Goal: Task Accomplishment & Management: Manage account settings

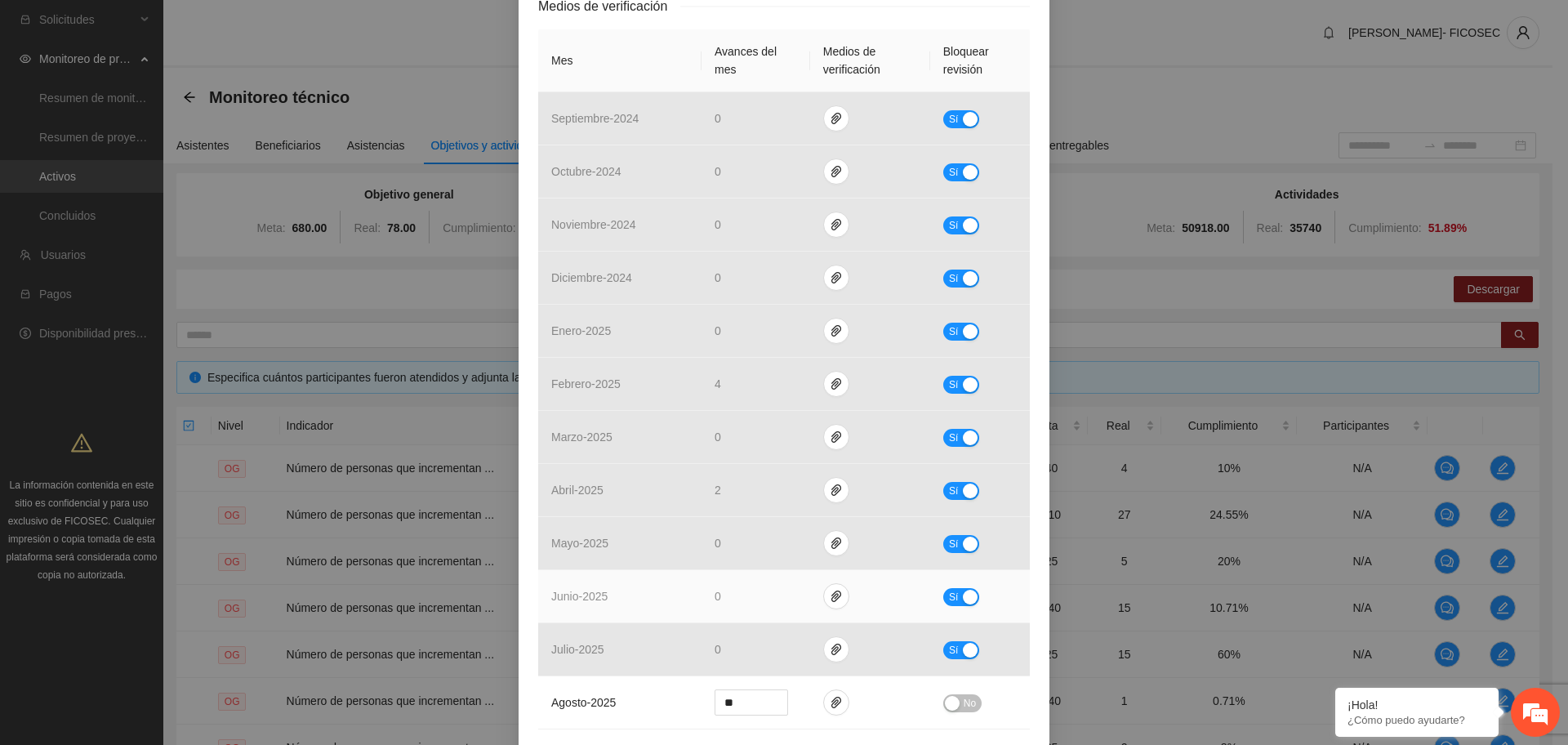
scroll to position [531, 0]
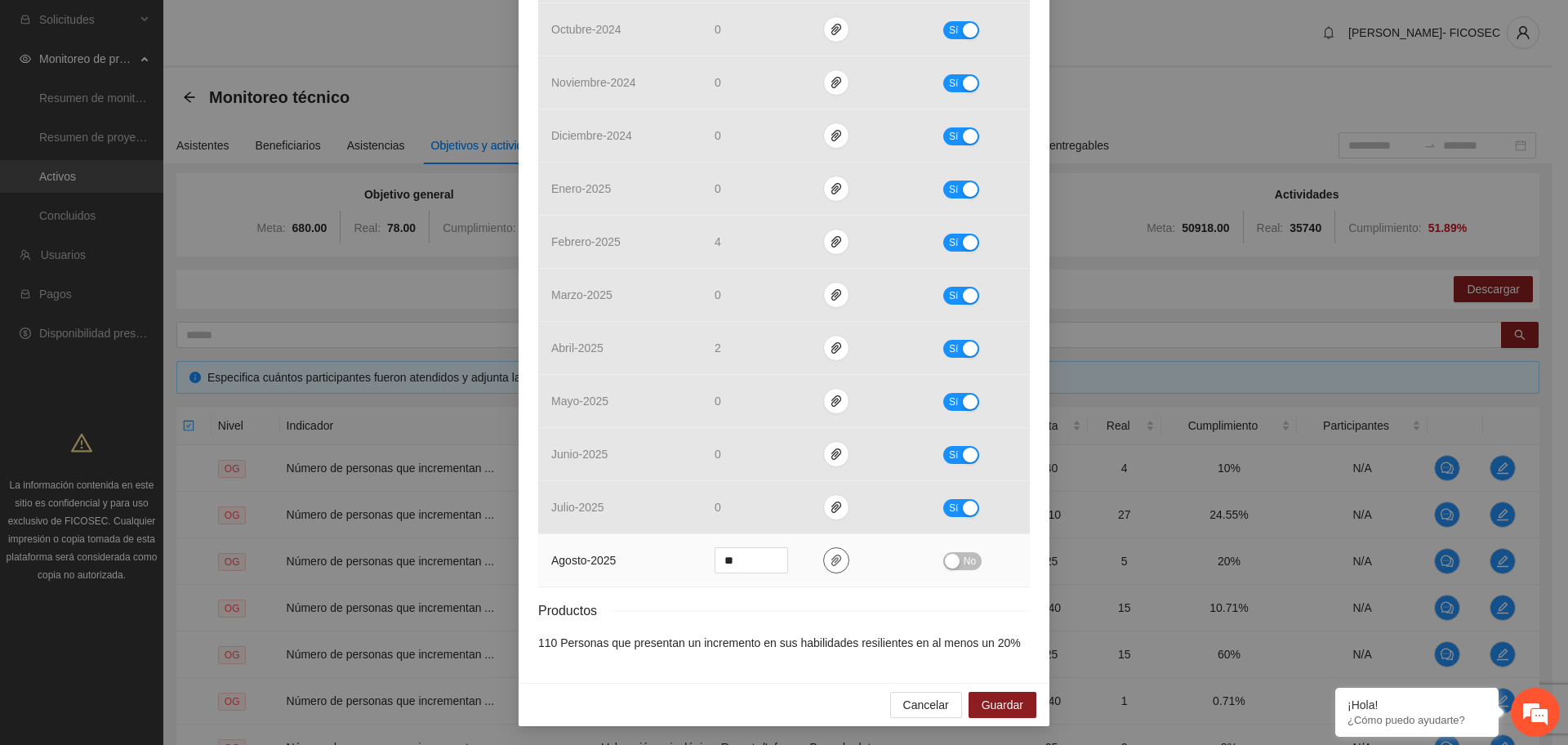
click at [830, 560] on icon "paper-clip" at bounding box center [836, 560] width 13 height 13
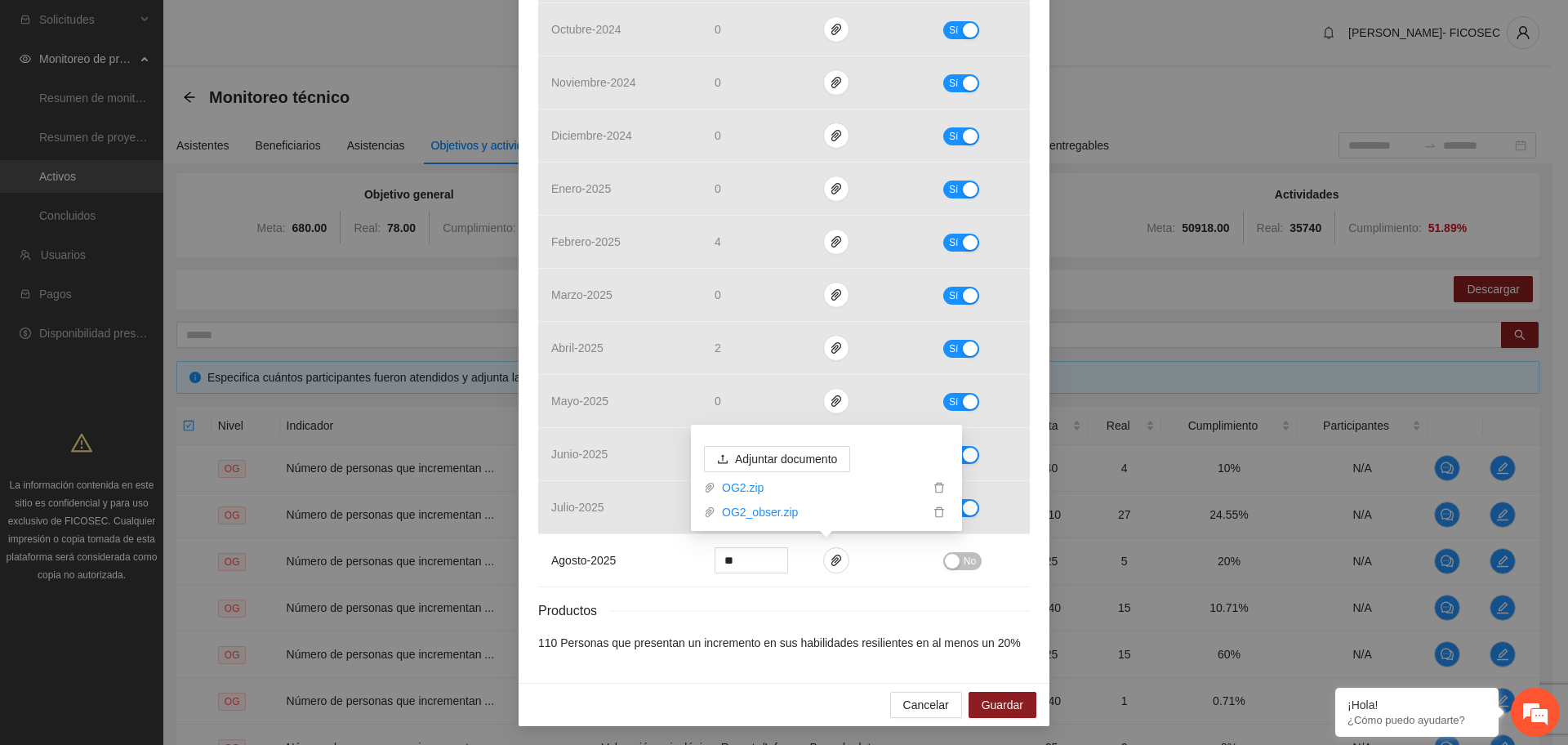
click at [807, 593] on div "Resultados Meta: 110 Reales: 27 Cumplimiento: 24.55 % Medios de verificación Me…" at bounding box center [784, 220] width 492 height 862
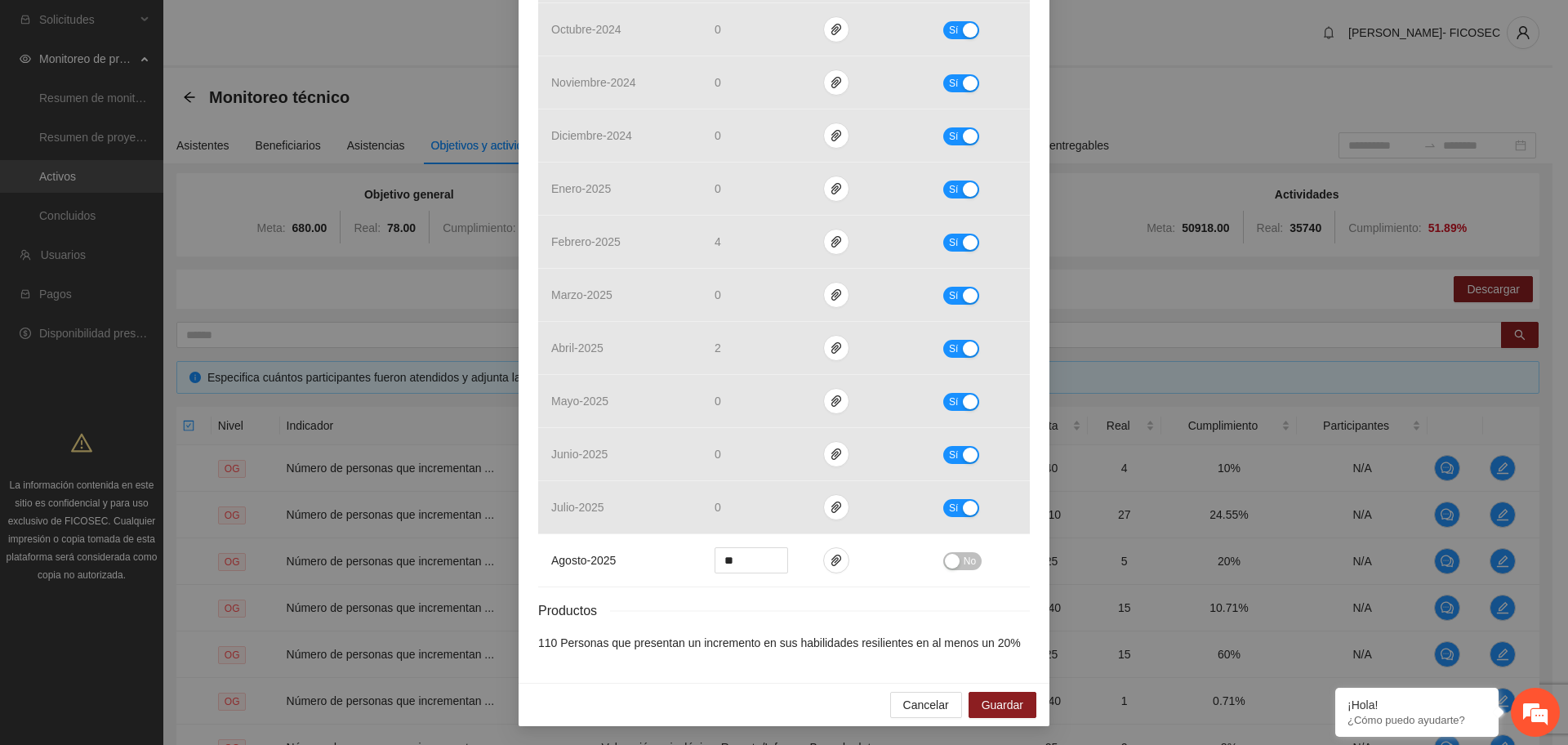
click at [772, 626] on div "Resultados Meta: 110 Reales: 27 Cumplimiento: 24.55 % Medios de verificación Me…" at bounding box center [784, 220] width 492 height 862
click at [776, 602] on div "Productos" at bounding box center [784, 611] width 492 height 21
click at [798, 610] on div "Productos" at bounding box center [784, 611] width 492 height 21
click at [730, 599] on div "Resultados Meta: 110 Reales: 27 Cumplimiento: 24.55 % Medios de verificación Me…" at bounding box center [784, 220] width 492 height 862
click at [804, 611] on div "Productos" at bounding box center [784, 611] width 492 height 21
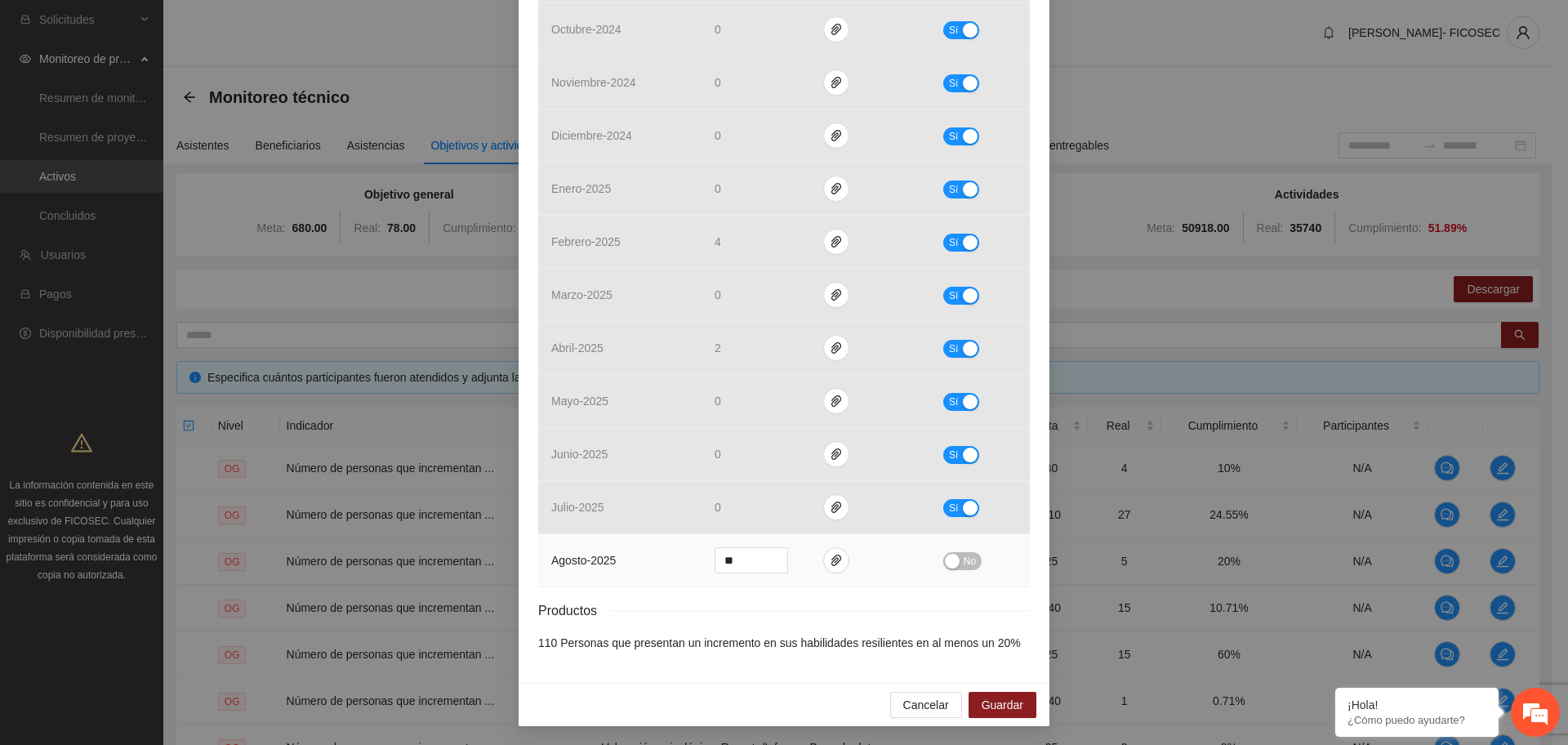
drag, startPoint x: 965, startPoint y: 549, endPoint x: 970, endPoint y: 556, distance: 8.6
click at [964, 549] on td "No" at bounding box center [980, 561] width 100 height 53
click at [965, 565] on span "No" at bounding box center [970, 561] width 12 height 18
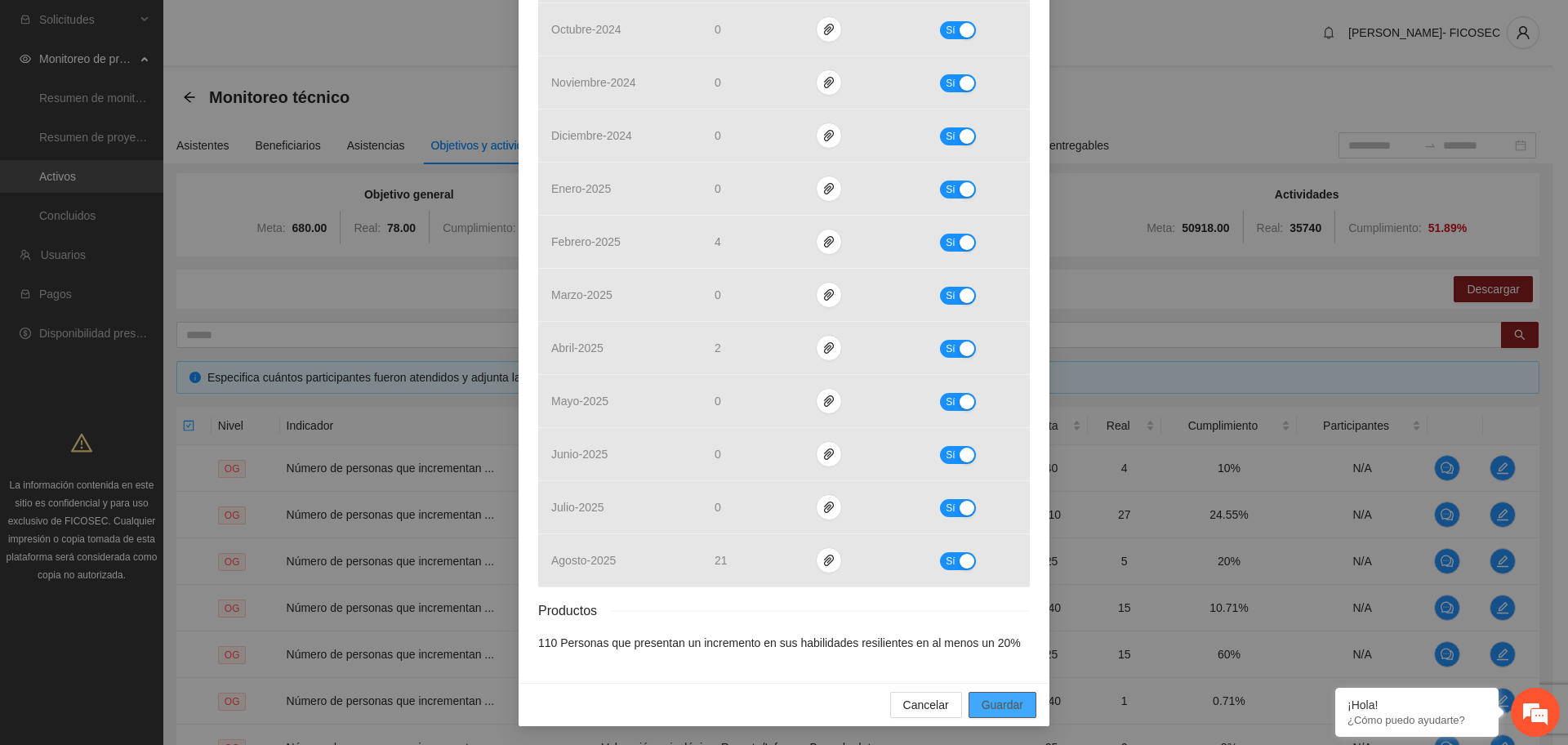
click at [997, 705] on span "Guardar" at bounding box center [1002, 705] width 41 height 18
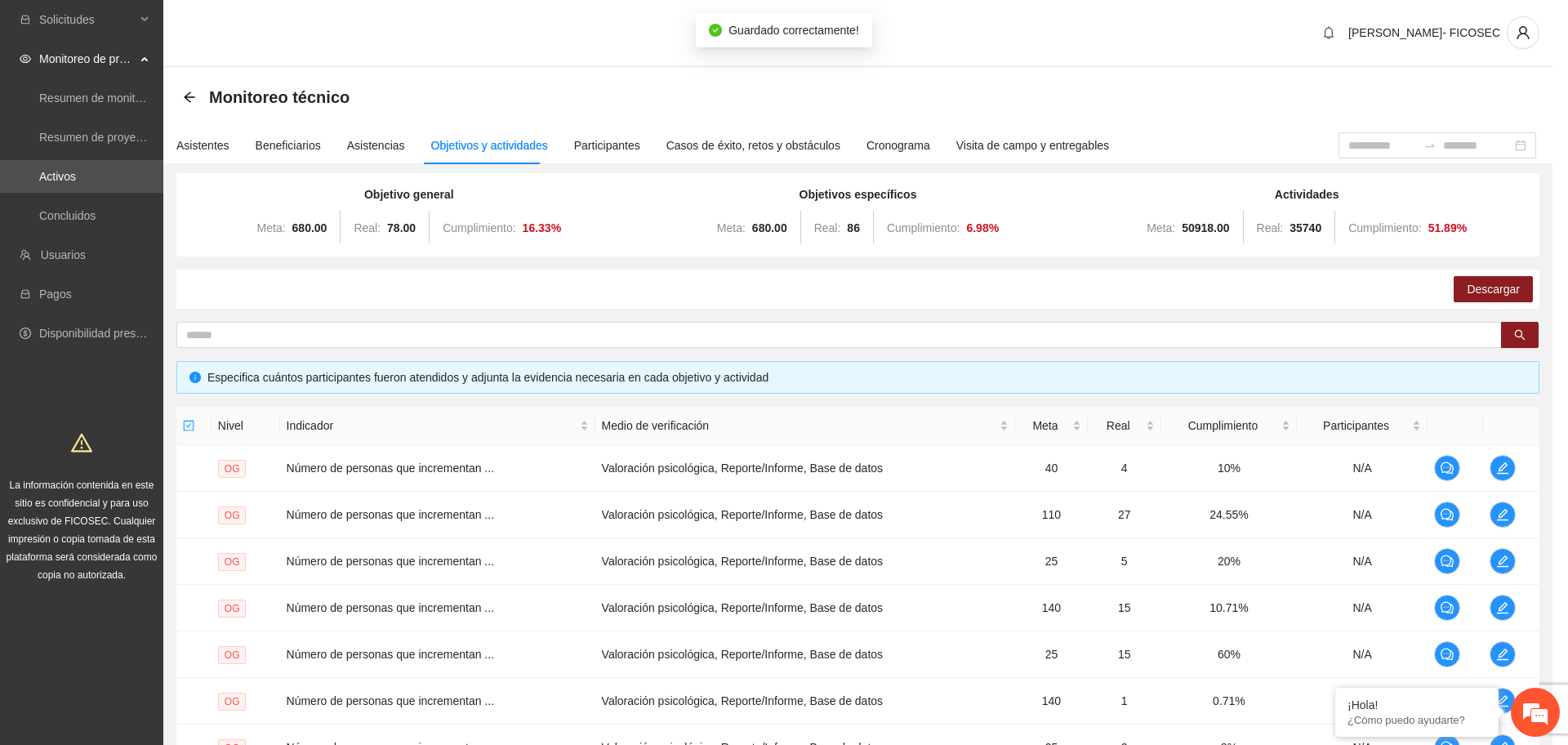
scroll to position [450, 0]
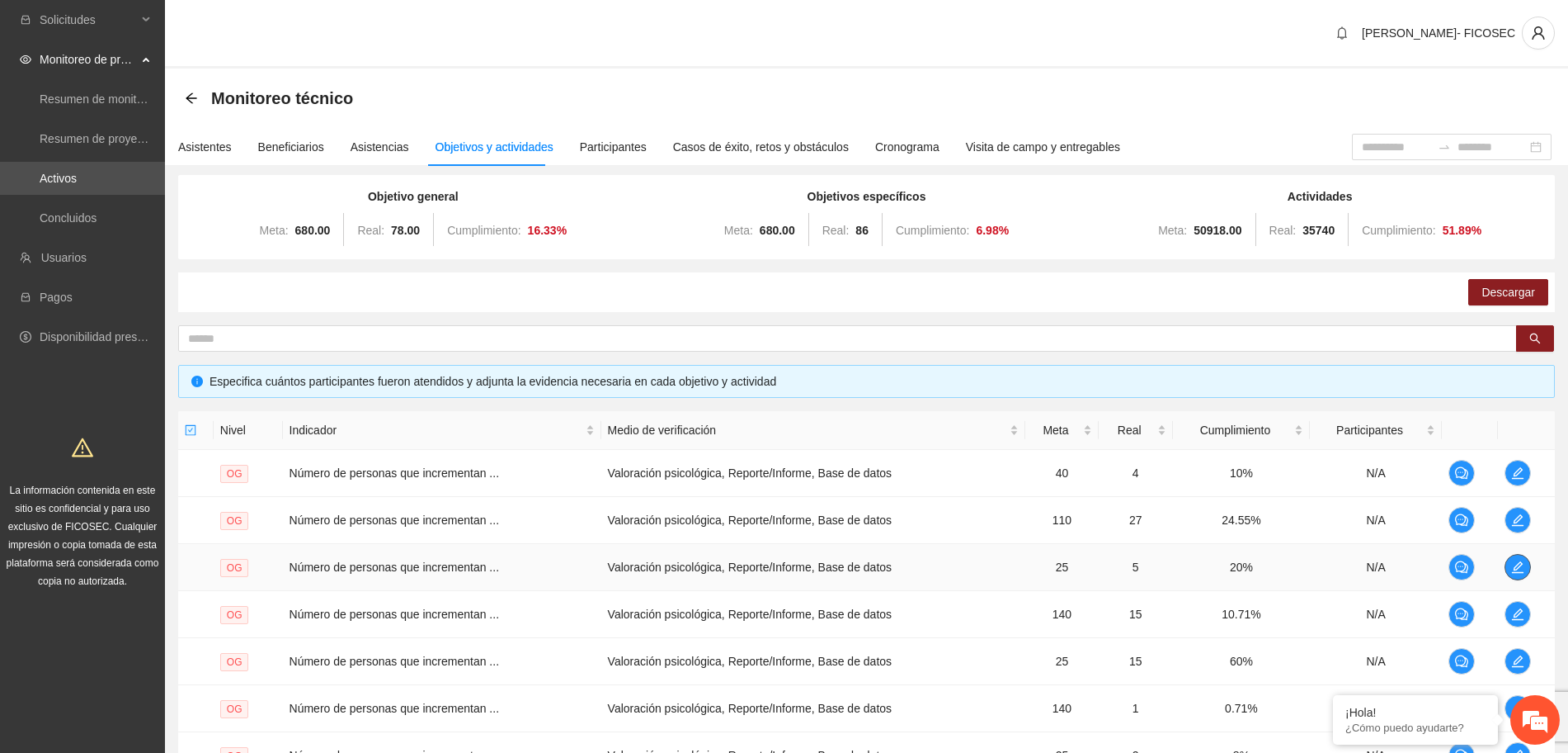
click at [1516, 568] on icon "edit" at bounding box center [1518, 567] width 13 height 13
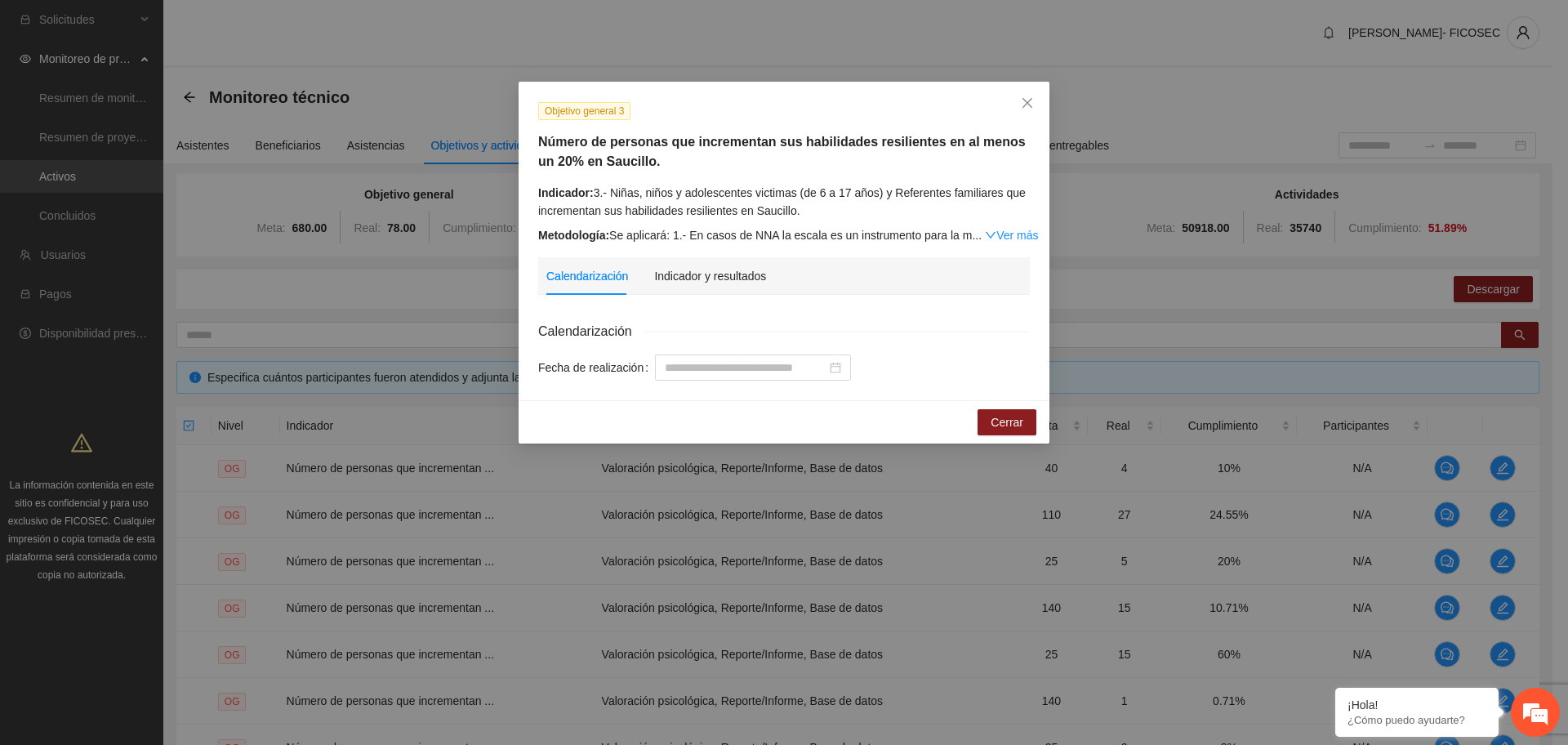
drag, startPoint x: 1324, startPoint y: 565, endPoint x: 1369, endPoint y: 519, distance: 64.4
click at [1329, 562] on div "Objetivo general 3 Número de personas que incrementan sus habilidades resilient…" at bounding box center [784, 372] width 1568 height 745
click at [1032, 108] on span "Close" at bounding box center [1027, 103] width 44 height 44
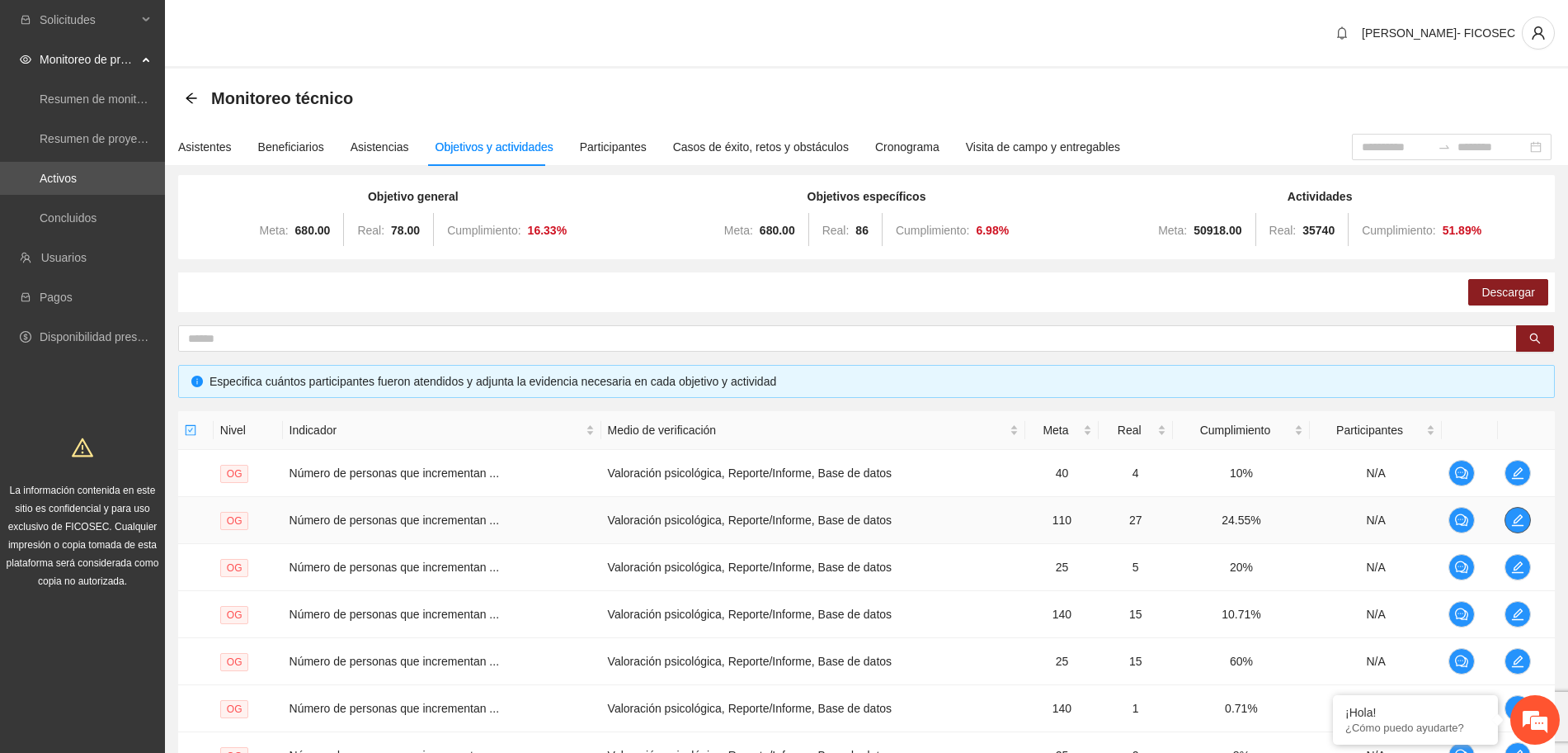
click at [1514, 512] on button "button" at bounding box center [1518, 520] width 26 height 26
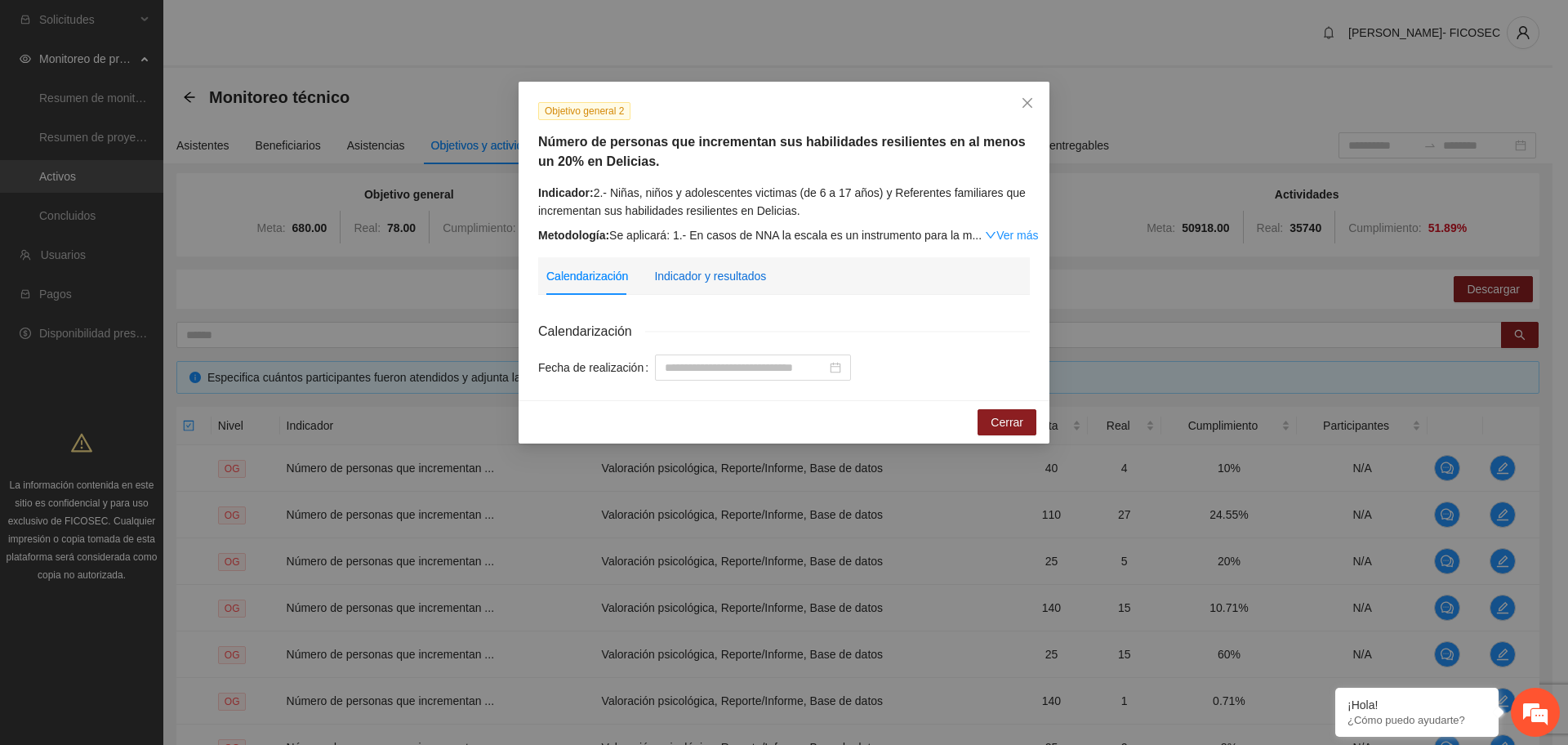
click at [690, 276] on div "Indicador y resultados" at bounding box center [710, 276] width 112 height 18
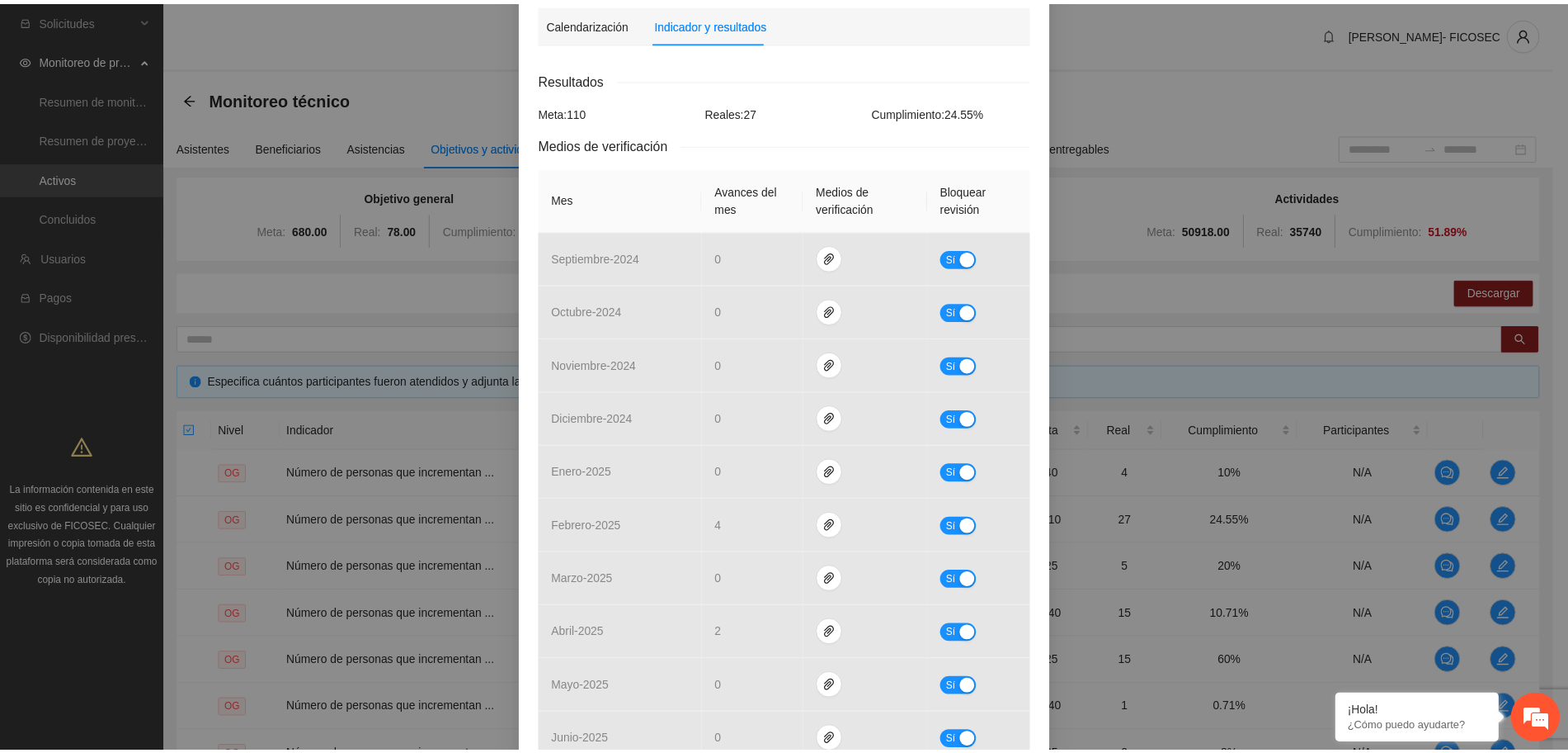
scroll to position [0, 0]
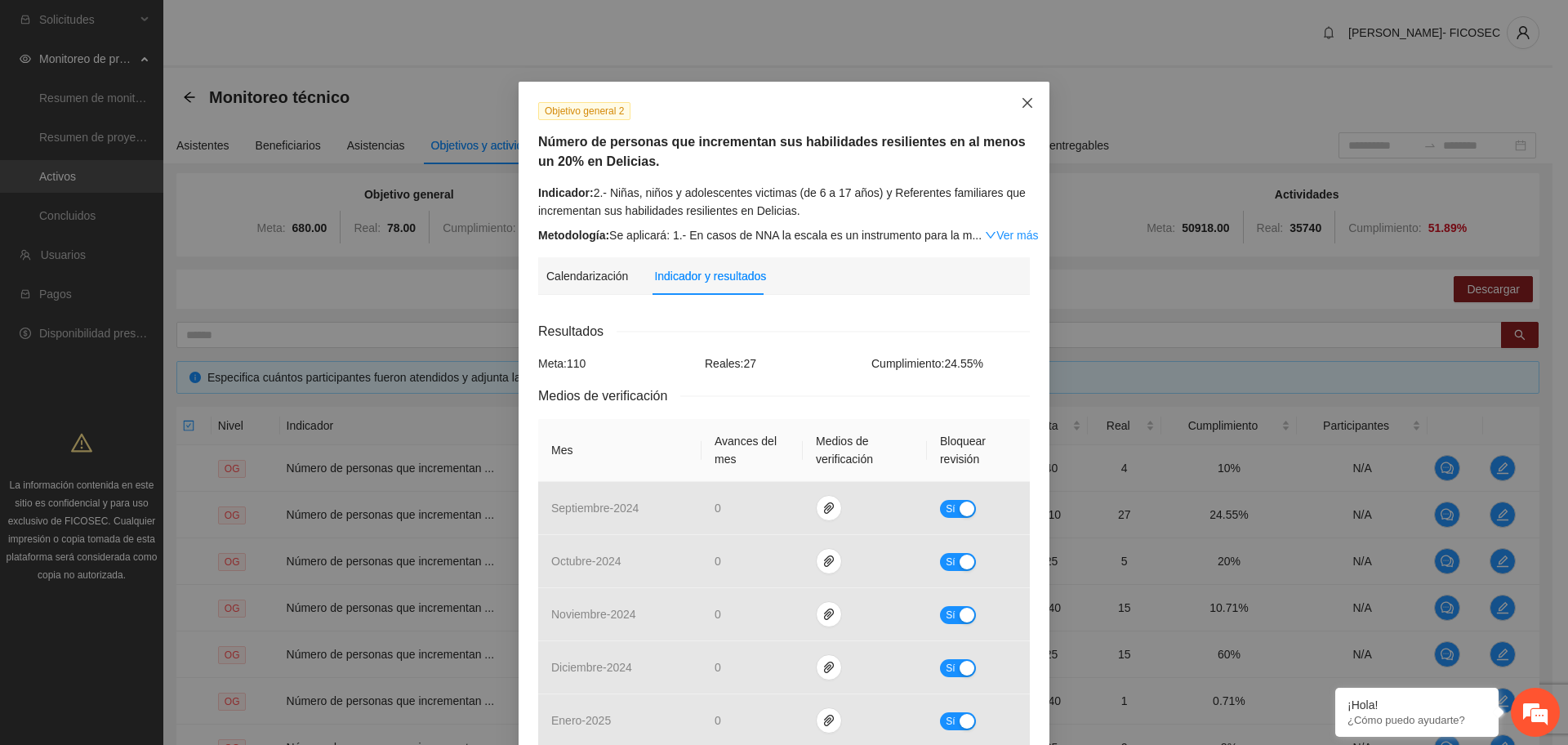
click at [1013, 95] on span "Close" at bounding box center [1027, 103] width 44 height 44
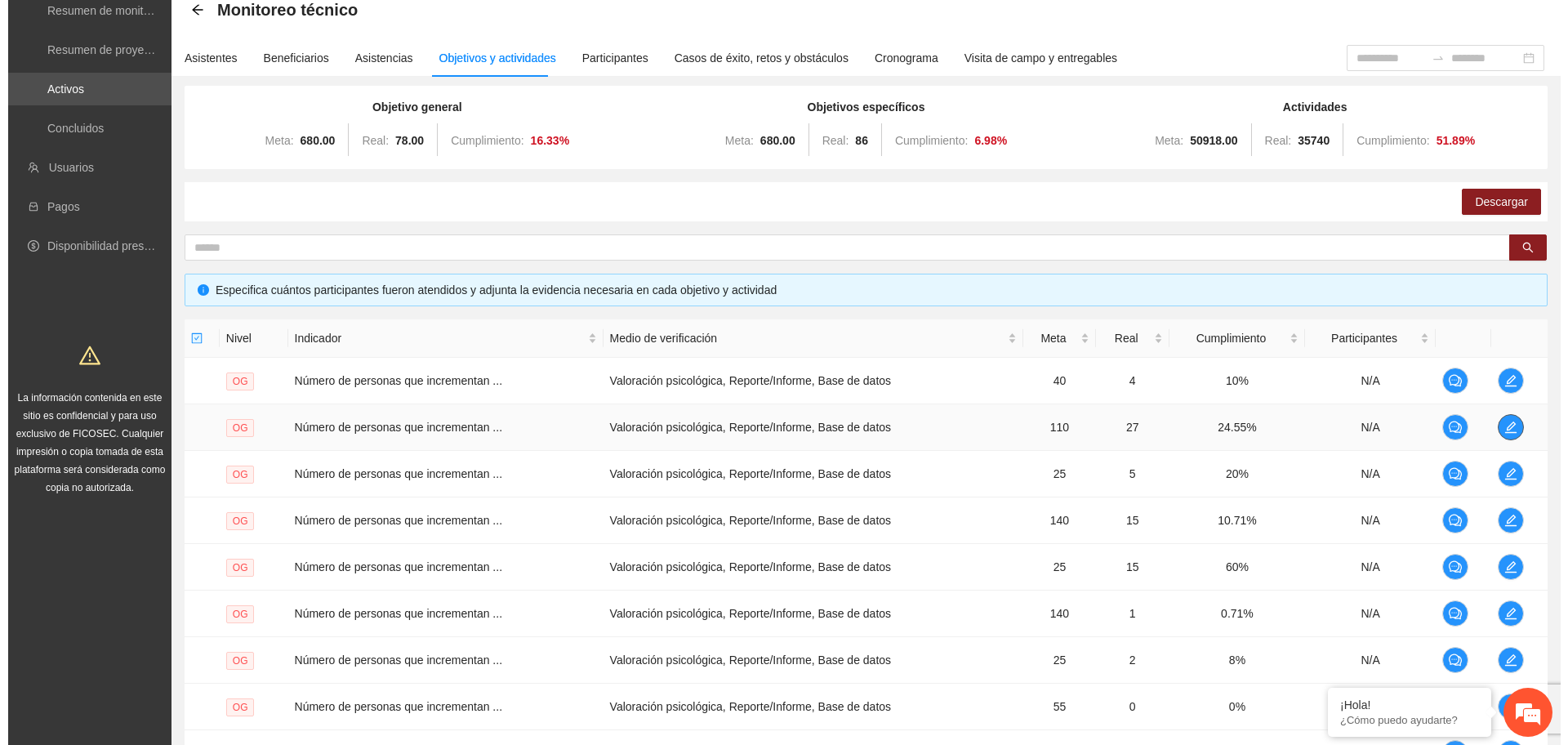
scroll to position [306, 0]
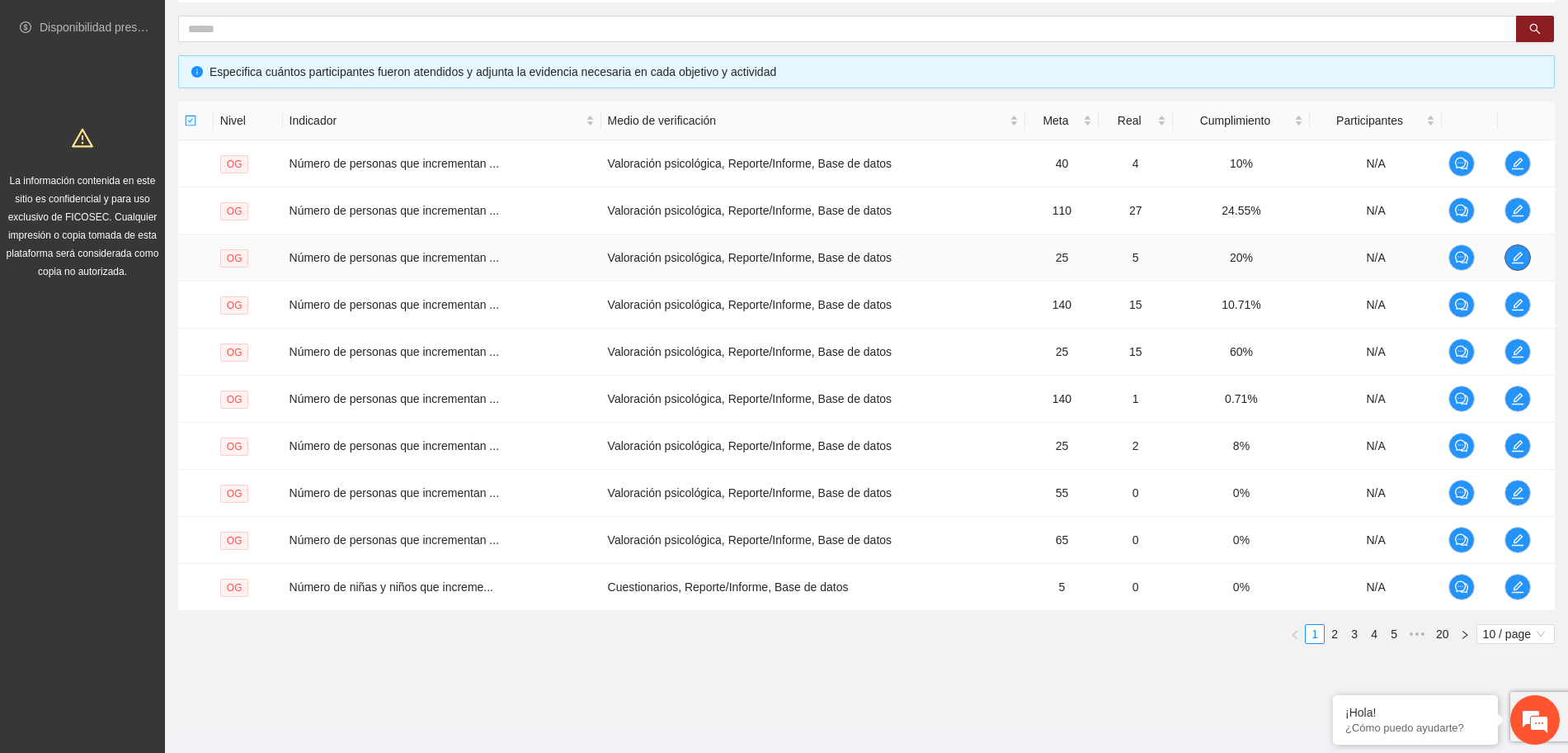
click at [1511, 256] on span "edit" at bounding box center [1518, 257] width 24 height 13
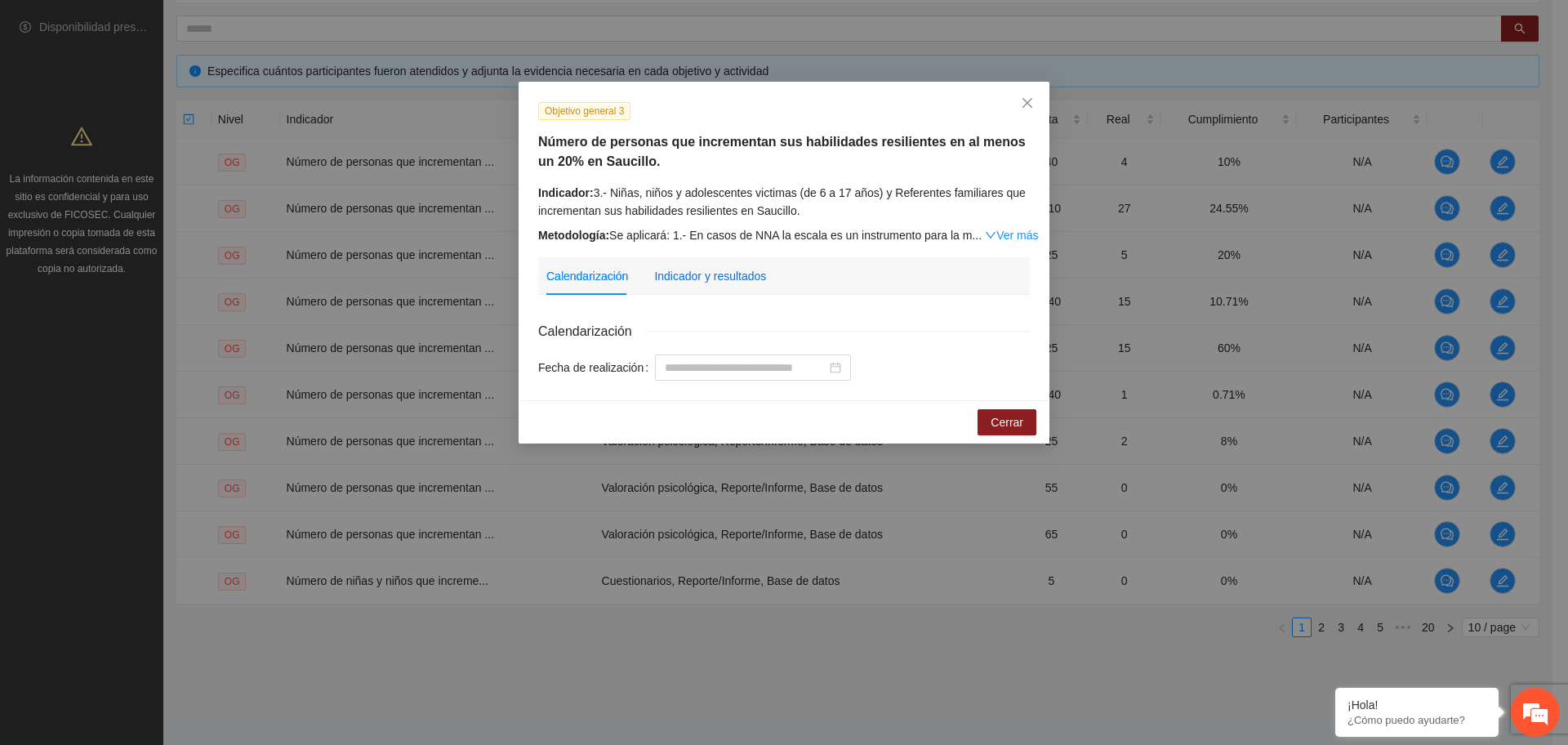
click at [739, 272] on div "Indicador y resultados" at bounding box center [710, 276] width 112 height 18
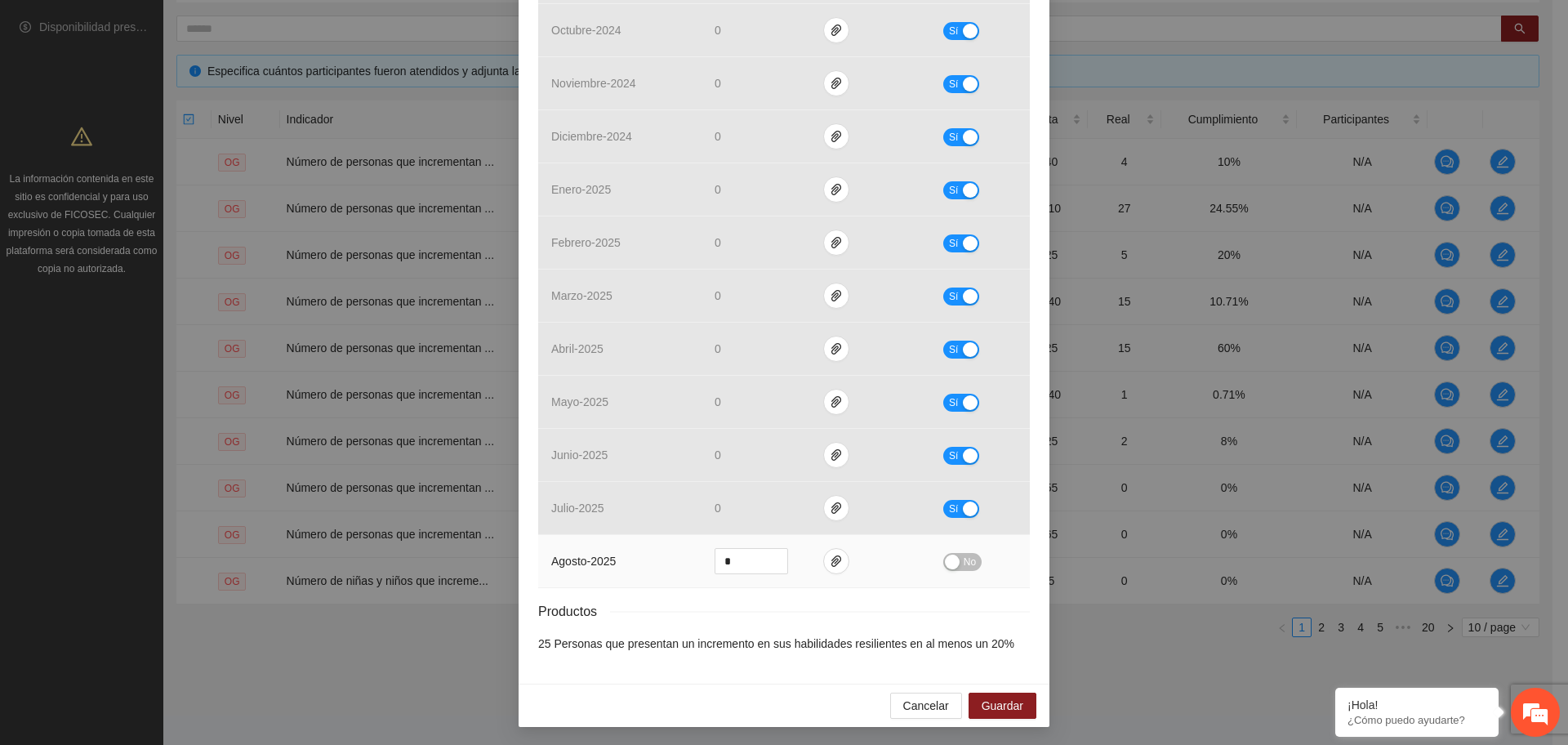
scroll to position [531, 0]
click at [831, 561] on icon "paper-clip" at bounding box center [836, 560] width 9 height 11
click at [805, 593] on div "Resultados Meta: 25 Reales: 5 Cumplimiento: 20 % Medios de verificación Mes Ava…" at bounding box center [784, 220] width 492 height 862
click at [830, 556] on icon "paper-clip" at bounding box center [836, 560] width 13 height 13
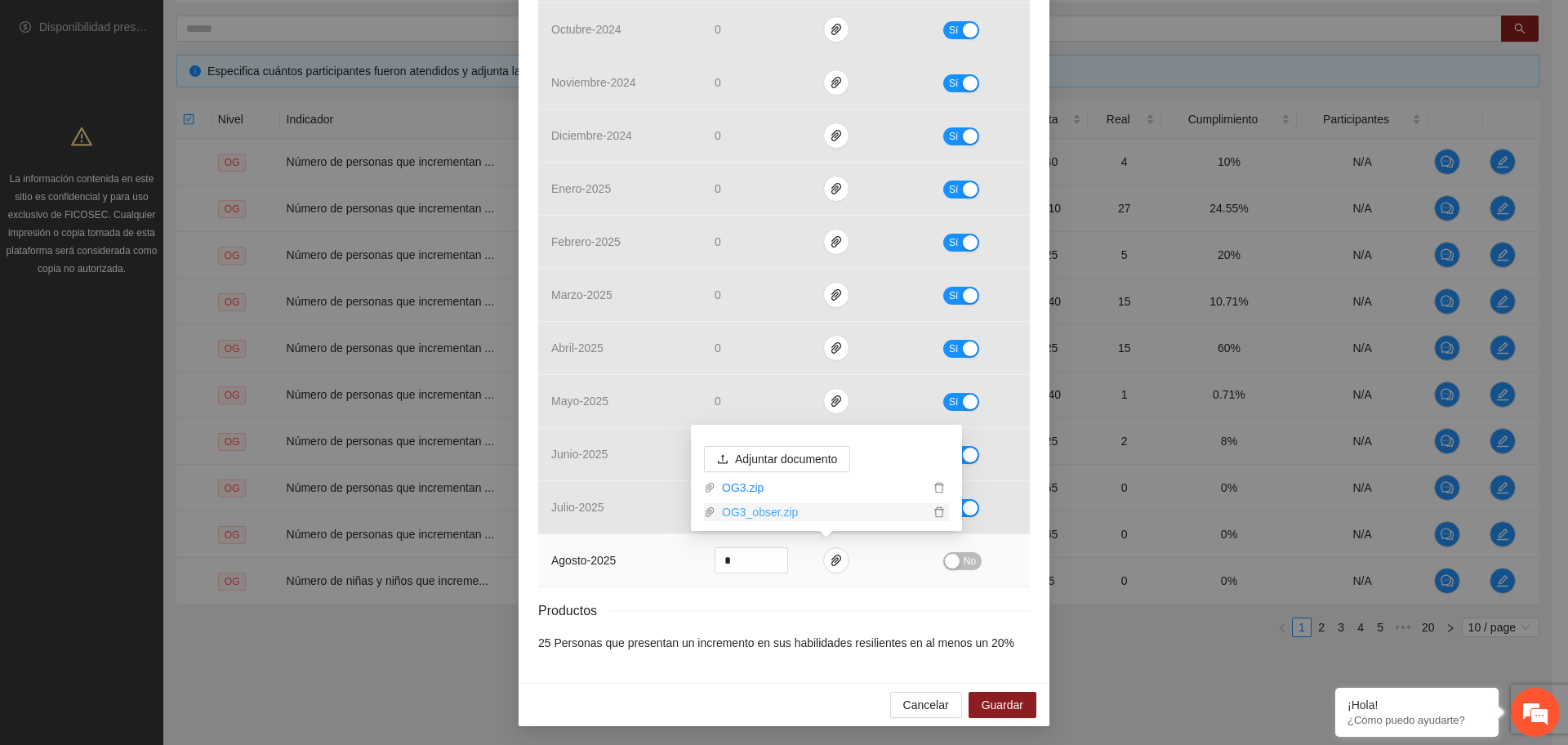
click at [778, 513] on link "OG3_obser.zip" at bounding box center [822, 512] width 214 height 18
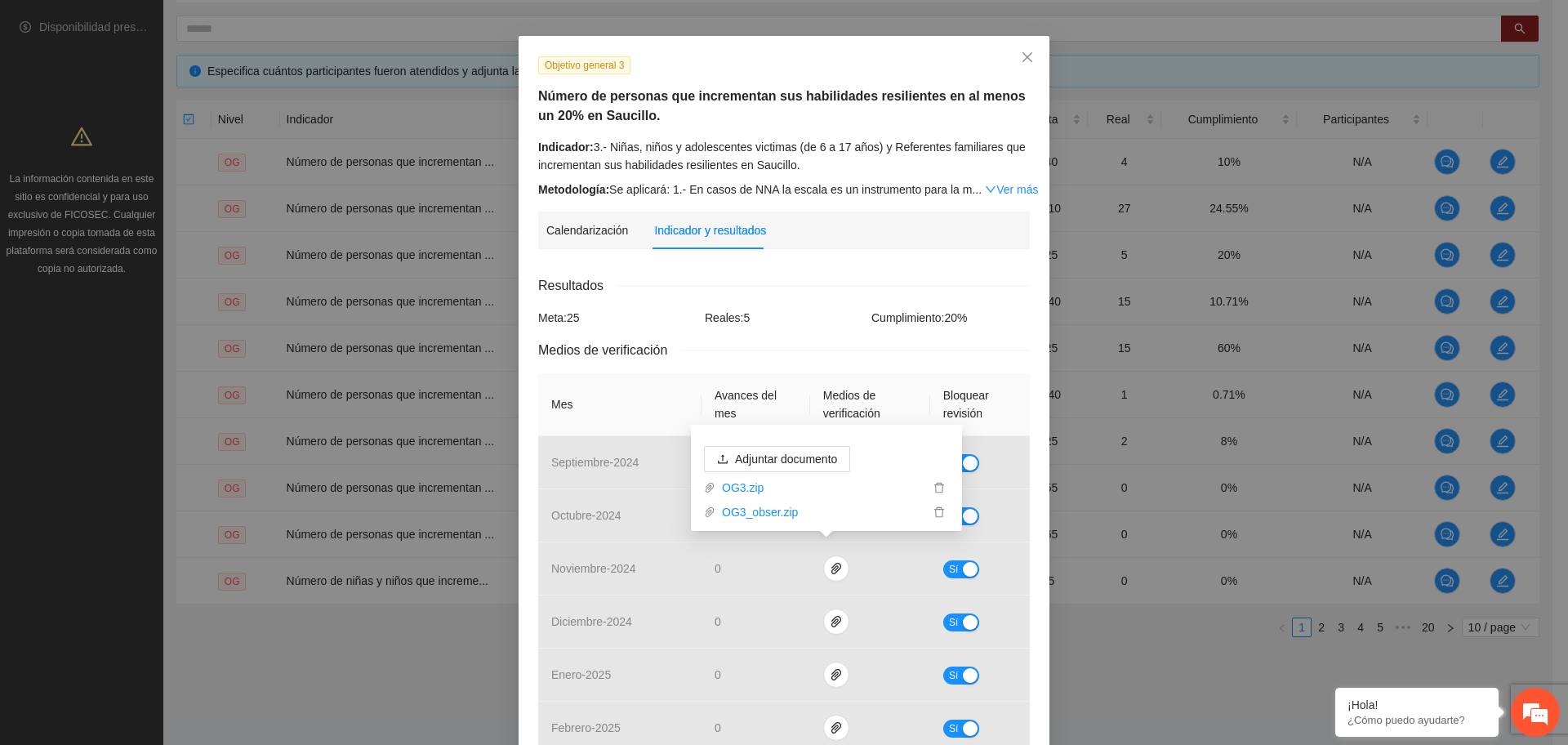
scroll to position [22, 0]
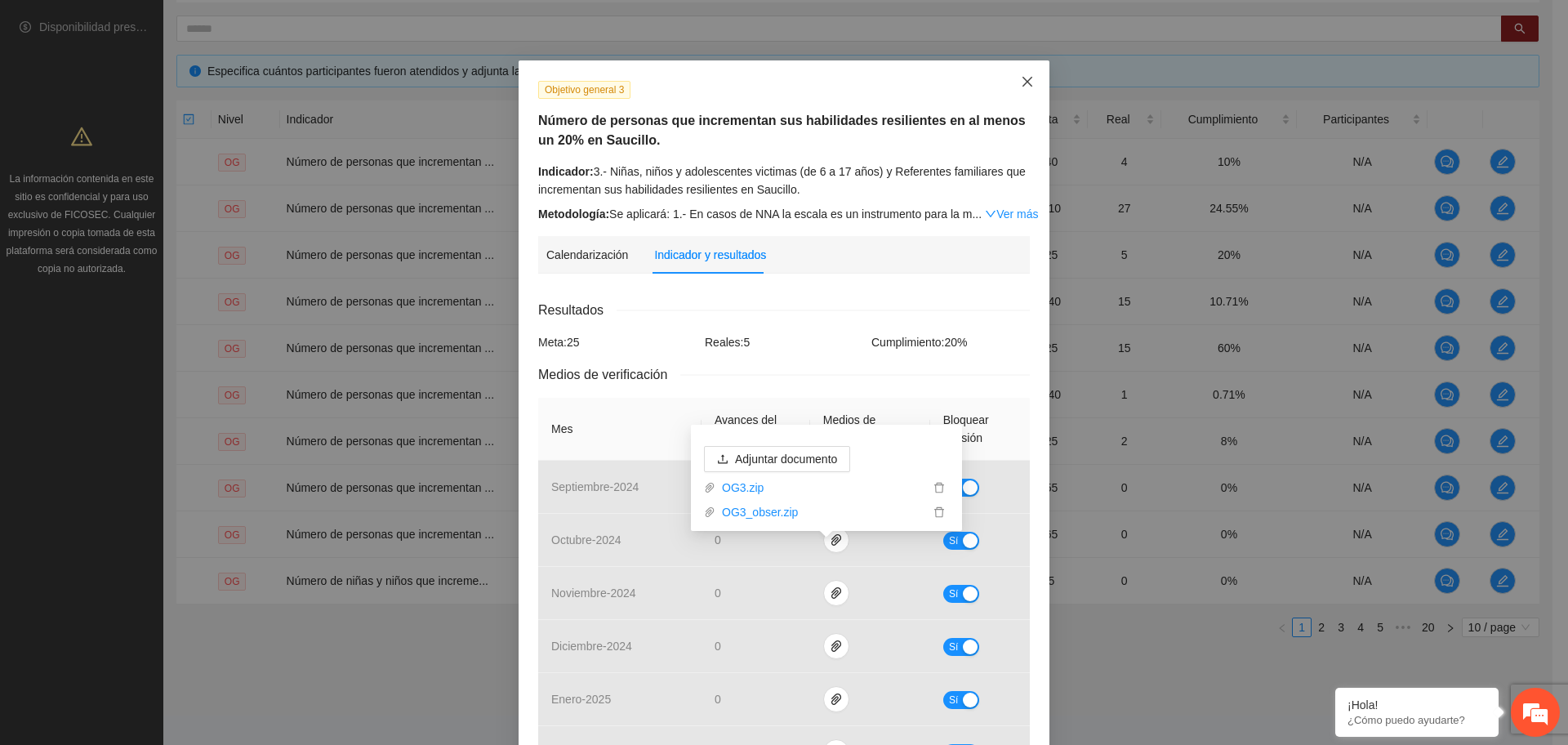
click at [1028, 82] on span "Close" at bounding box center [1027, 82] width 44 height 44
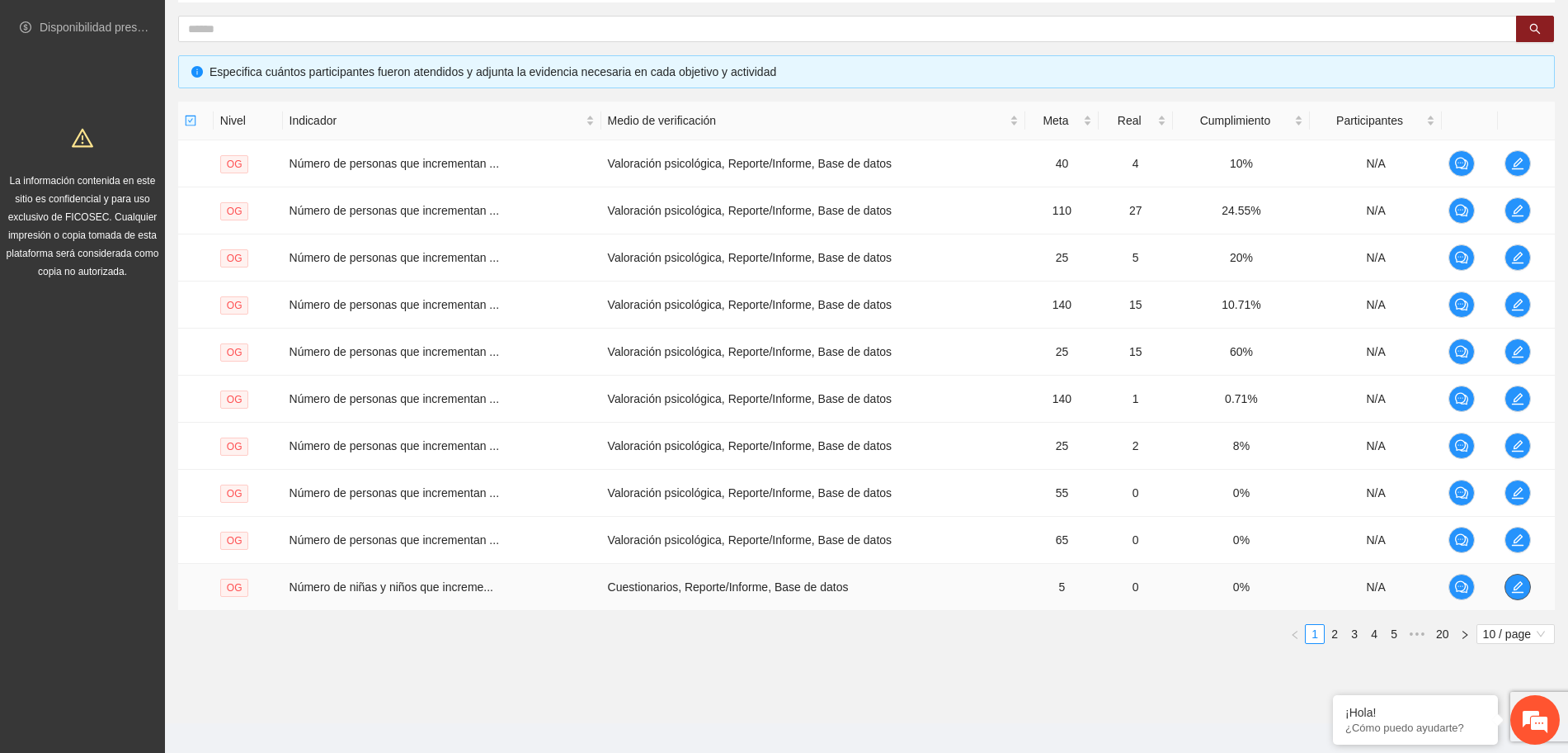
click at [1513, 588] on icon "edit" at bounding box center [1518, 586] width 13 height 13
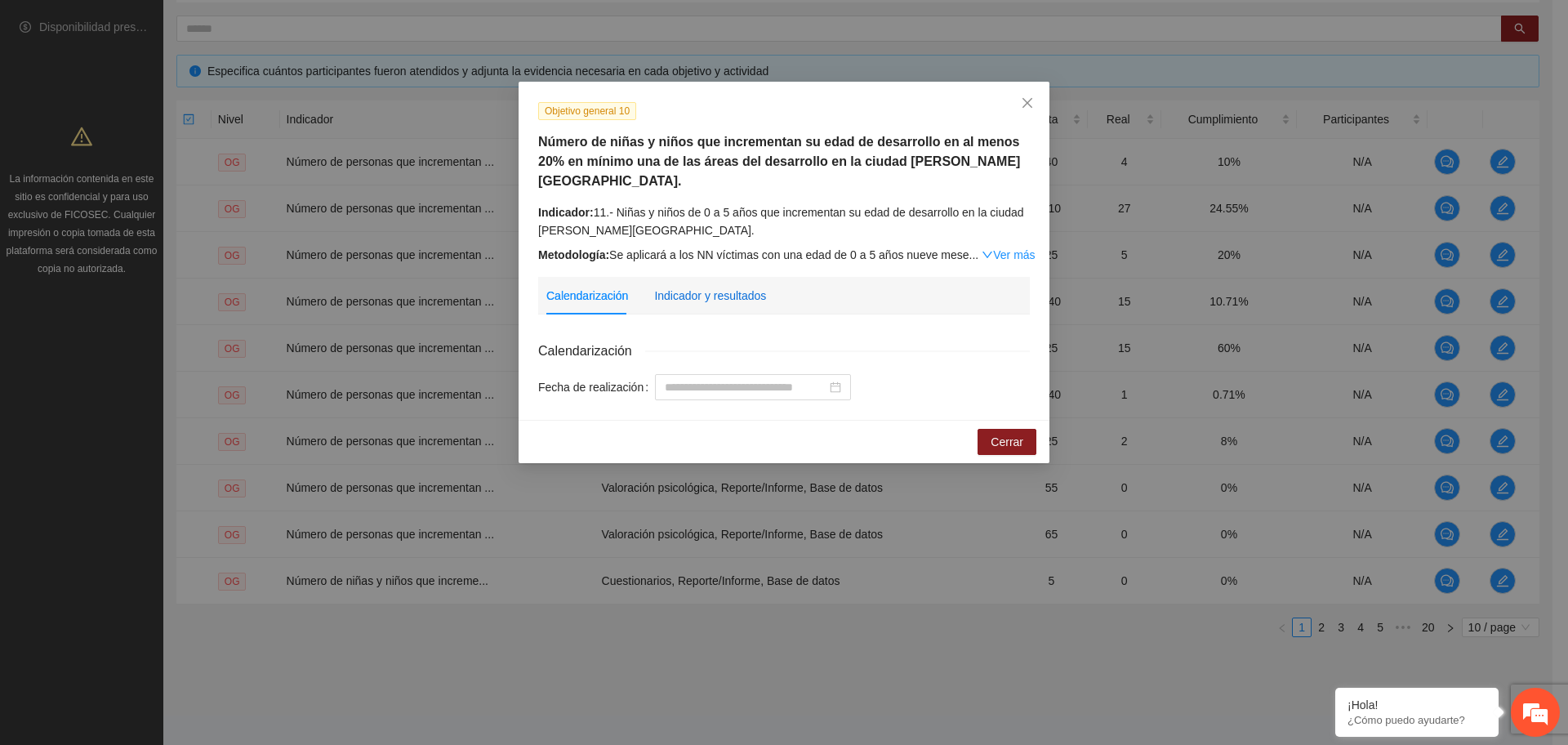
click at [739, 287] on div "Indicador y resultados" at bounding box center [710, 295] width 112 height 18
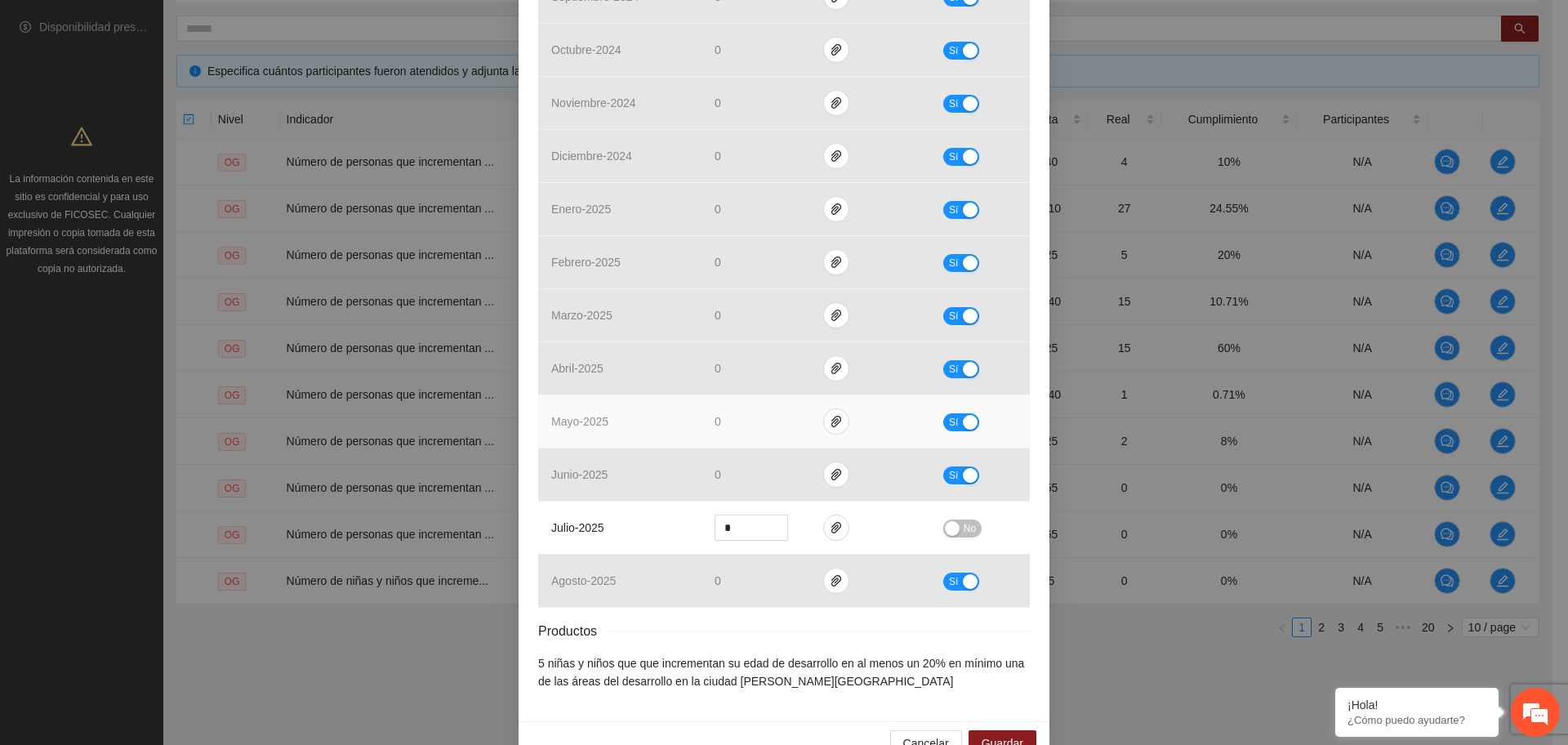
scroll to position [549, 0]
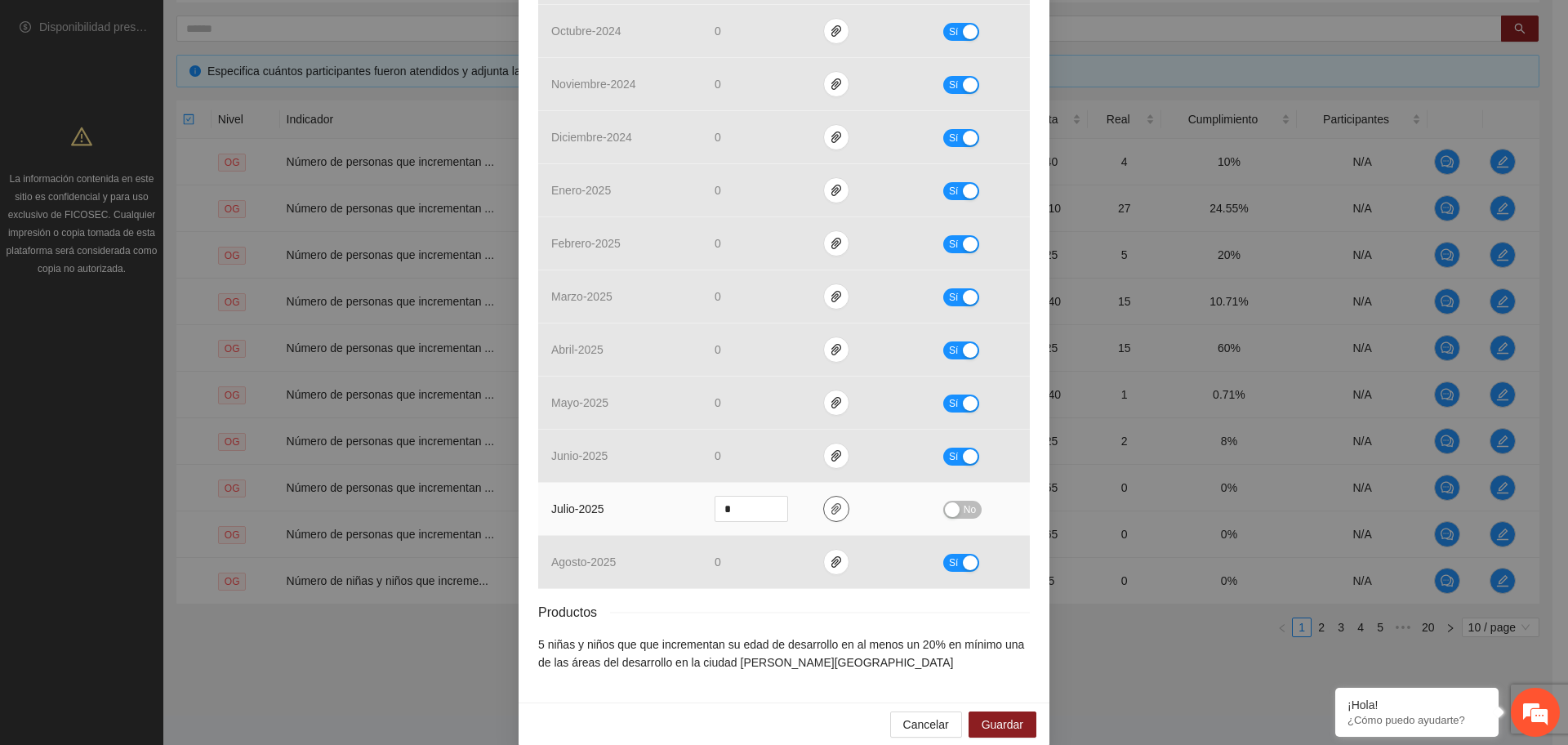
click at [837, 502] on span "paper-clip" at bounding box center [836, 508] width 24 height 13
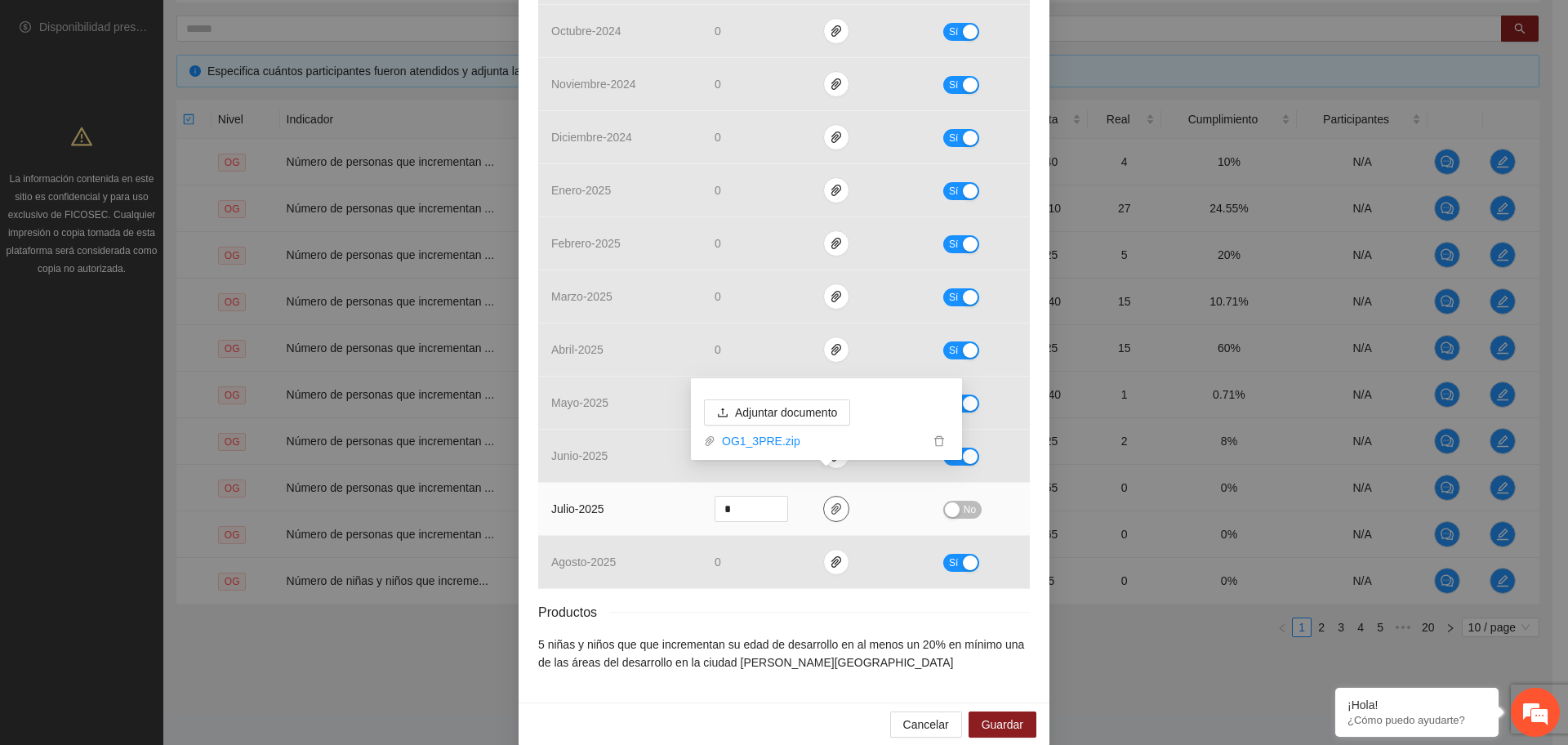
click at [830, 502] on icon "paper-clip" at bounding box center [836, 508] width 13 height 13
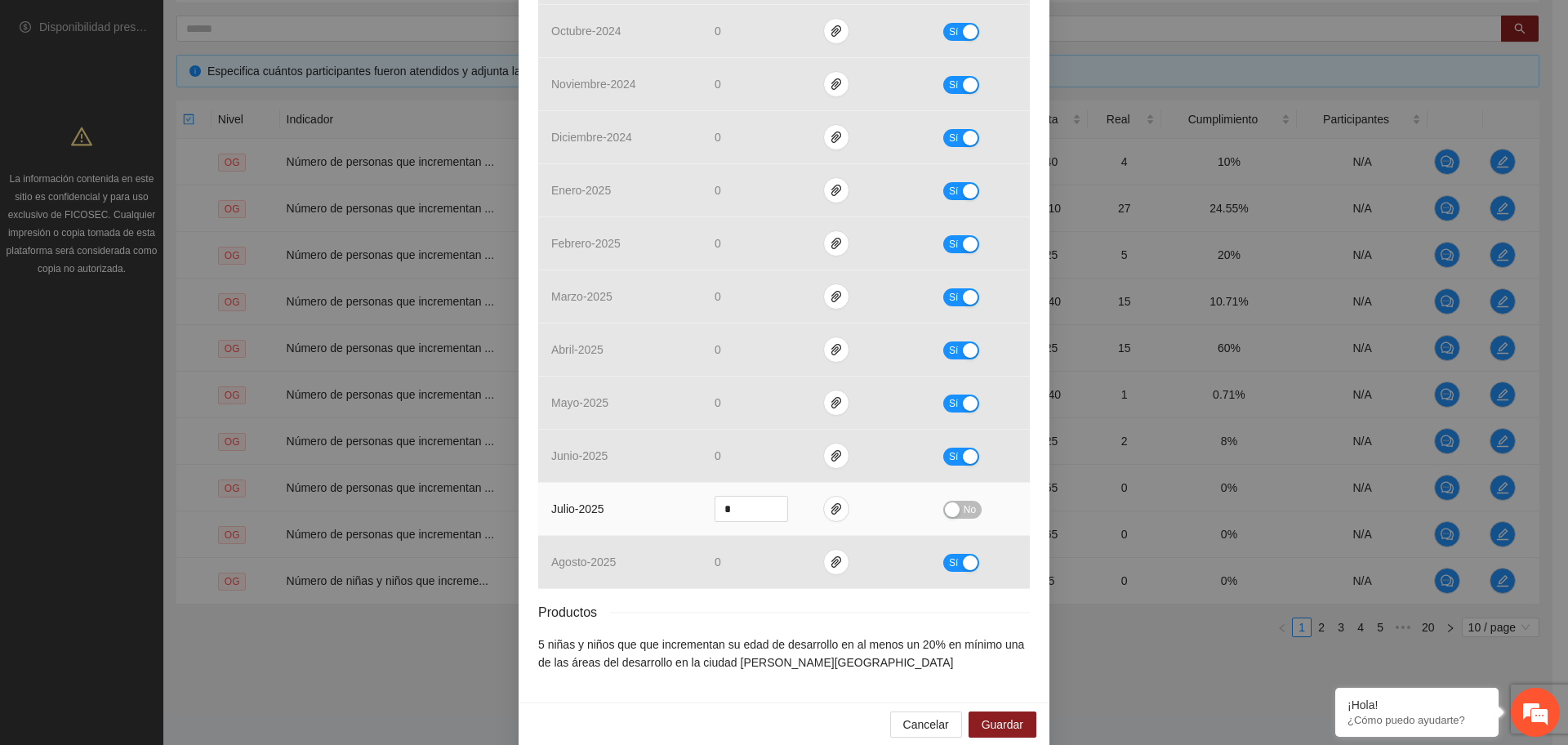
click at [950, 502] on div "button" at bounding box center [952, 509] width 15 height 15
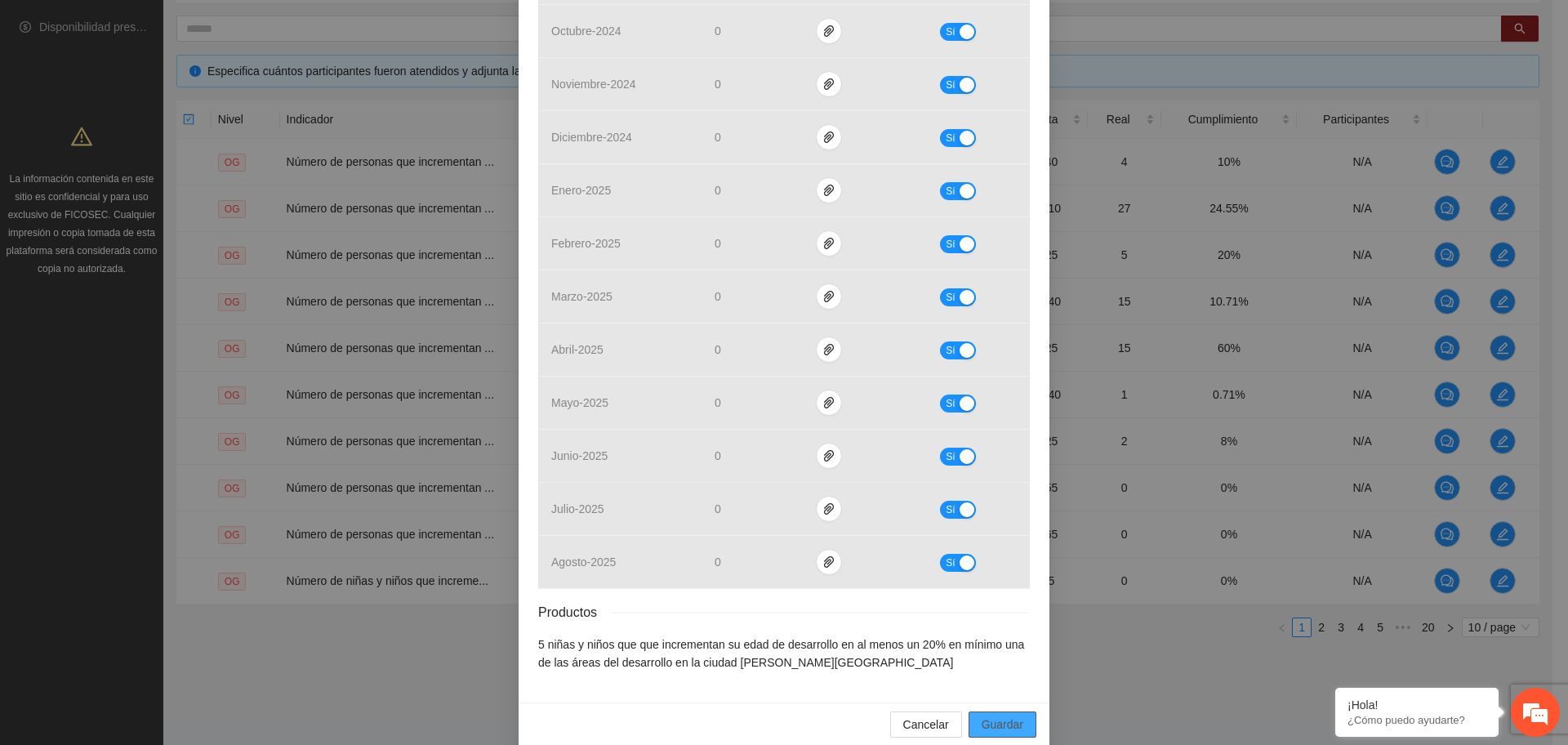
click at [999, 711] on button "Guardar" at bounding box center [1002, 724] width 68 height 26
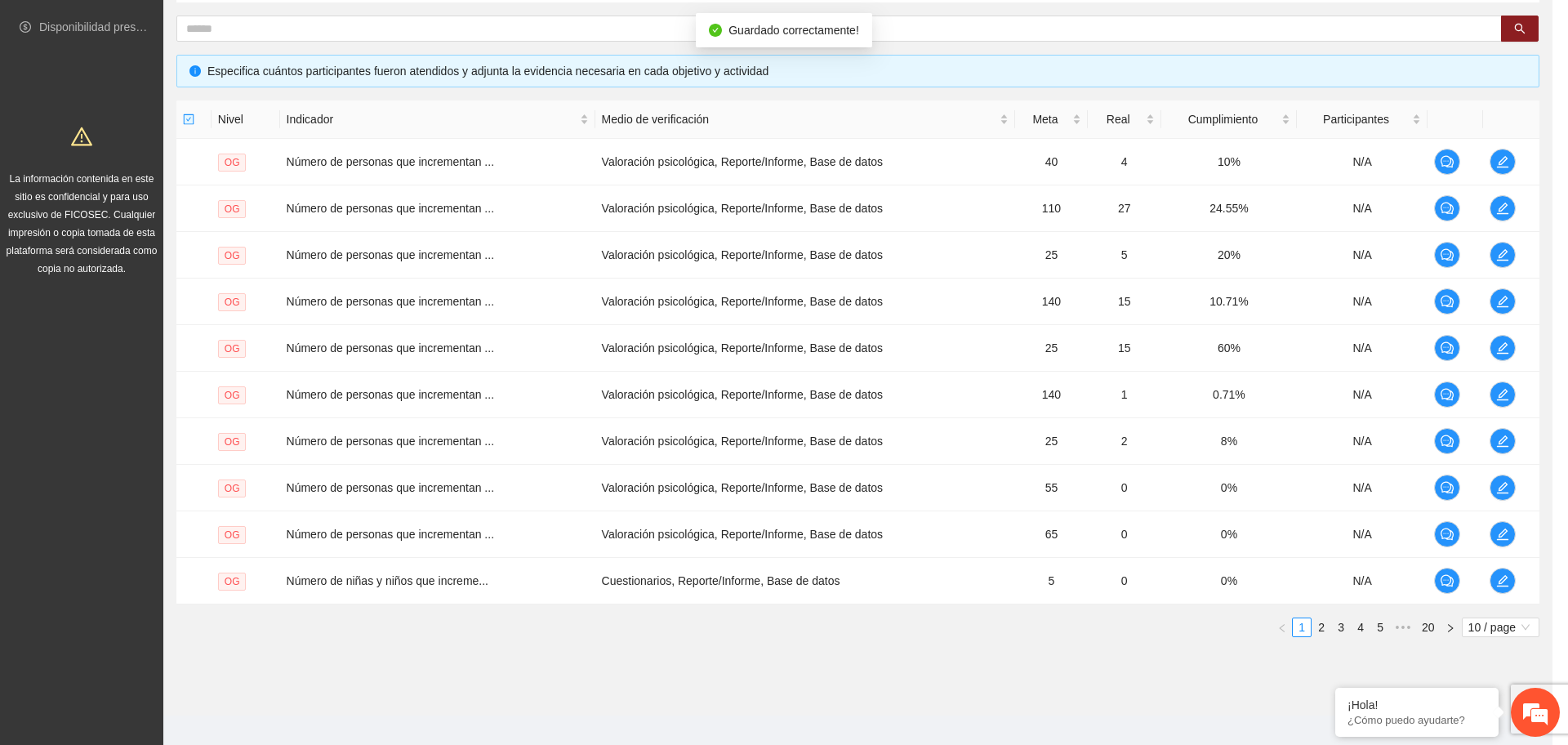
scroll to position [468, 0]
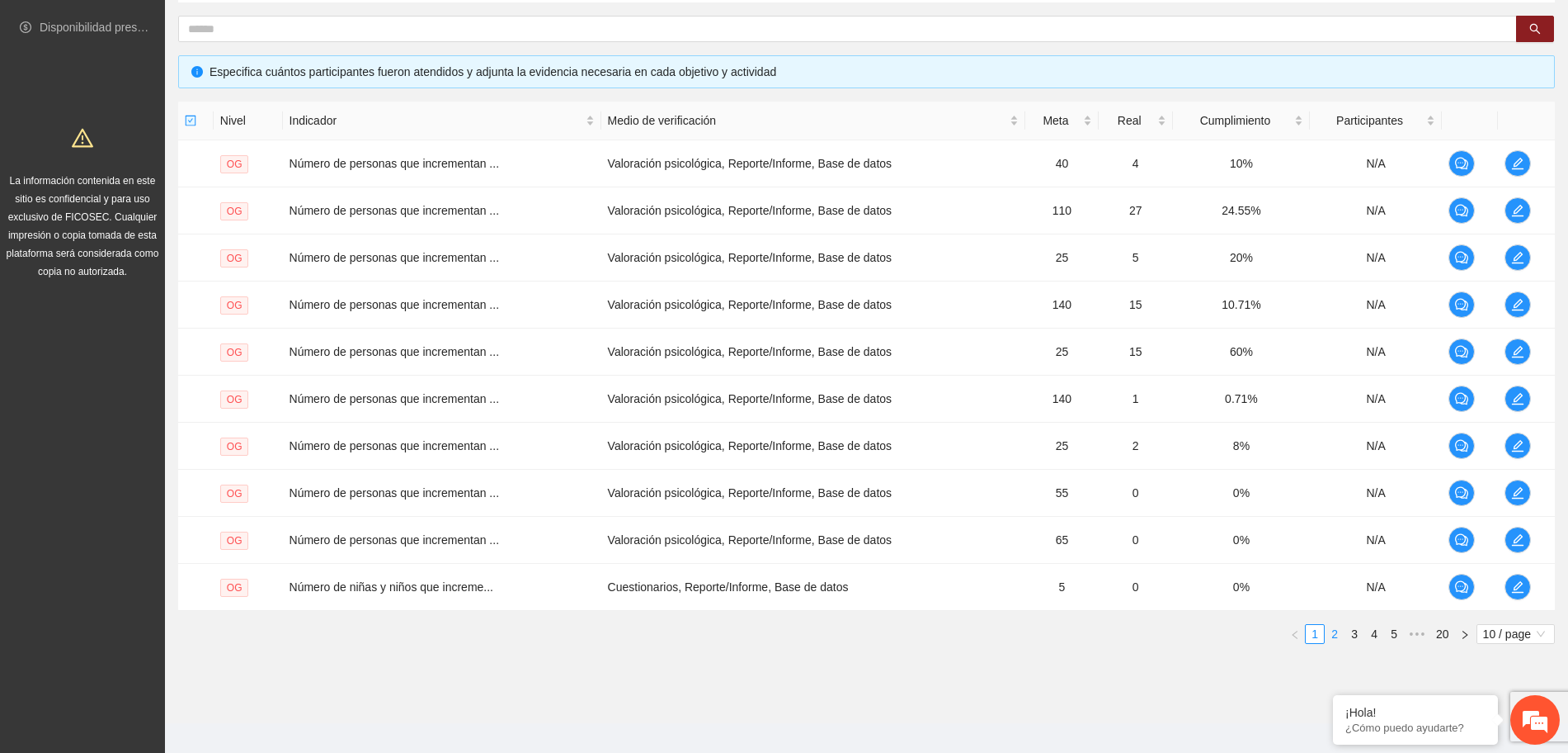
click at [1335, 633] on link "2" at bounding box center [1334, 634] width 18 height 18
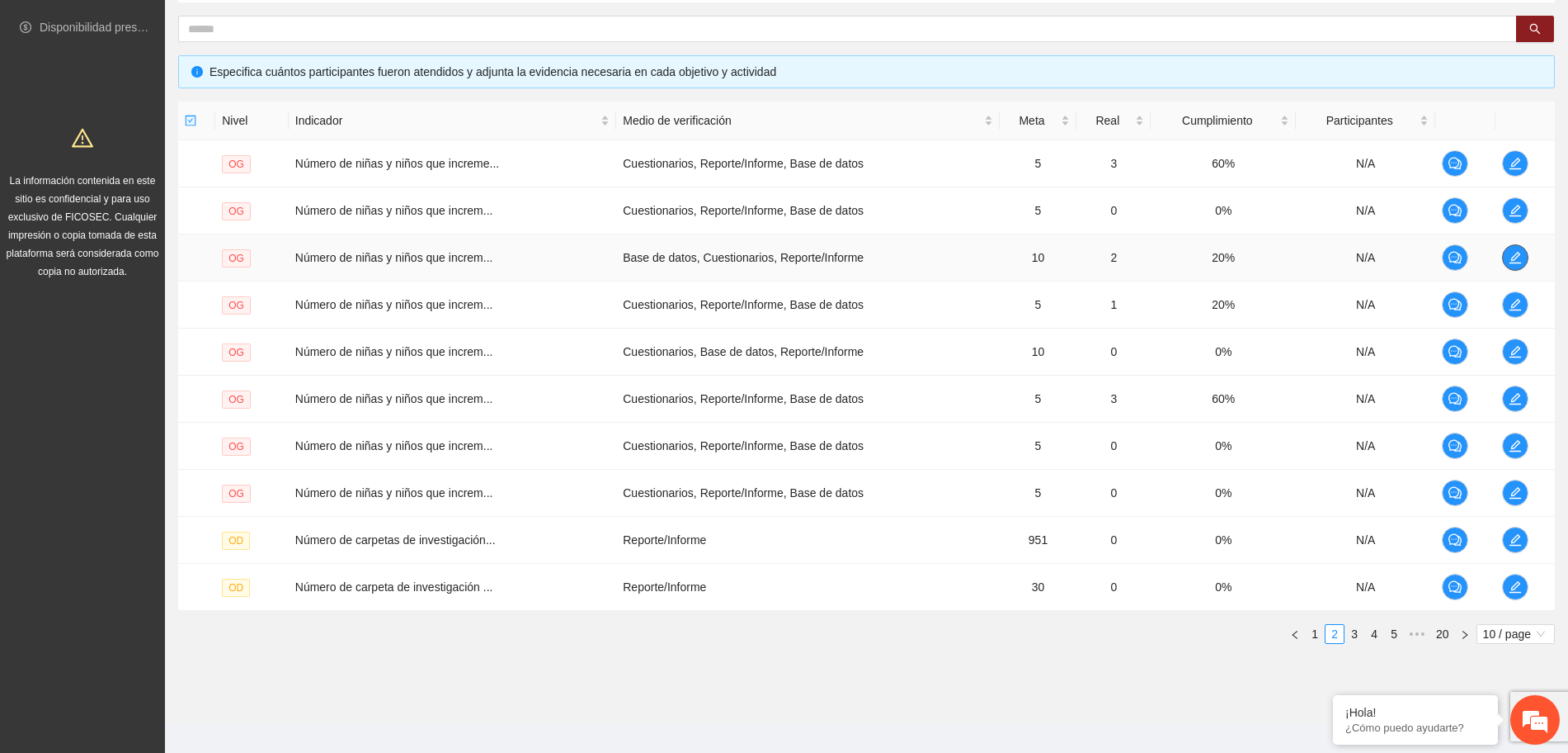
click at [1503, 253] on span "edit" at bounding box center [1515, 257] width 24 height 13
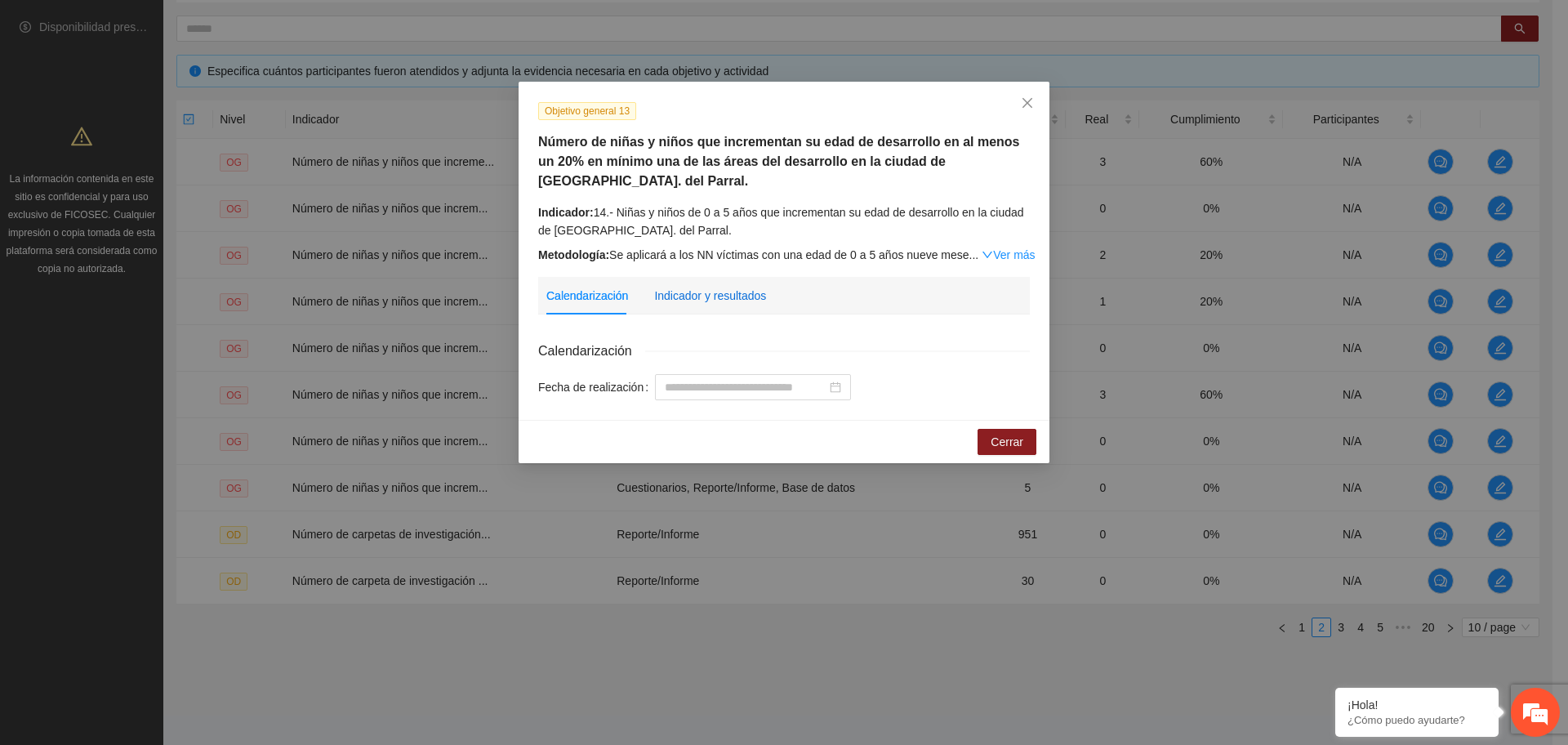
click at [704, 287] on div "Indicador y resultados" at bounding box center [710, 295] width 112 height 18
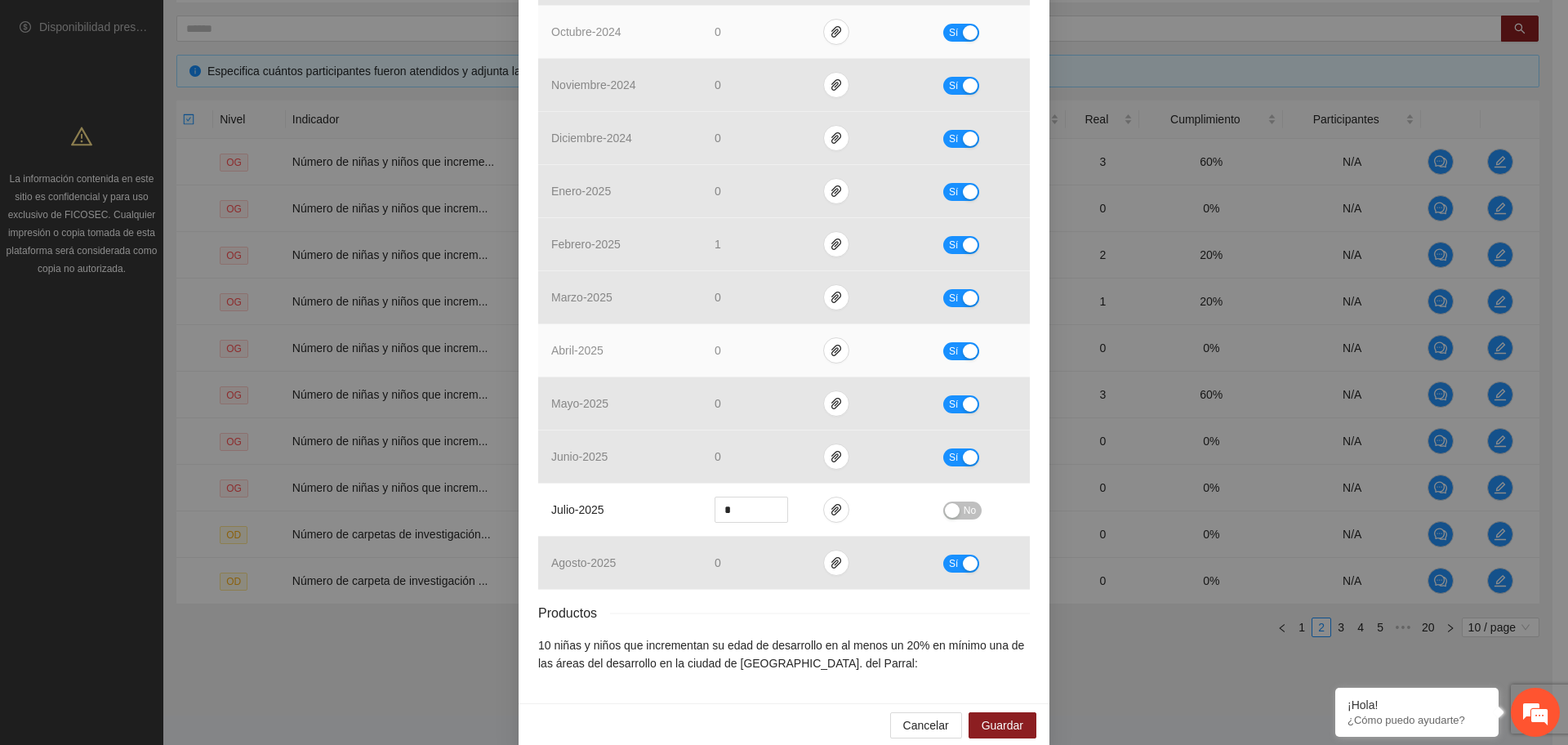
scroll to position [549, 0]
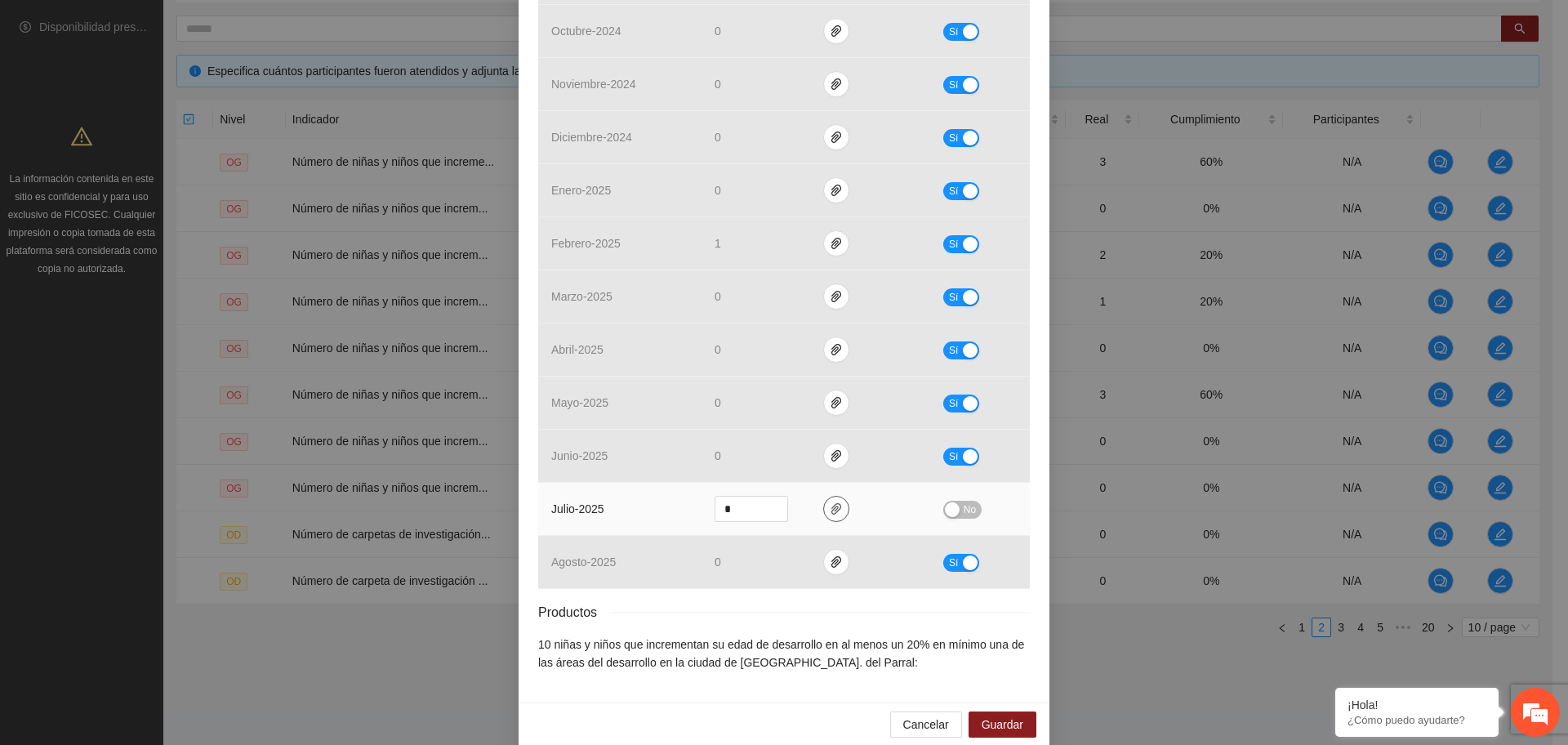
click at [830, 502] on icon "paper-clip" at bounding box center [836, 508] width 13 height 13
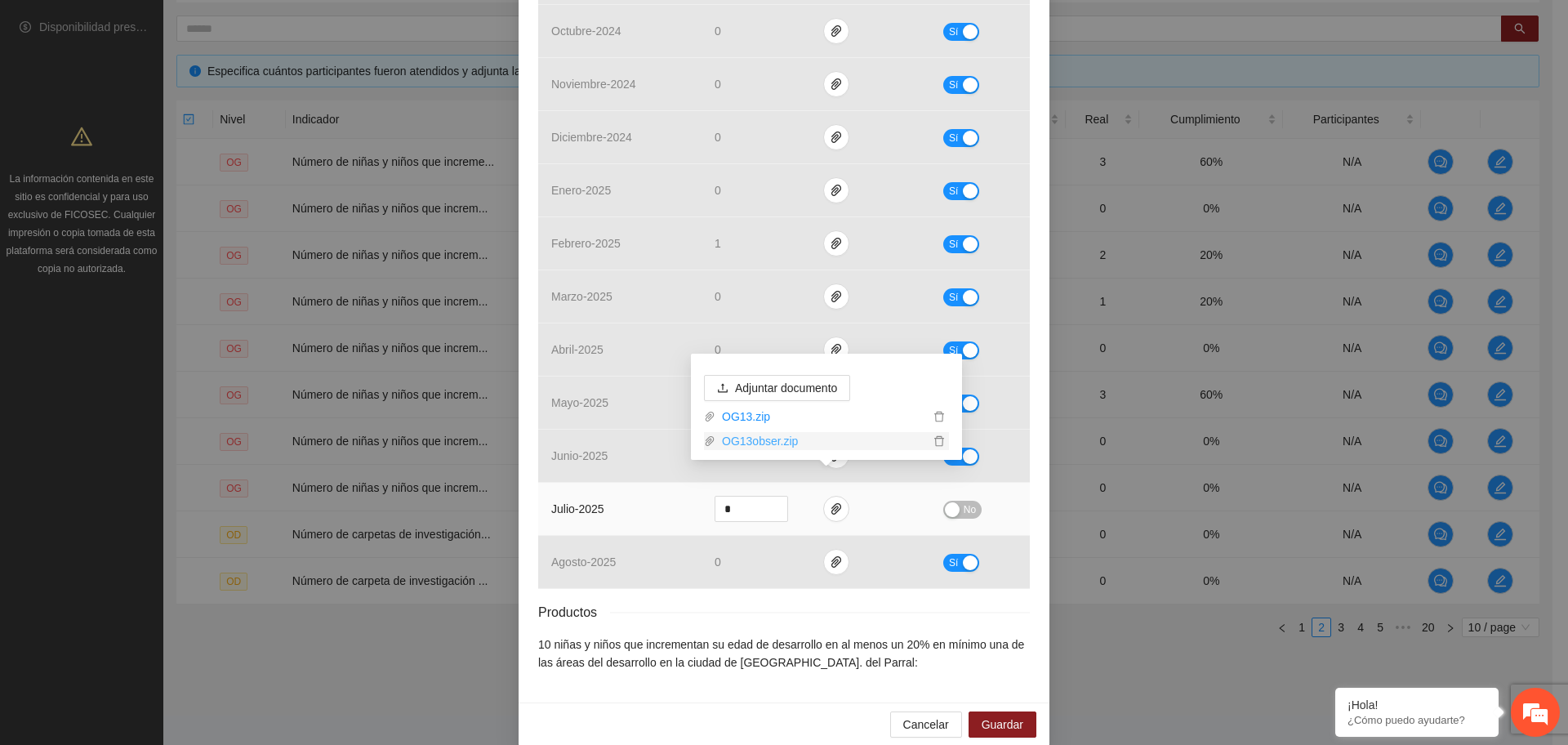
click at [783, 442] on link "OG13obser.zip" at bounding box center [822, 440] width 214 height 18
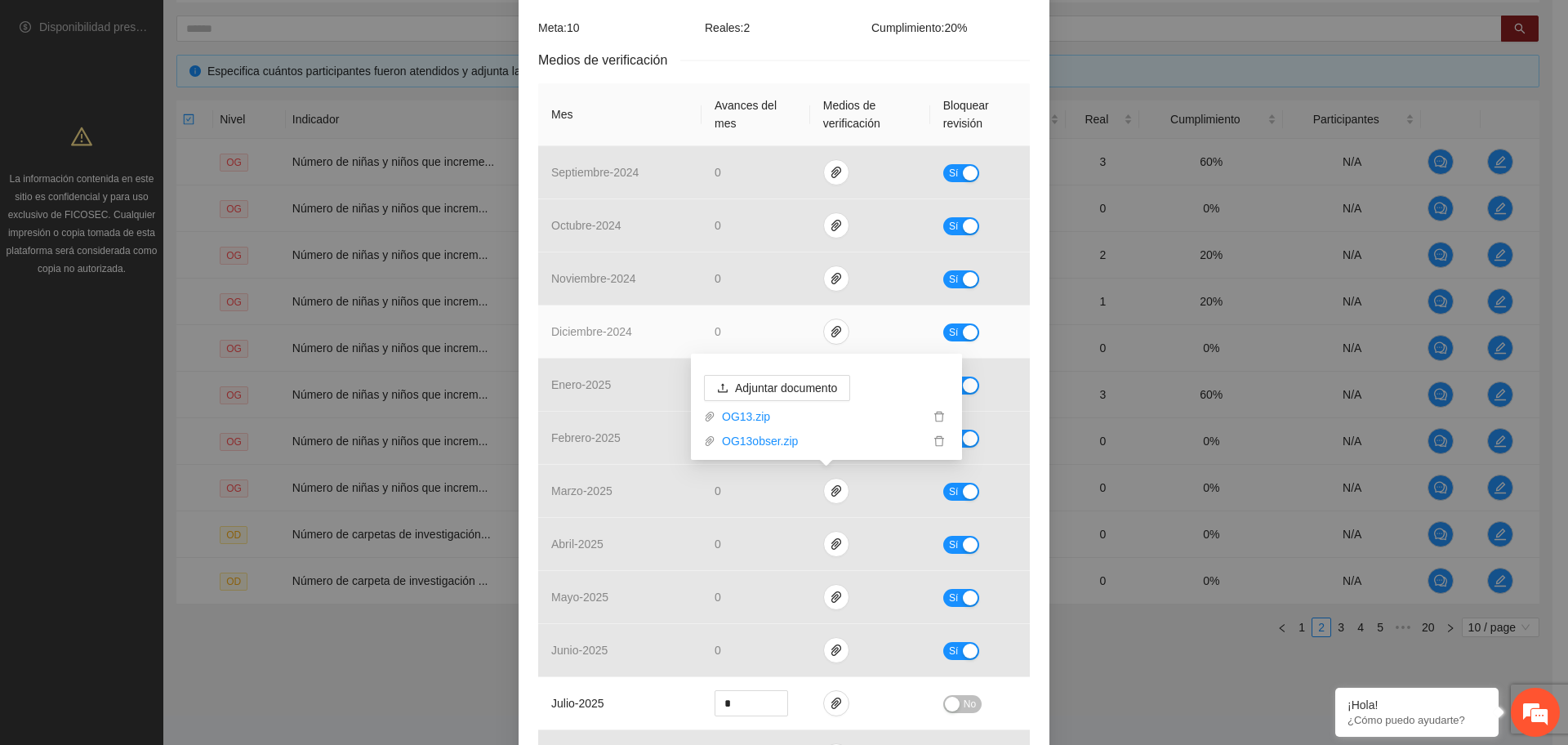
scroll to position [0, 0]
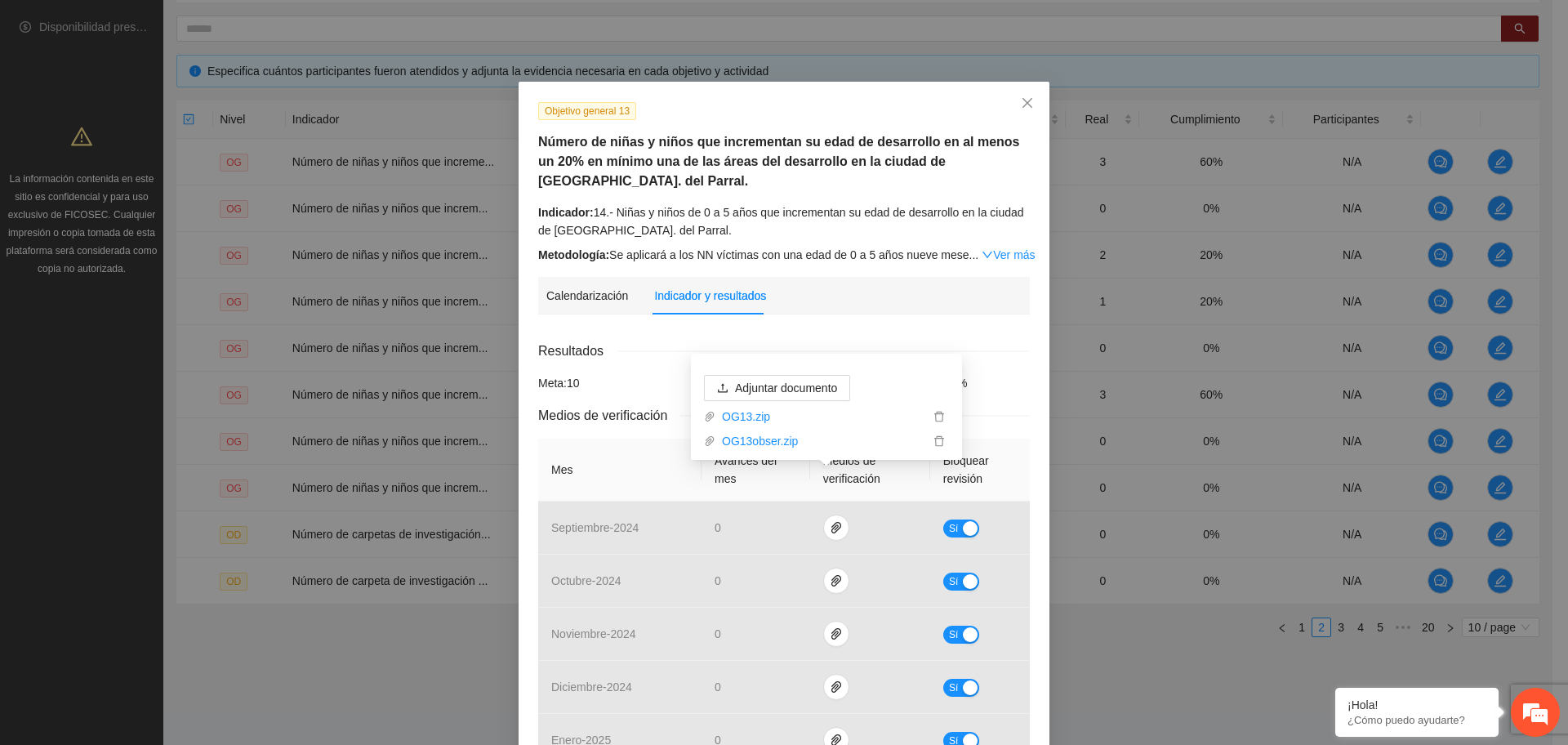
click at [761, 340] on div "Resultados" at bounding box center [784, 351] width 492 height 21
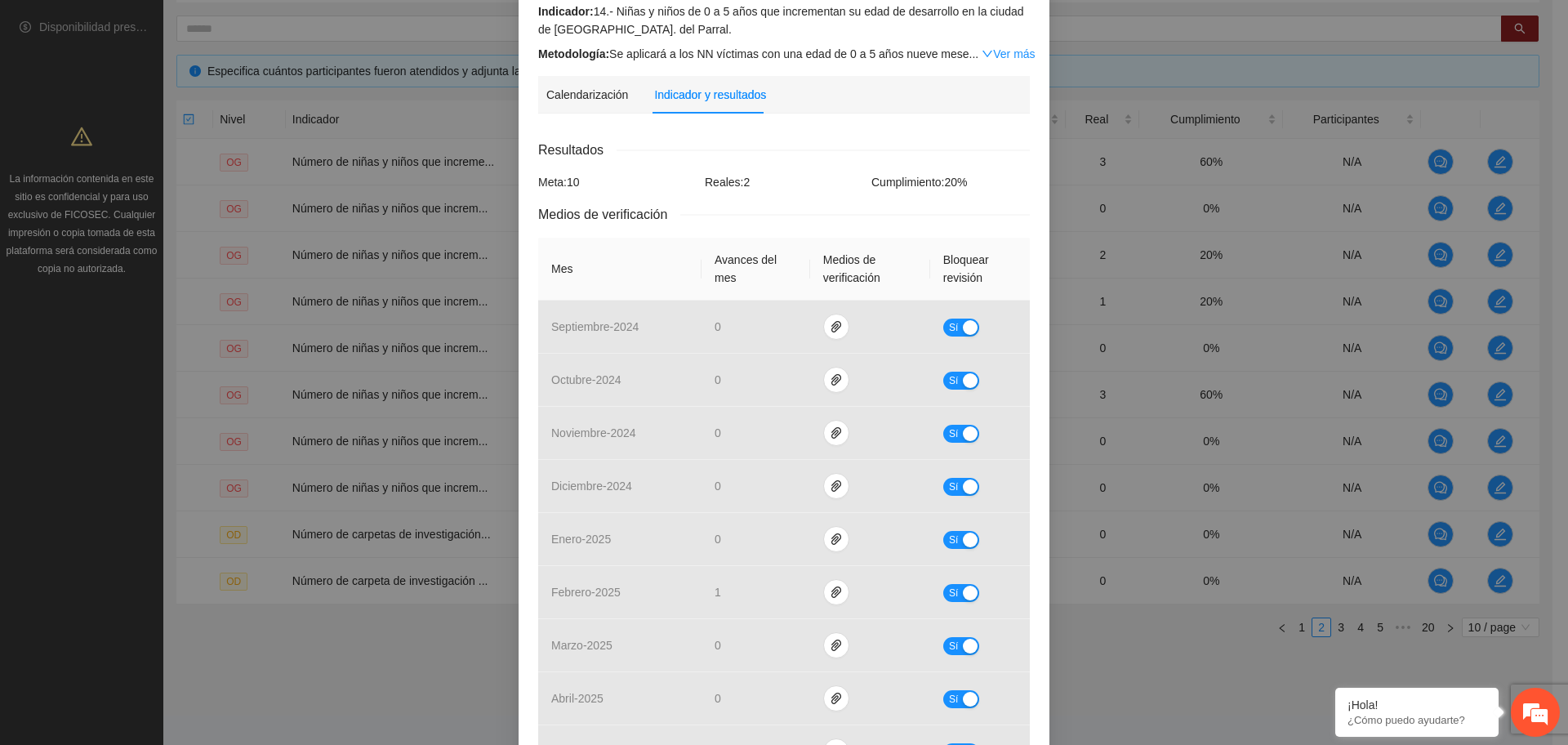
scroll to position [549, 0]
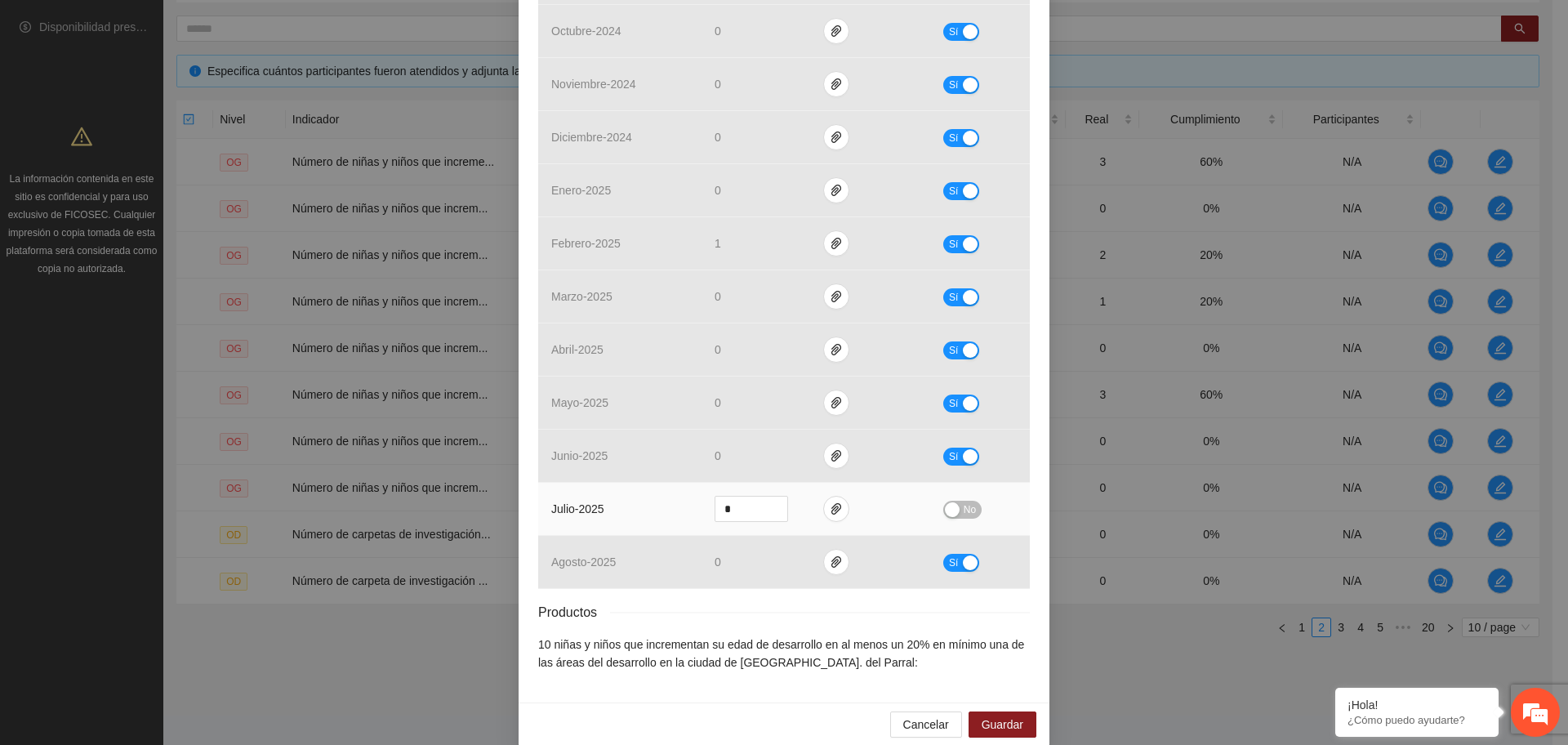
click at [950, 502] on div "button" at bounding box center [952, 509] width 15 height 15
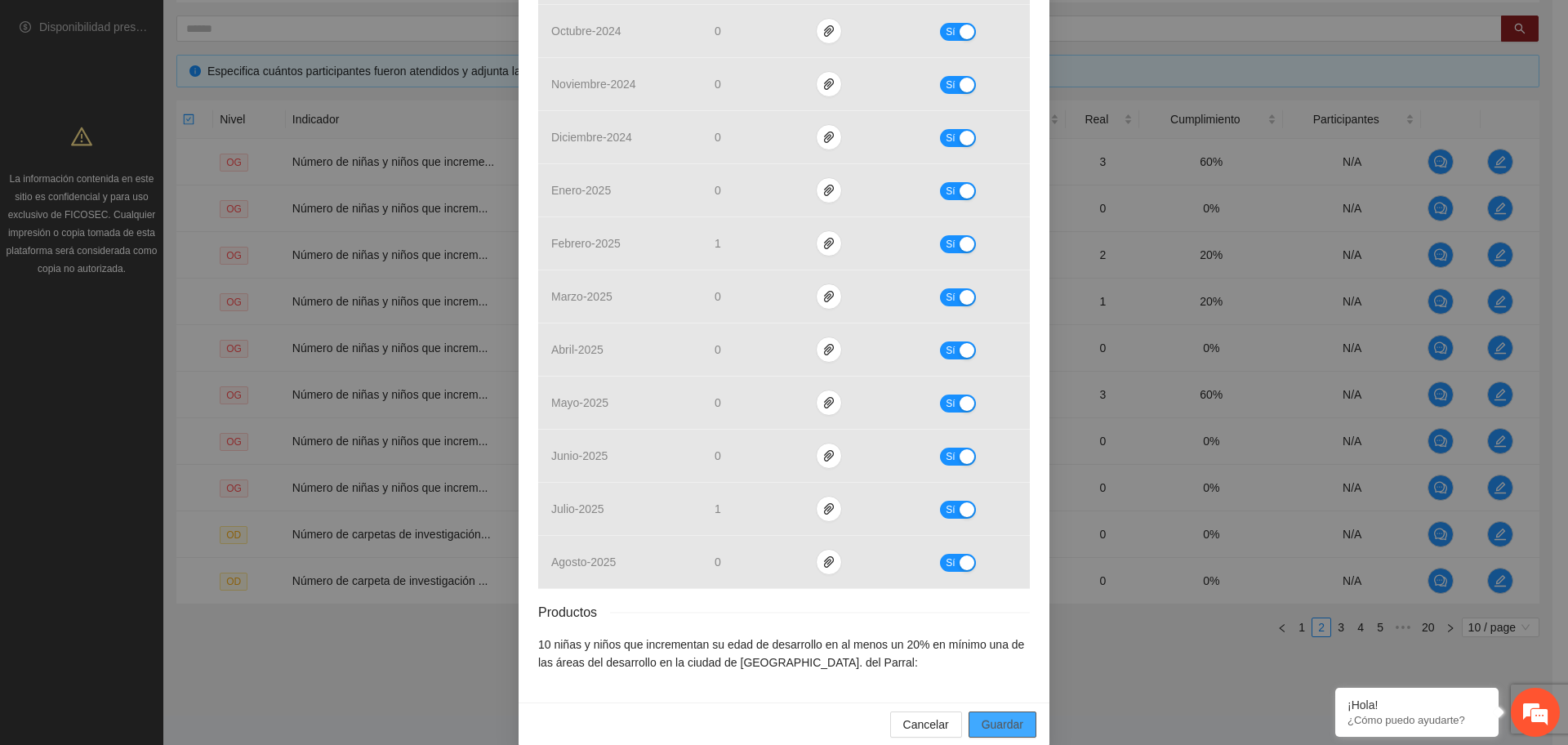
drag, startPoint x: 1014, startPoint y: 711, endPoint x: 1013, endPoint y: 694, distance: 17.0
click at [1012, 715] on span "Guardar" at bounding box center [1002, 723] width 41 height 18
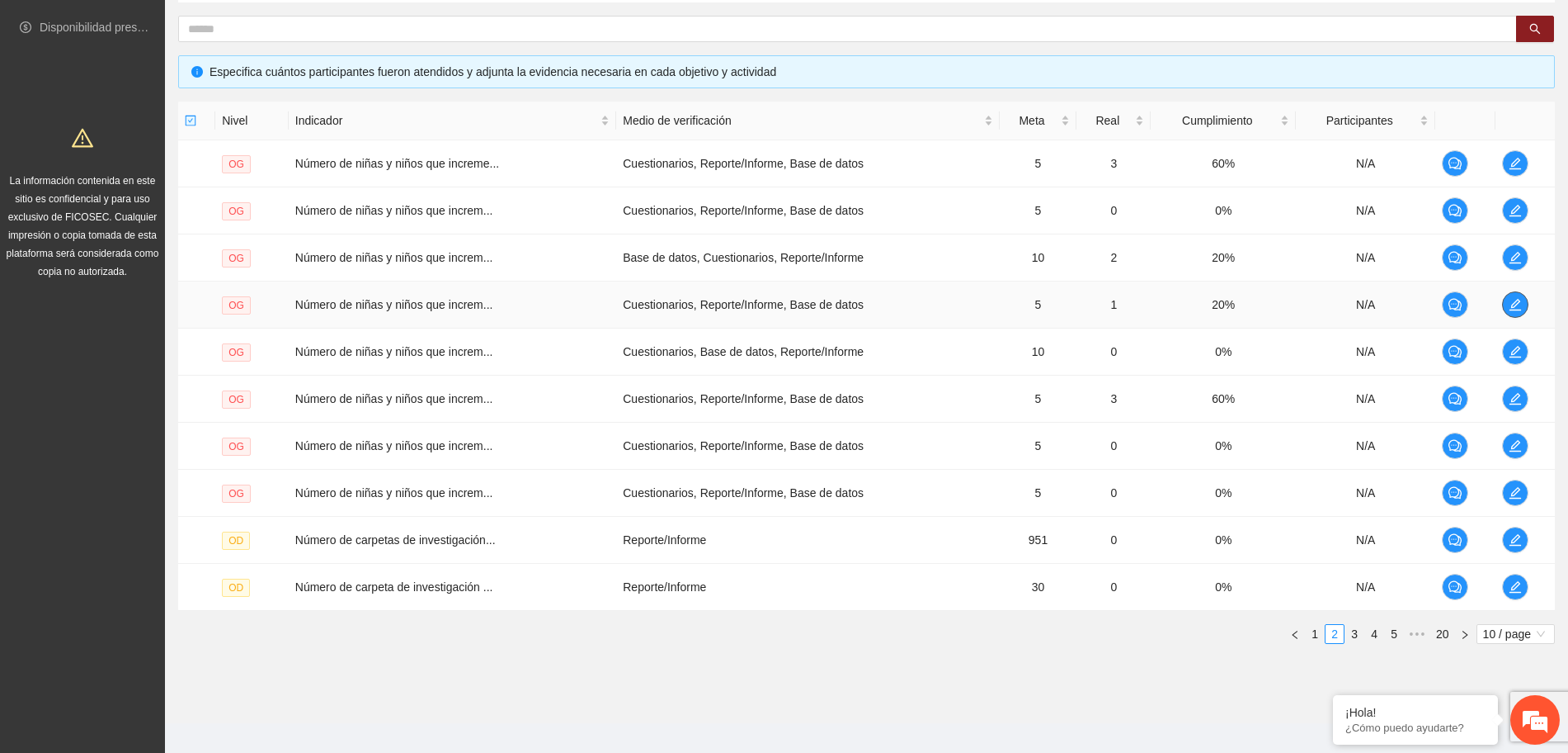
click at [1512, 315] on button "button" at bounding box center [1515, 305] width 26 height 26
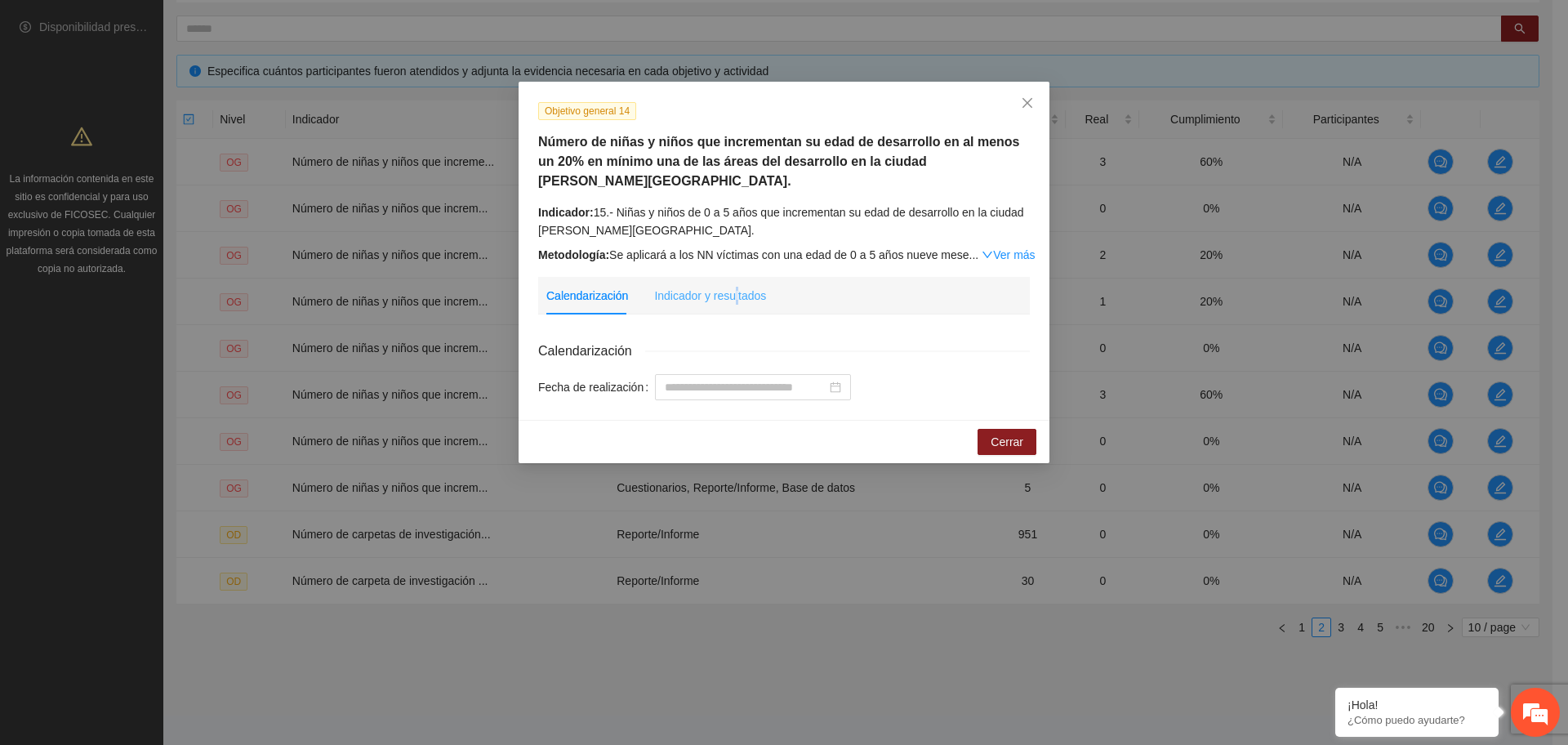
click at [731, 283] on div "Indicador y resultados" at bounding box center [710, 295] width 112 height 38
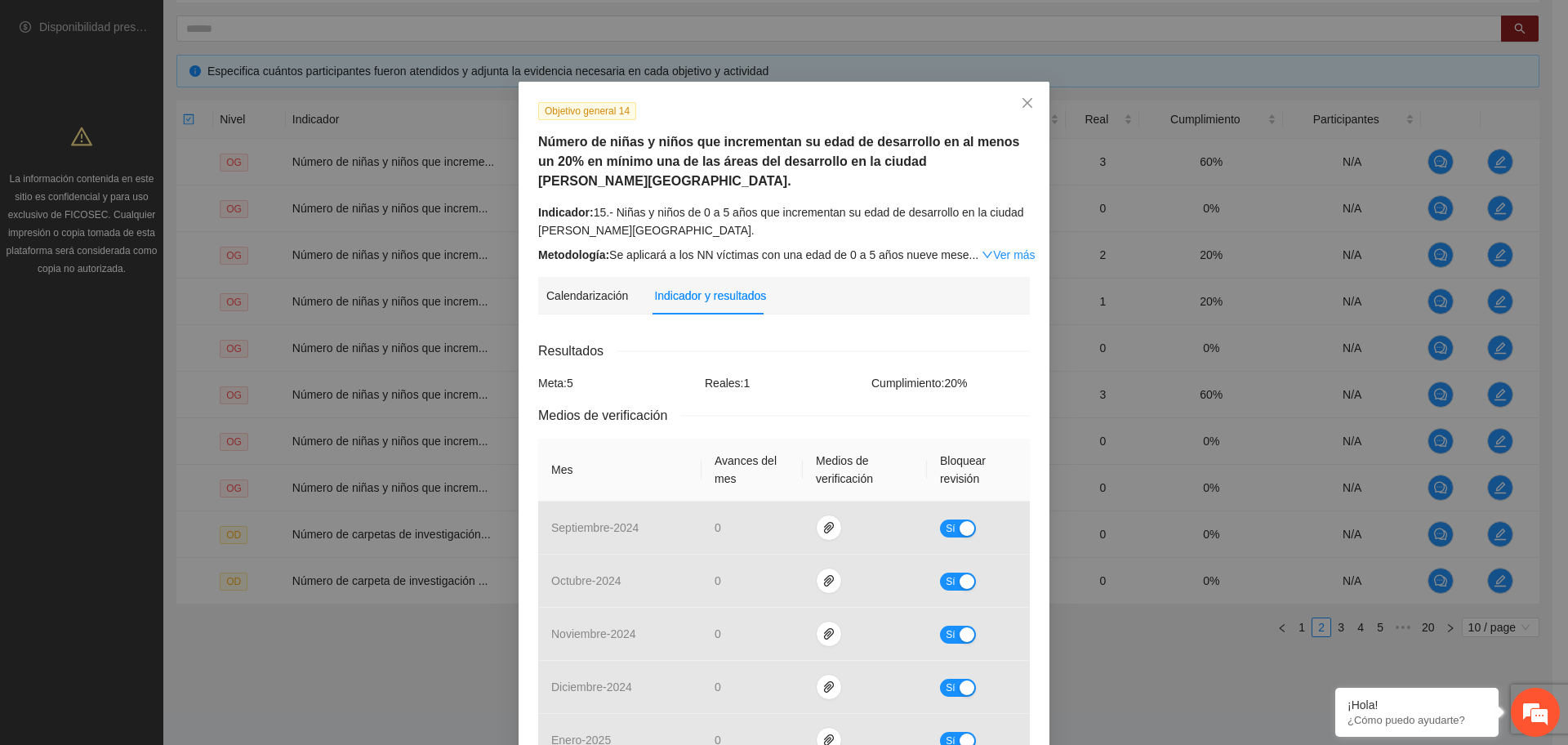
click at [824, 340] on div "Resultados" at bounding box center [784, 351] width 492 height 21
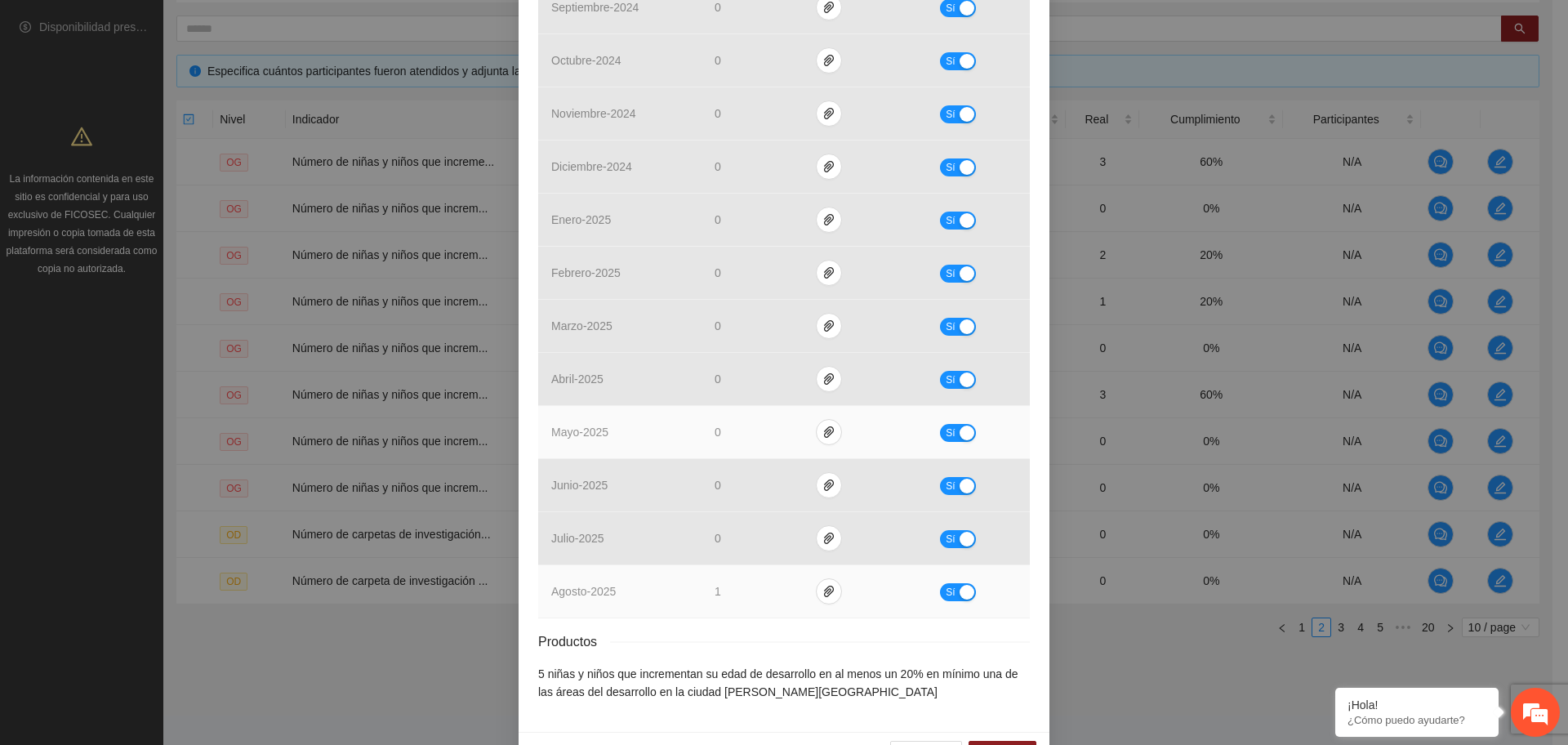
scroll to position [549, 0]
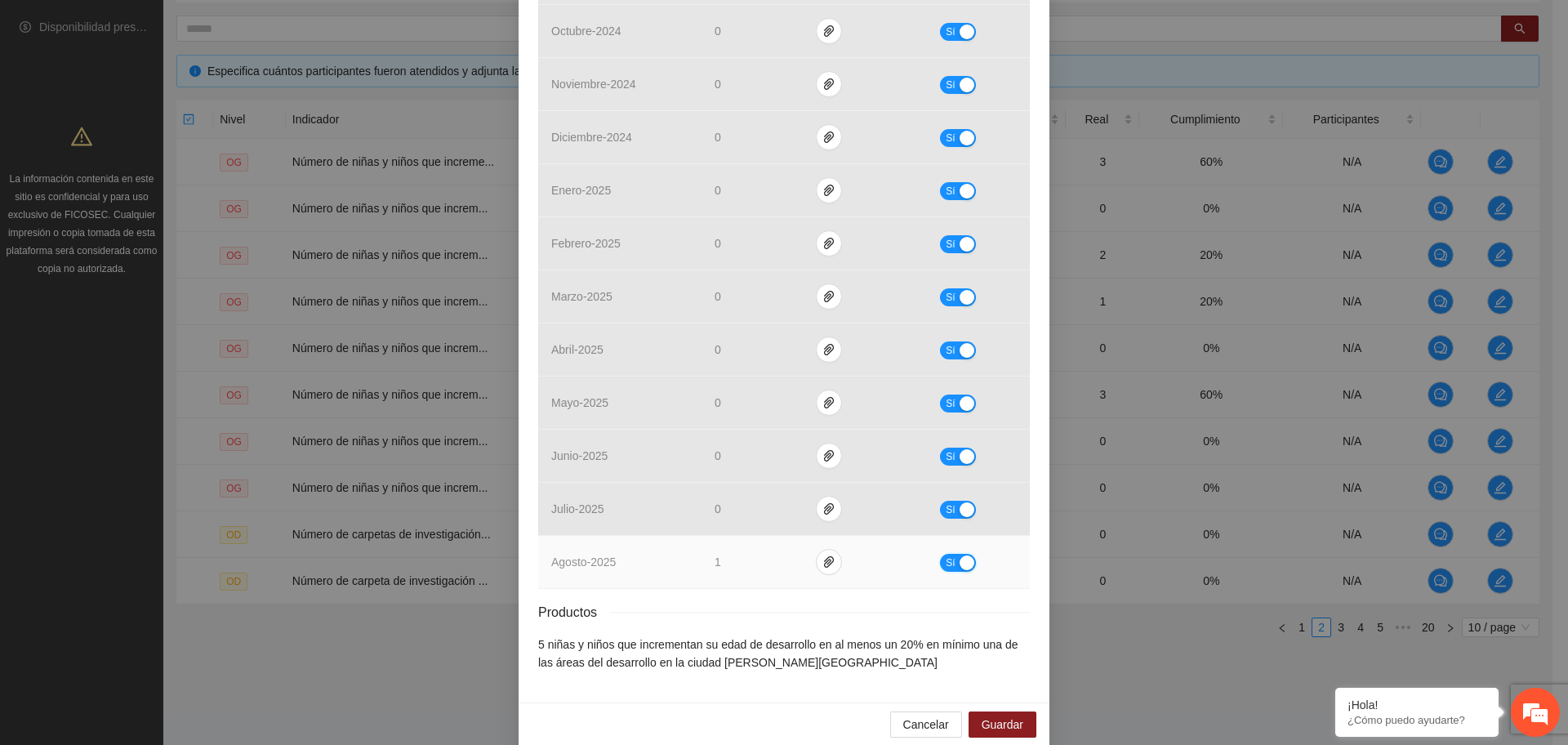
drag, startPoint x: 950, startPoint y: 541, endPoint x: 918, endPoint y: 539, distance: 32.1
click at [960, 556] on div "button" at bounding box center [967, 562] width 15 height 15
drag, startPoint x: 725, startPoint y: 545, endPoint x: 673, endPoint y: 541, distance: 52.2
click at [675, 541] on tr "agosto - 2025 * No" at bounding box center [784, 562] width 492 height 53
type input "*"
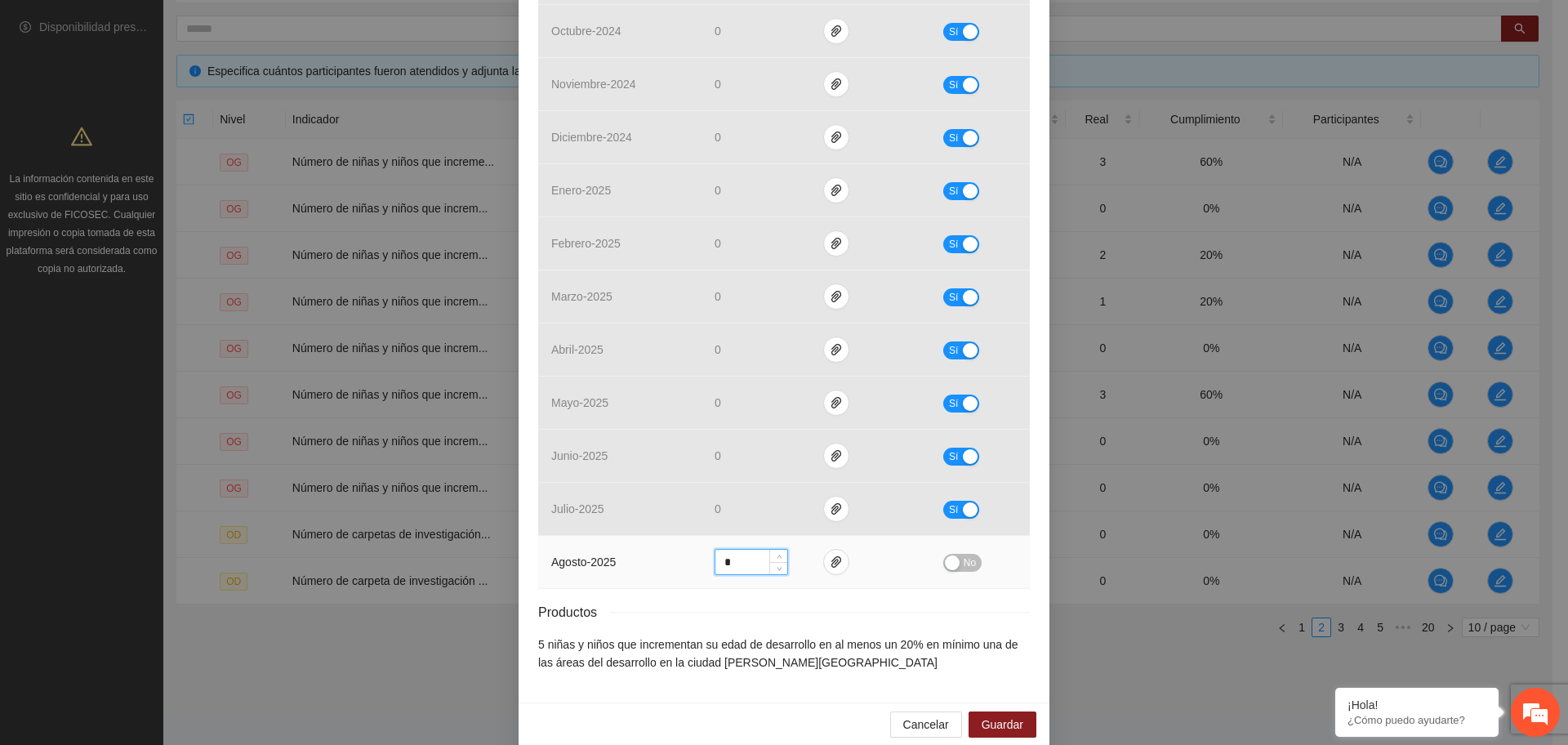
click at [949, 556] on div "button" at bounding box center [952, 562] width 15 height 15
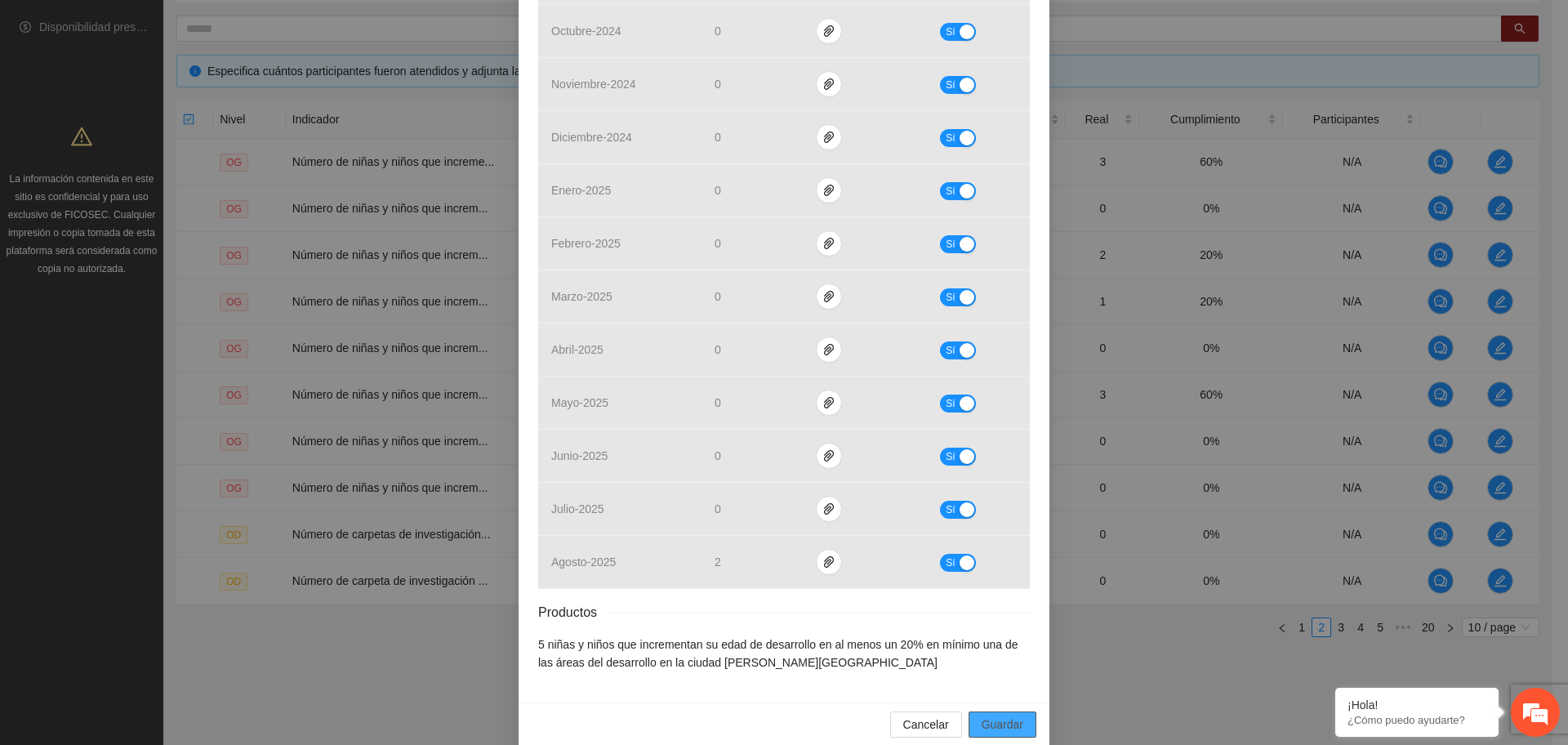
drag, startPoint x: 1017, startPoint y: 705, endPoint x: 974, endPoint y: 742, distance: 56.7
click at [1015, 711] on button "Guardar" at bounding box center [1002, 724] width 68 height 26
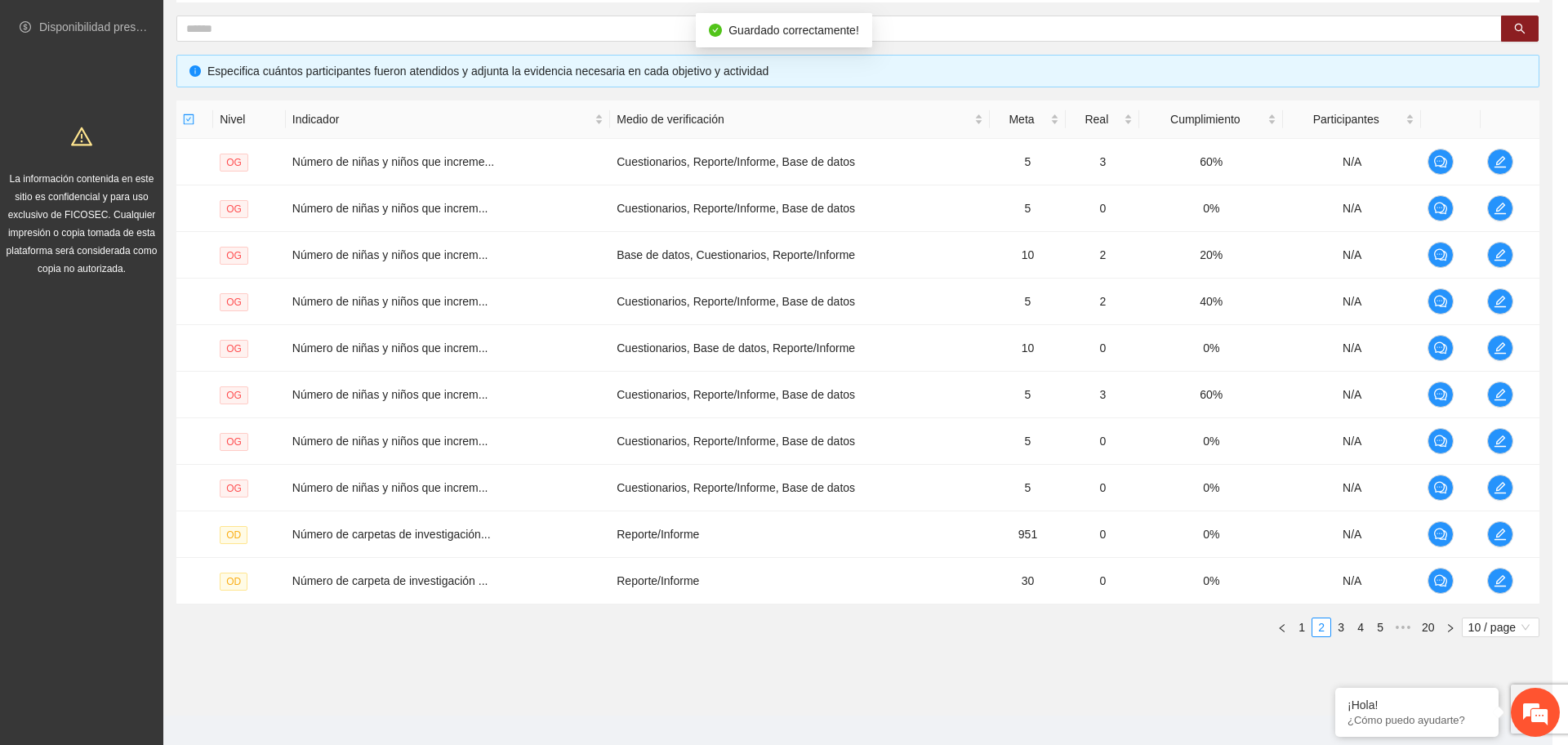
scroll to position [468, 0]
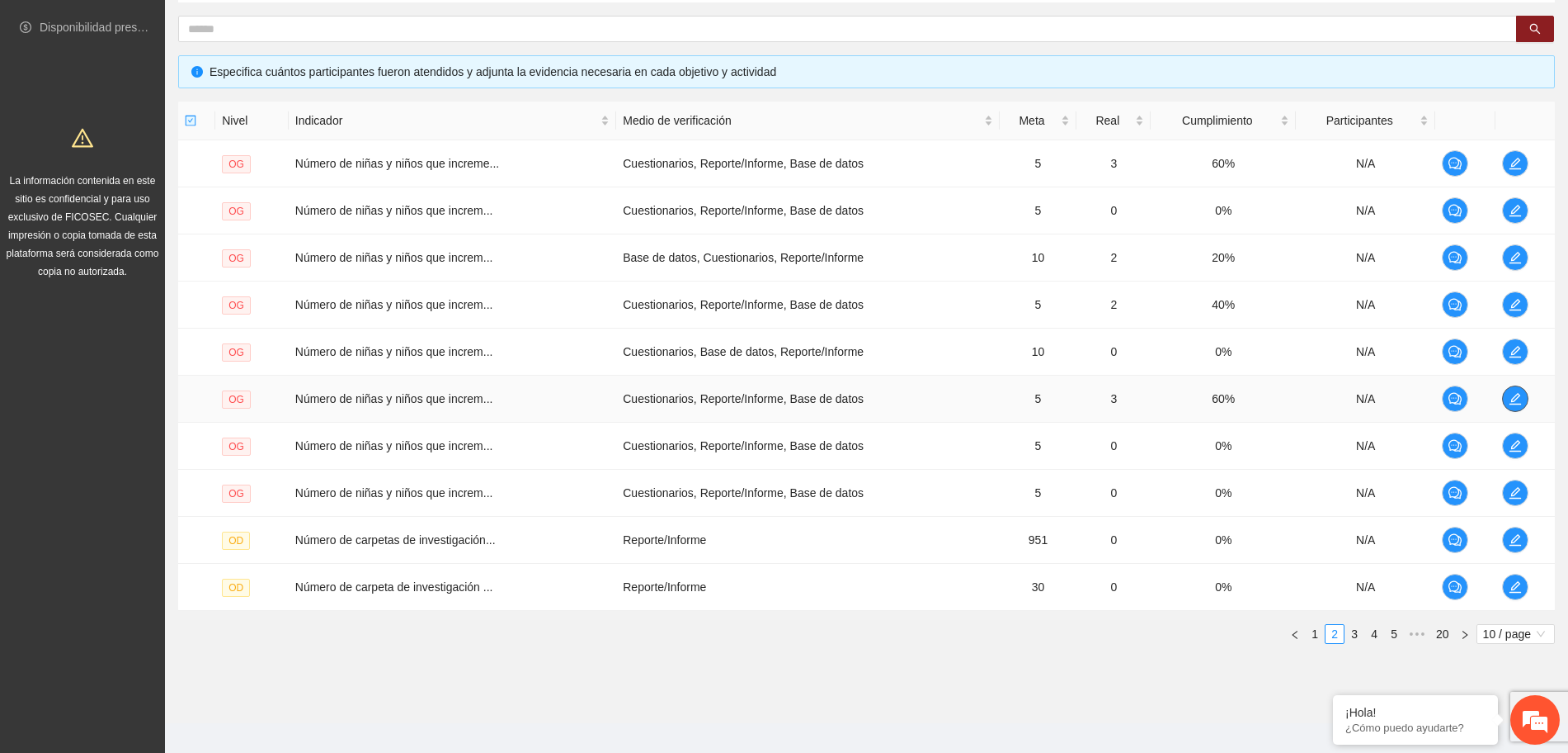
click at [1511, 396] on icon "edit" at bounding box center [1515, 398] width 13 height 13
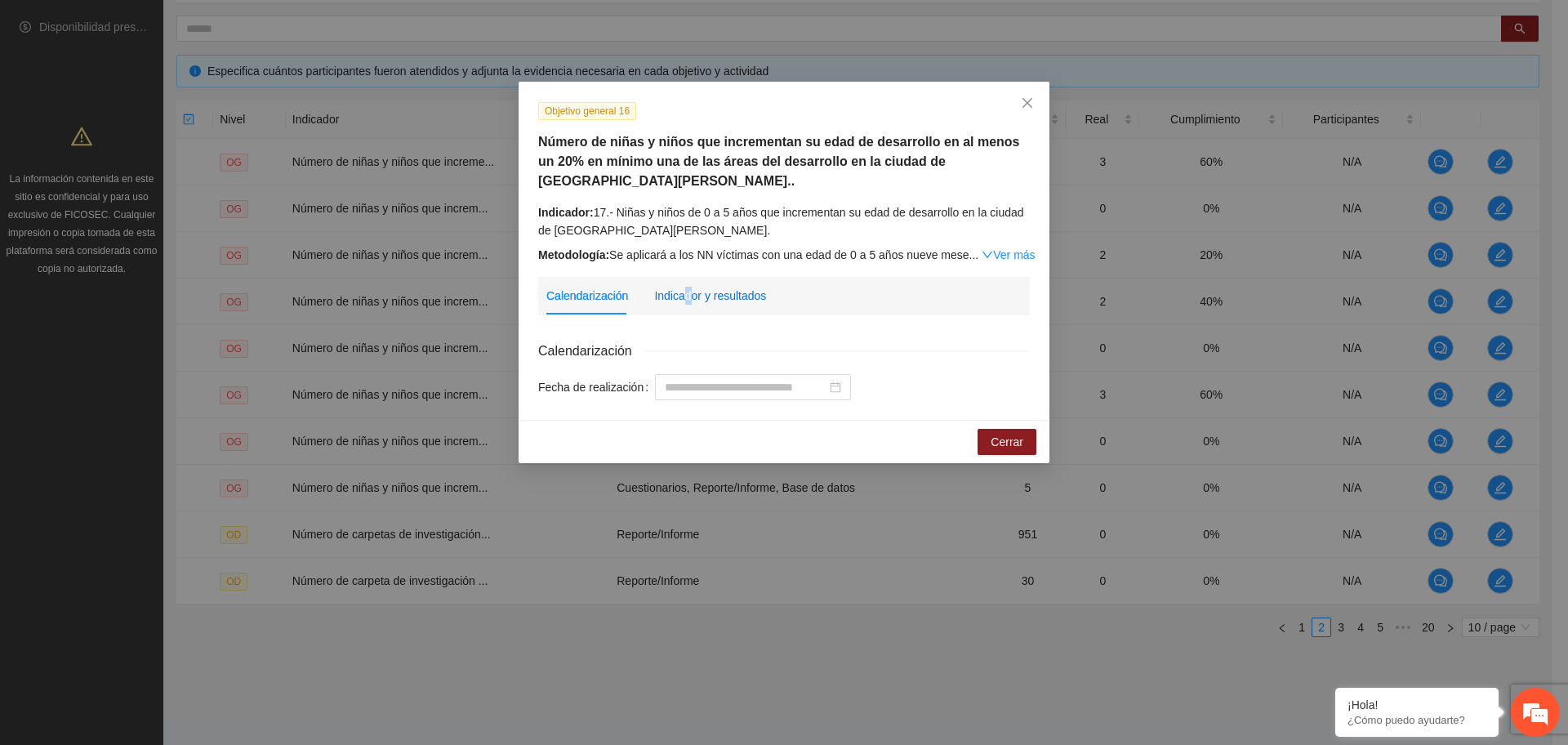
click at [684, 287] on div "Indicador y resultados" at bounding box center [710, 295] width 112 height 18
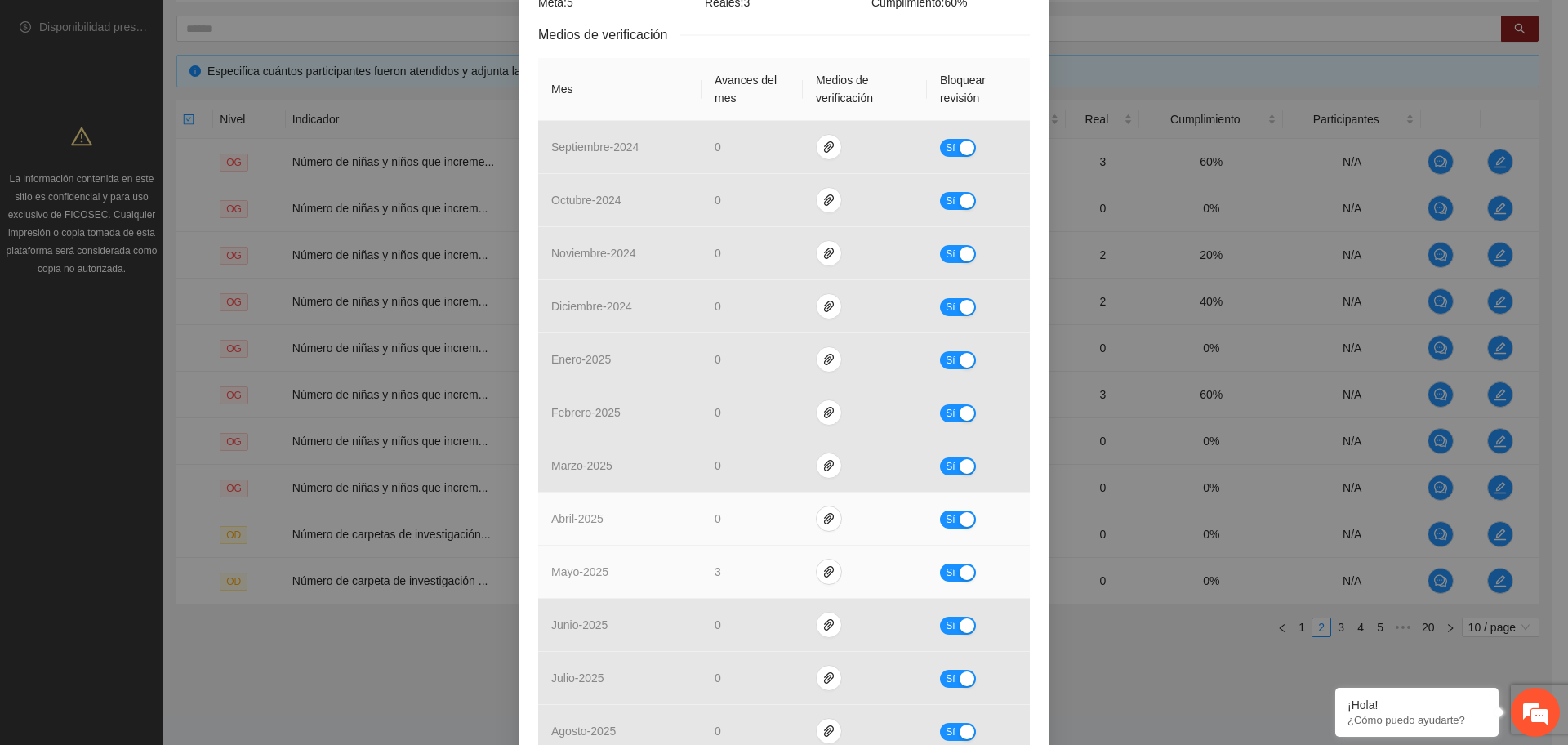
scroll to position [549, 0]
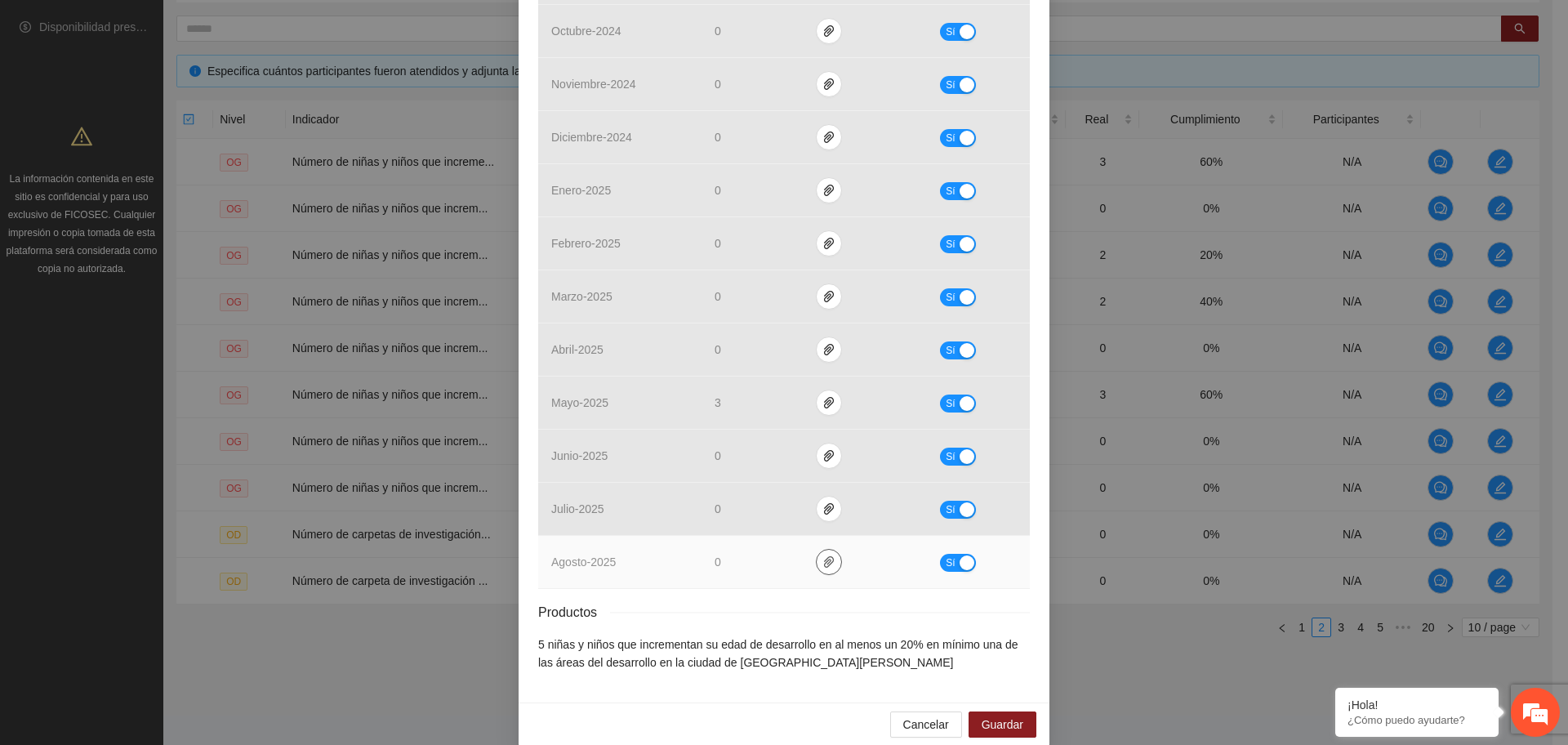
click at [824, 556] on icon "paper-clip" at bounding box center [829, 562] width 13 height 13
drag, startPoint x: 820, startPoint y: 540, endPoint x: 815, endPoint y: 526, distance: 14.9
click at [817, 549] on button "button" at bounding box center [829, 562] width 26 height 26
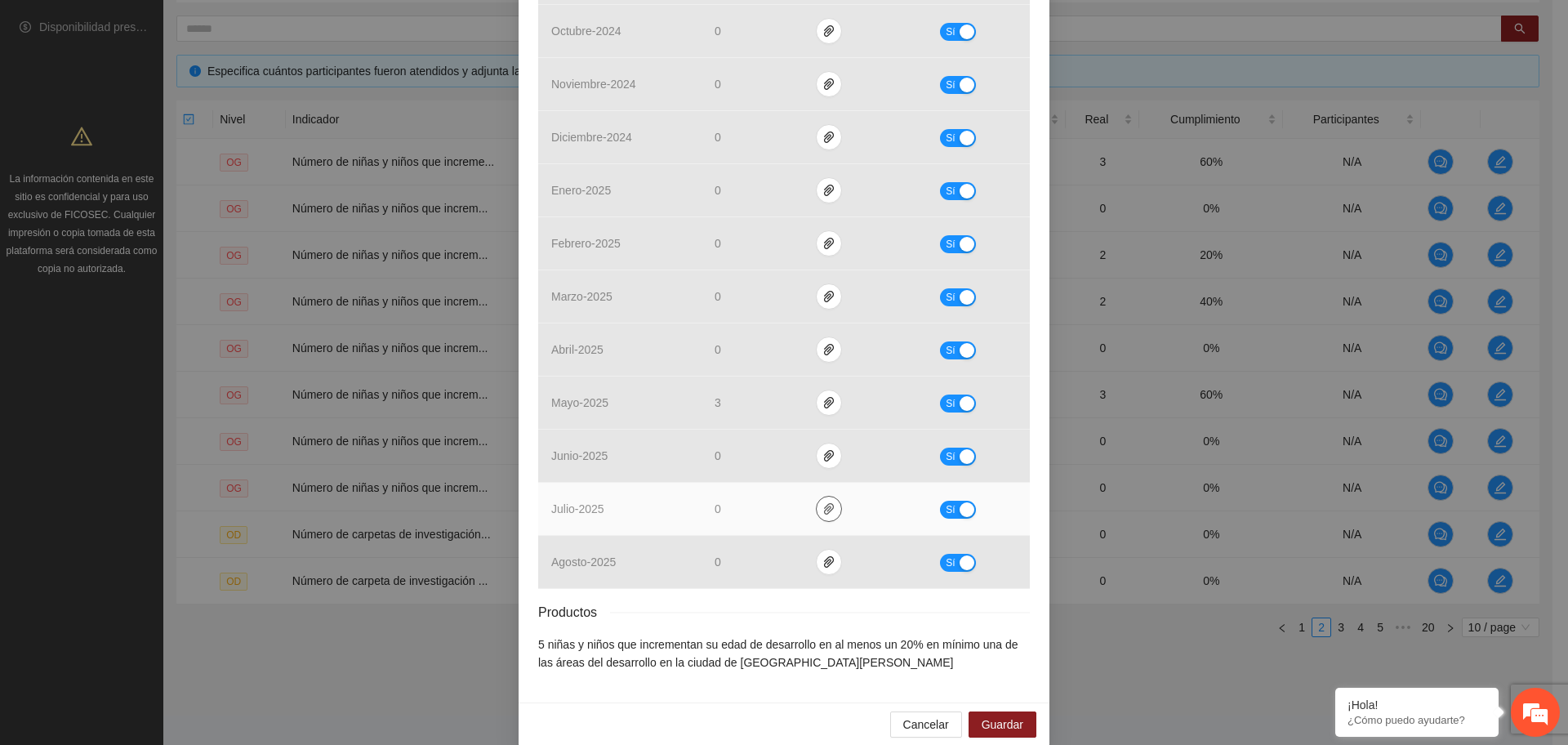
click at [823, 502] on icon "paper-clip" at bounding box center [829, 508] width 13 height 13
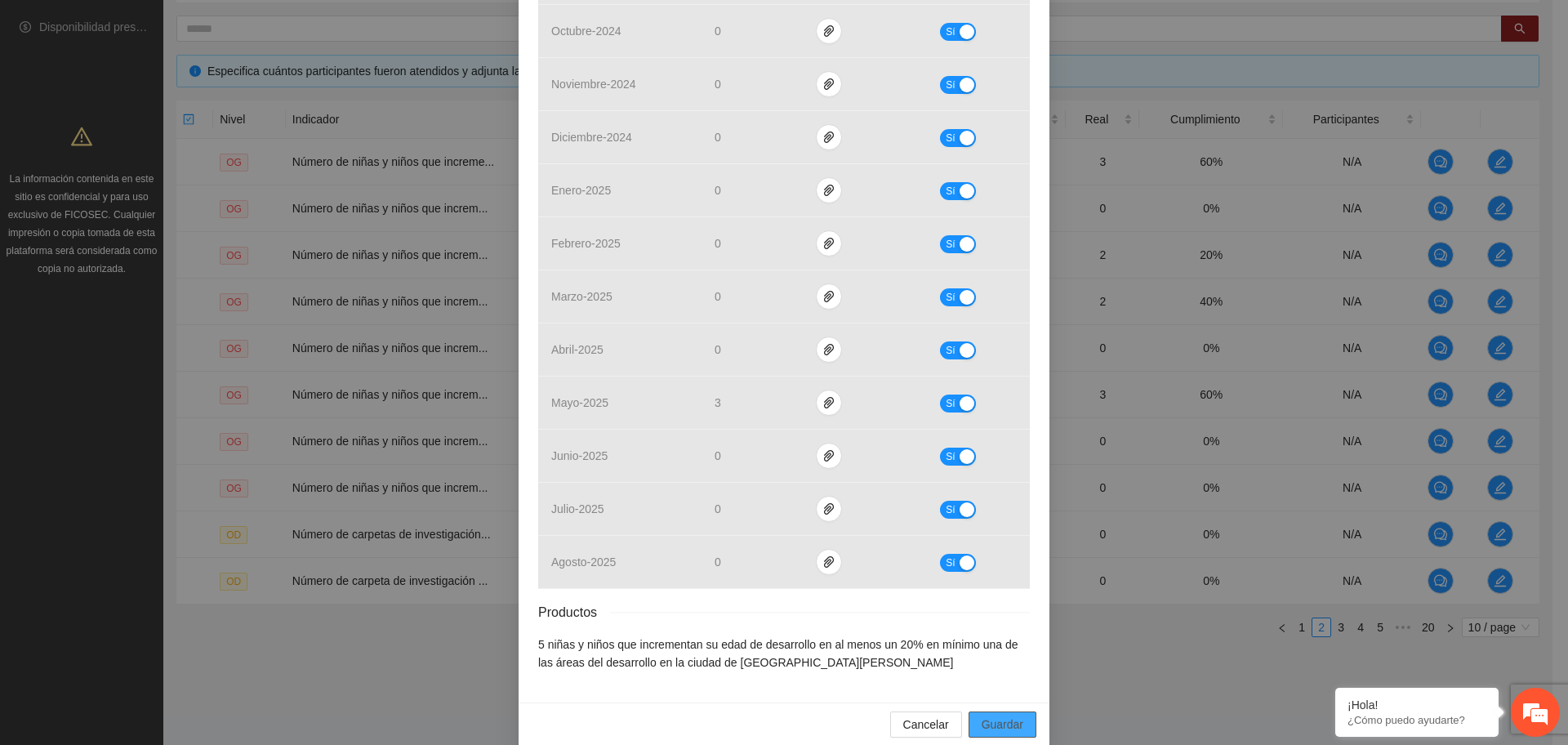
click at [1023, 711] on button "Guardar" at bounding box center [1002, 724] width 68 height 26
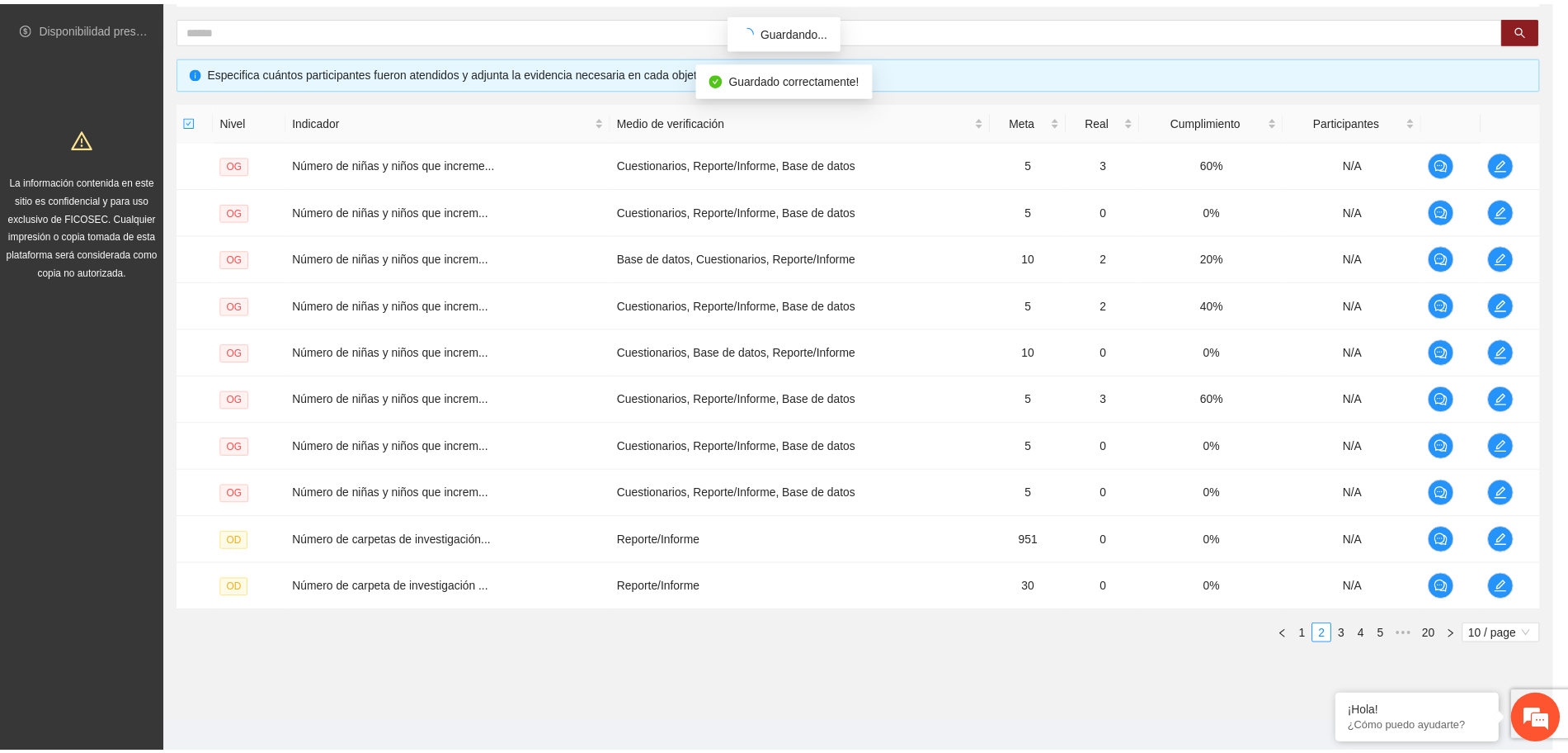
scroll to position [473, 0]
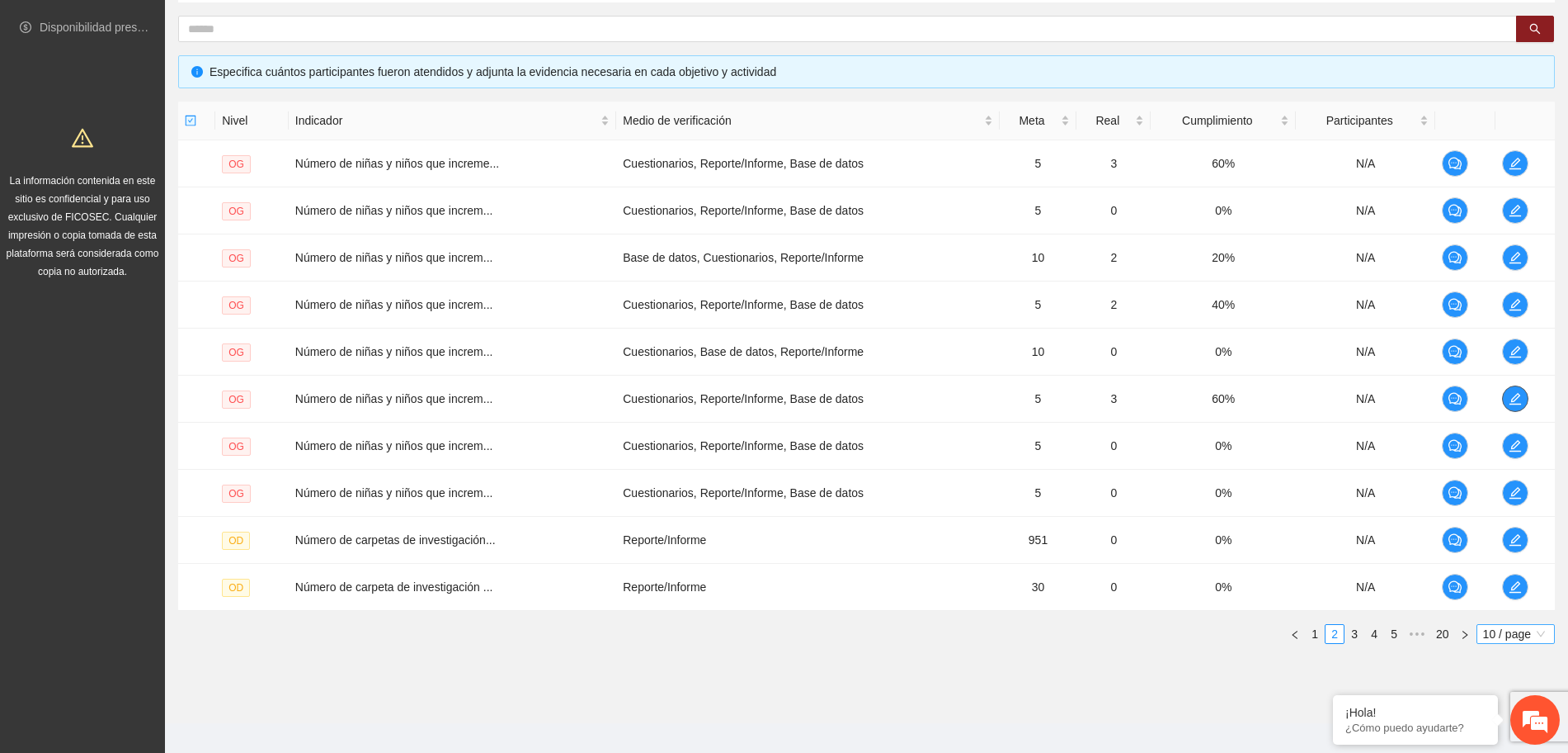
click at [1491, 642] on span "10 / page" at bounding box center [1515, 634] width 65 height 18
click at [1328, 696] on em at bounding box center [1332, 696] width 17 height 17
drag, startPoint x: 1518, startPoint y: 635, endPoint x: 1484, endPoint y: 668, distance: 47.4
click at [1517, 635] on span "10 / page" at bounding box center [1515, 634] width 65 height 18
click at [1487, 738] on div "100 / page" at bounding box center [1516, 743] width 59 height 18
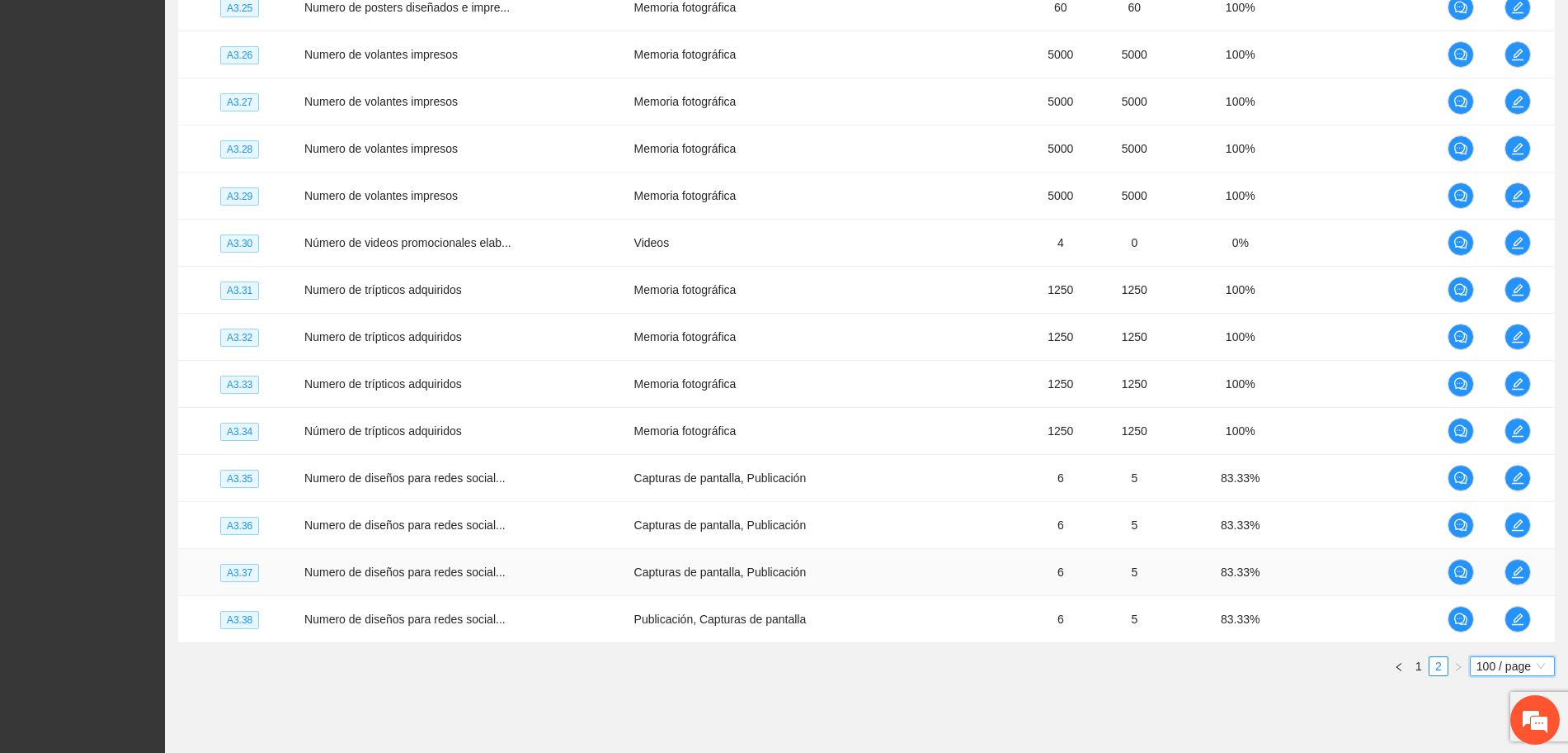
scroll to position [4512, 0]
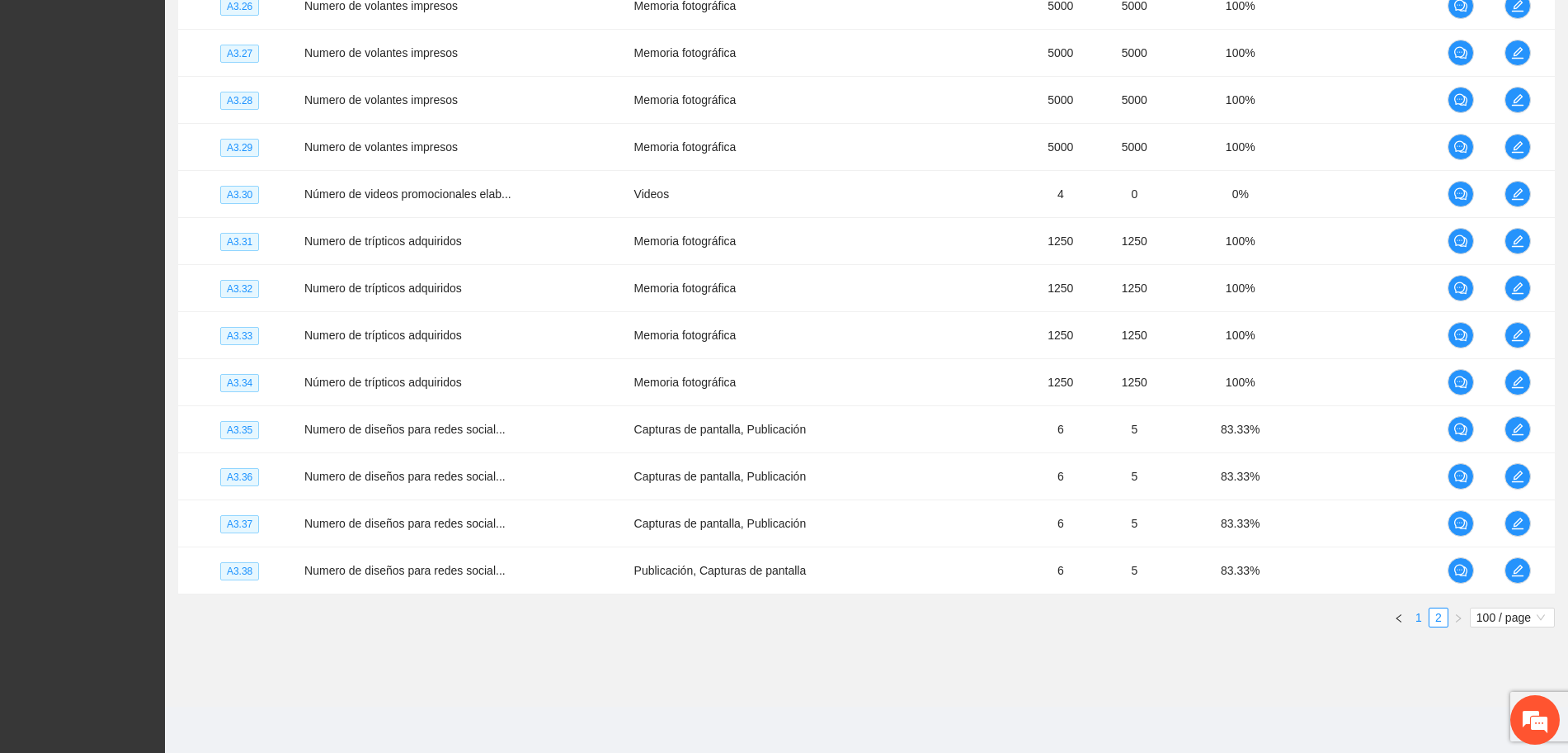
click at [1418, 616] on link "1" at bounding box center [1418, 617] width 18 height 18
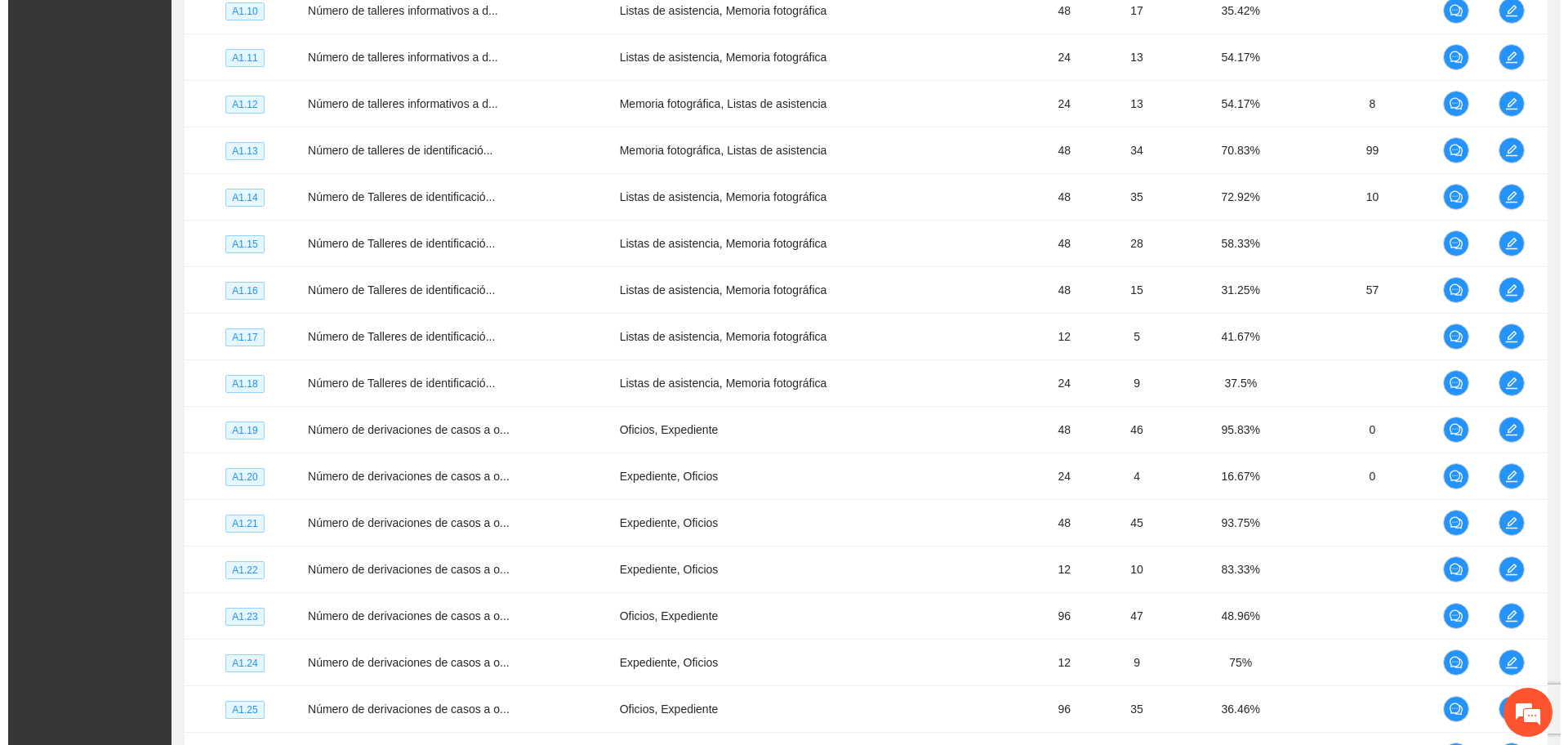
scroll to position [2424, 0]
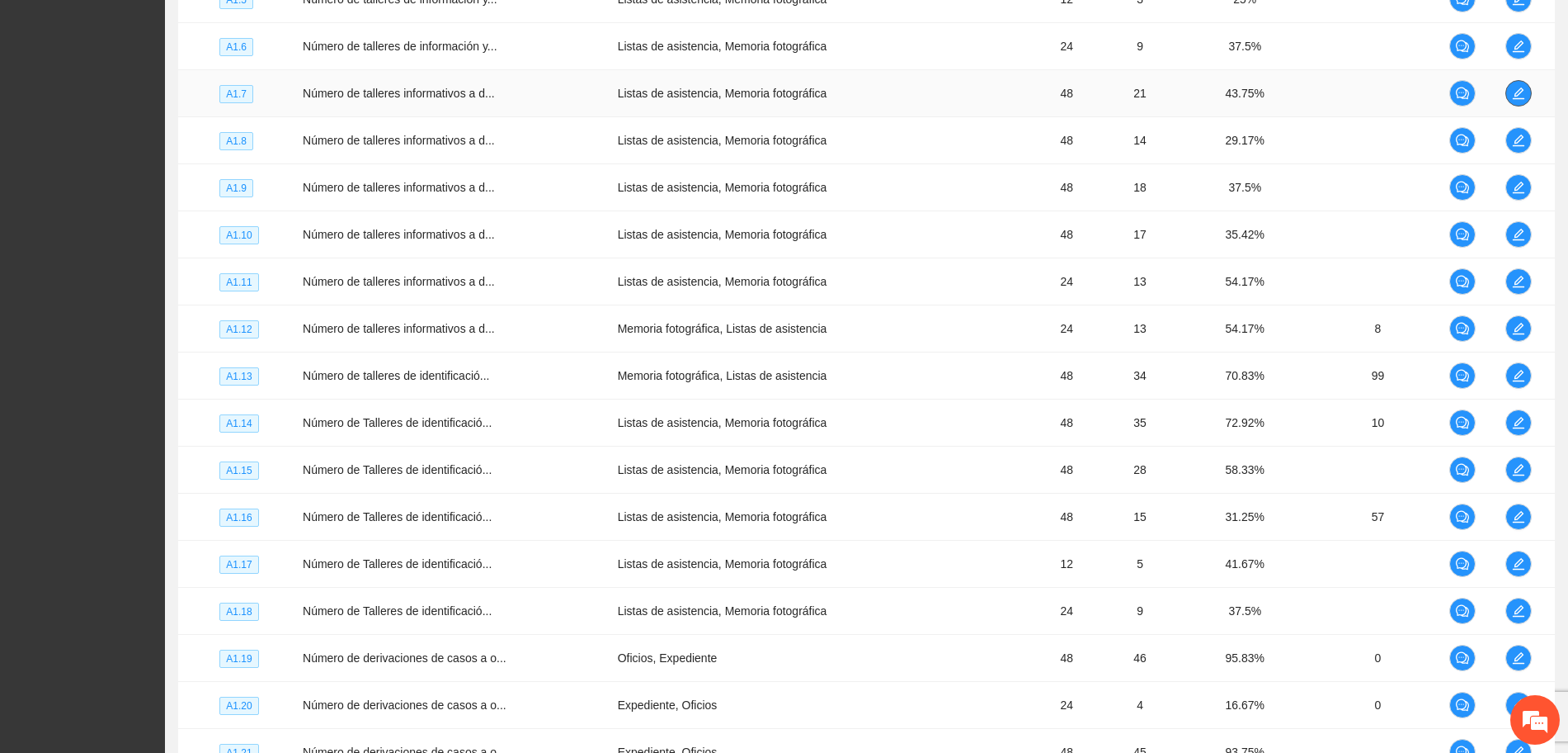
click at [1519, 96] on icon "edit" at bounding box center [1518, 93] width 13 height 13
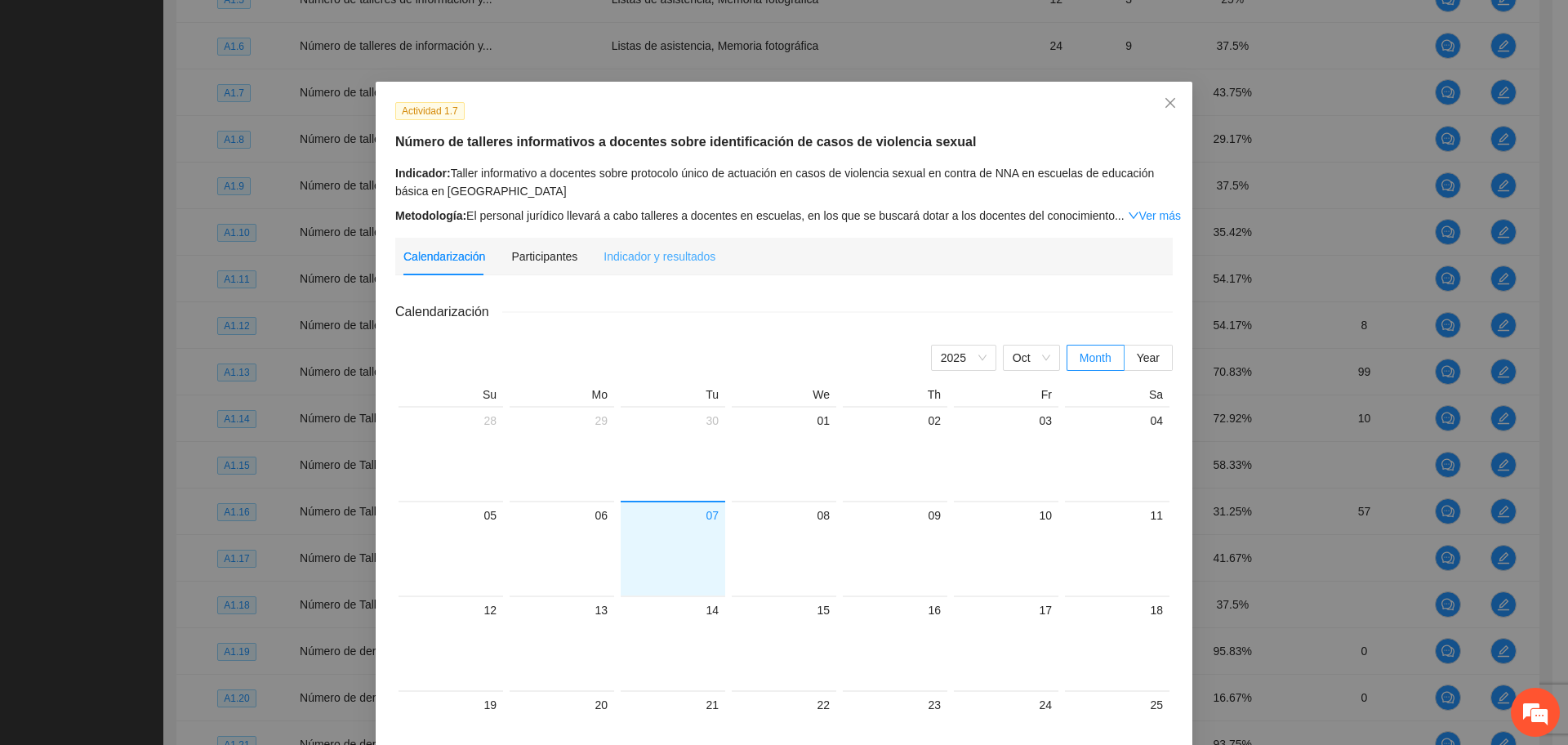
click at [648, 266] on div "Indicador y resultados" at bounding box center [660, 257] width 112 height 38
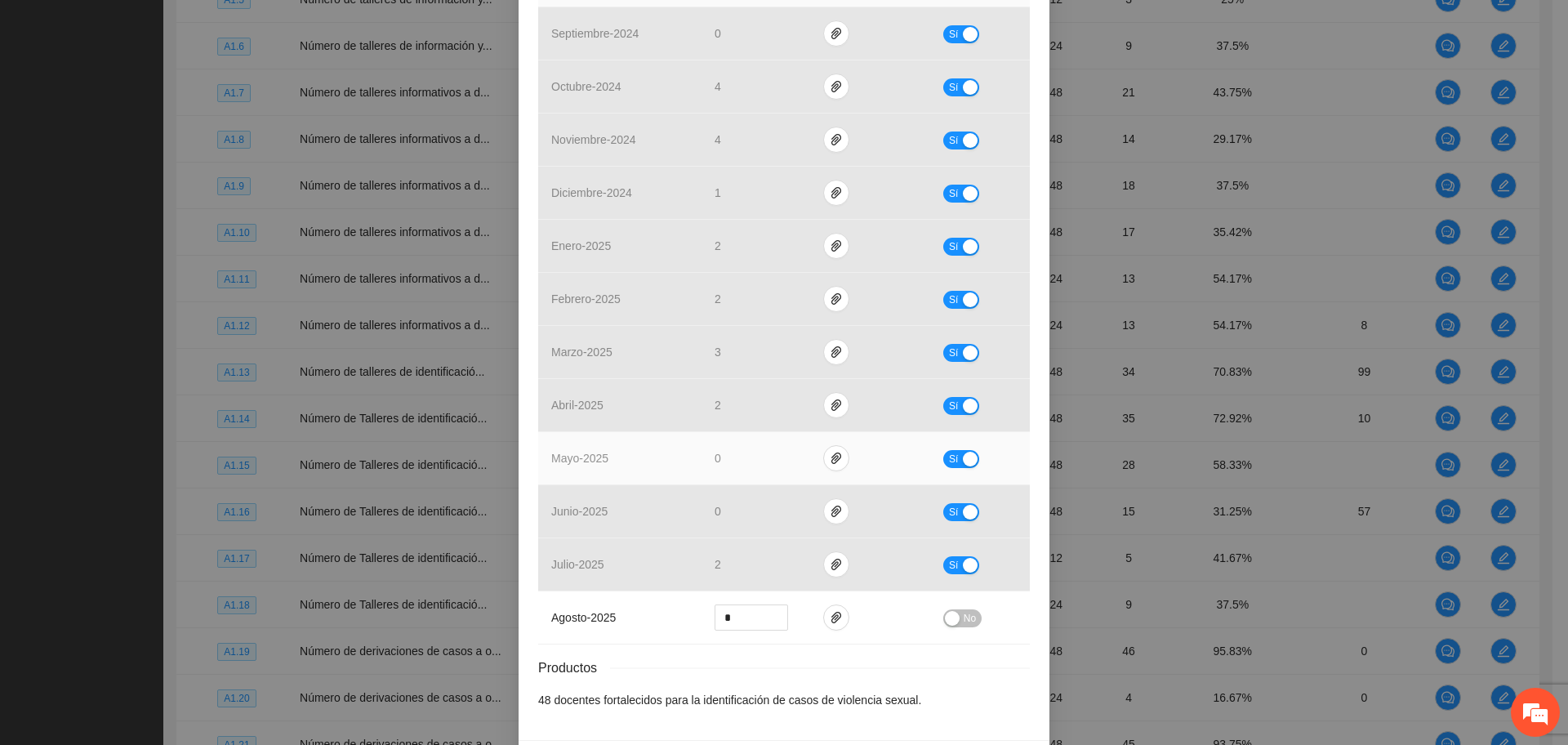
scroll to position [510, 0]
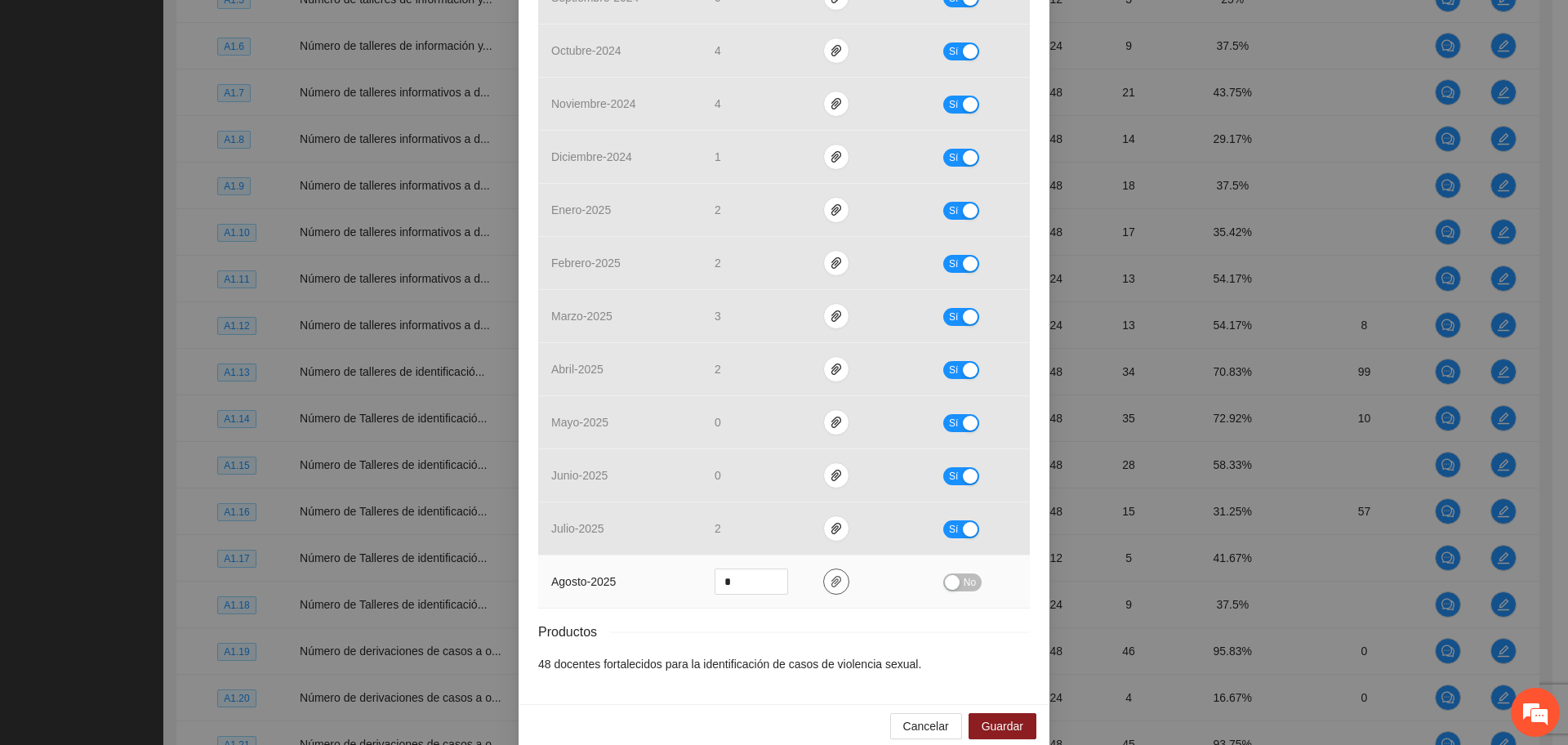
click at [830, 587] on icon "paper-clip" at bounding box center [836, 580] width 13 height 13
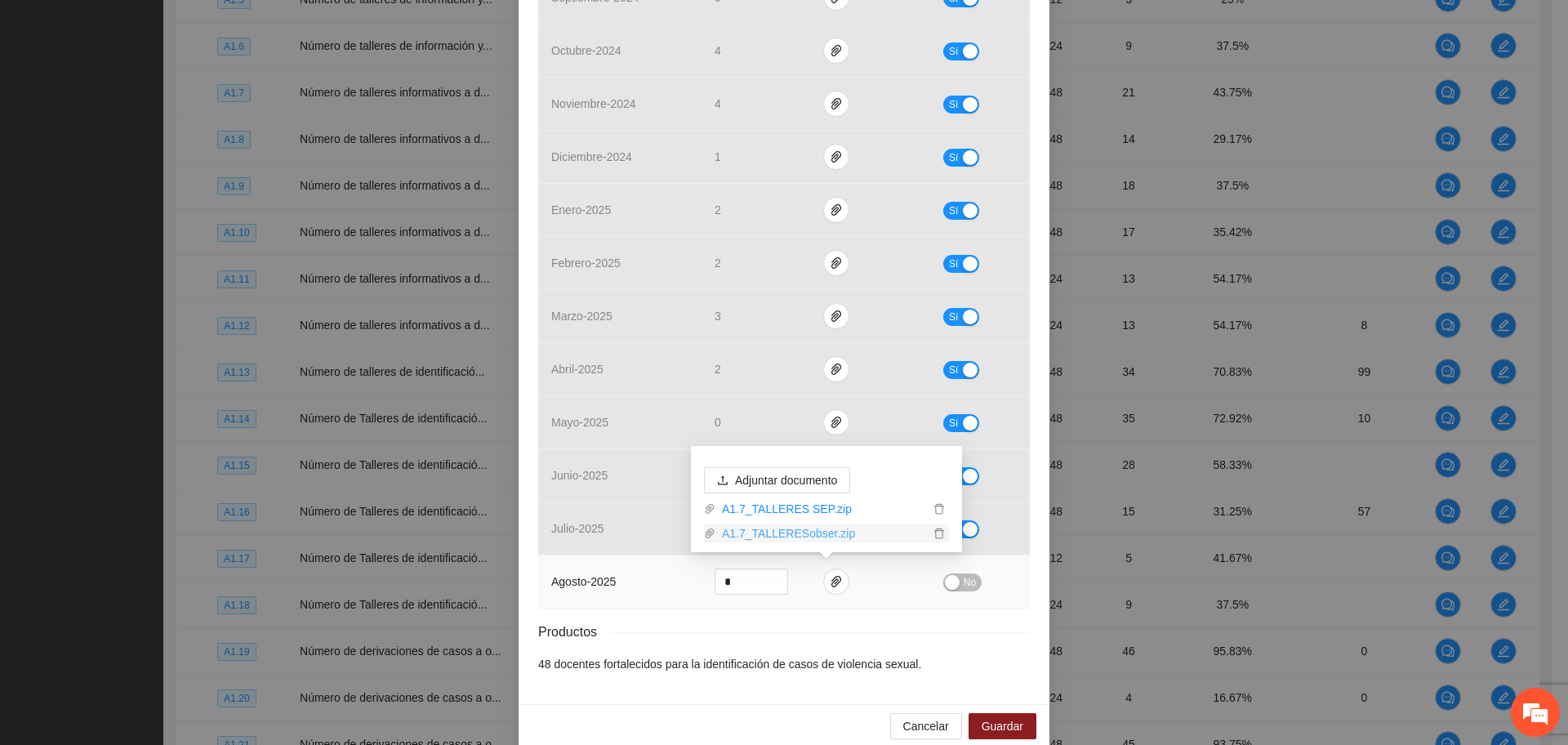
click at [773, 536] on link "A1.7_TALLERESobser.zip" at bounding box center [822, 533] width 214 height 18
drag, startPoint x: 806, startPoint y: 641, endPoint x: 794, endPoint y: 627, distance: 18.4
click at [804, 640] on div "Productos" at bounding box center [784, 631] width 492 height 21
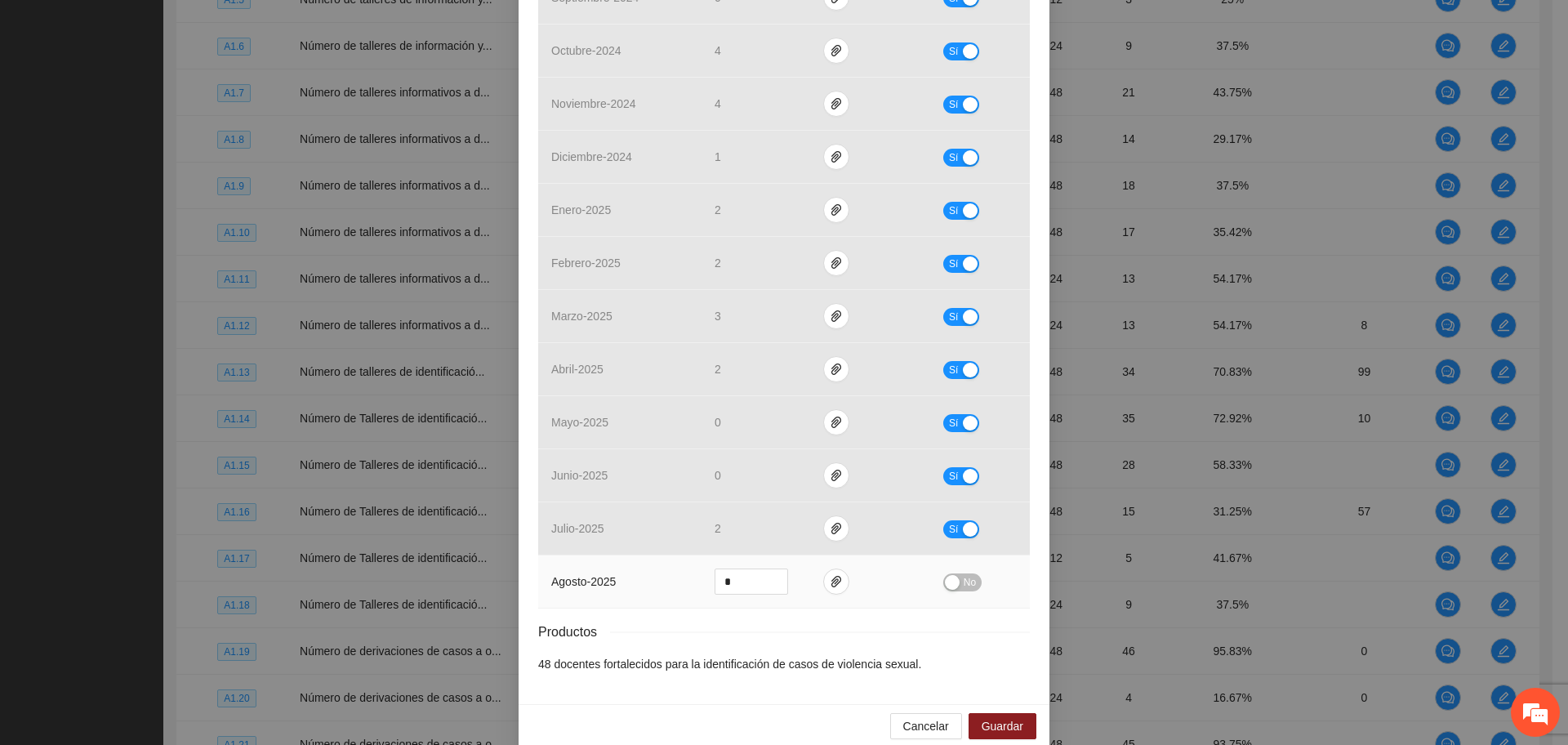
click at [953, 580] on button "No" at bounding box center [962, 581] width 39 height 18
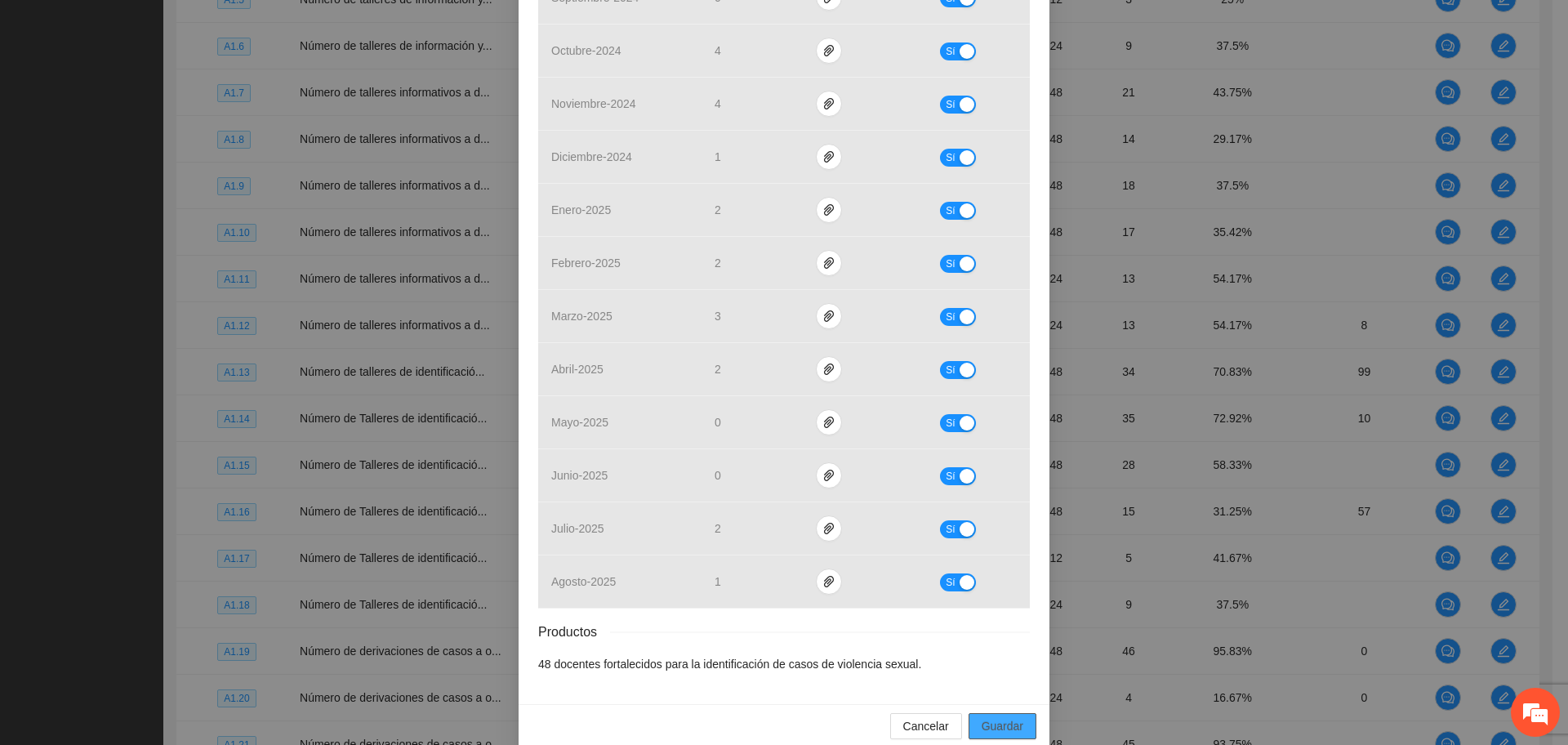
click at [992, 730] on span "Guardar" at bounding box center [1002, 725] width 41 height 18
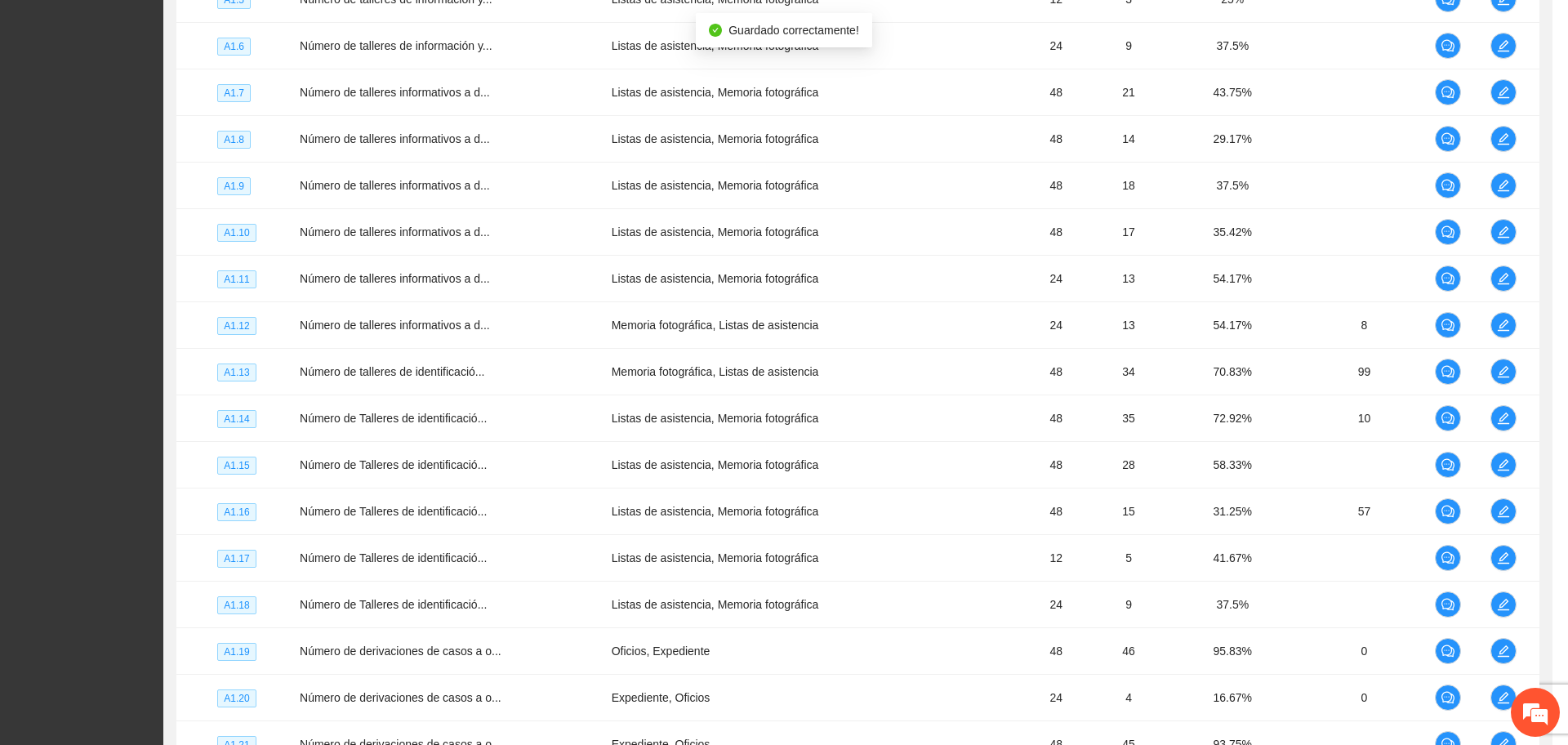
scroll to position [450, 0]
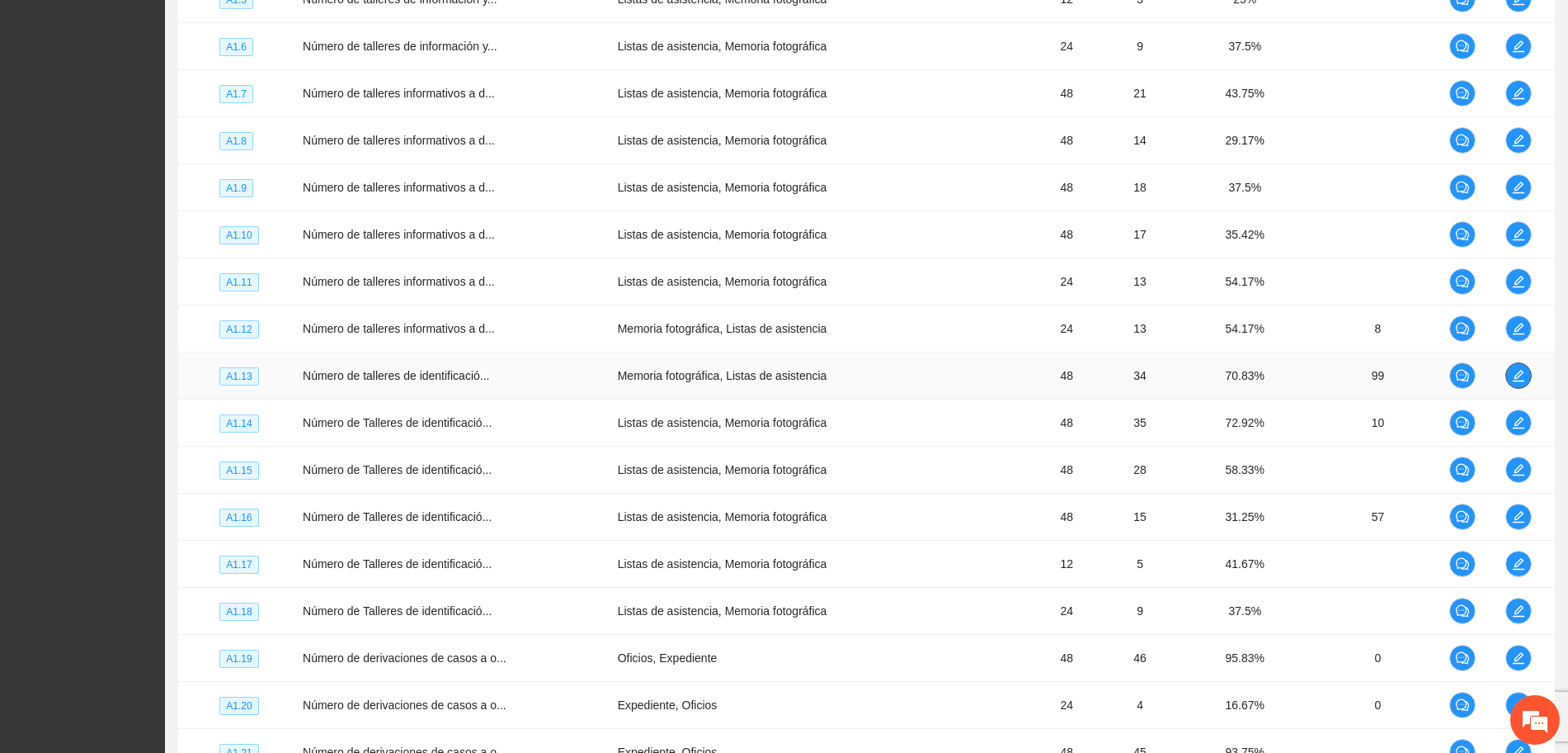
click at [1515, 380] on icon "edit" at bounding box center [1518, 375] width 13 height 13
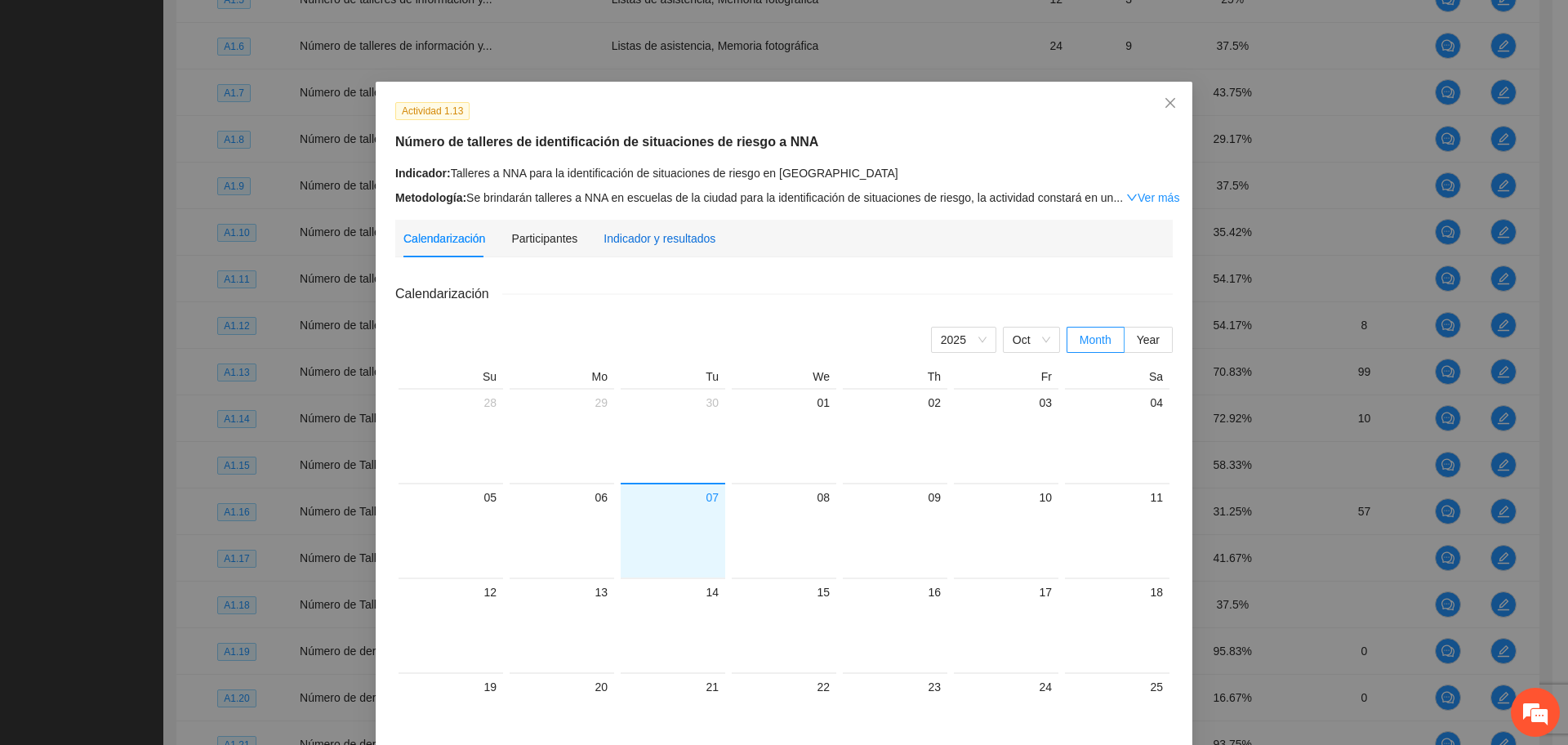
click at [647, 231] on div "Indicador y resultados" at bounding box center [660, 238] width 112 height 18
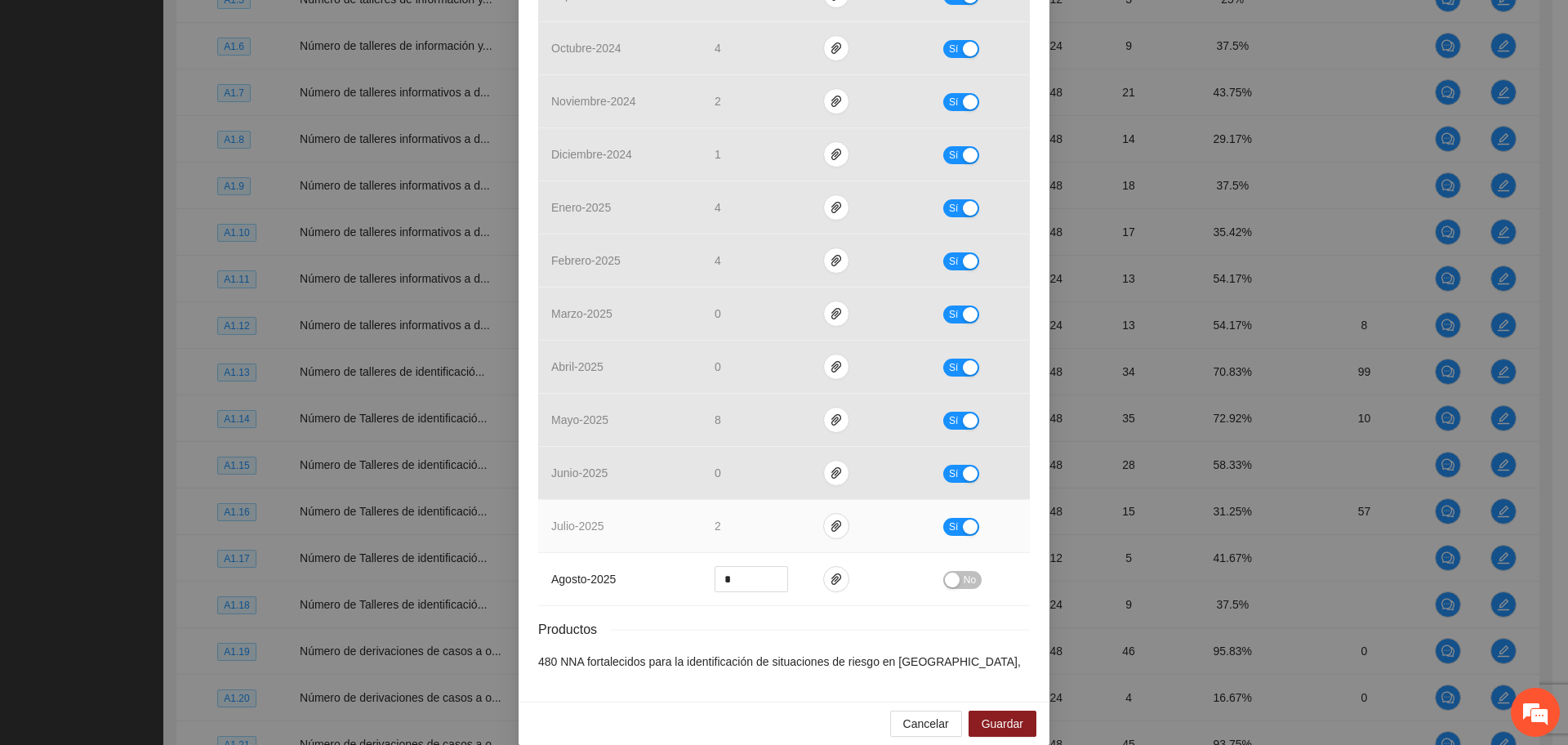
scroll to position [494, 0]
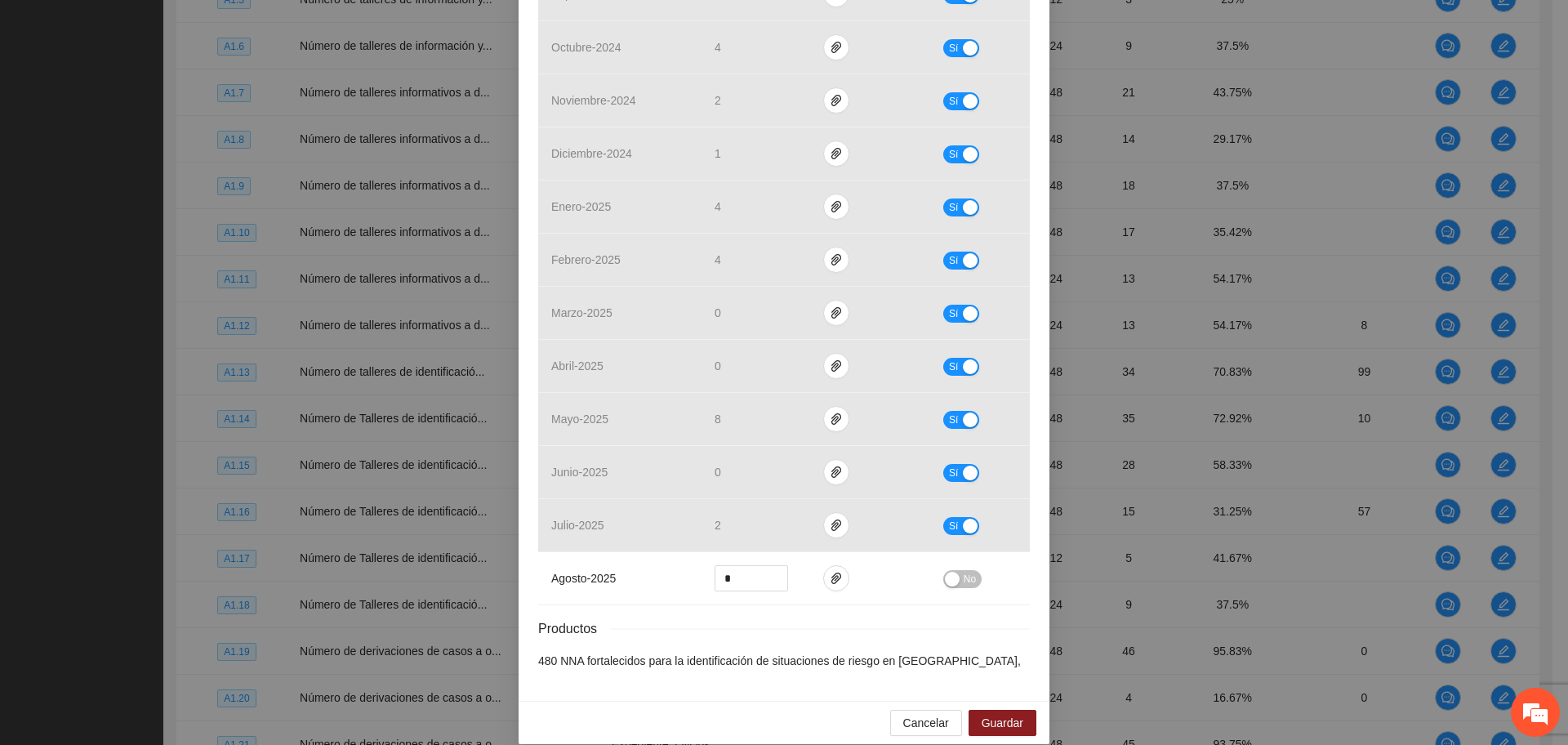
click at [790, 618] on div "Productos" at bounding box center [784, 629] width 492 height 21
click at [830, 572] on icon "paper-clip" at bounding box center [836, 578] width 13 height 13
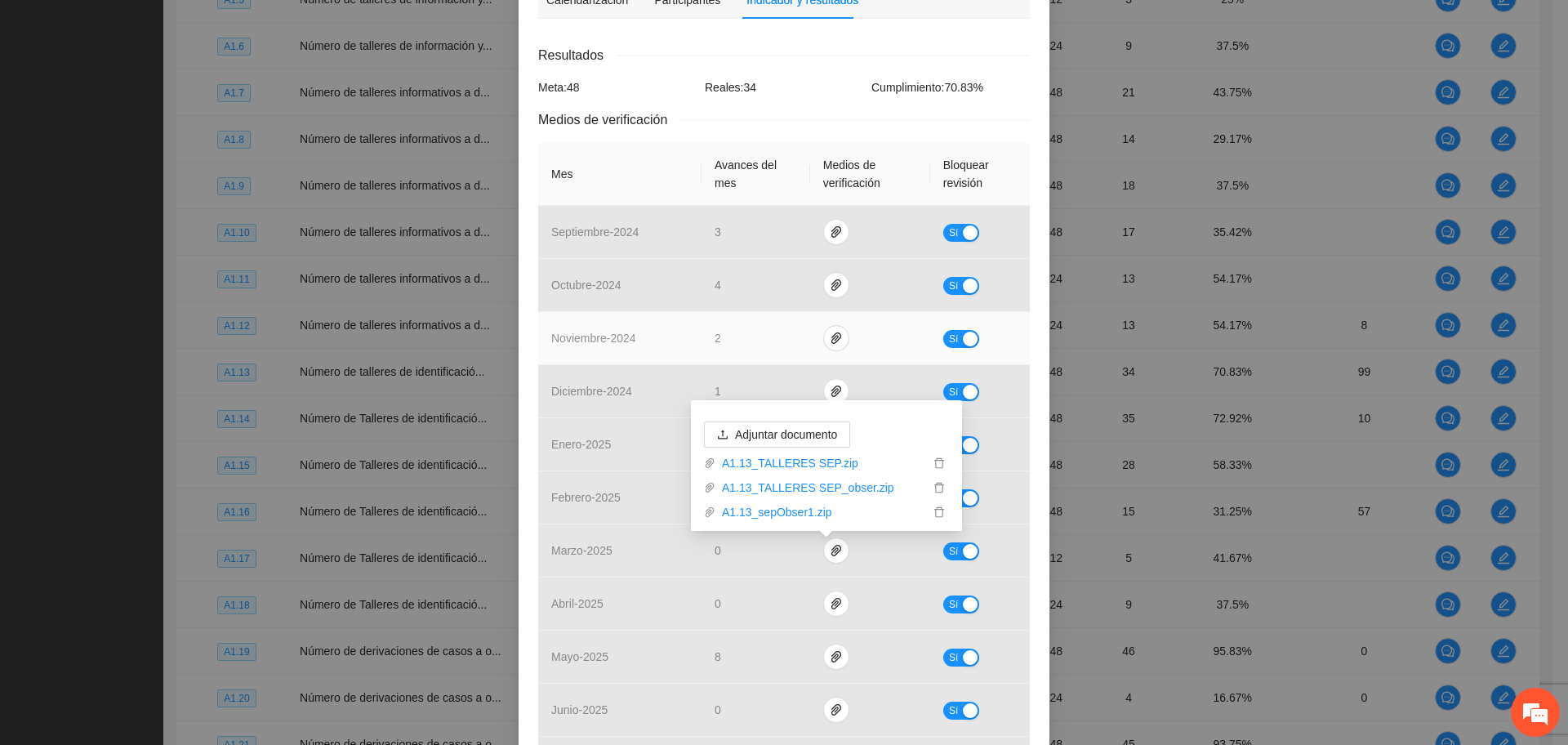
scroll to position [306, 0]
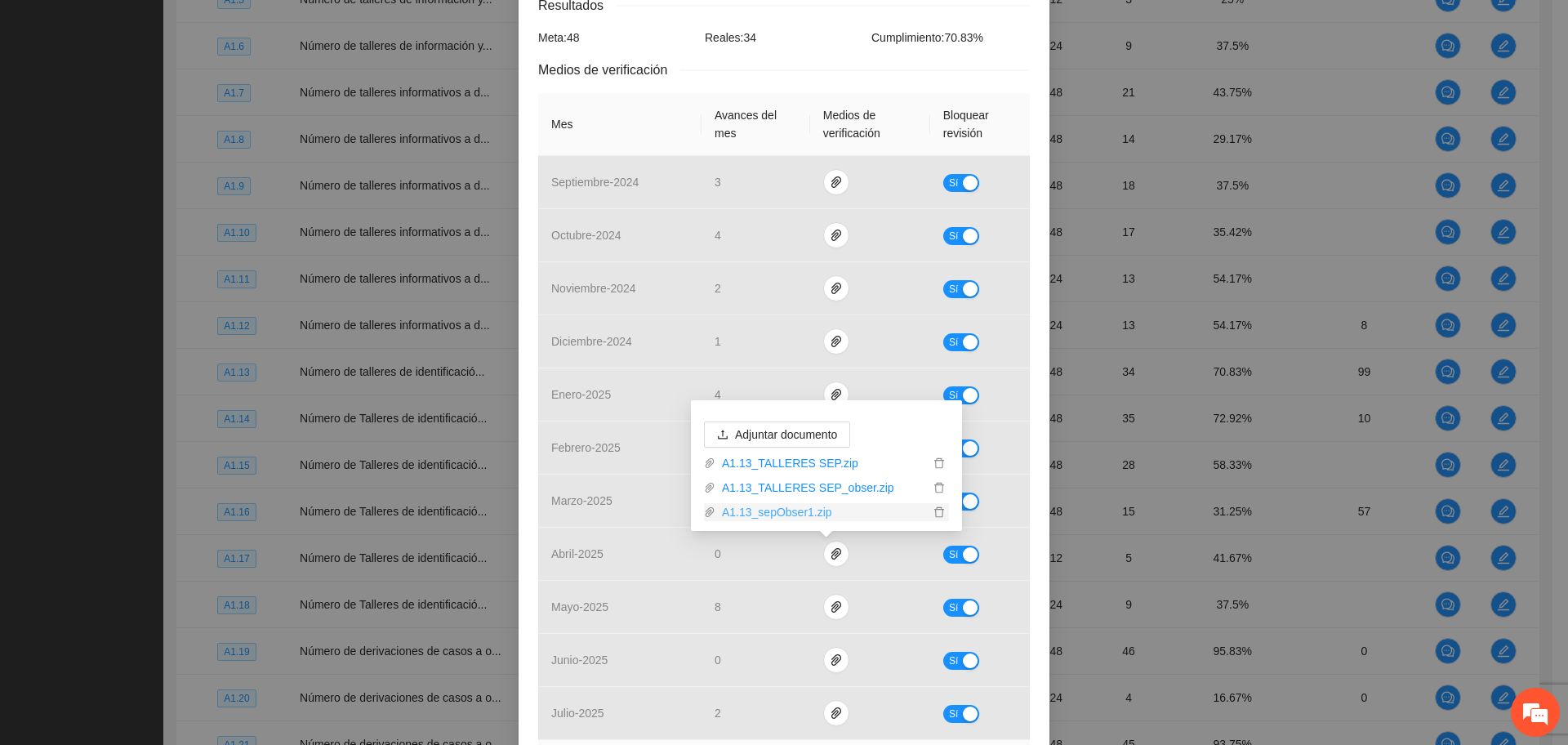
click at [820, 512] on link "A1.13_sepObser1.zip" at bounding box center [822, 512] width 214 height 18
click at [808, 486] on link "A1.13_TALLERES SEP_obser.zip" at bounding box center [822, 487] width 214 height 18
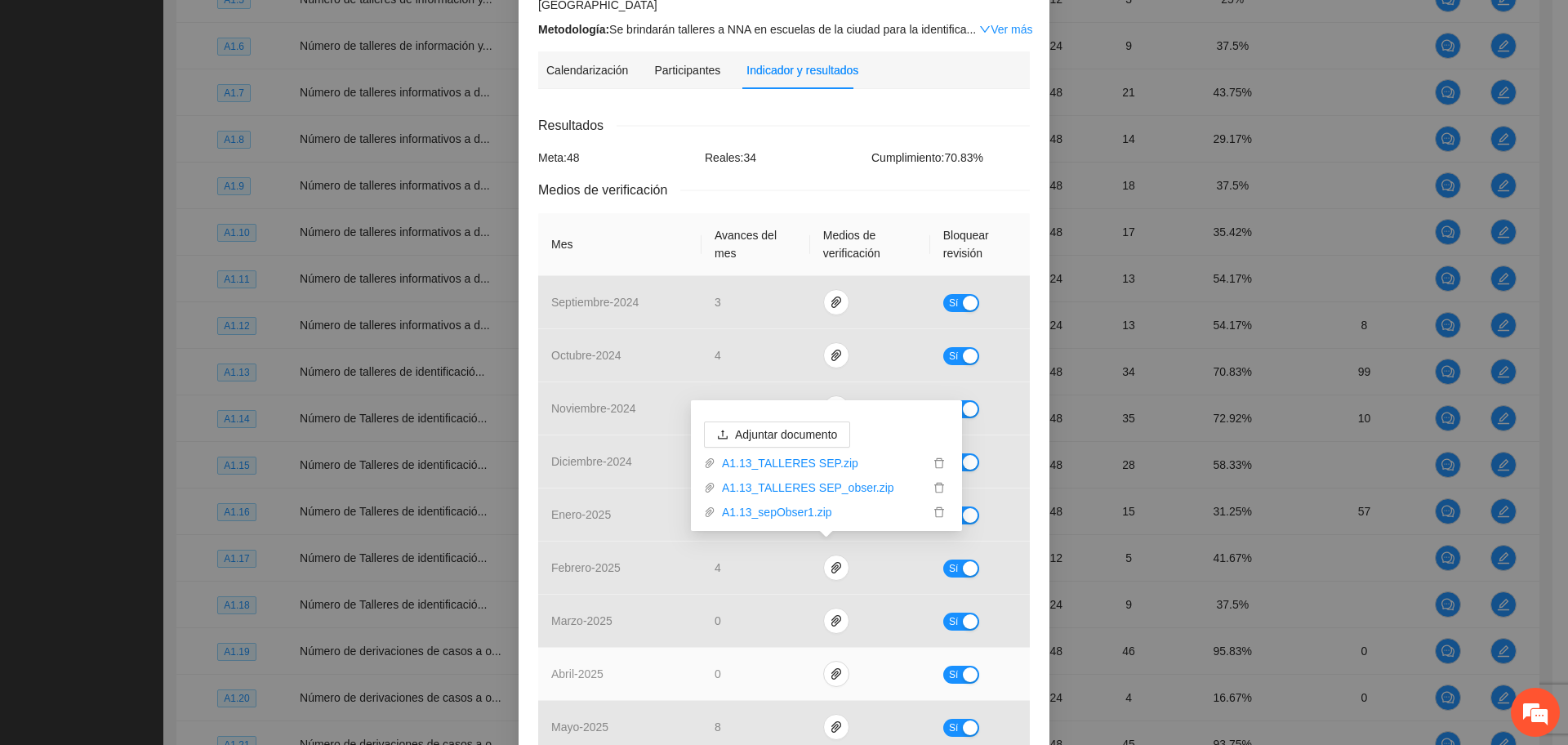
scroll to position [494, 0]
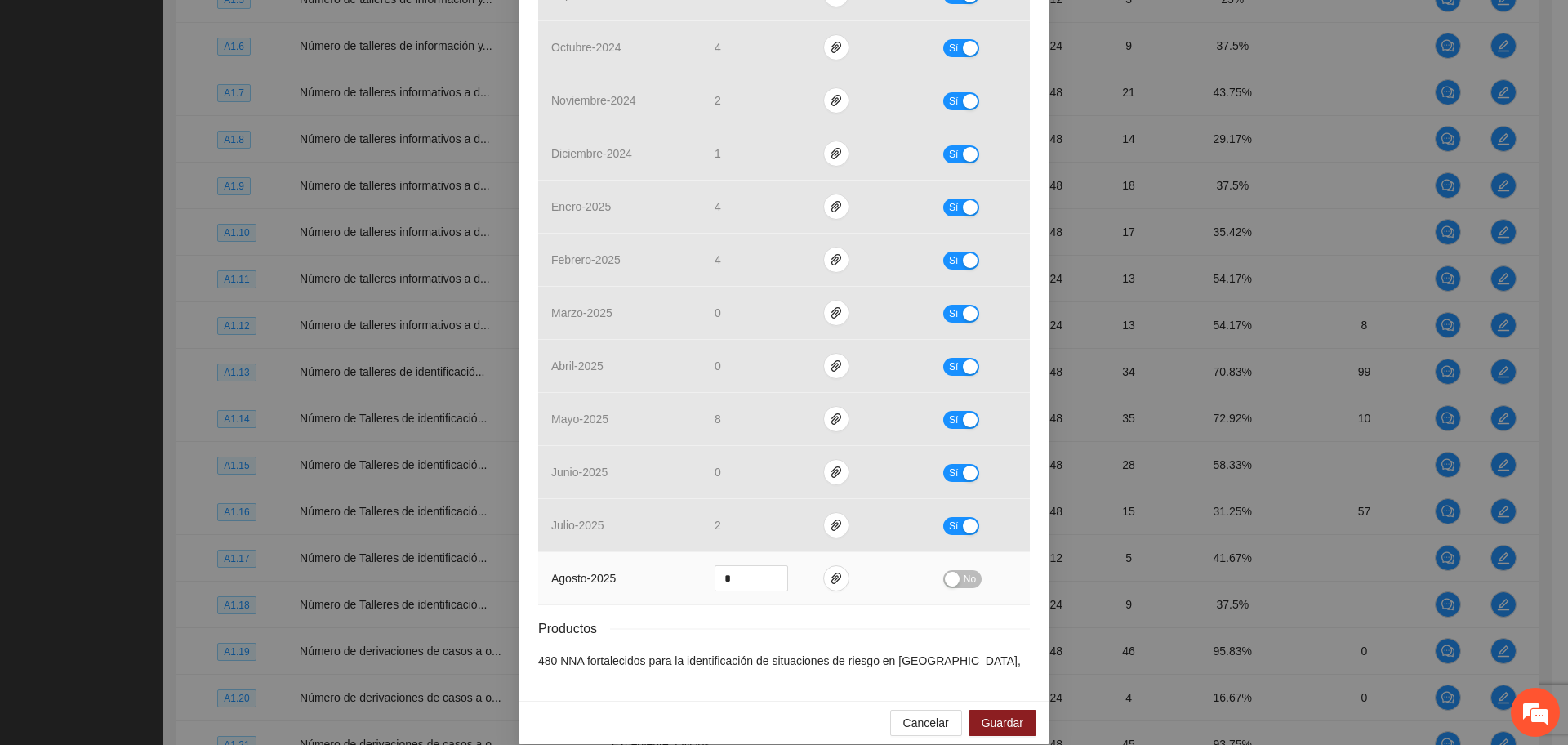
click at [955, 570] on button "No" at bounding box center [962, 579] width 39 height 18
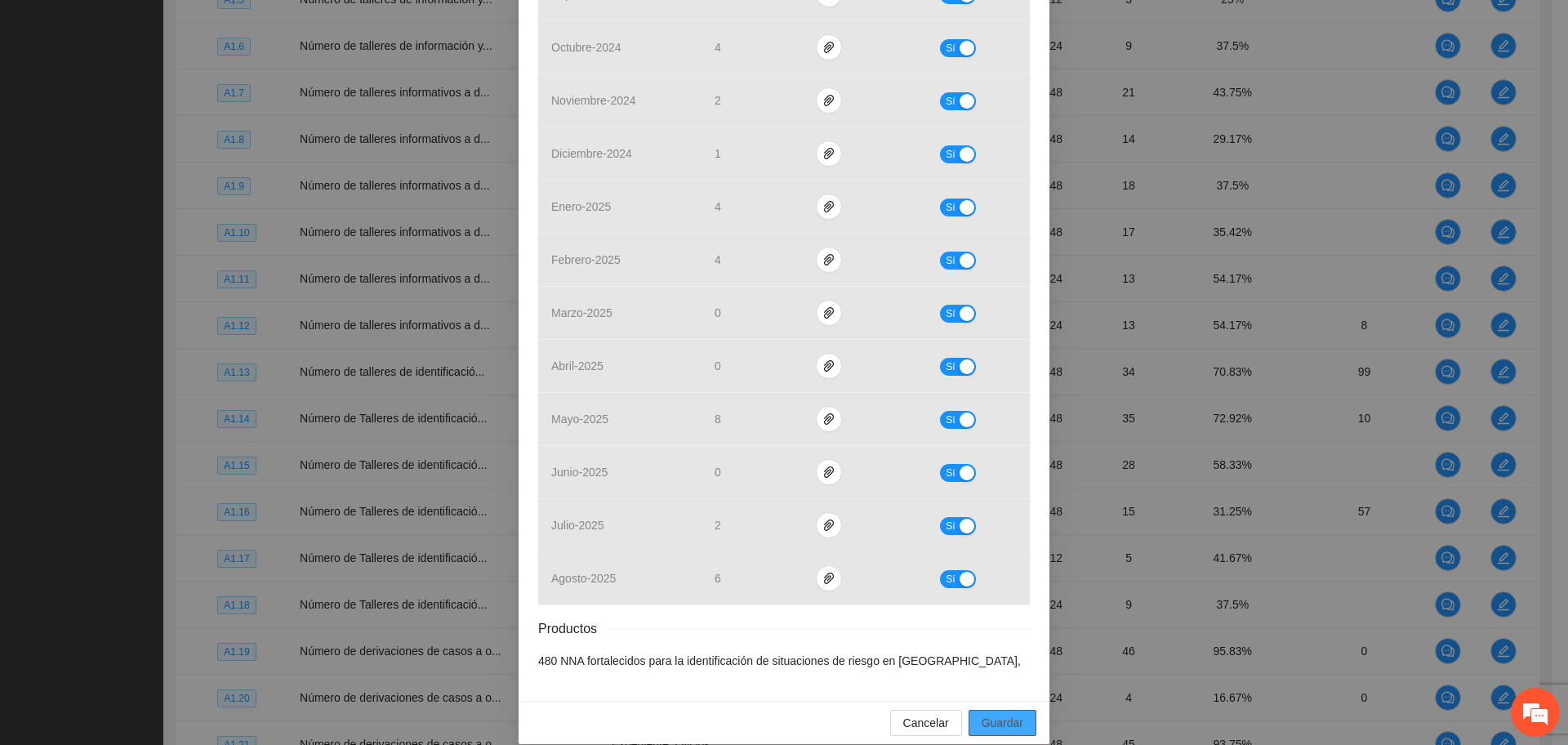
click at [999, 714] on div "Cancelar Guardar" at bounding box center [784, 722] width 531 height 43
click at [992, 714] on span "Guardar" at bounding box center [1002, 723] width 41 height 18
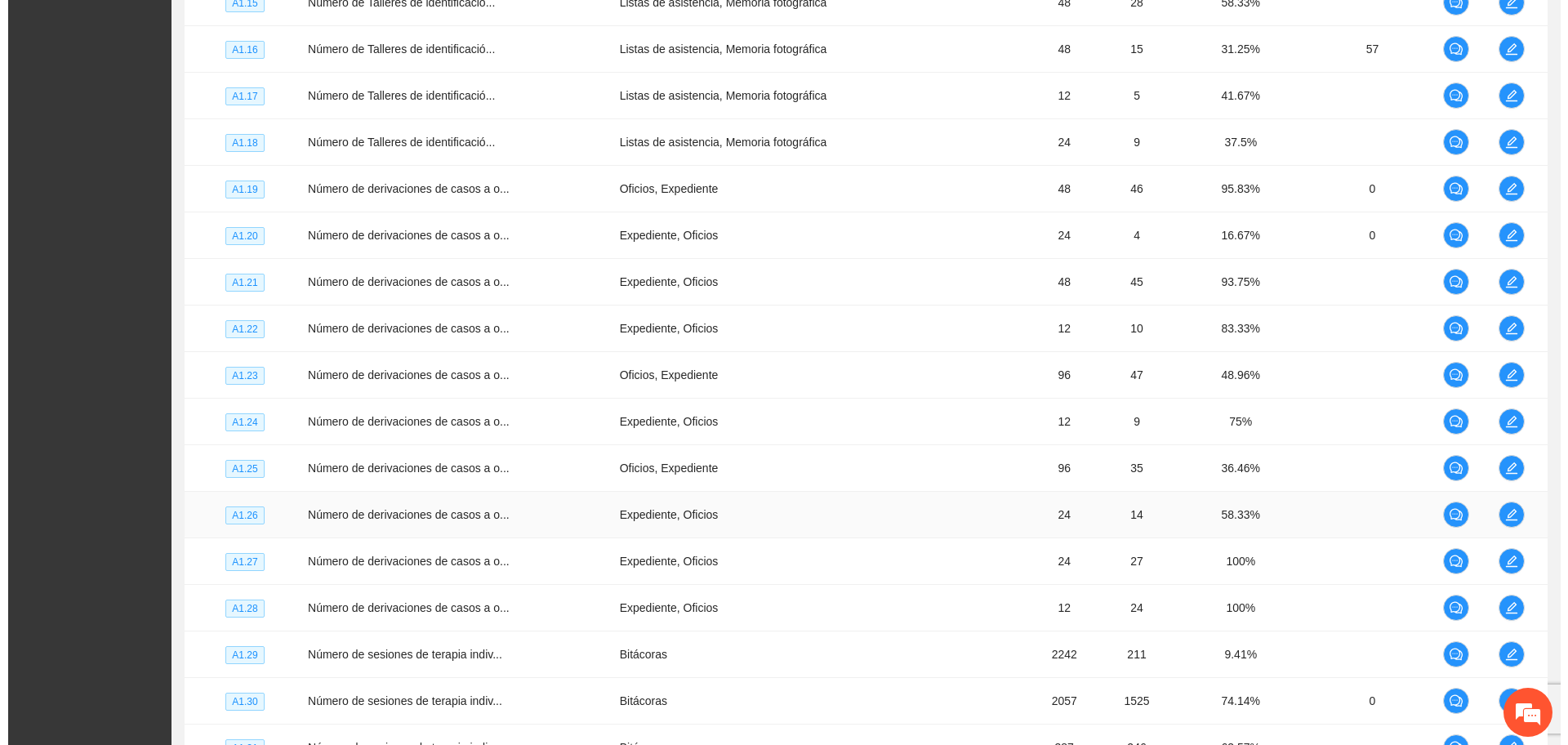
scroll to position [2933, 0]
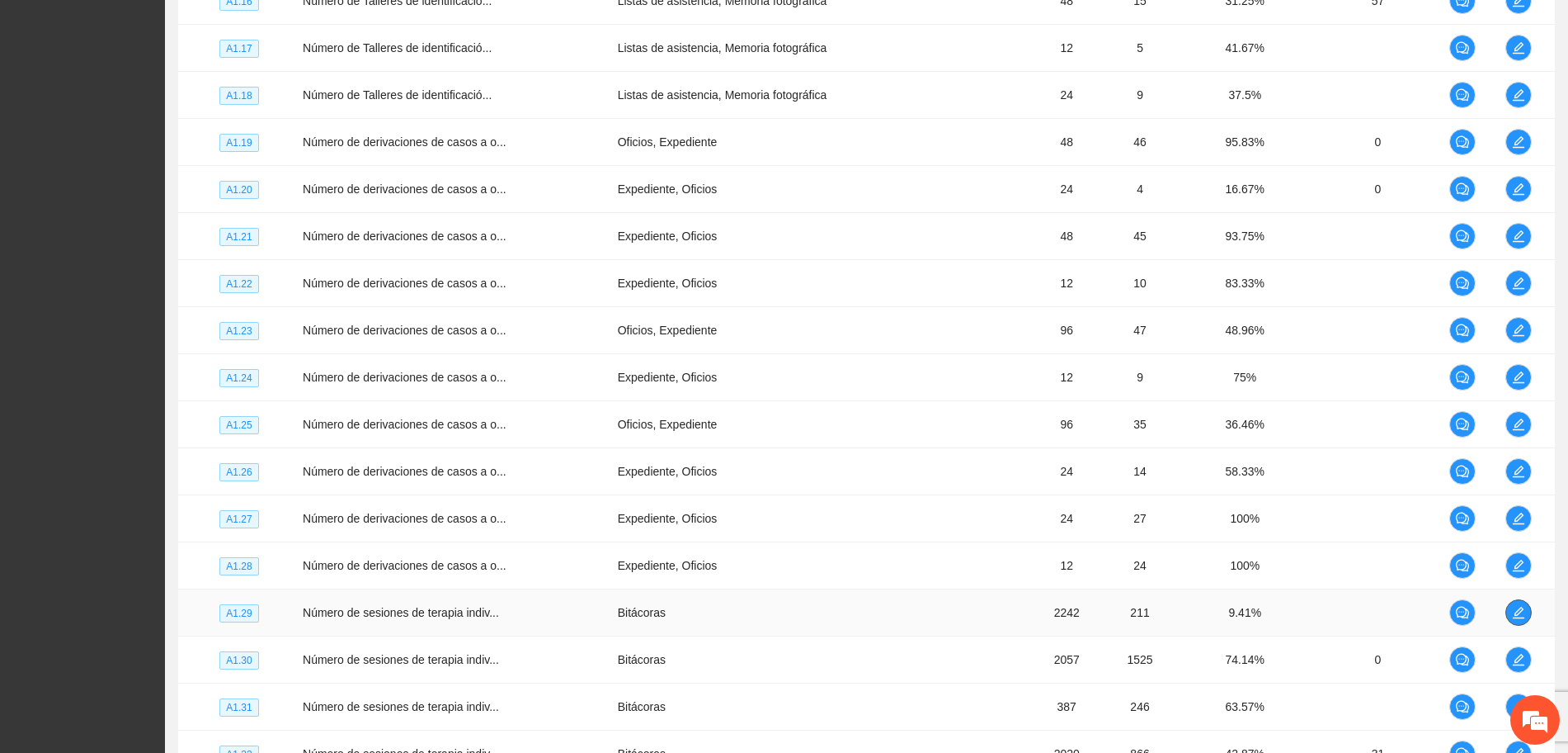
click at [1525, 611] on span "edit" at bounding box center [1518, 612] width 24 height 13
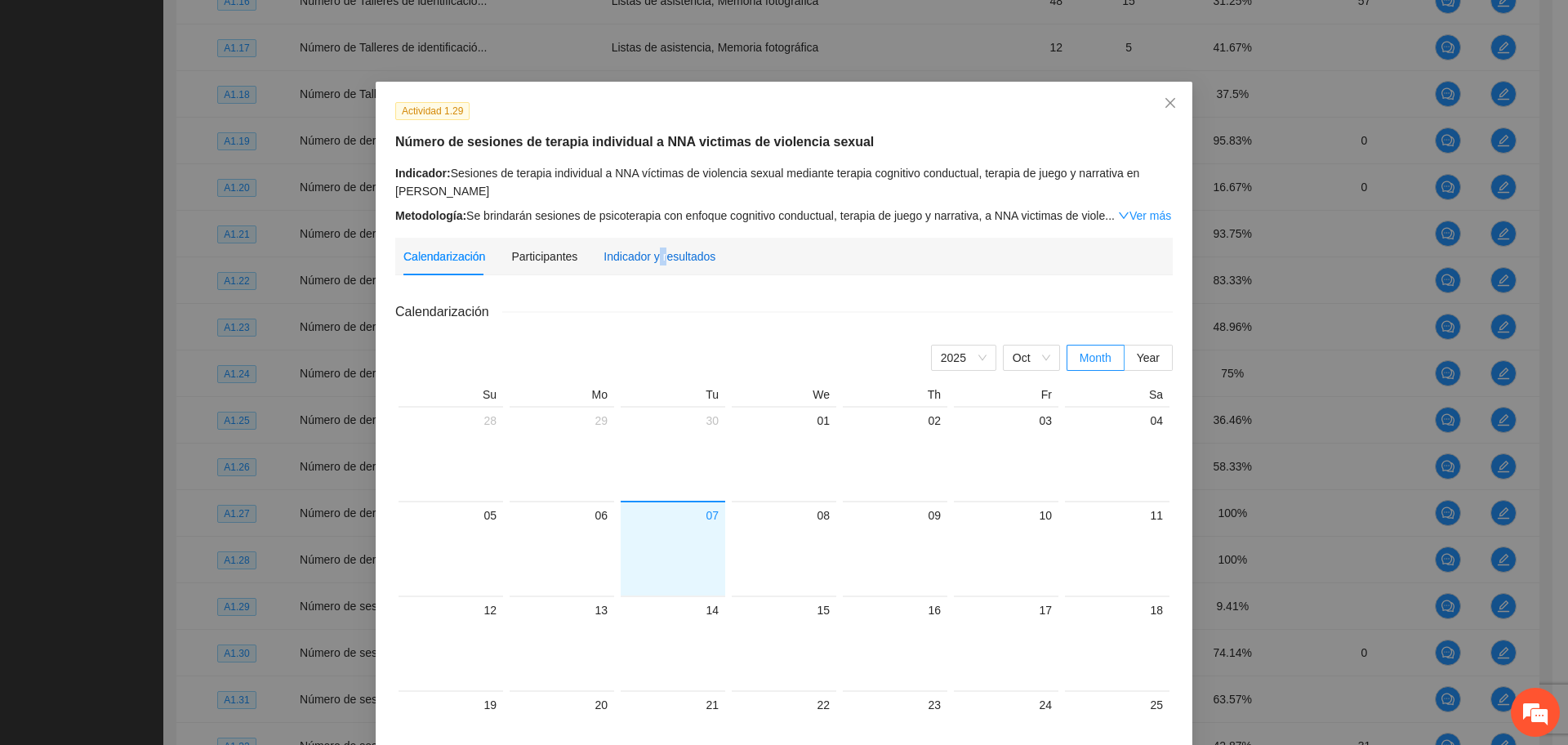
click at [650, 257] on div "Indicador y resultados" at bounding box center [660, 256] width 112 height 18
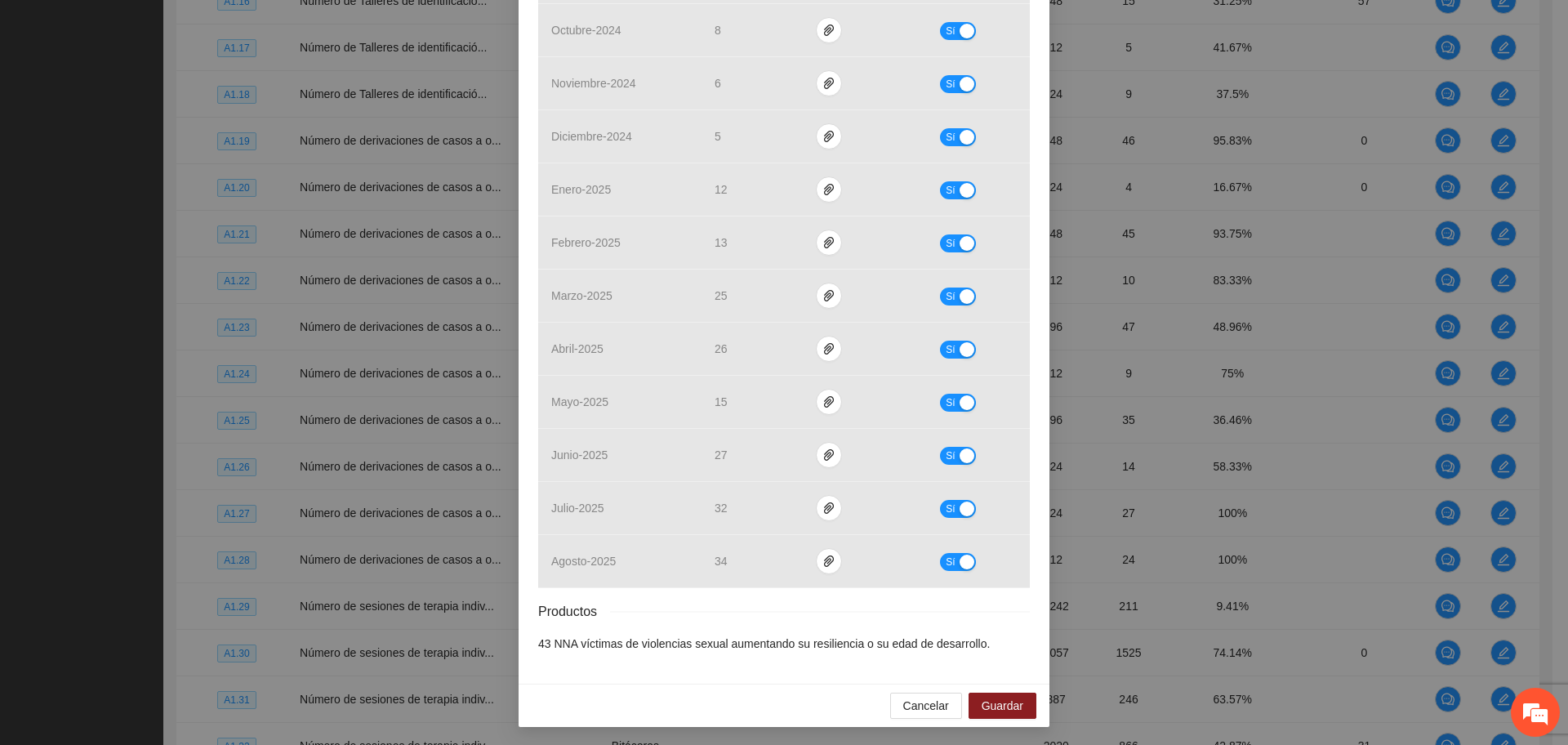
scroll to position [512, 0]
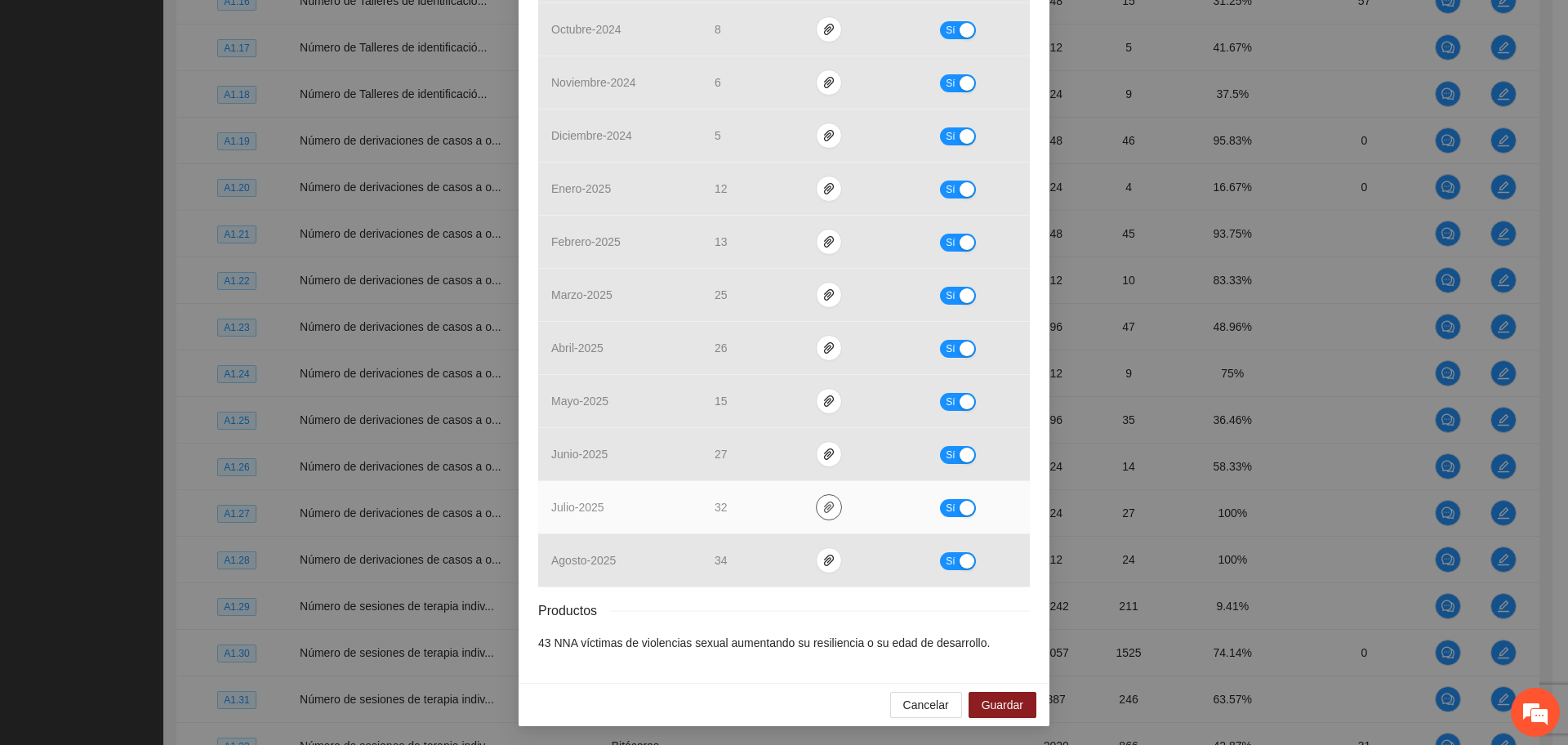
click at [823, 506] on icon "paper-clip" at bounding box center [829, 506] width 13 height 13
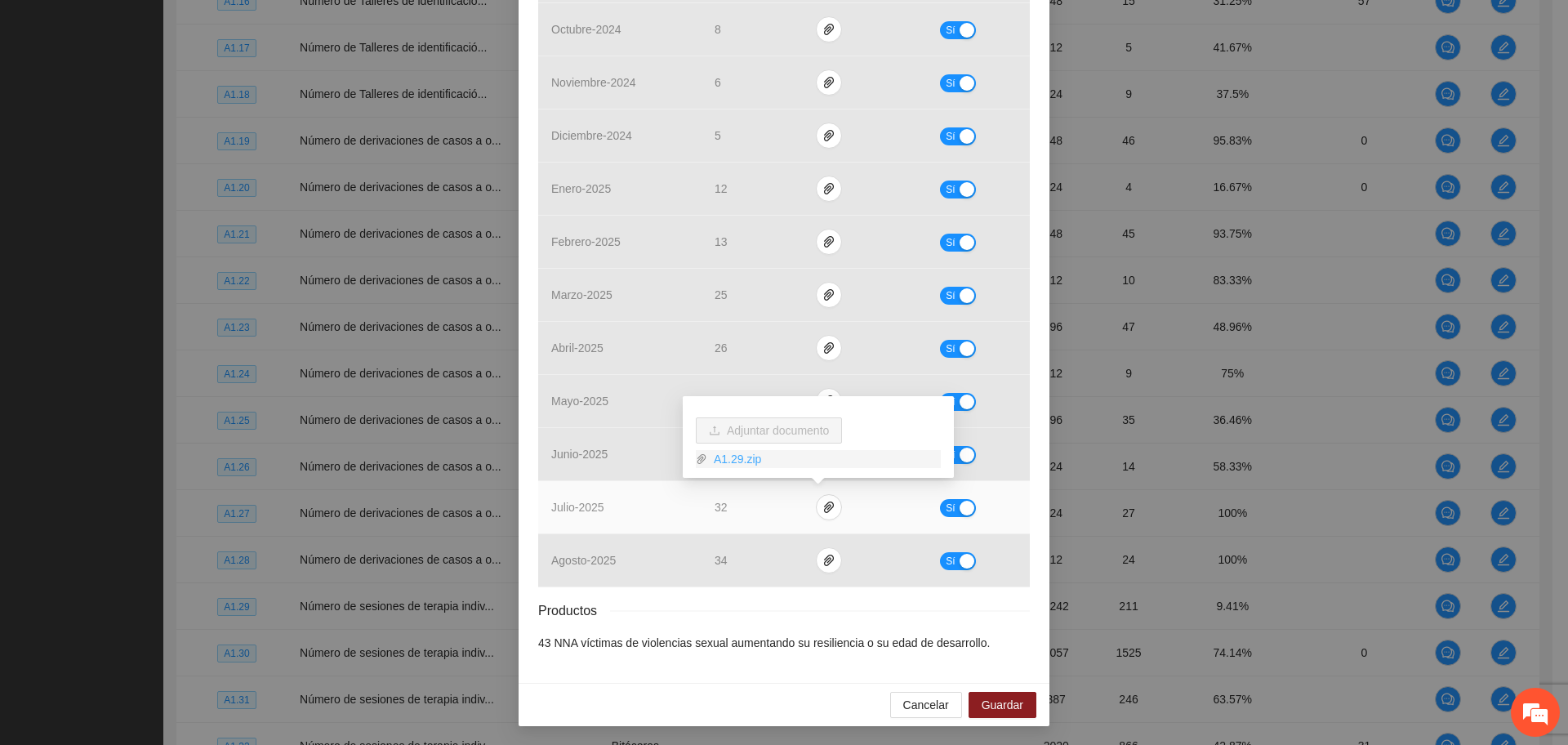
click at [736, 455] on link "A1.29.zip" at bounding box center [824, 458] width 233 height 18
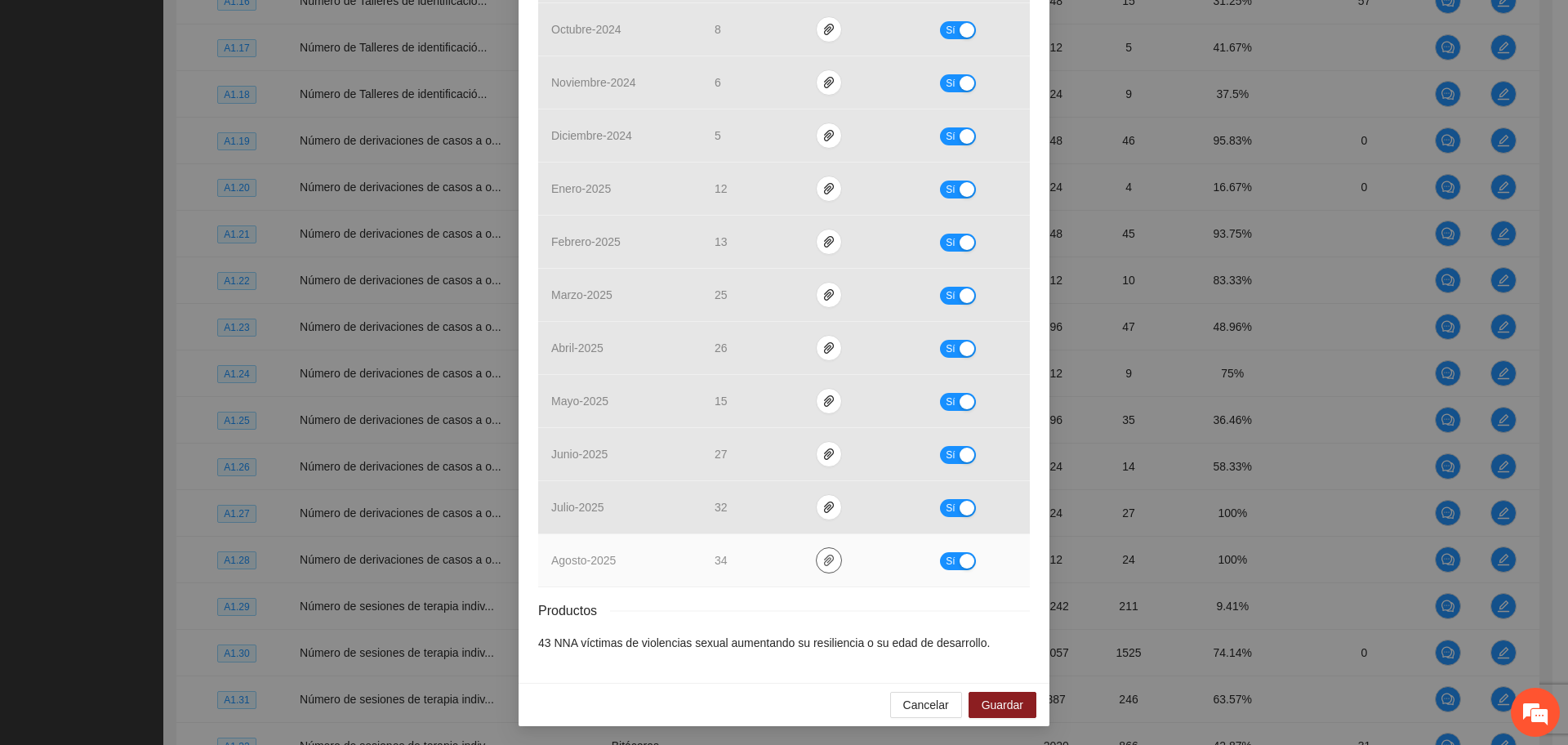
click at [817, 554] on span "paper-clip" at bounding box center [829, 560] width 24 height 13
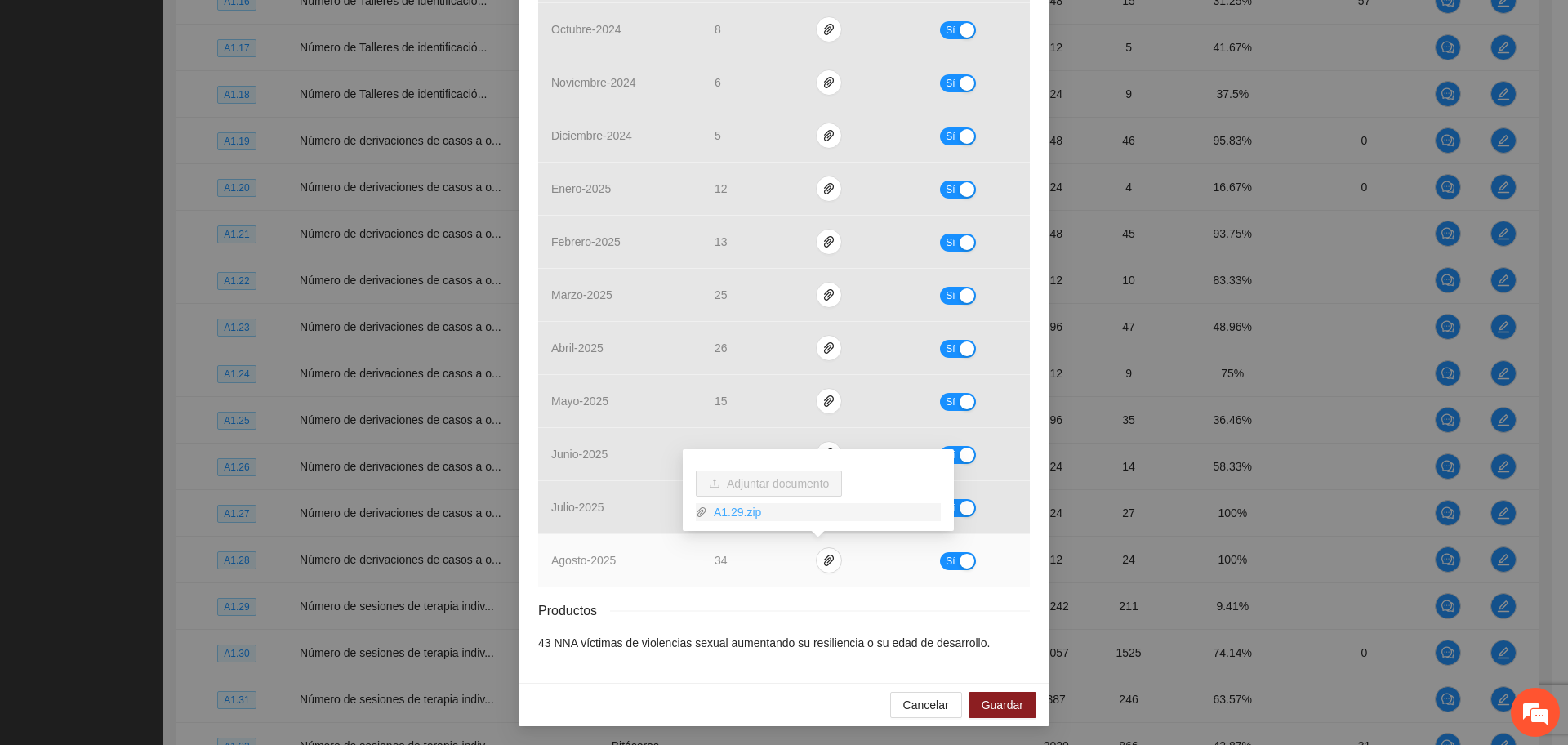
click at [717, 510] on link "A1.29.zip" at bounding box center [824, 512] width 233 height 18
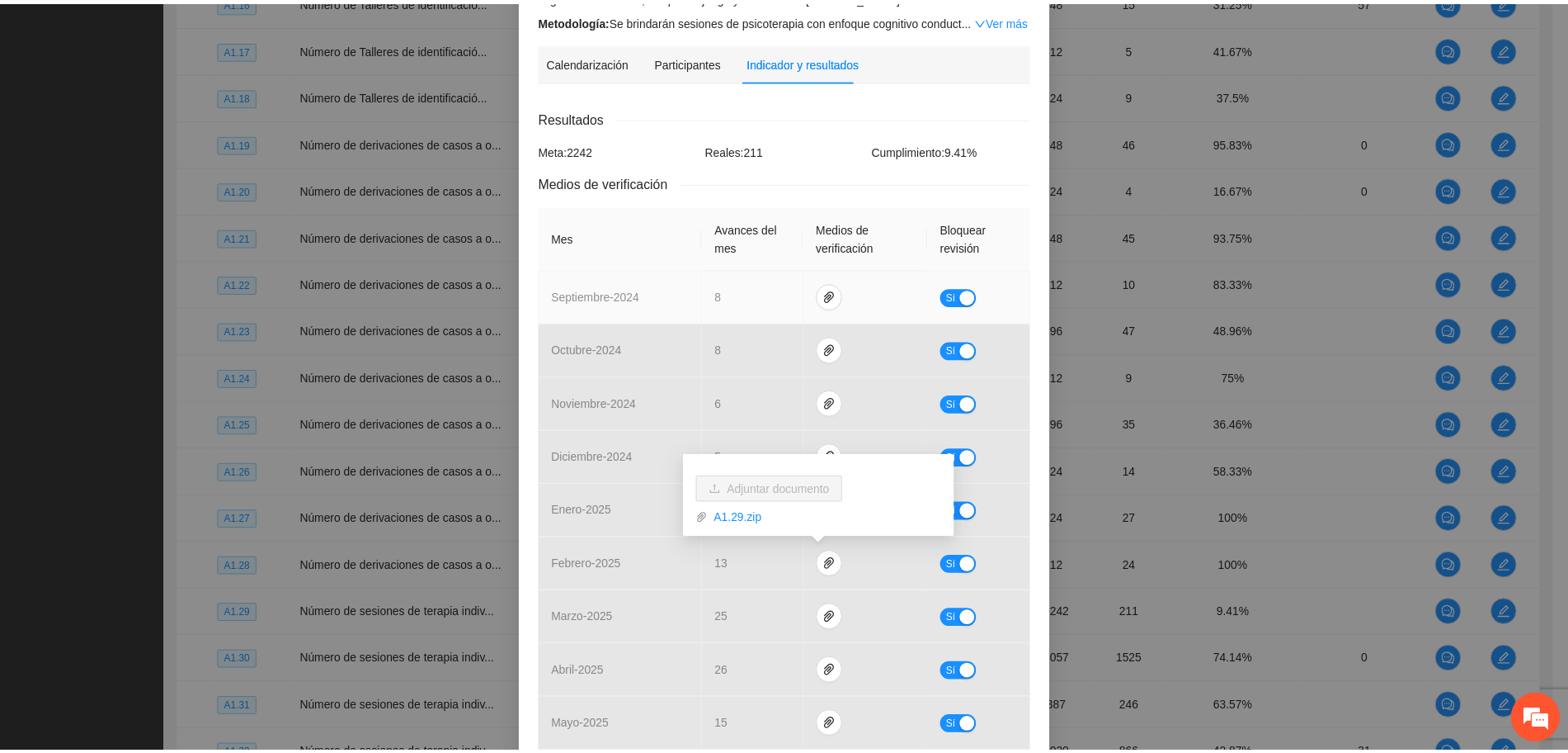
scroll to position [0, 0]
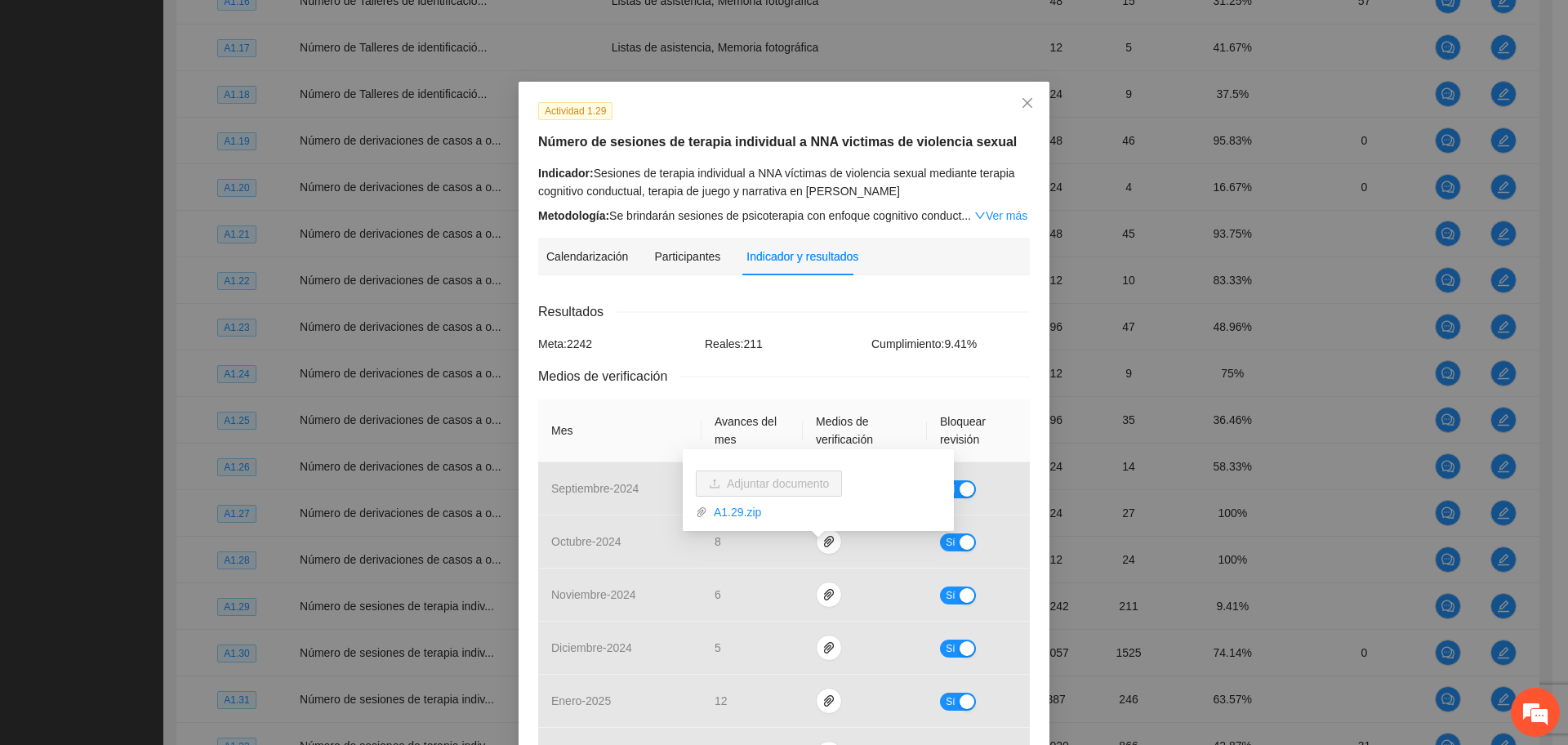
drag, startPoint x: 838, startPoint y: 290, endPoint x: 849, endPoint y: 246, distance: 45.4
click at [833, 284] on div "Calendarización Participantes Indicador y resultados Calendarización 2025 Oct M…" at bounding box center [784, 706] width 492 height 937
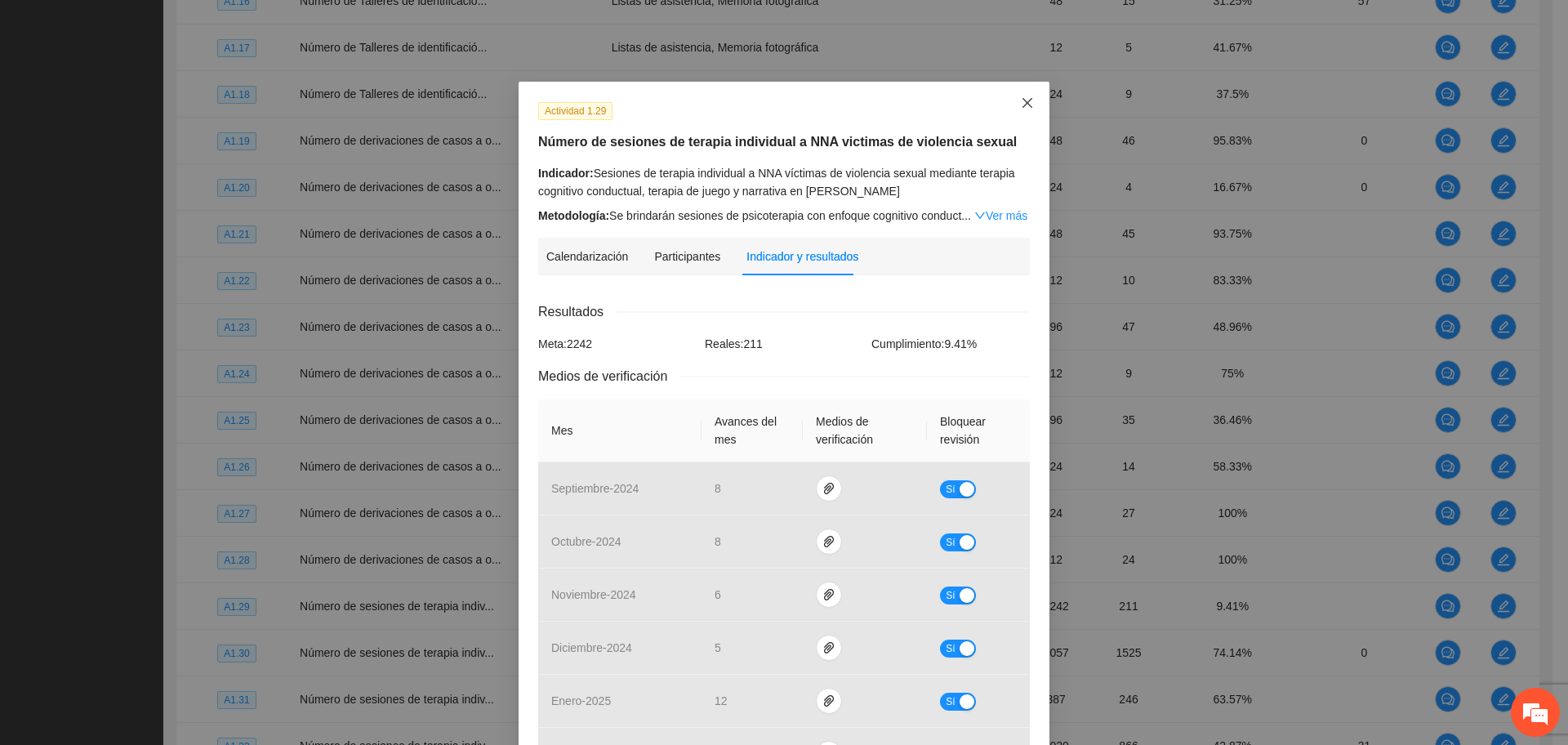
click at [1007, 101] on span "Close" at bounding box center [1027, 103] width 44 height 44
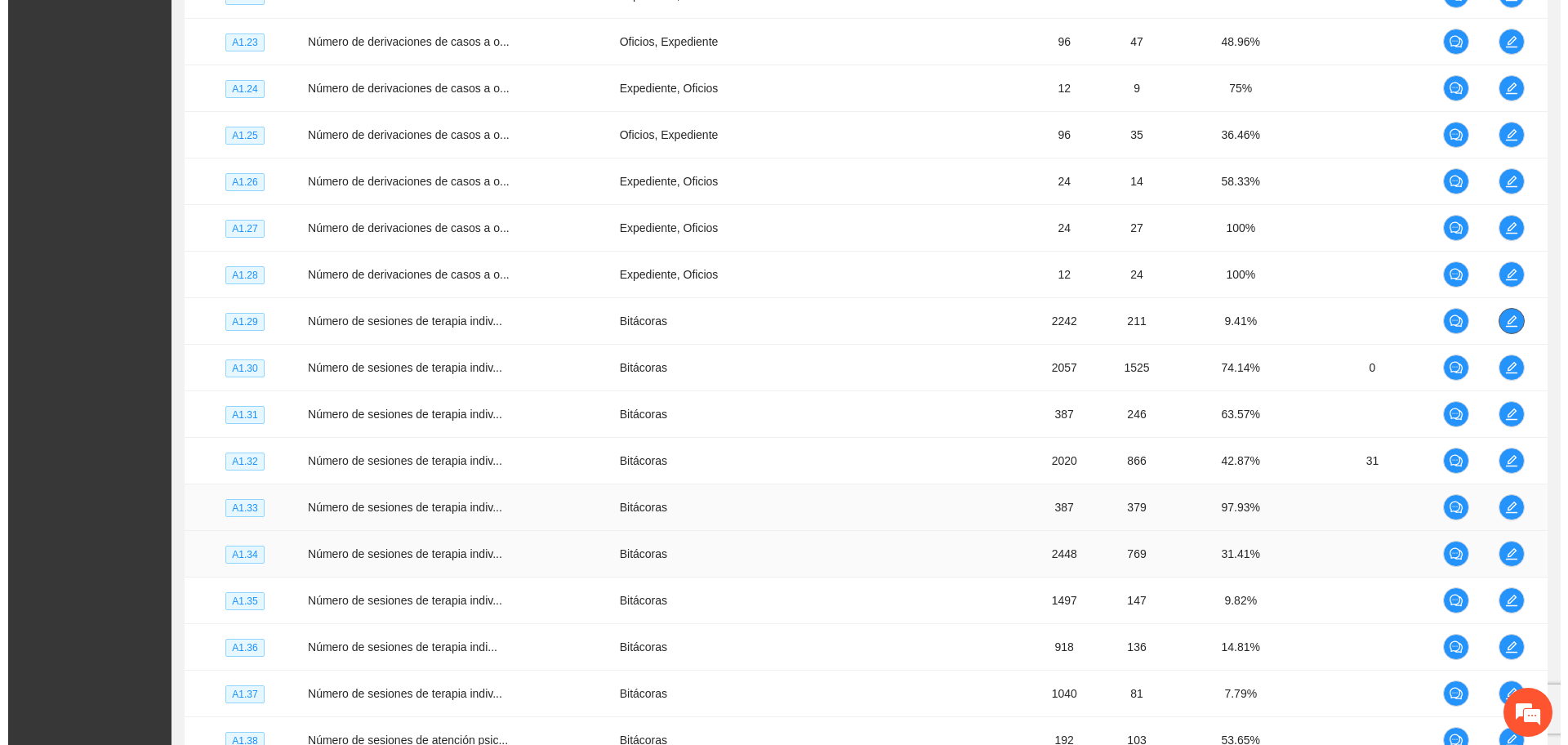
scroll to position [3342, 0]
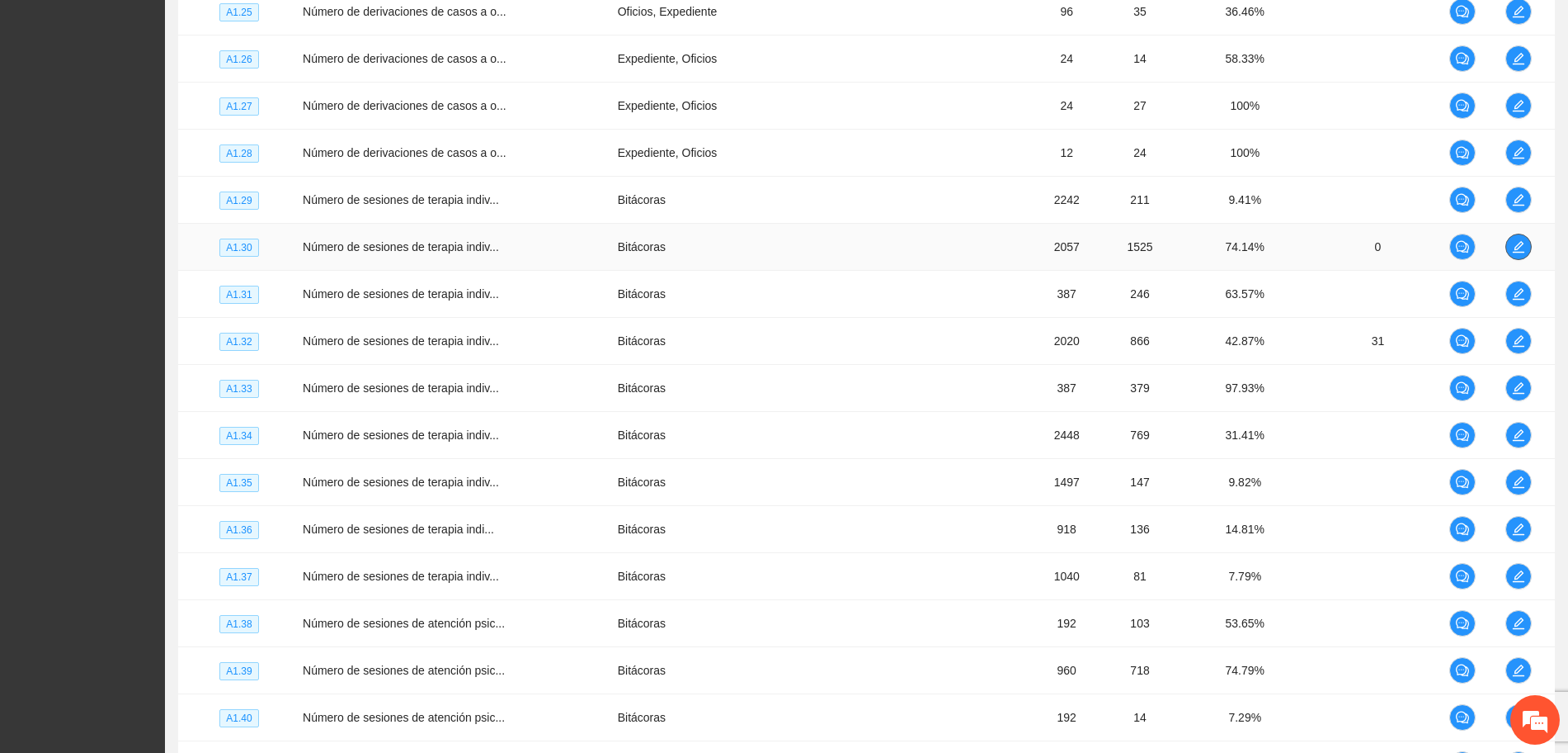
click at [1520, 245] on icon "edit" at bounding box center [1518, 246] width 13 height 13
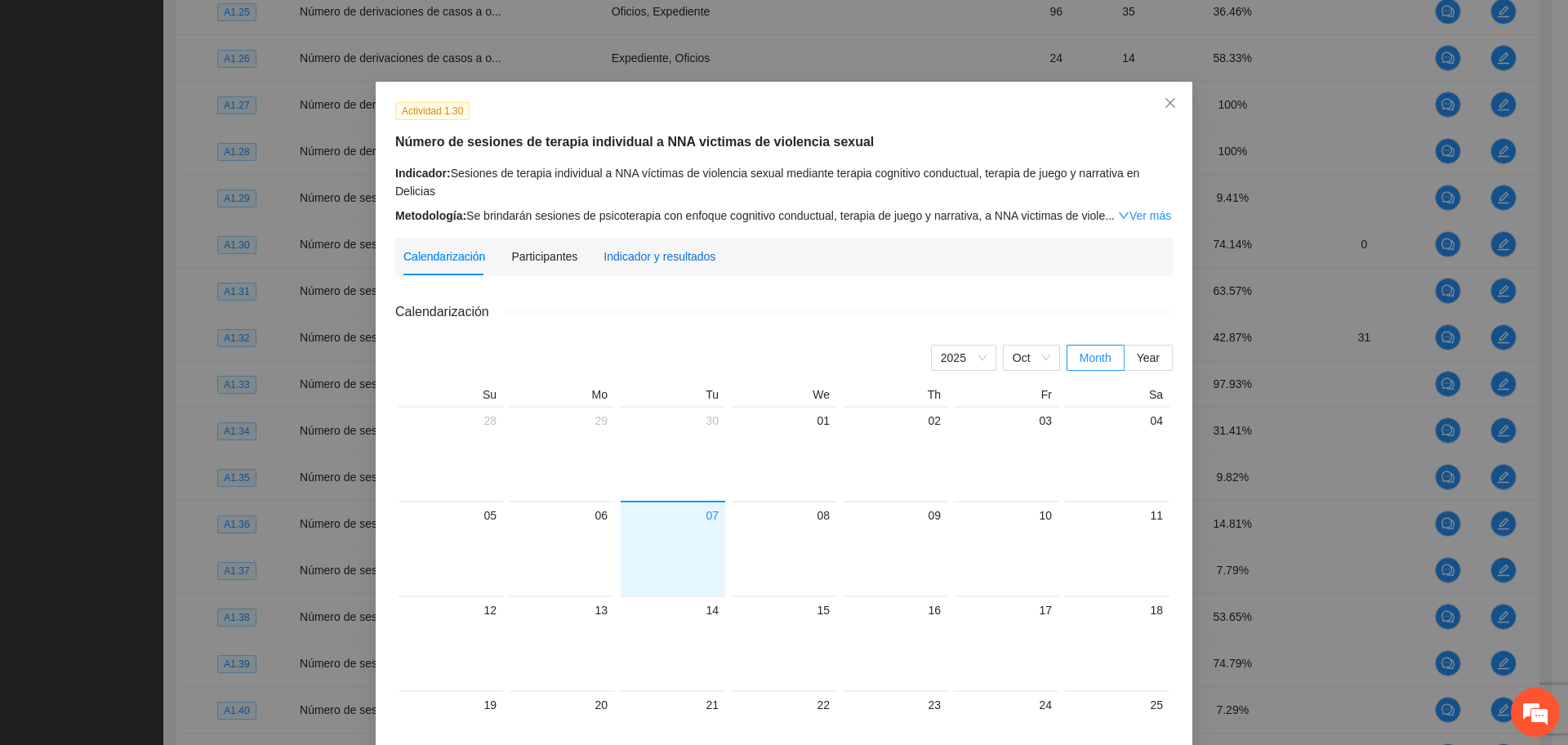
click at [646, 250] on div "Indicador y resultados" at bounding box center [660, 256] width 112 height 18
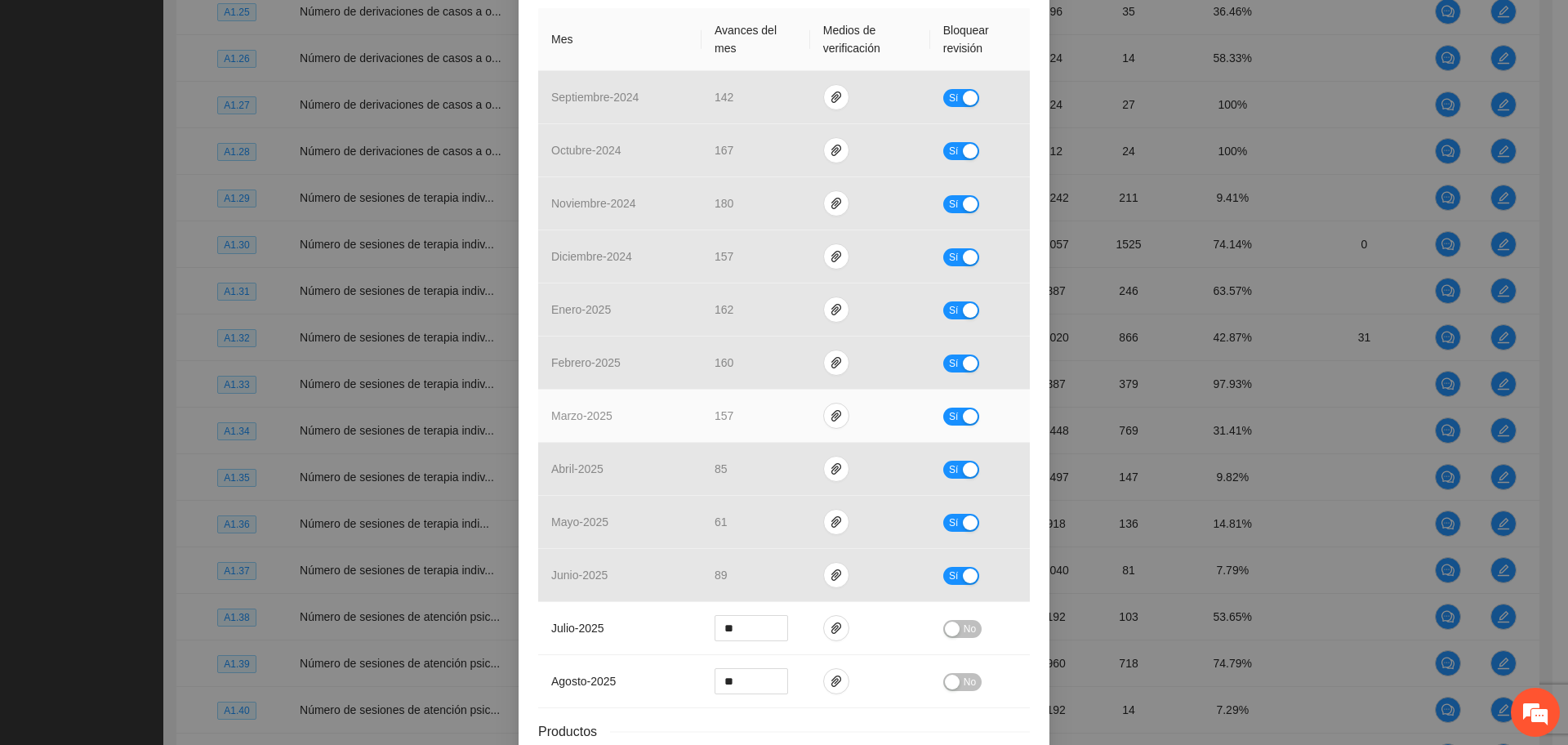
scroll to position [510, 0]
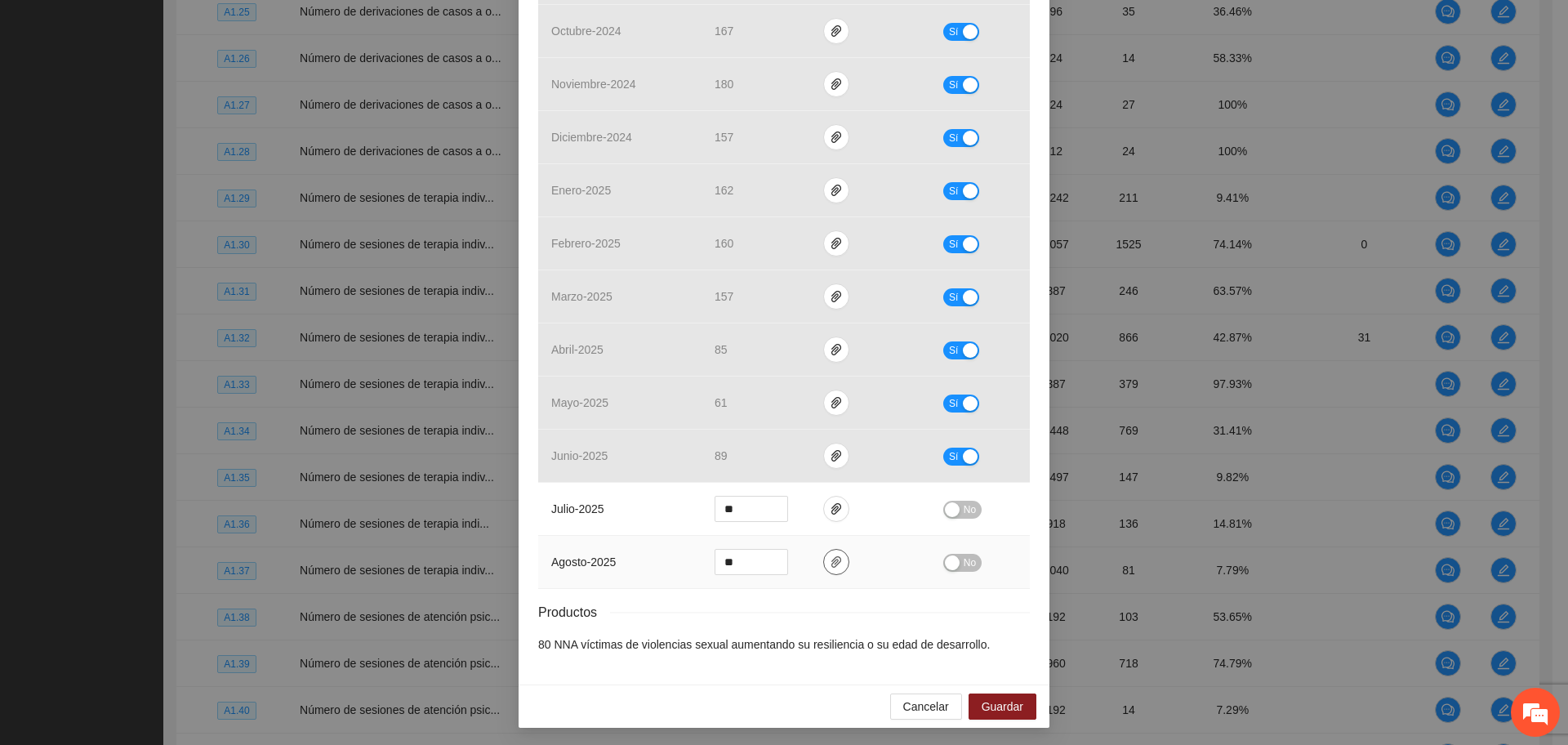
click at [834, 568] on button "button" at bounding box center [837, 562] width 26 height 26
click at [761, 508] on link "A1.30.zip" at bounding box center [822, 513] width 214 height 18
click at [830, 559] on icon "paper-clip" at bounding box center [836, 562] width 13 height 13
drag, startPoint x: 832, startPoint y: 557, endPoint x: 818, endPoint y: 558, distance: 14.0
click at [830, 558] on icon "paper-clip" at bounding box center [836, 562] width 13 height 13
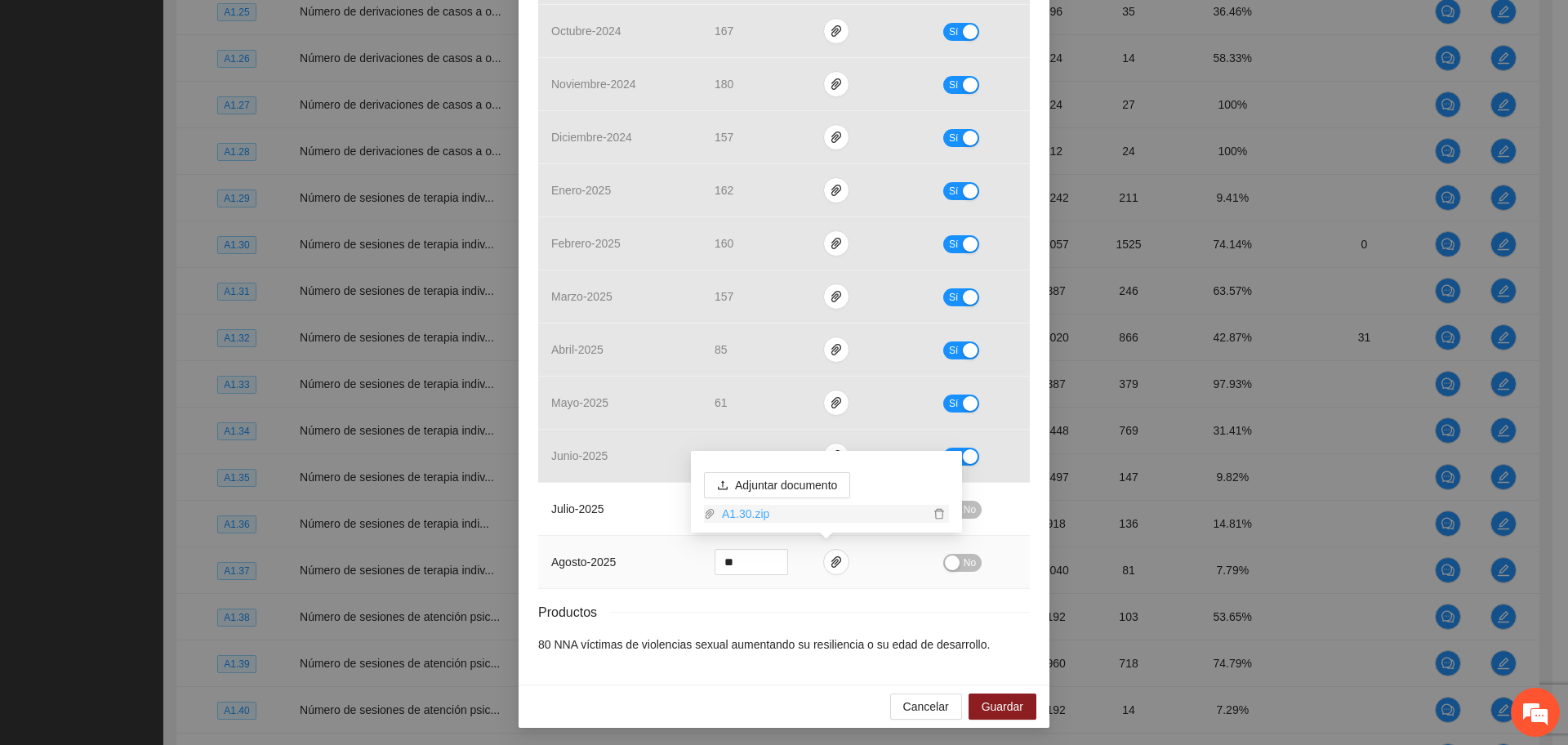
click at [742, 518] on link "A1.30.zip" at bounding box center [822, 513] width 214 height 18
click at [739, 513] on link "A1.30.zip" at bounding box center [822, 513] width 214 height 18
click at [767, 602] on div "Productos" at bounding box center [784, 612] width 492 height 21
drag, startPoint x: 730, startPoint y: 510, endPoint x: 678, endPoint y: 522, distance: 53.4
click at [678, 522] on tr "julio - 2025 ** No" at bounding box center [784, 509] width 492 height 53
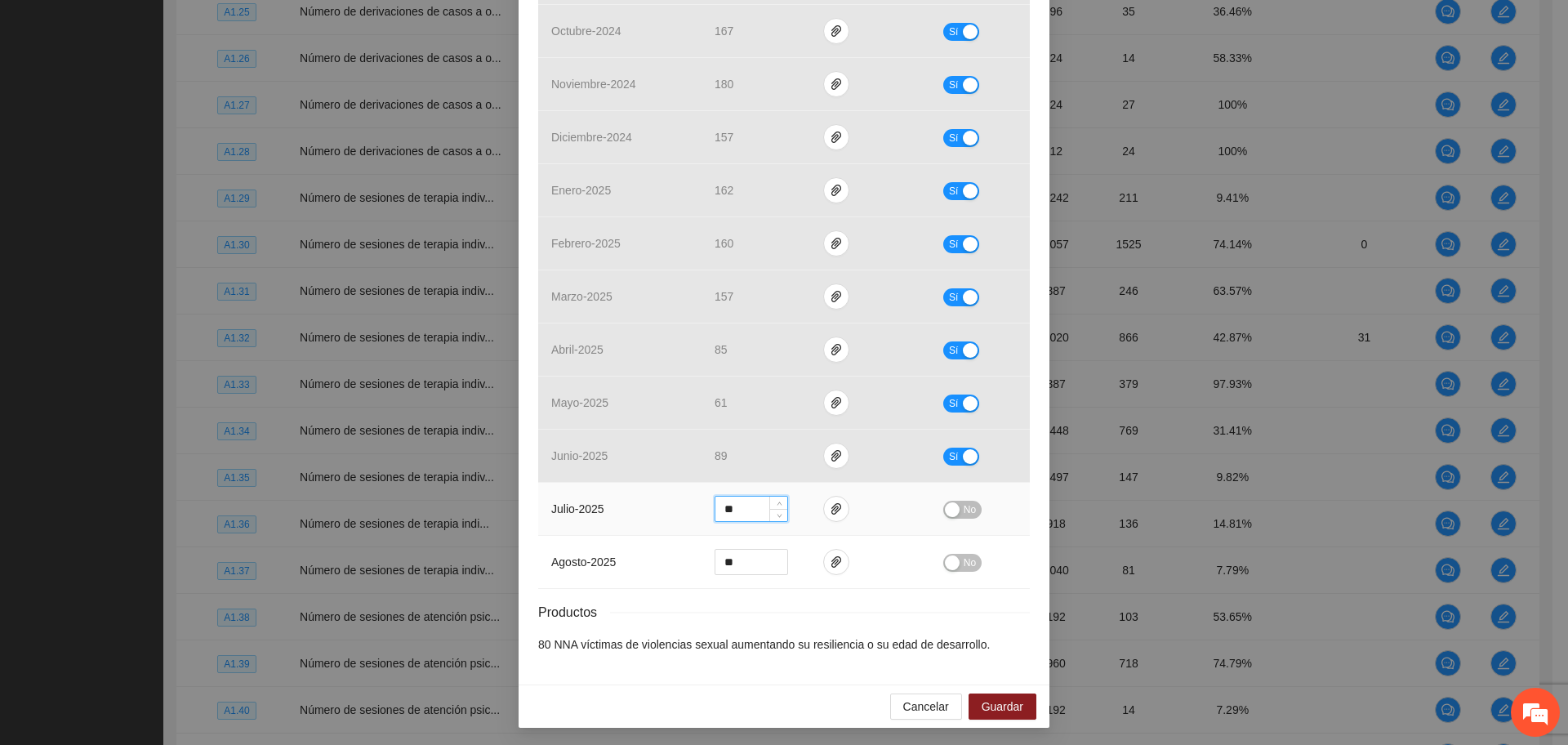
click at [738, 505] on input "**" at bounding box center [750, 508] width 72 height 24
click at [742, 511] on input "**" at bounding box center [750, 508] width 72 height 24
type input "*"
type input "**"
drag, startPoint x: 748, startPoint y: 561, endPoint x: 696, endPoint y: 547, distance: 53.9
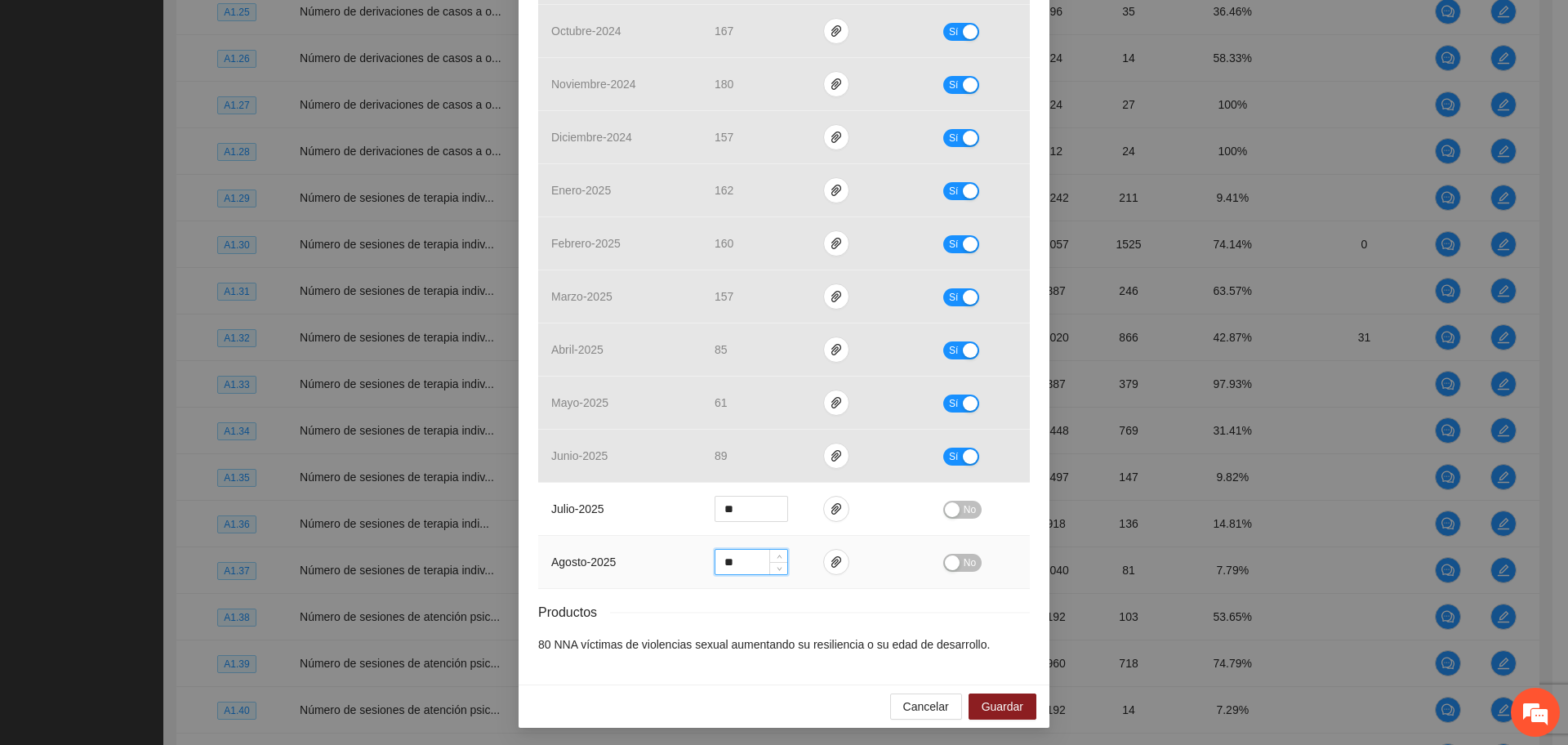
click at [701, 547] on td "**" at bounding box center [756, 562] width 109 height 53
type input "**"
click at [935, 508] on td "No" at bounding box center [980, 509] width 100 height 53
click at [949, 511] on div "button" at bounding box center [952, 509] width 15 height 15
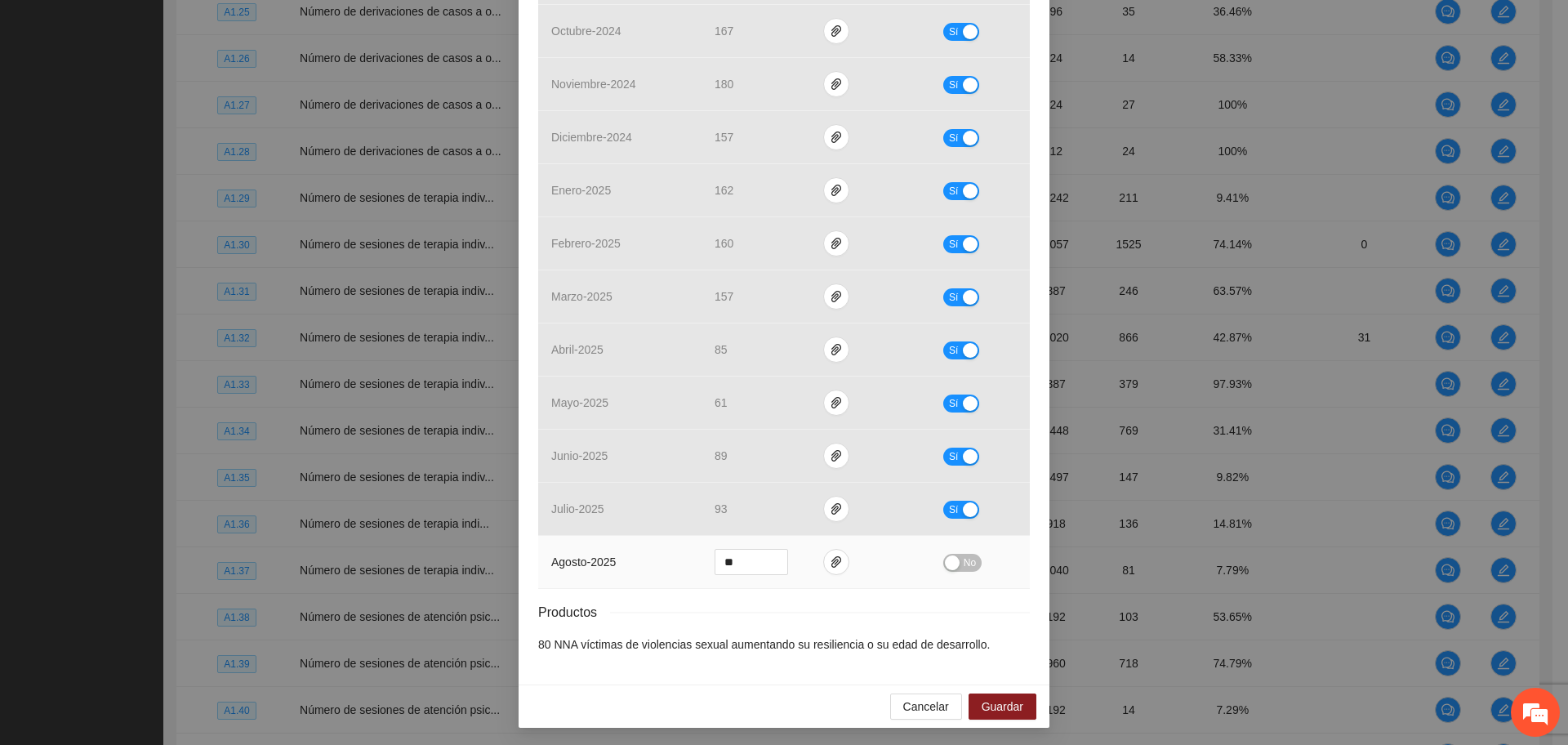
drag, startPoint x: 963, startPoint y: 564, endPoint x: 953, endPoint y: 562, distance: 10.2
click at [964, 563] on span "No" at bounding box center [970, 562] width 12 height 18
click at [816, 552] on button "button" at bounding box center [829, 562] width 26 height 26
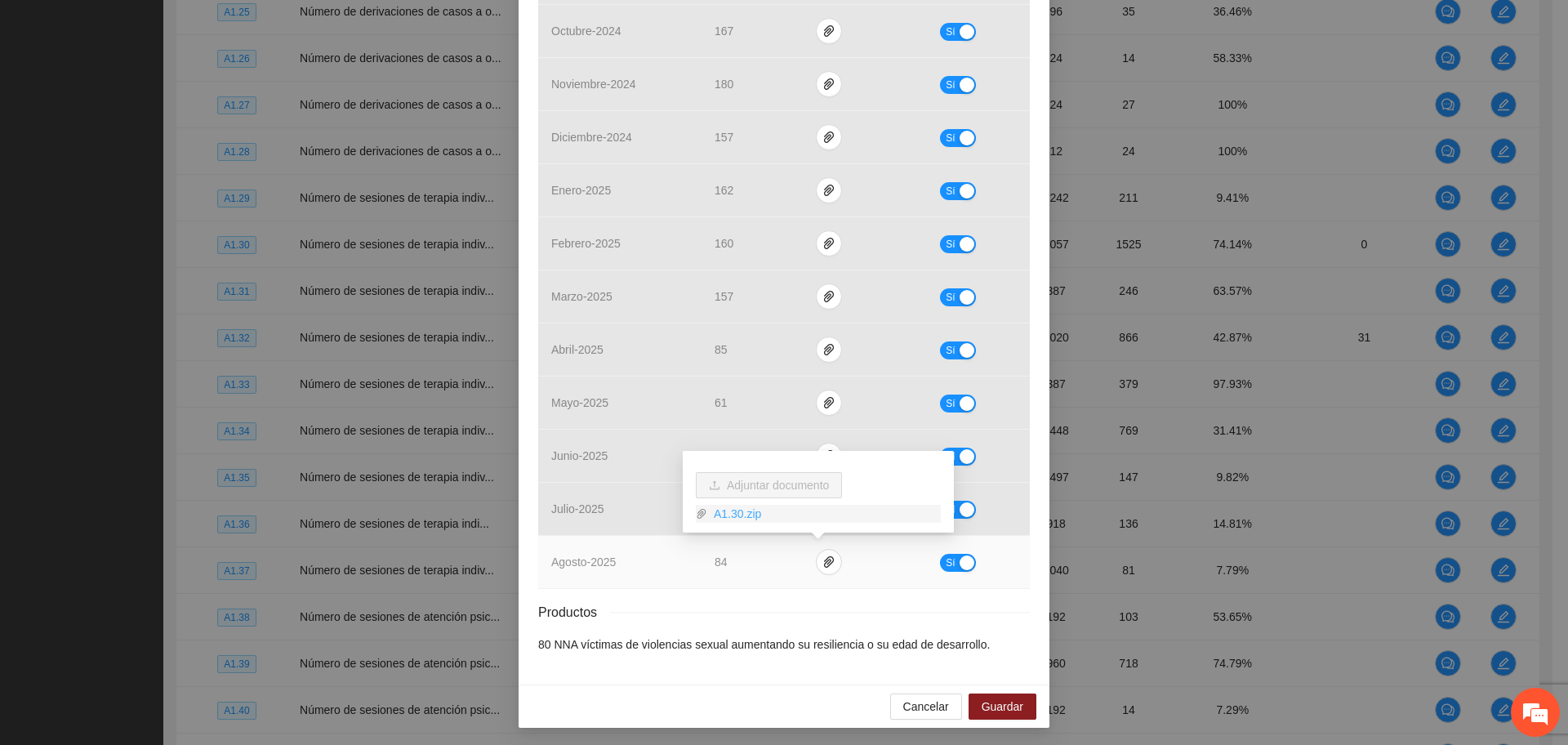
click at [736, 512] on link "A1.30.zip" at bounding box center [824, 513] width 233 height 18
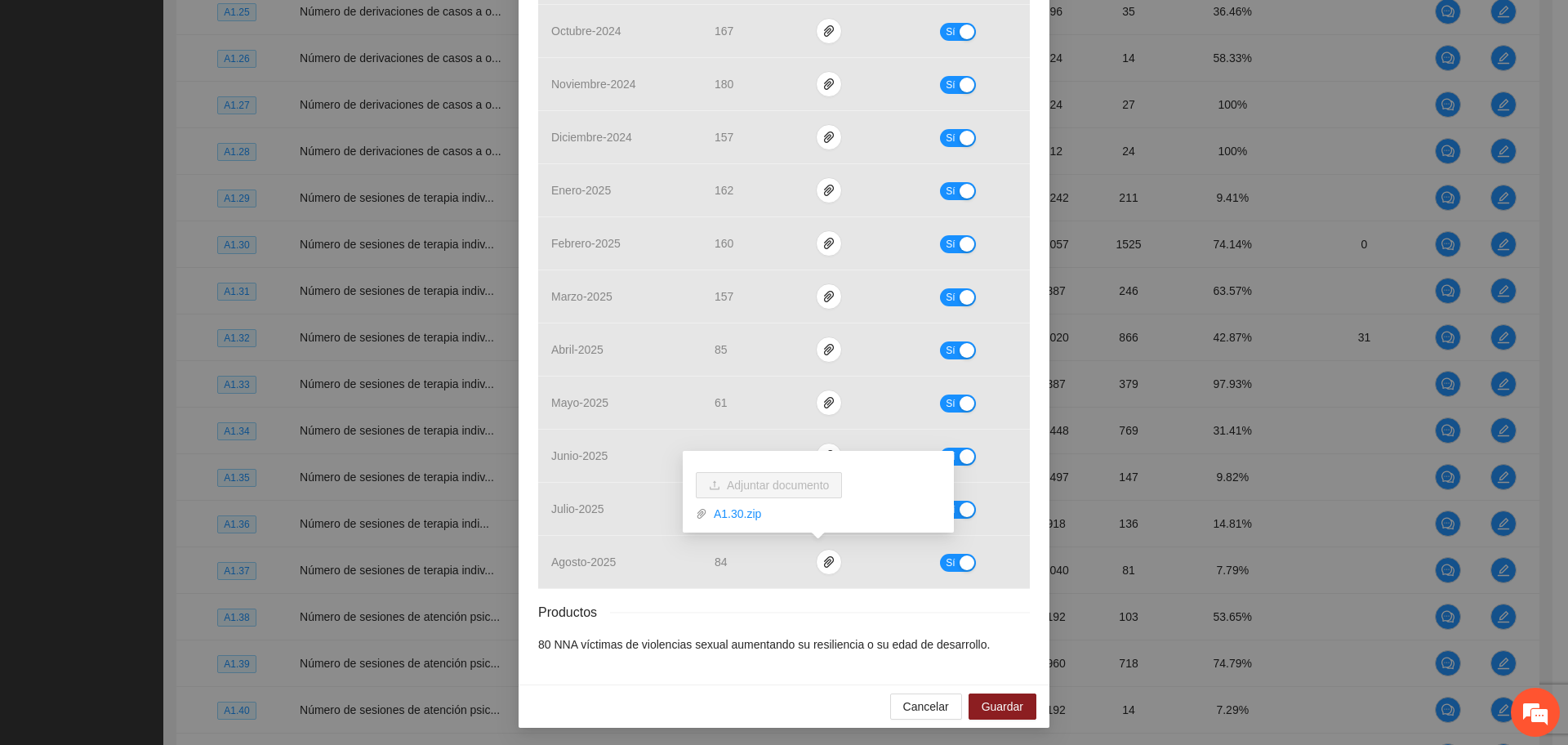
drag, startPoint x: 728, startPoint y: 641, endPoint x: 749, endPoint y: 615, distance: 33.4
click at [733, 634] on div "Resultados Meta: 2057 Reales: 1537 Cumplimiento: 74.72 % Medios de verificación…" at bounding box center [784, 221] width 492 height 862
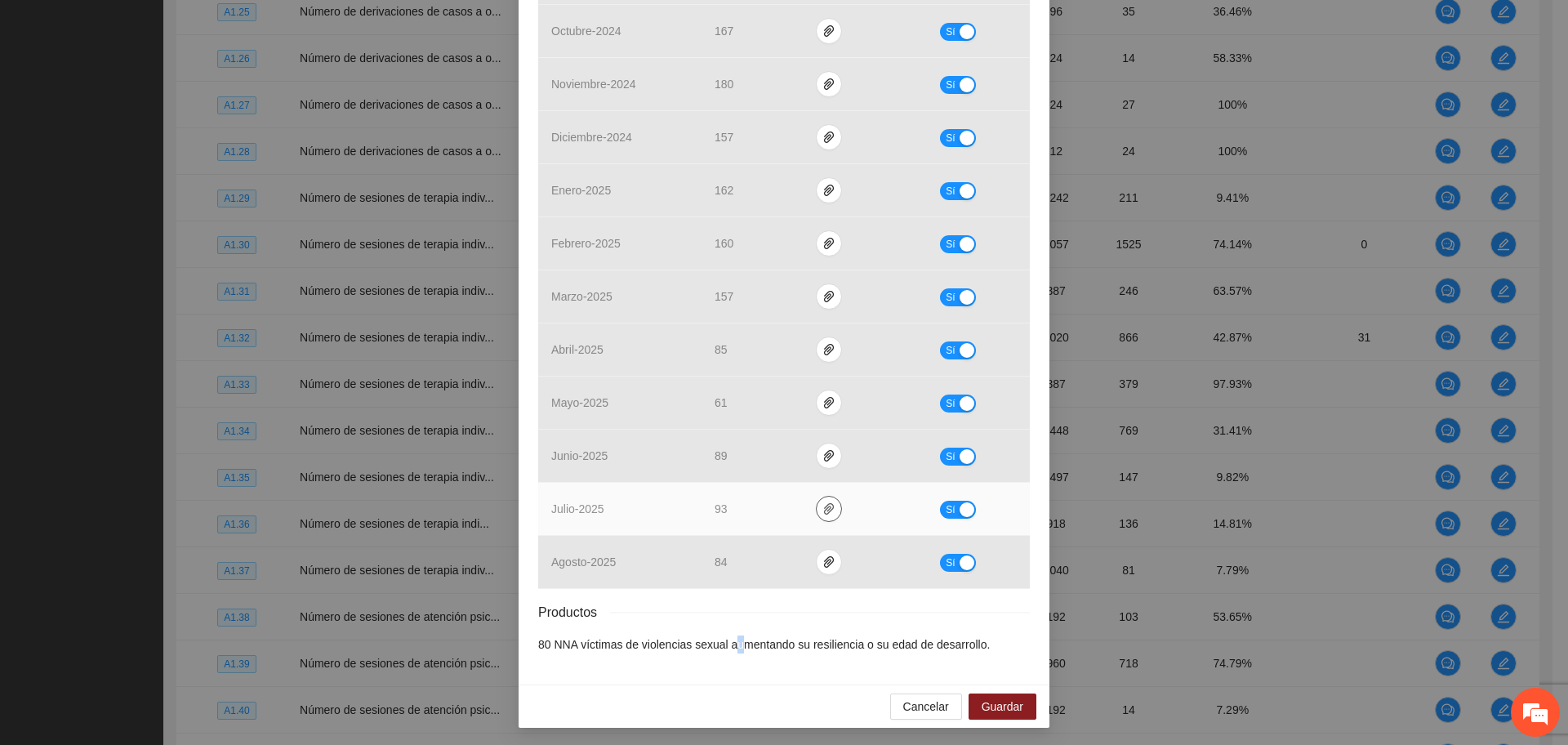
drag, startPoint x: 816, startPoint y: 504, endPoint x: 806, endPoint y: 495, distance: 13.5
click at [823, 504] on icon "paper-clip" at bounding box center [829, 508] width 13 height 13
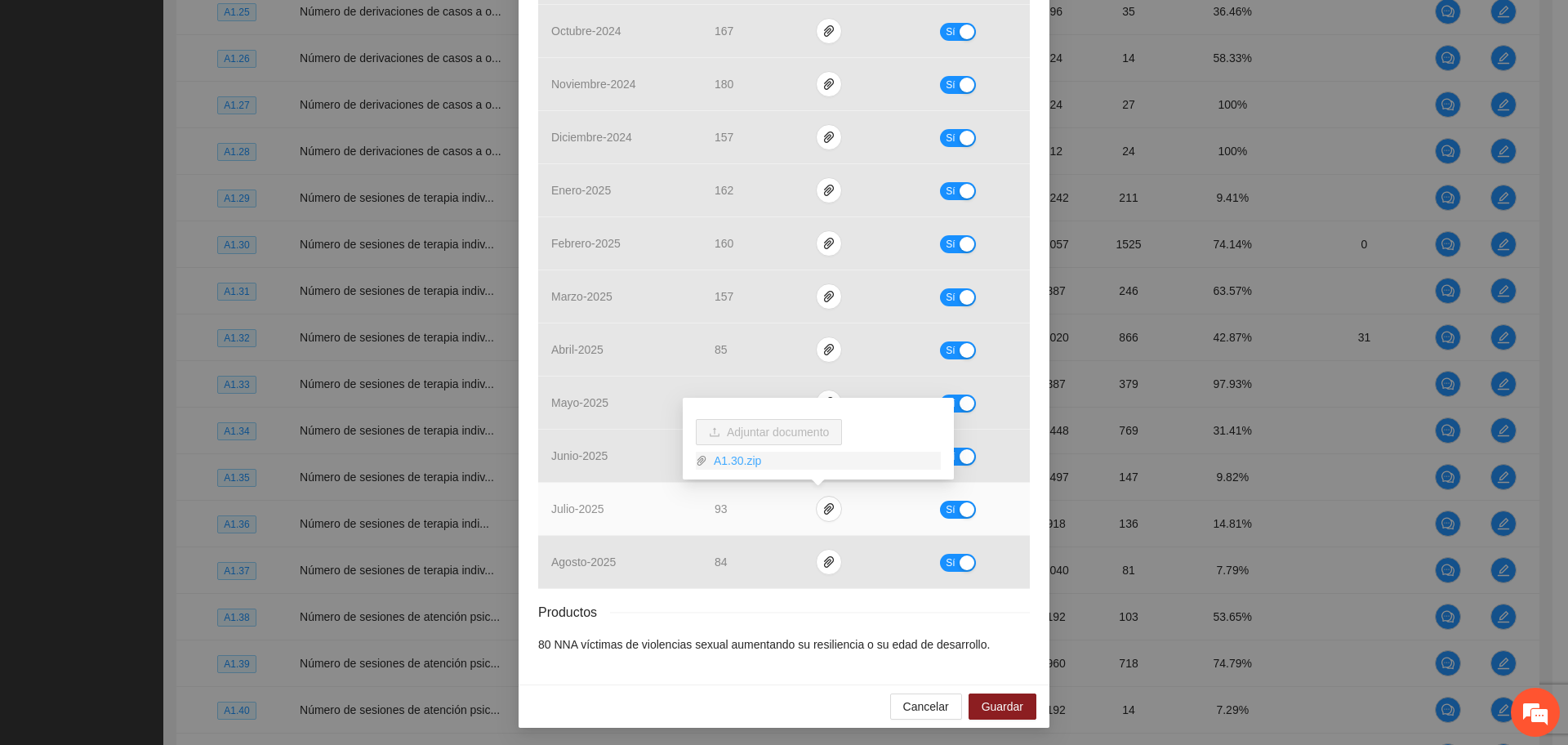
click at [738, 459] on link "A1.30.zip" at bounding box center [824, 460] width 233 height 18
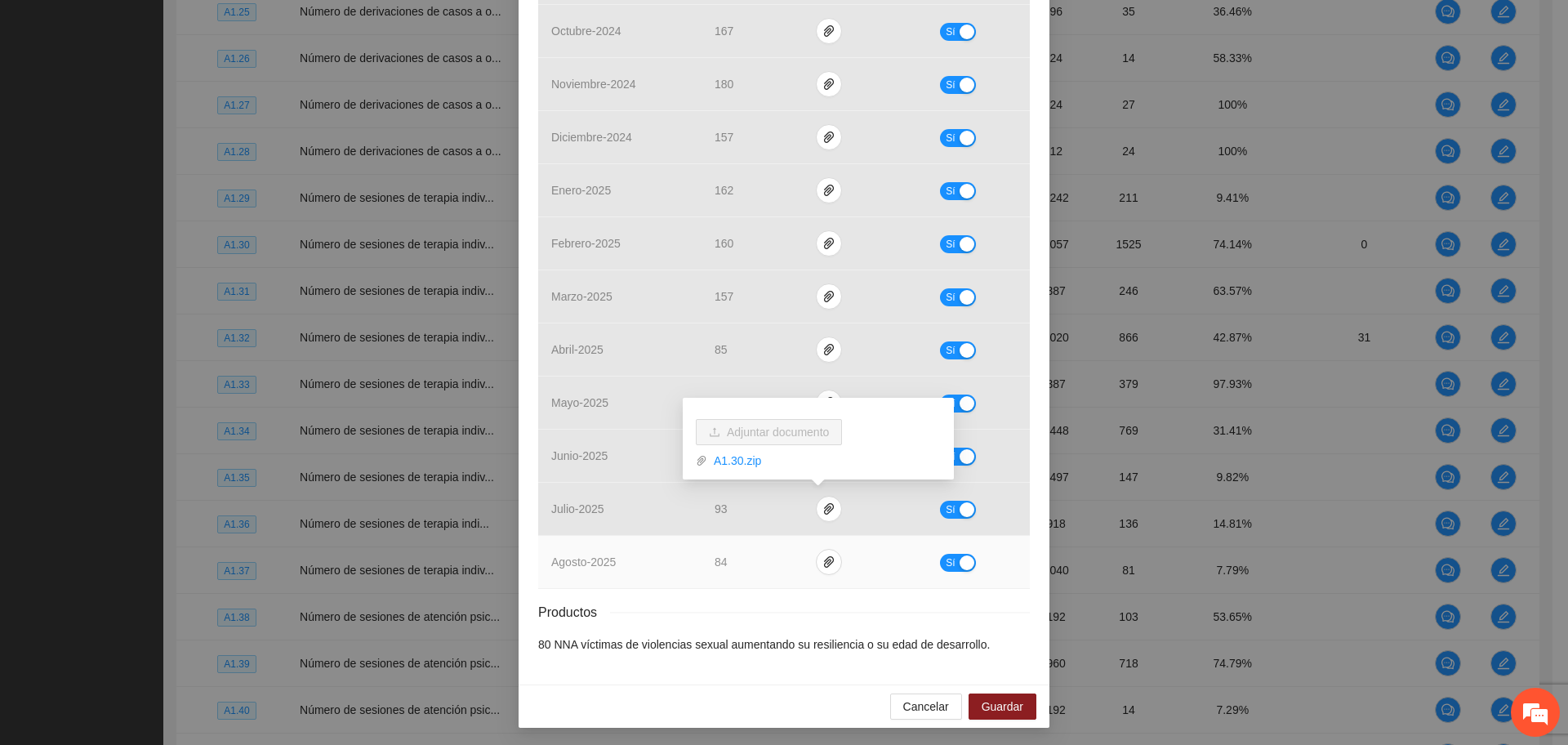
click at [831, 593] on div "Resultados Meta: 2057 Reales: 1537 Cumplimiento: 74.72 % Medios de verificación…" at bounding box center [784, 221] width 492 height 862
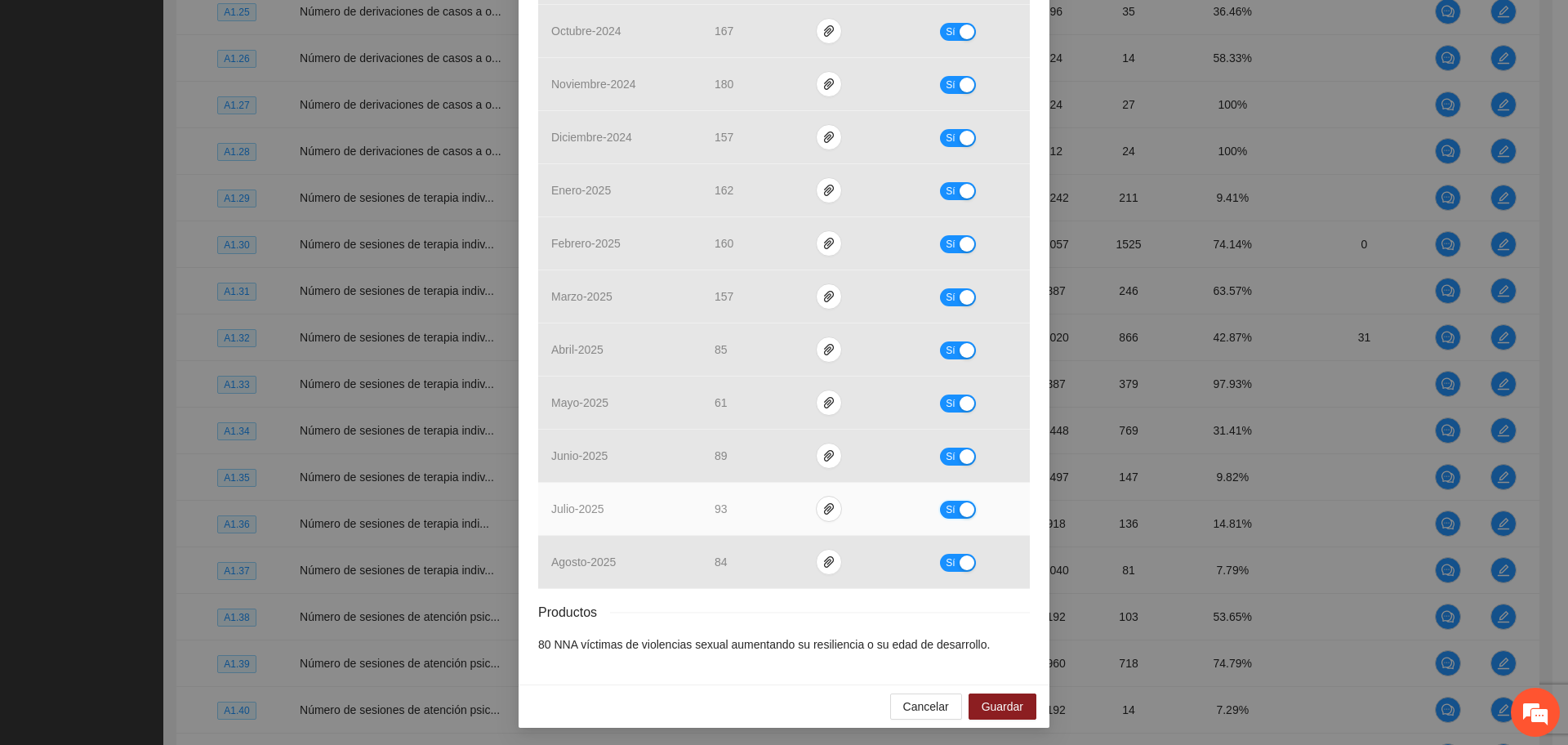
drag, startPoint x: 965, startPoint y: 506, endPoint x: 960, endPoint y: 525, distance: 19.6
click at [964, 506] on div "button" at bounding box center [967, 509] width 15 height 15
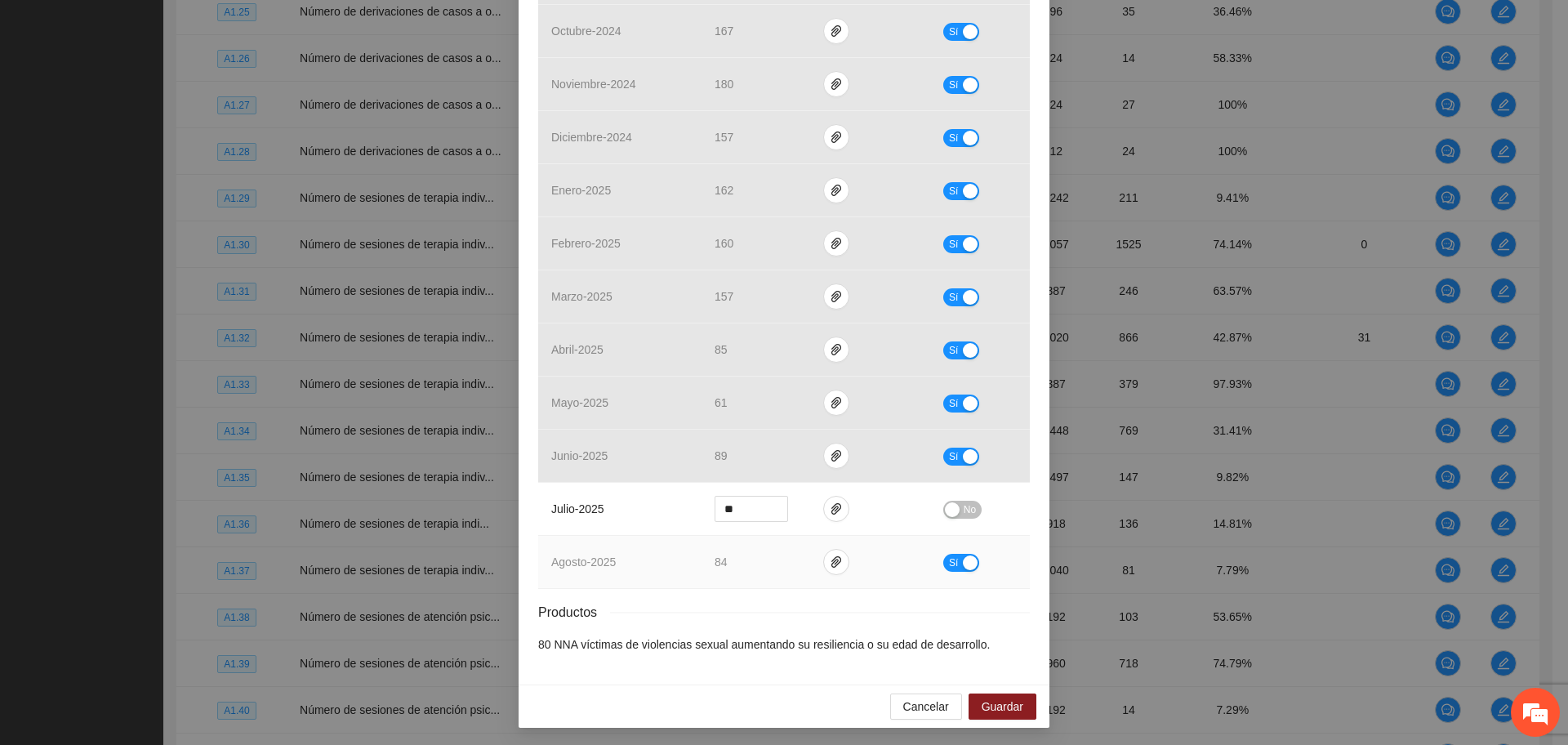
drag, startPoint x: 966, startPoint y: 562, endPoint x: 846, endPoint y: 530, distance: 124.2
click at [965, 562] on div "button" at bounding box center [970, 562] width 15 height 15
drag, startPoint x: 764, startPoint y: 503, endPoint x: 722, endPoint y: 506, distance: 42.1
click at [722, 506] on div "**" at bounding box center [750, 508] width 73 height 26
click at [775, 517] on span "down" at bounding box center [779, 514] width 9 height 9
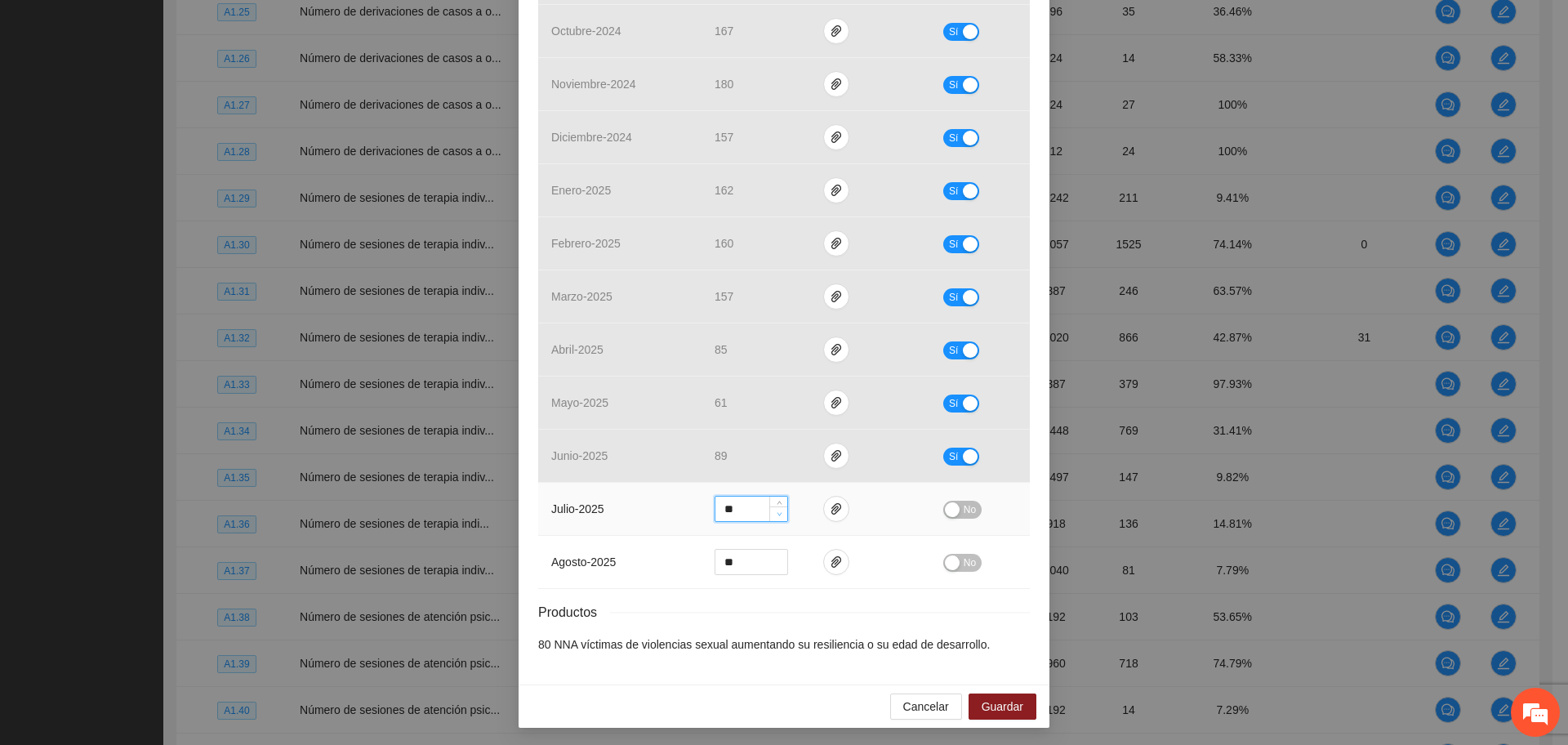
type input "**"
click at [775, 517] on span "down" at bounding box center [779, 514] width 9 height 9
click at [738, 559] on input "**" at bounding box center [750, 562] width 72 height 24
type input "*"
type input "**"
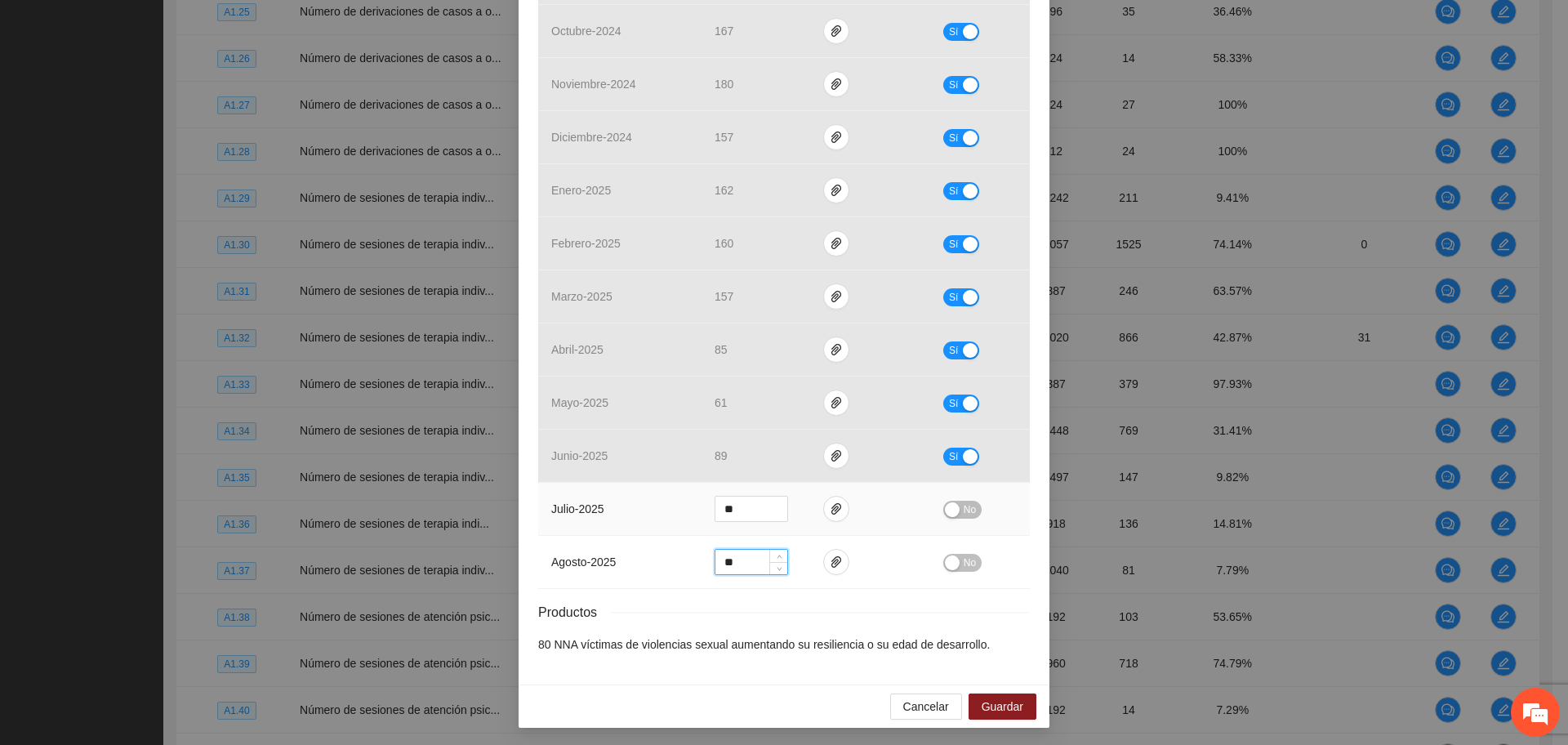
click at [964, 500] on span "No" at bounding box center [970, 509] width 12 height 18
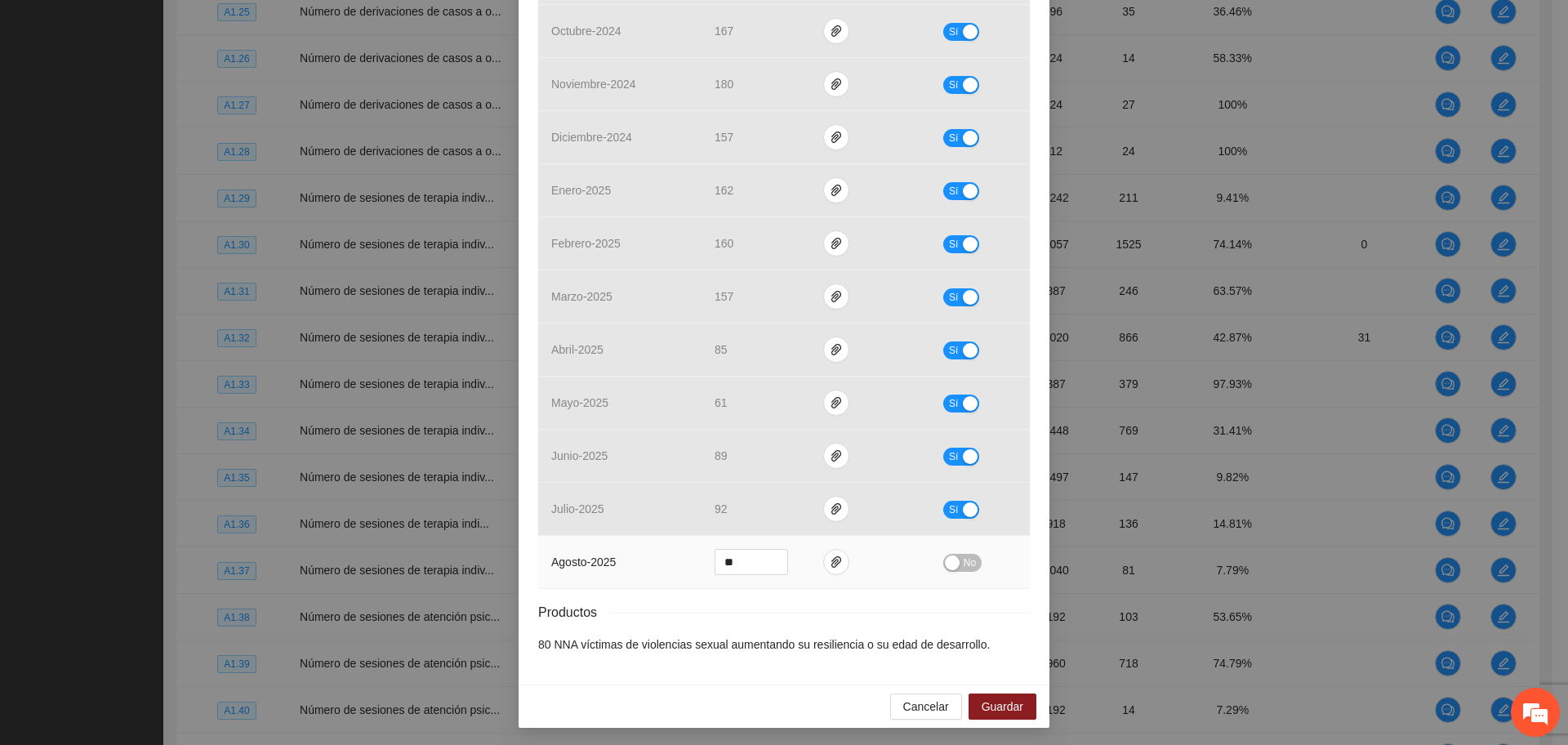
click at [964, 557] on span "No" at bounding box center [970, 562] width 12 height 18
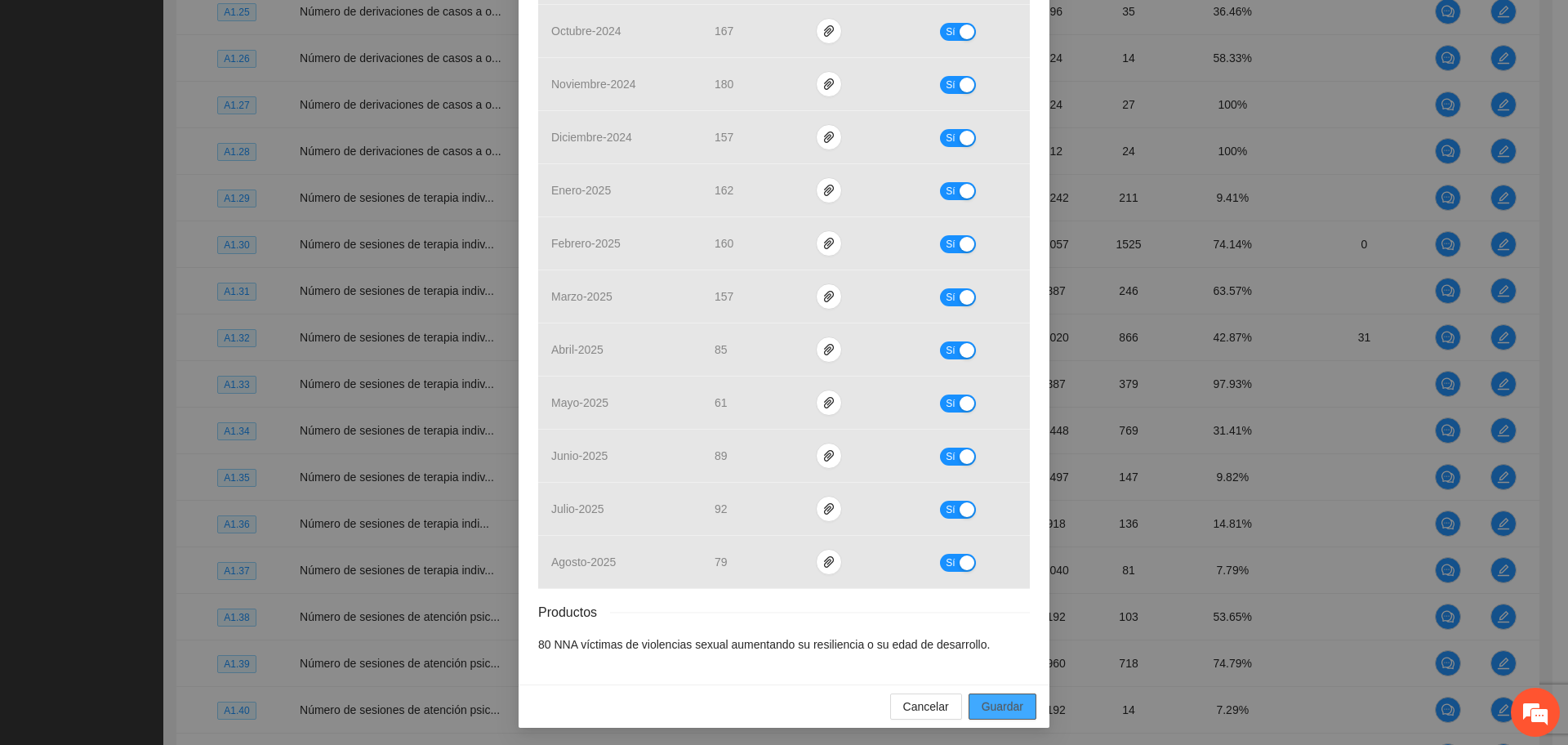
click at [1005, 710] on span "Guardar" at bounding box center [1002, 706] width 41 height 18
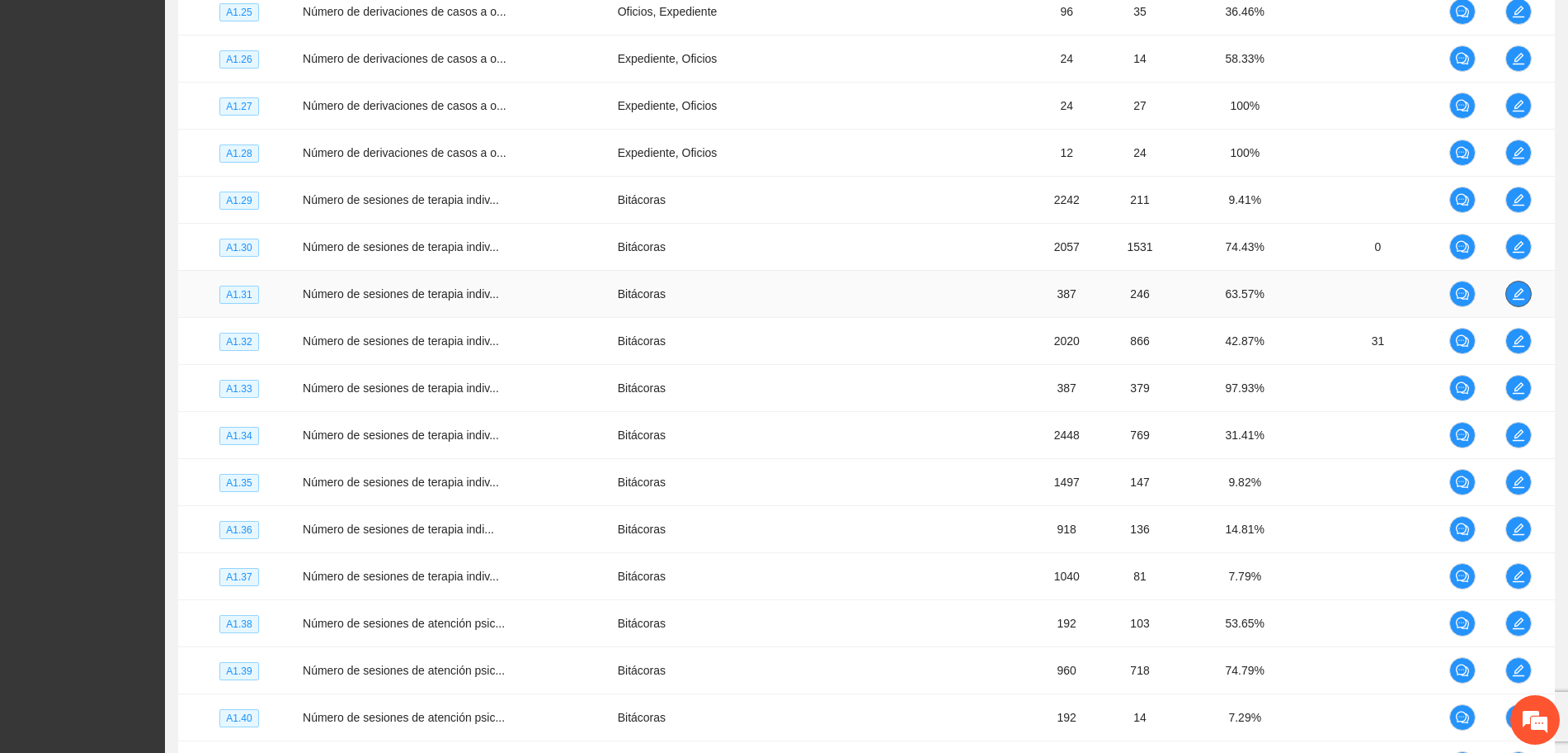
click at [1526, 297] on span "edit" at bounding box center [1518, 293] width 24 height 13
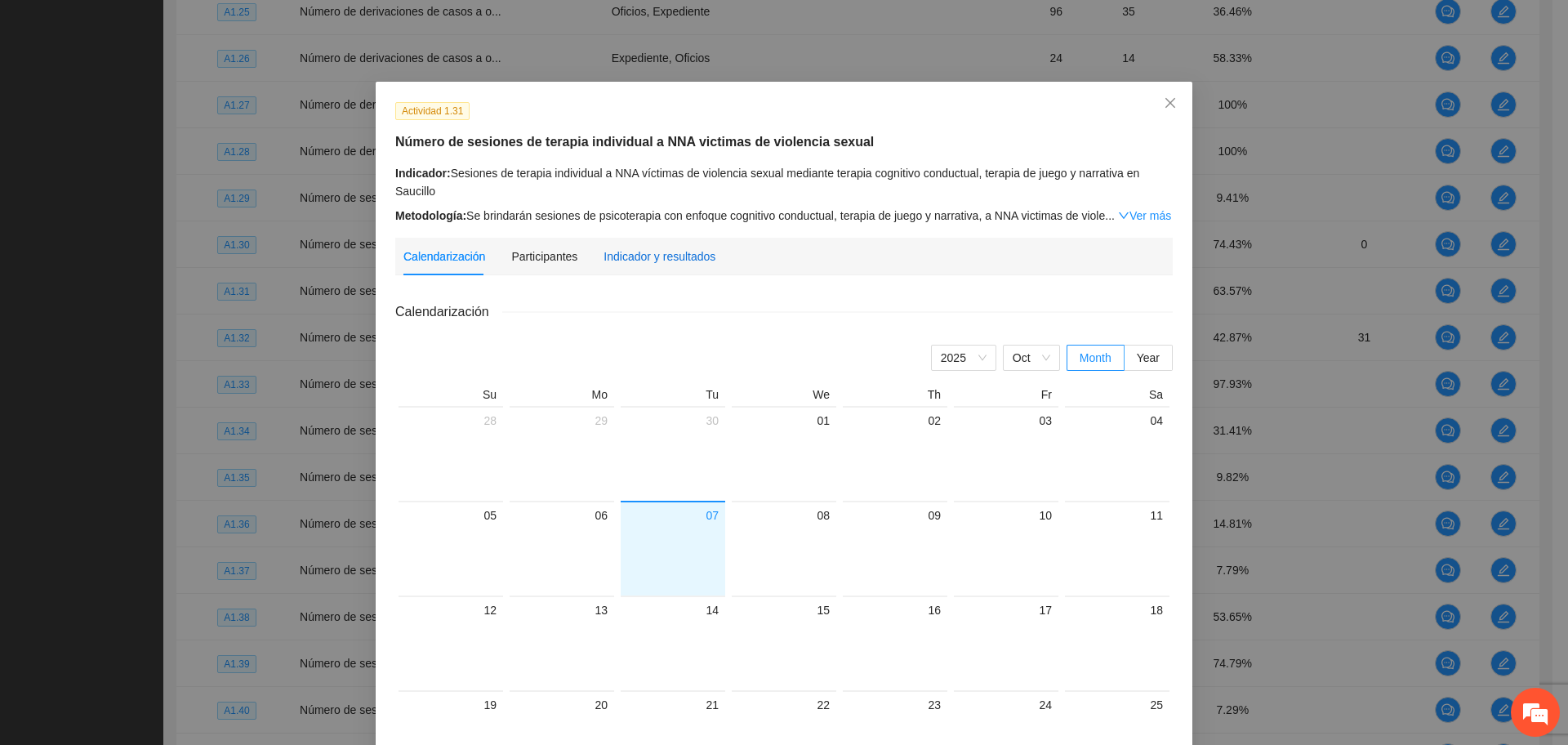
click at [654, 259] on div "Indicador y resultados" at bounding box center [660, 256] width 112 height 18
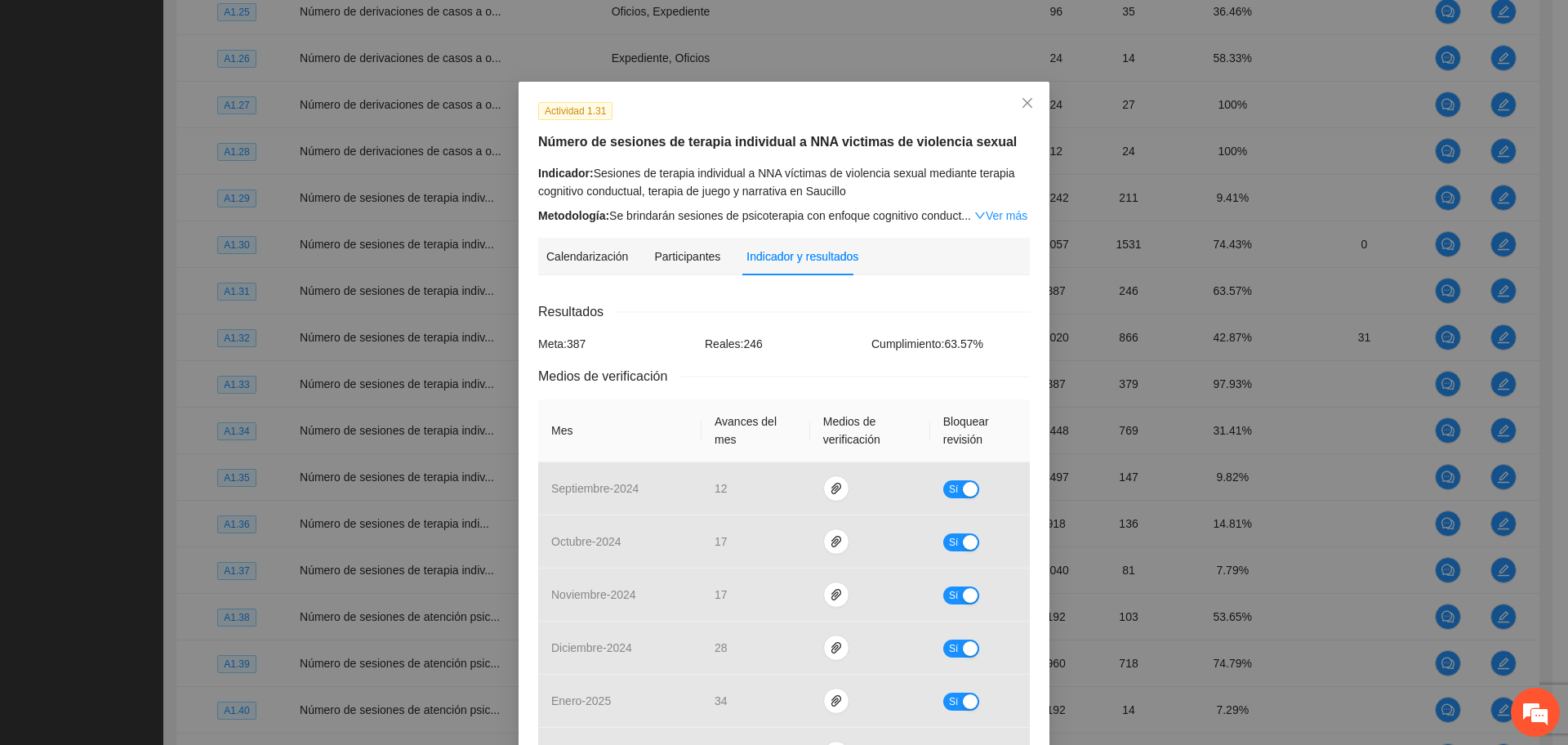
scroll to position [512, 0]
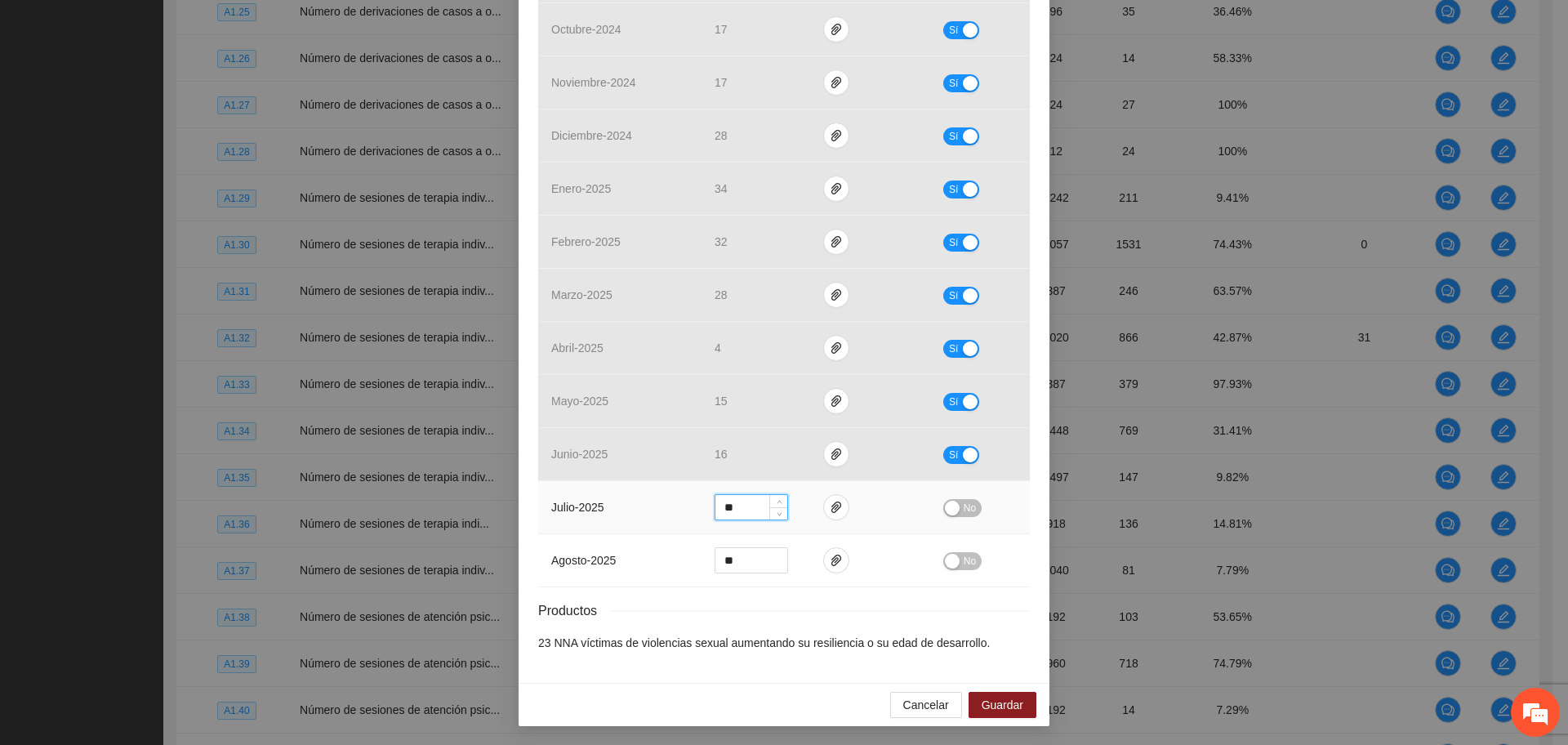
drag, startPoint x: 744, startPoint y: 509, endPoint x: 695, endPoint y: 514, distance: 49.3
click at [701, 514] on td "**" at bounding box center [756, 507] width 109 height 53
type input "**"
drag, startPoint x: 960, startPoint y: 506, endPoint x: 943, endPoint y: 512, distance: 18.0
click at [964, 506] on span "No" at bounding box center [970, 507] width 12 height 18
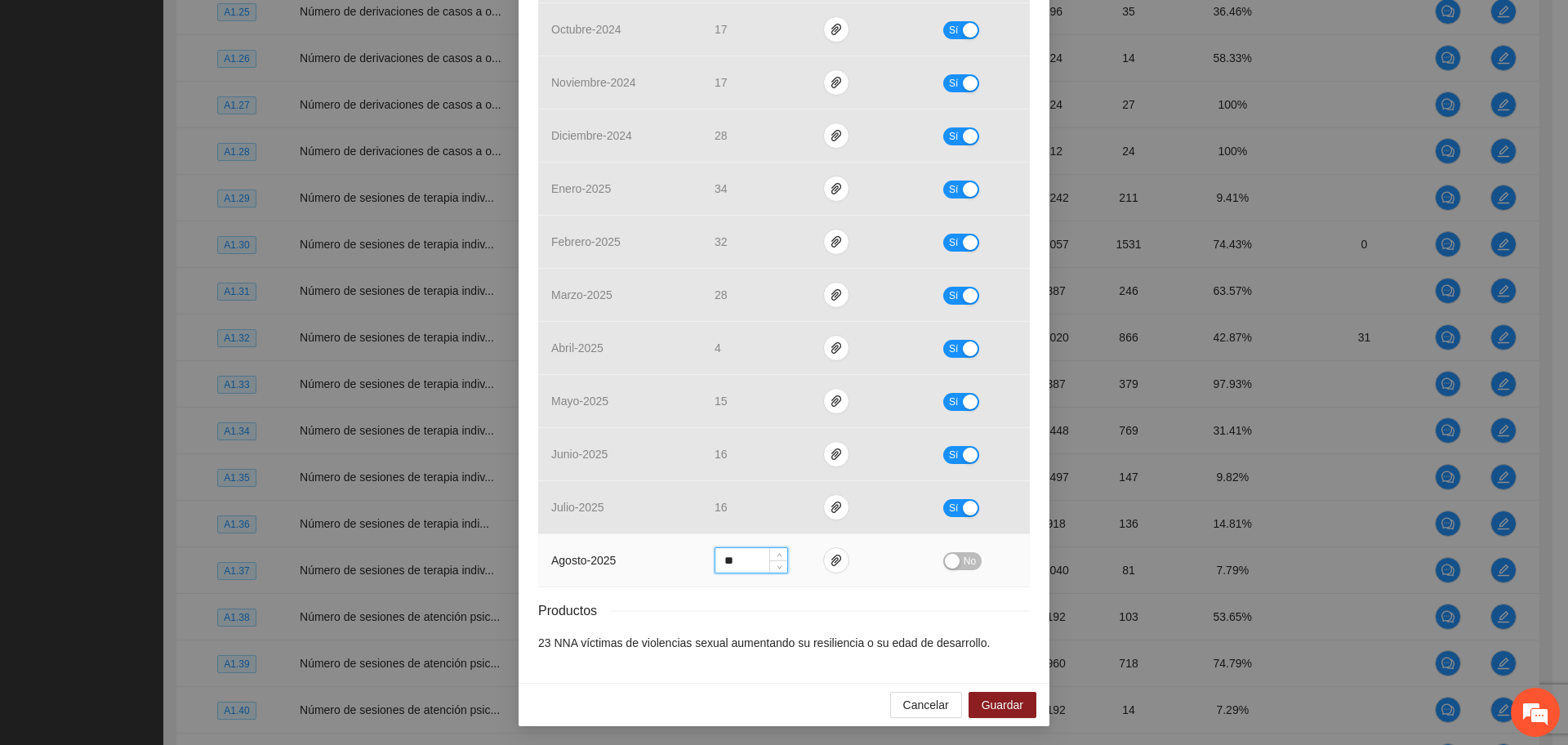
drag, startPoint x: 733, startPoint y: 561, endPoint x: 686, endPoint y: 576, distance: 49.3
click at [686, 576] on tr "agosto - 2025 ** No" at bounding box center [784, 561] width 492 height 53
type input "**"
click at [945, 559] on div "button" at bounding box center [952, 561] width 15 height 15
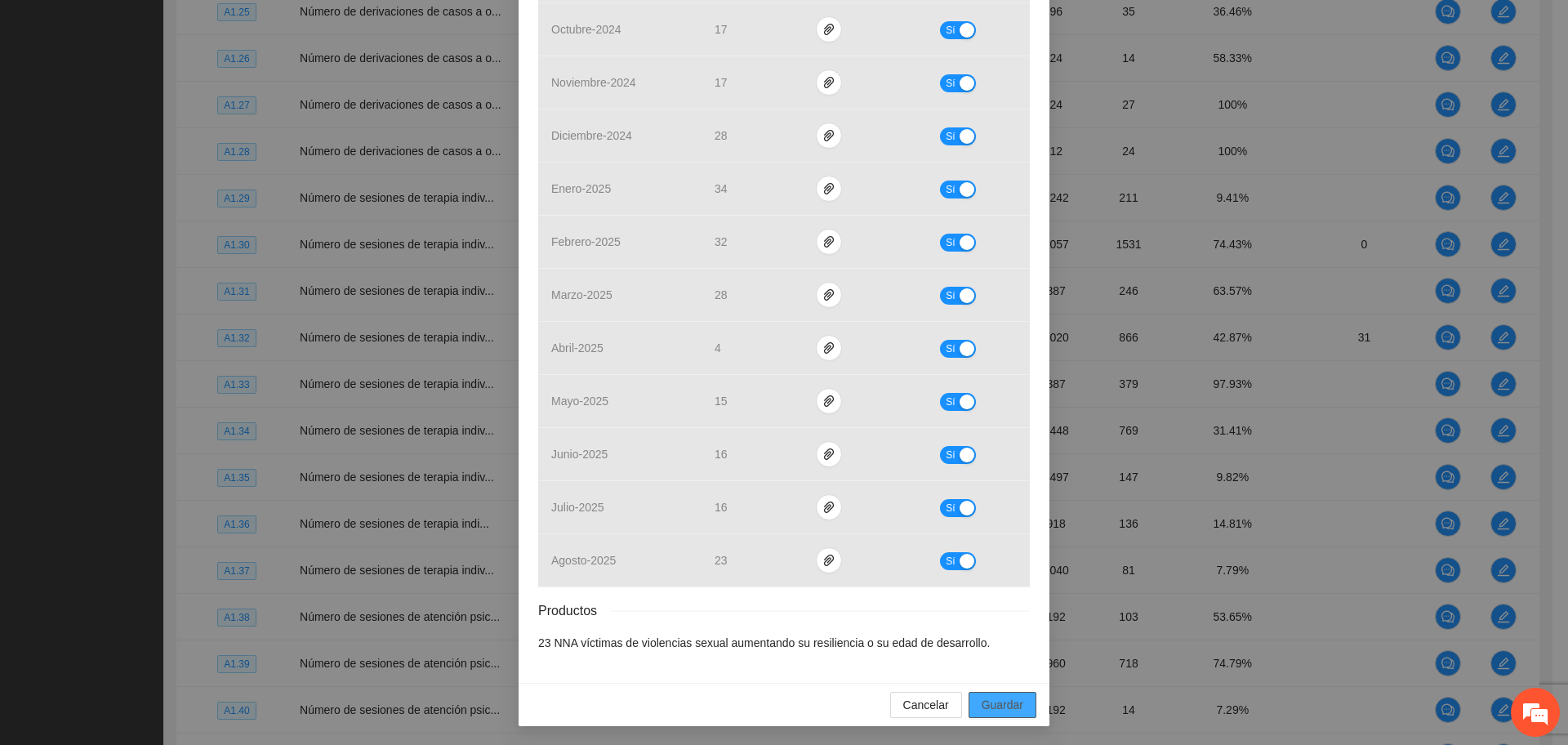
click at [1000, 699] on span "Guardar" at bounding box center [1002, 705] width 41 height 18
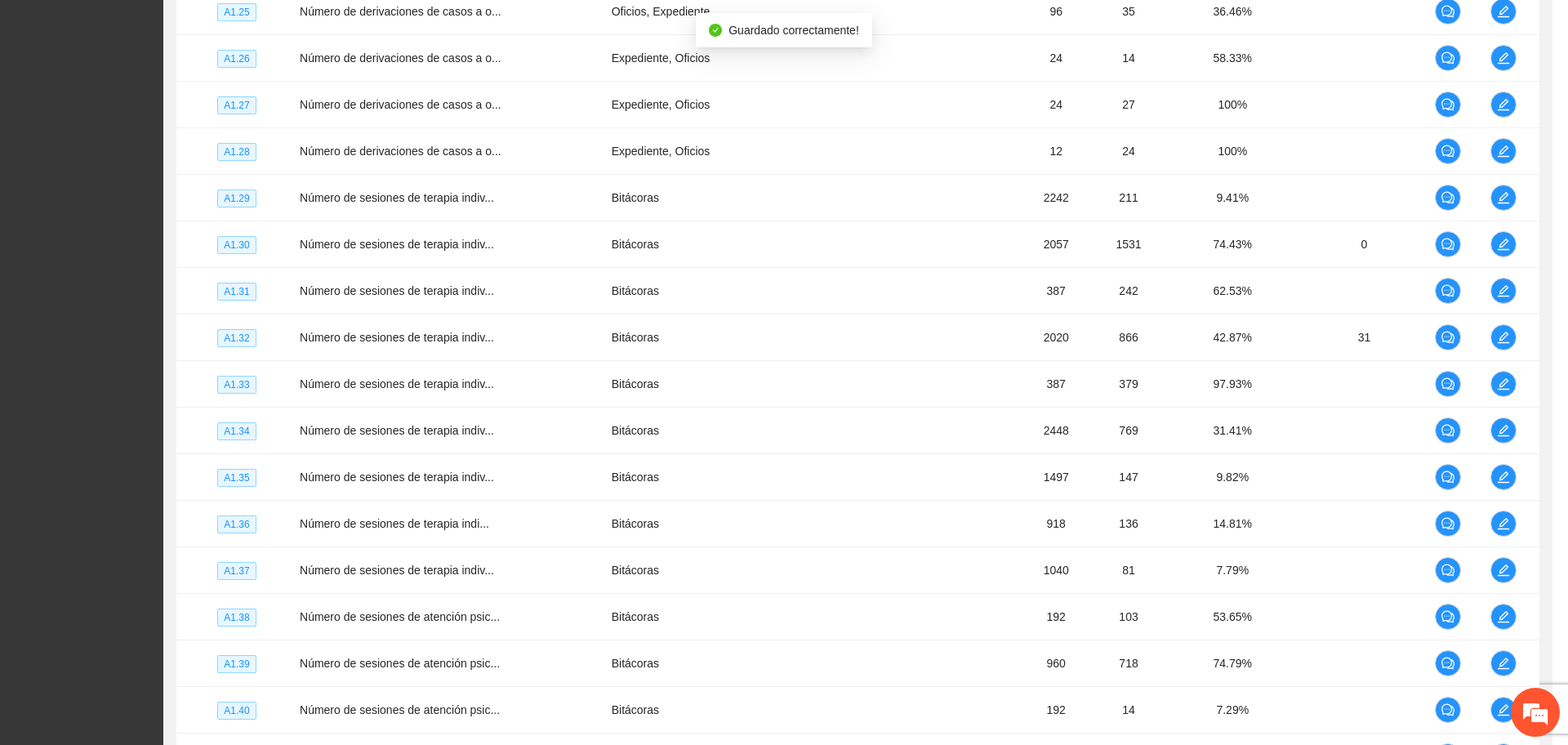
scroll to position [431, 0]
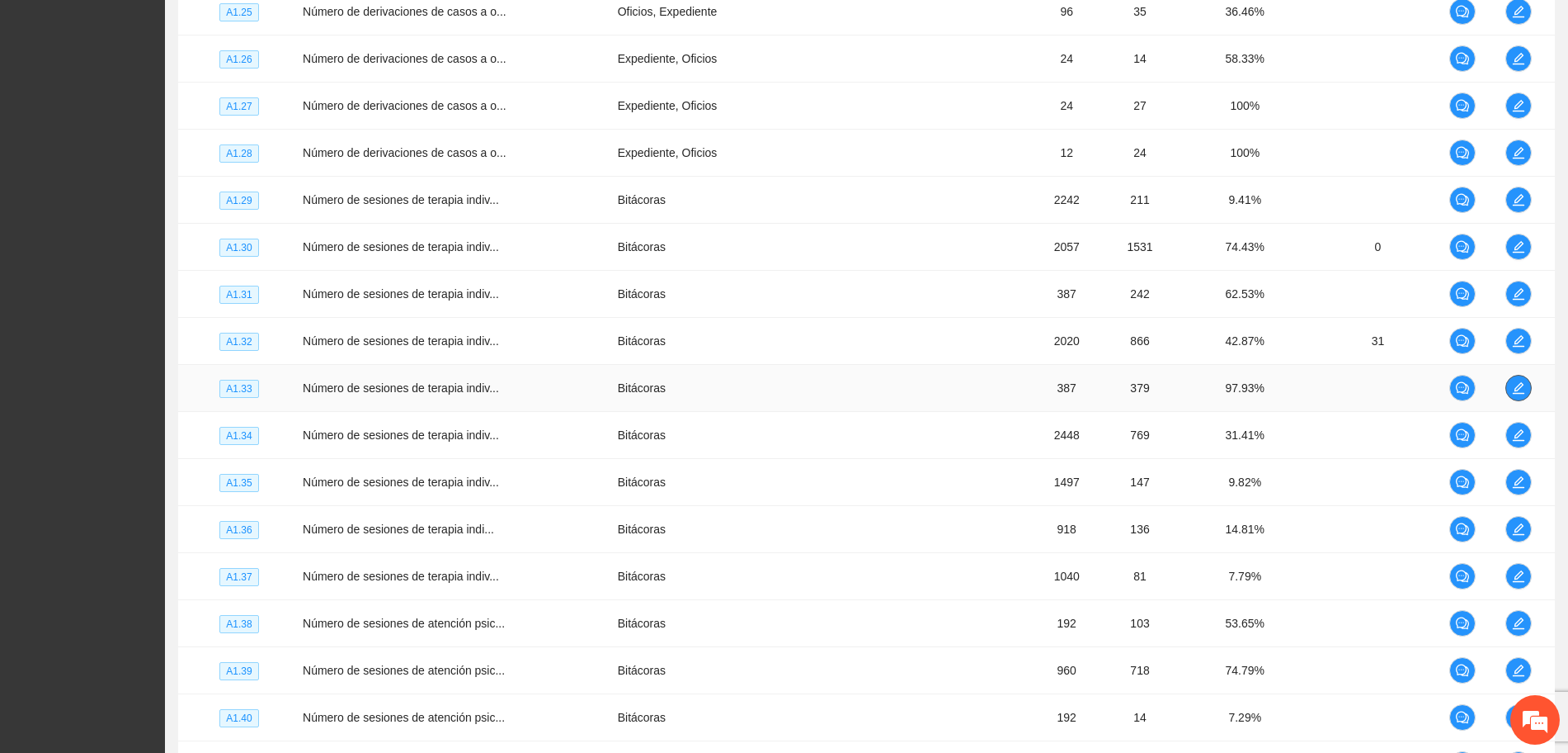
click at [1531, 382] on td at bounding box center [1526, 388] width 56 height 47
click at [1515, 393] on icon "edit" at bounding box center [1518, 387] width 11 height 11
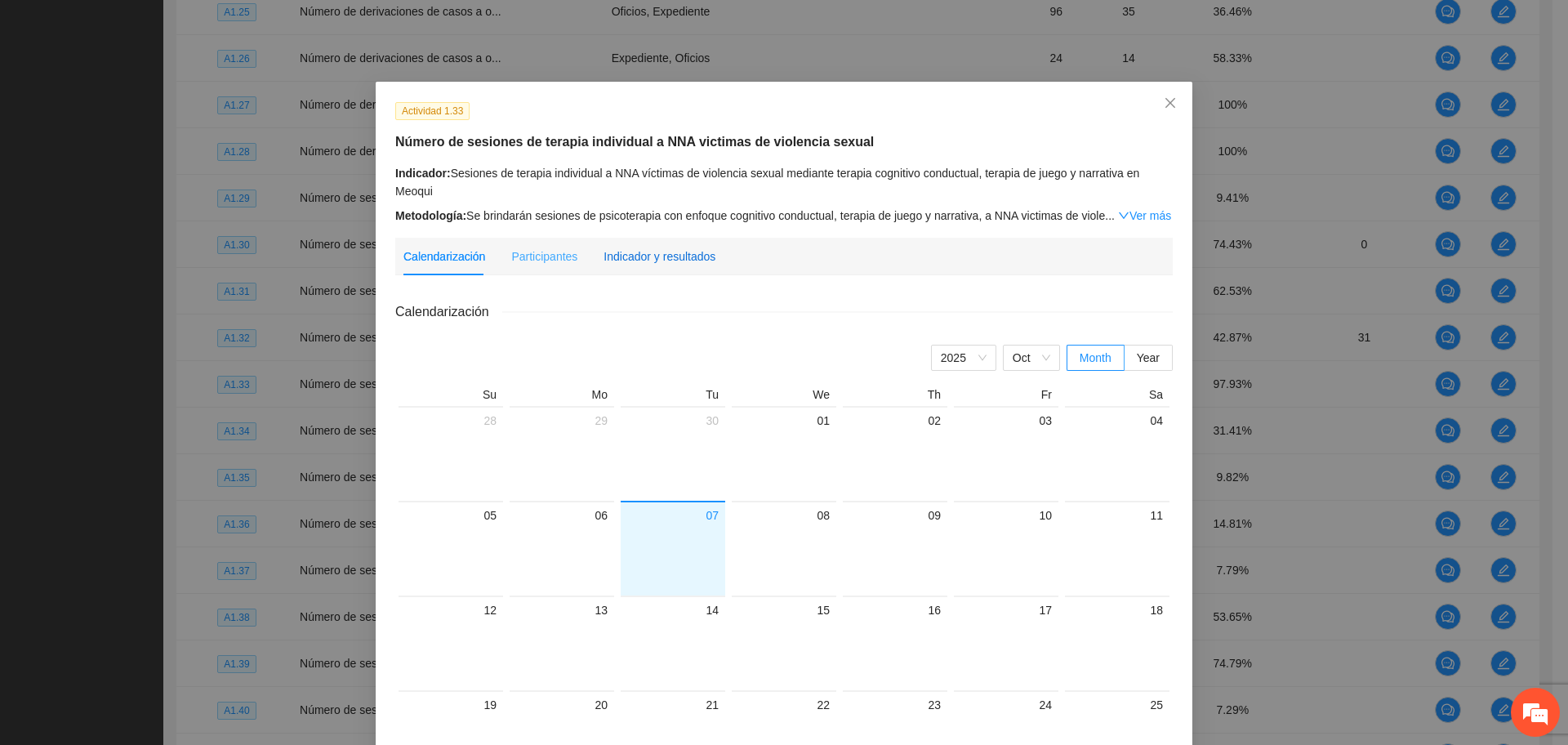
click at [691, 251] on div "Indicador y resultados" at bounding box center [660, 256] width 112 height 18
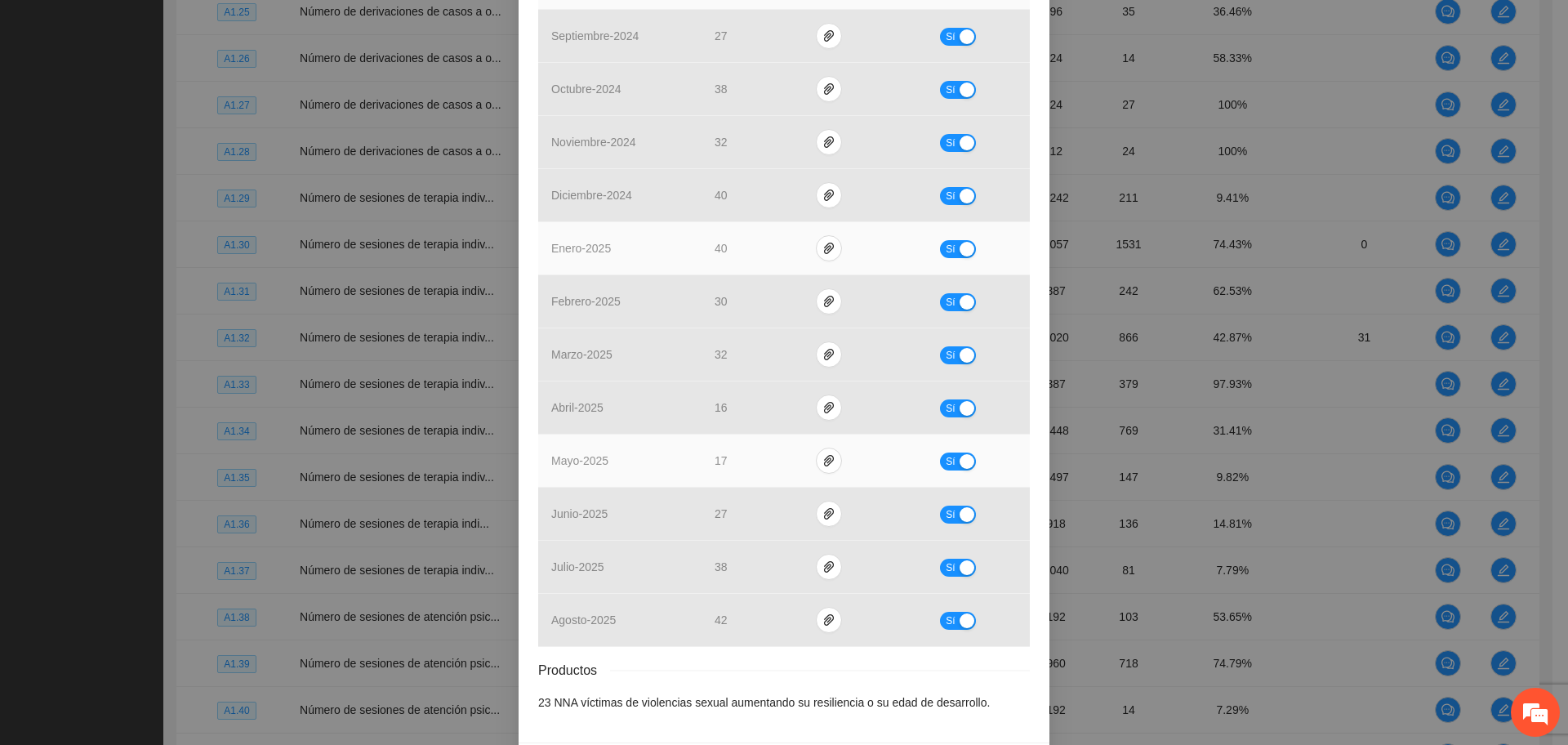
scroll to position [512, 0]
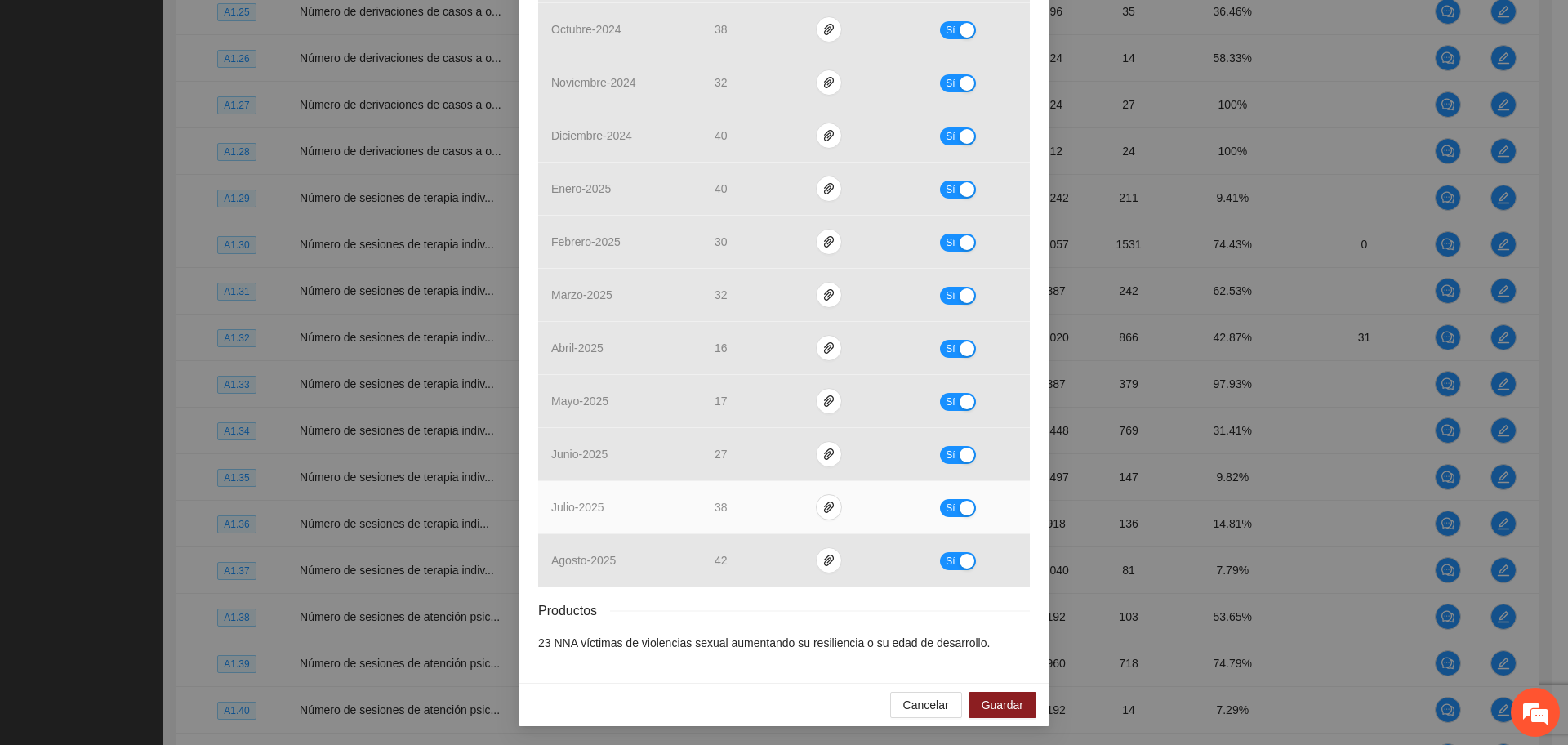
click at [960, 507] on div "button" at bounding box center [967, 507] width 15 height 15
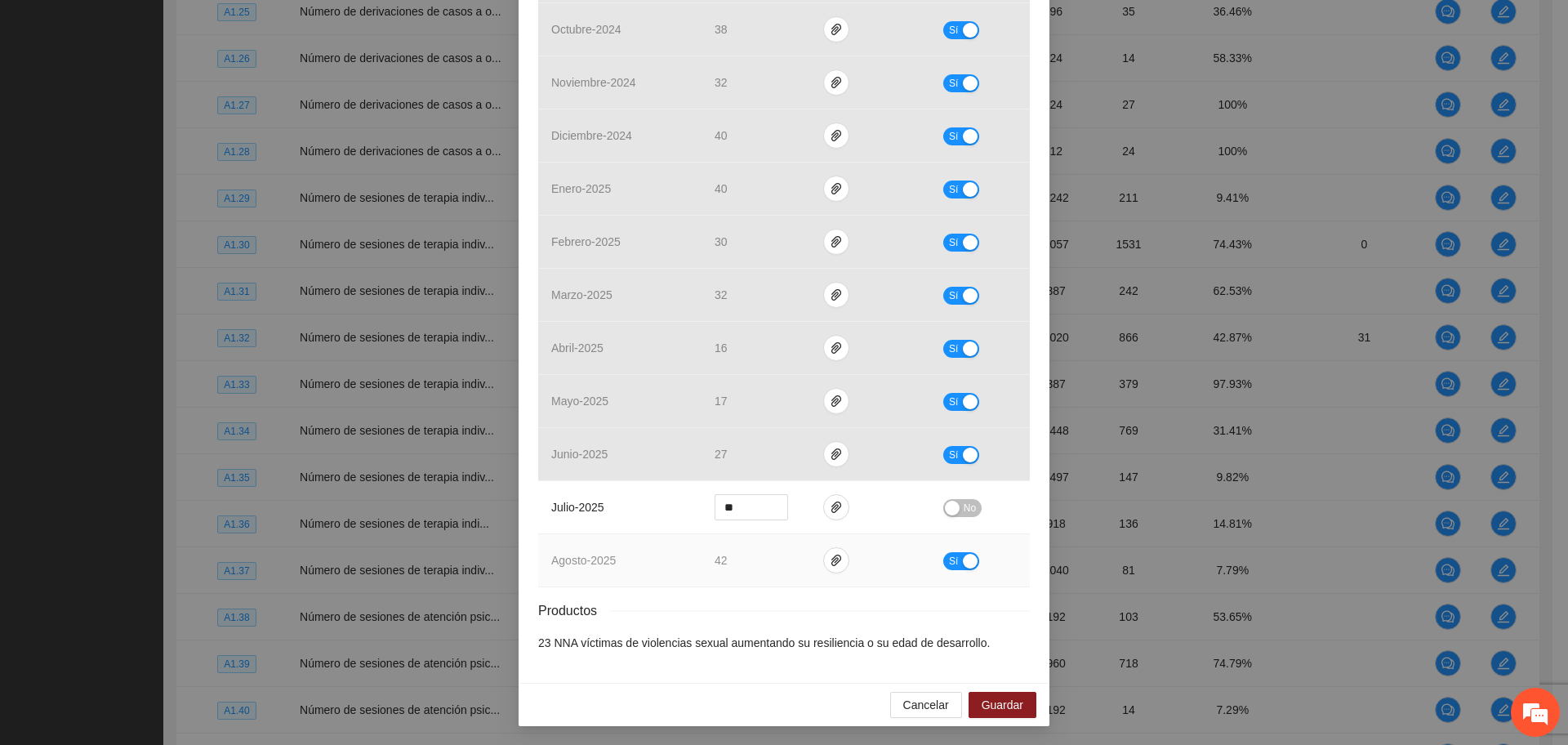
click at [949, 555] on span "Sí" at bounding box center [954, 561] width 9 height 18
drag, startPoint x: 748, startPoint y: 506, endPoint x: 639, endPoint y: 502, distance: 109.1
click at [642, 506] on tr "julio - 2025 ** No" at bounding box center [784, 507] width 492 height 53
type input "**"
click at [947, 509] on div "button" at bounding box center [952, 507] width 15 height 15
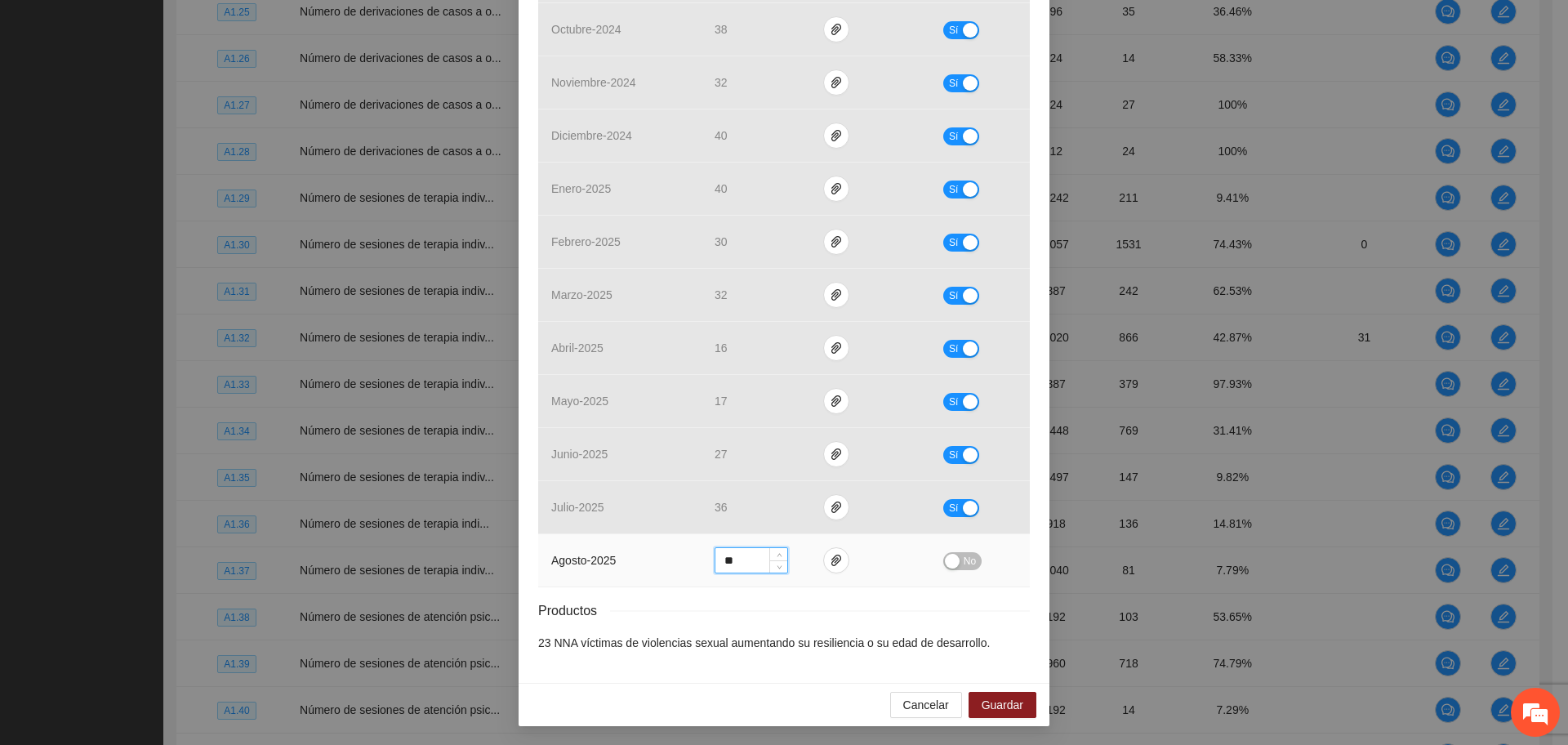
drag, startPoint x: 730, startPoint y: 564, endPoint x: 651, endPoint y: 588, distance: 82.6
click at [652, 588] on div "Resultados Meta: 387 Reales: 377 Cumplimiento: 97.42 % Medios de verificación M…" at bounding box center [784, 220] width 492 height 862
type input "**"
click at [945, 565] on div "button" at bounding box center [952, 561] width 15 height 15
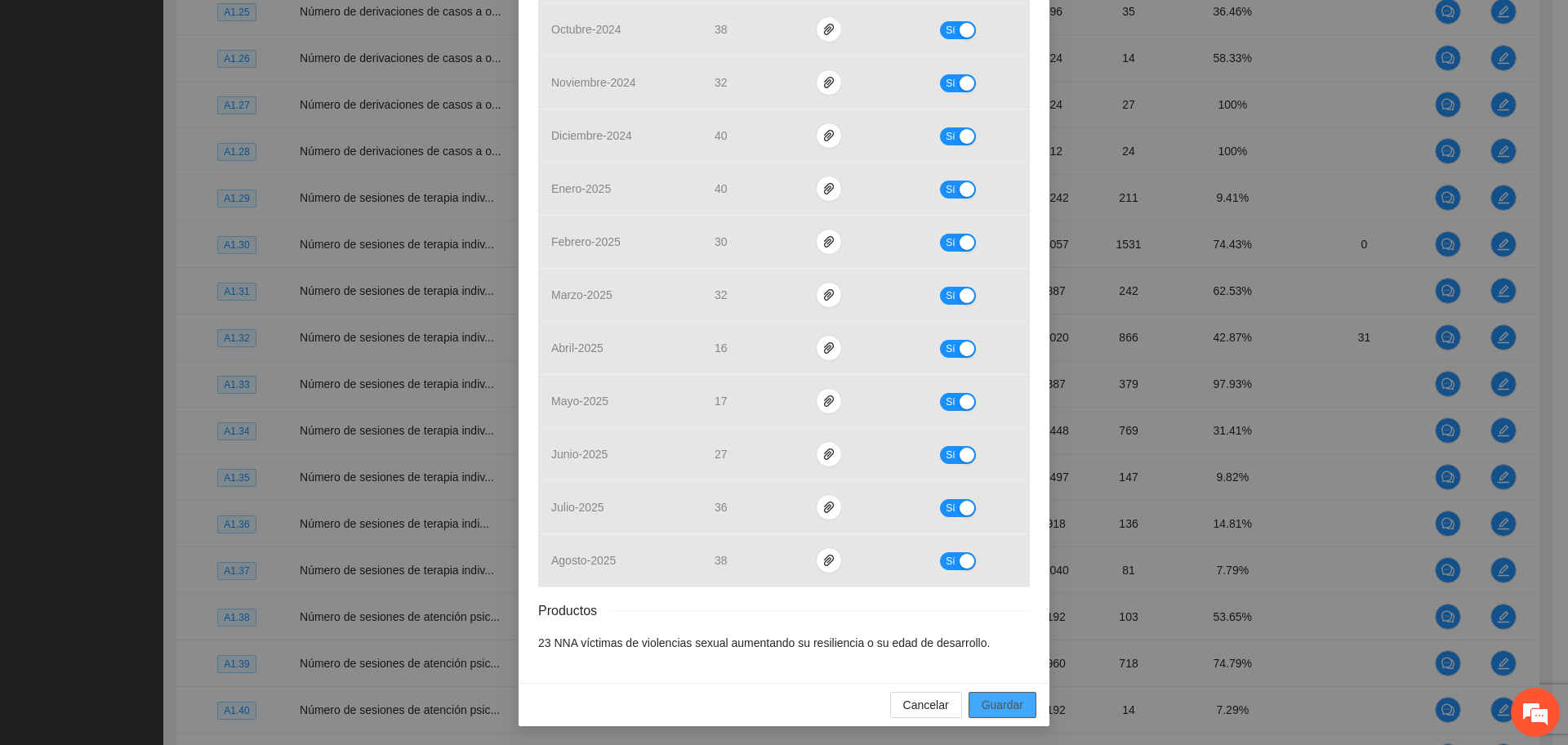
click at [989, 709] on span "Guardar" at bounding box center [1002, 705] width 41 height 18
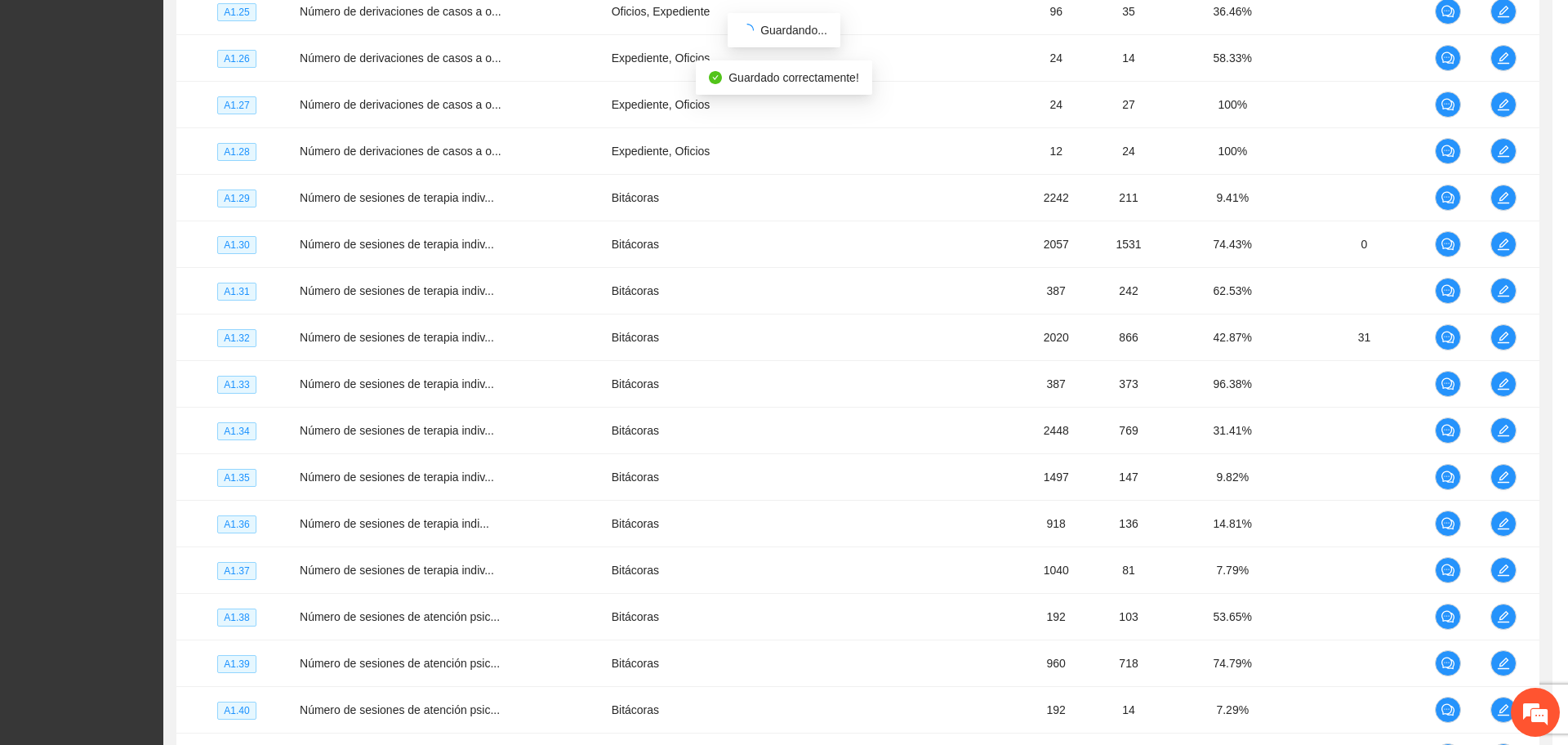
scroll to position [431, 0]
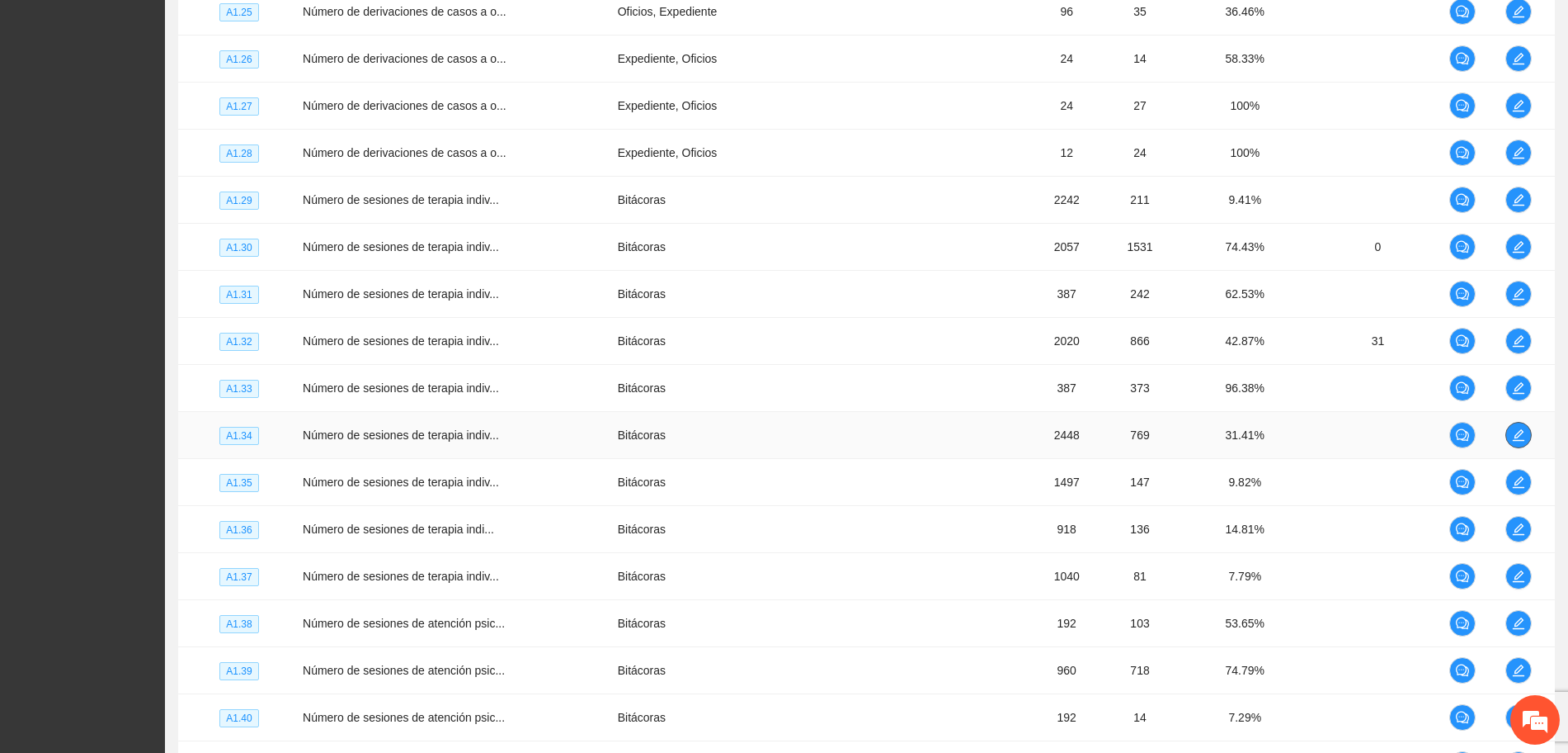
click at [1513, 434] on icon "edit" at bounding box center [1518, 434] width 13 height 13
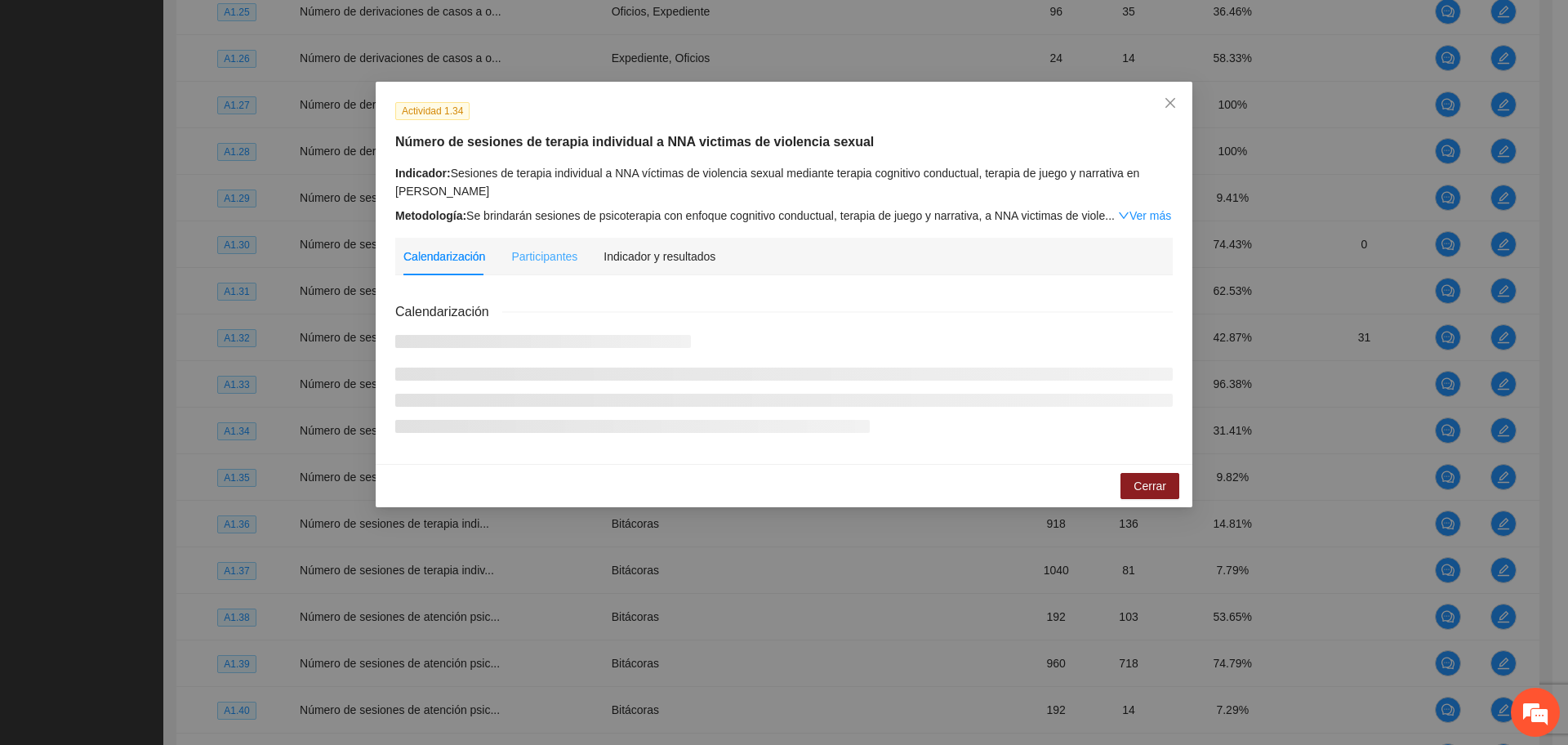
click at [654, 239] on div "Indicador y resultados" at bounding box center [660, 257] width 112 height 38
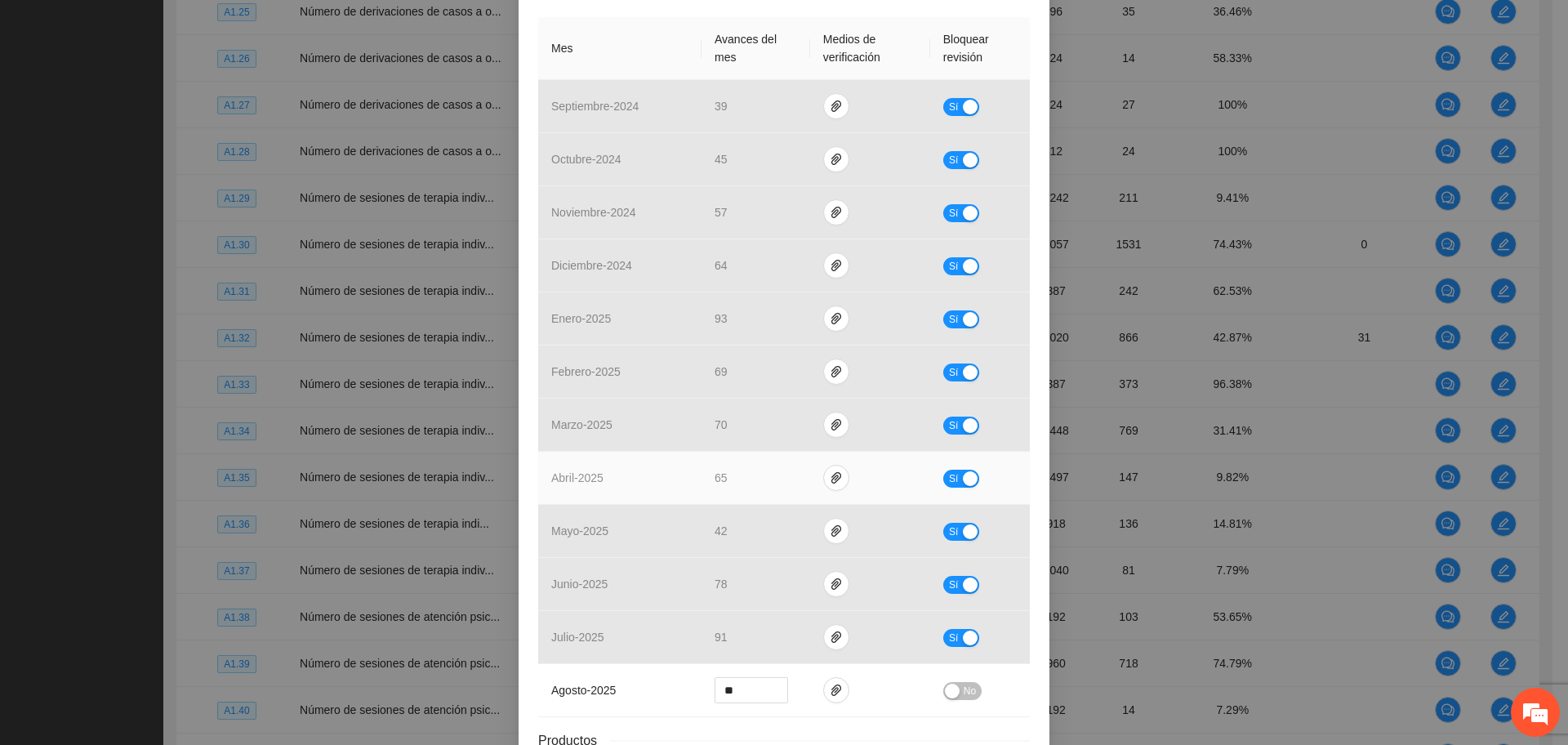
scroll to position [510, 0]
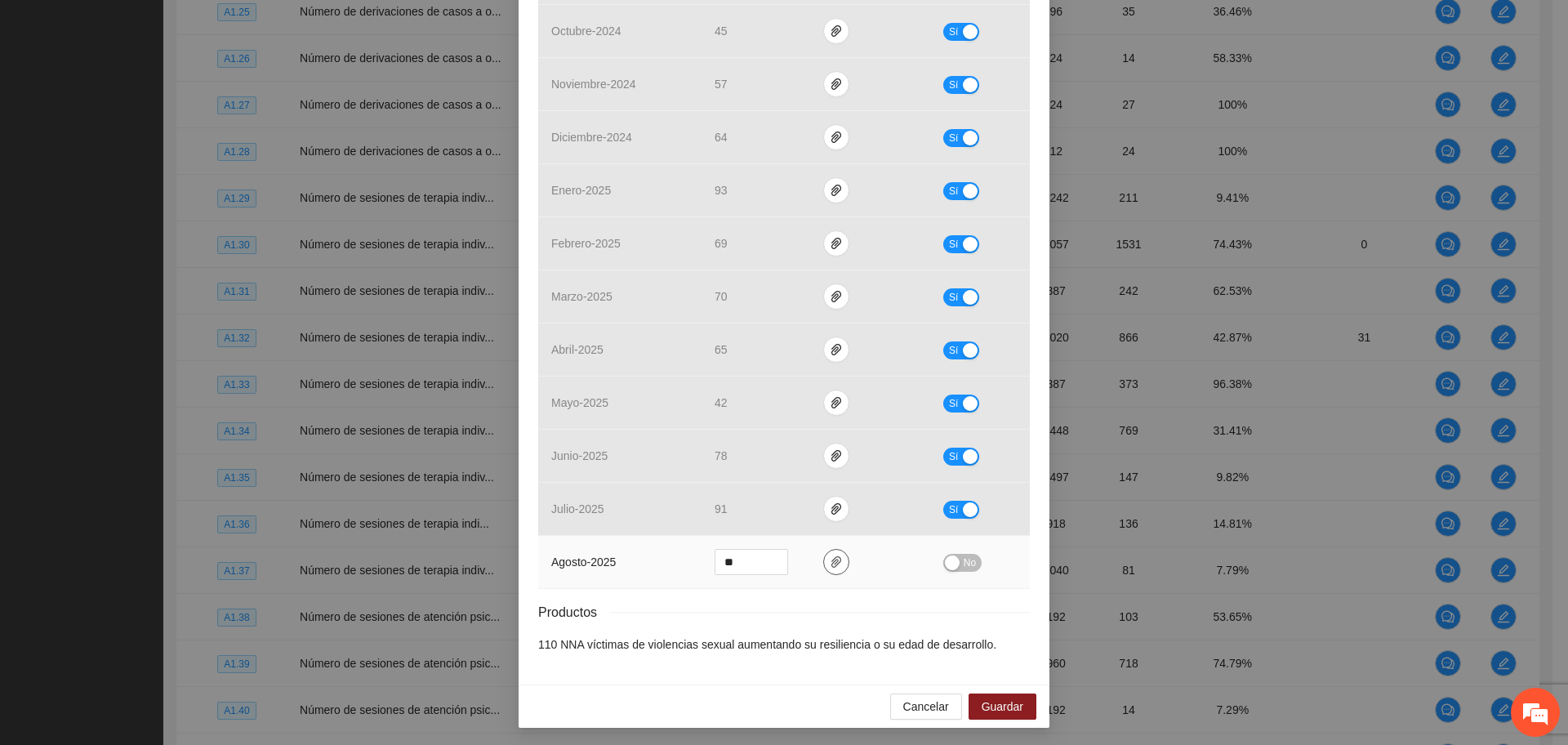
click at [830, 558] on icon "paper-clip" at bounding box center [836, 562] width 13 height 13
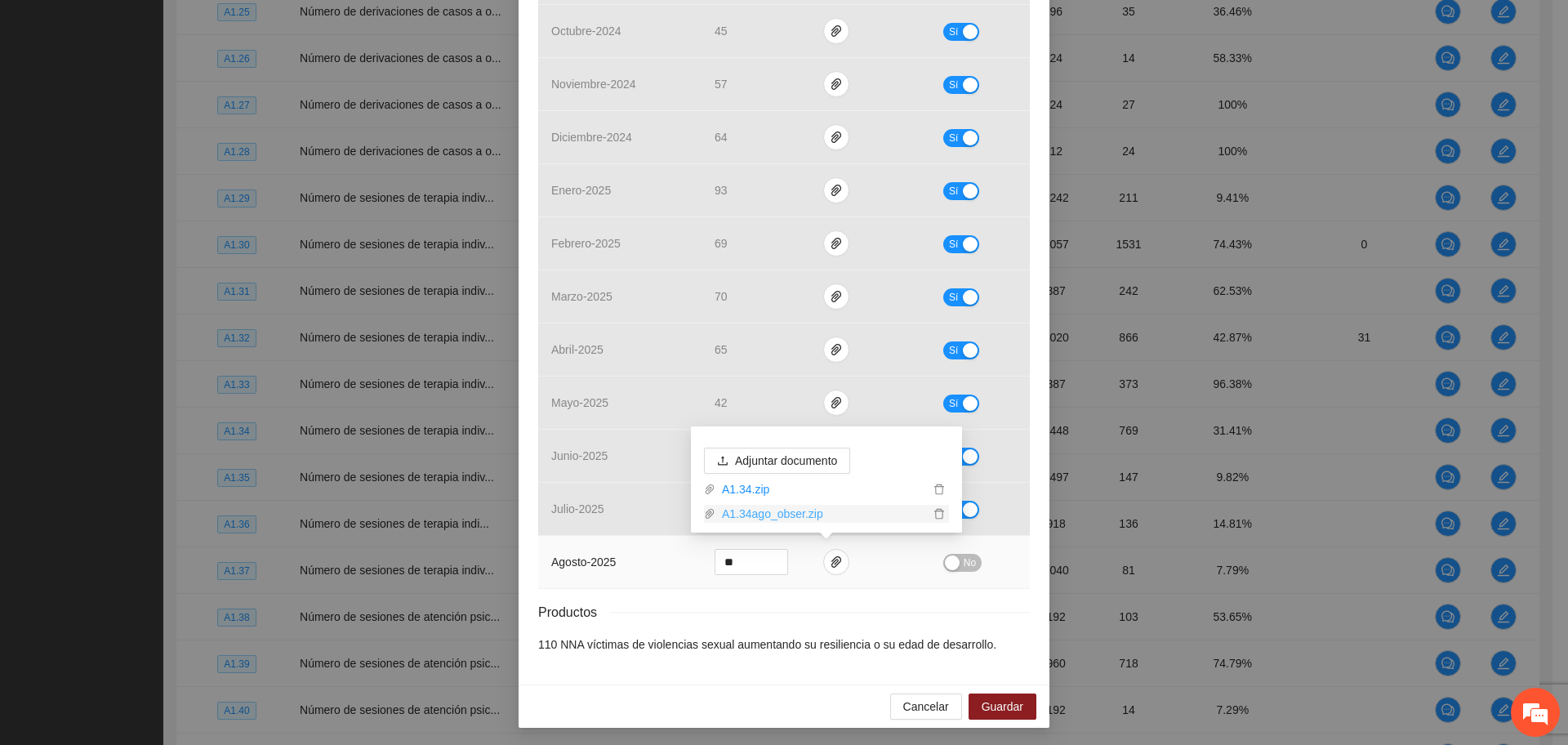
click at [761, 513] on link "A1.34ago_obser.zip" at bounding box center [822, 513] width 214 height 18
click at [793, 511] on link "A1.34ago_obser.zip" at bounding box center [822, 513] width 214 height 18
click at [836, 606] on div "Productos" at bounding box center [784, 612] width 492 height 21
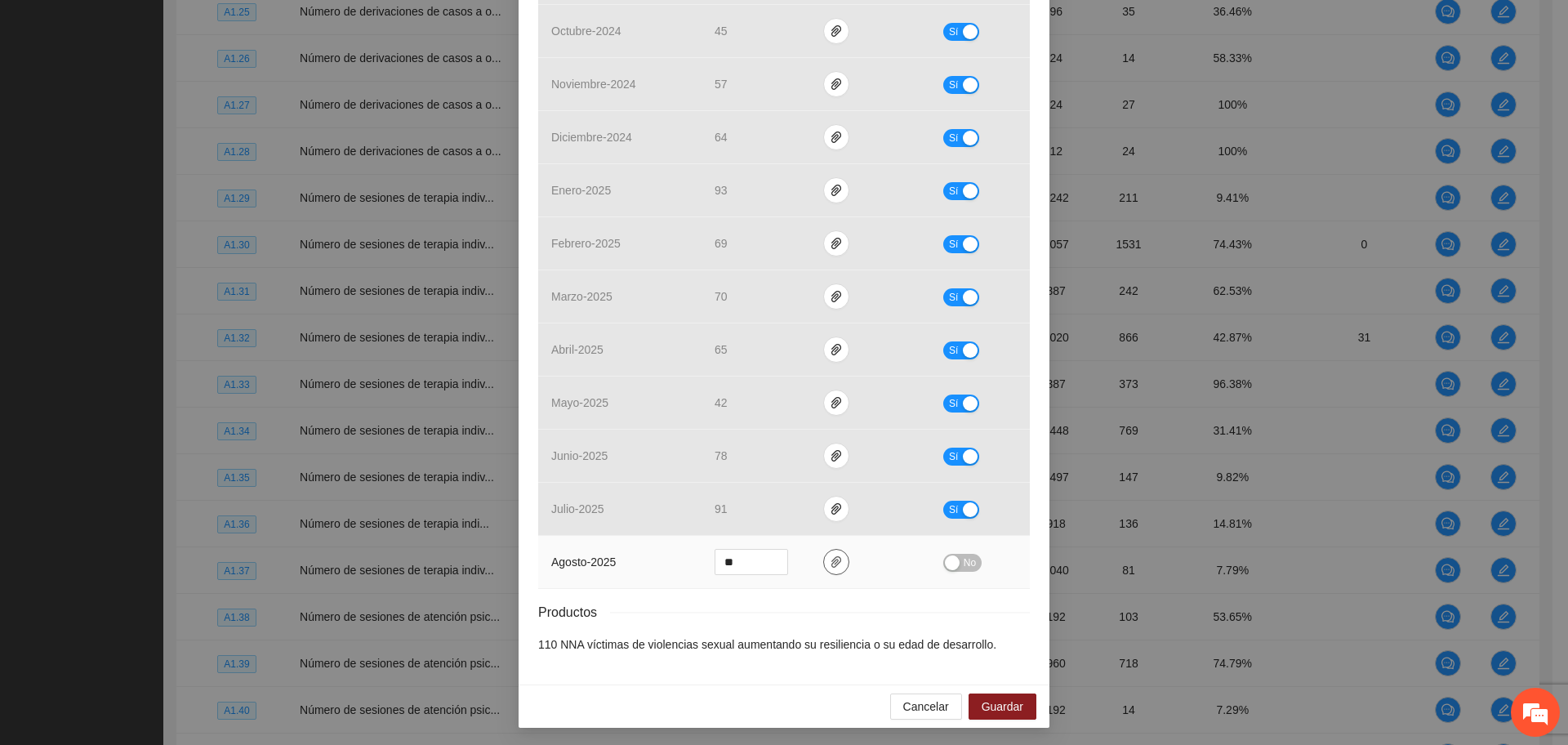
click at [824, 562] on span "paper-clip" at bounding box center [836, 562] width 24 height 13
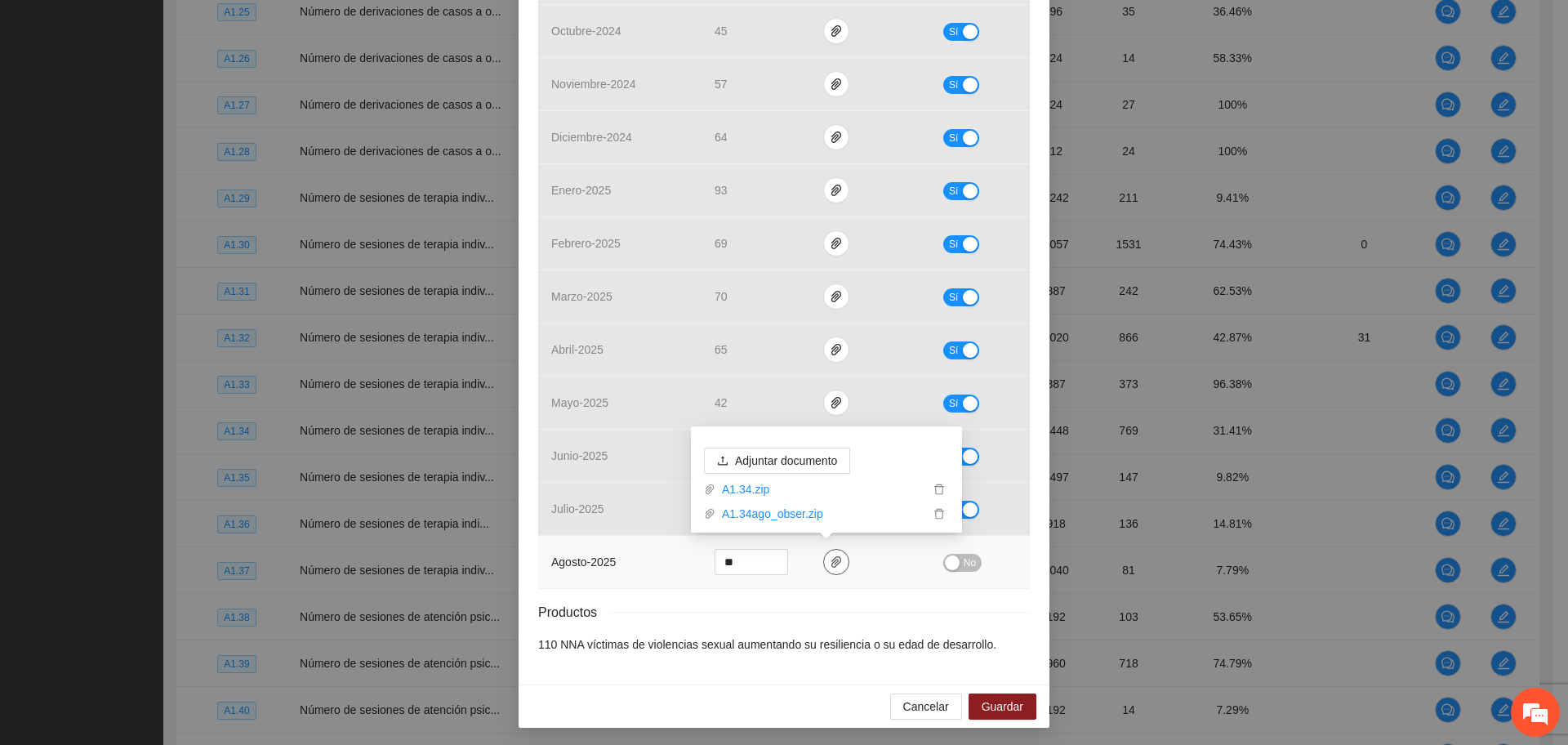
click at [824, 562] on span "paper-clip" at bounding box center [836, 562] width 24 height 13
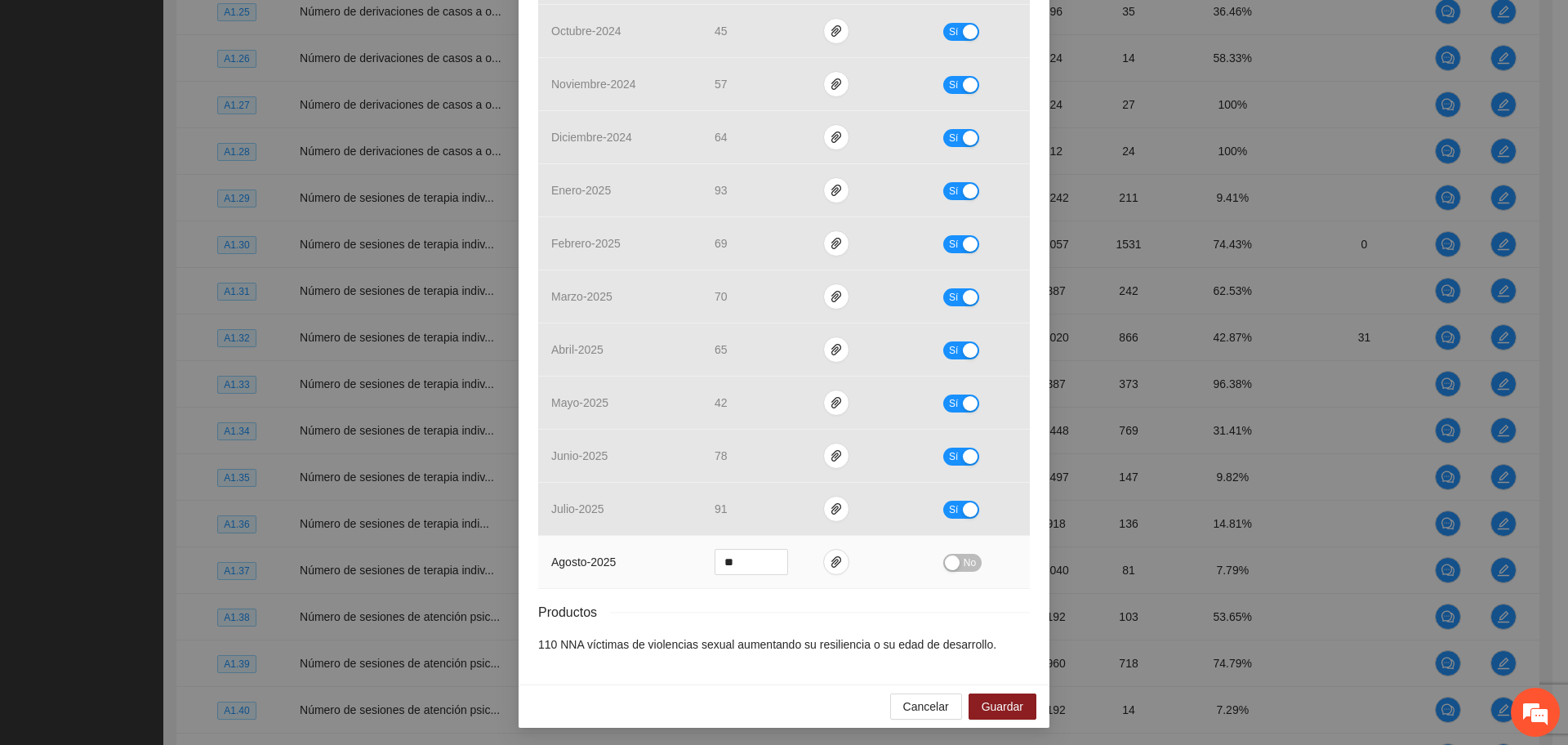
click at [951, 562] on div "button" at bounding box center [952, 562] width 15 height 15
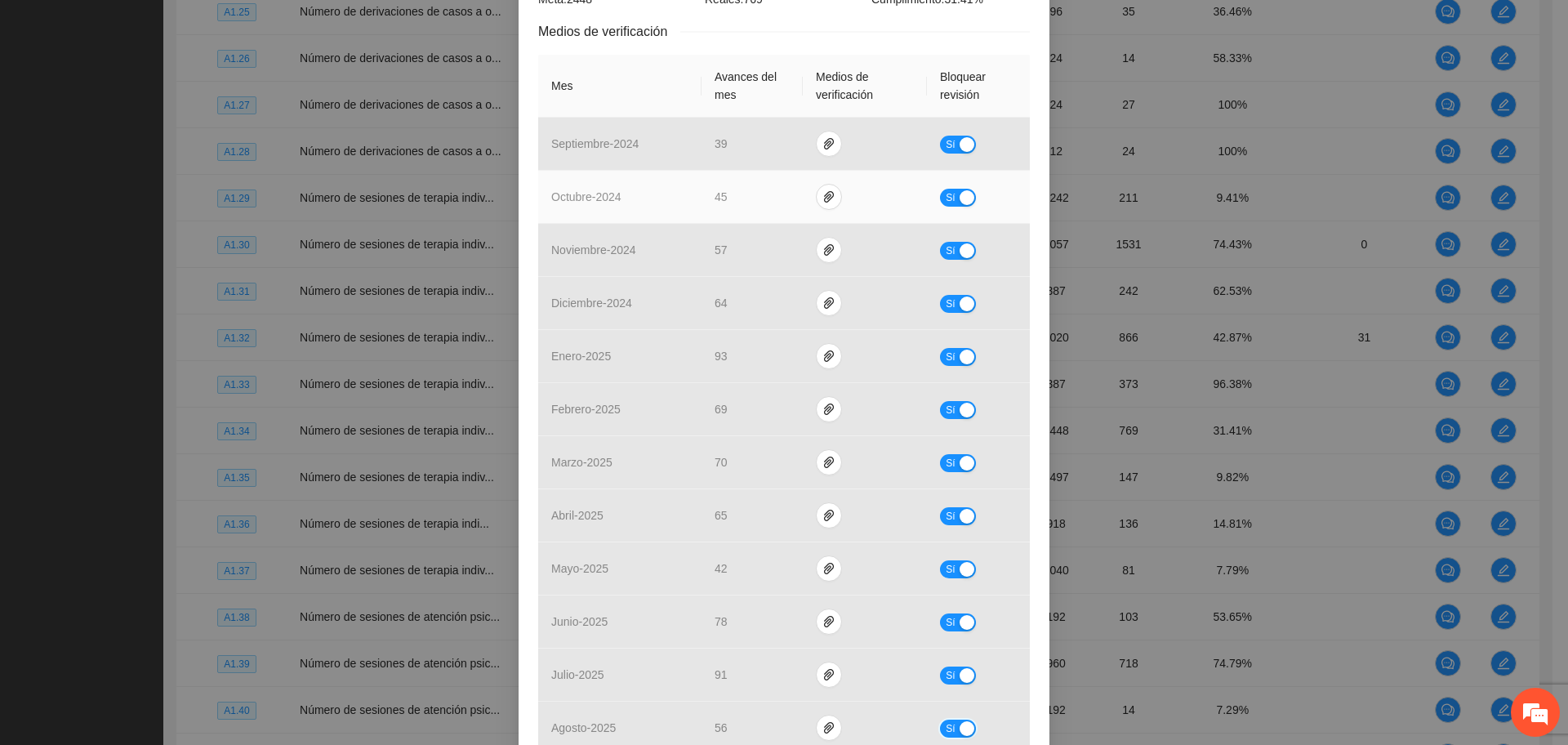
scroll to position [512, 0]
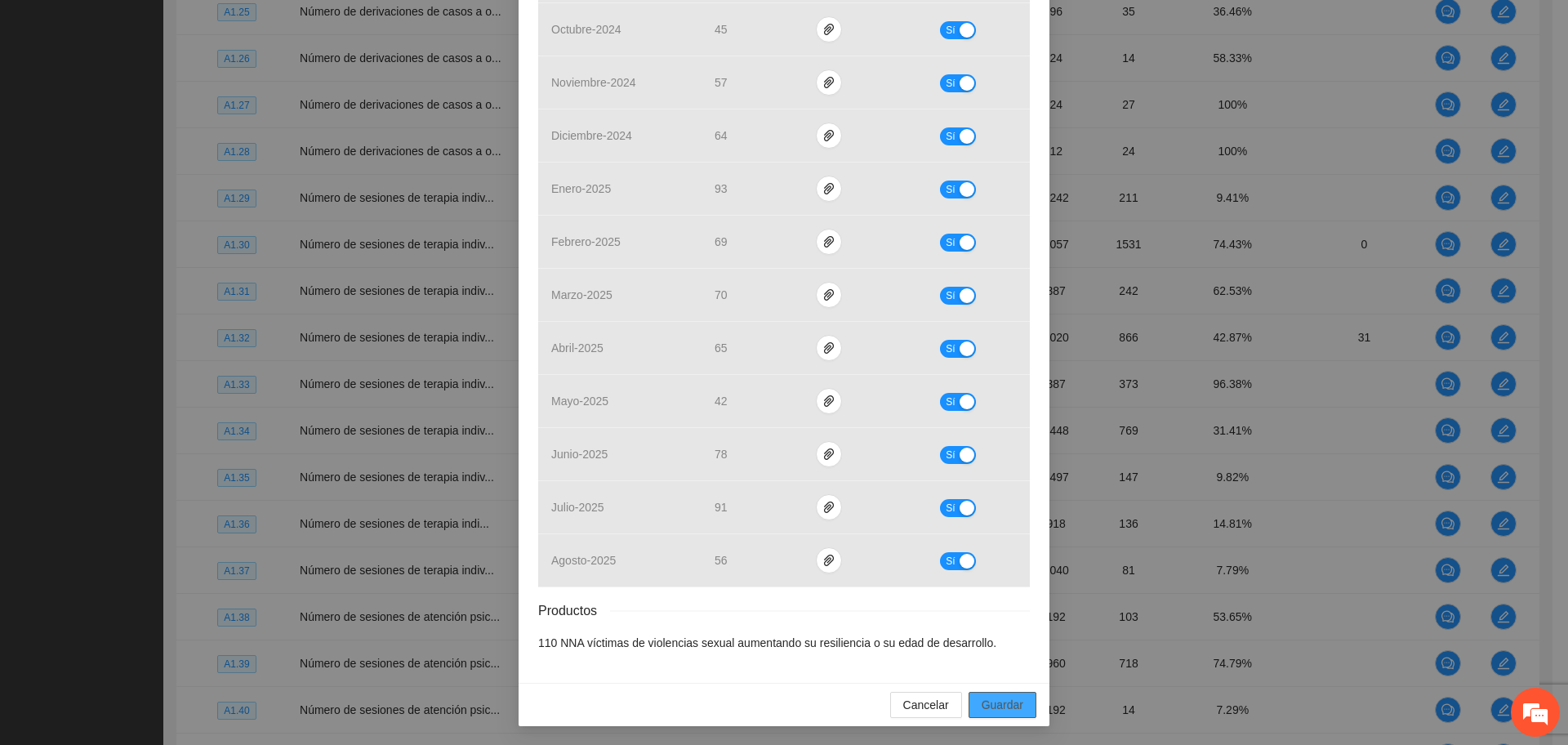
click at [982, 696] on span "Guardar" at bounding box center [1002, 705] width 41 height 18
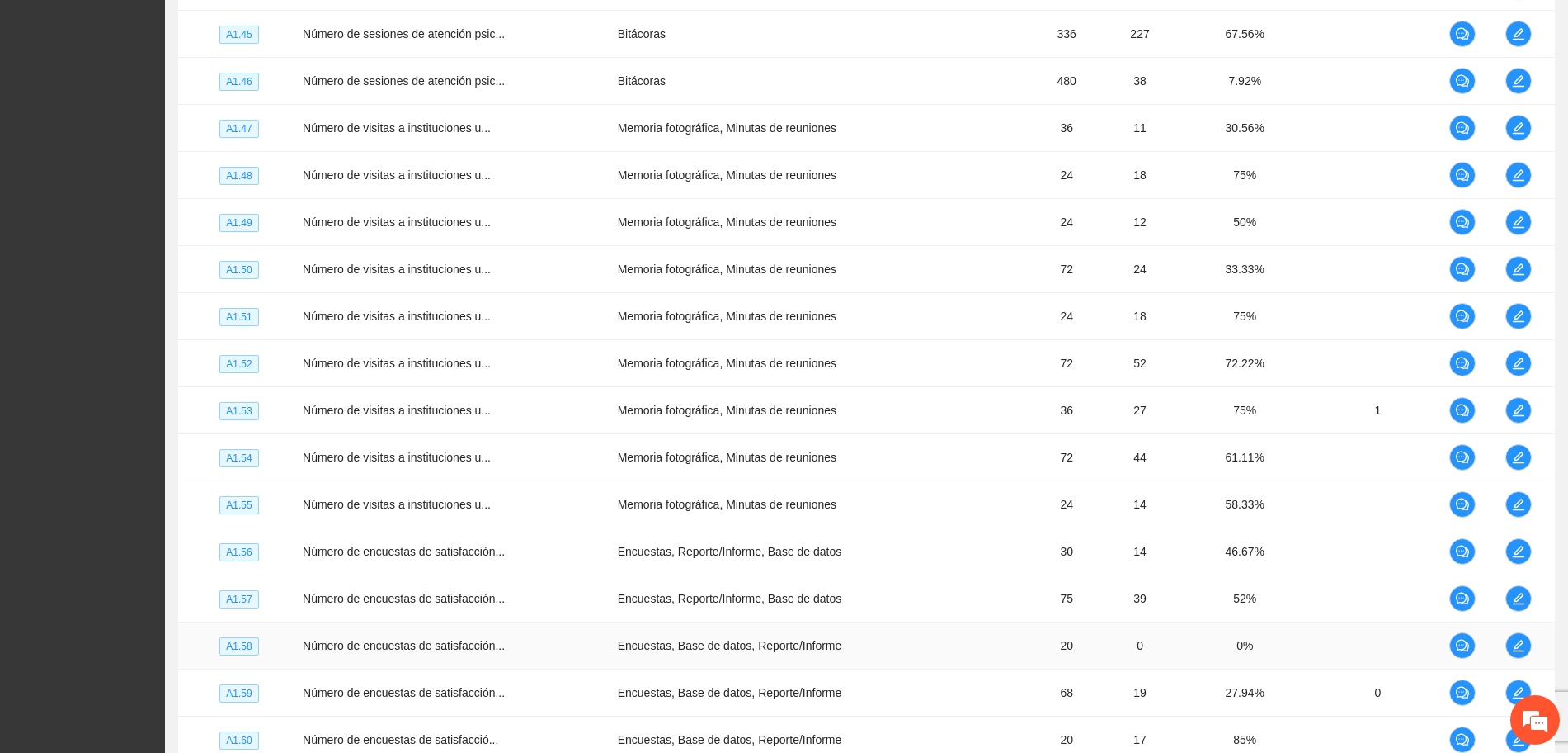
scroll to position [4306, 0]
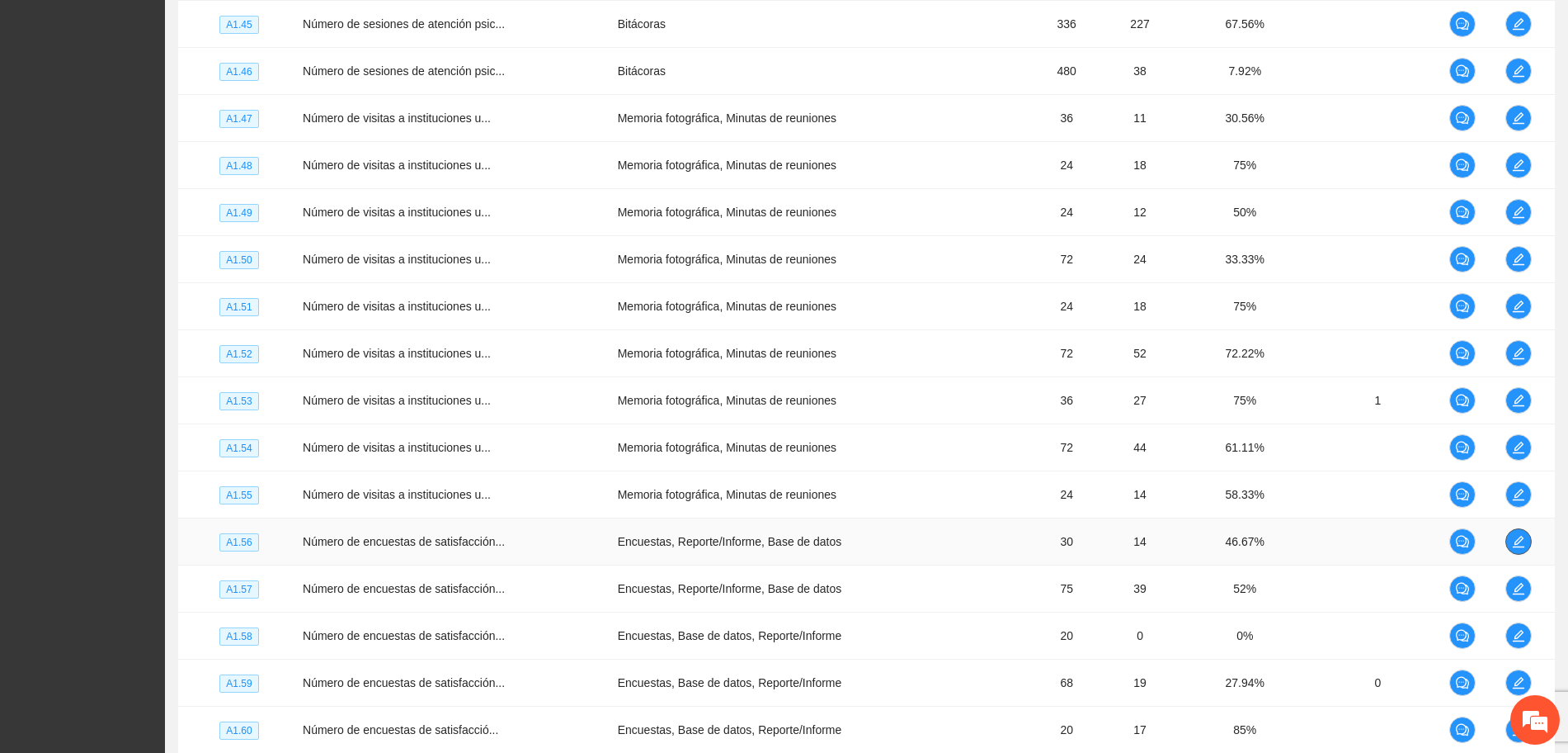
click at [1518, 548] on button "button" at bounding box center [1518, 541] width 26 height 26
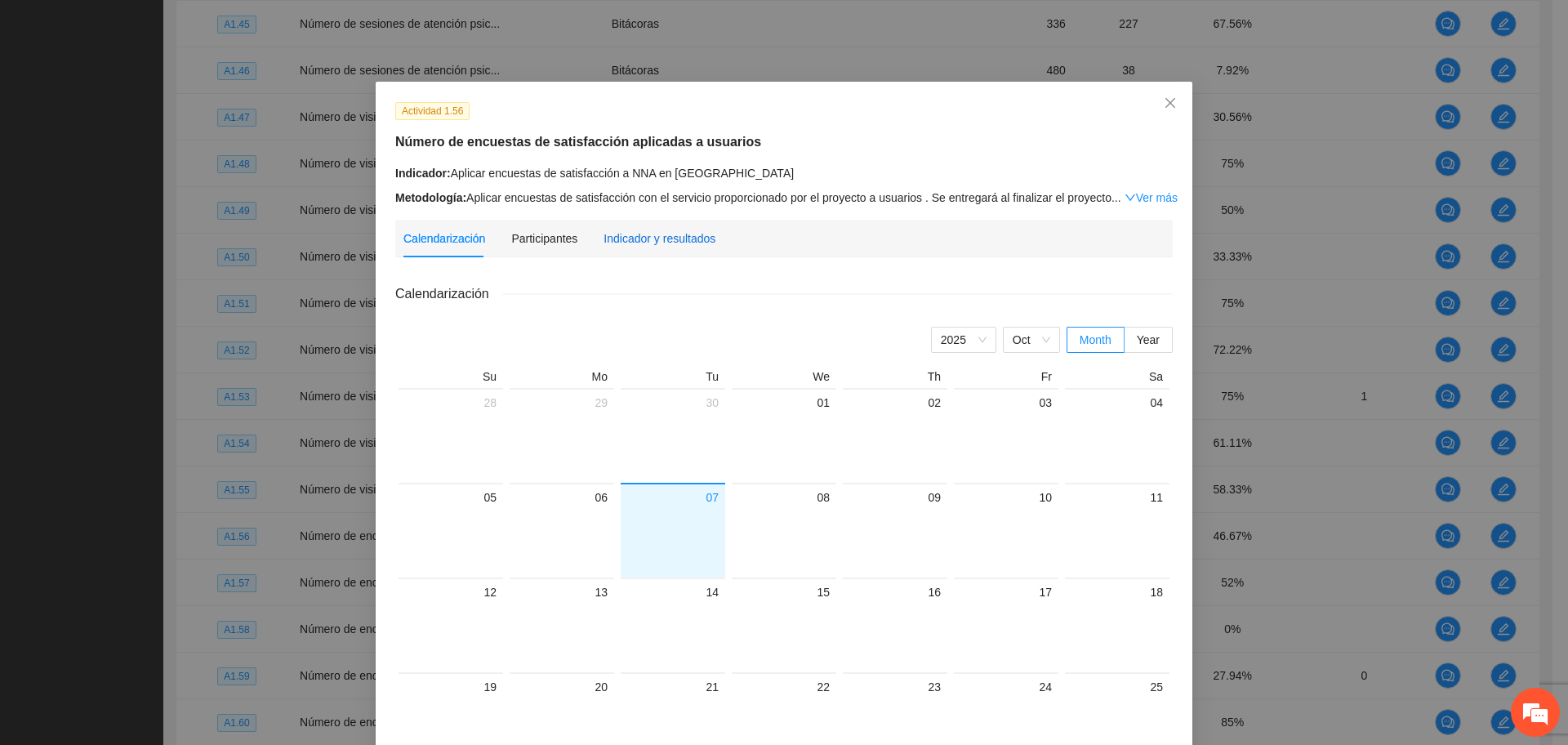
click at [641, 232] on div "Indicador y resultados" at bounding box center [660, 238] width 112 height 18
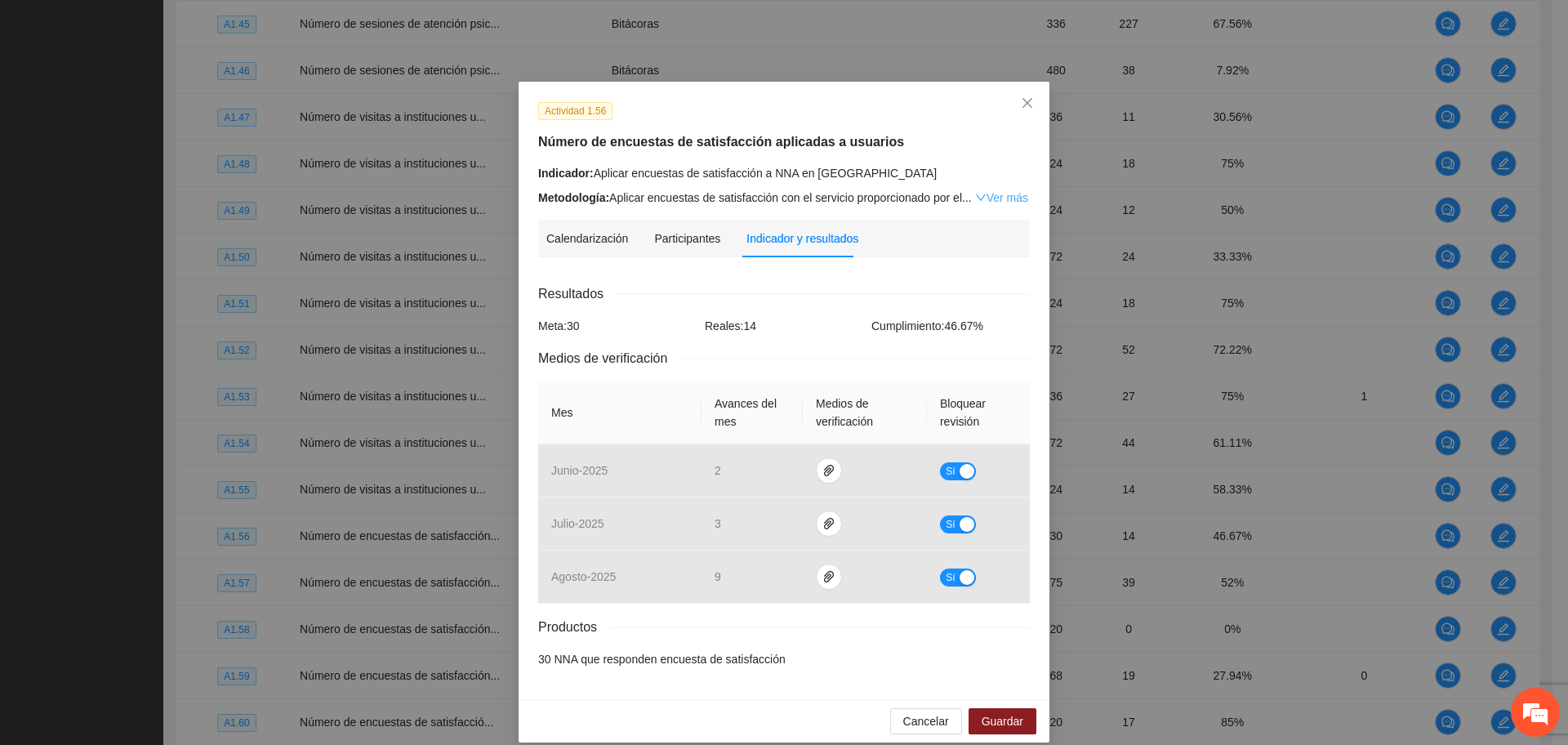
click at [987, 192] on link "Ver más" at bounding box center [1002, 197] width 53 height 13
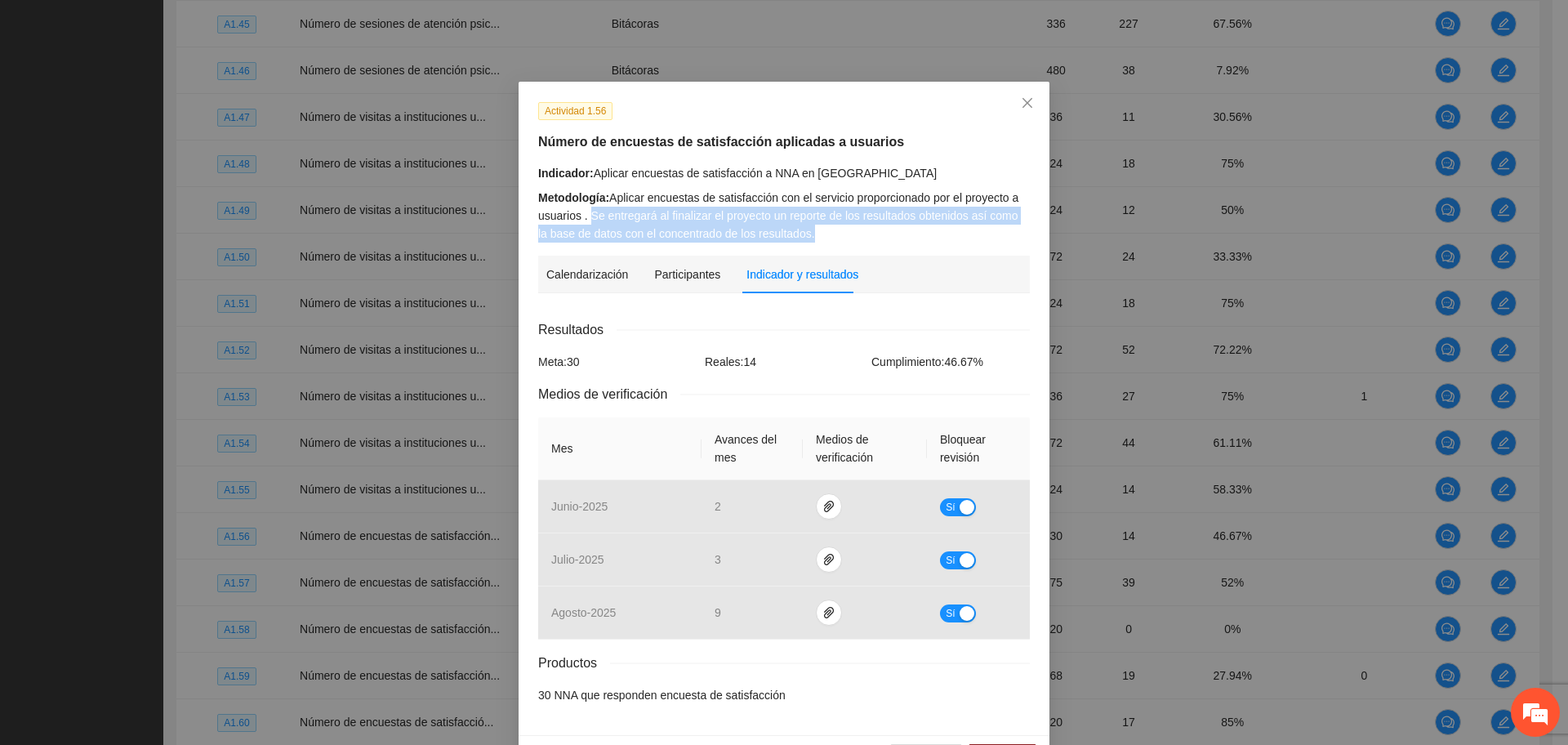
drag, startPoint x: 582, startPoint y: 213, endPoint x: 808, endPoint y: 236, distance: 227.2
click at [808, 236] on div "Metodología: Aplicar encuestas de satisfacción con el servicio proporcionado po…" at bounding box center [784, 215] width 492 height 54
click at [808, 237] on div "Metodología: Aplicar encuestas de satisfacción con el servicio proporcionado po…" at bounding box center [784, 215] width 492 height 54
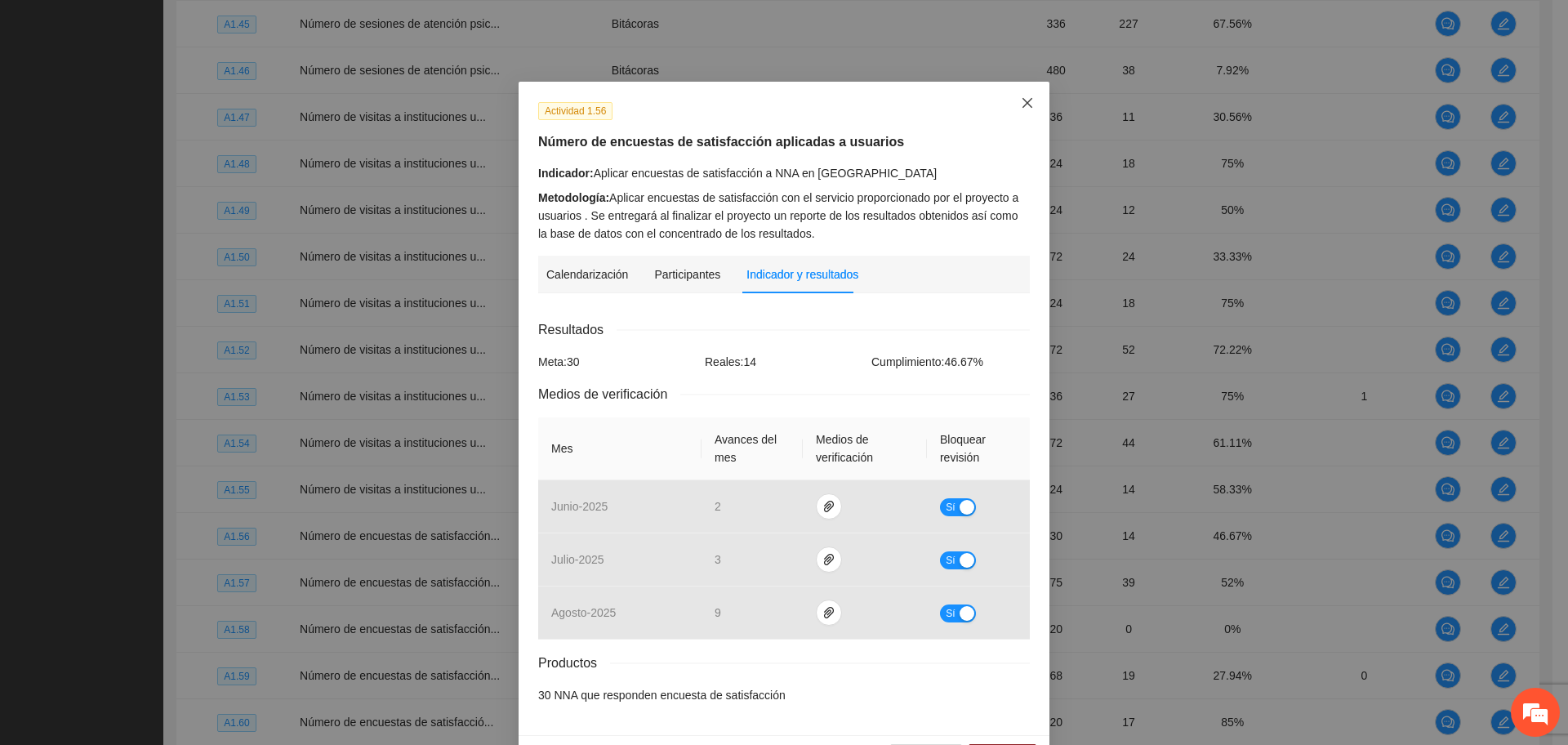
click at [1009, 108] on span "Close" at bounding box center [1027, 103] width 44 height 44
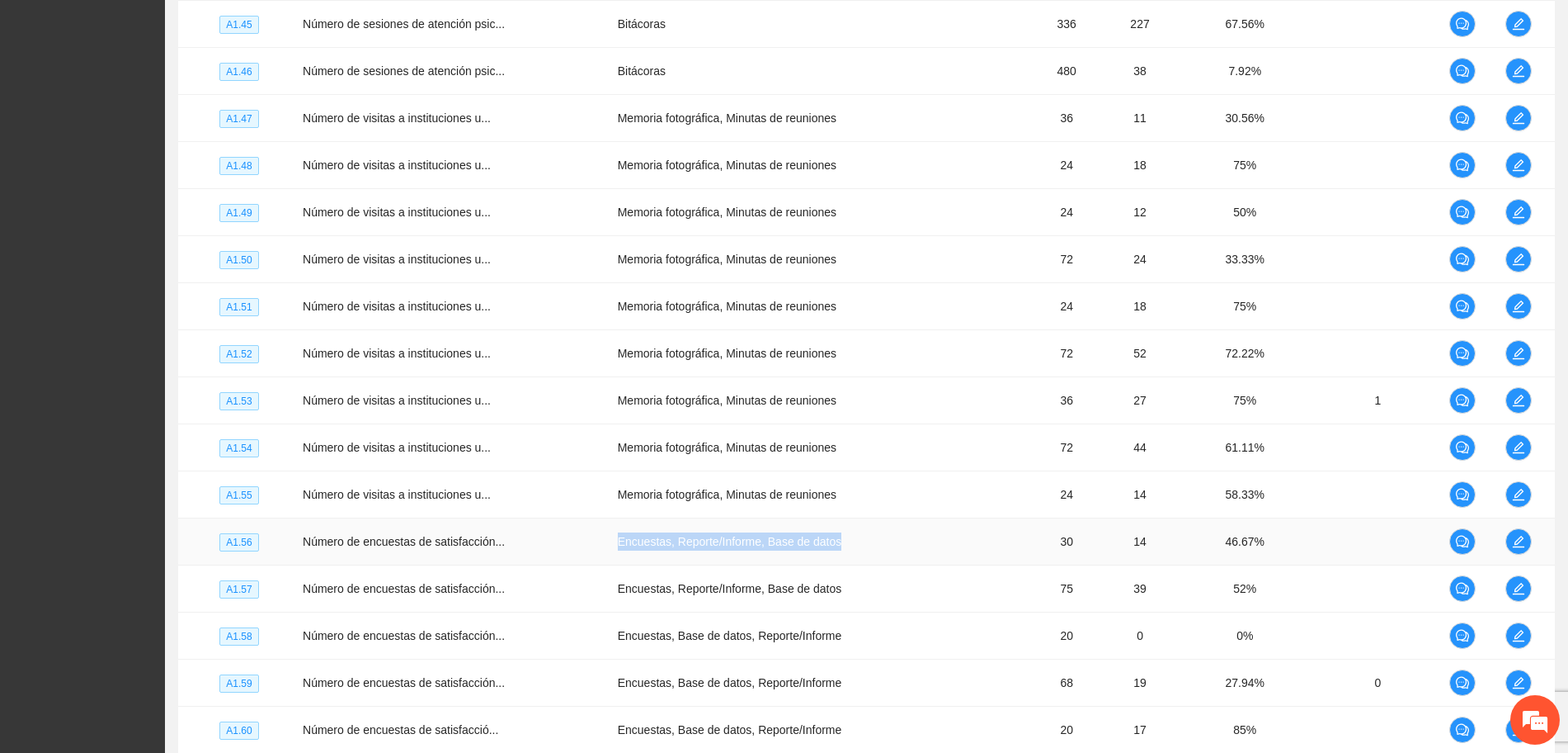
drag, startPoint x: 832, startPoint y: 544, endPoint x: 608, endPoint y: 560, distance: 224.6
click at [611, 560] on td "Encuestas, Reporte/Informe, Base de datos" at bounding box center [821, 541] width 420 height 47
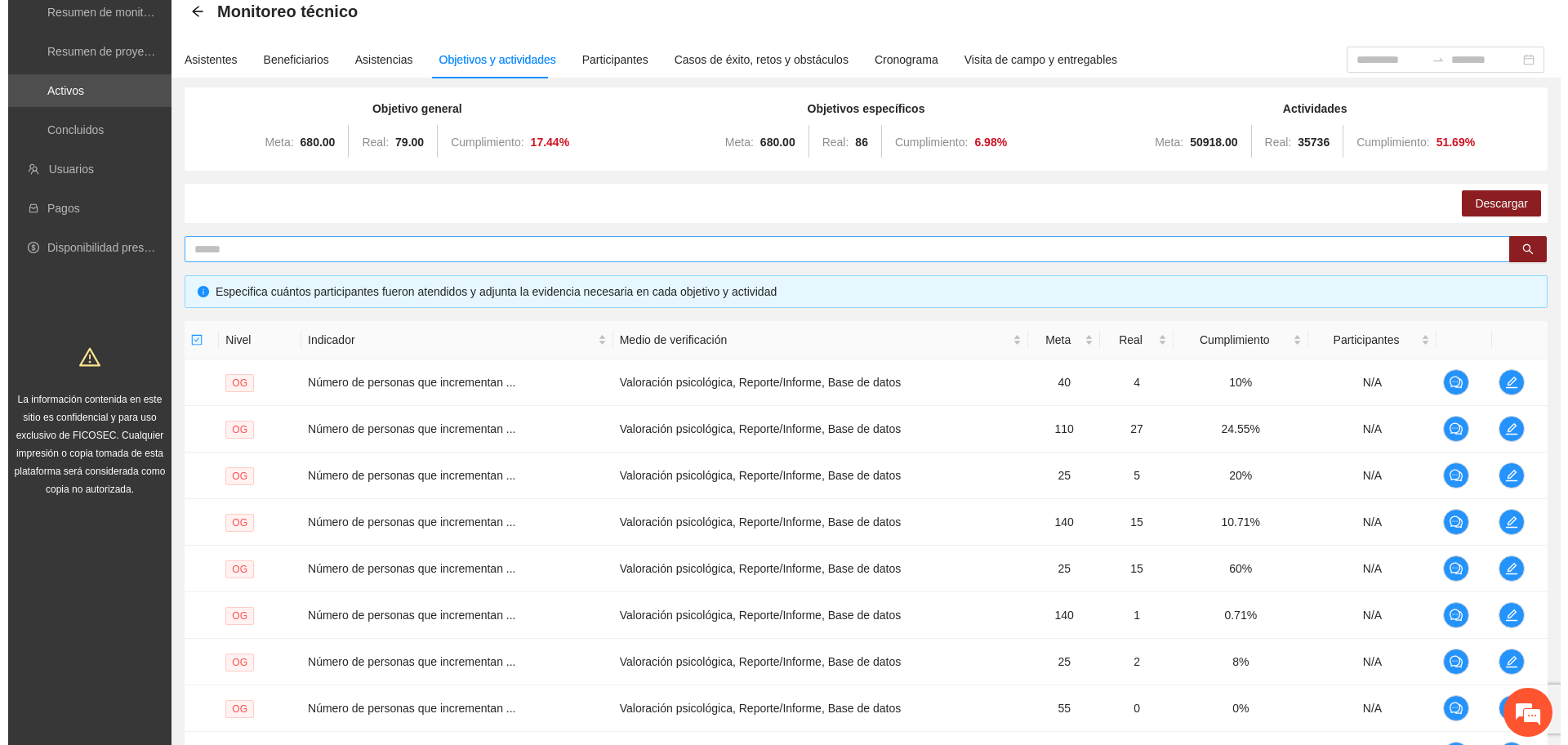
scroll to position [76, 0]
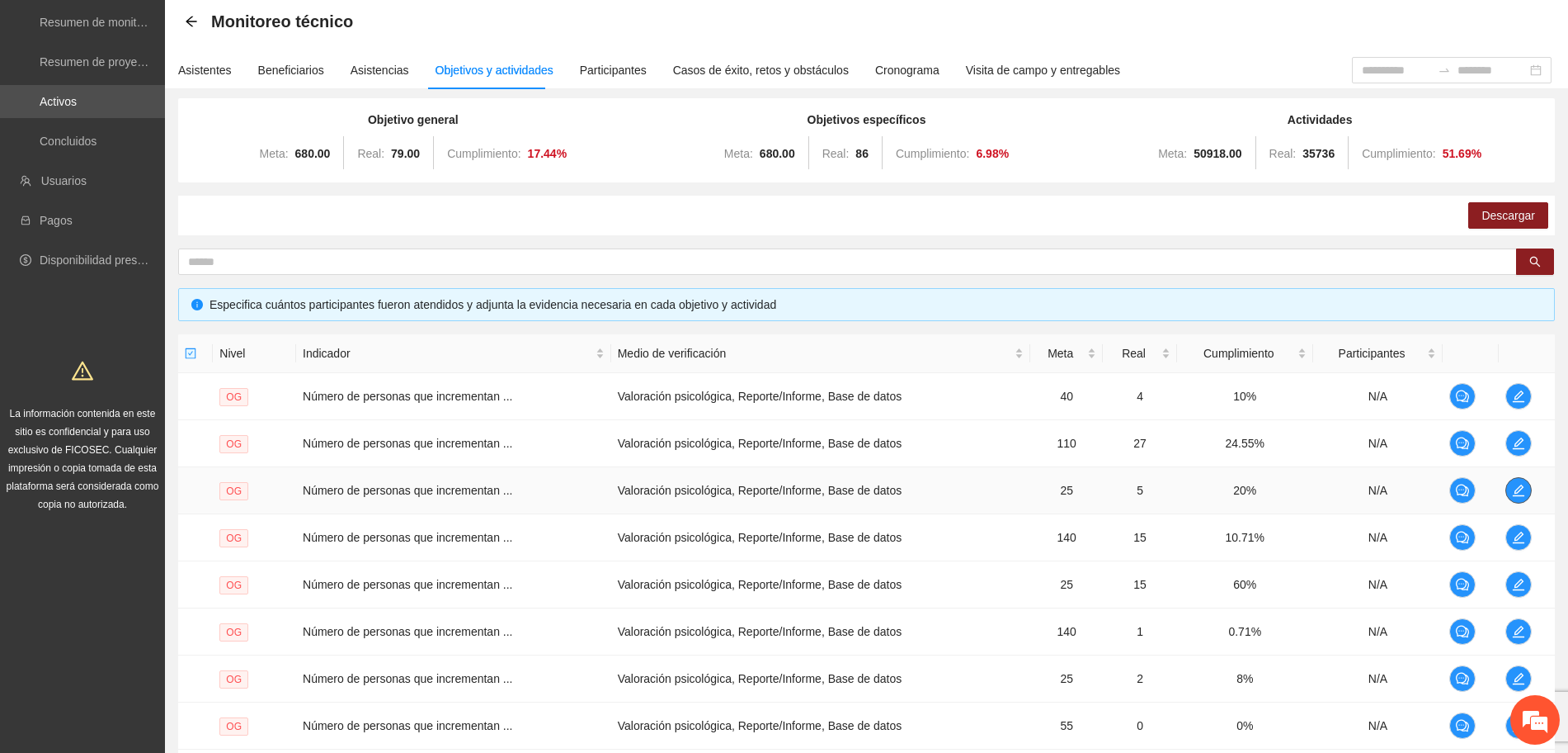
click at [1524, 487] on span "edit" at bounding box center [1518, 490] width 24 height 13
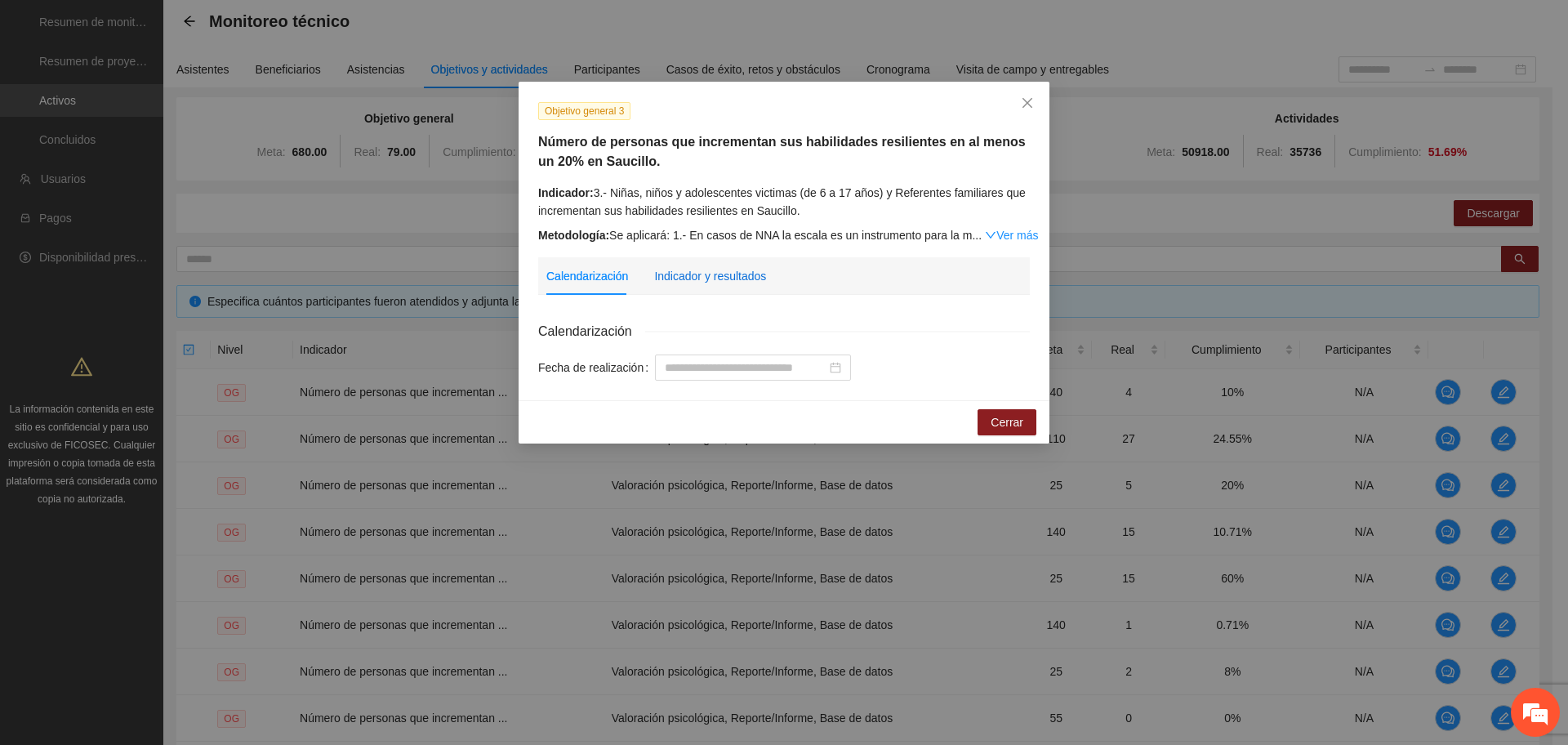
click at [699, 268] on div "Indicador y resultados" at bounding box center [710, 276] width 112 height 18
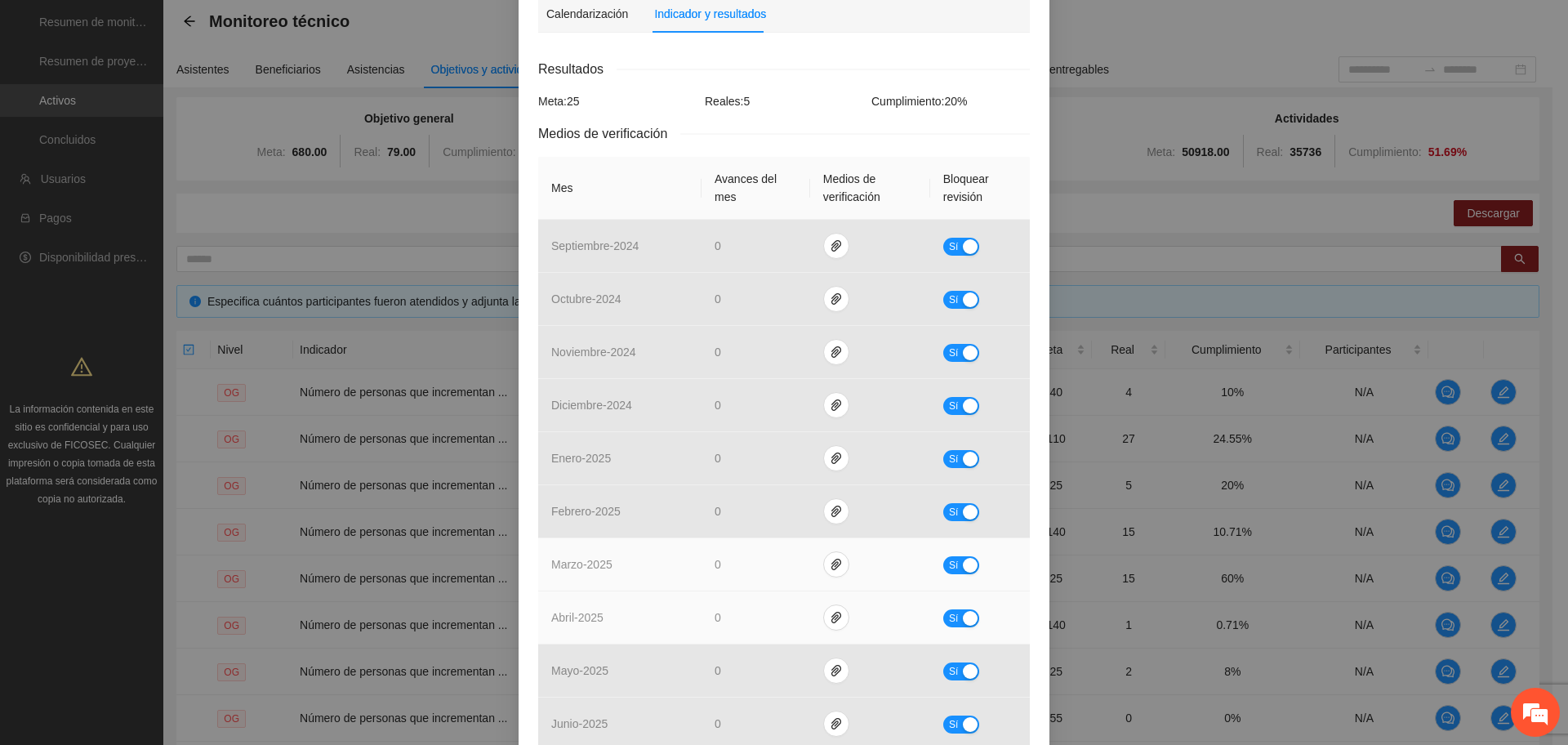
scroll to position [531, 0]
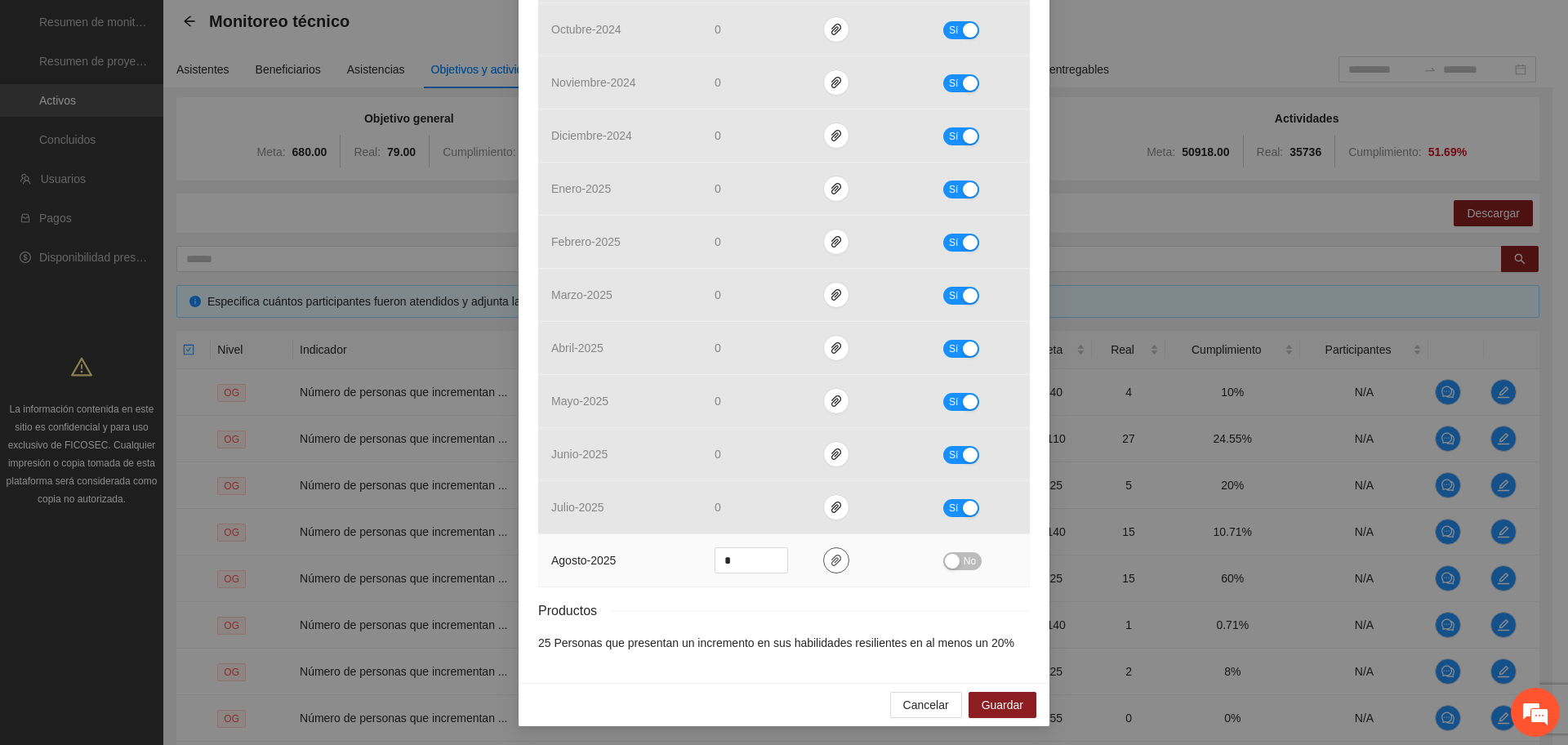
click at [831, 561] on icon "paper-clip" at bounding box center [836, 560] width 13 height 13
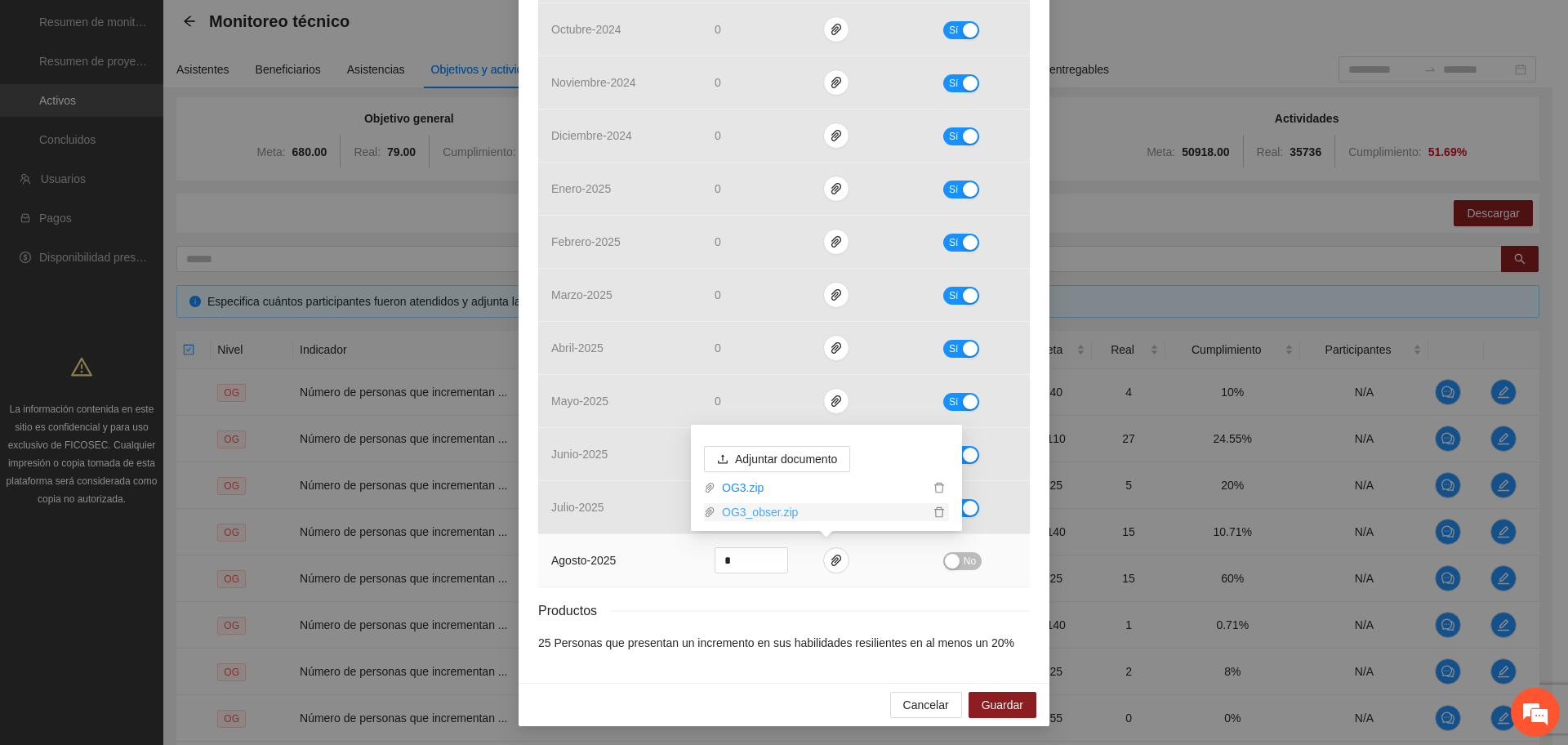
click at [756, 513] on link "OG3_obser.zip" at bounding box center [822, 512] width 214 height 18
type input "*"
click at [777, 564] on icon "down" at bounding box center [780, 566] width 5 height 3
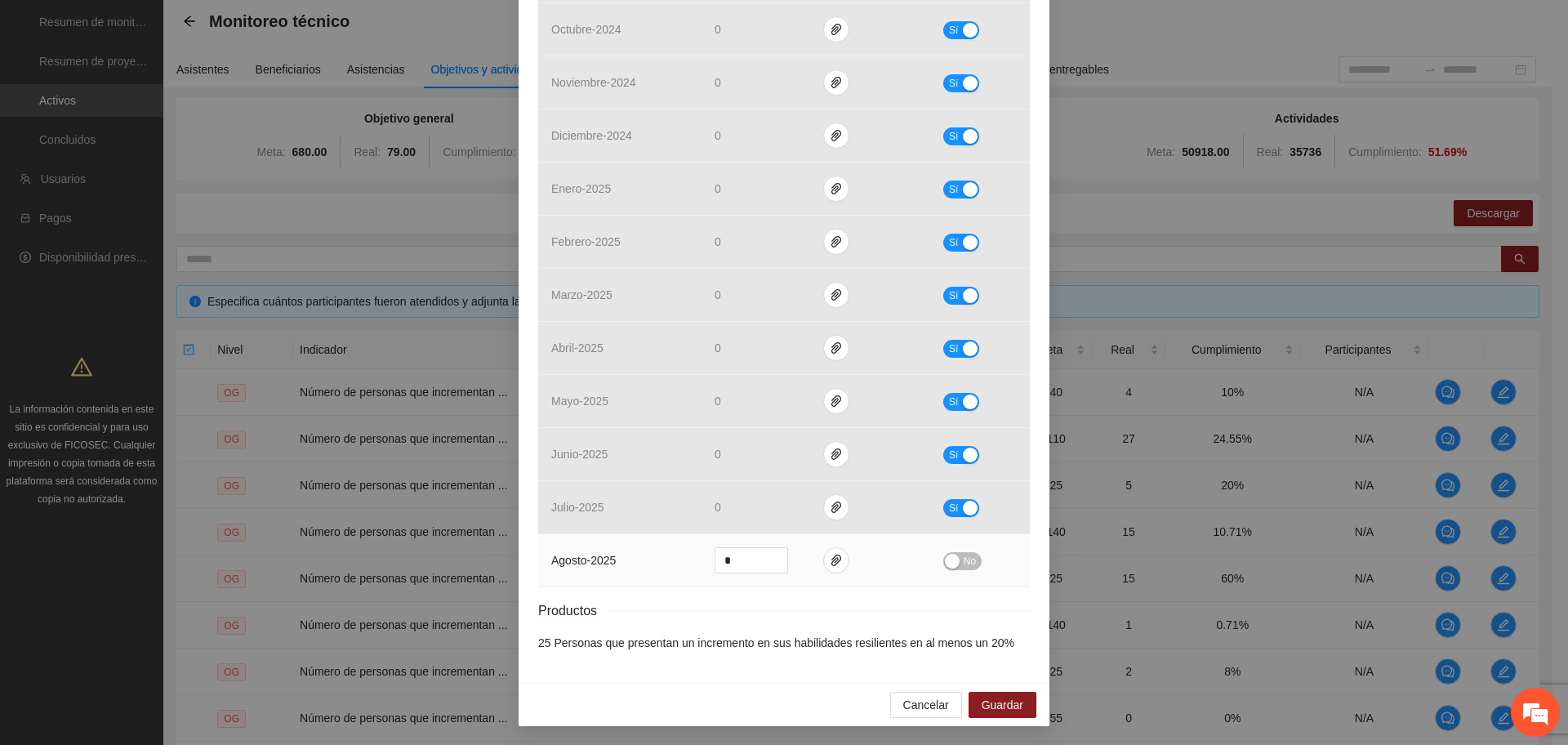
click at [949, 555] on div "button" at bounding box center [952, 561] width 15 height 15
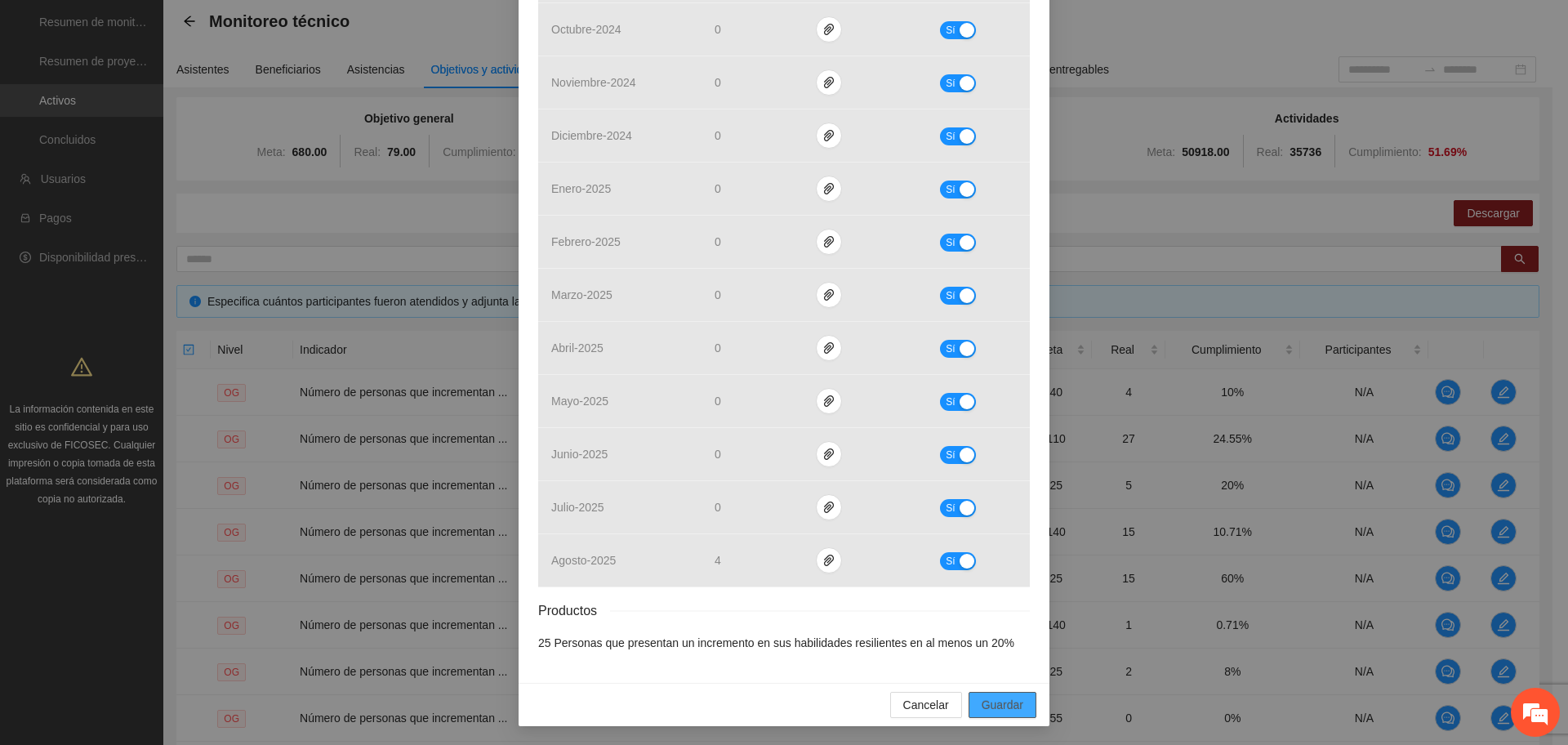
click at [1005, 705] on span "Guardar" at bounding box center [1002, 705] width 41 height 18
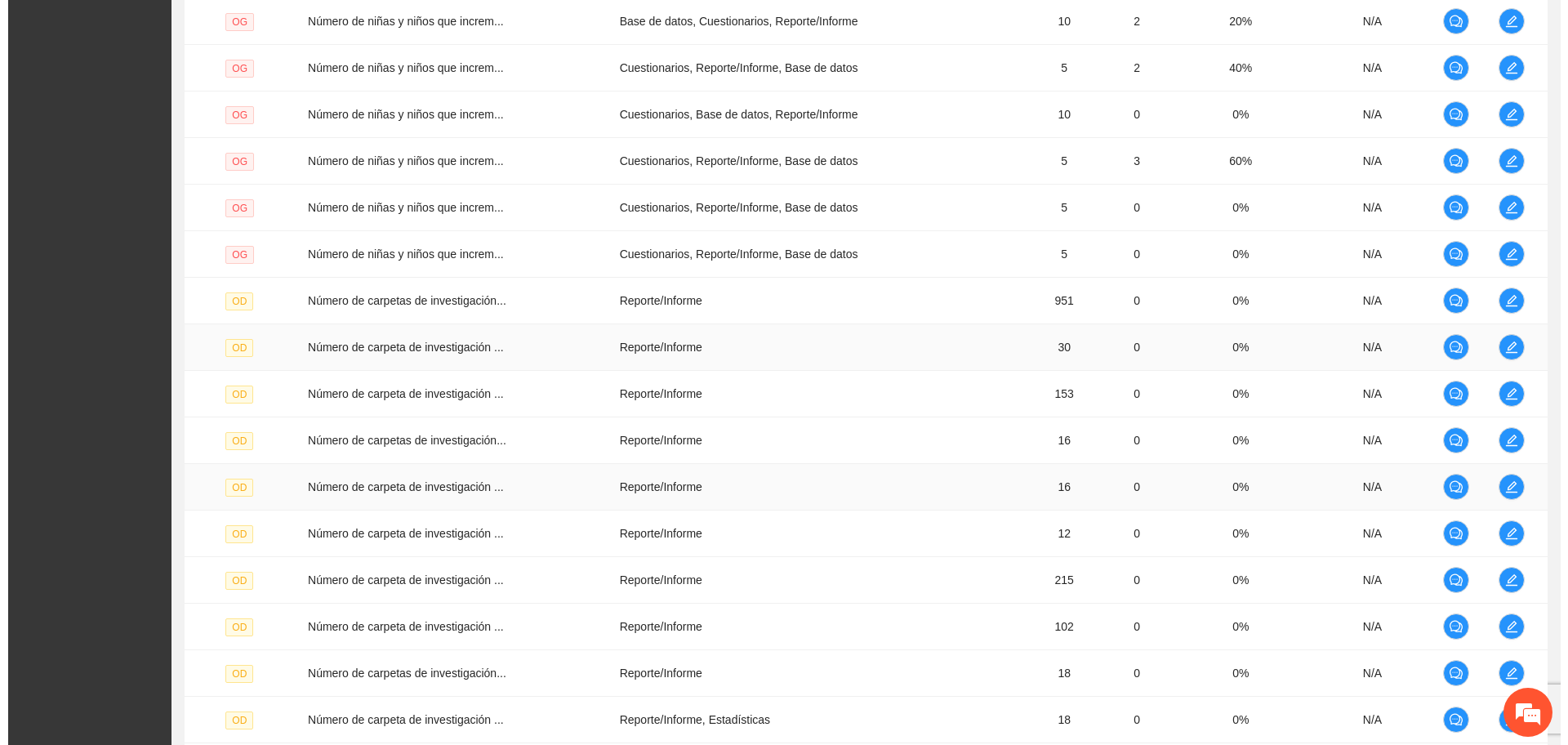
scroll to position [1096, 0]
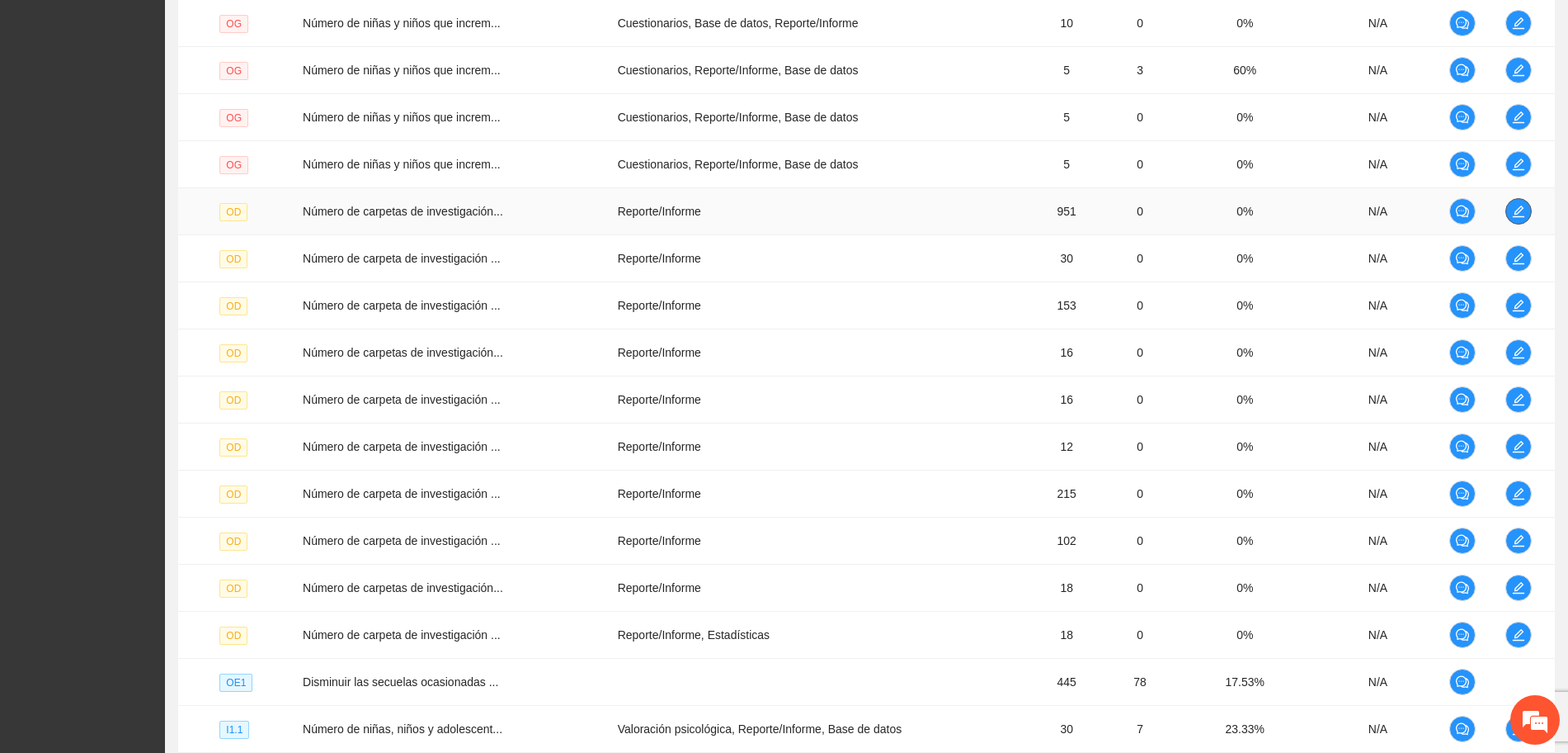
click at [1523, 223] on button "button" at bounding box center [1518, 212] width 26 height 26
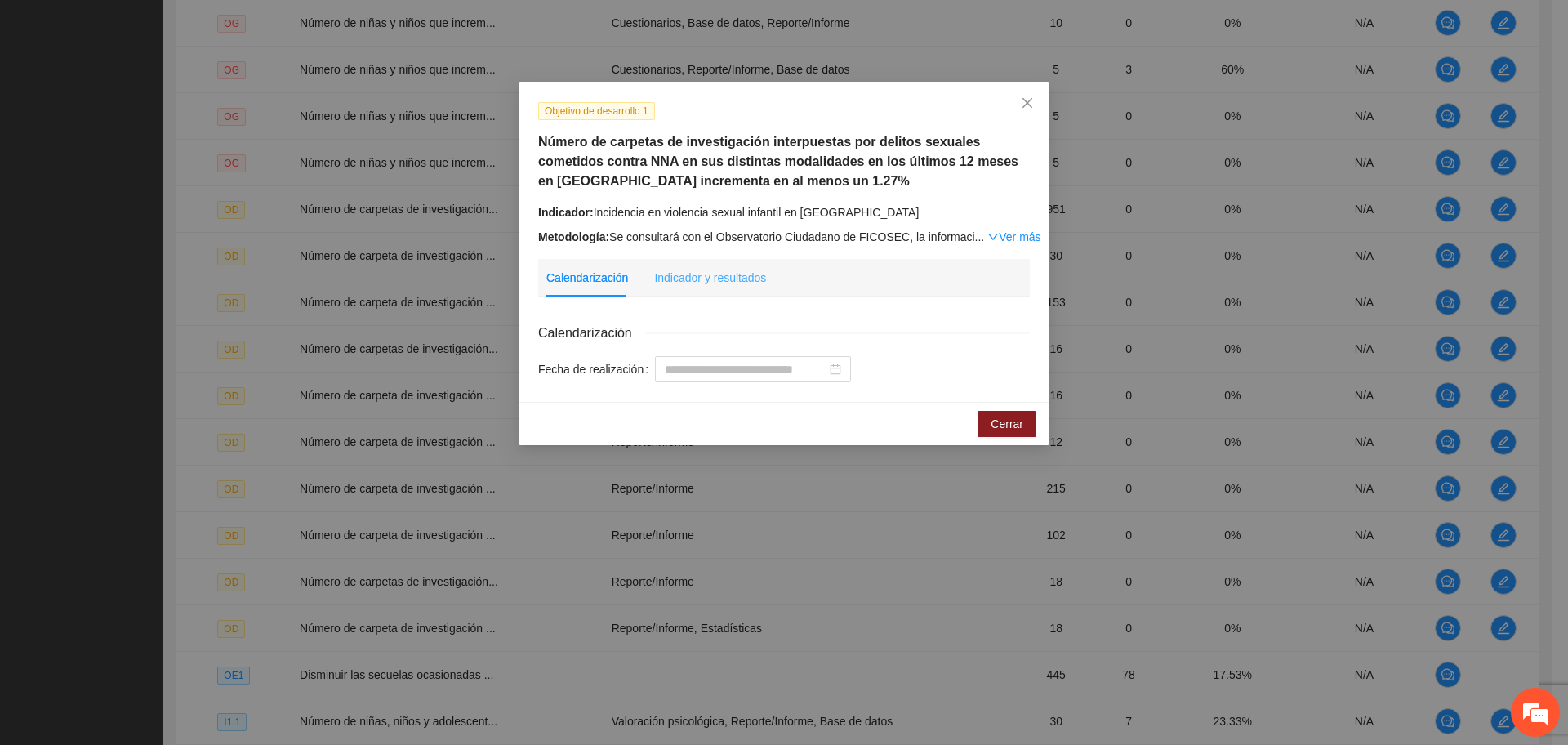
click at [710, 264] on div "Indicador y resultados" at bounding box center [710, 278] width 112 height 38
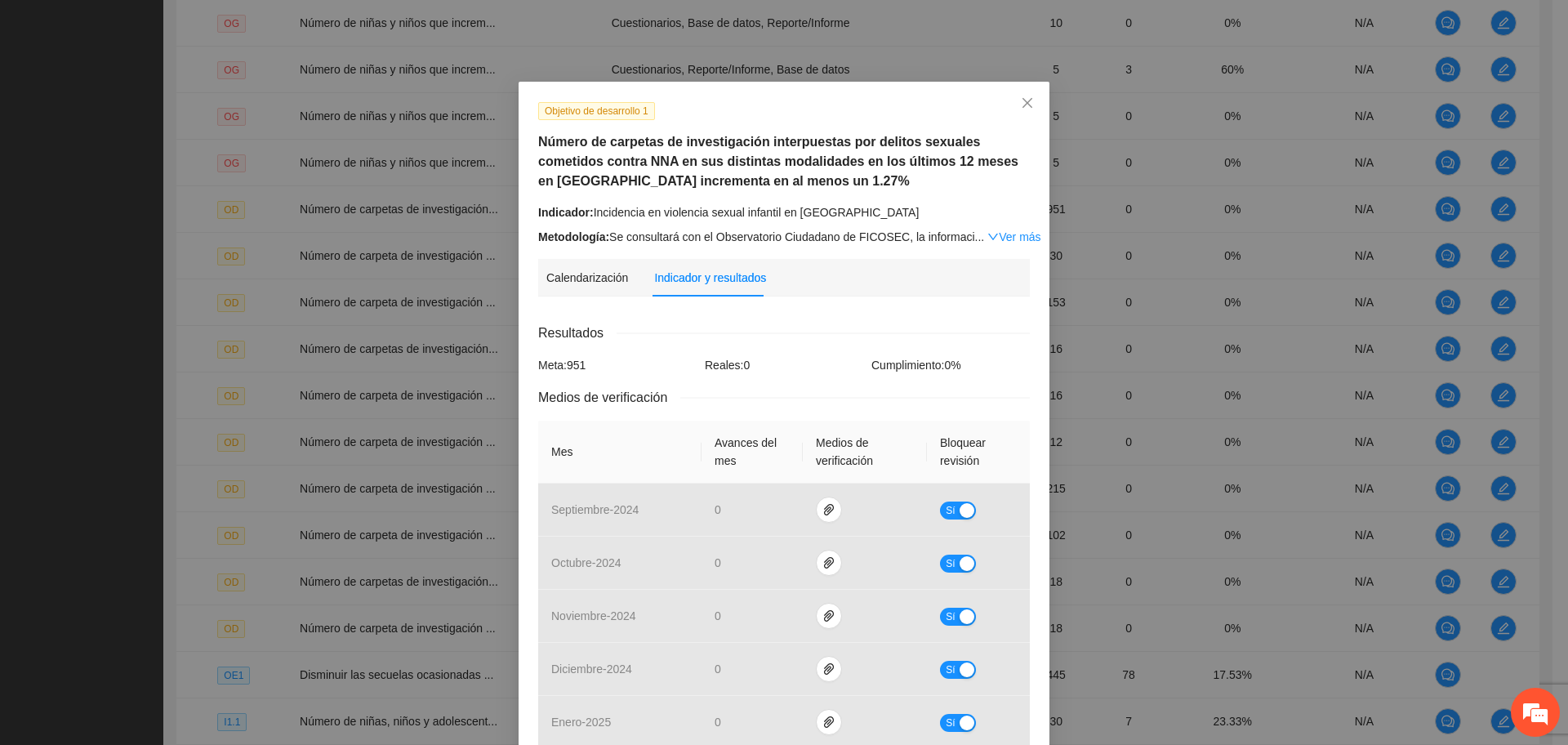
click at [771, 154] on h5 "Número de carpetas de investigación interpuestas por delitos sexuales cometidos…" at bounding box center [784, 162] width 492 height 59
click at [768, 184] on h5 "Número de carpetas de investigación interpuestas por delitos sexuales cometidos…" at bounding box center [784, 162] width 492 height 59
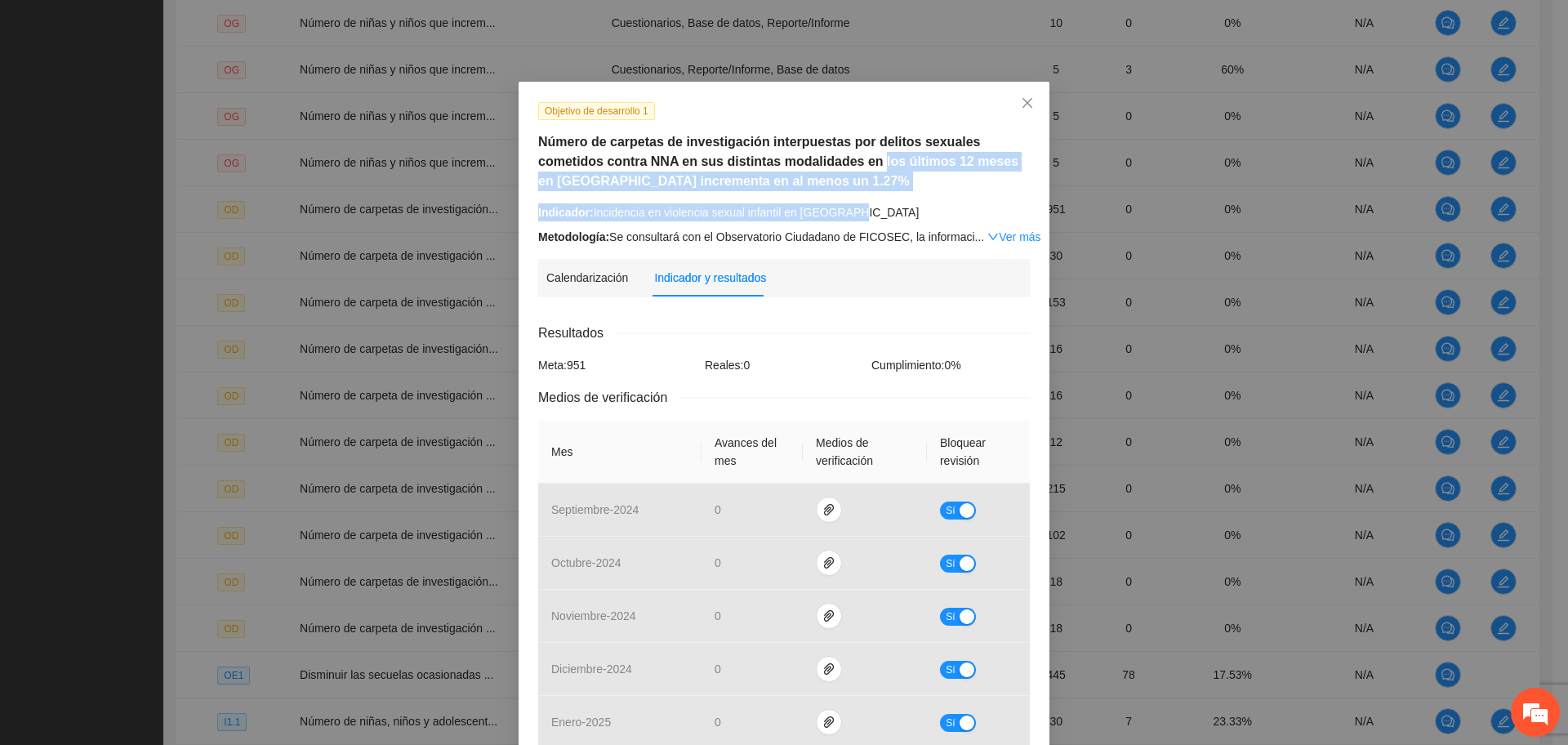
drag, startPoint x: 796, startPoint y: 162, endPoint x: 974, endPoint y: 203, distance: 182.7
click at [974, 203] on div "Objetivo de desarrollo 1 Número de carpetas de investigación interpuestas por d…" at bounding box center [784, 174] width 504 height 145
click at [754, 187] on h5 "Número de carpetas de investigación interpuestas por delitos sexuales cometidos…" at bounding box center [784, 162] width 492 height 59
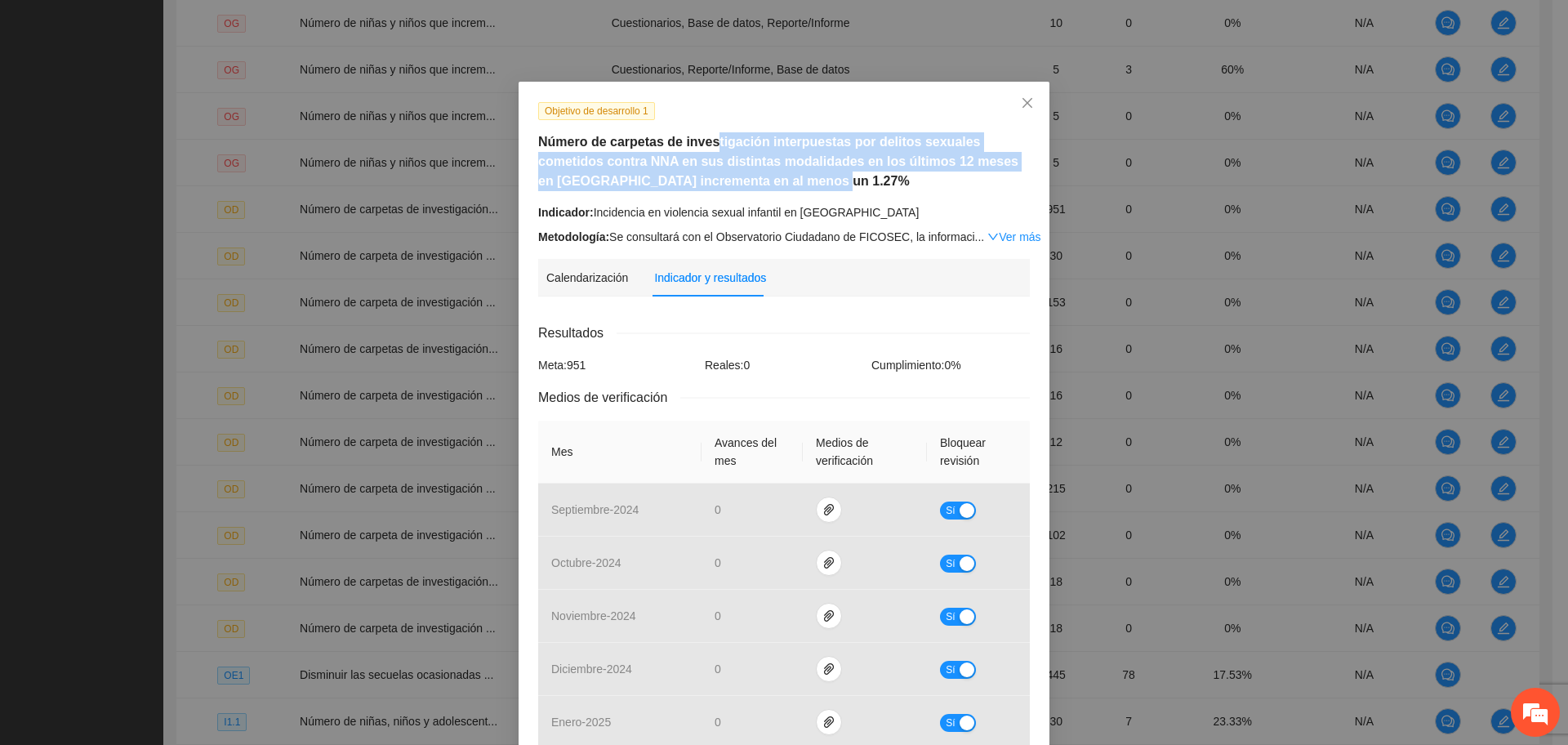
drag, startPoint x: 712, startPoint y: 145, endPoint x: 748, endPoint y: 183, distance: 52.3
click at [748, 183] on h5 "Número de carpetas de investigación interpuestas por delitos sexuales cometidos…" at bounding box center [784, 162] width 492 height 59
click at [1021, 105] on icon "close" at bounding box center [1027, 102] width 13 height 13
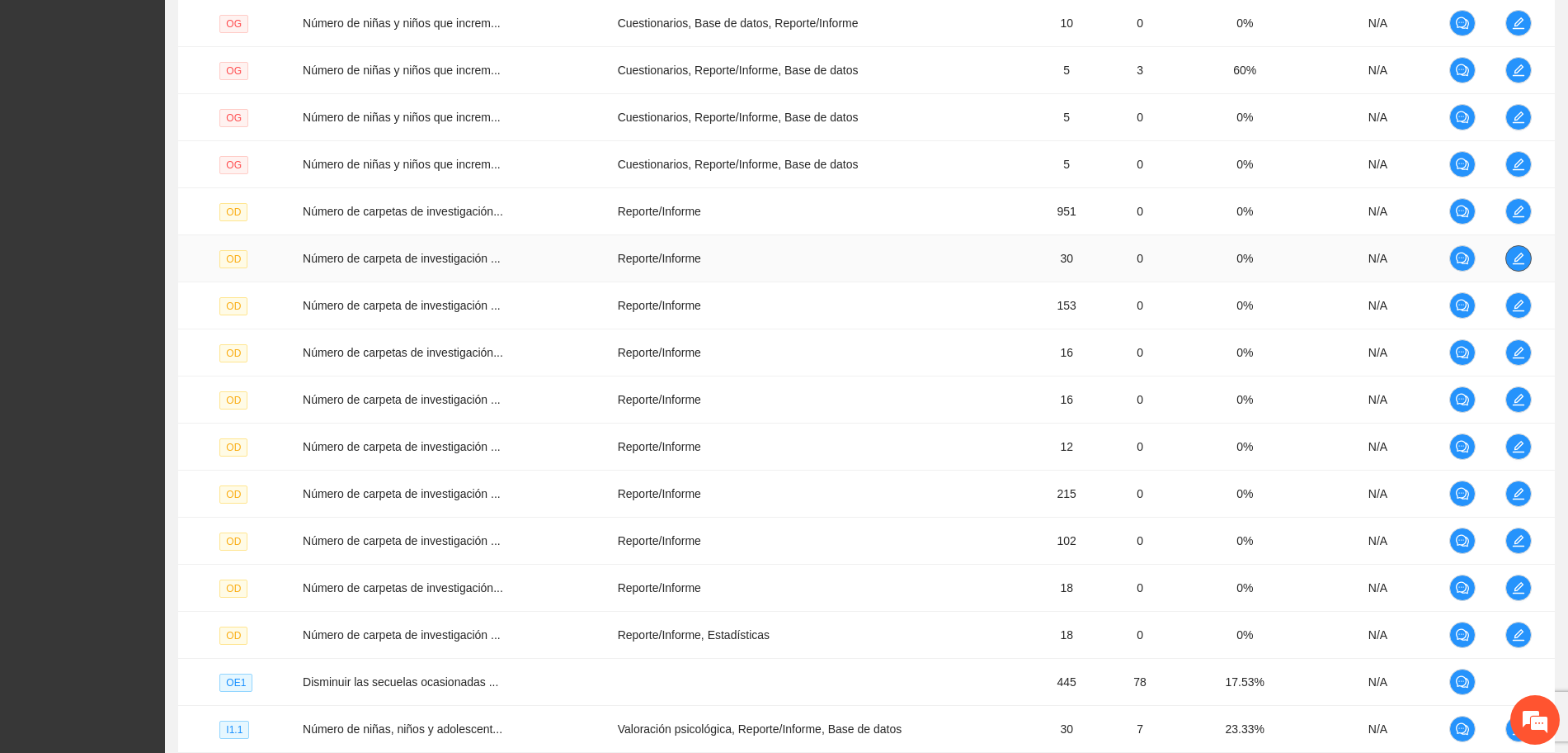
click at [1520, 266] on button "button" at bounding box center [1518, 259] width 26 height 26
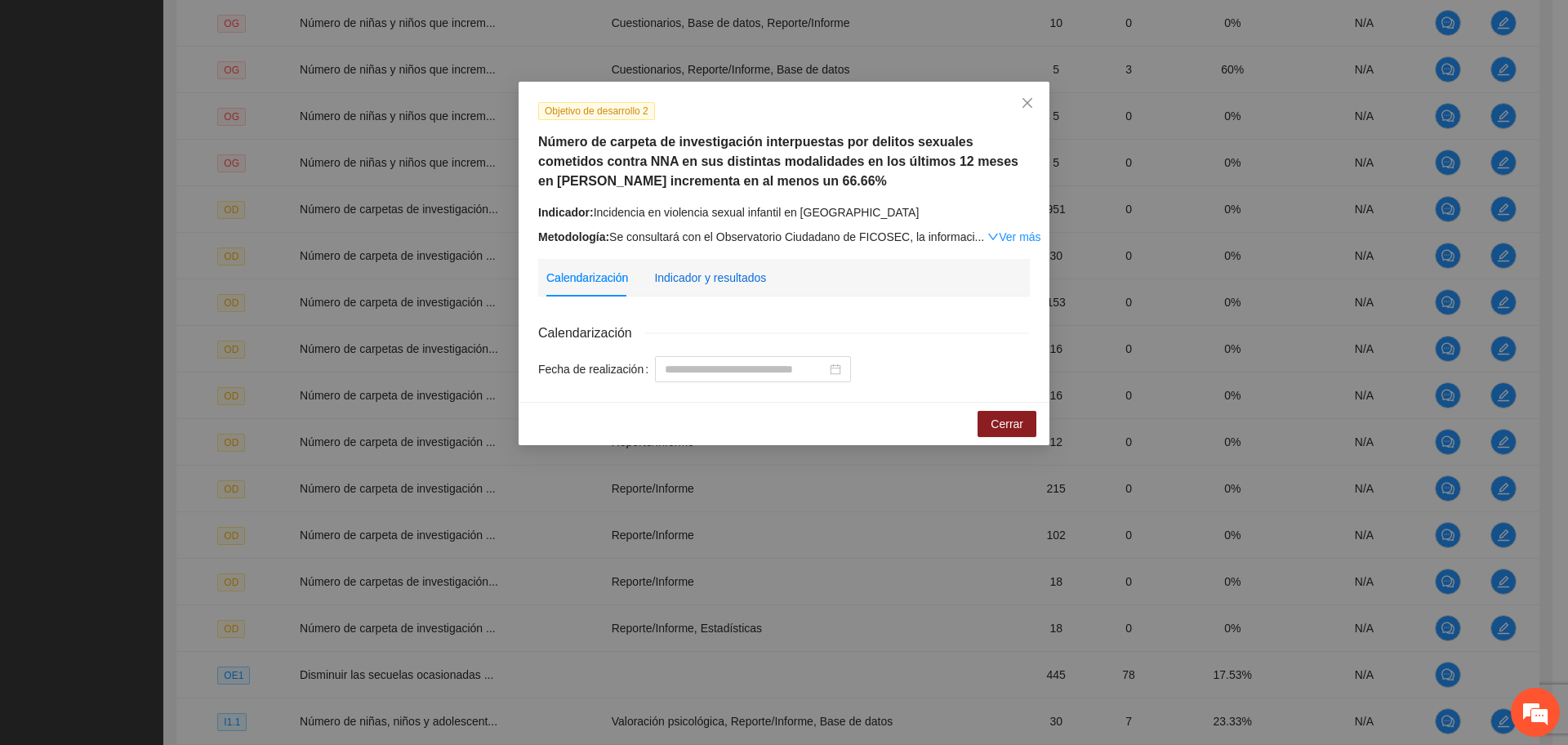
click at [681, 271] on div "Indicador y resultados" at bounding box center [710, 277] width 112 height 18
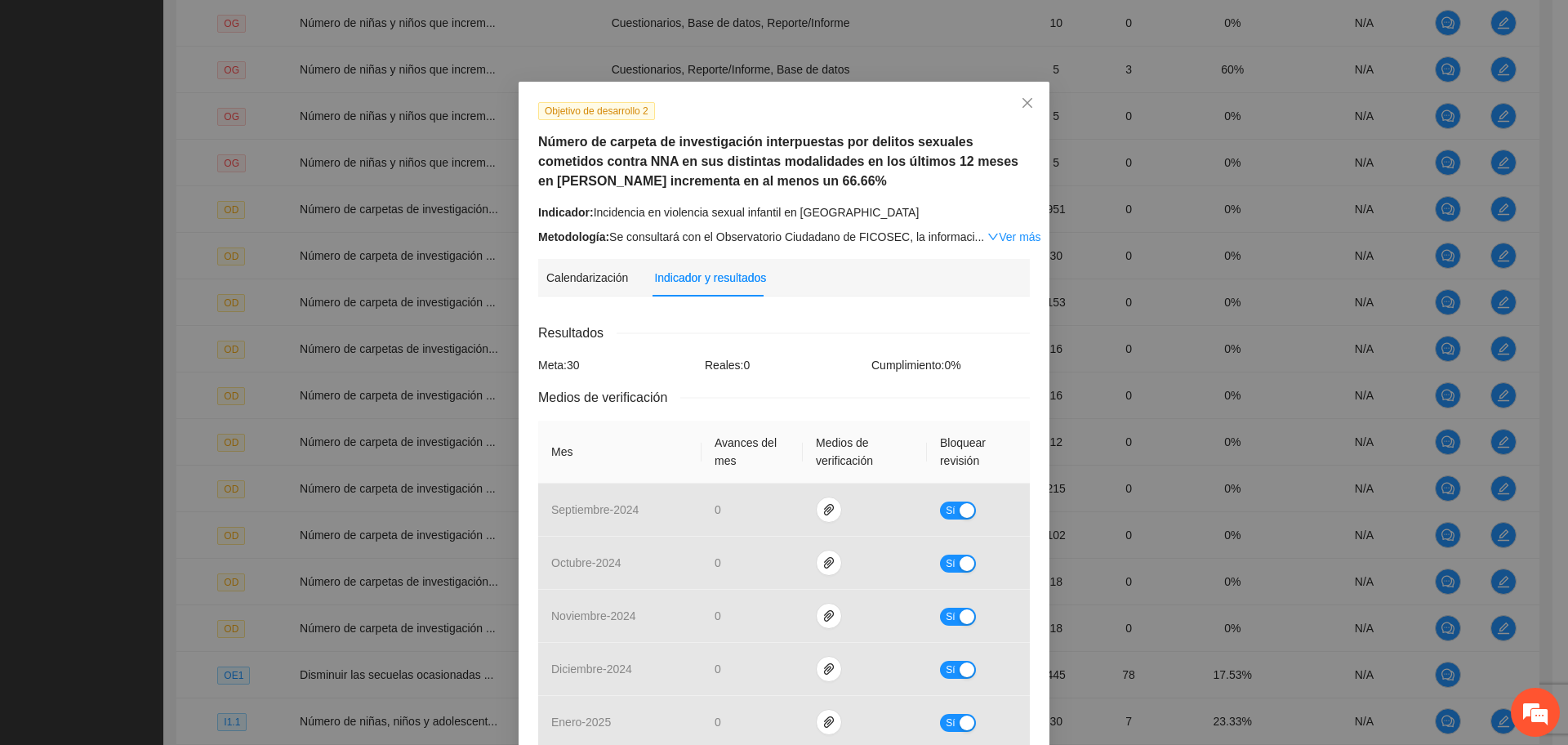
drag, startPoint x: 777, startPoint y: 177, endPoint x: 826, endPoint y: 170, distance: 49.5
click at [818, 171] on h5 "Número de carpeta de investigación interpuestas por delitos sexuales cometidos …" at bounding box center [784, 162] width 492 height 59
drag, startPoint x: 862, startPoint y: 165, endPoint x: 750, endPoint y: 183, distance: 113.4
click at [734, 184] on h5 "Número de carpeta de investigación interpuestas por delitos sexuales cometidos …" at bounding box center [784, 162] width 492 height 59
click at [763, 184] on h5 "Número de carpeta de investigación interpuestas por delitos sexuales cometidos …" at bounding box center [784, 162] width 492 height 59
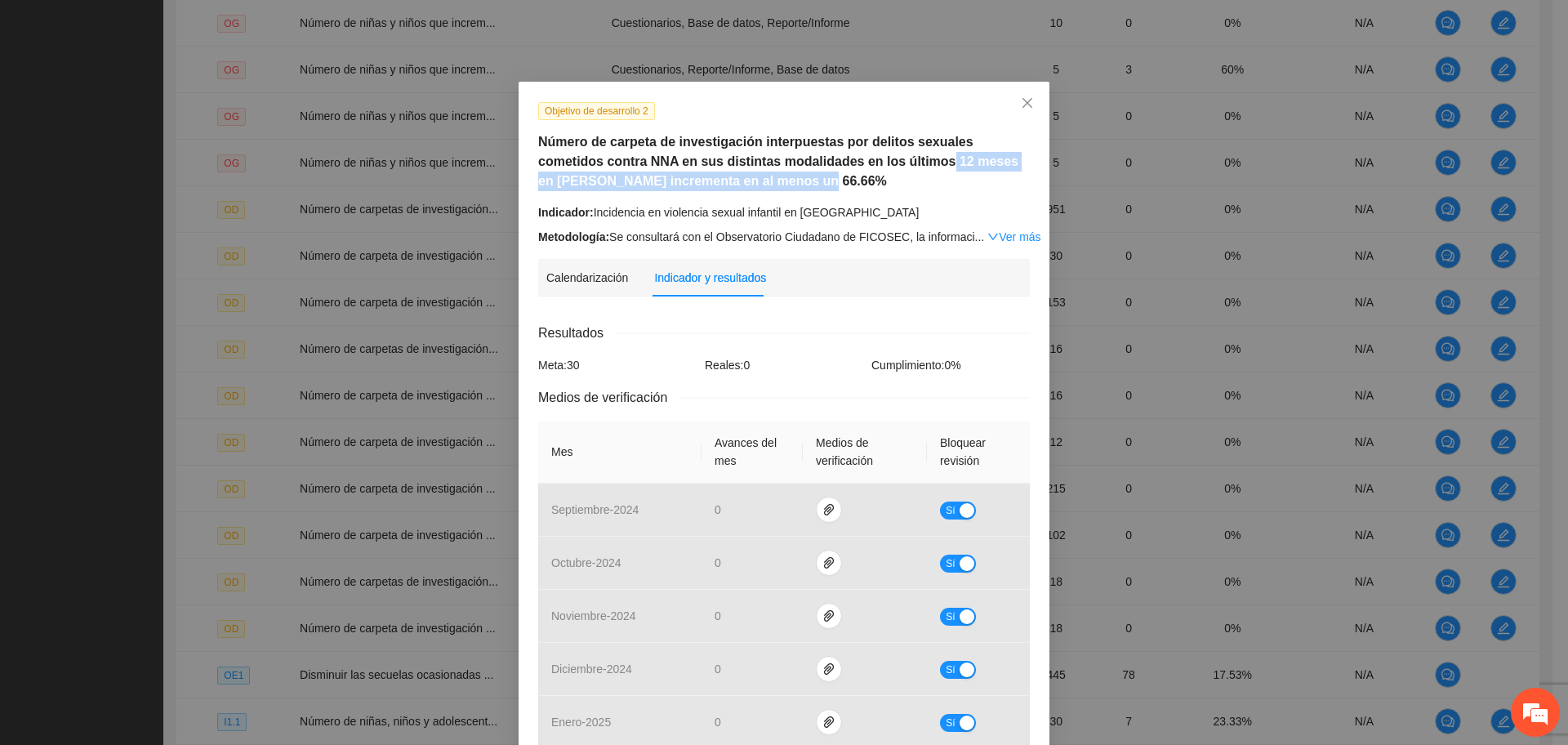
click at [761, 186] on h5 "Número de carpeta de investigación interpuestas por delitos sexuales cometidos …" at bounding box center [784, 162] width 492 height 59
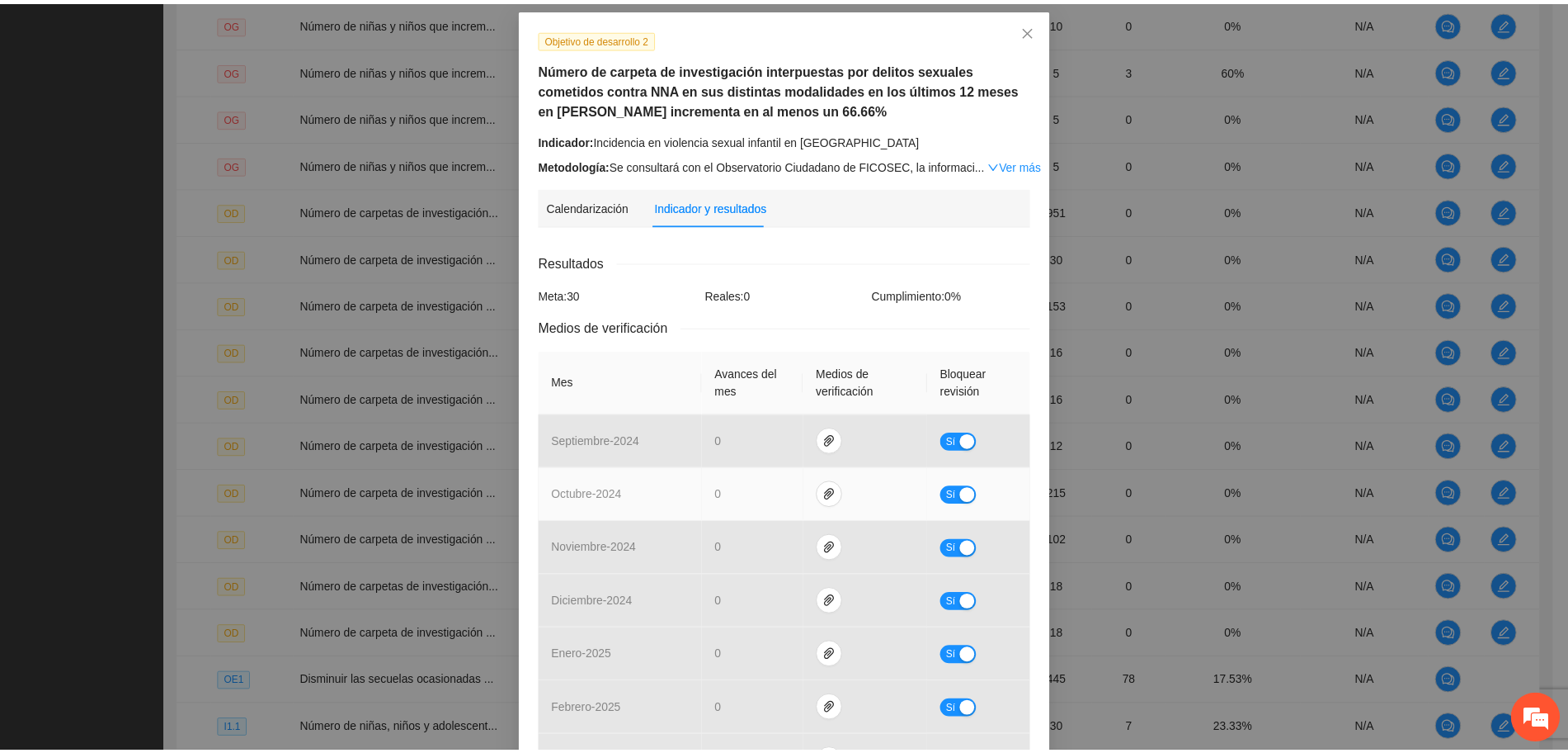
scroll to position [41, 0]
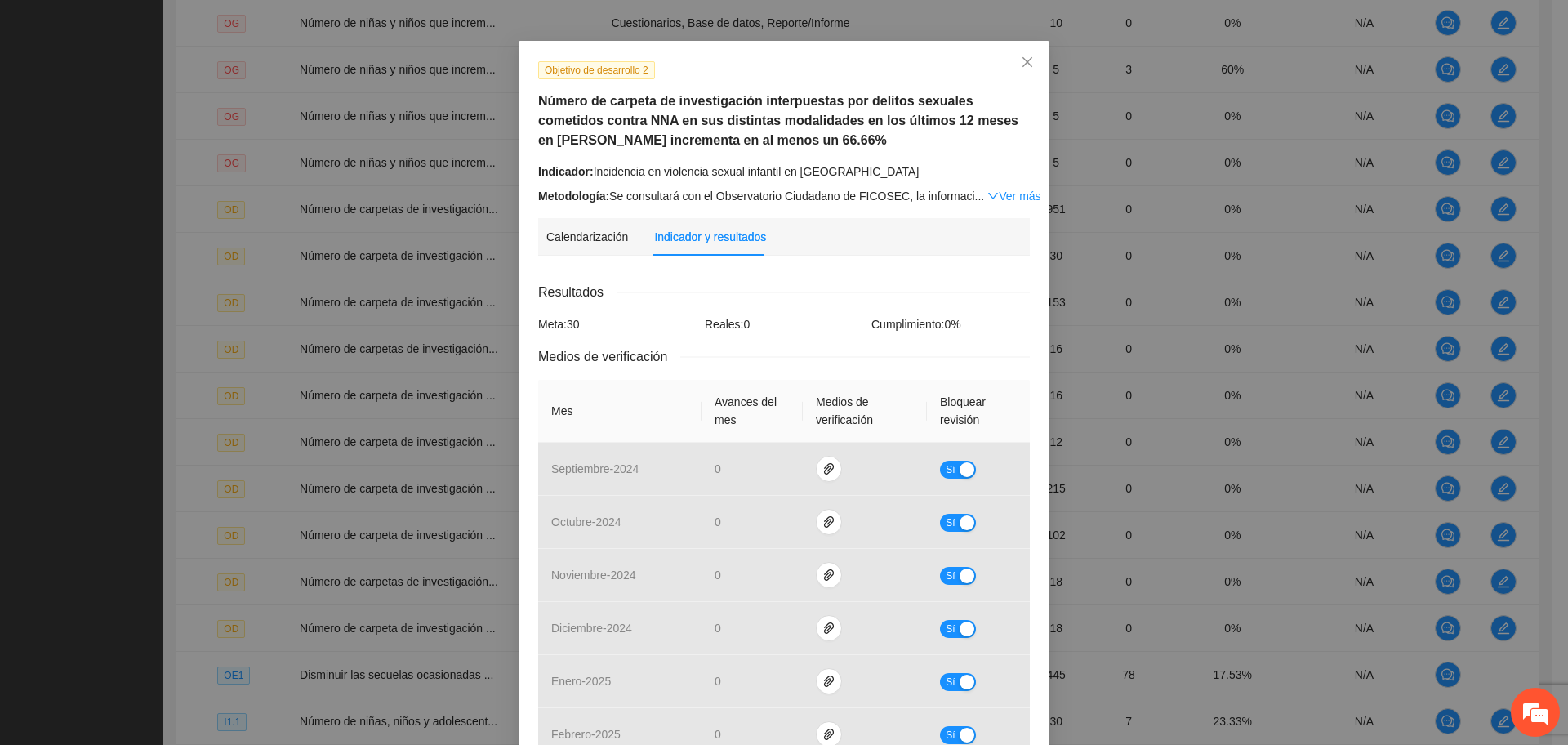
click at [765, 163] on div "Indicador: Incidencia en violencia sexual infantil en Aldama" at bounding box center [784, 171] width 492 height 18
click at [886, 165] on div "Indicador: Incidencia en violencia sexual infantil en Aldama" at bounding box center [784, 171] width 492 height 18
click at [874, 151] on div "Objetivo de desarrollo 2 Número de carpeta de investigación interpuestas por de…" at bounding box center [784, 133] width 504 height 145
drag, startPoint x: 783, startPoint y: 168, endPoint x: 826, endPoint y: 175, distance: 43.6
click at [825, 175] on div "Indicador: Incidencia en violencia sexual infantil en Aldama" at bounding box center [784, 171] width 492 height 18
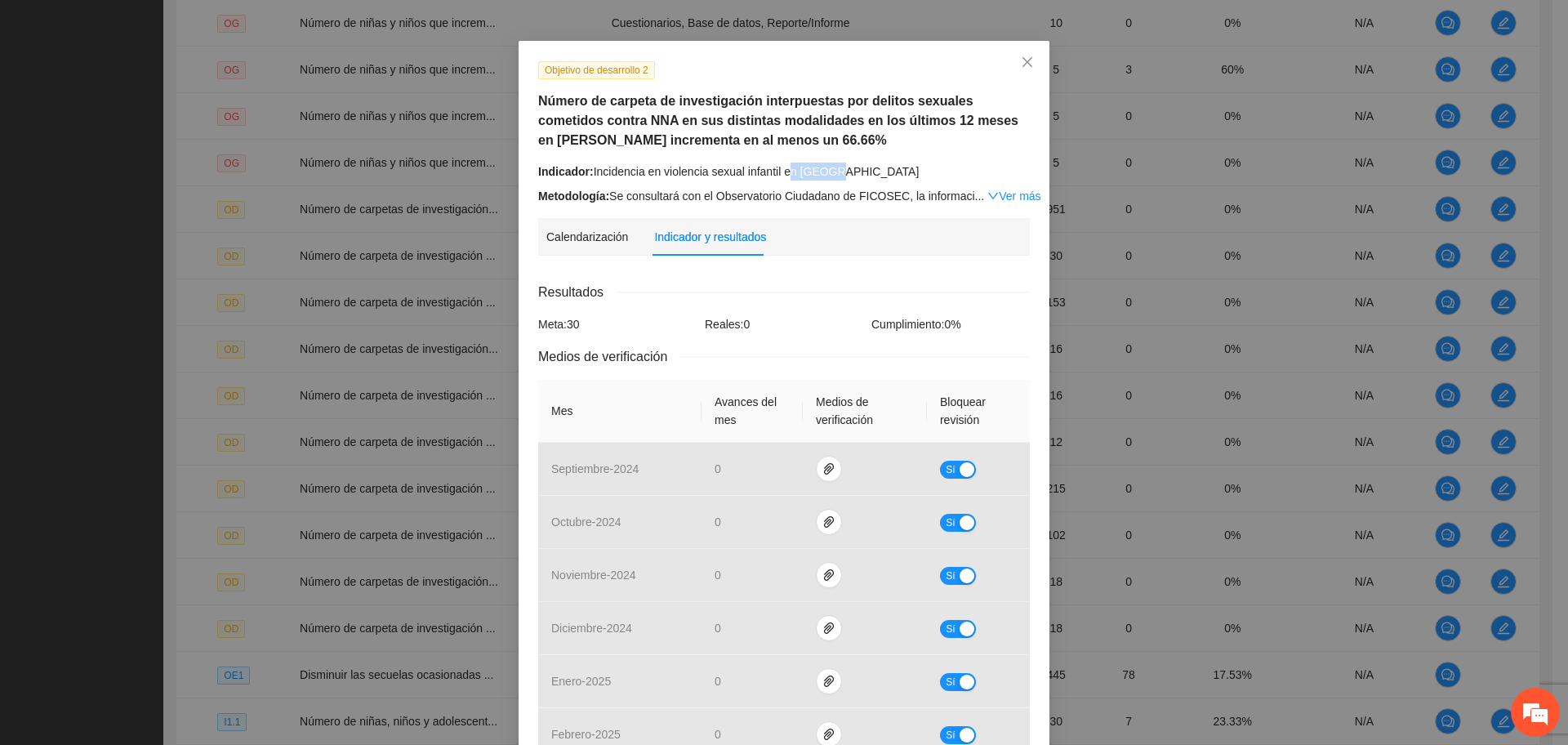
click at [856, 177] on div "Indicador: Incidencia en violencia sexual infantil en Aldama" at bounding box center [784, 171] width 492 height 18
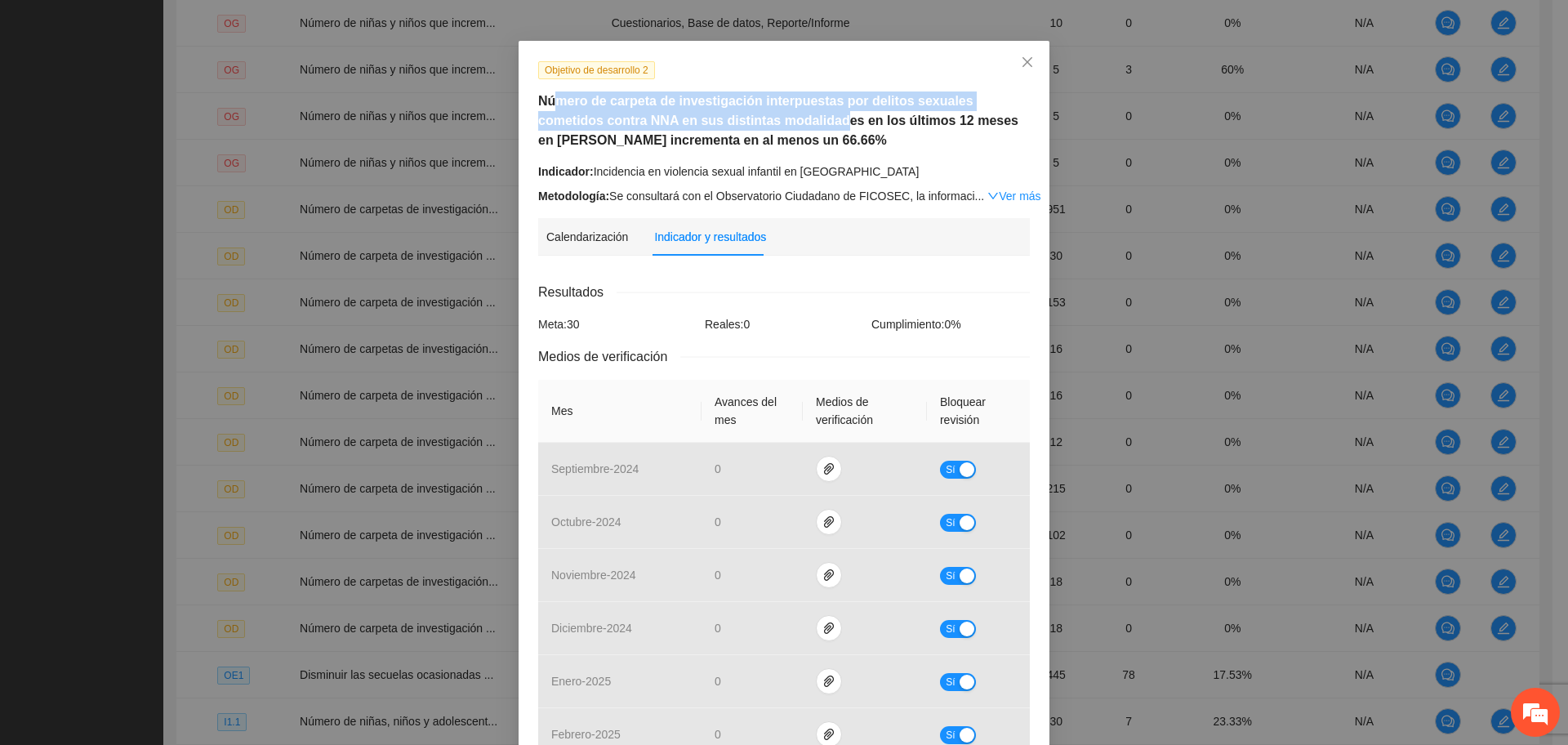
drag, startPoint x: 549, startPoint y: 98, endPoint x: 768, endPoint y: 119, distance: 220.0
click at [767, 119] on h5 "Número de carpeta de investigación interpuestas por delitos sexuales cometidos …" at bounding box center [784, 121] width 492 height 59
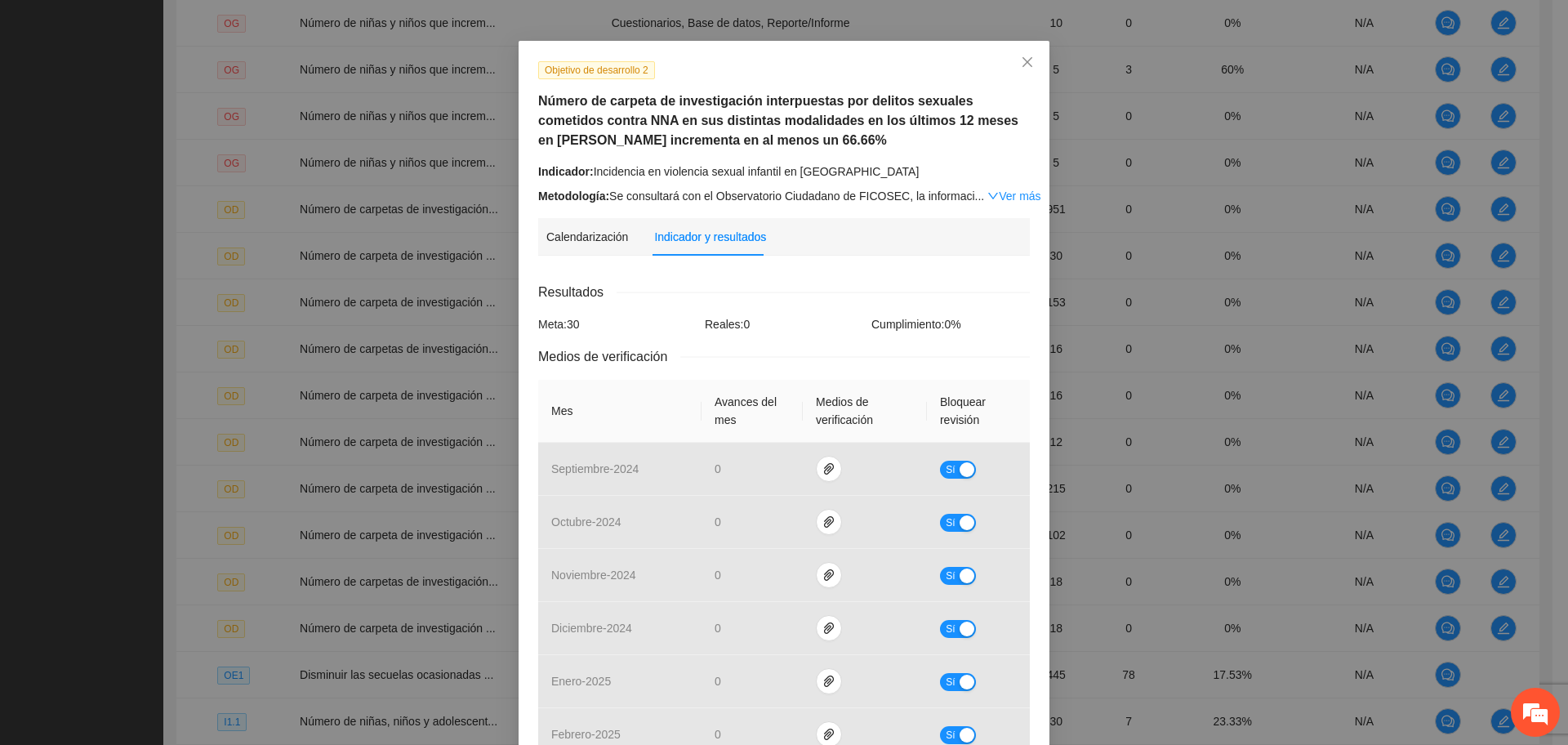
click at [838, 172] on div "Indicador: Incidencia en violencia sexual infantil en Aldama" at bounding box center [784, 171] width 492 height 18
drag, startPoint x: 579, startPoint y: 323, endPoint x: 534, endPoint y: 321, distance: 45.0
click at [535, 321] on div "Meta: 30" at bounding box center [617, 324] width 166 height 18
click at [607, 321] on div "Meta: 30" at bounding box center [617, 324] width 166 height 18
drag, startPoint x: 756, startPoint y: 141, endPoint x: 745, endPoint y: 143, distance: 11.2
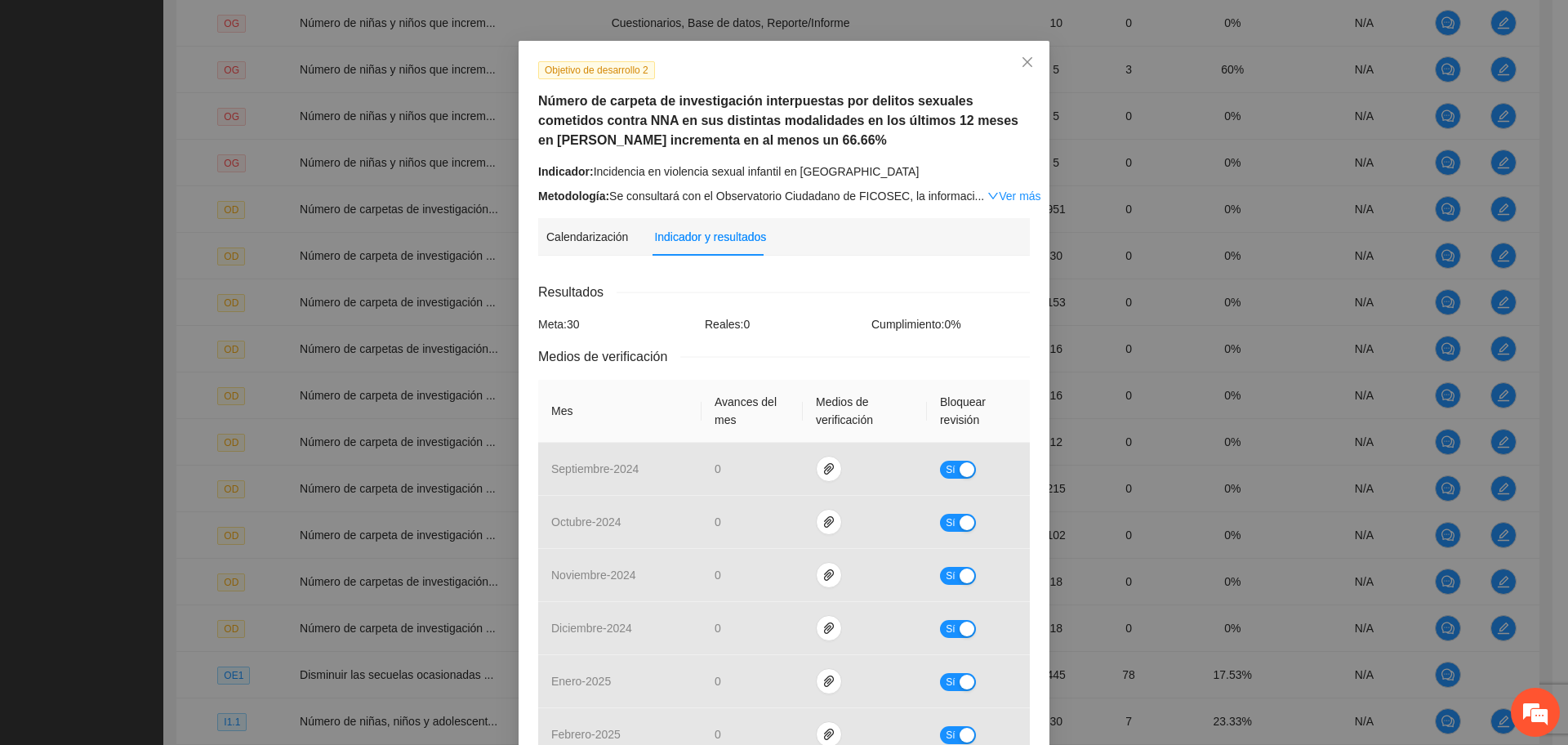
click at [752, 142] on h5 "Número de carpeta de investigación interpuestas por delitos sexuales cometidos …" at bounding box center [784, 121] width 492 height 59
drag, startPoint x: 582, startPoint y: 323, endPoint x: 550, endPoint y: 332, distance: 33.2
click at [550, 332] on div "Meta: 30" at bounding box center [617, 324] width 166 height 18
click at [760, 159] on div "Objetivo de desarrollo 2 Número de carpeta de investigación interpuestas por de…" at bounding box center [784, 133] width 504 height 145
drag, startPoint x: 565, startPoint y: 101, endPoint x: 773, endPoint y: 103, distance: 208.0
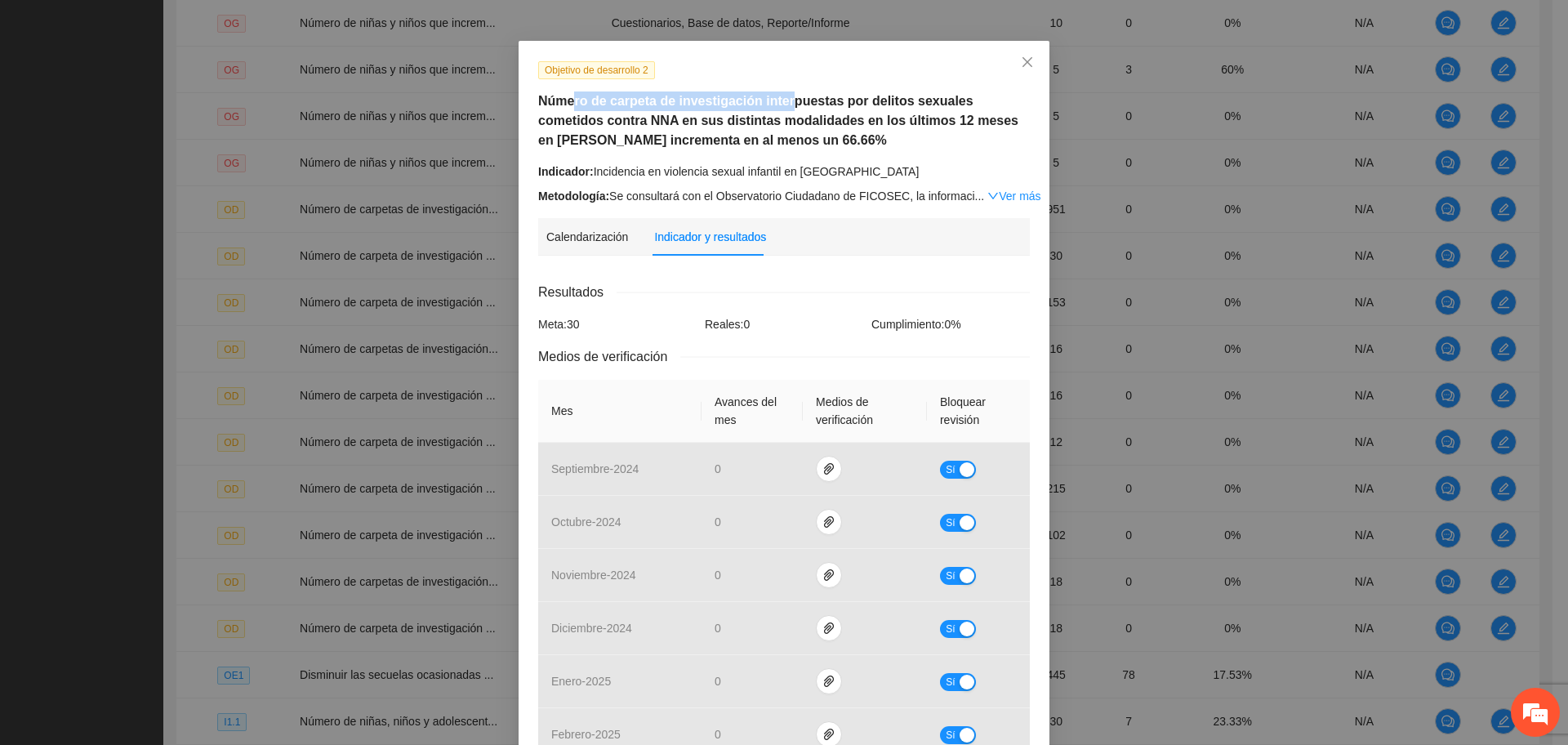
click at [774, 104] on h5 "Número de carpeta de investigación interpuestas por delitos sexuales cometidos …" at bounding box center [784, 121] width 492 height 59
click at [762, 146] on h5 "Número de carpeta de investigación interpuestas por delitos sexuales cometidos …" at bounding box center [784, 121] width 492 height 59
drag, startPoint x: 534, startPoint y: 102, endPoint x: 731, endPoint y: 151, distance: 203.0
click at [745, 96] on h5 "Número de carpeta de investigación interpuestas por delitos sexuales cometidos …" at bounding box center [784, 121] width 492 height 59
click at [594, 278] on div "Calendarización Fecha de realización Resultados Meta: 30 Reales: 0 Cumplimiento…" at bounding box center [784, 721] width 492 height 904
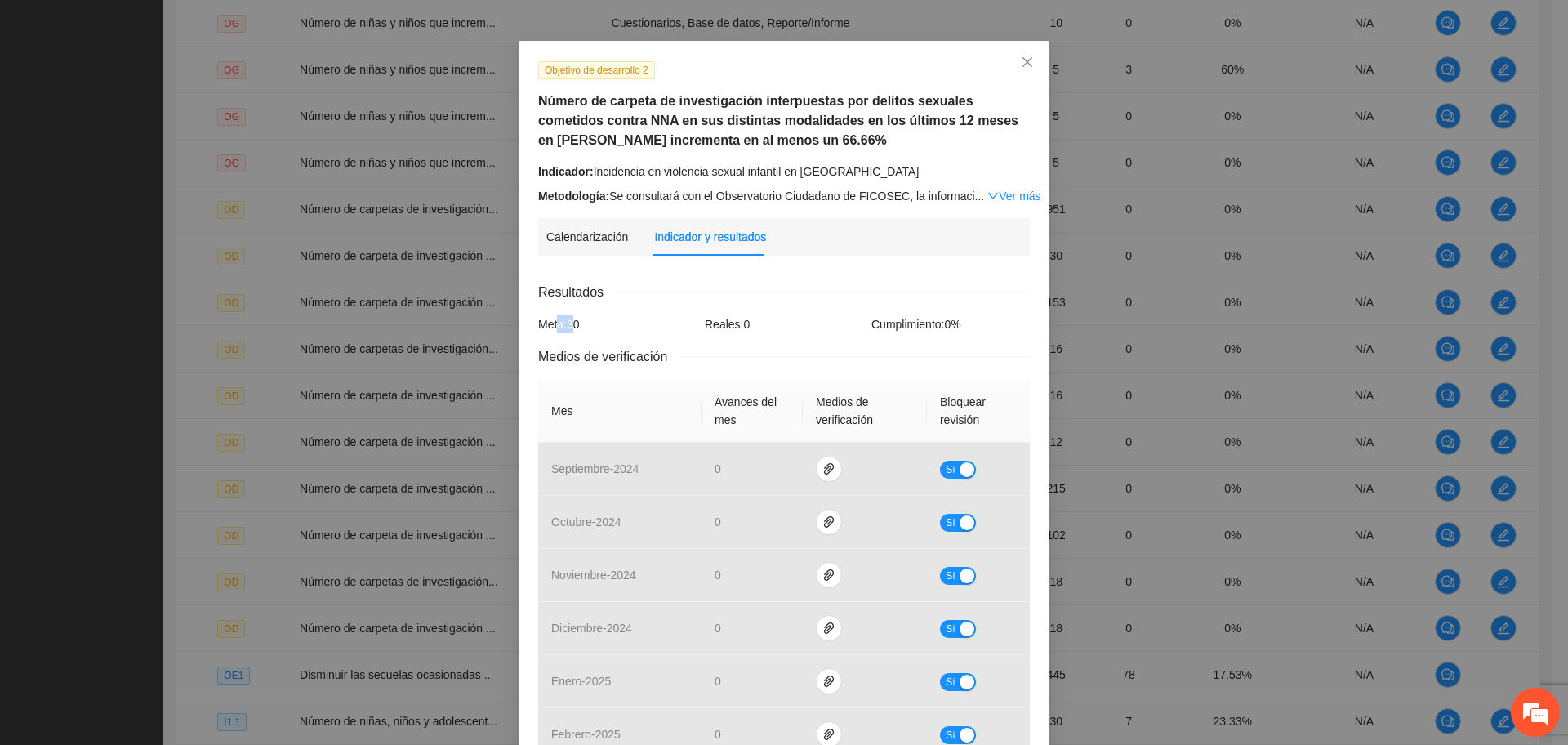
drag, startPoint x: 565, startPoint y: 320, endPoint x: 553, endPoint y: 320, distance: 12.0
click at [553, 320] on div "Meta: 30" at bounding box center [617, 324] width 166 height 18
click at [585, 319] on div "Meta: 30" at bounding box center [617, 324] width 166 height 18
drag, startPoint x: 533, startPoint y: 100, endPoint x: 750, endPoint y: 97, distance: 217.0
click at [750, 97] on h5 "Número de carpeta de investigación interpuestas por delitos sexuales cometidos …" at bounding box center [784, 121] width 492 height 59
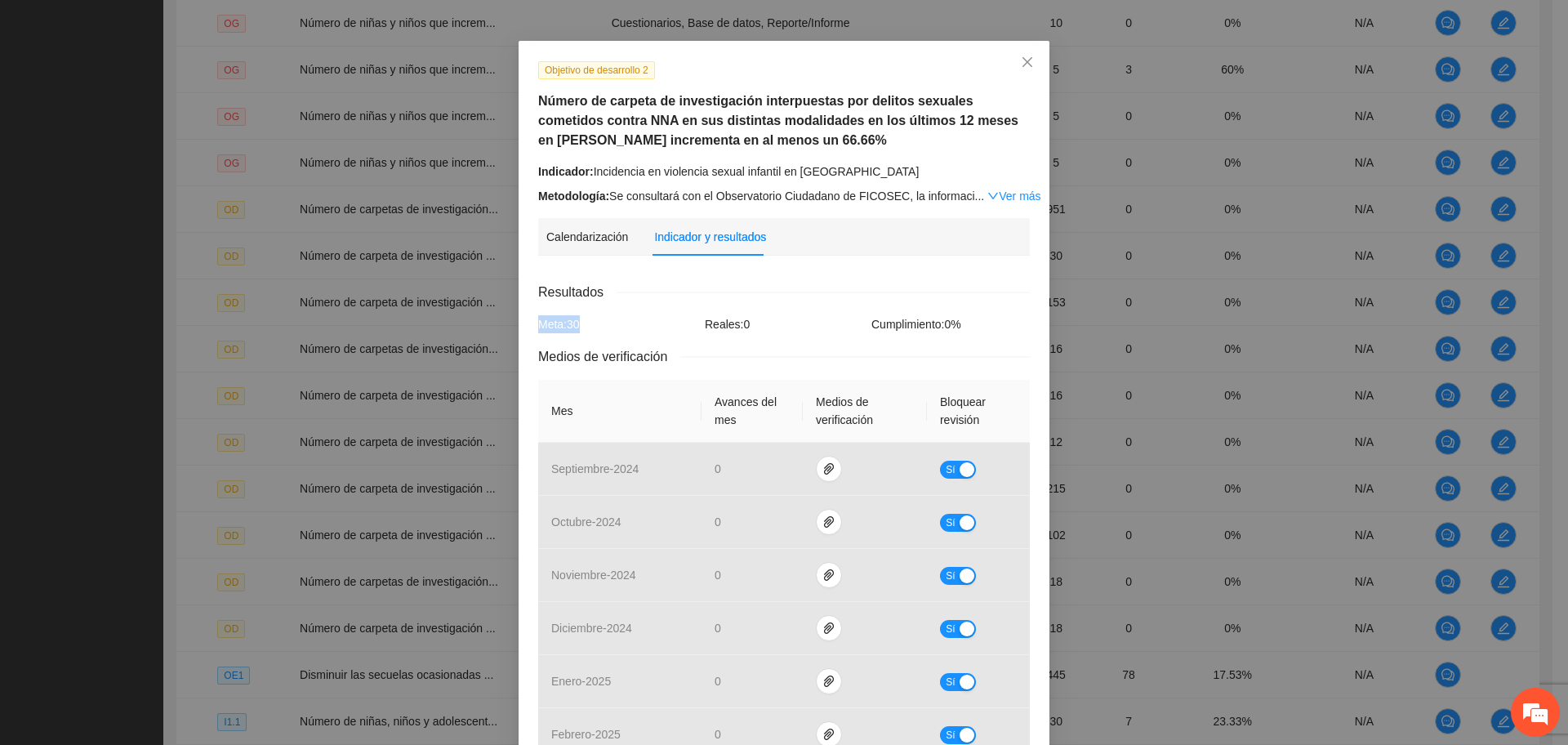
drag, startPoint x: 582, startPoint y: 326, endPoint x: 517, endPoint y: 332, distance: 65.3
click at [519, 332] on div "Objetivo de desarrollo 2 Número de carpeta de investigación interpuestas por de…" at bounding box center [784, 617] width 531 height 1152
click at [588, 315] on div "Meta: 30" at bounding box center [617, 324] width 166 height 18
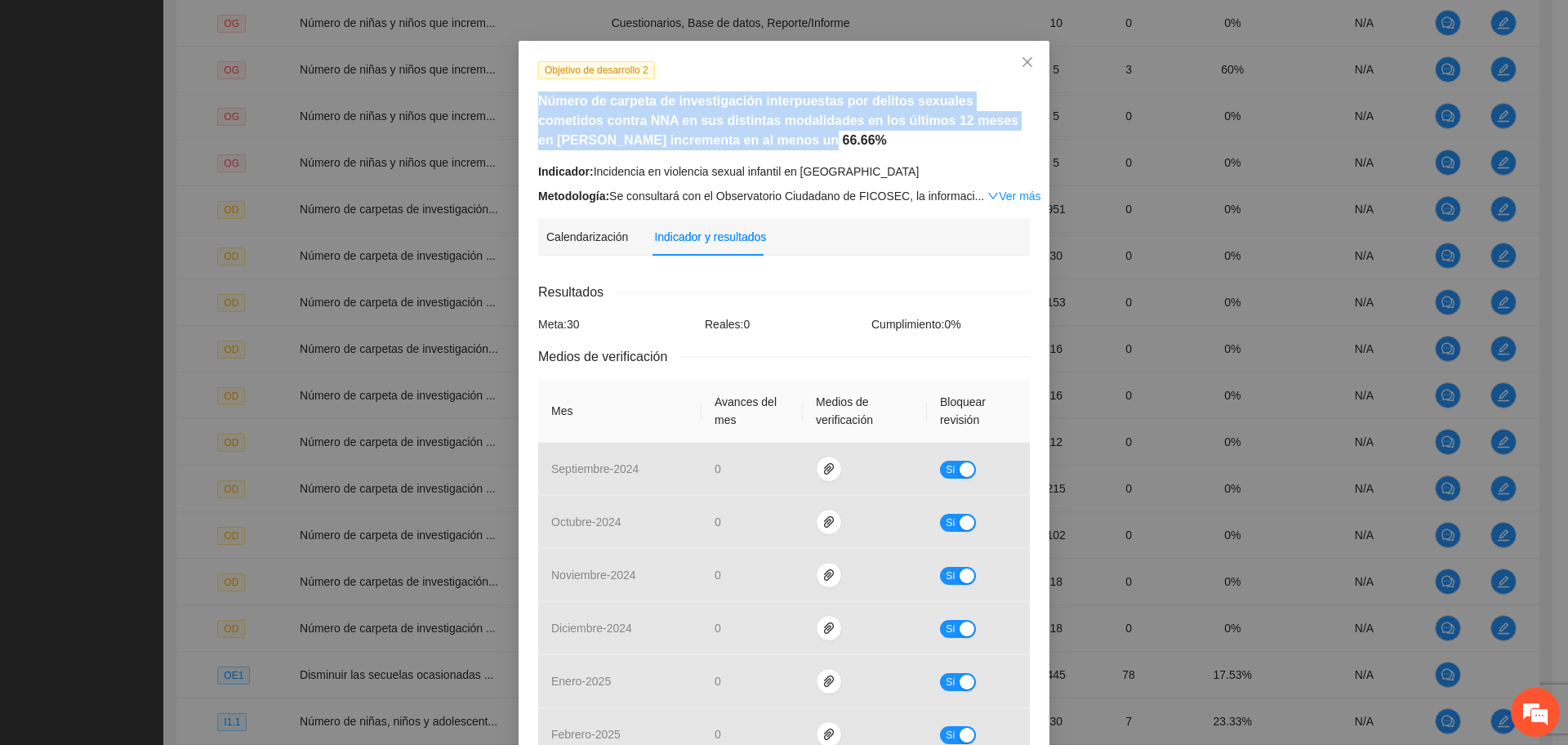
drag, startPoint x: 533, startPoint y: 96, endPoint x: 745, endPoint y: 147, distance: 218.0
click at [745, 147] on h5 "Número de carpeta de investigación interpuestas por delitos sexuales cometidos …" at bounding box center [784, 121] width 492 height 59
click at [744, 148] on h5 "Número de carpeta de investigación interpuestas por delitos sexuales cometidos …" at bounding box center [784, 121] width 492 height 59
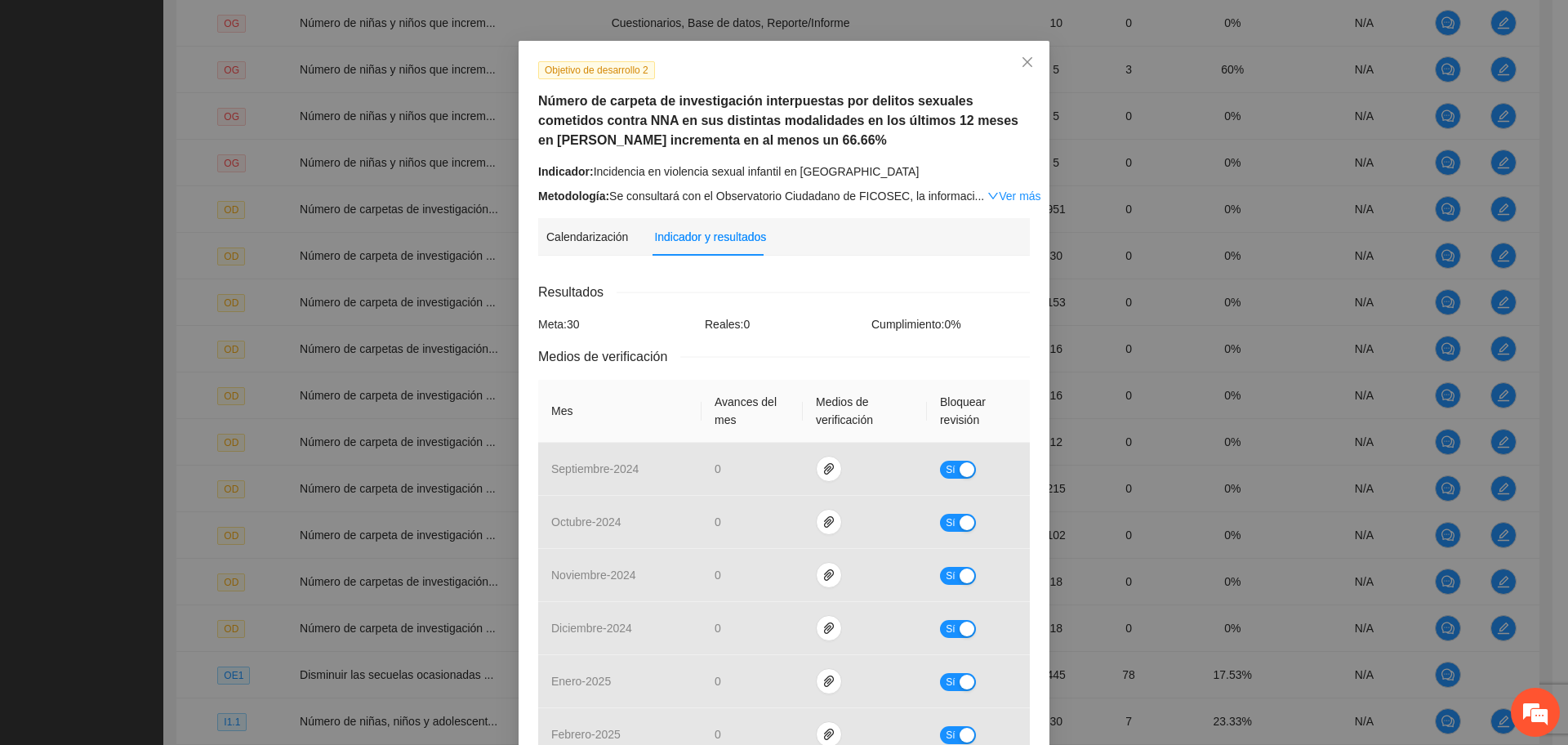
click at [770, 303] on div "Resultados Meta: 30 Reales: 0 Cumplimiento: 0 % Medios de verificación Mes Avan…" at bounding box center [784, 722] width 492 height 880
click at [1024, 54] on span "Close" at bounding box center [1027, 62] width 44 height 44
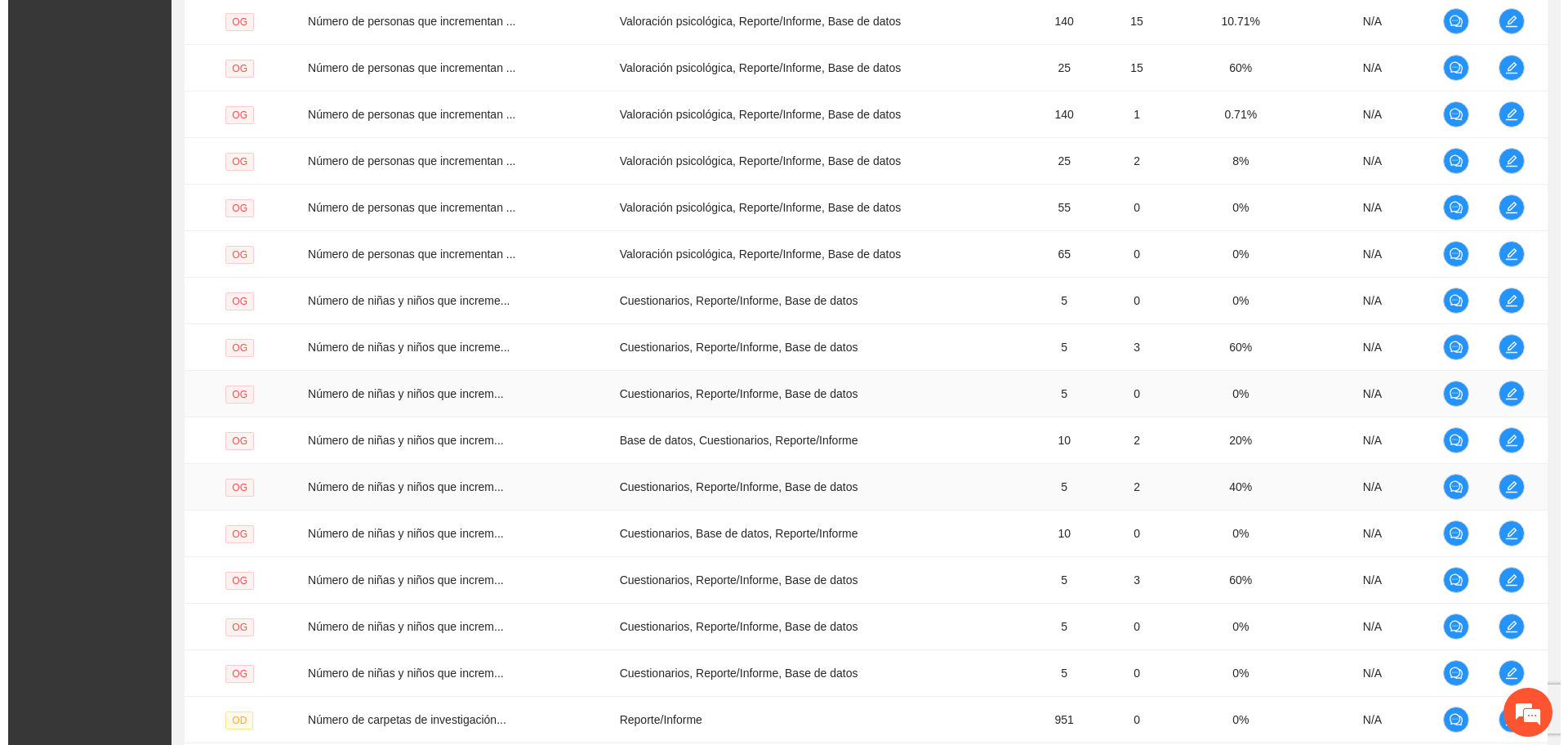
scroll to position [1096, 0]
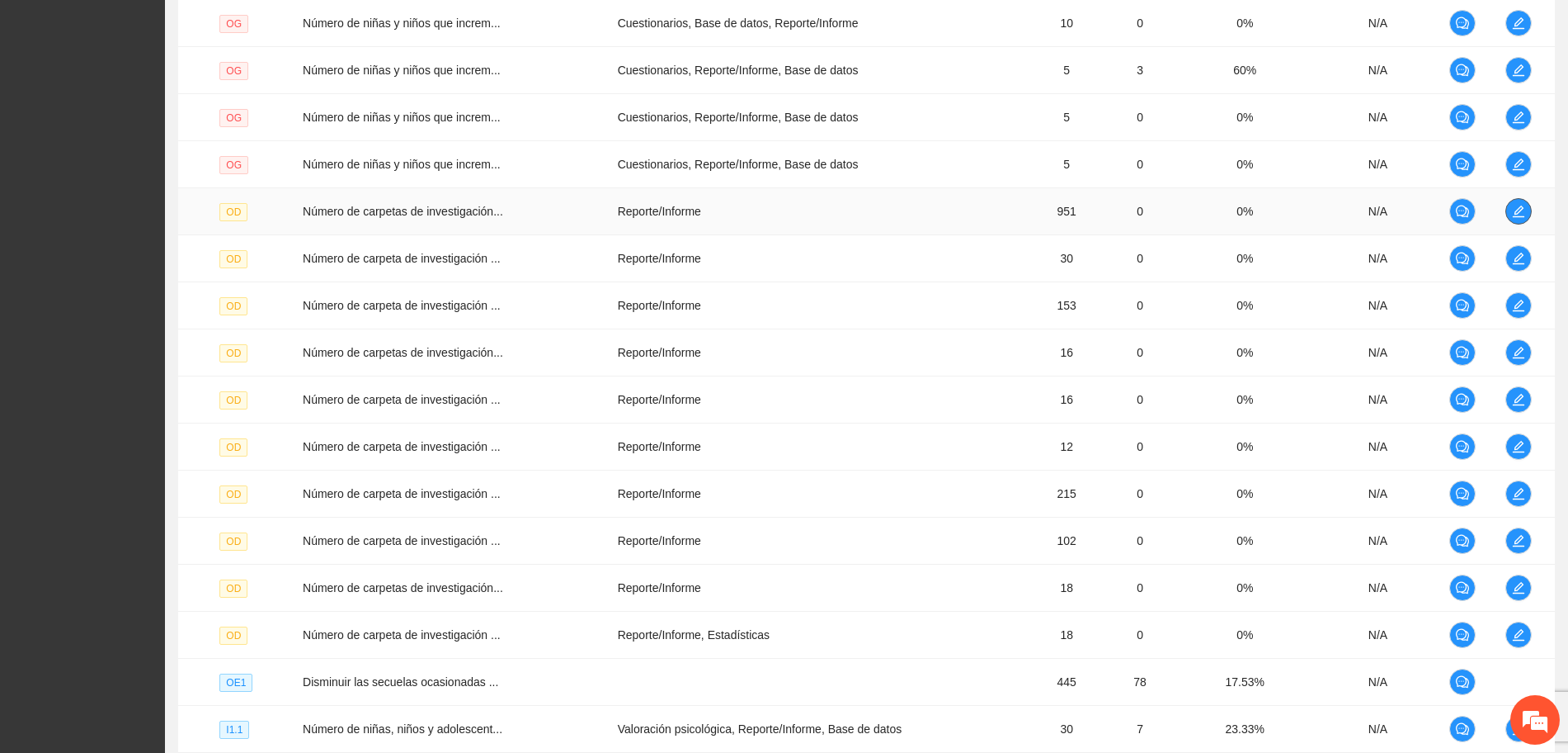
click at [1517, 212] on icon "edit" at bounding box center [1518, 211] width 13 height 13
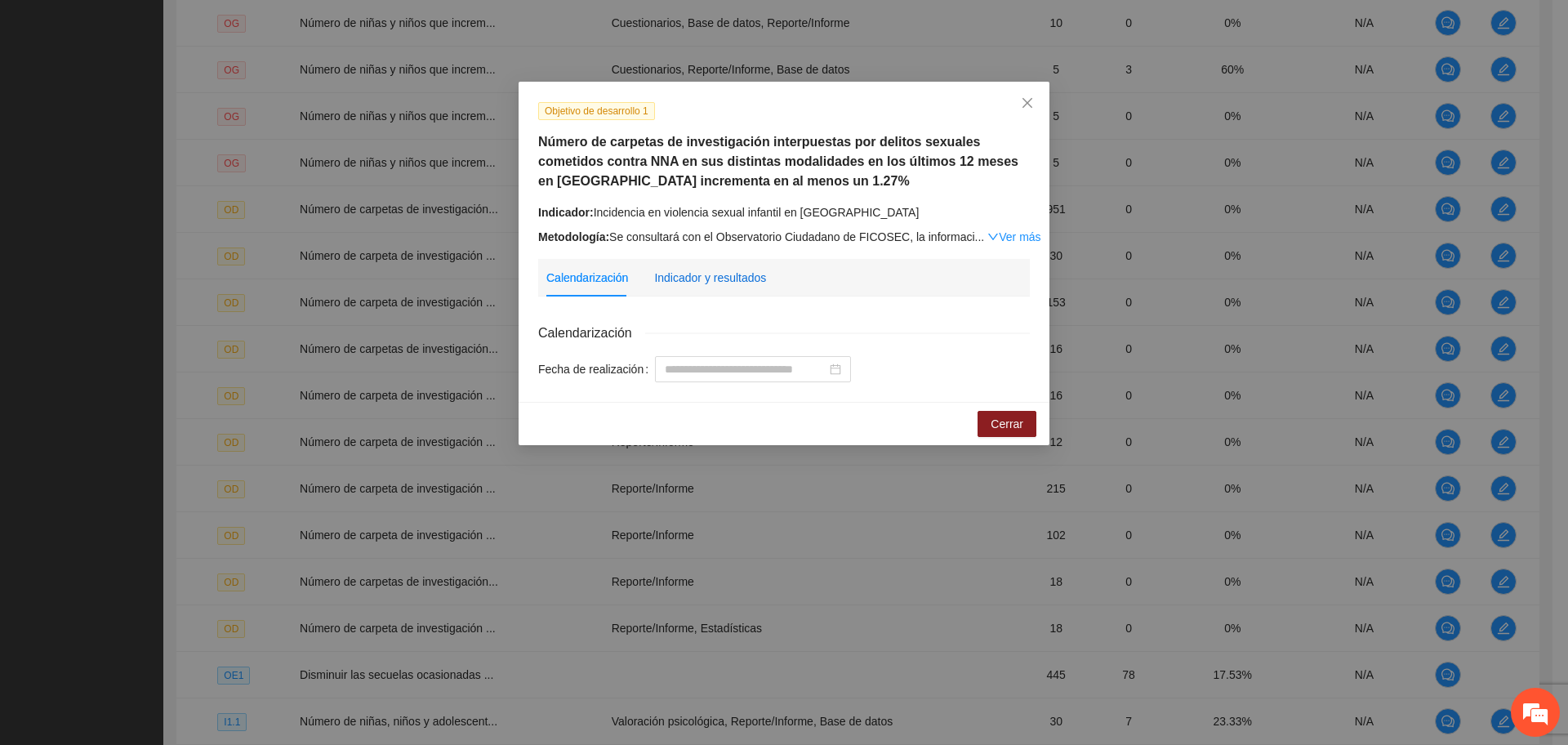
click at [719, 277] on div "Indicador y resultados" at bounding box center [710, 277] width 112 height 18
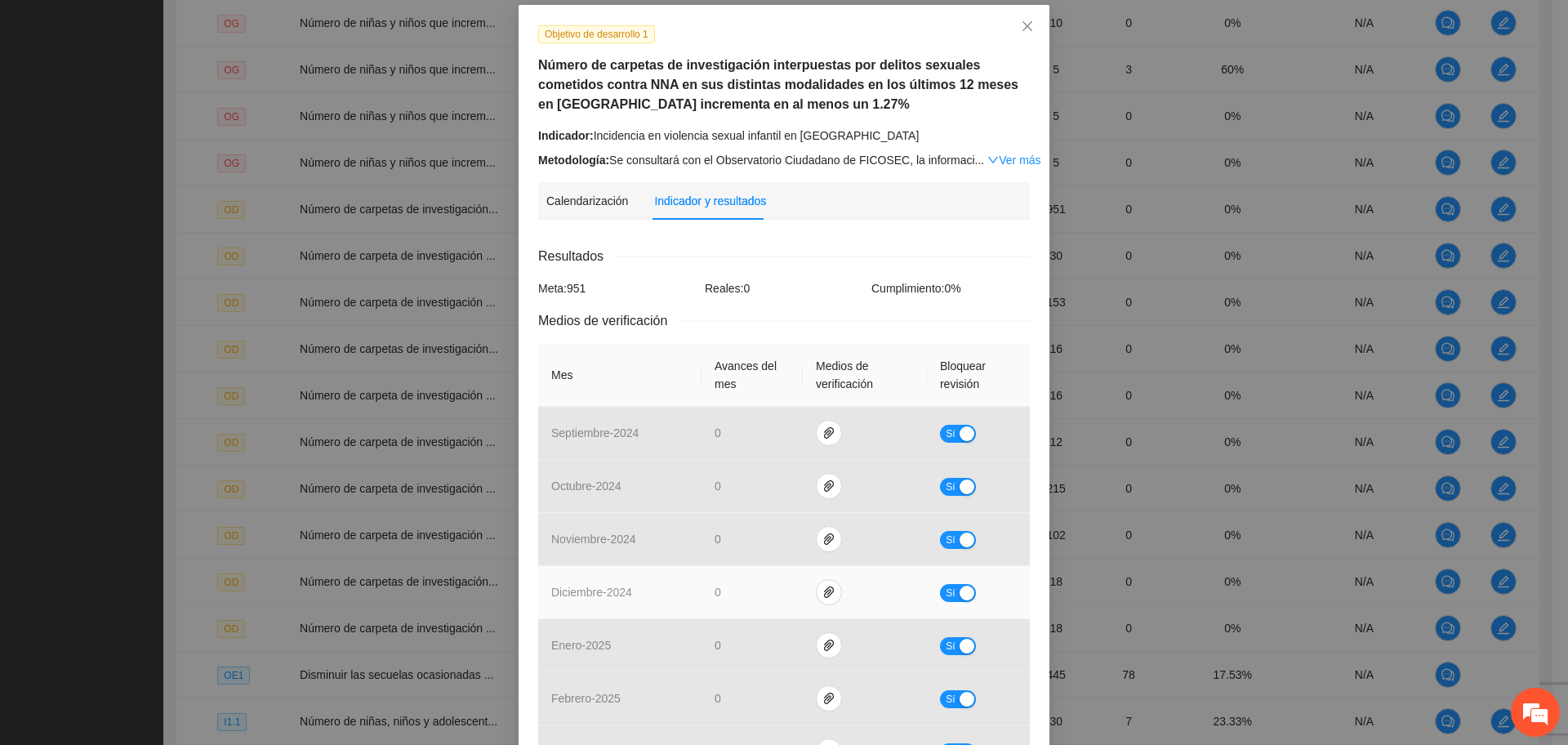
scroll to position [40, 0]
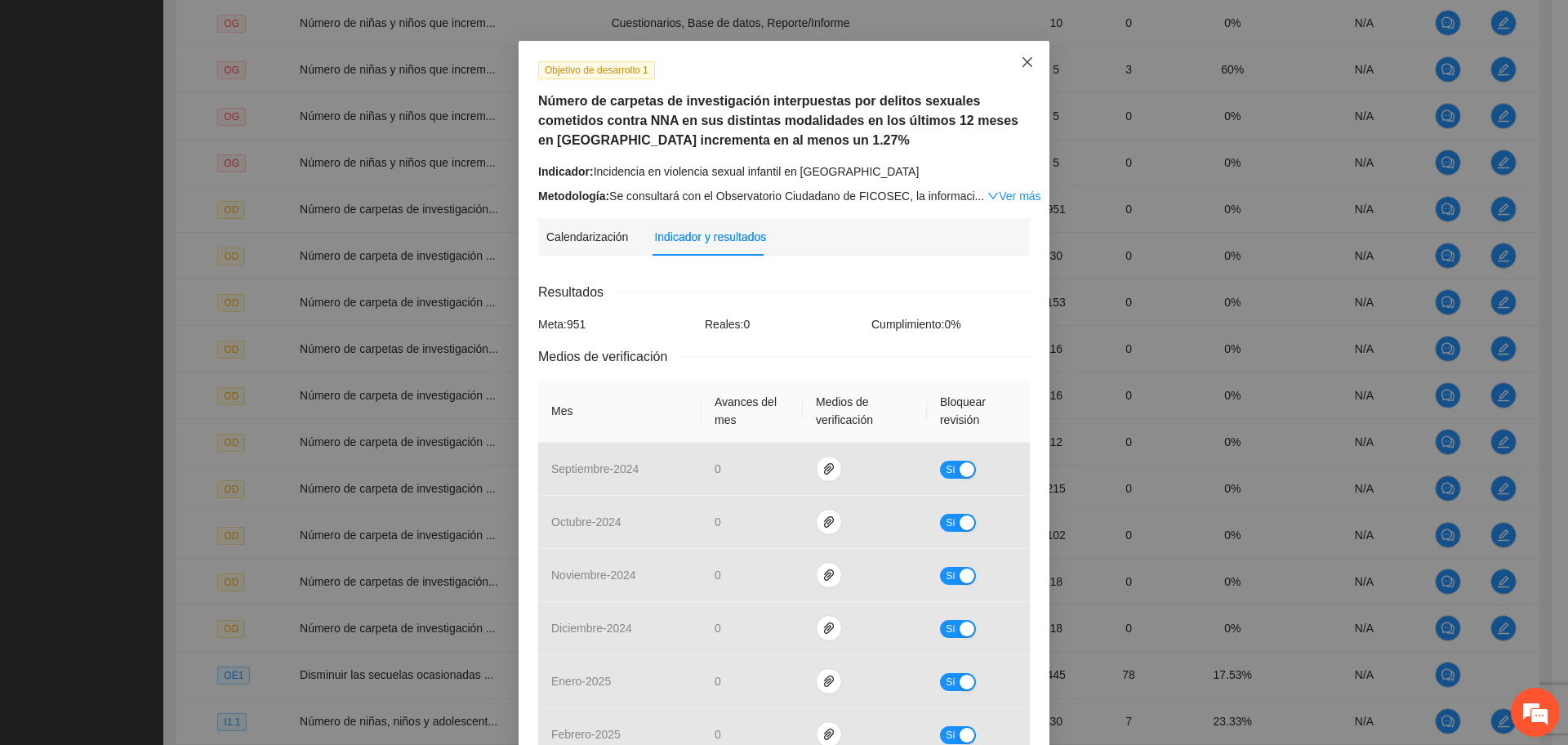
drag, startPoint x: 1011, startPoint y: 64, endPoint x: 1025, endPoint y: 71, distance: 15.7
click at [1011, 63] on span "Close" at bounding box center [1027, 62] width 44 height 44
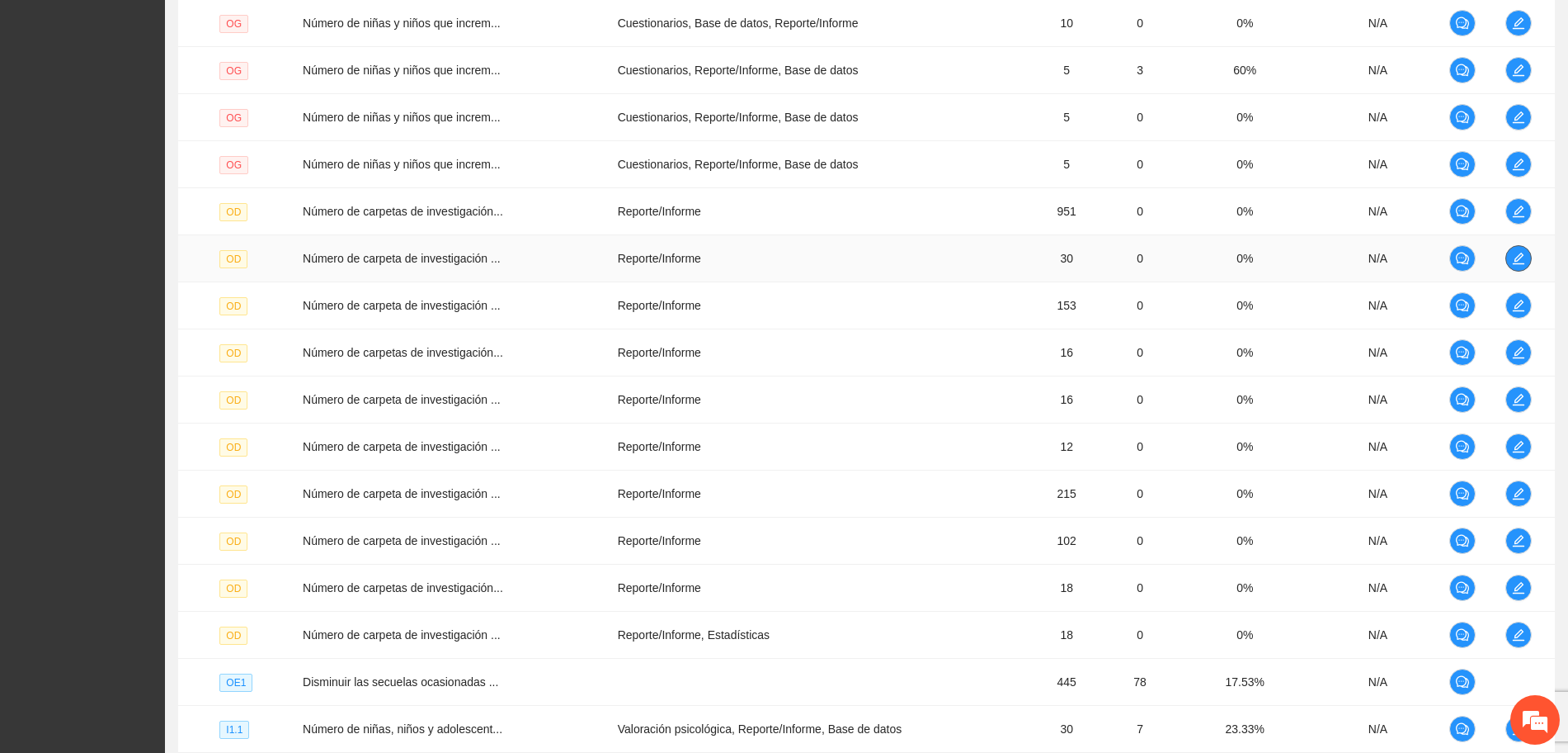
click at [1514, 252] on icon "edit" at bounding box center [1518, 258] width 13 height 13
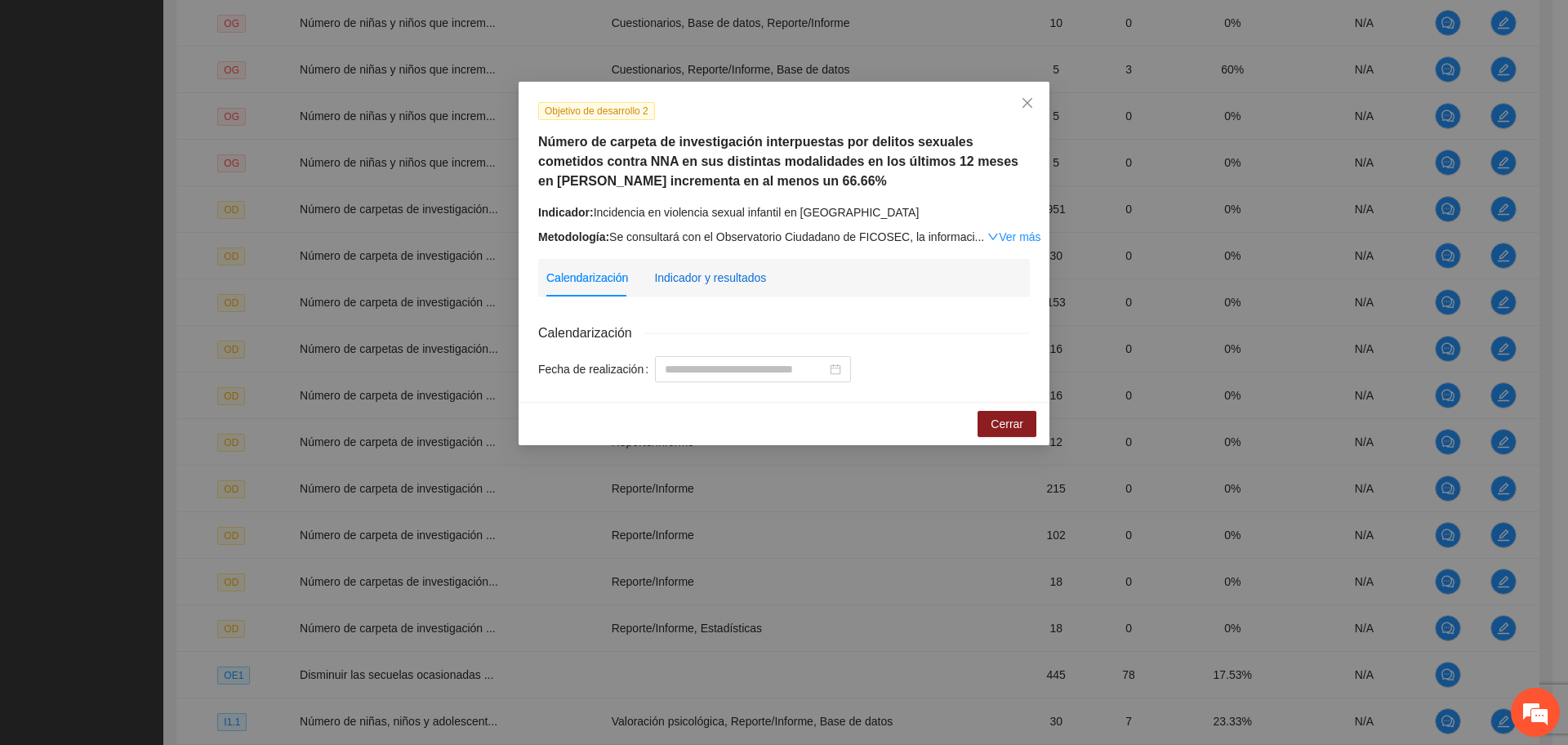
click at [722, 269] on div "Indicador y resultados" at bounding box center [710, 277] width 112 height 18
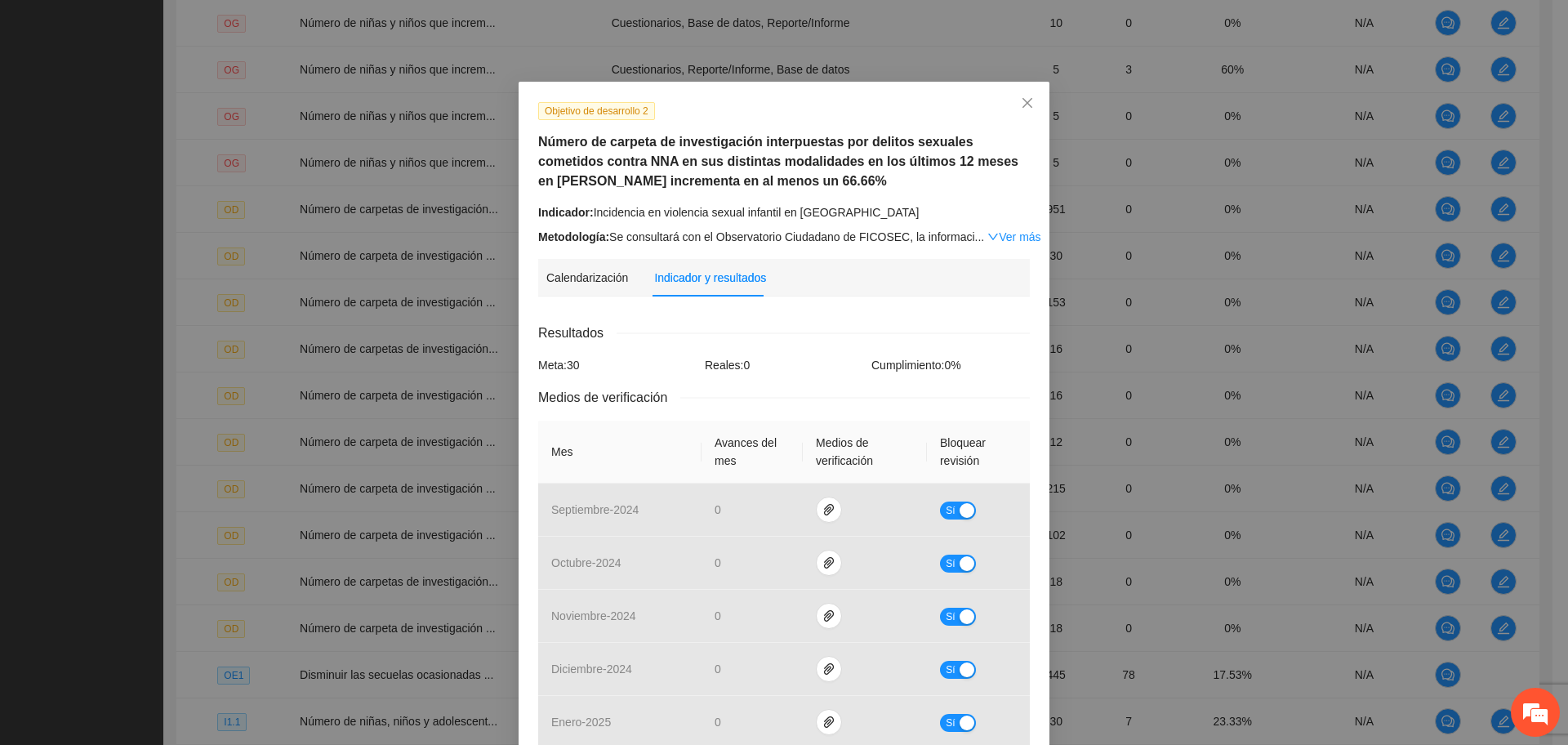
click at [697, 332] on div "Resultados" at bounding box center [784, 332] width 492 height 21
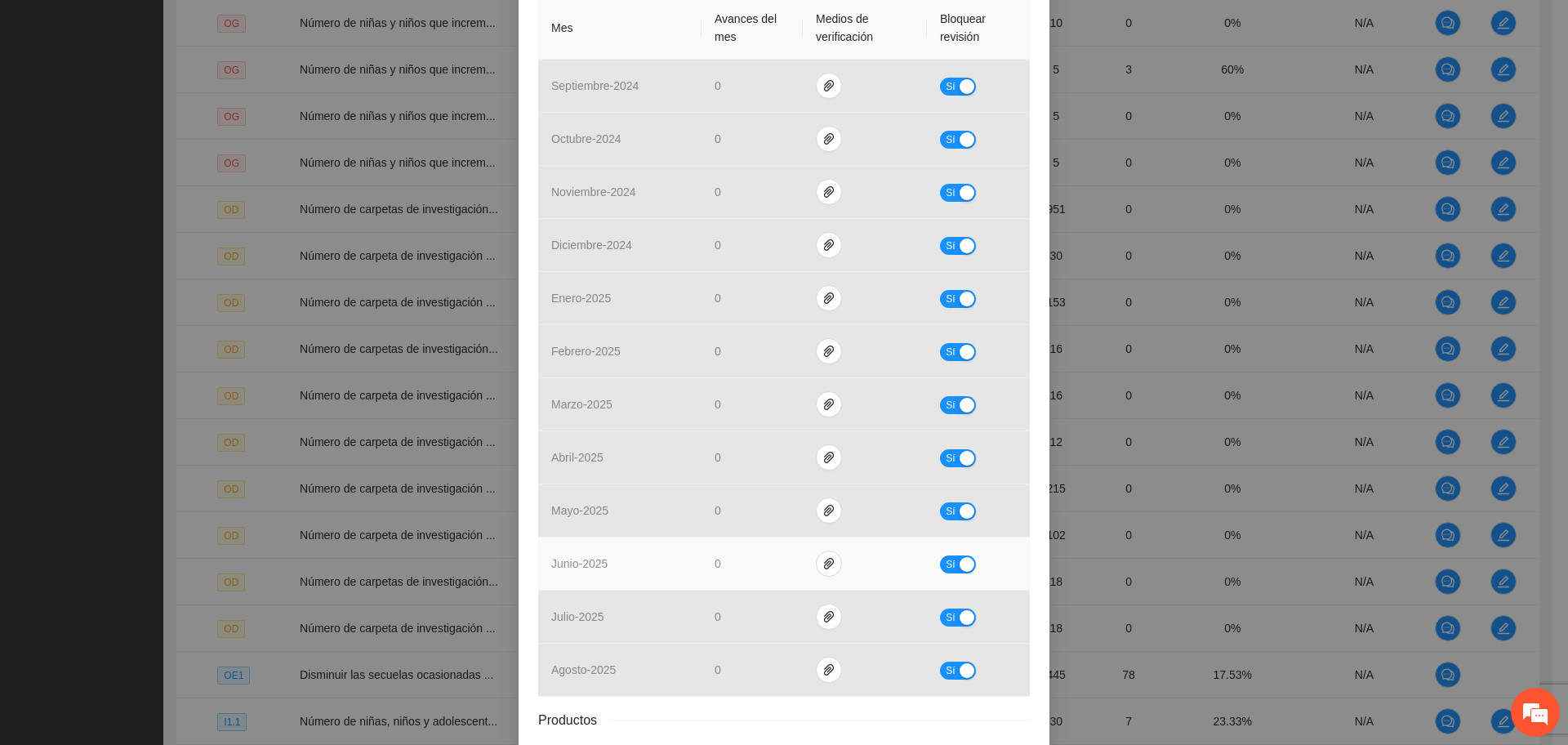
scroll to position [551, 0]
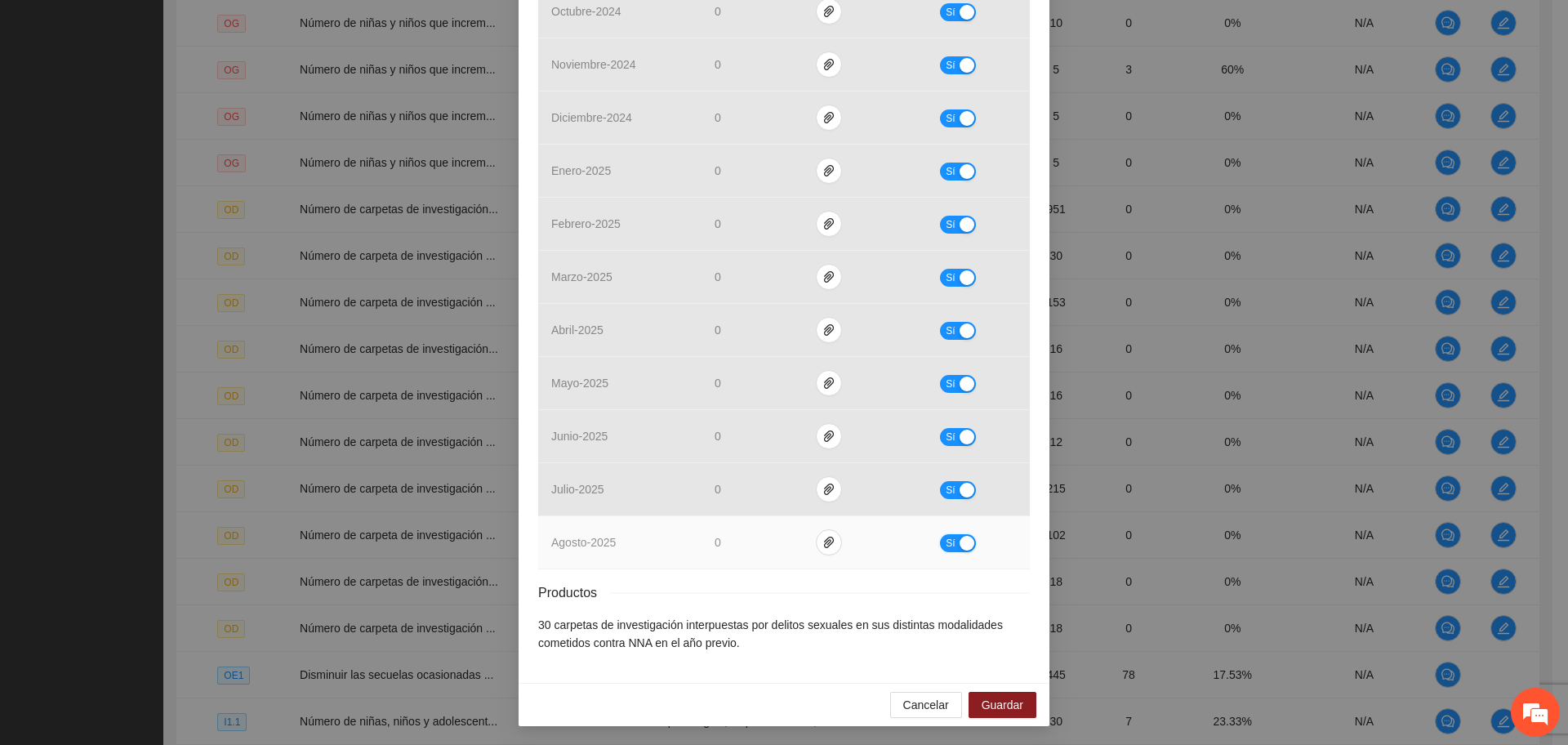
drag, startPoint x: 951, startPoint y: 537, endPoint x: 922, endPoint y: 531, distance: 29.6
click at [960, 537] on div "button" at bounding box center [967, 543] width 15 height 15
click at [831, 537] on icon "paper-clip" at bounding box center [836, 542] width 9 height 11
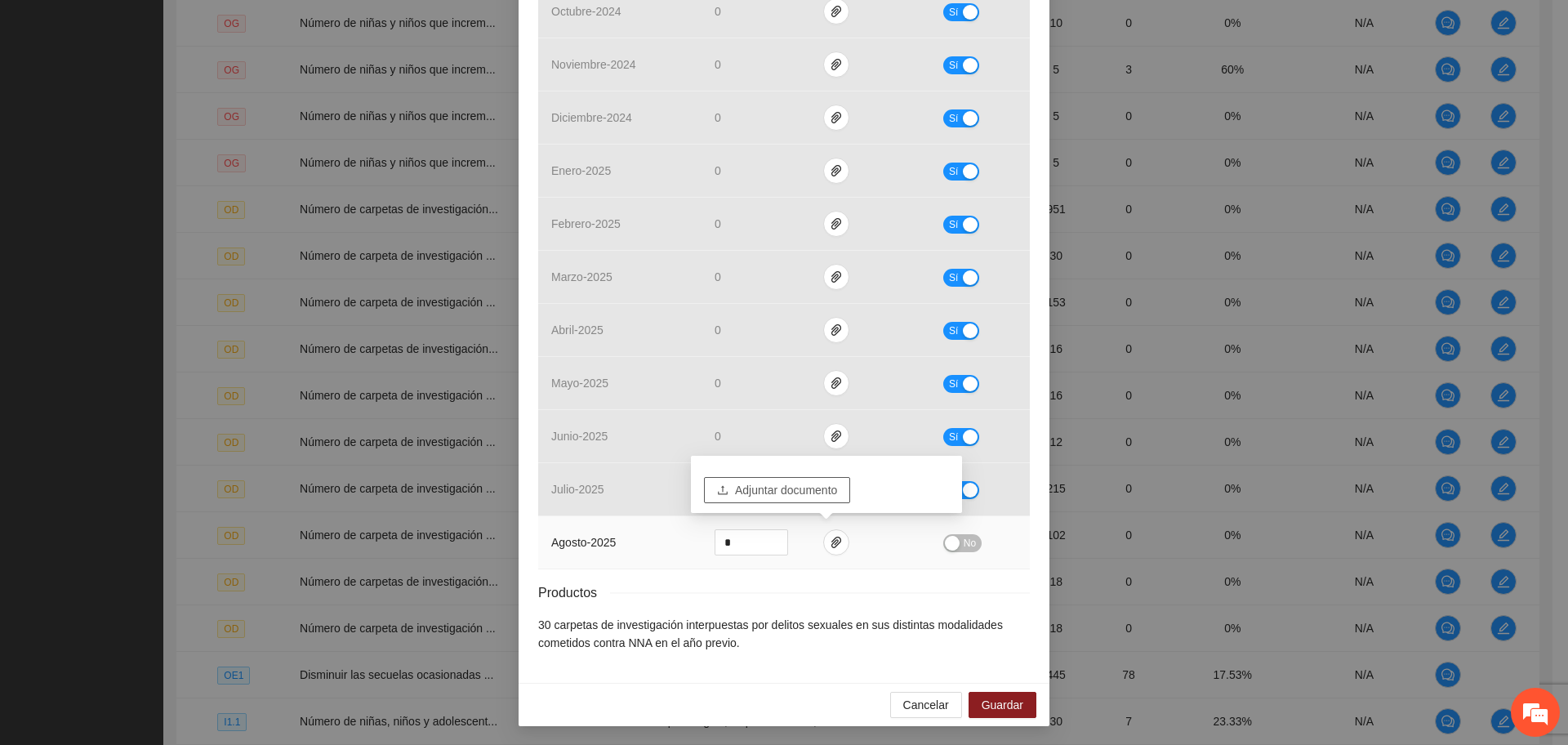
click at [787, 486] on span "Adjuntar documento" at bounding box center [786, 489] width 102 height 18
click at [800, 490] on span "Adjuntar documento" at bounding box center [786, 489] width 102 height 18
click at [949, 536] on div "button" at bounding box center [952, 543] width 15 height 15
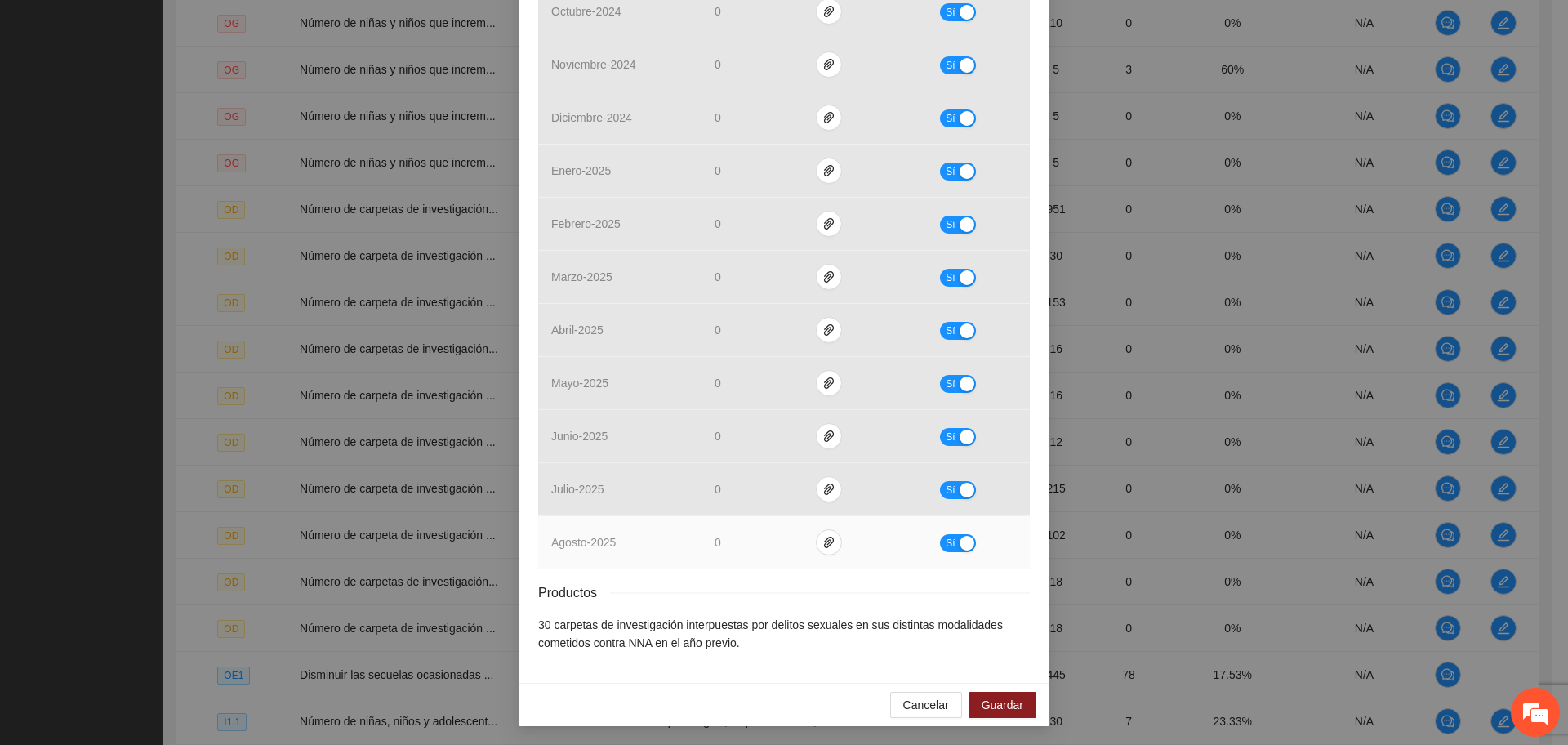
click at [946, 541] on span "Sí" at bounding box center [950, 543] width 9 height 18
drag, startPoint x: 741, startPoint y: 535, endPoint x: 704, endPoint y: 535, distance: 37.0
click at [704, 535] on td "*" at bounding box center [756, 543] width 109 height 53
click at [915, 586] on div "Productos" at bounding box center [784, 593] width 492 height 21
drag, startPoint x: 716, startPoint y: 542, endPoint x: 674, endPoint y: 550, distance: 42.8
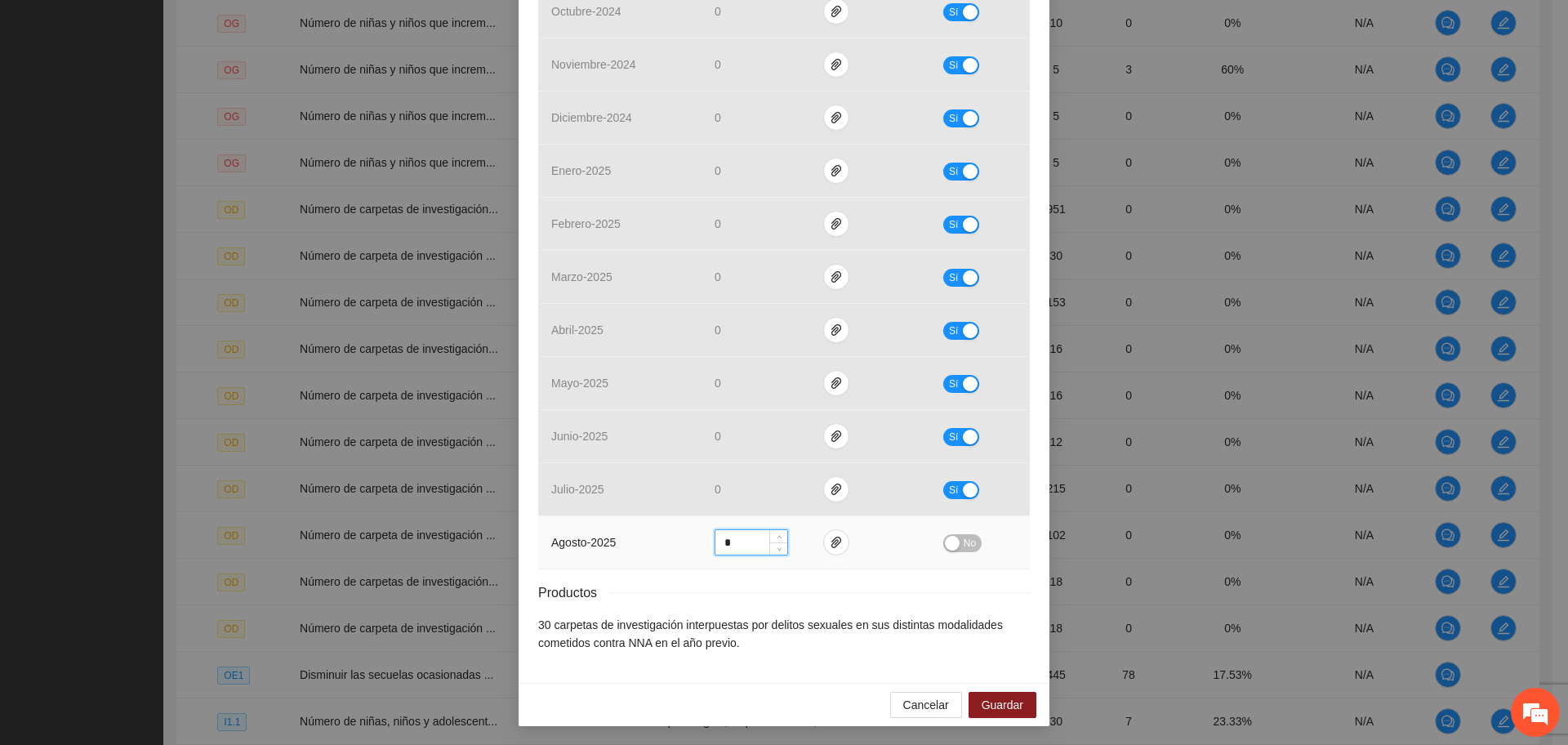
click at [674, 550] on tr "agosto - 2025 * No" at bounding box center [784, 543] width 492 height 53
type input "*"
click at [731, 569] on div "Resultados Meta: 30 Reales: 9 Cumplimiento: 30 % Medios de verificación Mes Ava…" at bounding box center [784, 212] width 492 height 880
click at [856, 572] on div "Resultados Meta: 30 Reales: 9 Cumplimiento: 30 % Medios de verificación Mes Ava…" at bounding box center [784, 212] width 492 height 880
click at [945, 543] on div "button" at bounding box center [952, 543] width 15 height 15
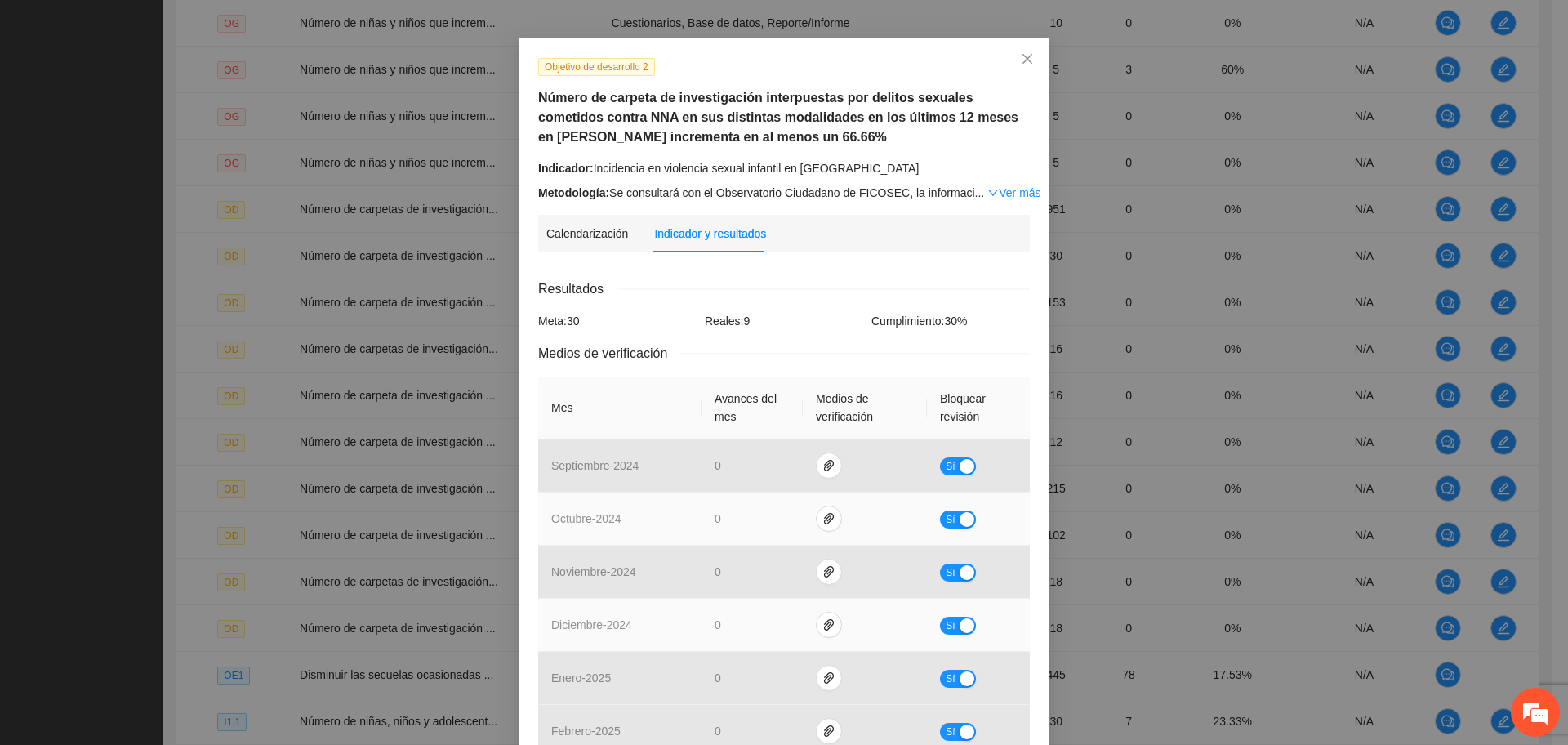
scroll to position [40, 0]
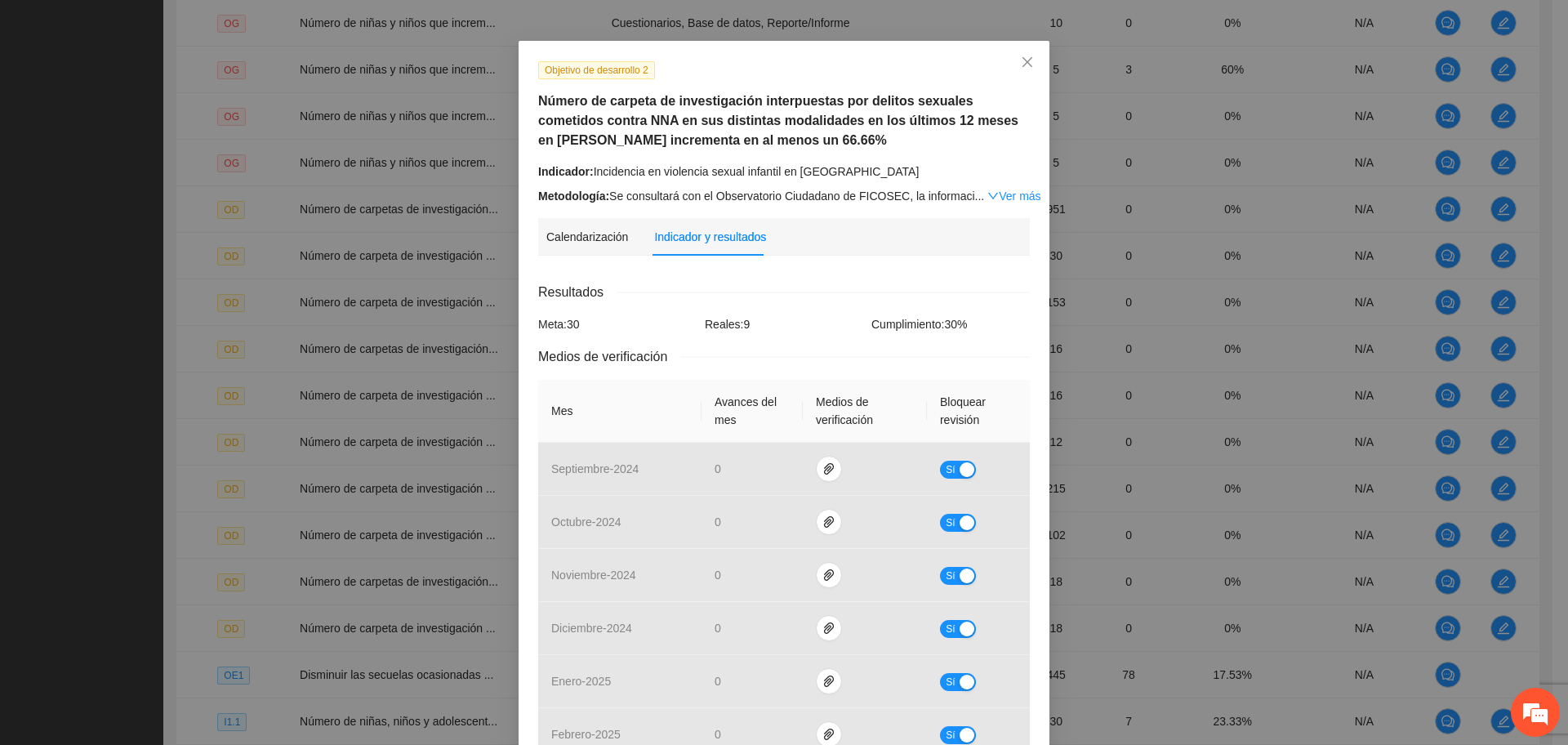
click at [783, 270] on div "Calendarización Fecha de realización Resultados Meta: 30 Reales: 9 Cumplimiento…" at bounding box center [784, 721] width 492 height 904
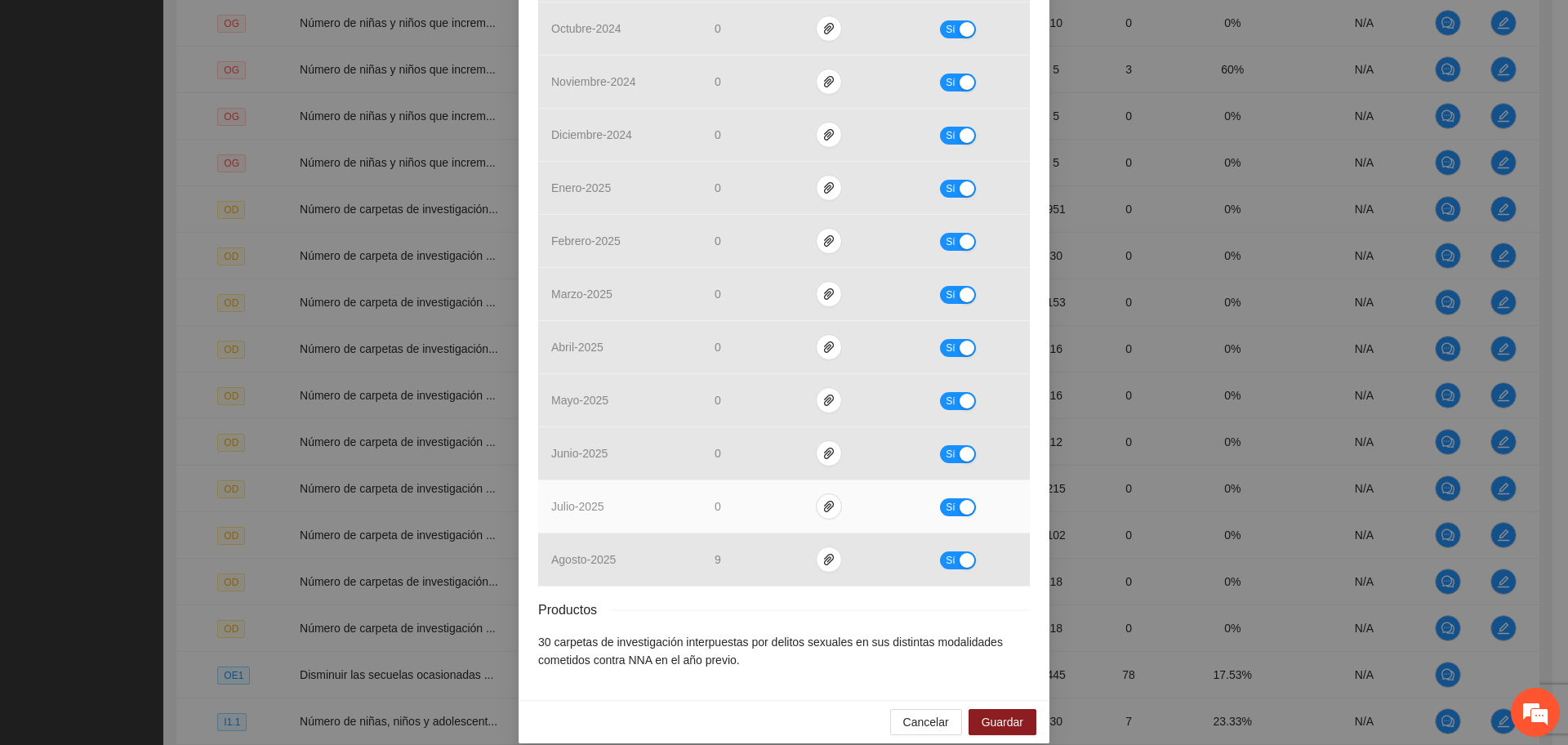
scroll to position [551, 0]
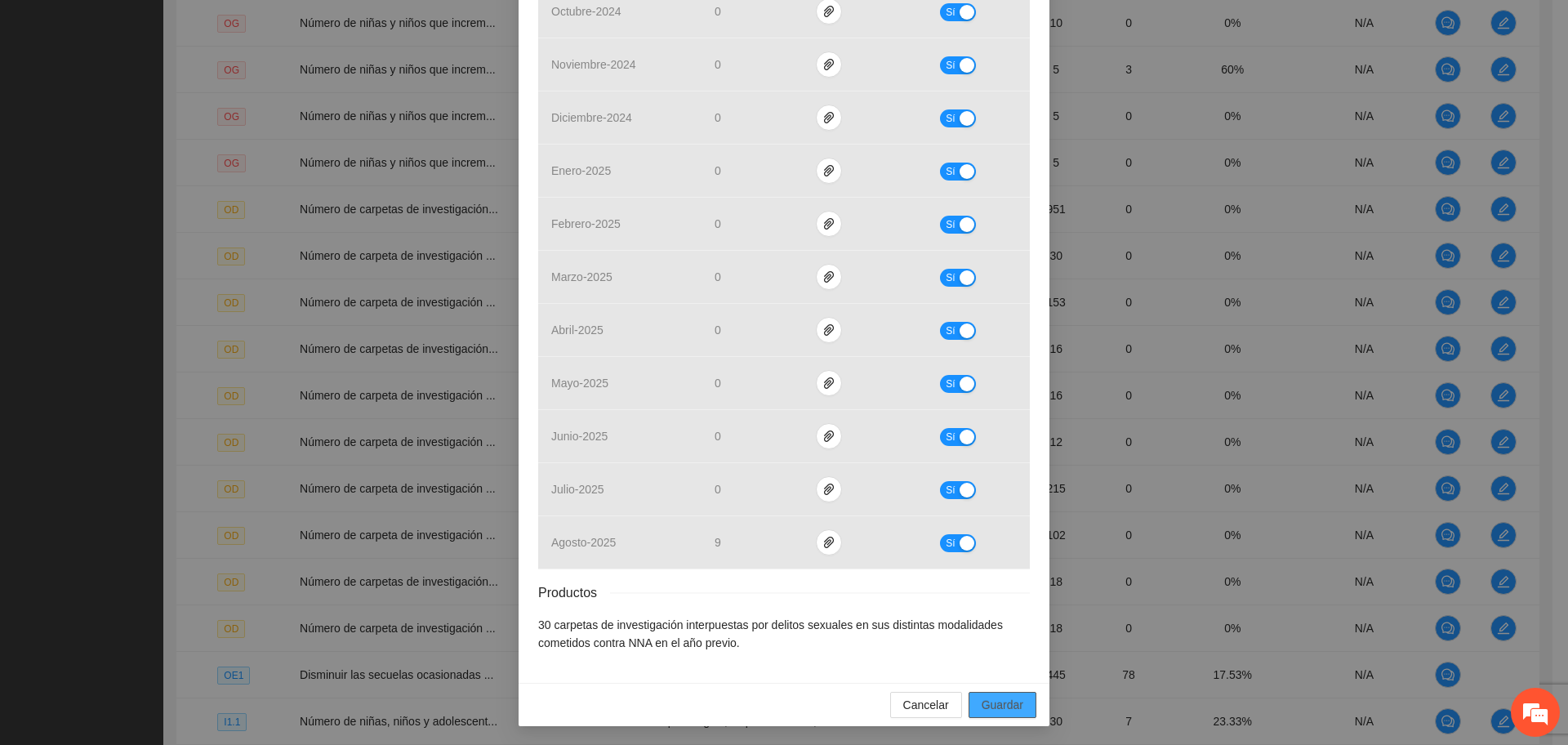
click at [981, 710] on span "Guardar" at bounding box center [1002, 705] width 41 height 18
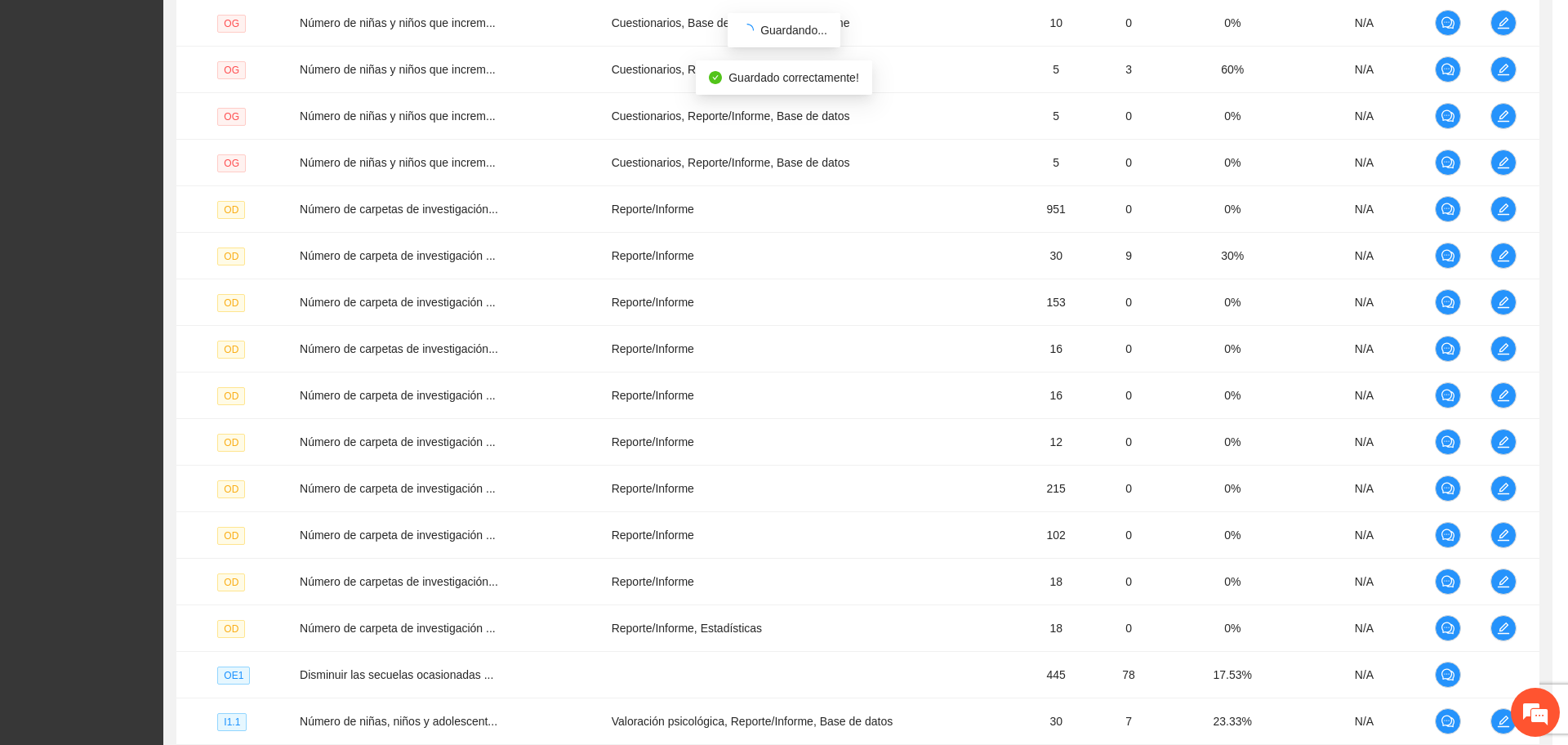
scroll to position [469, 0]
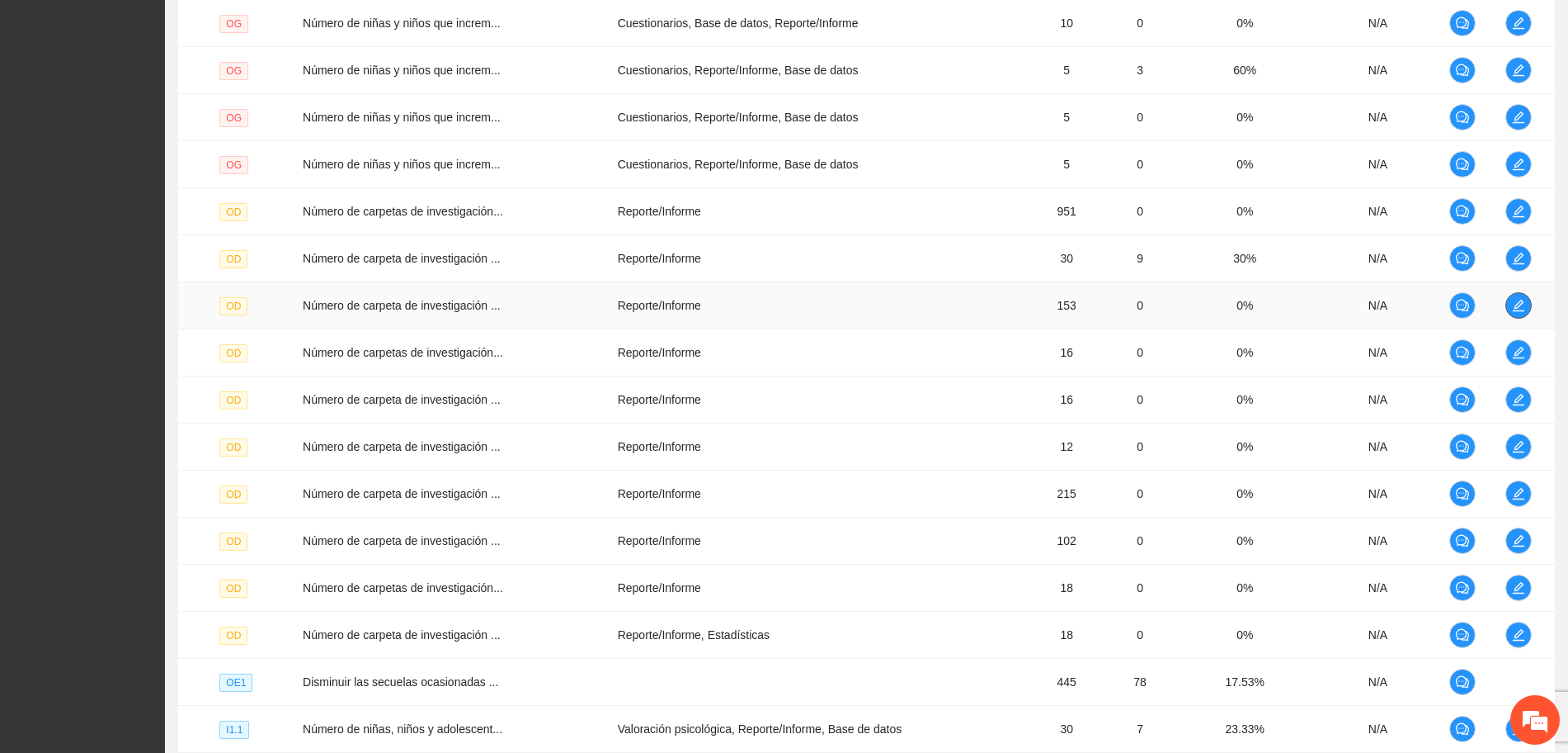
click at [1518, 309] on icon "edit" at bounding box center [1518, 305] width 13 height 13
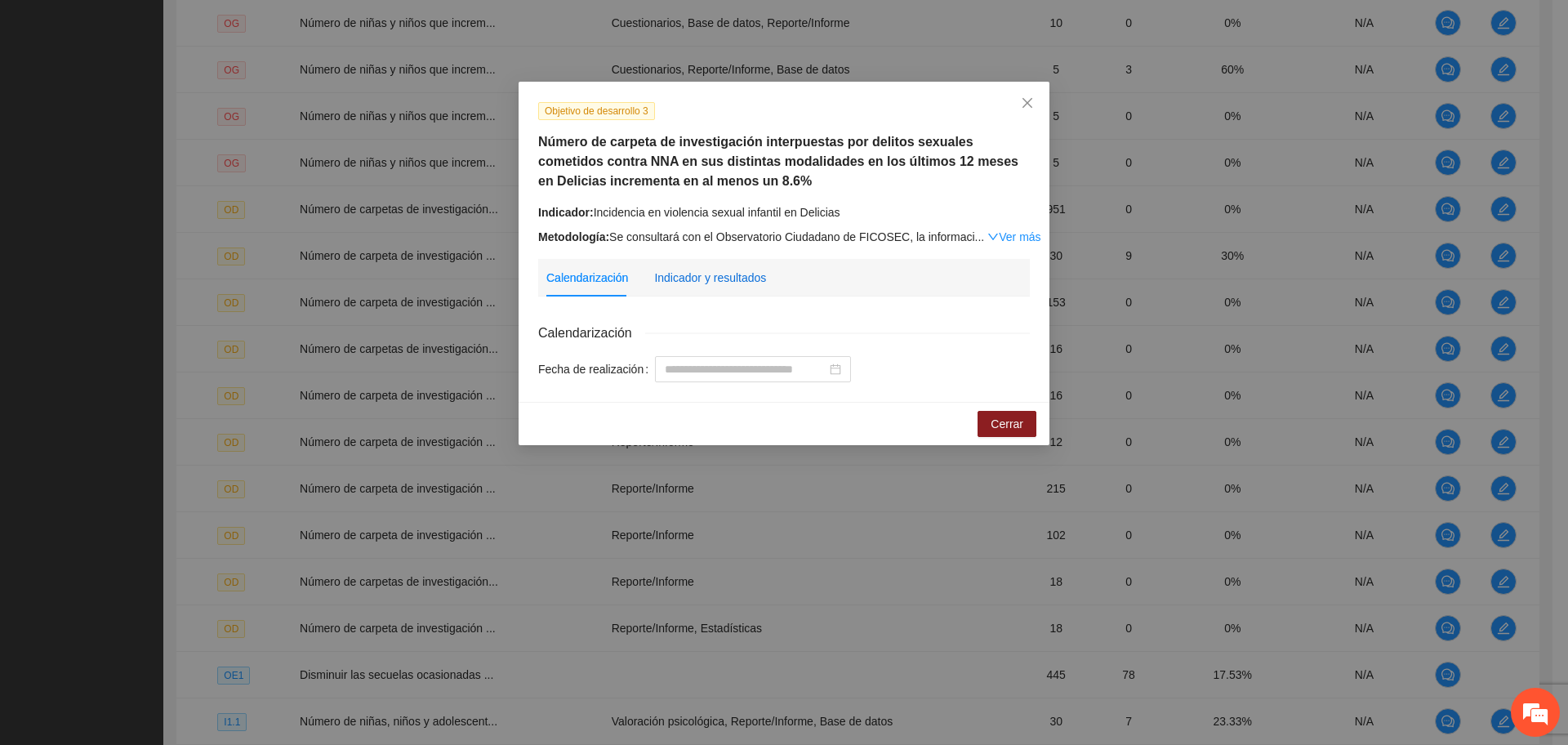
click at [740, 274] on div "Indicador y resultados" at bounding box center [710, 277] width 112 height 18
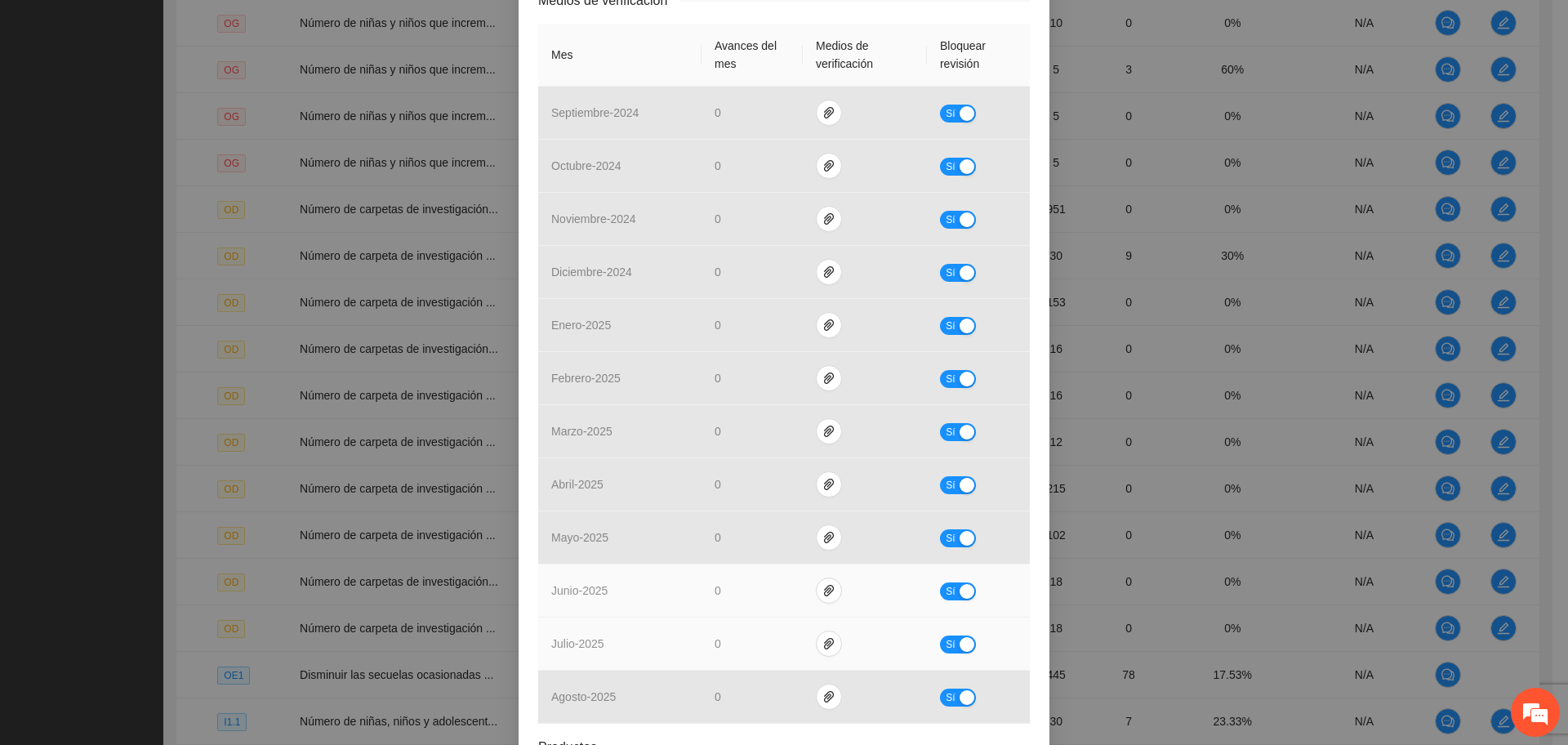
scroll to position [551, 0]
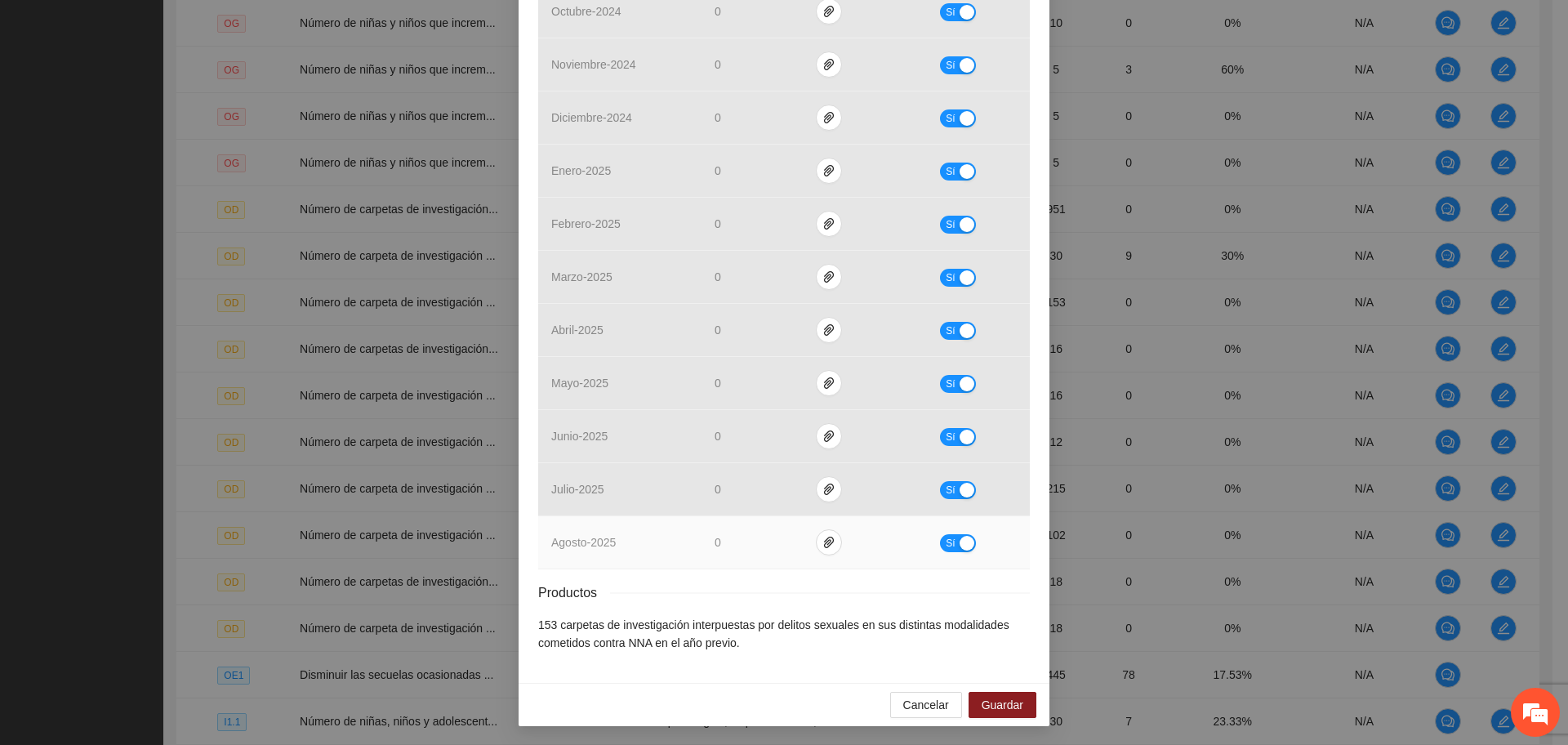
drag, startPoint x: 951, startPoint y: 545, endPoint x: 941, endPoint y: 546, distance: 10.0
click at [960, 544] on div "button" at bounding box center [967, 543] width 15 height 15
click at [830, 542] on icon "paper-clip" at bounding box center [836, 542] width 13 height 13
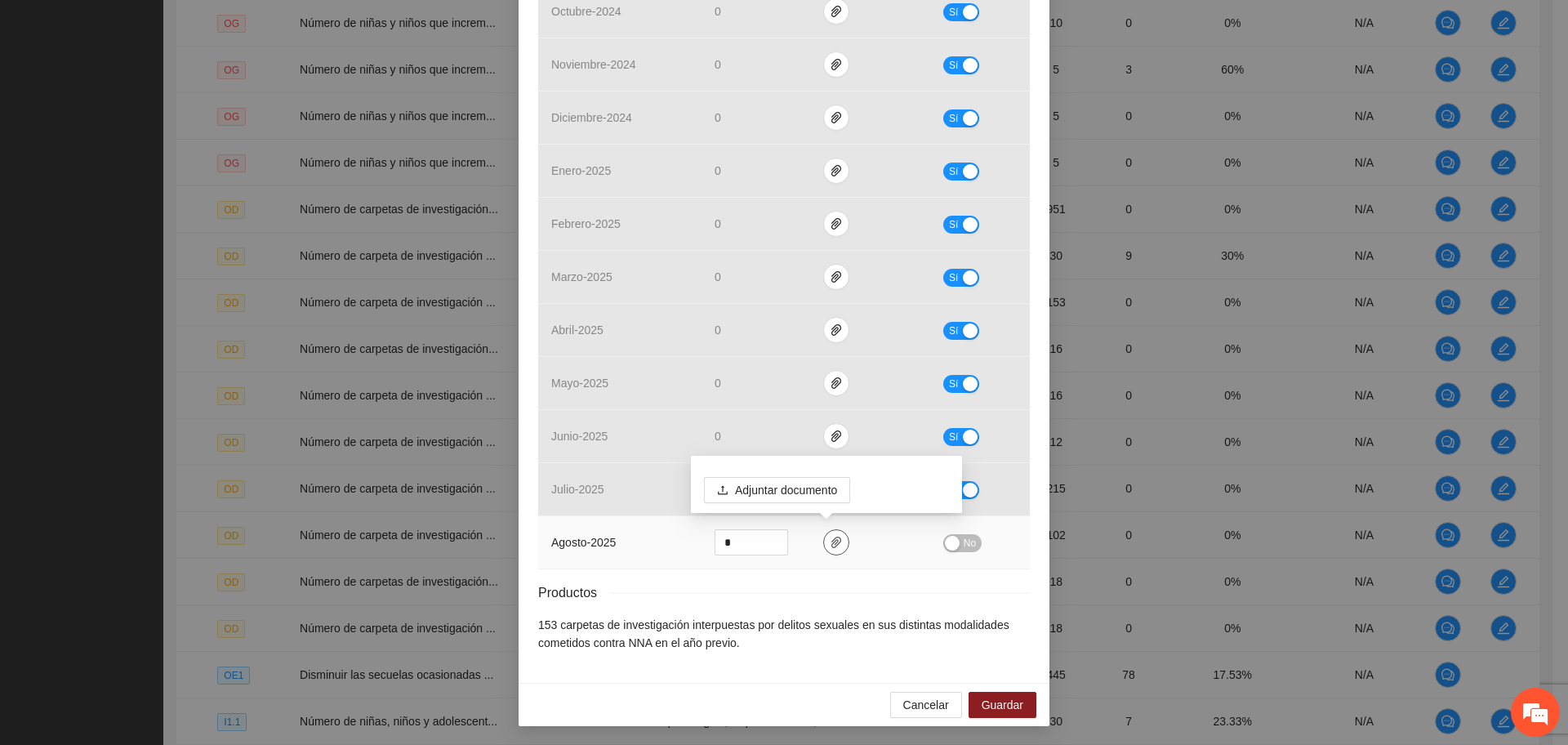
click at [830, 542] on icon "paper-clip" at bounding box center [836, 542] width 13 height 13
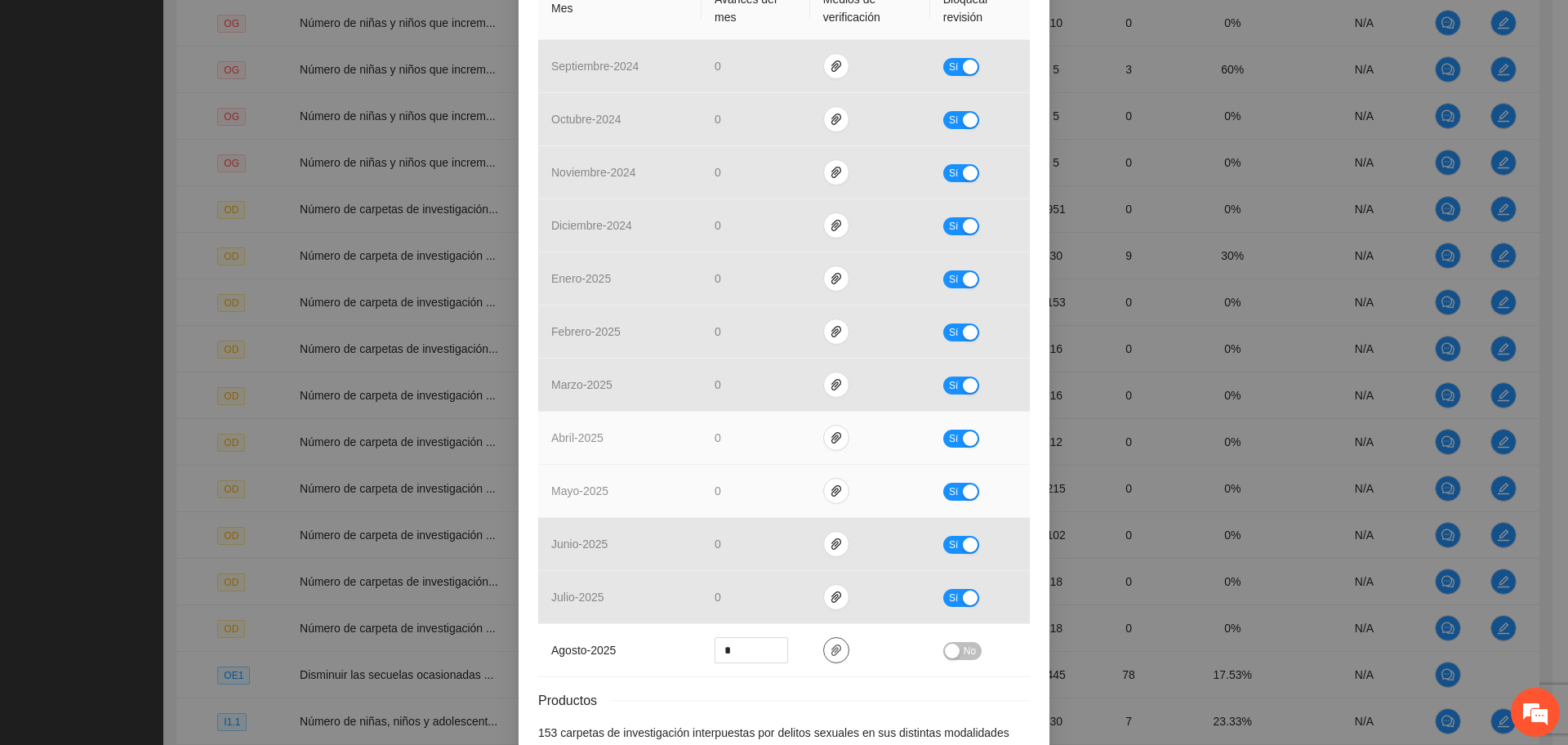
scroll to position [449, 0]
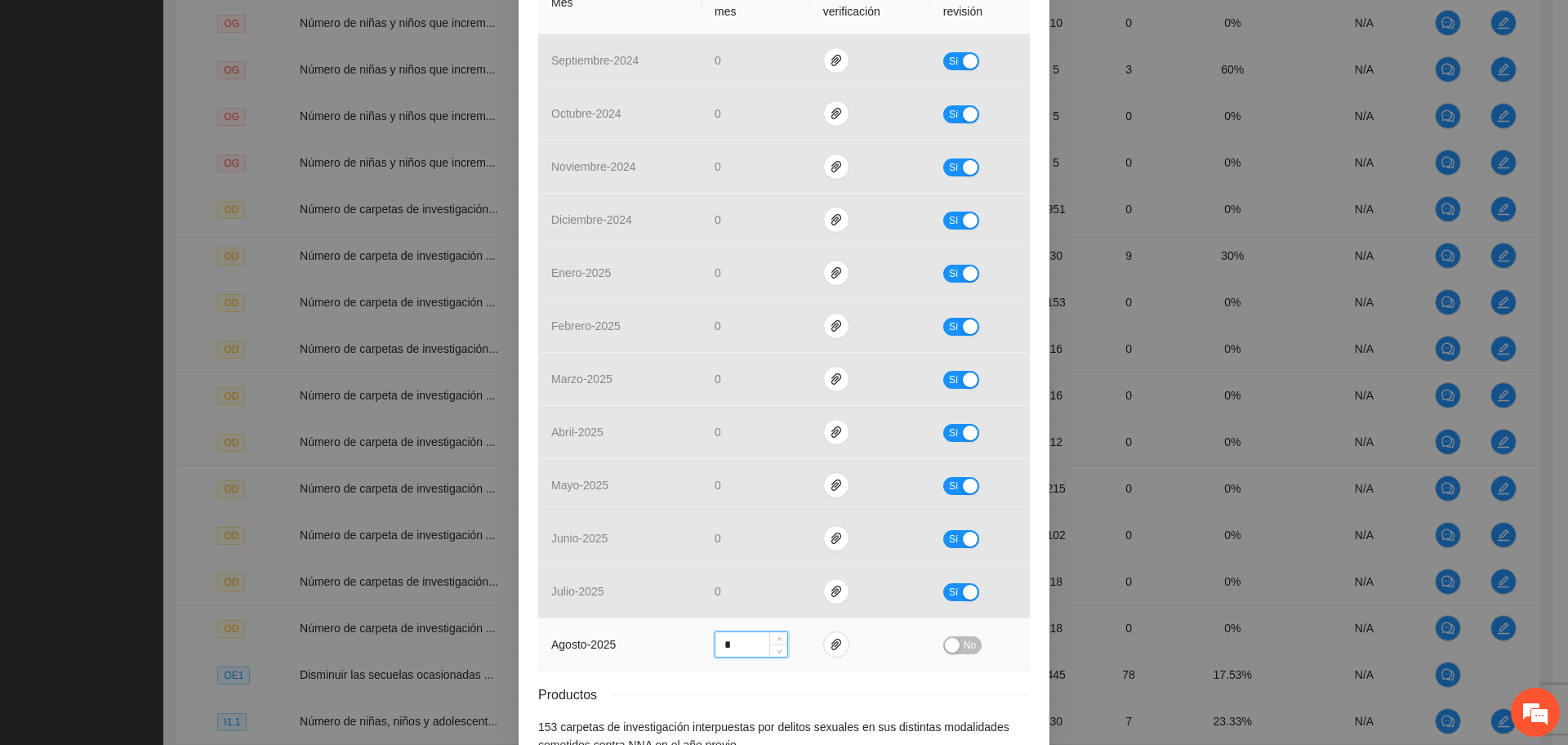
drag, startPoint x: 729, startPoint y: 641, endPoint x: 659, endPoint y: 650, distance: 70.6
click at [659, 650] on tr "agosto - 2025 * No" at bounding box center [784, 645] width 492 height 53
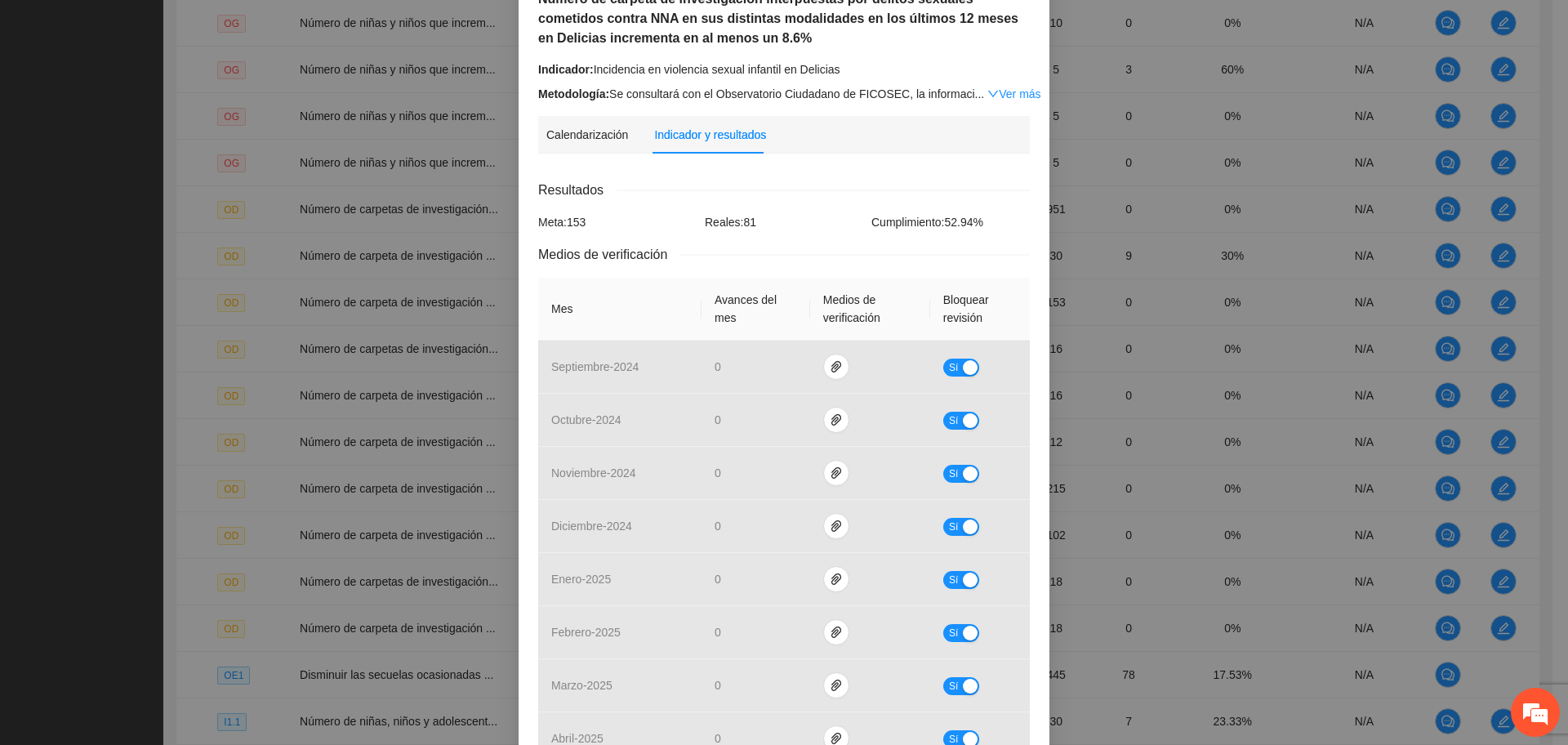
type input "**"
click at [788, 197] on div "Resultados" at bounding box center [784, 190] width 492 height 21
click at [768, 221] on div "Reales: 81" at bounding box center [783, 221] width 166 height 18
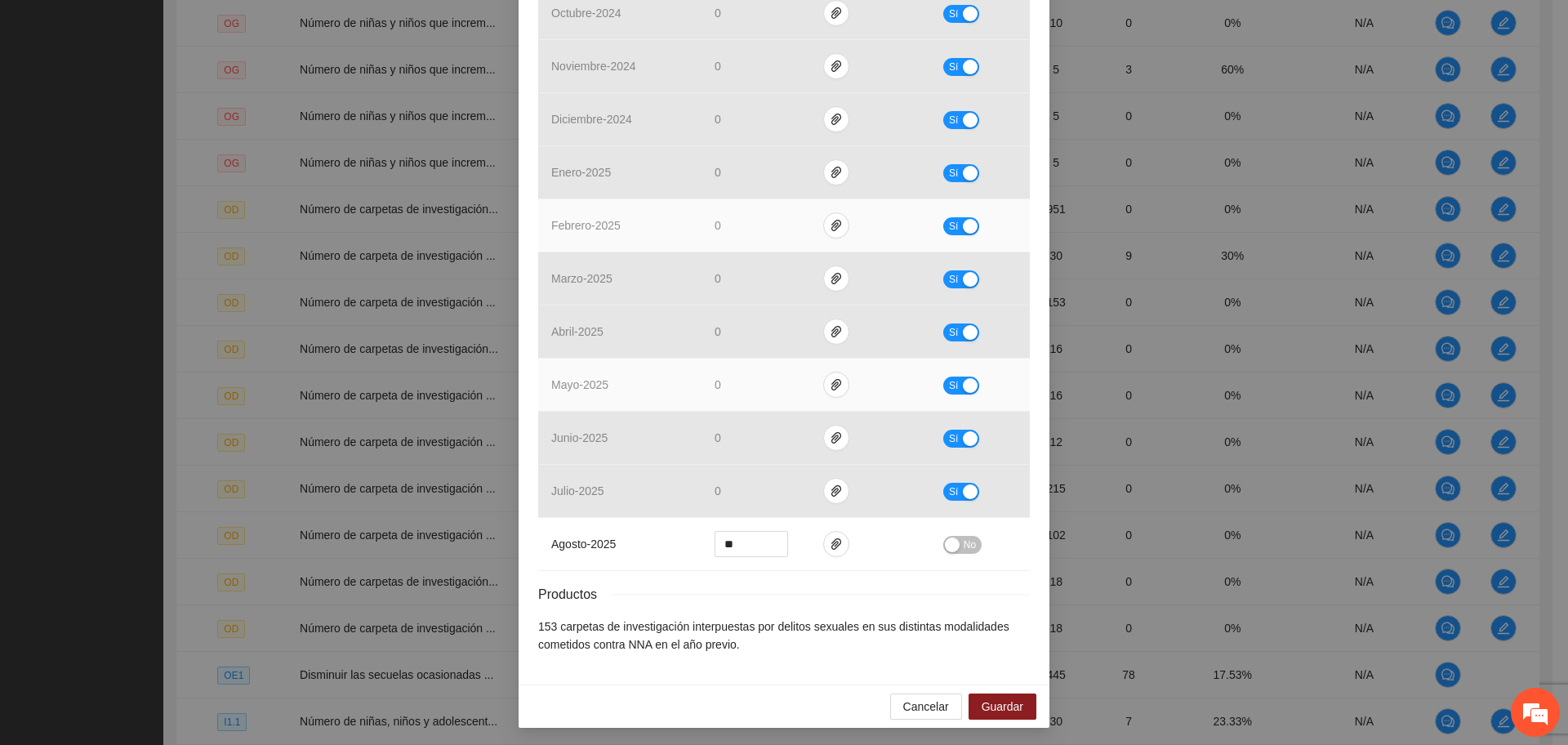
scroll to position [551, 0]
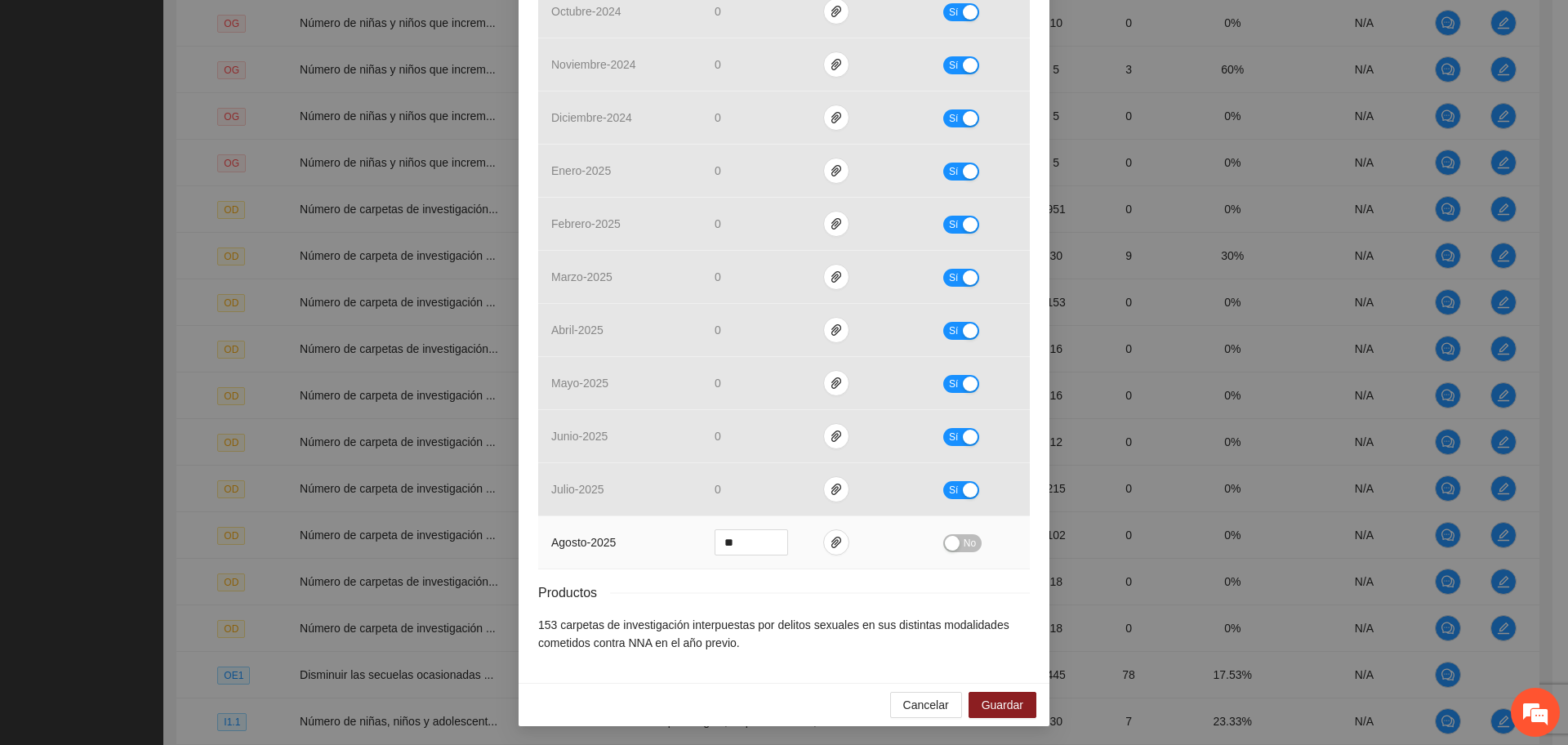
click at [964, 541] on span "No" at bounding box center [970, 543] width 12 height 18
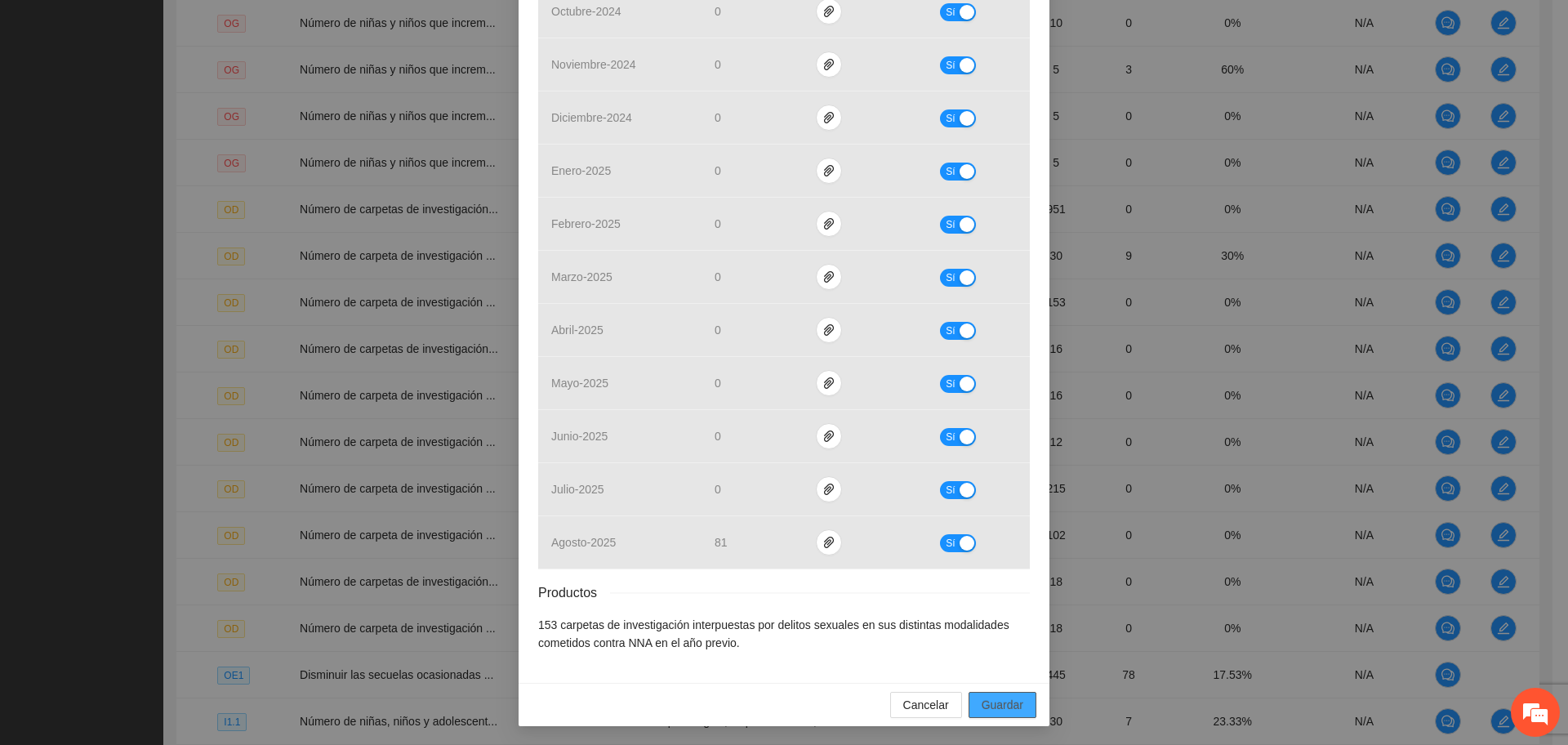
click at [1005, 698] on span "Guardar" at bounding box center [1002, 705] width 41 height 18
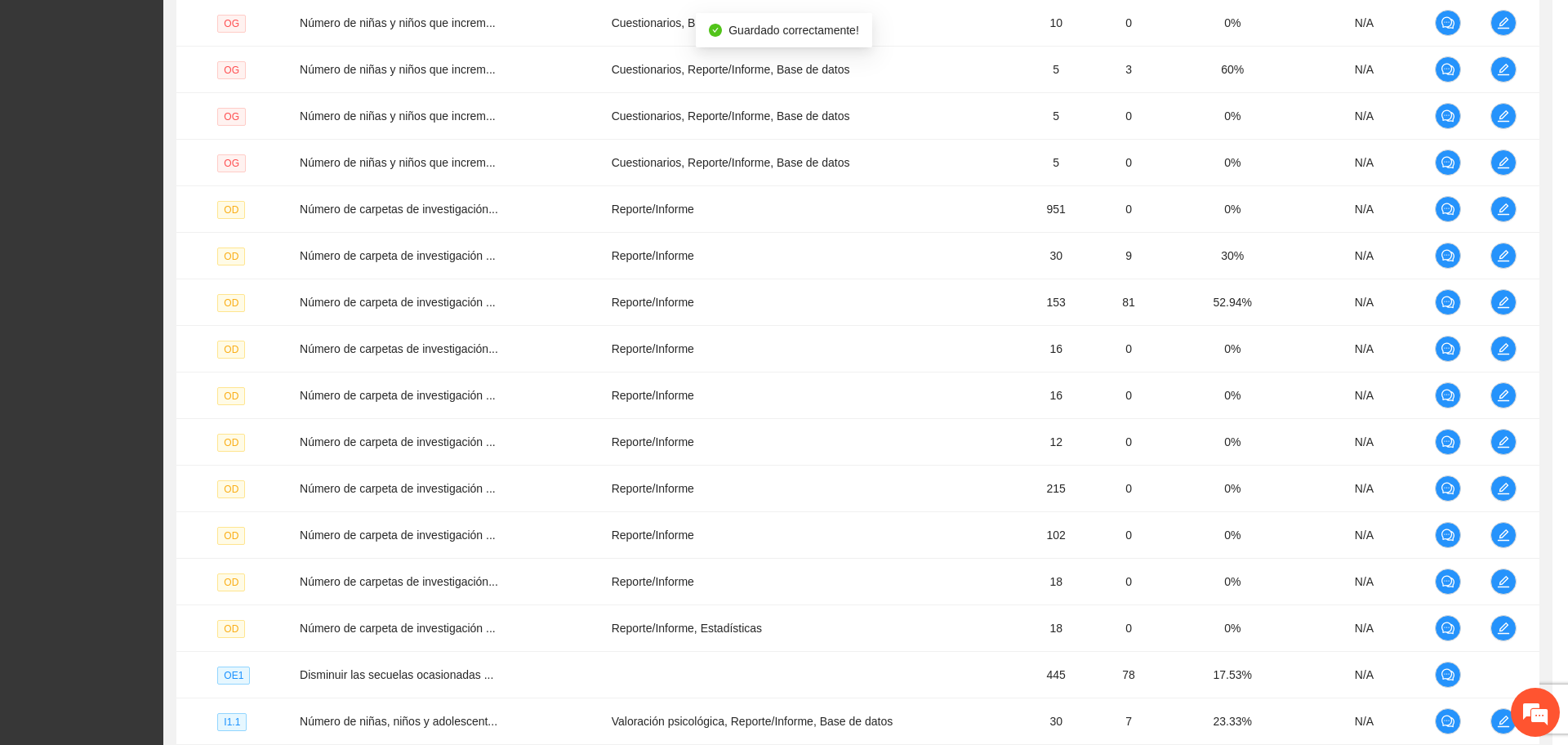
scroll to position [469, 0]
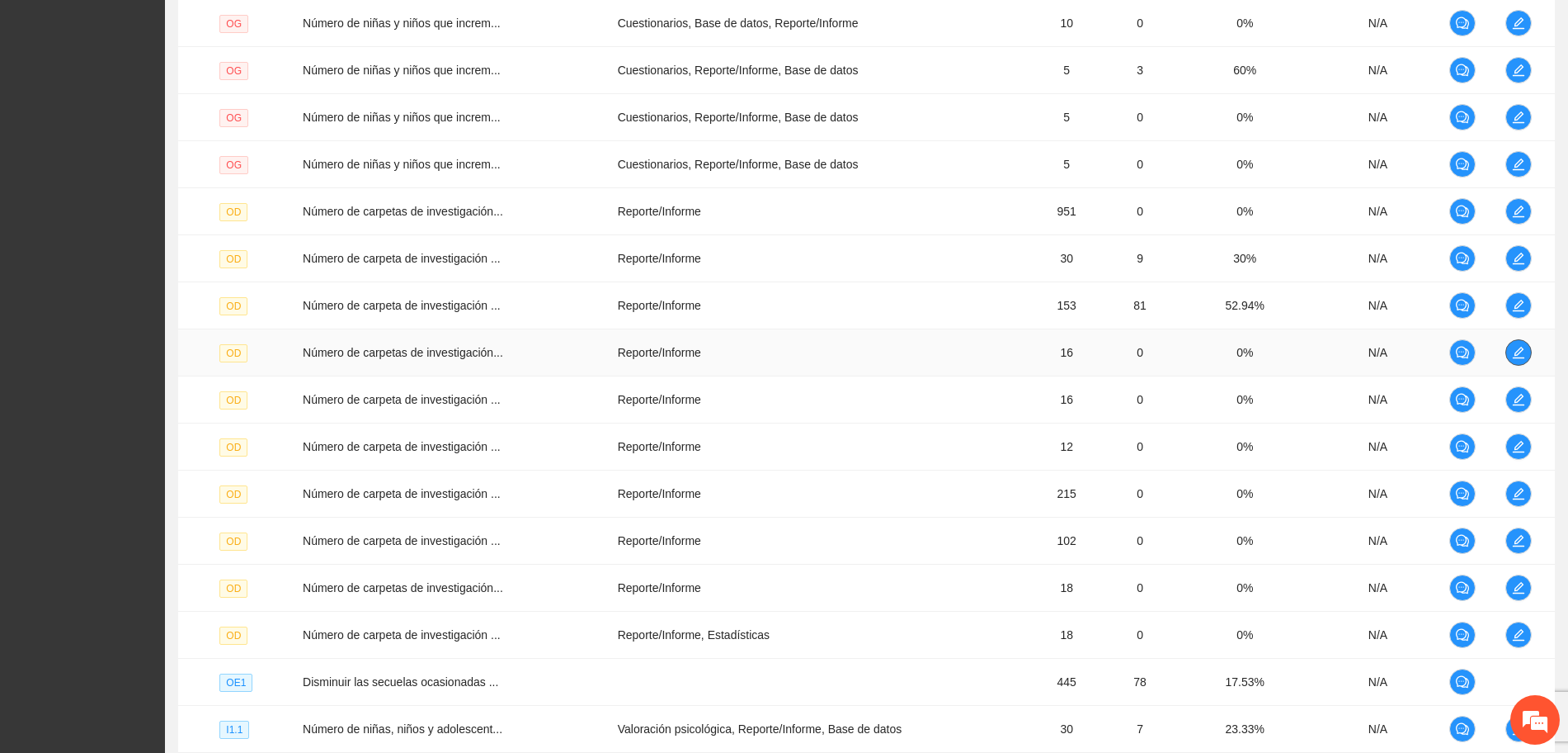
click at [1518, 355] on icon "edit" at bounding box center [1518, 352] width 11 height 11
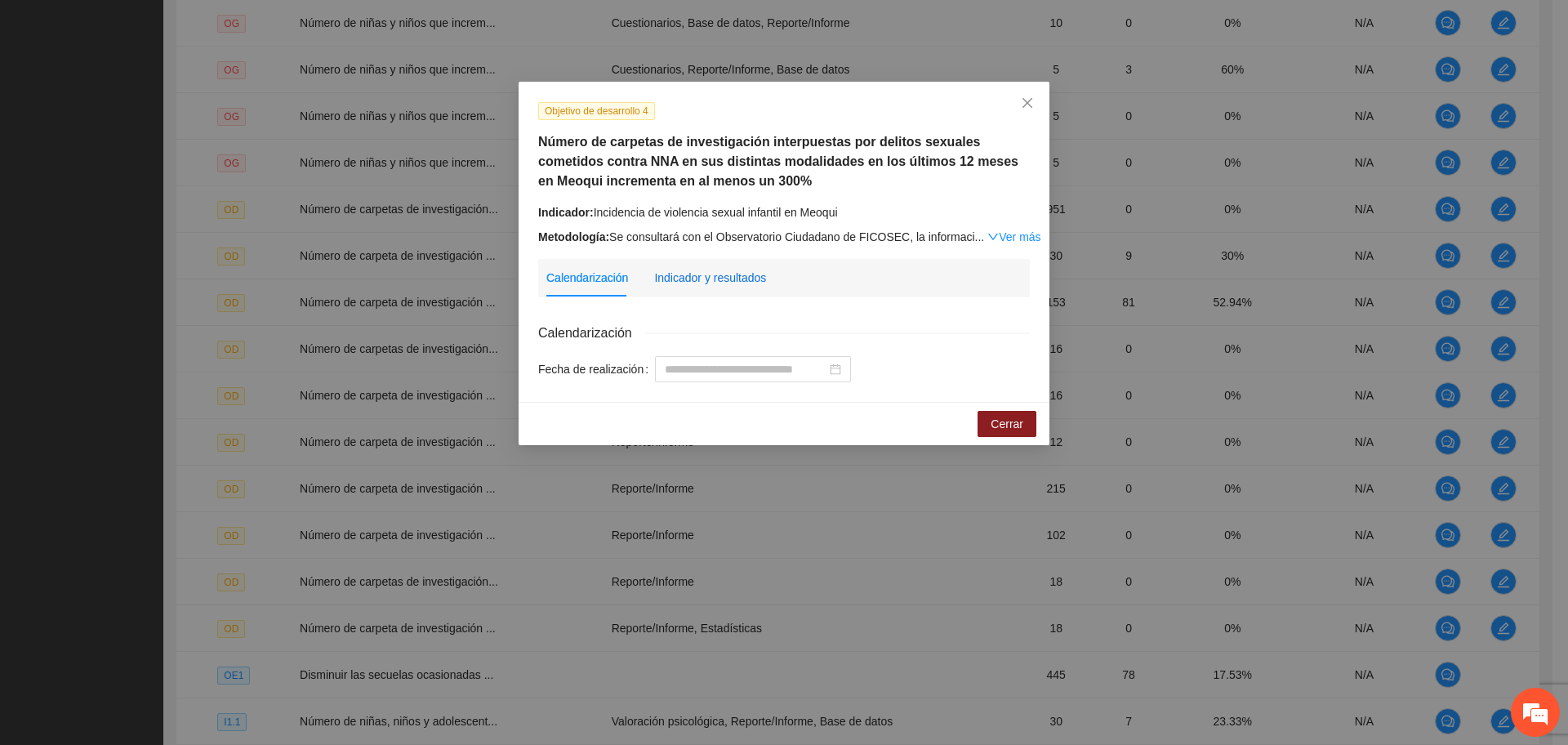
click at [718, 276] on div "Indicador y resultados" at bounding box center [710, 277] width 112 height 18
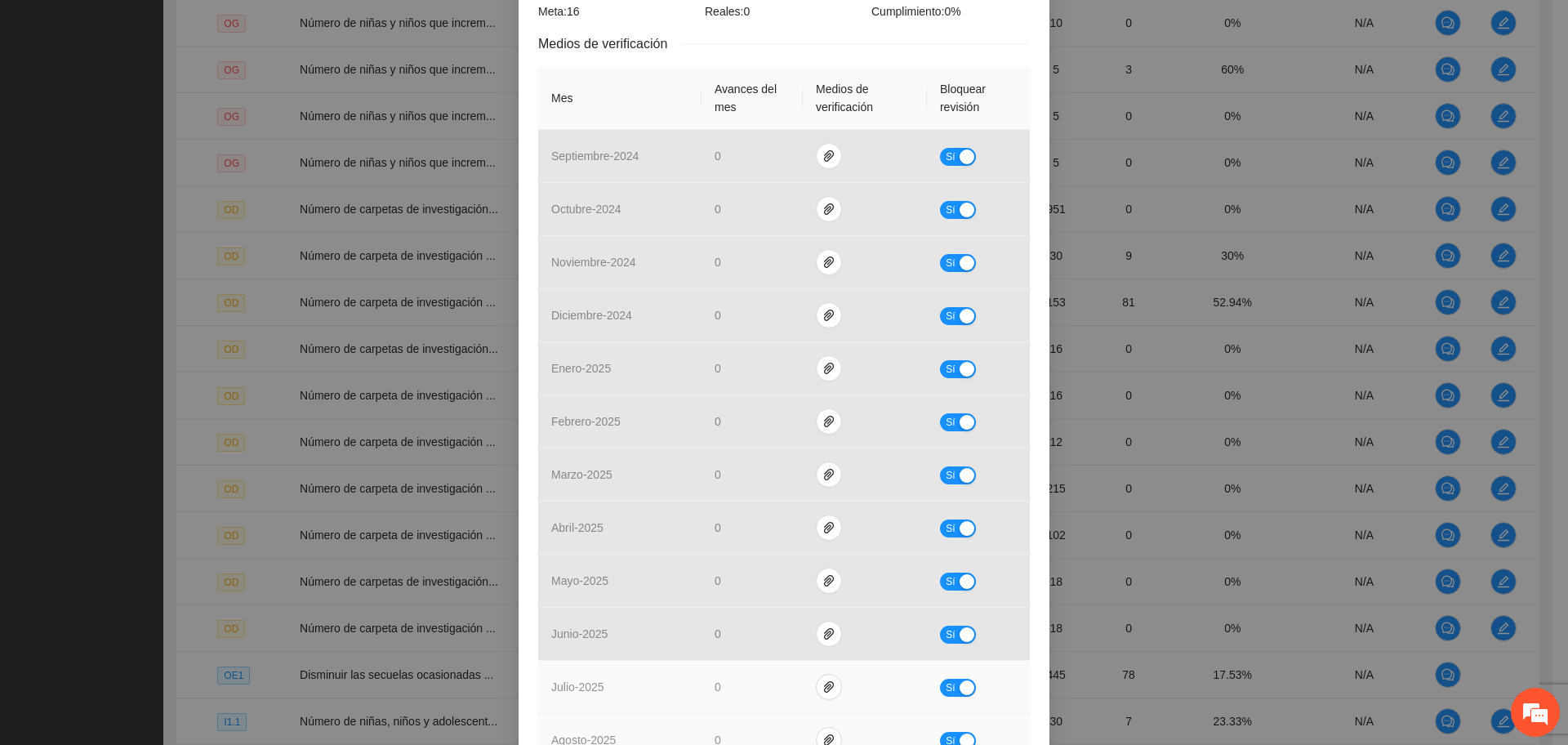
scroll to position [551, 0]
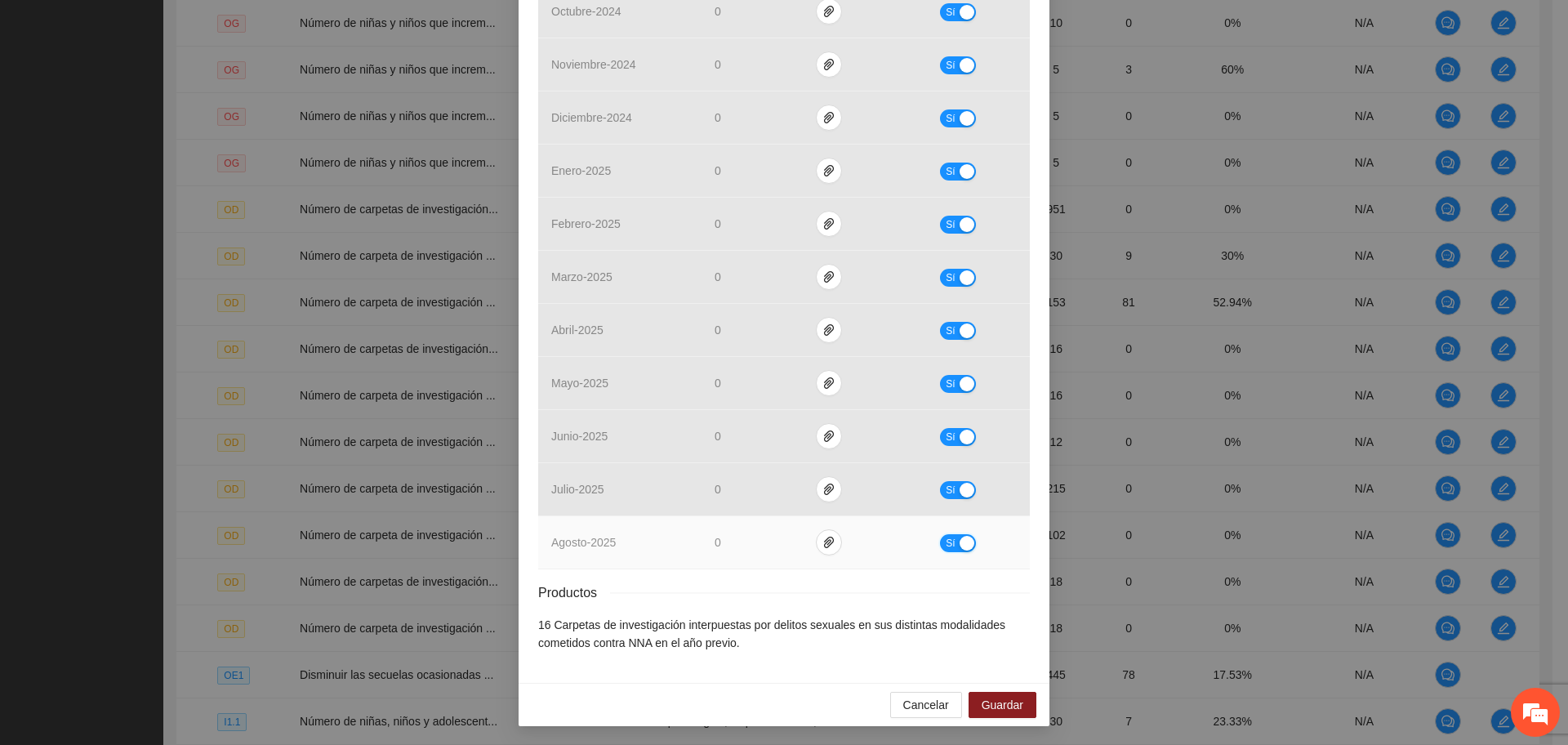
drag, startPoint x: 955, startPoint y: 538, endPoint x: 812, endPoint y: 568, distance: 146.1
click at [943, 541] on button "Sí" at bounding box center [958, 543] width 36 height 18
drag, startPoint x: 743, startPoint y: 535, endPoint x: 647, endPoint y: 526, distance: 96.4
click at [647, 526] on tr "agosto - 2025 * No" at bounding box center [784, 543] width 492 height 53
type input "*"
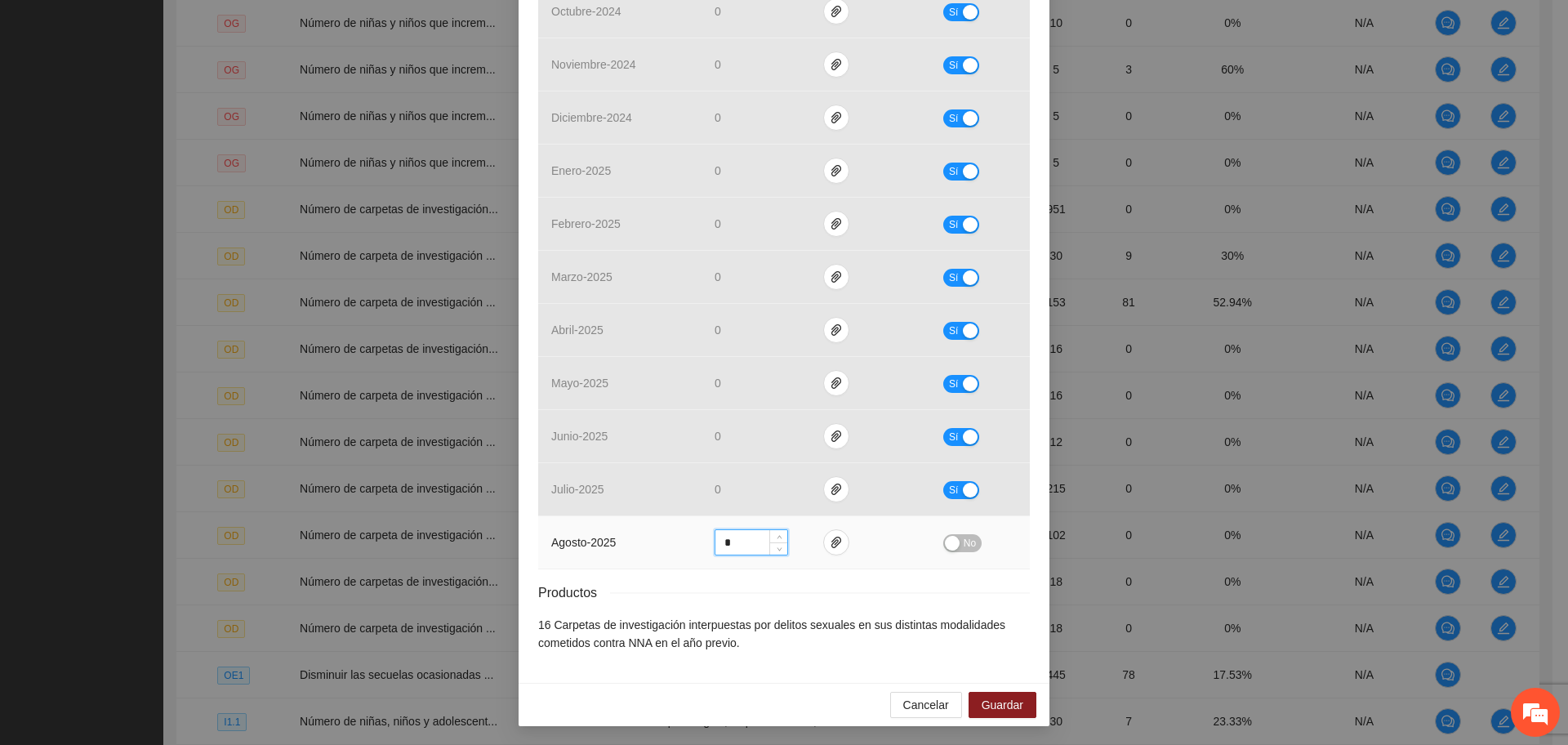
click at [949, 534] on button "No" at bounding box center [962, 543] width 39 height 18
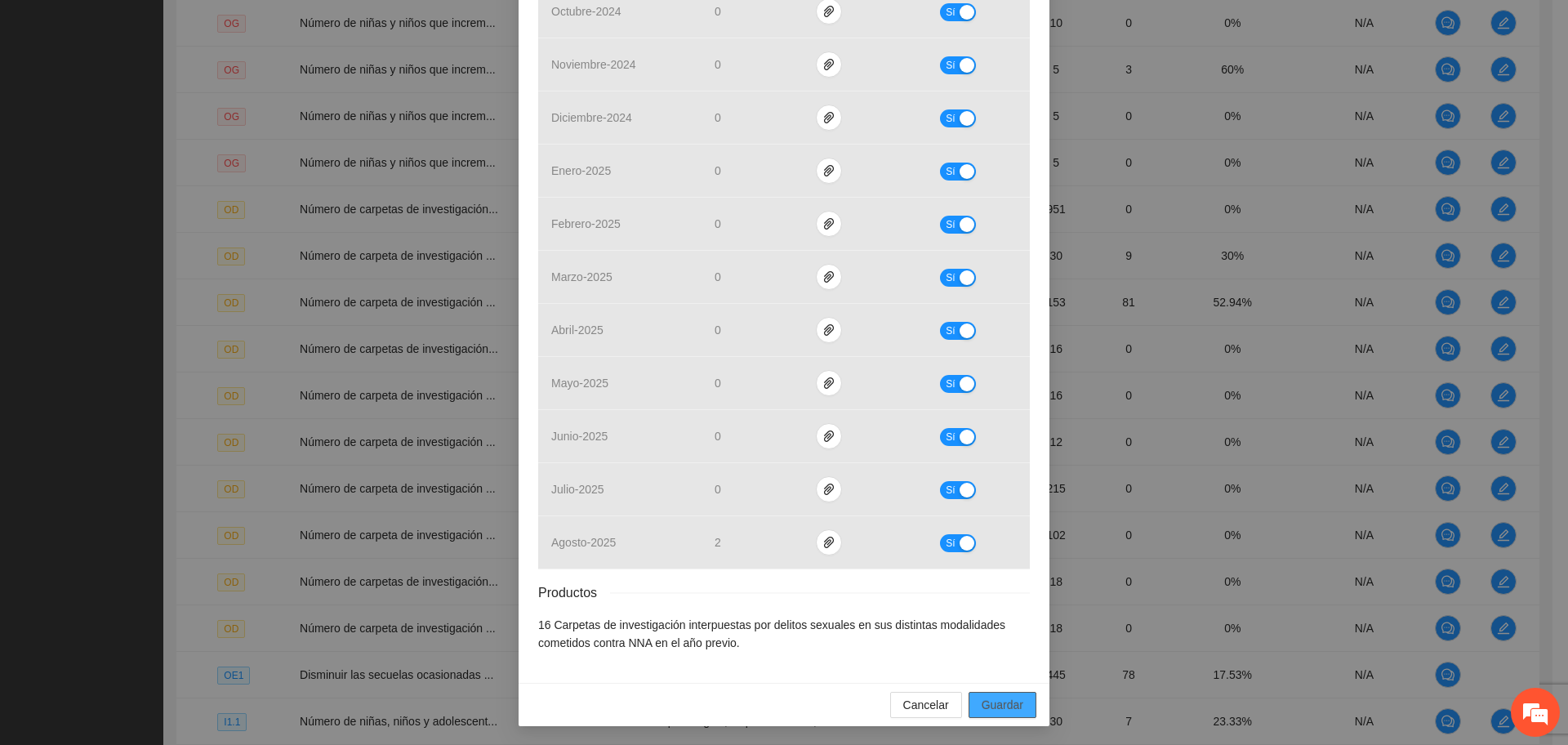
click at [992, 705] on span "Guardar" at bounding box center [1002, 705] width 41 height 18
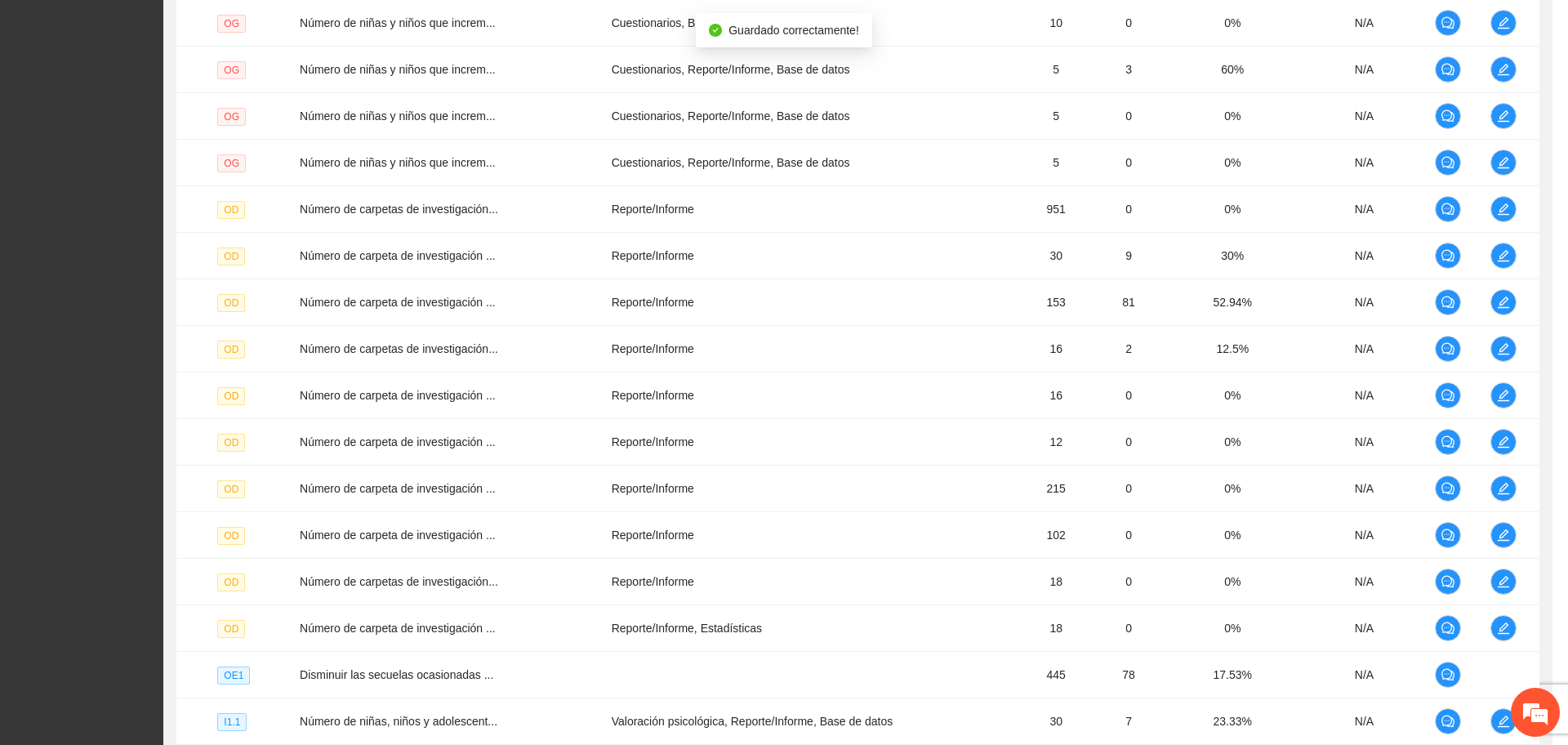
scroll to position [469, 0]
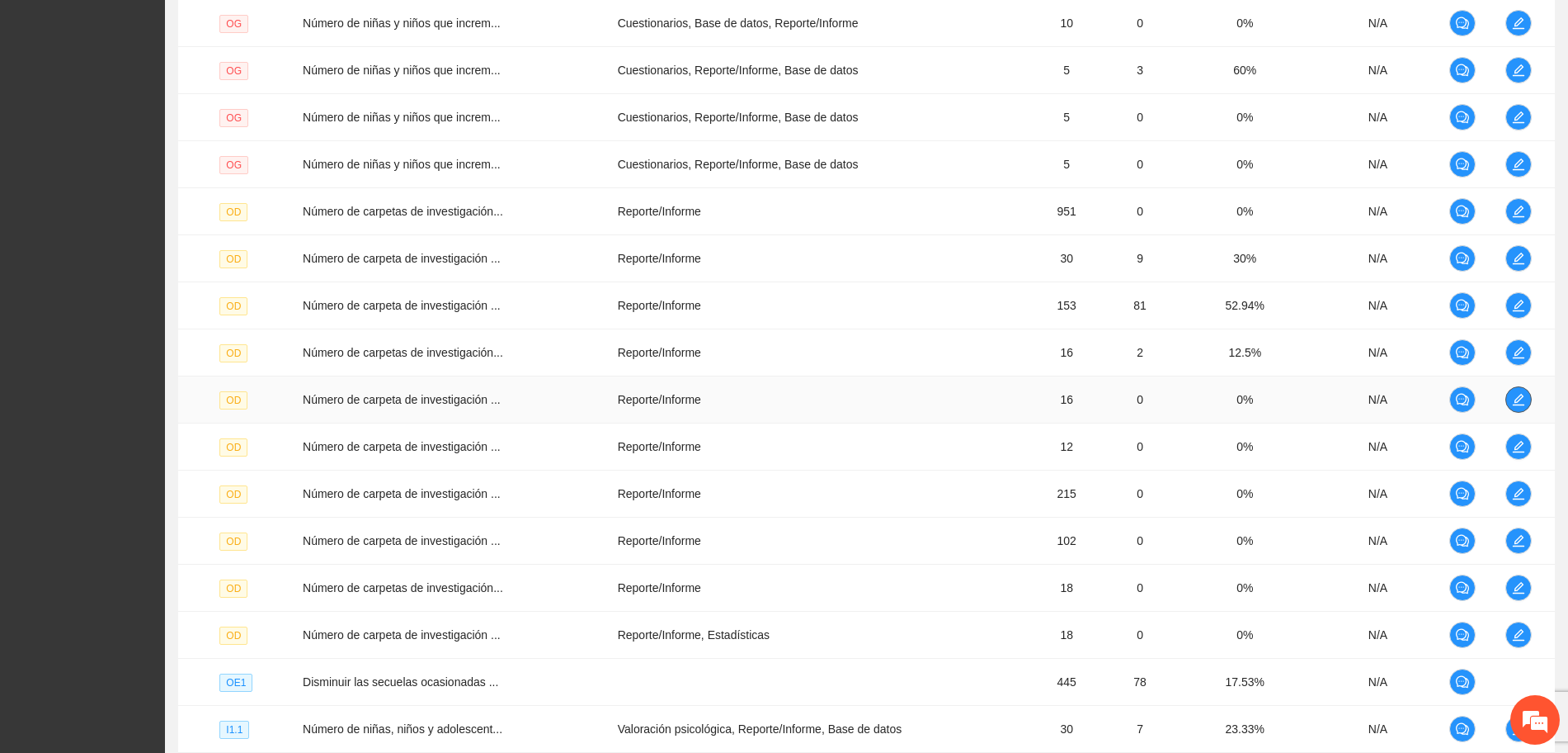
click at [1513, 393] on icon "edit" at bounding box center [1518, 399] width 13 height 13
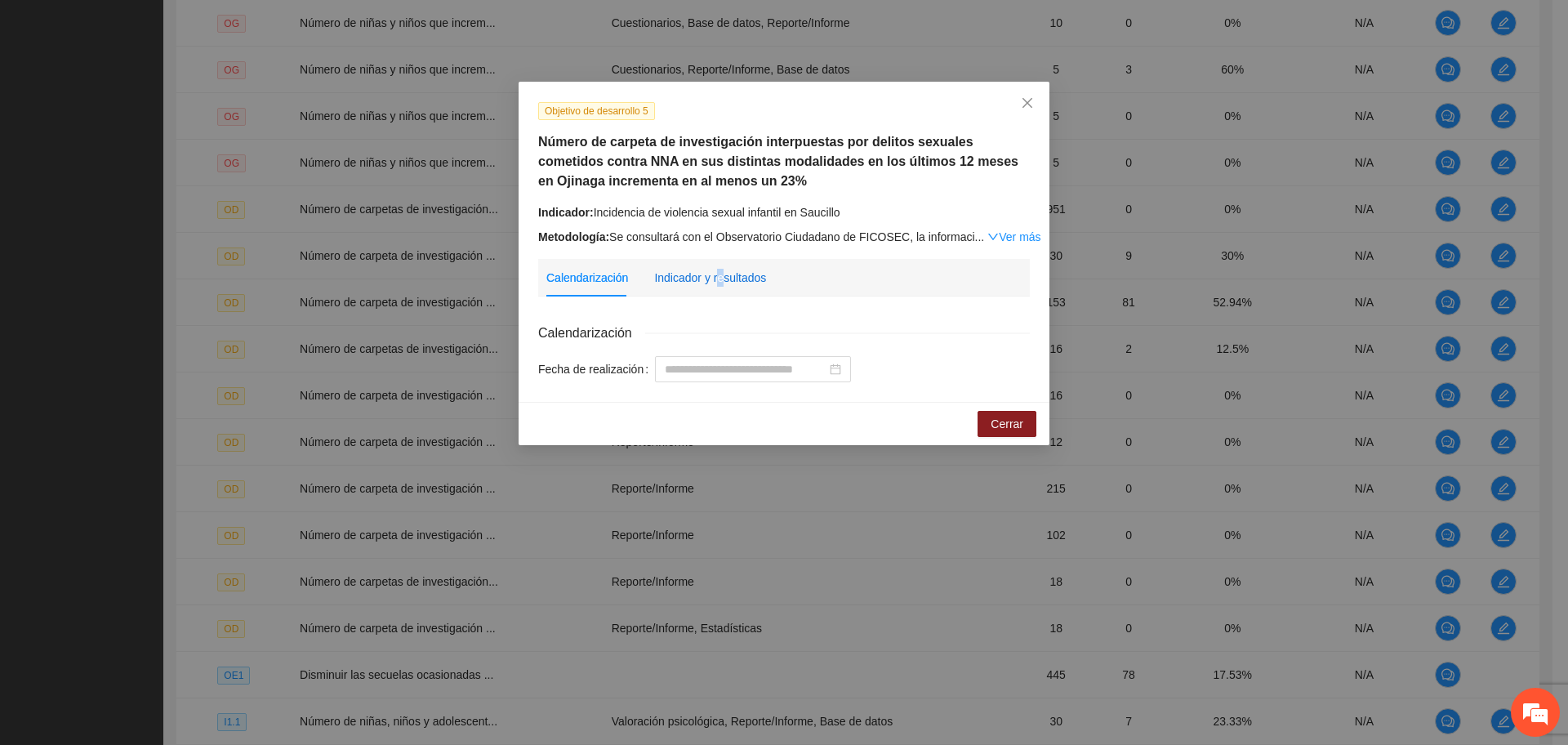
click at [718, 275] on div "Indicador y resultados" at bounding box center [710, 277] width 112 height 18
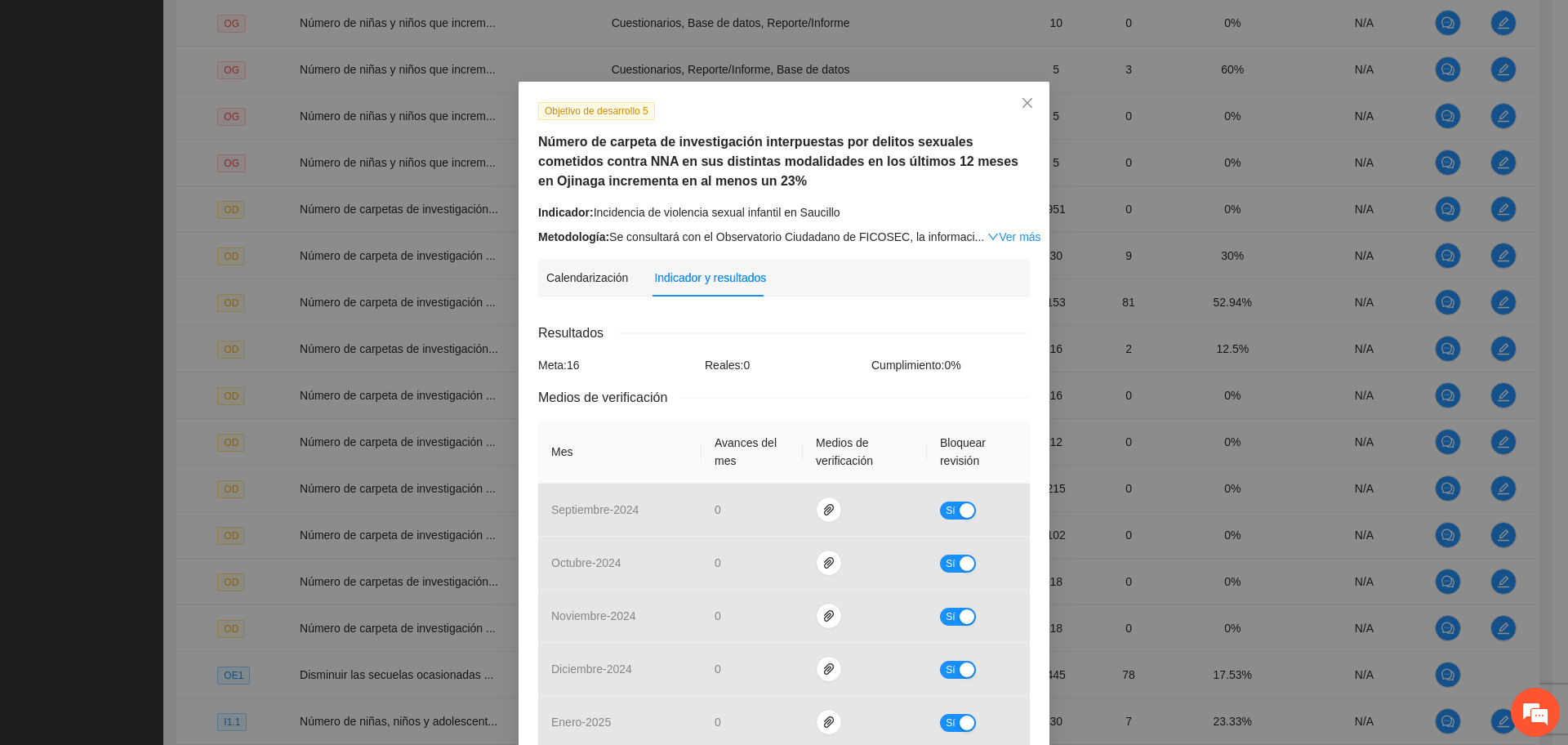
click at [786, 325] on div "Resultados" at bounding box center [784, 332] width 492 height 21
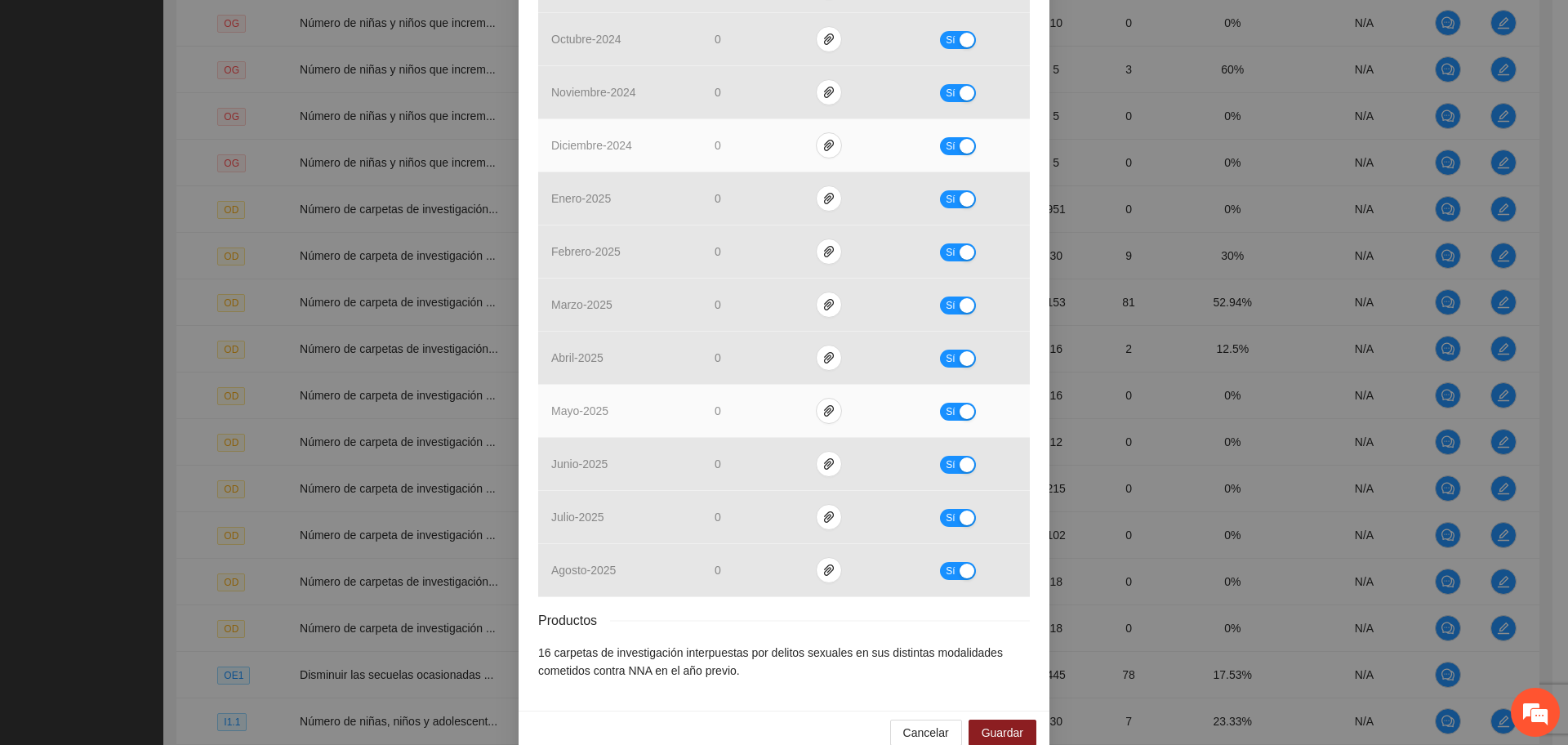
scroll to position [551, 0]
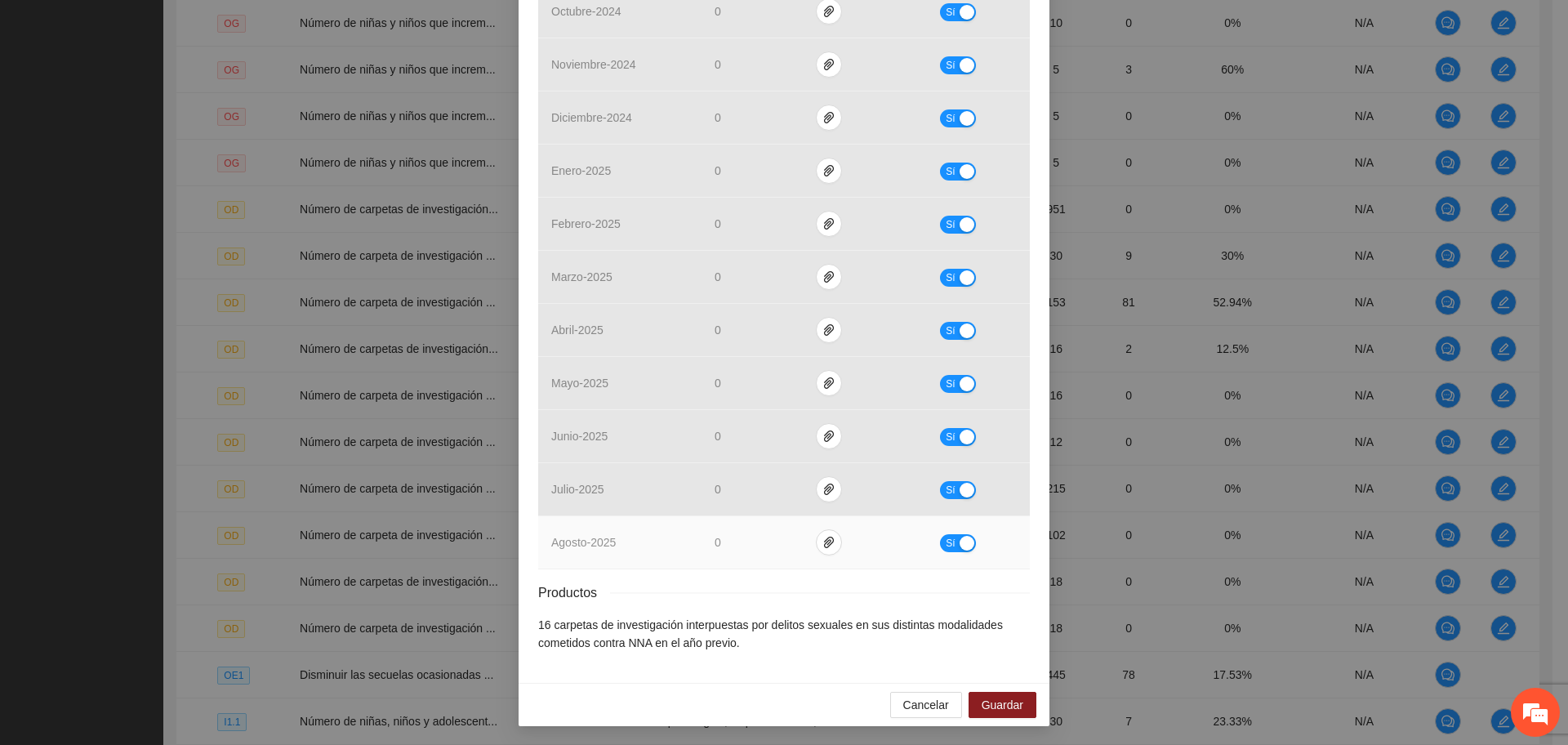
drag, startPoint x: 947, startPoint y: 551, endPoint x: 923, endPoint y: 551, distance: 24.0
click at [945, 549] on td "Sí" at bounding box center [978, 543] width 103 height 53
click at [972, 541] on div "Sí" at bounding box center [978, 543] width 77 height 19
click at [946, 542] on span "Sí" at bounding box center [950, 543] width 9 height 18
click at [964, 543] on span "No" at bounding box center [970, 543] width 12 height 18
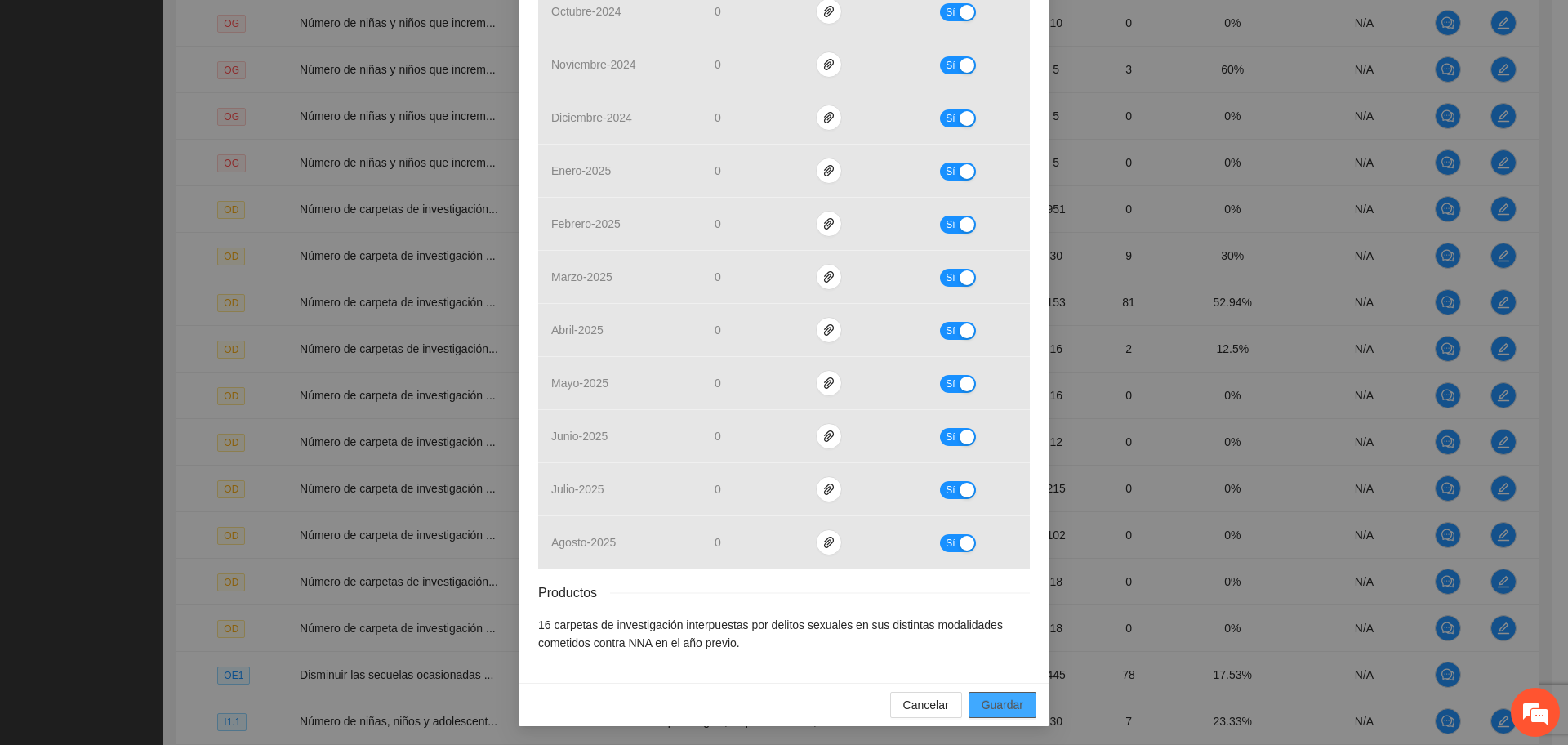
click at [988, 702] on span "Guardar" at bounding box center [1002, 705] width 41 height 18
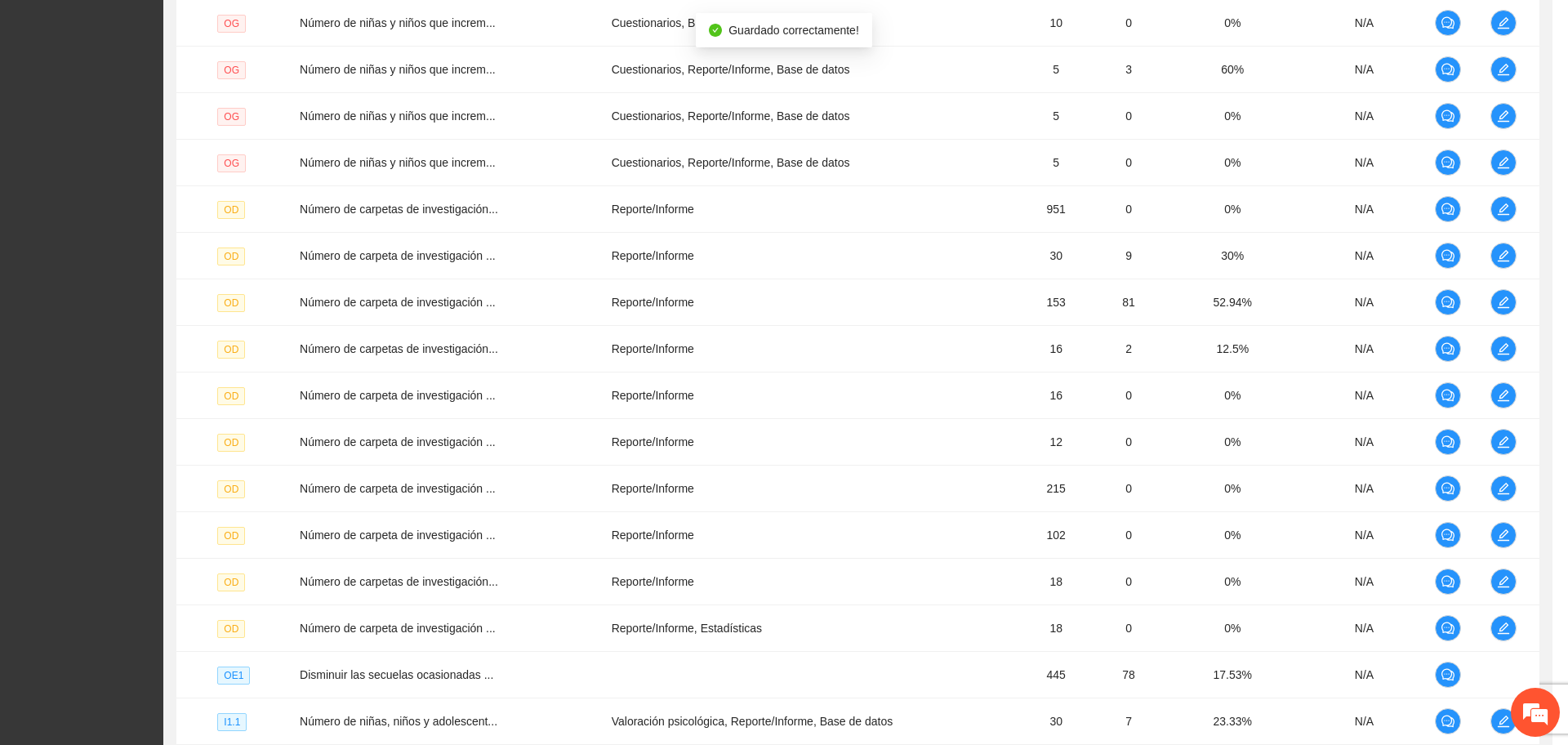
scroll to position [469, 0]
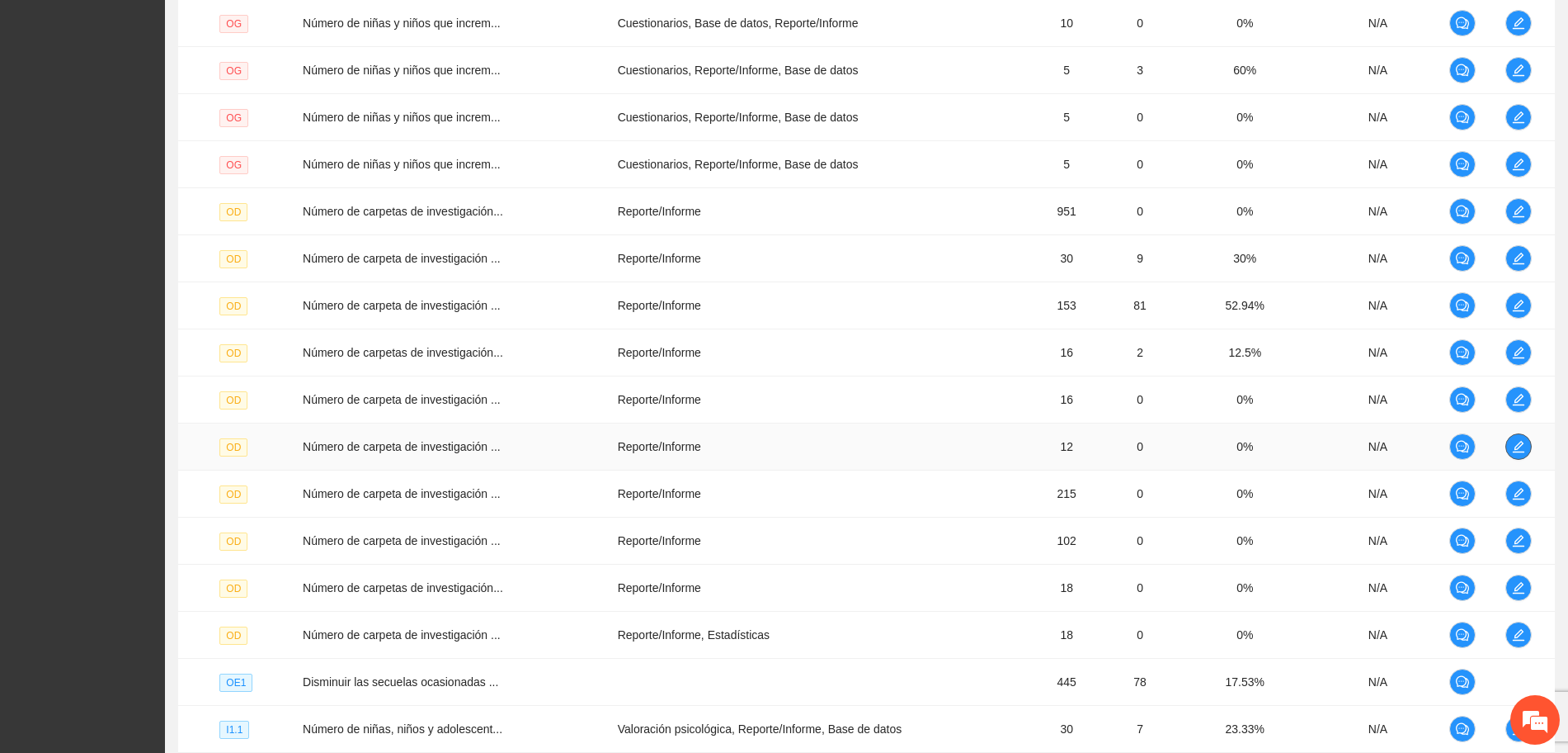
click at [1513, 437] on button "button" at bounding box center [1518, 447] width 26 height 26
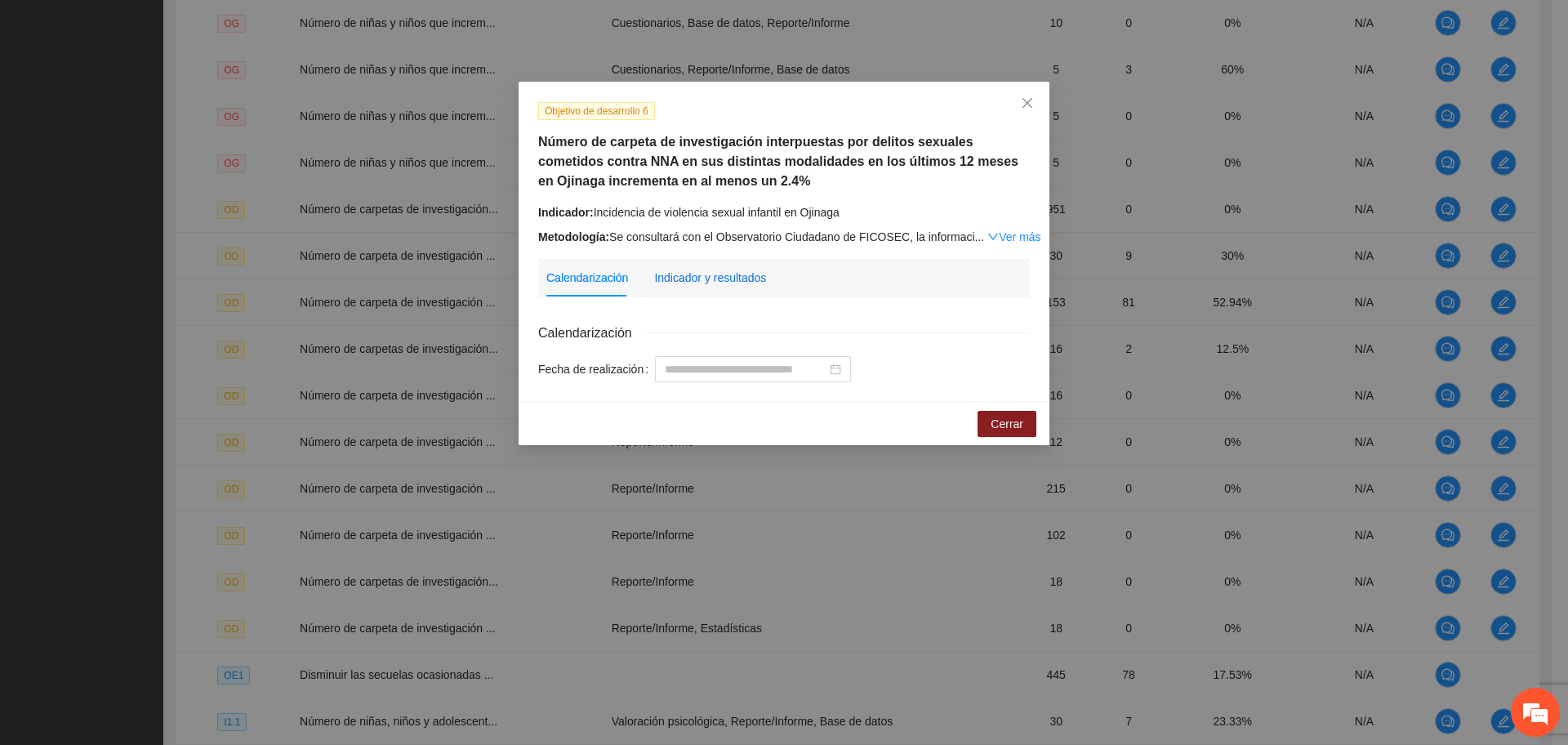
click at [706, 276] on div "Indicador y resultados" at bounding box center [710, 277] width 112 height 18
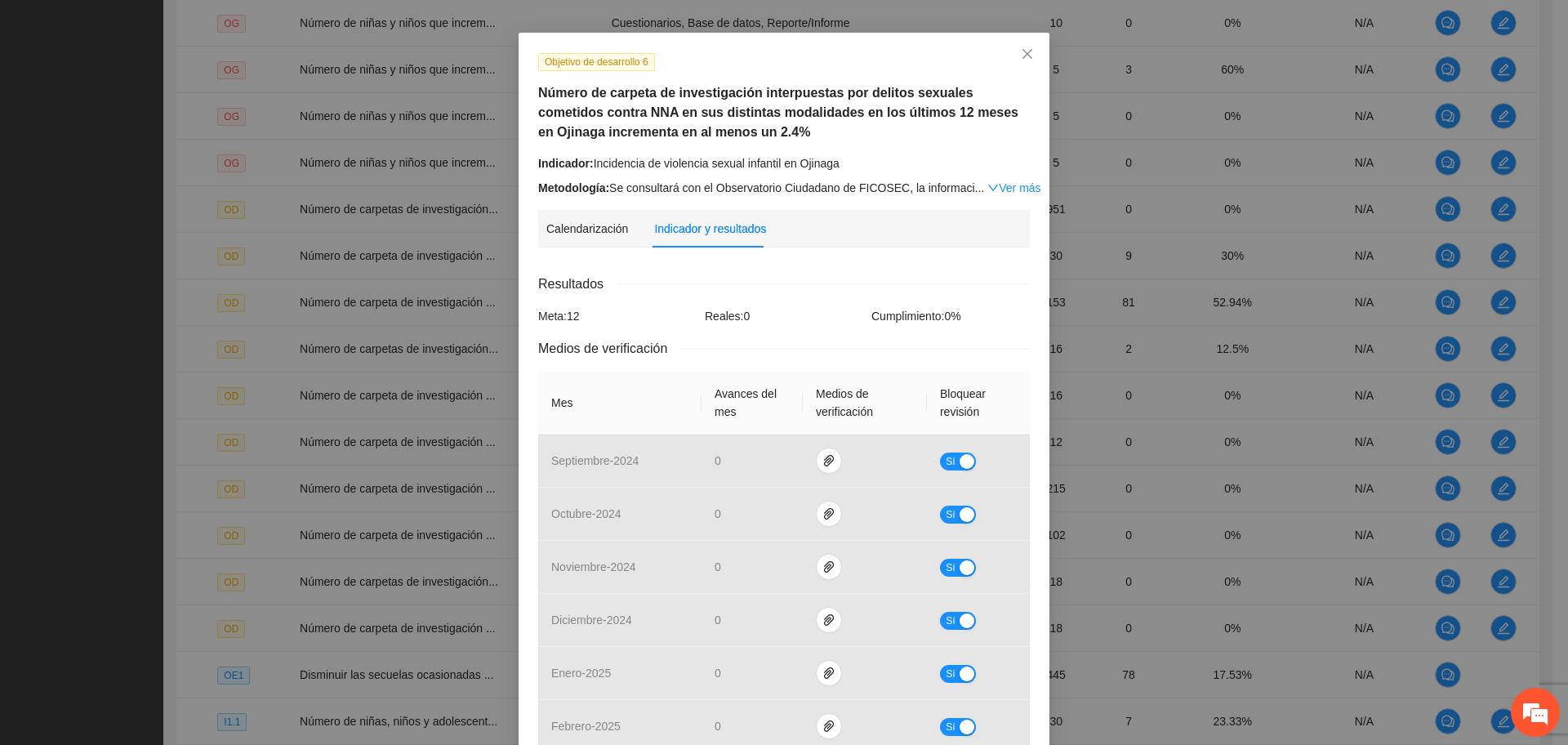
scroll to position [40, 0]
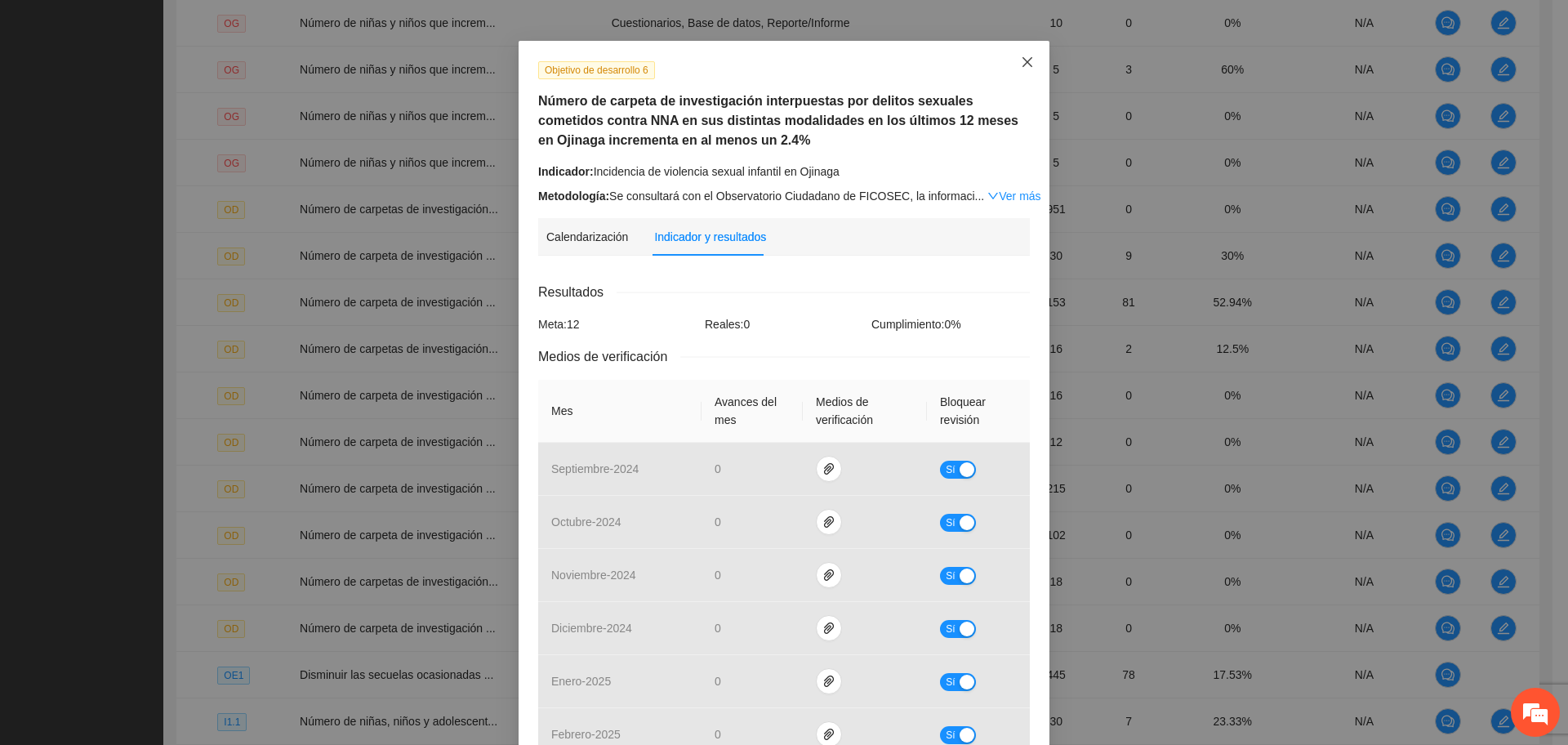
click at [1011, 70] on span "Close" at bounding box center [1027, 62] width 44 height 44
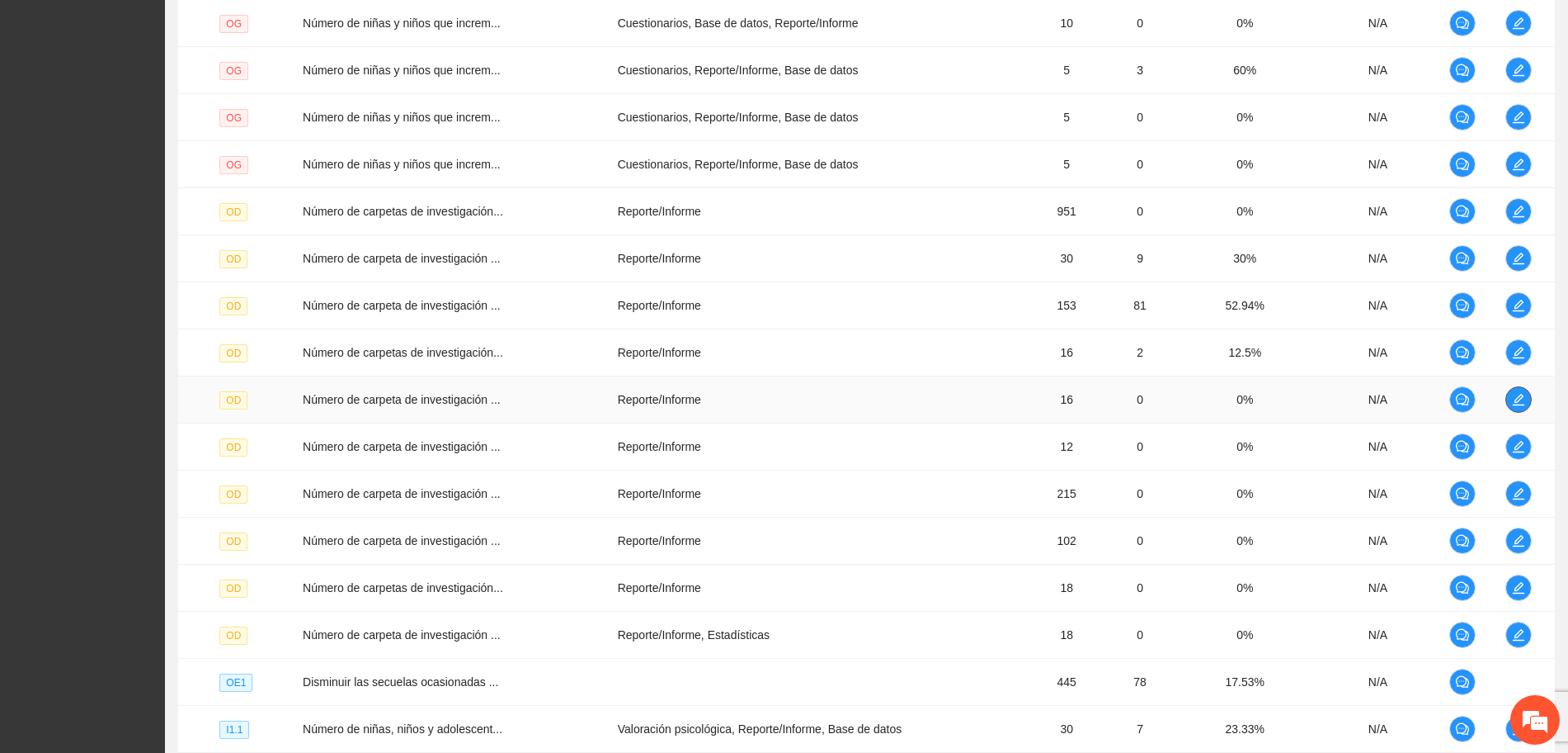
click at [1513, 395] on icon "edit" at bounding box center [1518, 399] width 13 height 13
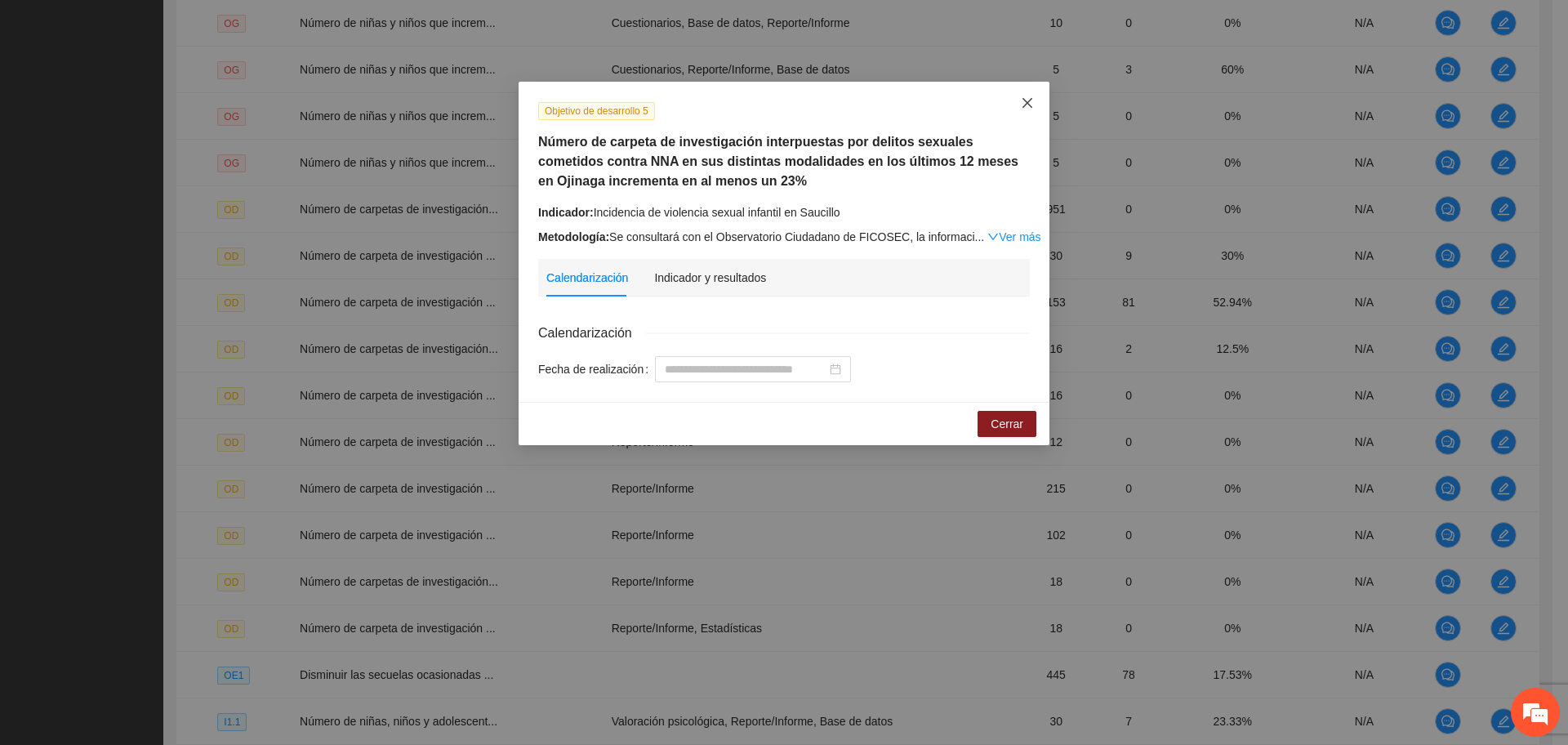
click at [1031, 109] on icon "close" at bounding box center [1027, 102] width 13 height 13
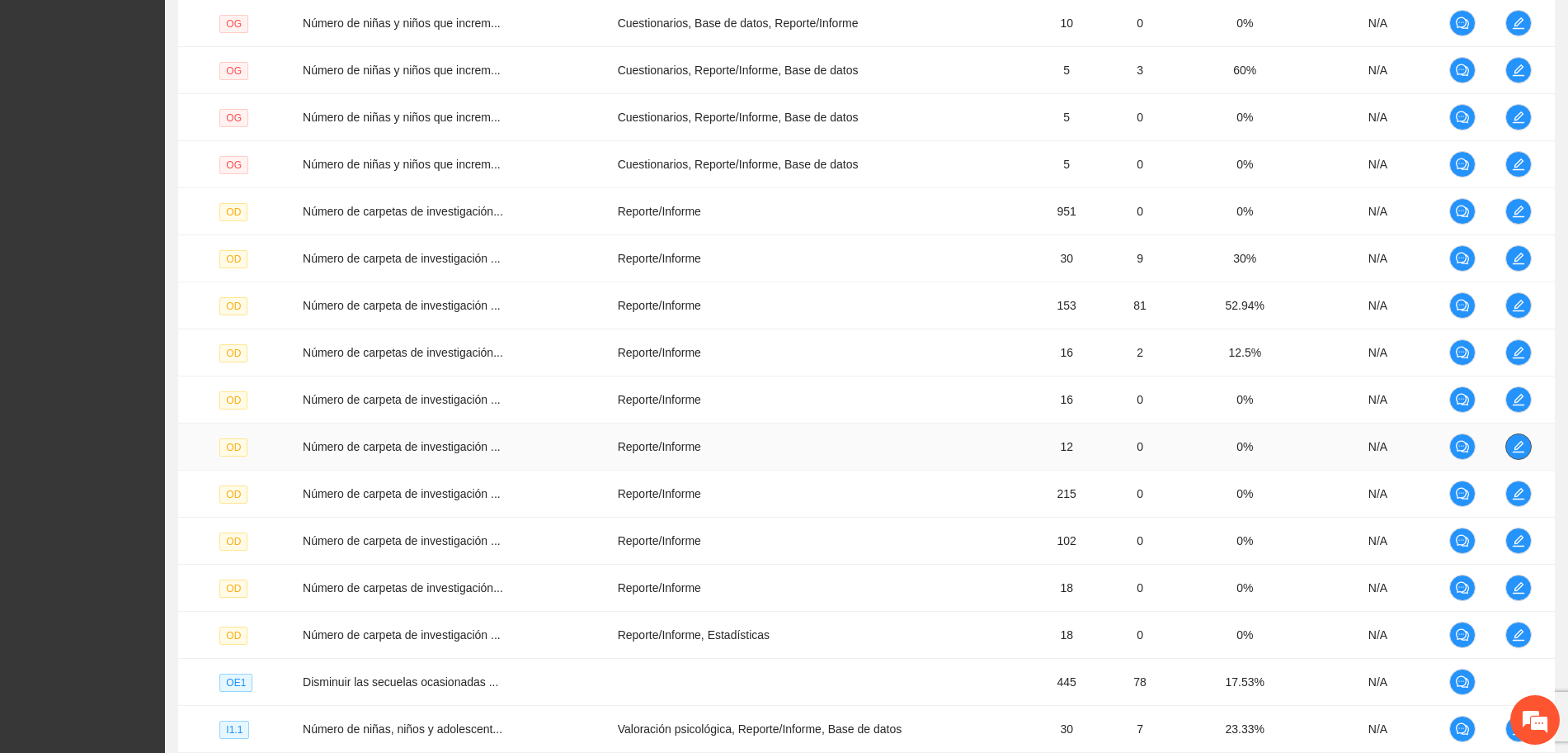
click at [1524, 440] on icon "edit" at bounding box center [1518, 446] width 13 height 13
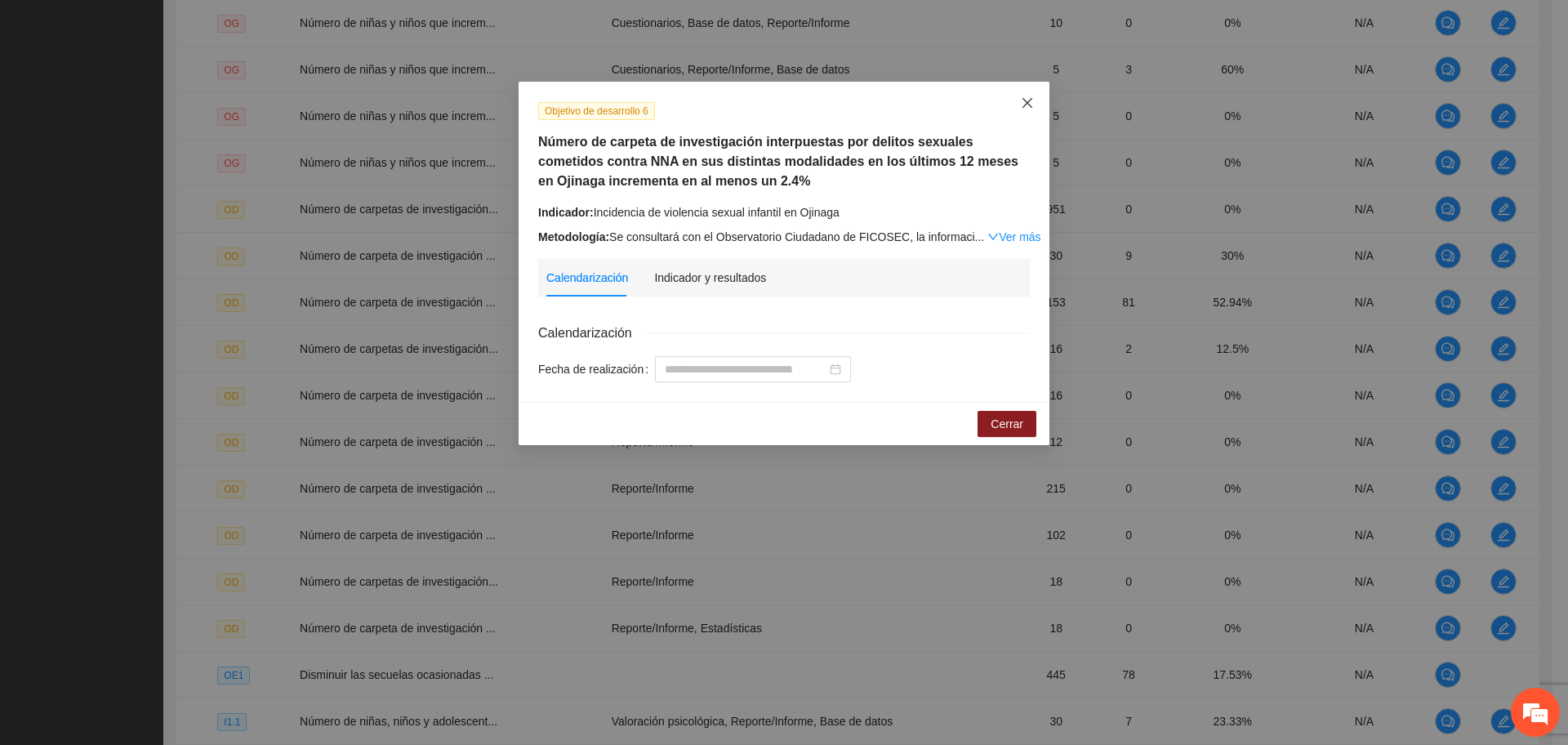
click at [1027, 102] on icon "close" at bounding box center [1027, 102] width 9 height 9
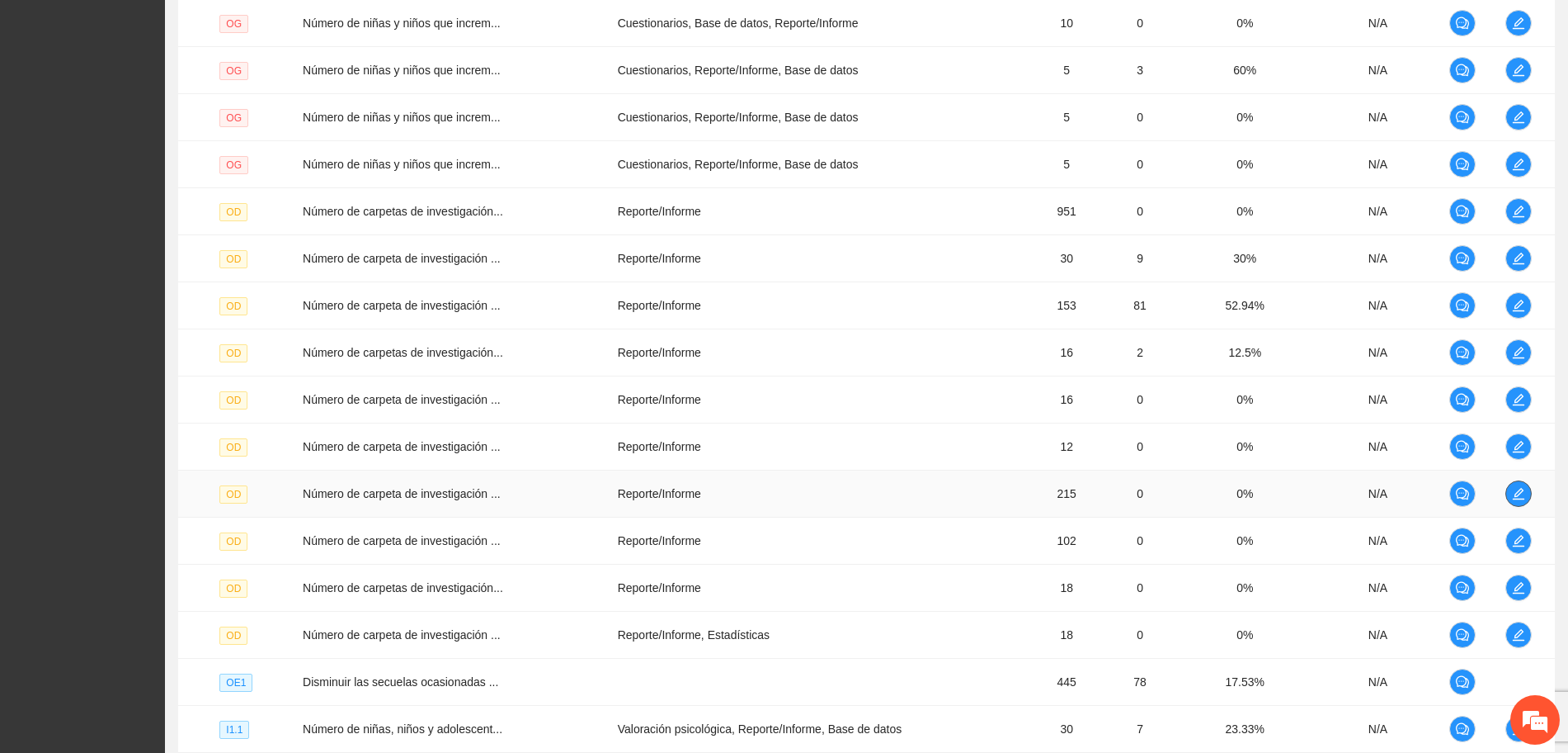
click at [1515, 491] on icon "edit" at bounding box center [1518, 493] width 13 height 13
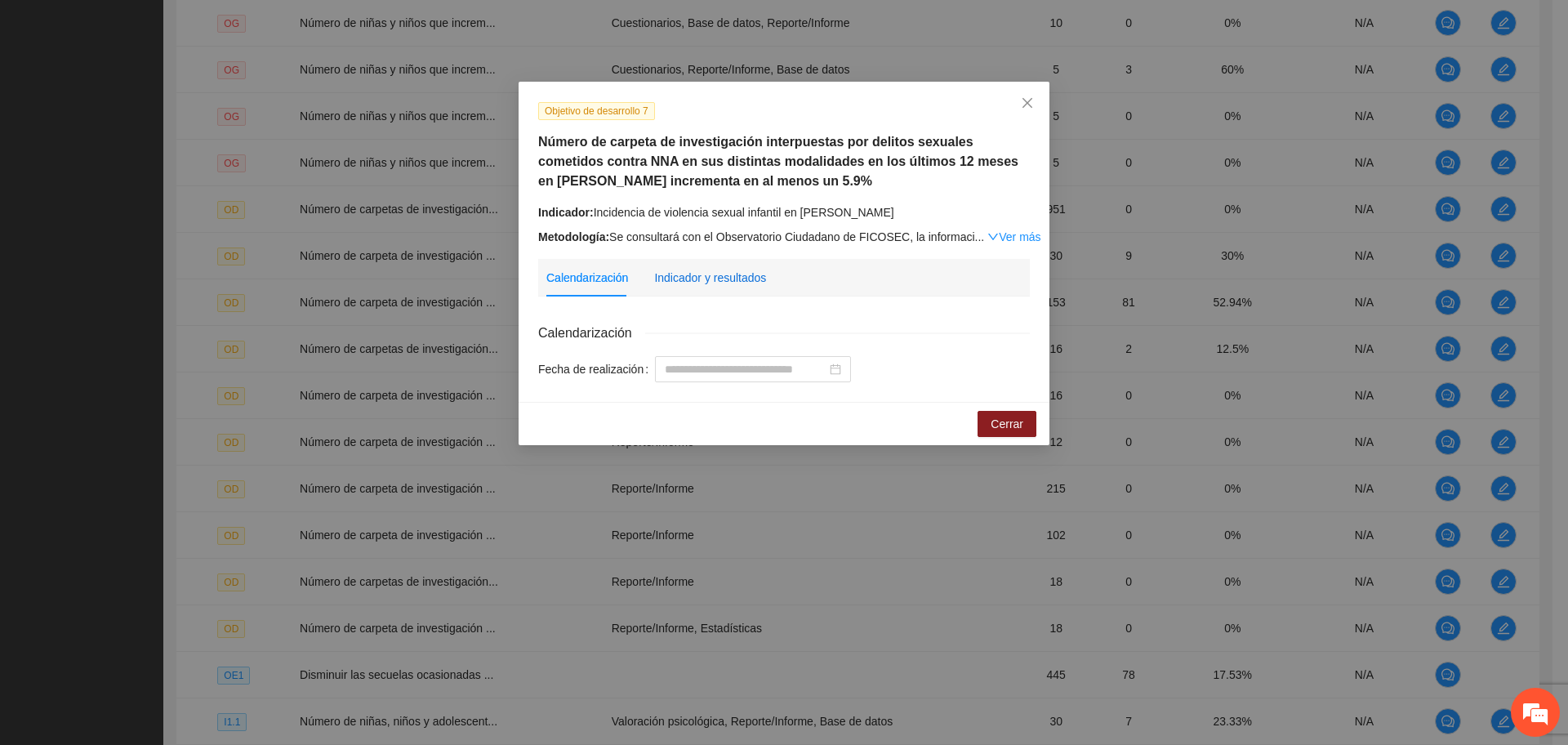
click at [726, 274] on div "Indicador y resultados" at bounding box center [710, 277] width 112 height 18
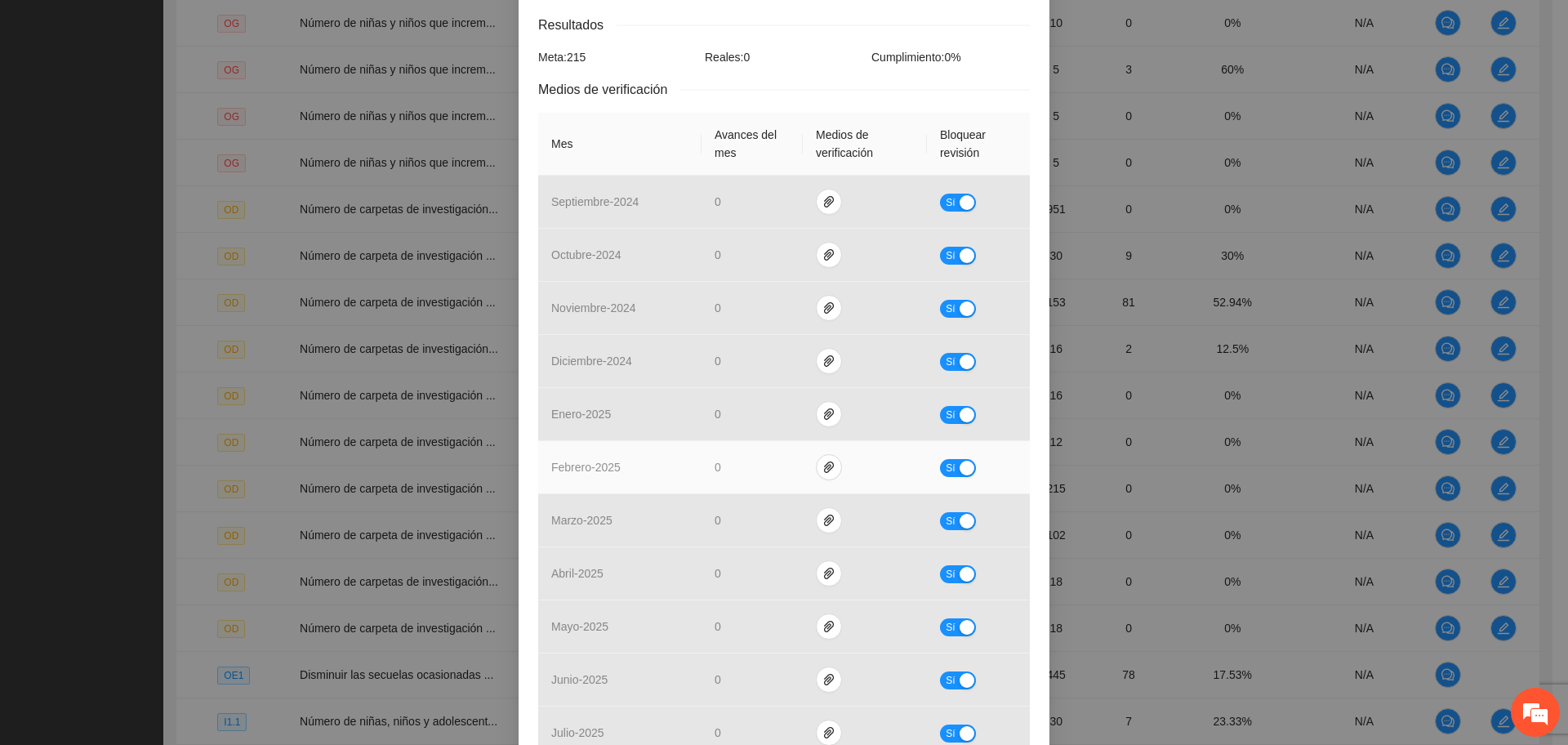
scroll to position [408, 0]
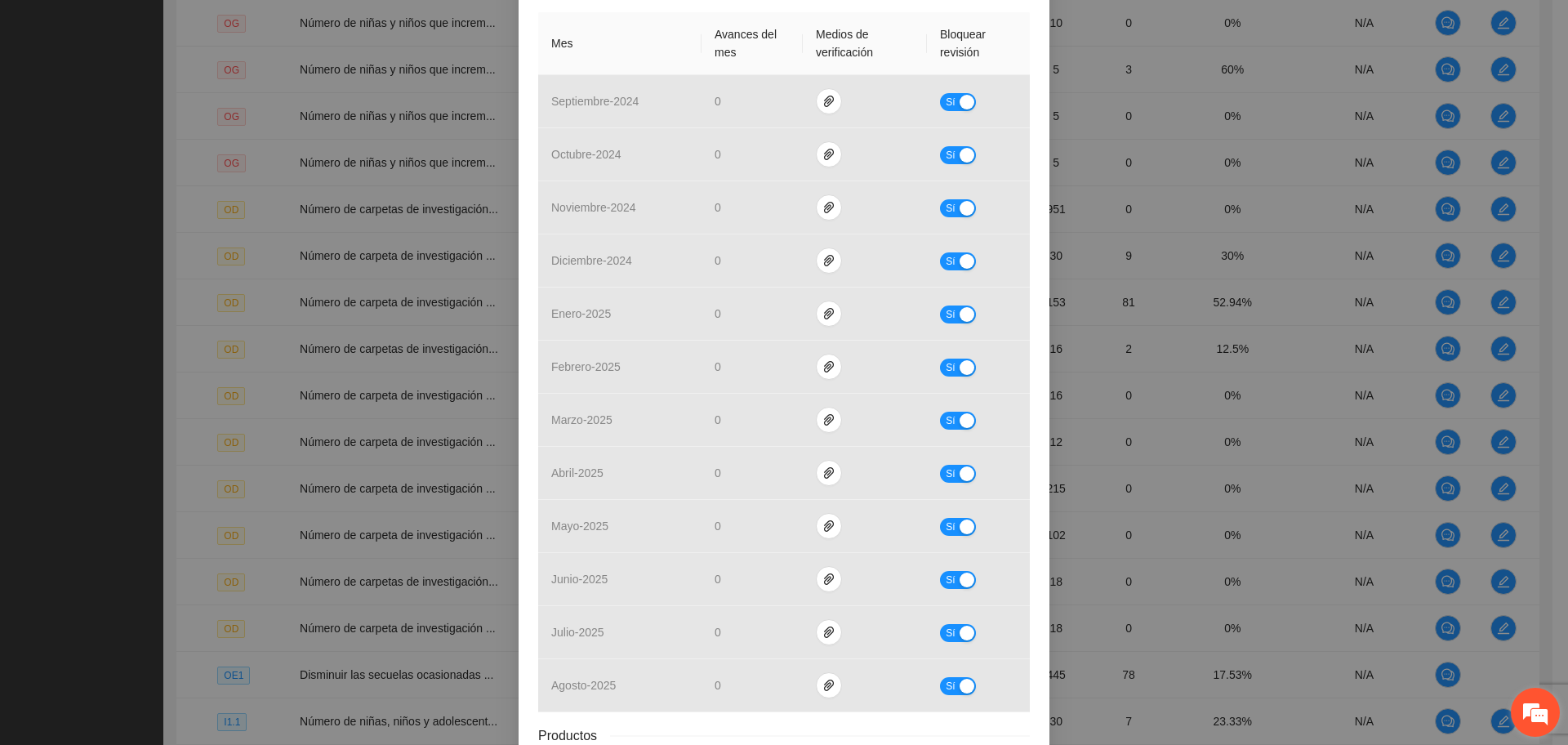
drag, startPoint x: 1521, startPoint y: 705, endPoint x: 277, endPoint y: 171, distance: 1353.8
click at [1521, 705] on em at bounding box center [1535, 711] width 44 height 44
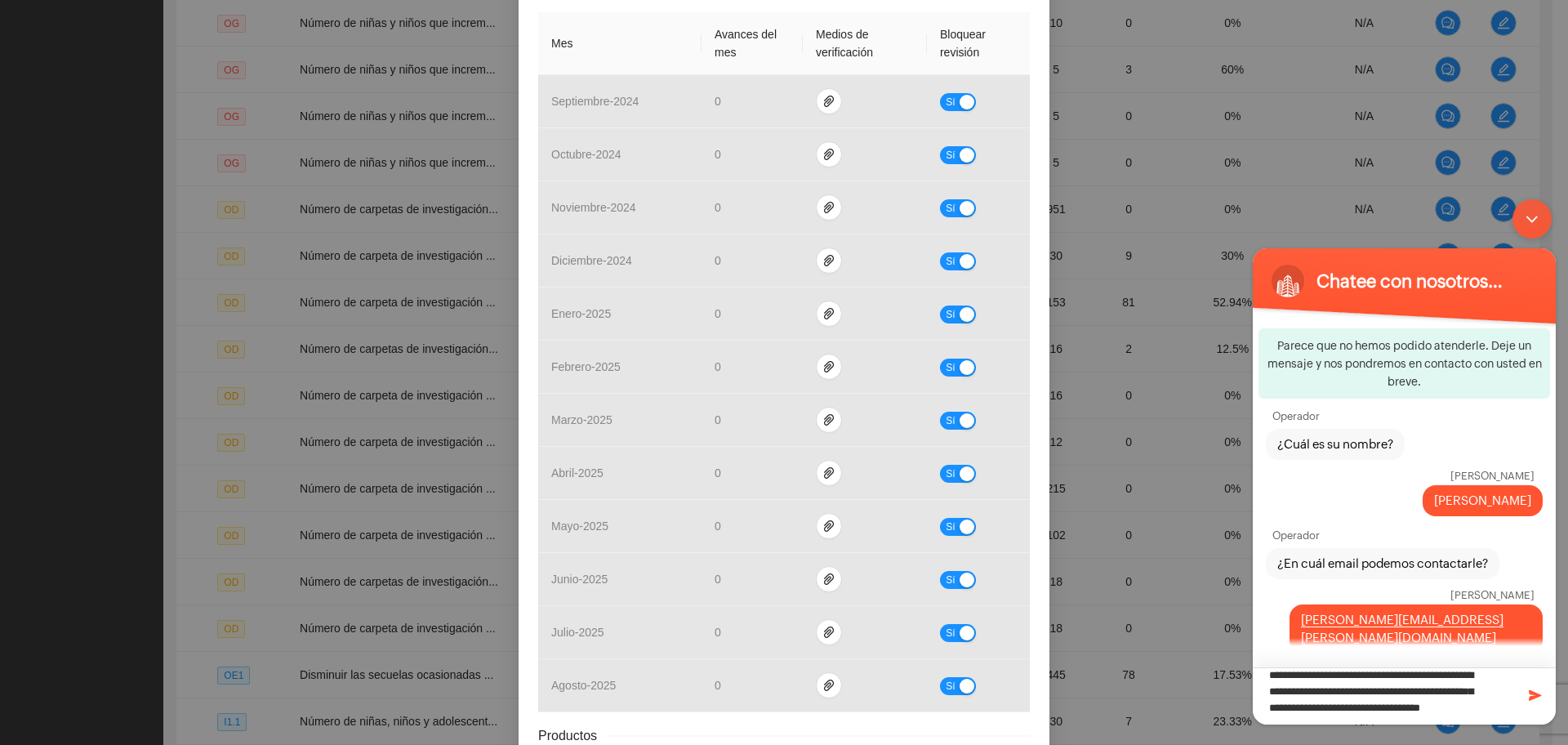
drag, startPoint x: 1358, startPoint y: 715, endPoint x: 1253, endPoint y: 636, distance: 131.4
click at [1253, 636] on section "**********" at bounding box center [1404, 524] width 303 height 400
click at [1508, 284] on div "Chatee con nosotros ahora" at bounding box center [1404, 280] width 283 height 40
click at [1301, 281] on span at bounding box center [1287, 280] width 33 height 33
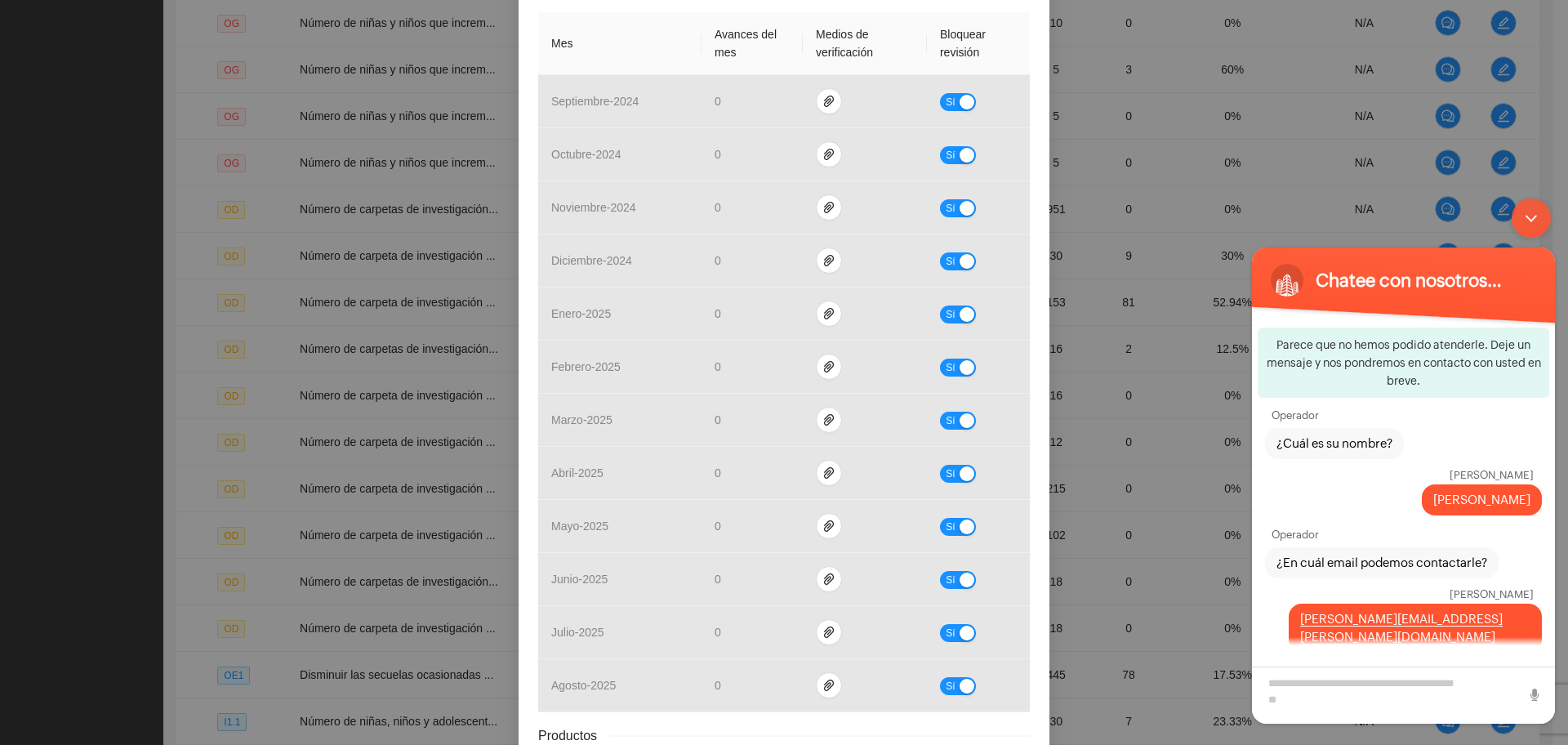
drag, startPoint x: 1515, startPoint y: 218, endPoint x: 1512, endPoint y: 196, distance: 22.2
click at [1515, 219] on div "Minimizar ventana de chat en vivo" at bounding box center [1532, 218] width 40 height 40
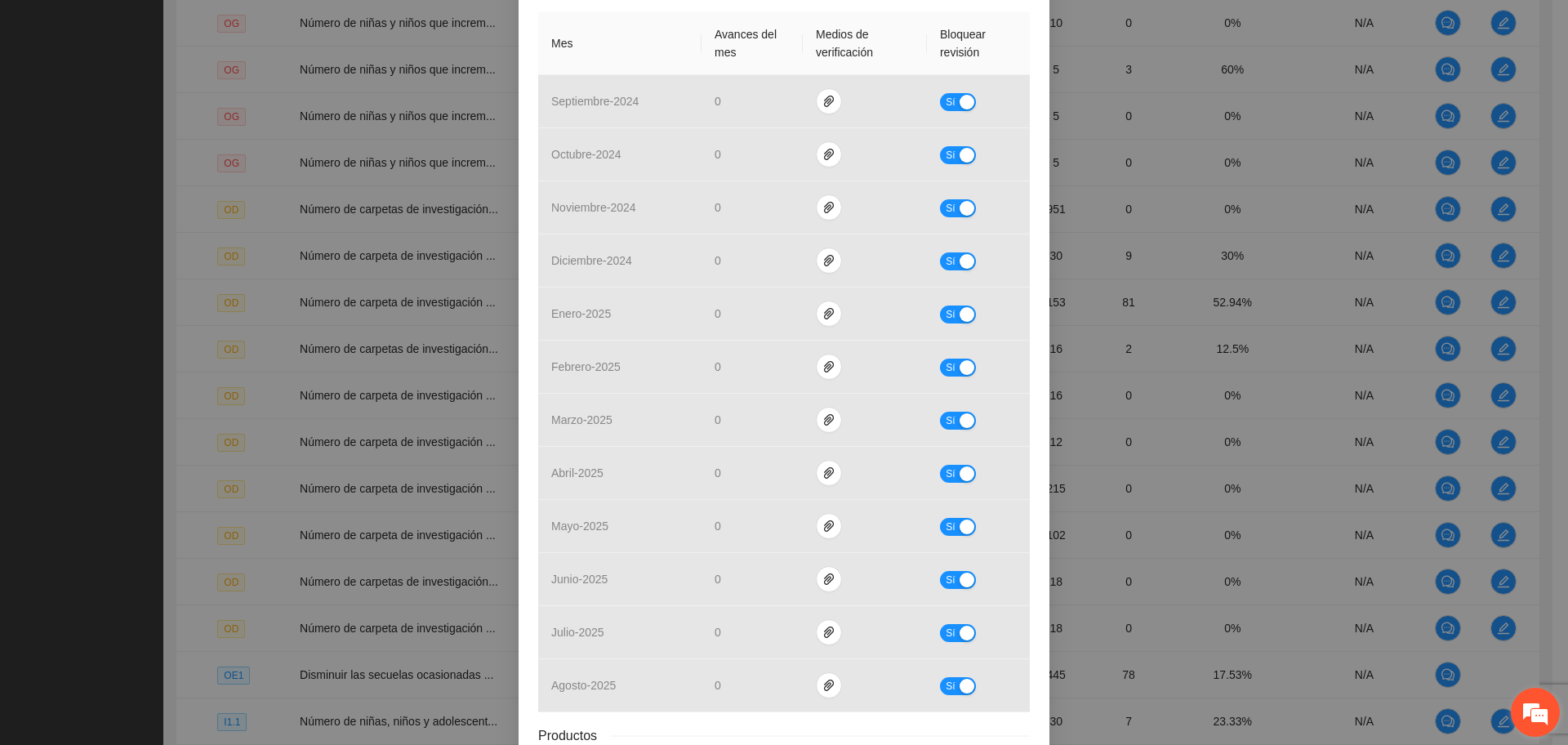
click at [1534, 722] on em at bounding box center [1535, 711] width 44 height 44
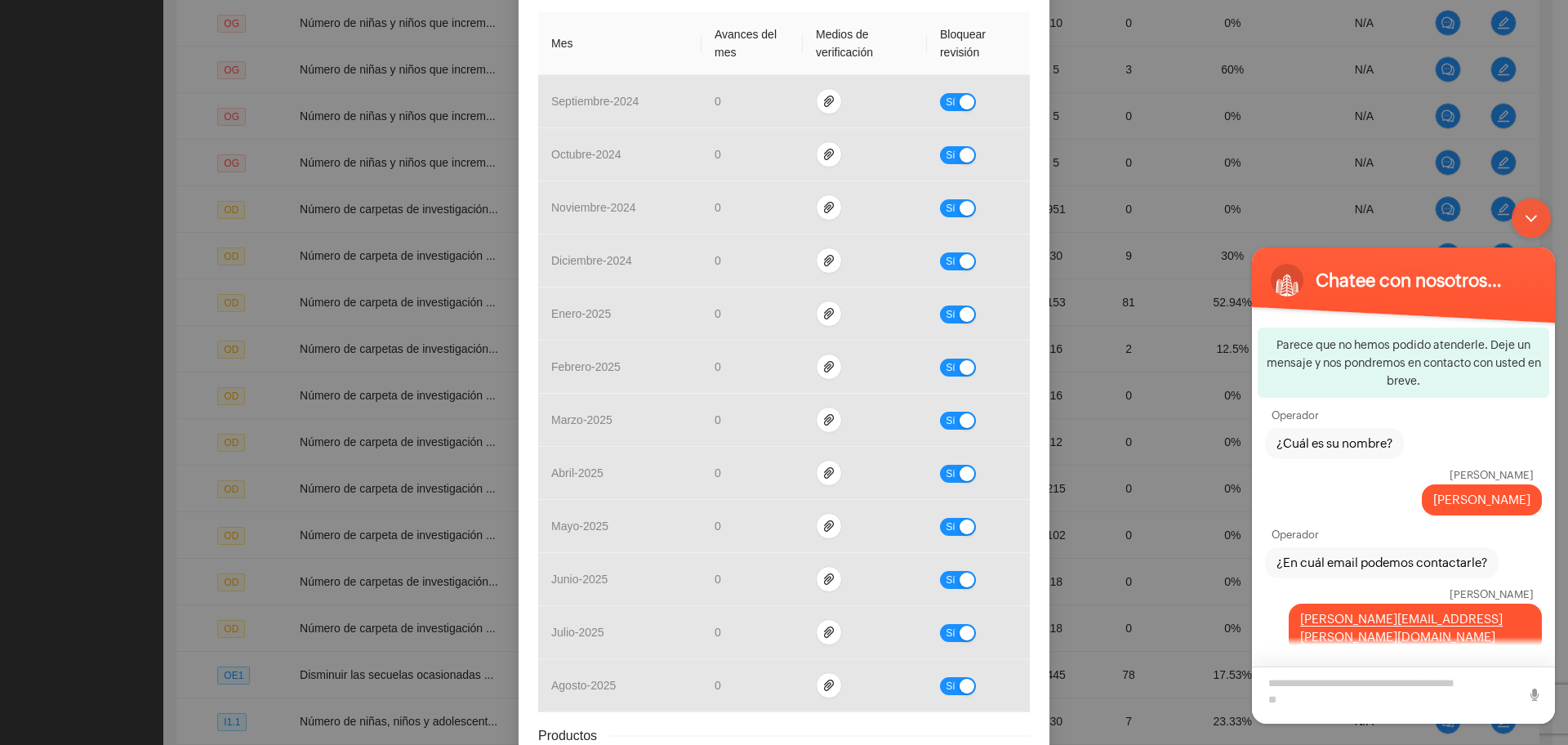
click at [1316, 682] on textarea "Escriba su mensaje y pulse “Intro”" at bounding box center [1403, 695] width 303 height 57
type textarea "****"
click at [1532, 700] on span at bounding box center [1534, 693] width 16 height 16
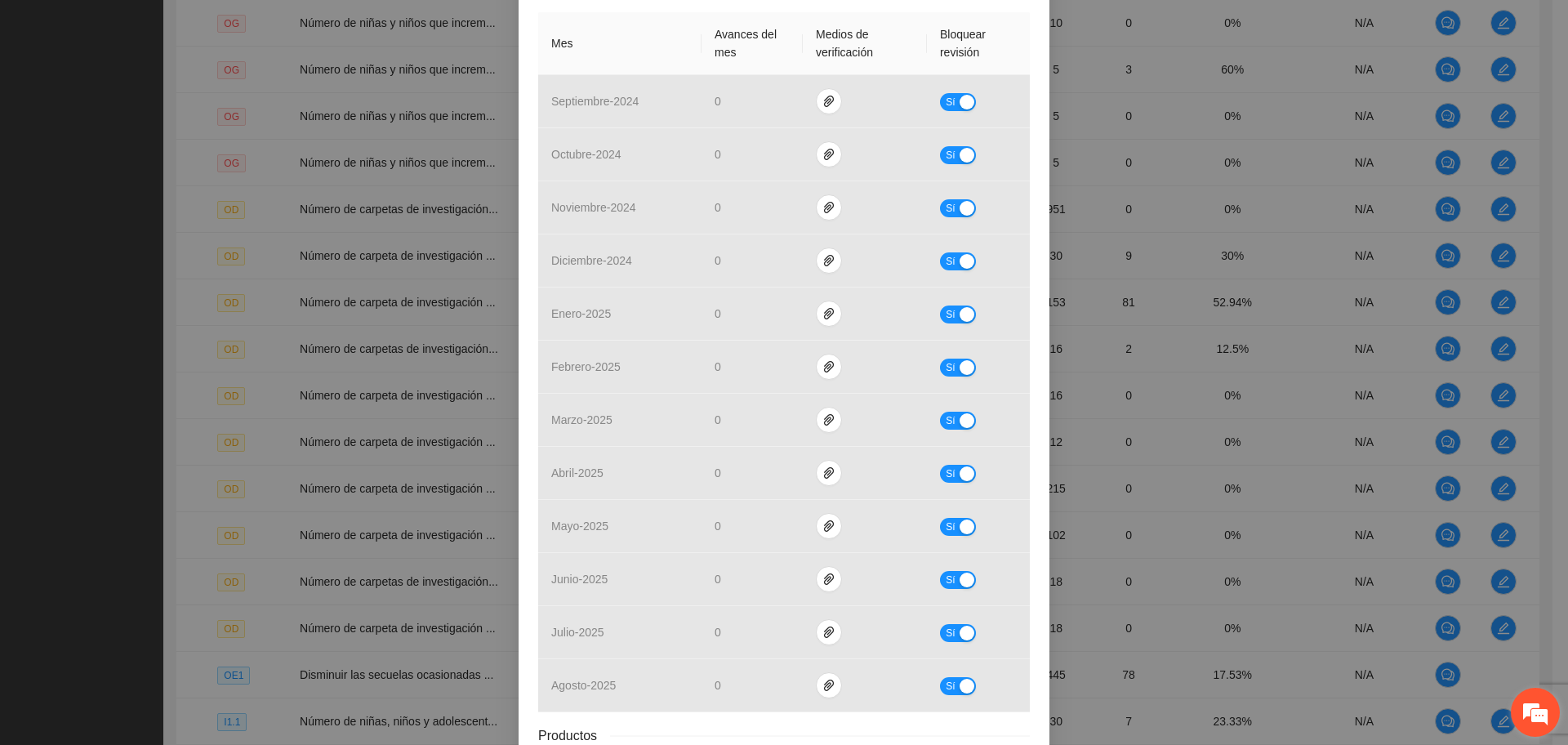
click at [1514, 714] on em at bounding box center [1535, 711] width 44 height 44
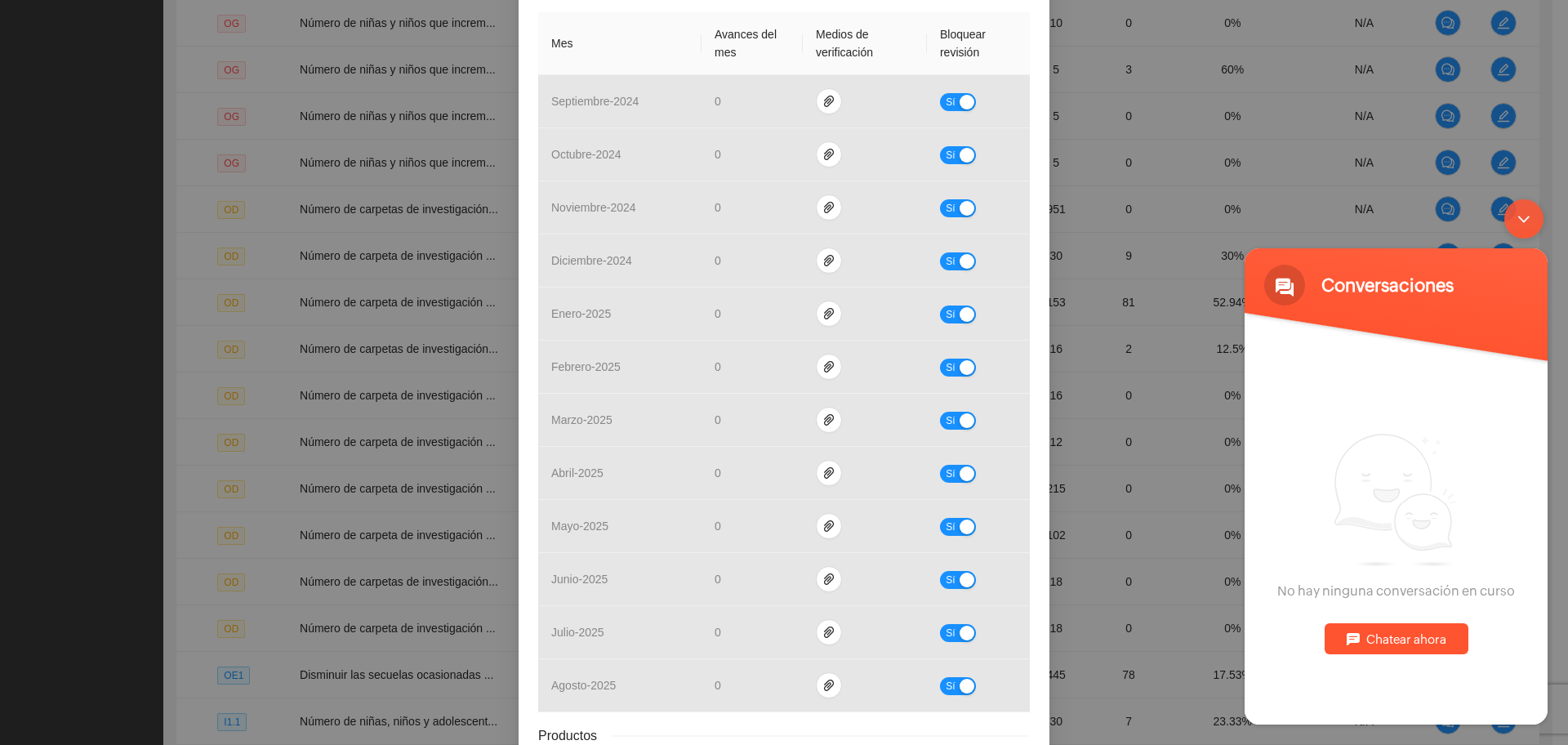
scroll to position [0, 0]
click at [1432, 648] on div "Chatear ahora" at bounding box center [1397, 638] width 144 height 31
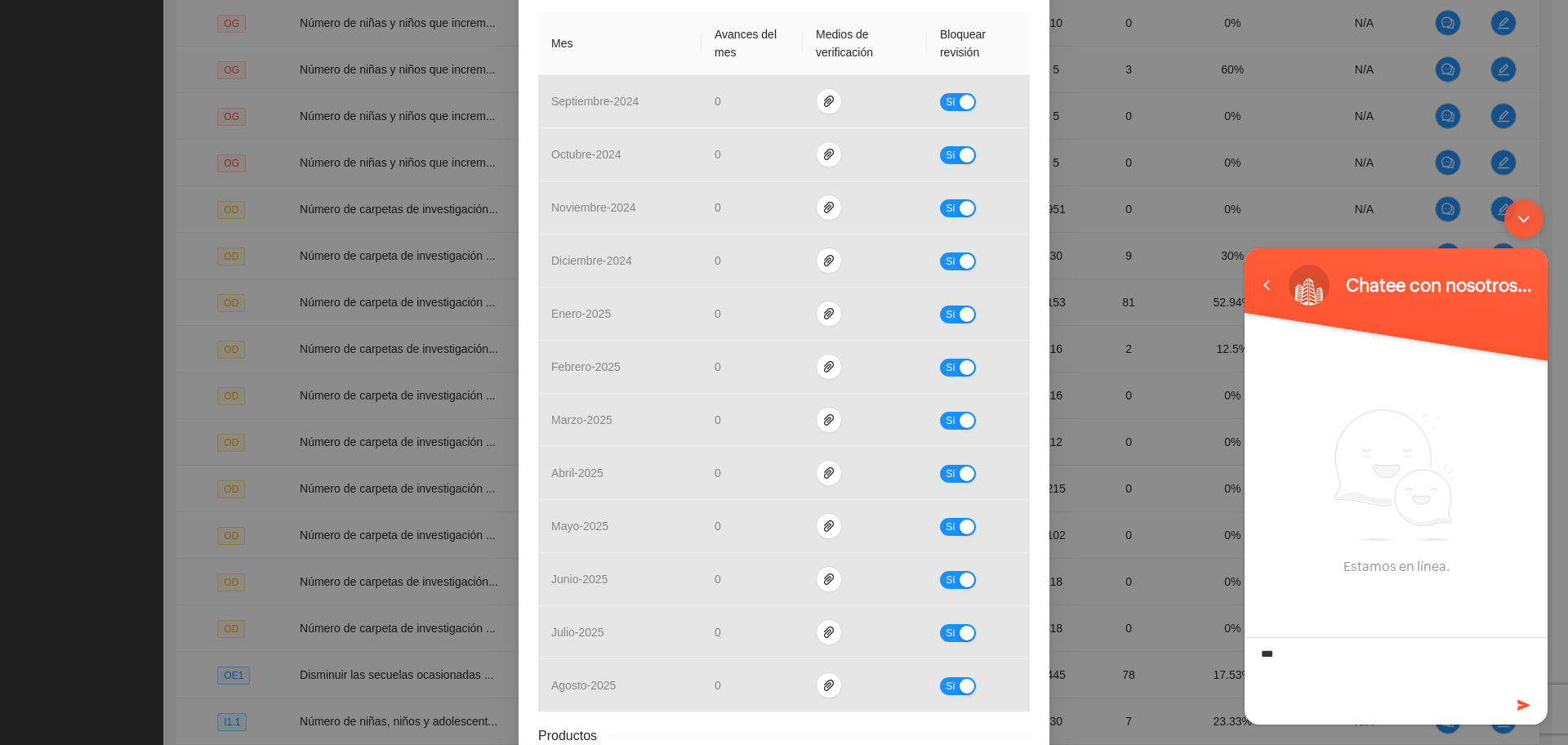
type textarea "****"
click at [1410, 515] on div "cassandra Hola" at bounding box center [1397, 509] width 303 height 260
drag, startPoint x: 1404, startPoint y: 550, endPoint x: 1401, endPoint y: 568, distance: 18.2
click at [1404, 561] on div "cassandra Hola" at bounding box center [1397, 509] width 303 height 260
click at [1502, 213] on body "Chatee con nosotros ahora cassandra Hola Chatee con nosotros ahora" at bounding box center [1396, 462] width 320 height 541
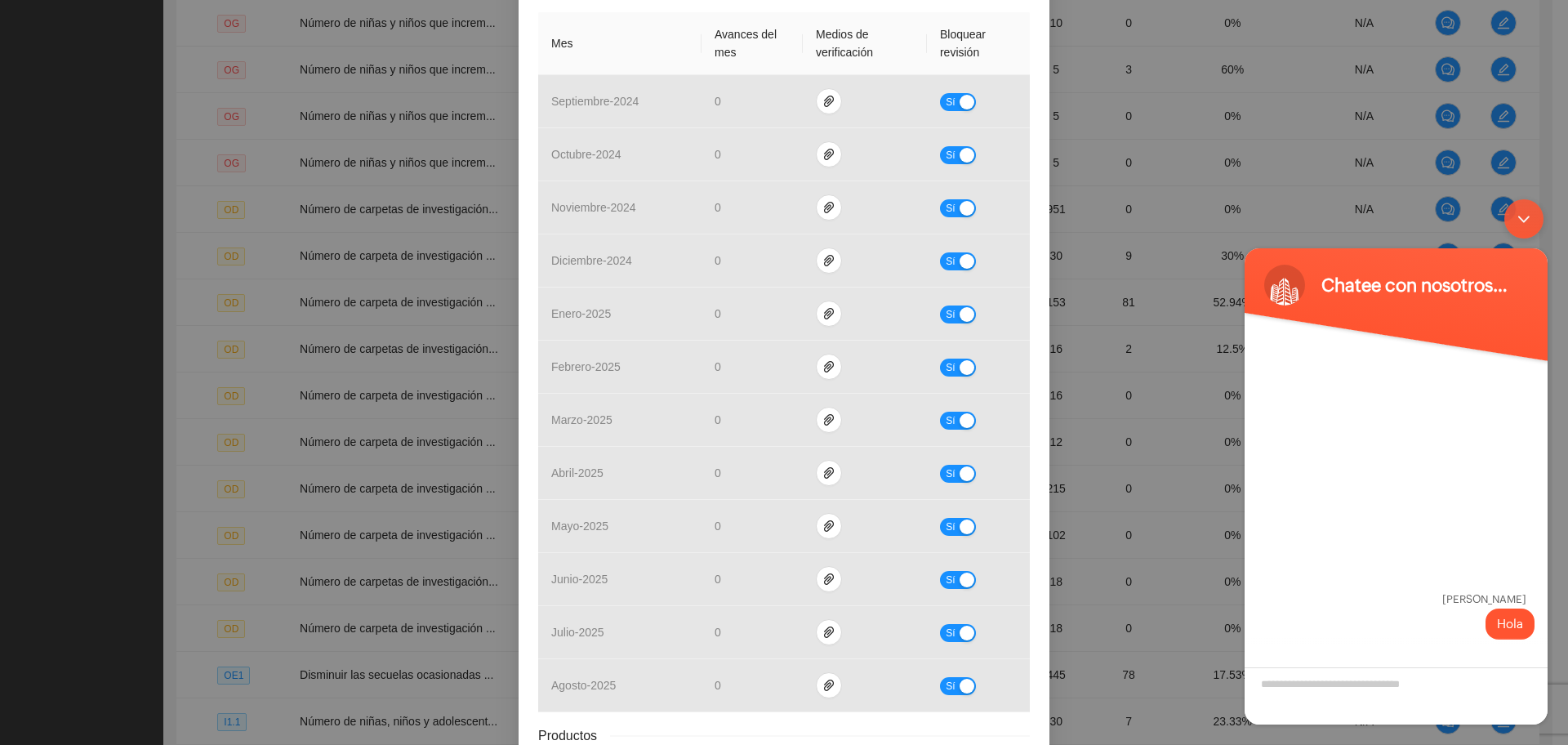
click at [1521, 225] on div "Minimizar ventana de chat en vivo" at bounding box center [1524, 219] width 40 height 40
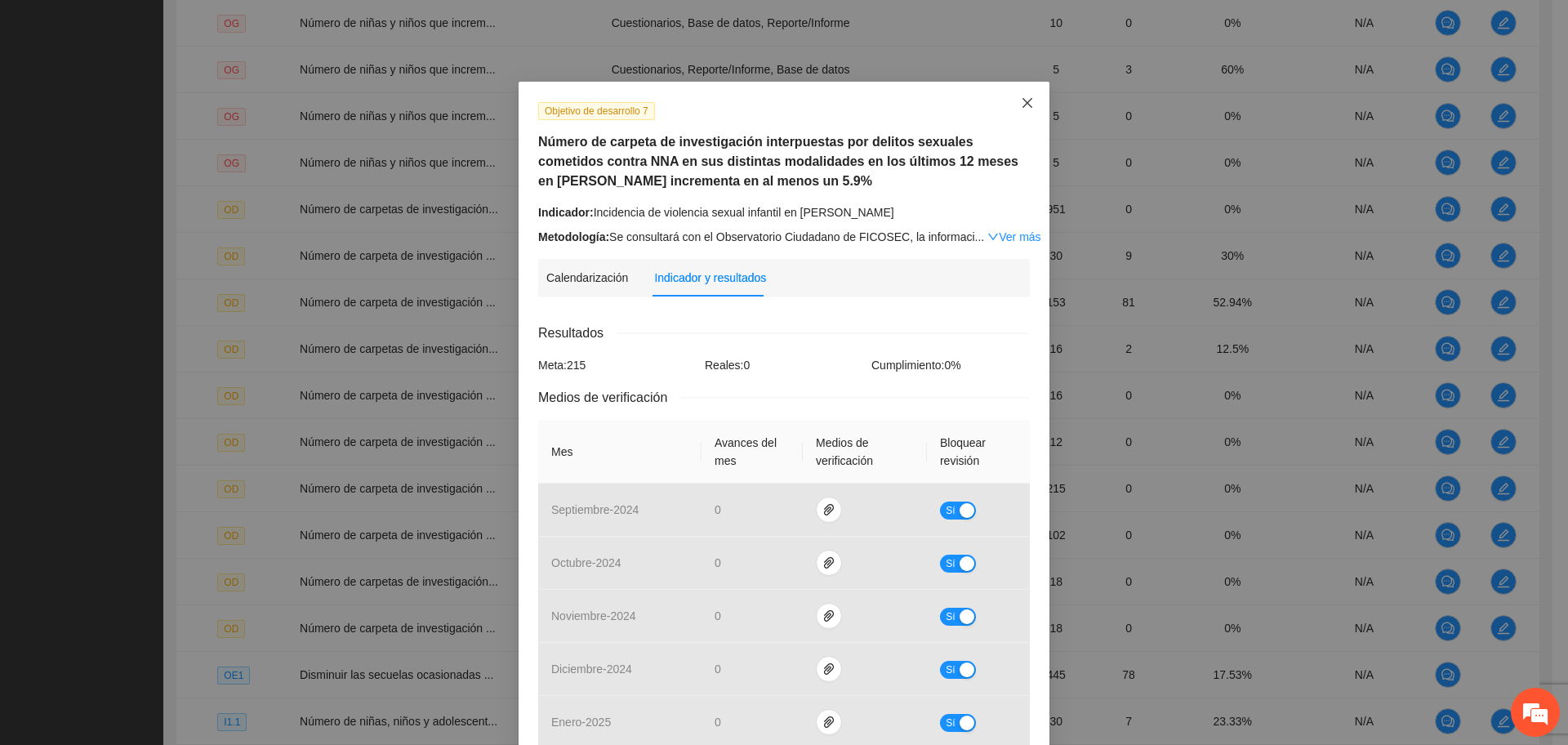
click at [1013, 110] on span "Close" at bounding box center [1027, 103] width 44 height 44
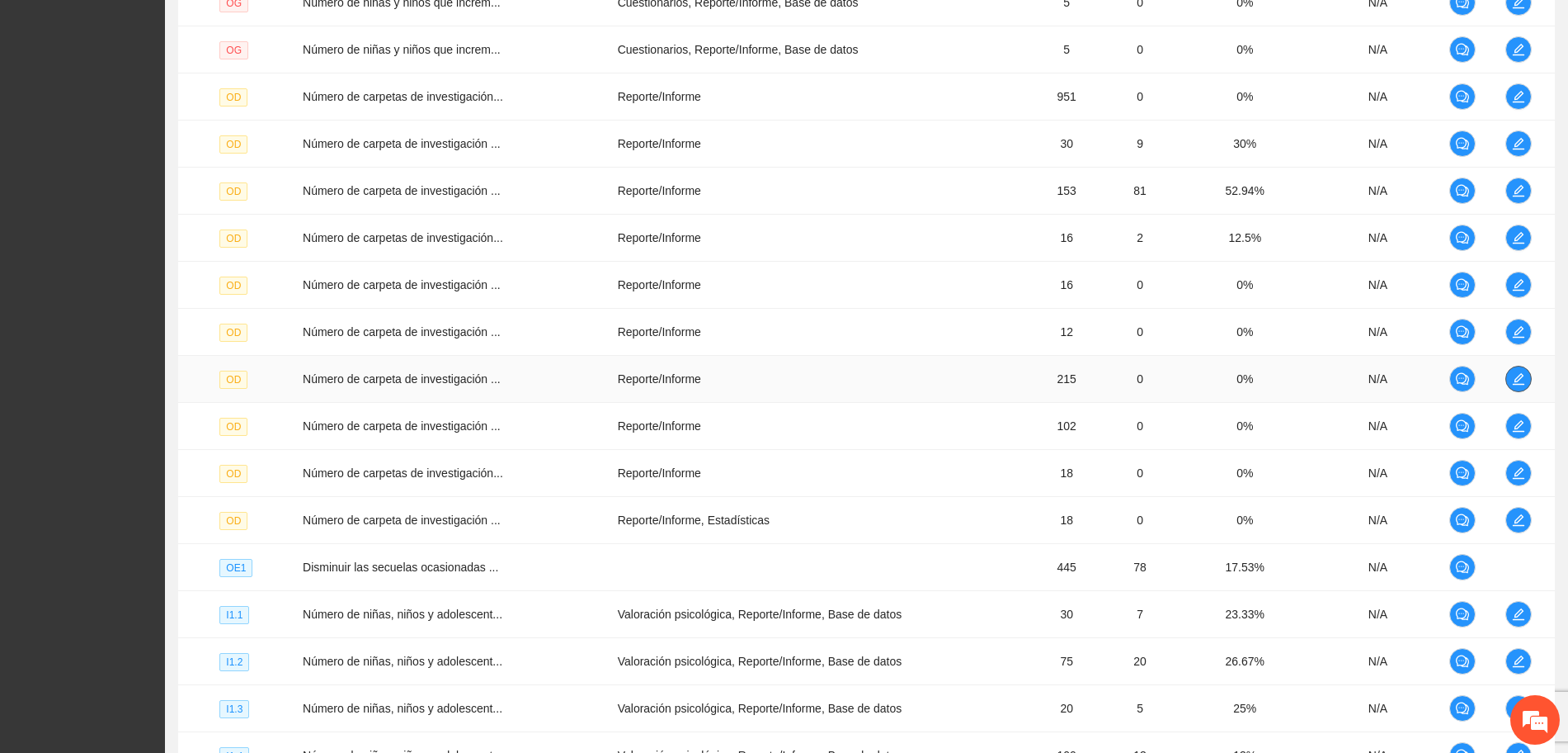
scroll to position [1134, 0]
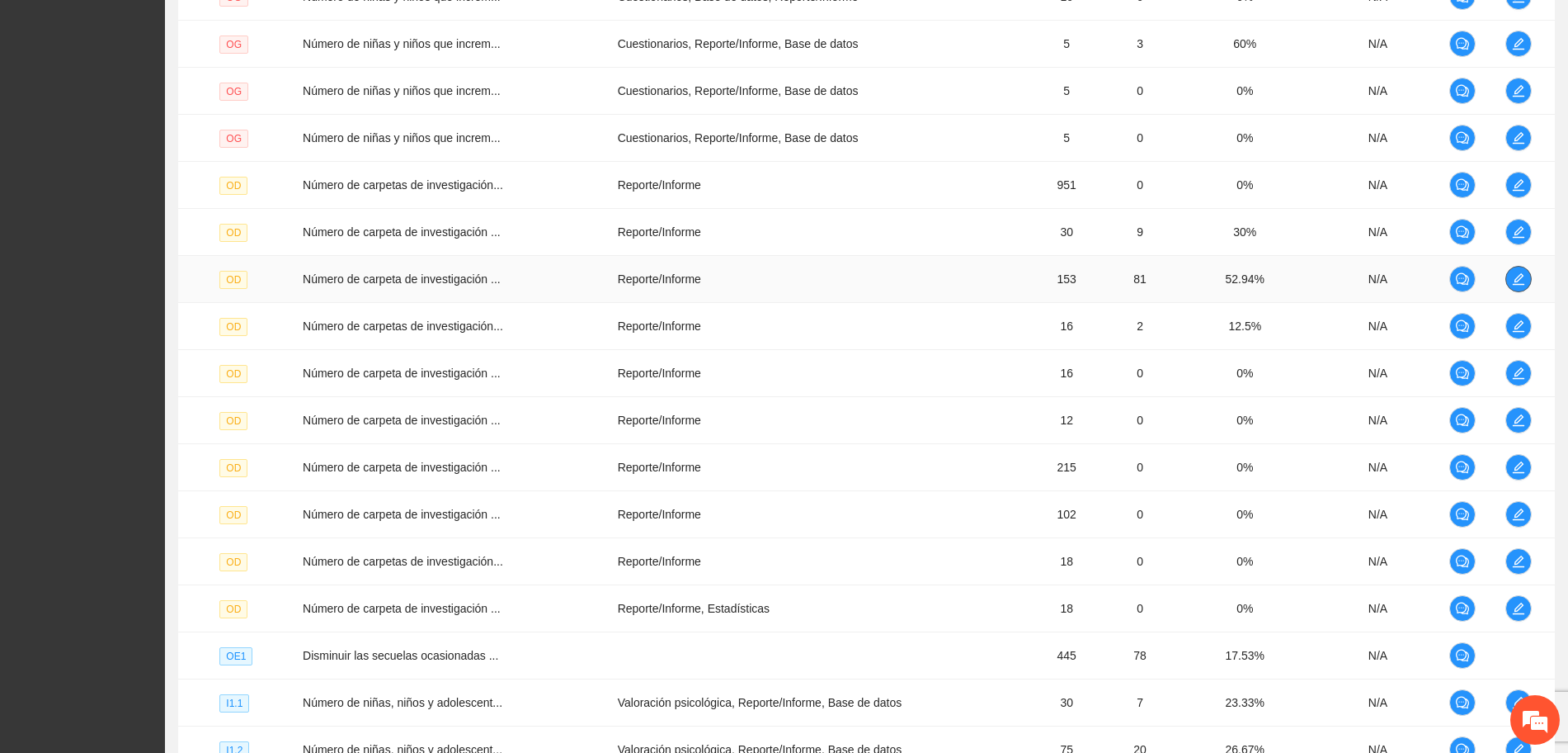
click at [1517, 289] on button "button" at bounding box center [1518, 279] width 26 height 26
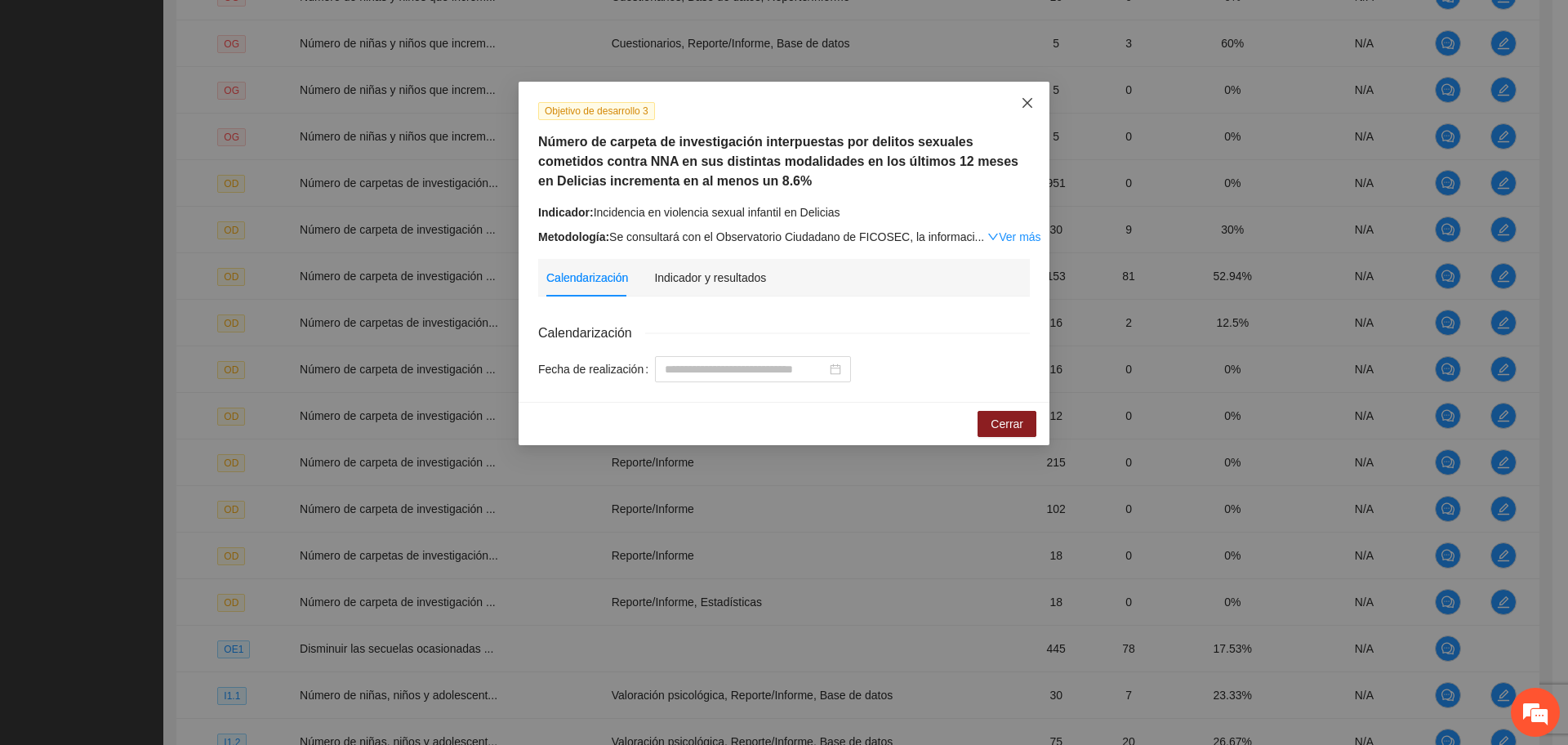
click at [1018, 106] on span "Close" at bounding box center [1027, 103] width 44 height 44
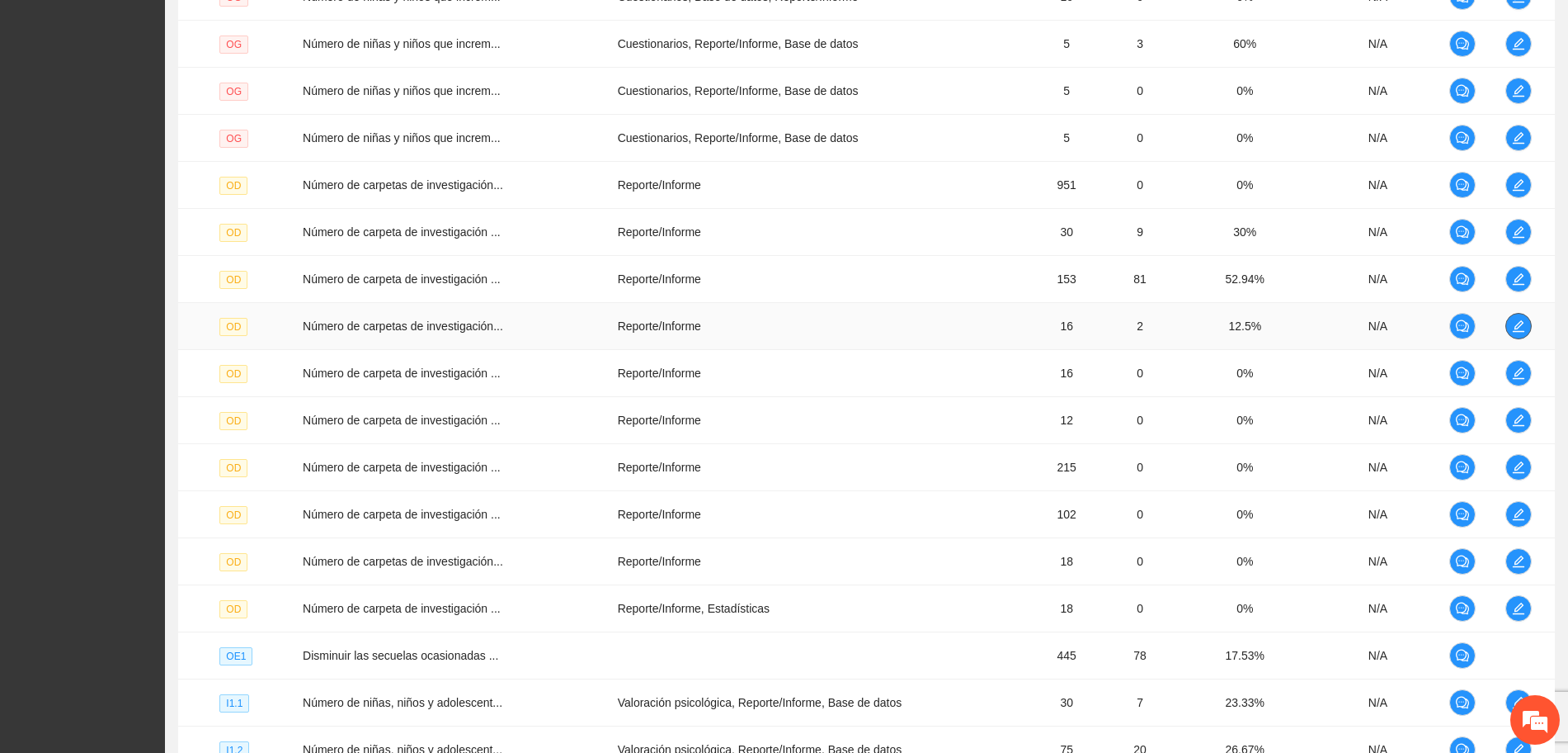
click at [1518, 320] on icon "edit" at bounding box center [1518, 326] width 13 height 13
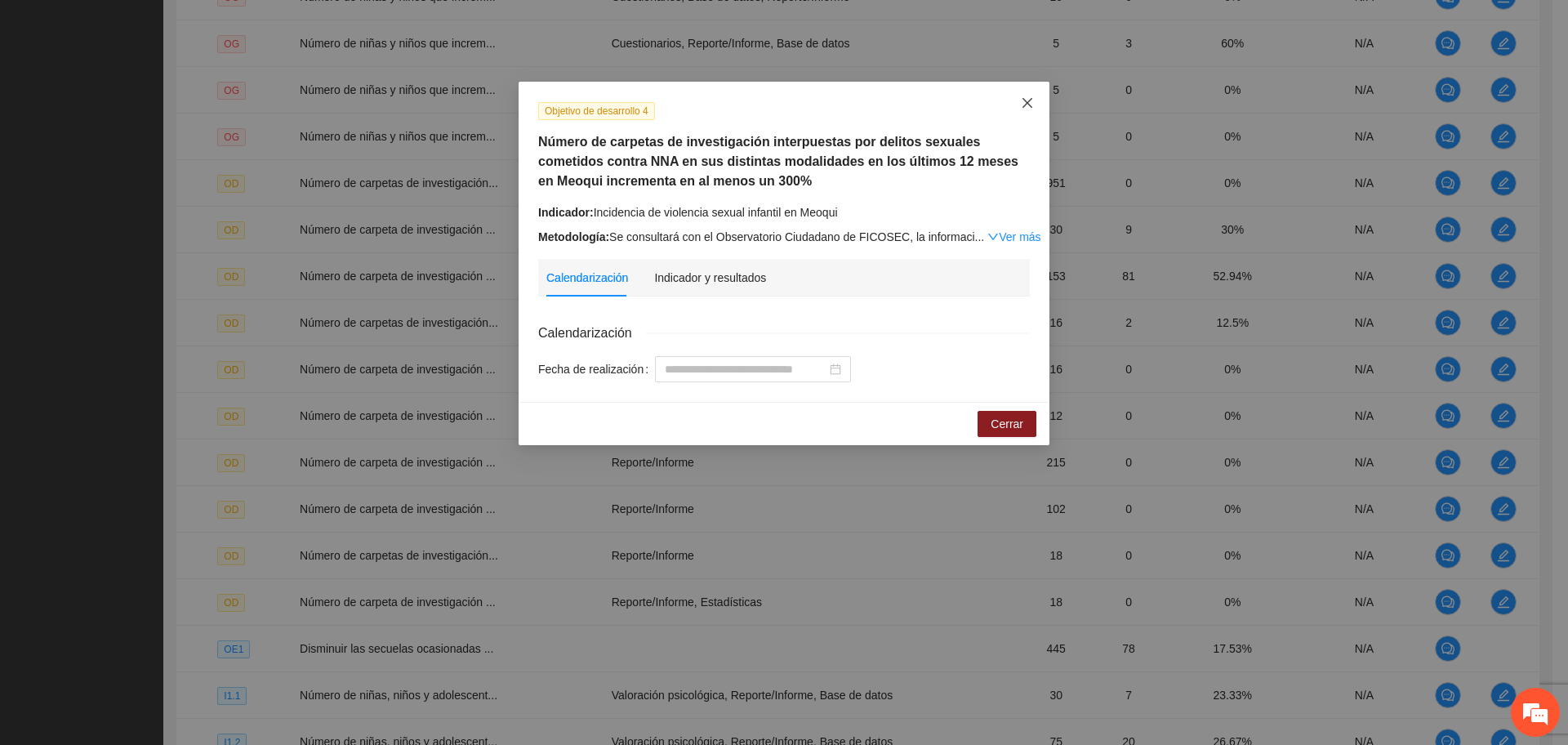
drag, startPoint x: 1024, startPoint y: 92, endPoint x: 1043, endPoint y: 109, distance: 25.5
click at [1024, 93] on span "Close" at bounding box center [1027, 103] width 44 height 44
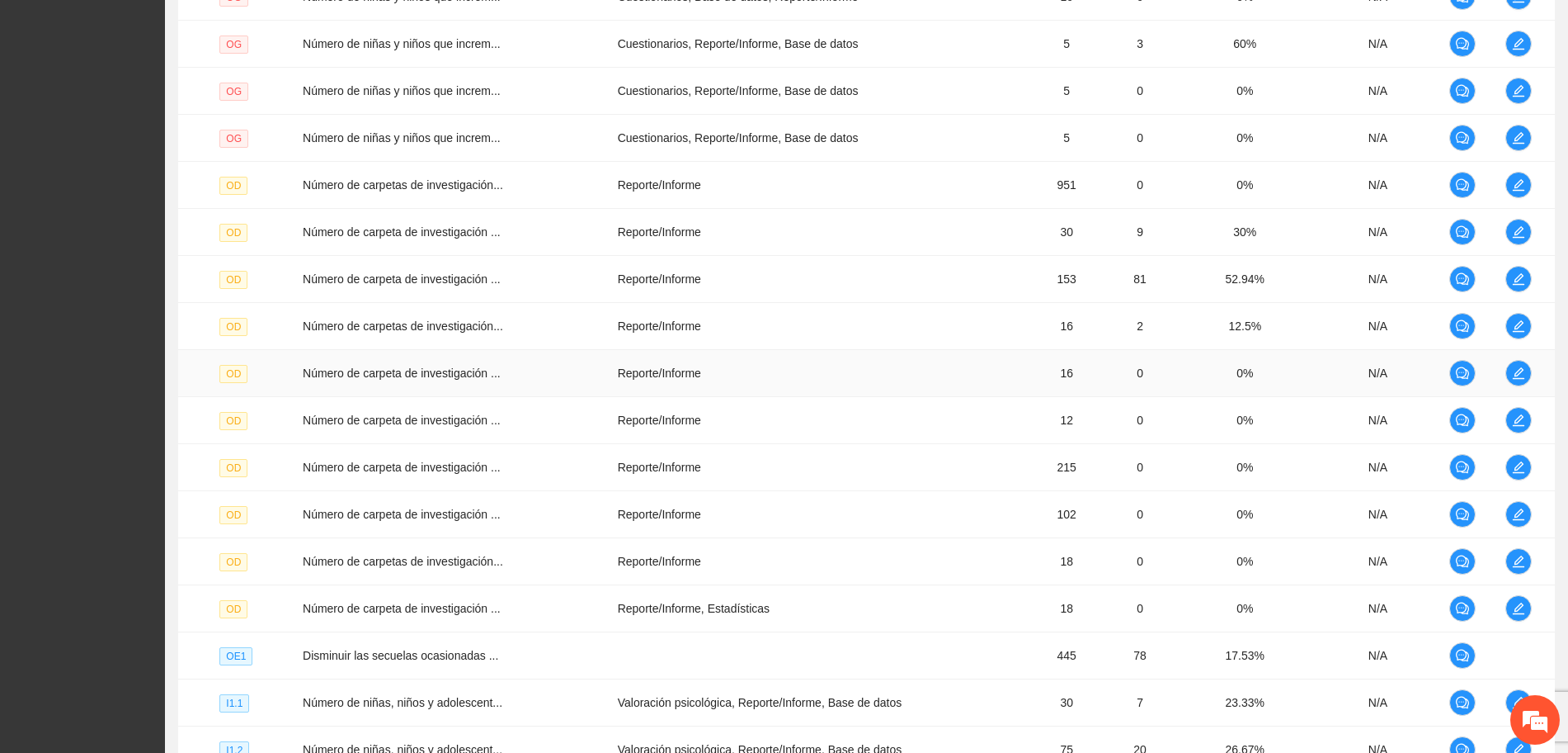
click at [1516, 358] on td at bounding box center [1526, 373] width 56 height 47
click at [1528, 375] on span "edit" at bounding box center [1518, 373] width 24 height 13
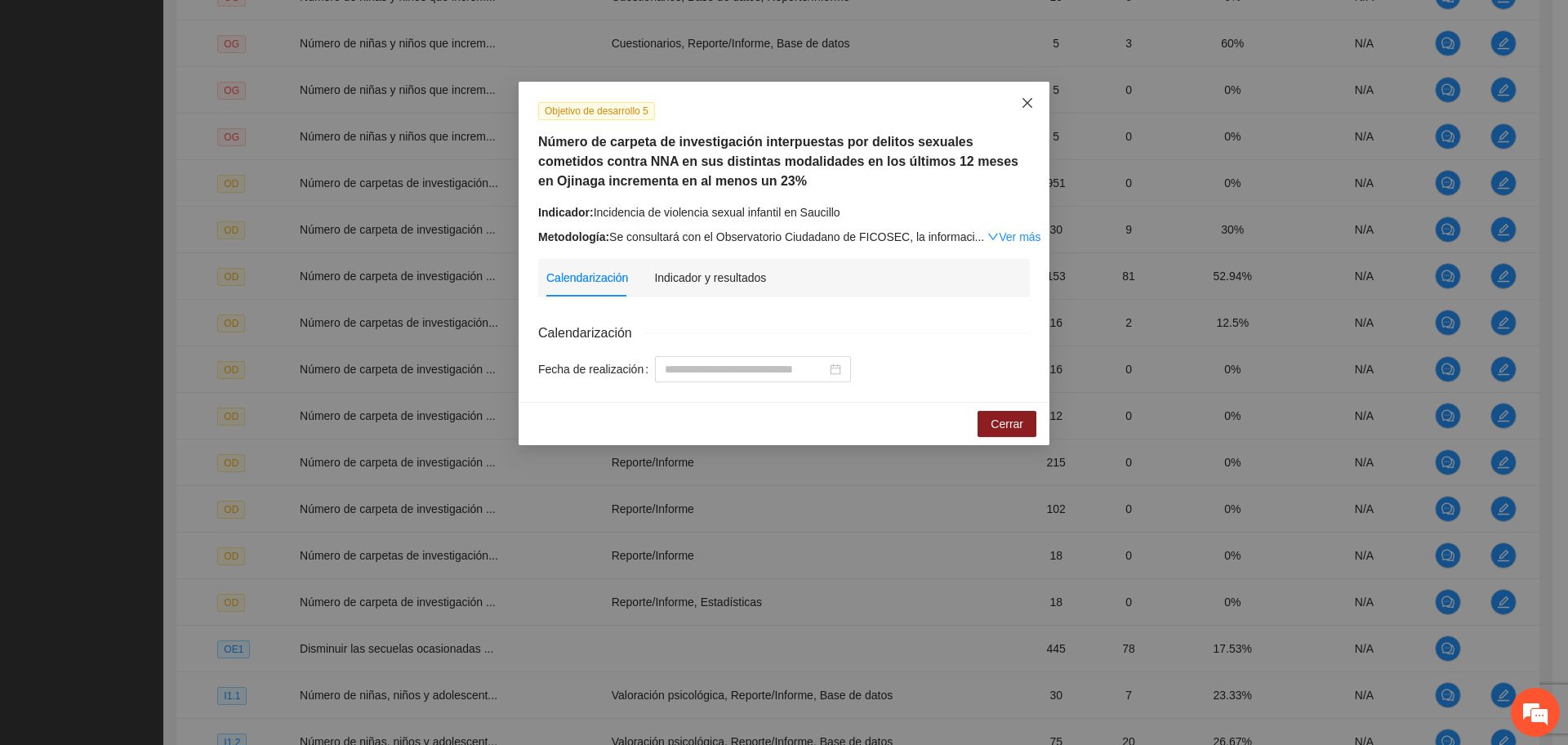
drag, startPoint x: 1024, startPoint y: 104, endPoint x: 1078, endPoint y: 172, distance: 86.8
click at [1024, 105] on icon "close" at bounding box center [1027, 102] width 13 height 13
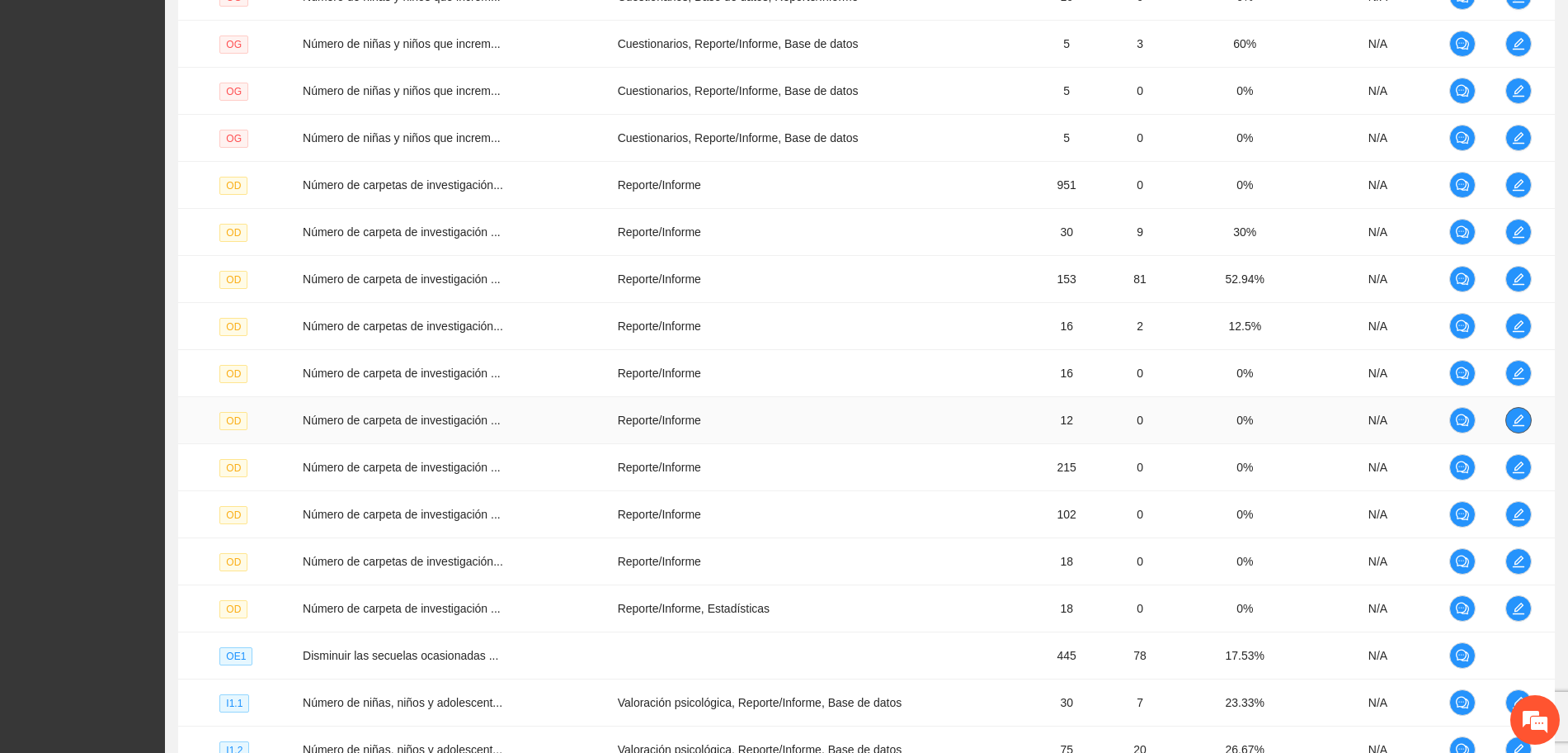
click at [1520, 424] on icon "edit" at bounding box center [1518, 420] width 13 height 13
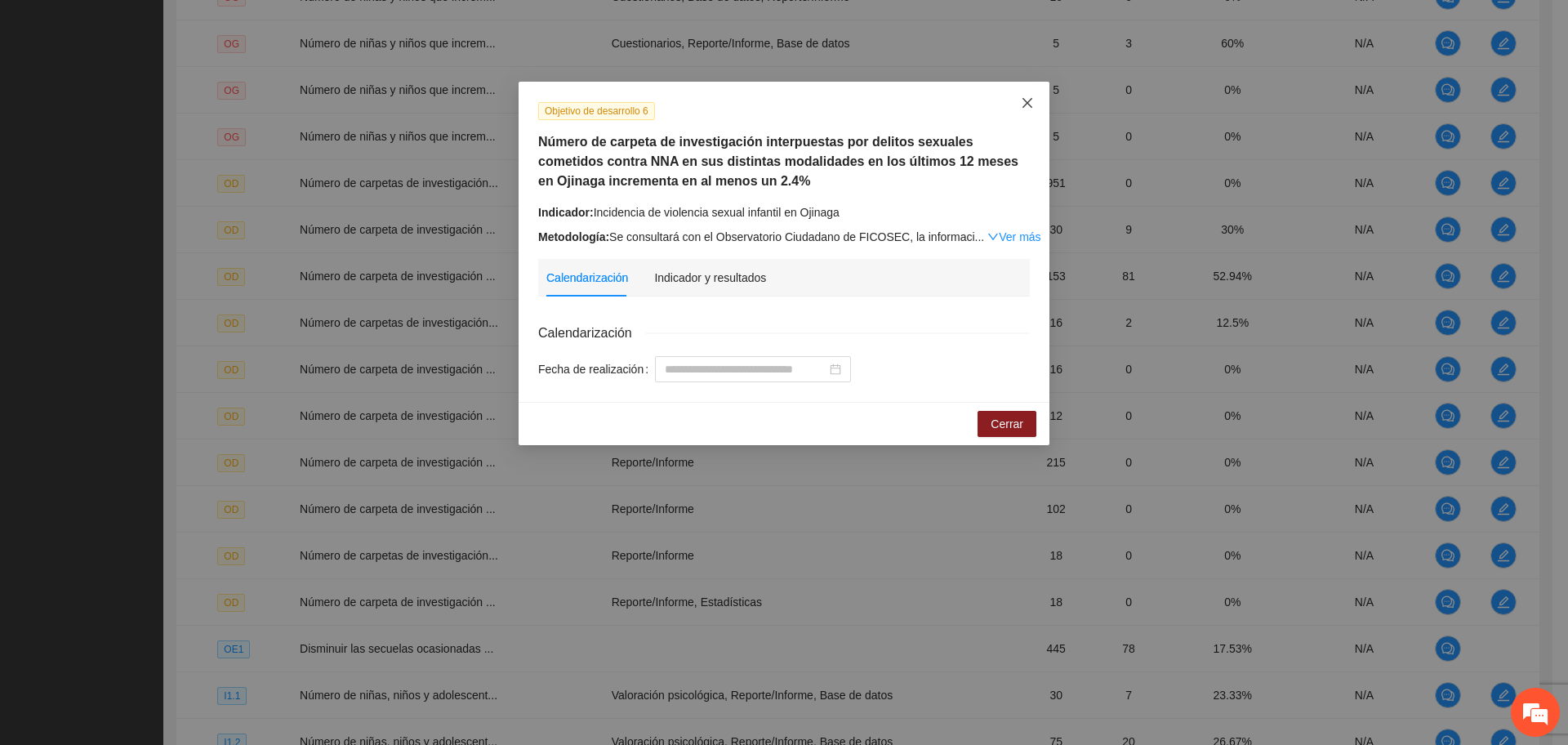
click at [1028, 99] on icon "close" at bounding box center [1027, 102] width 13 height 13
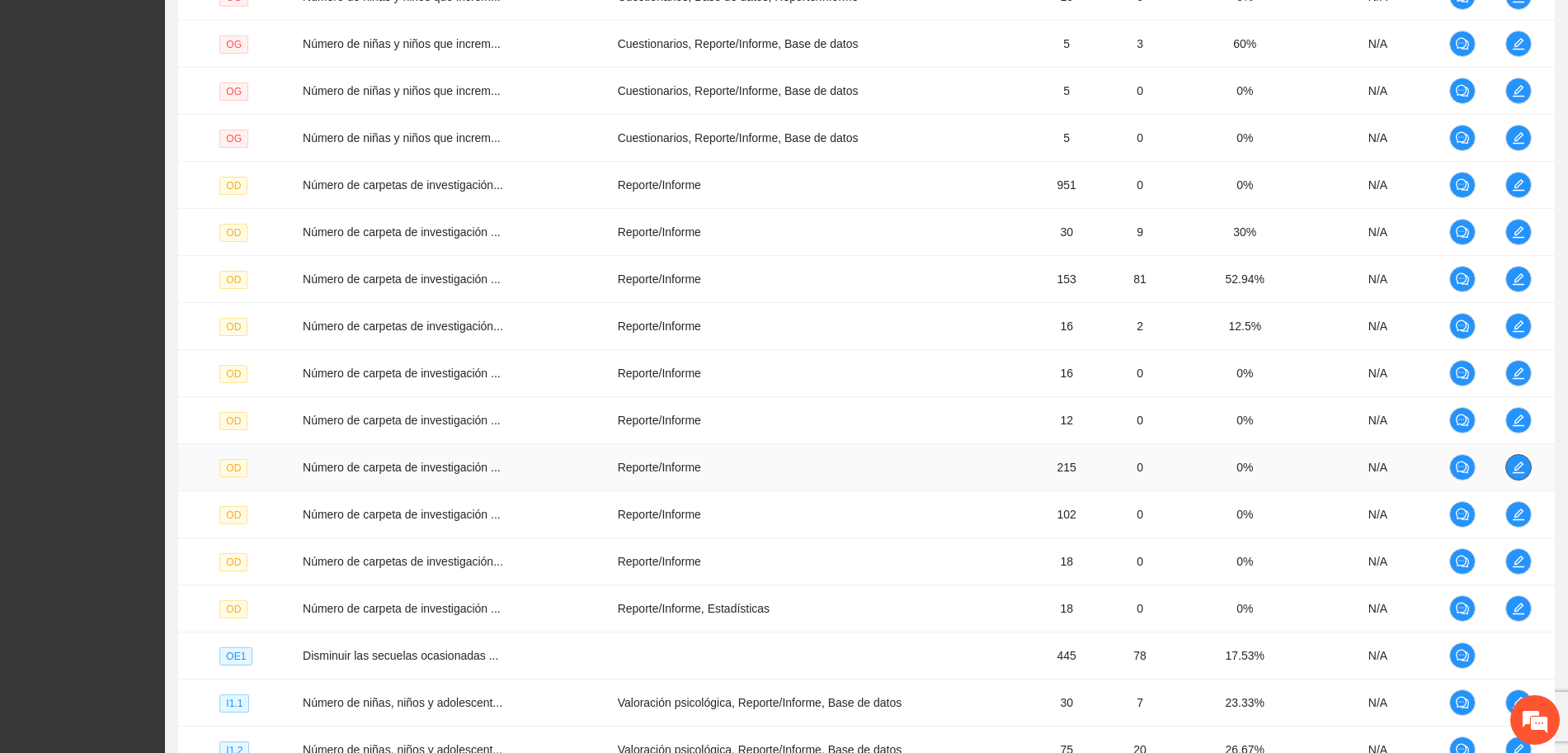
click at [1518, 461] on icon "edit" at bounding box center [1518, 467] width 13 height 13
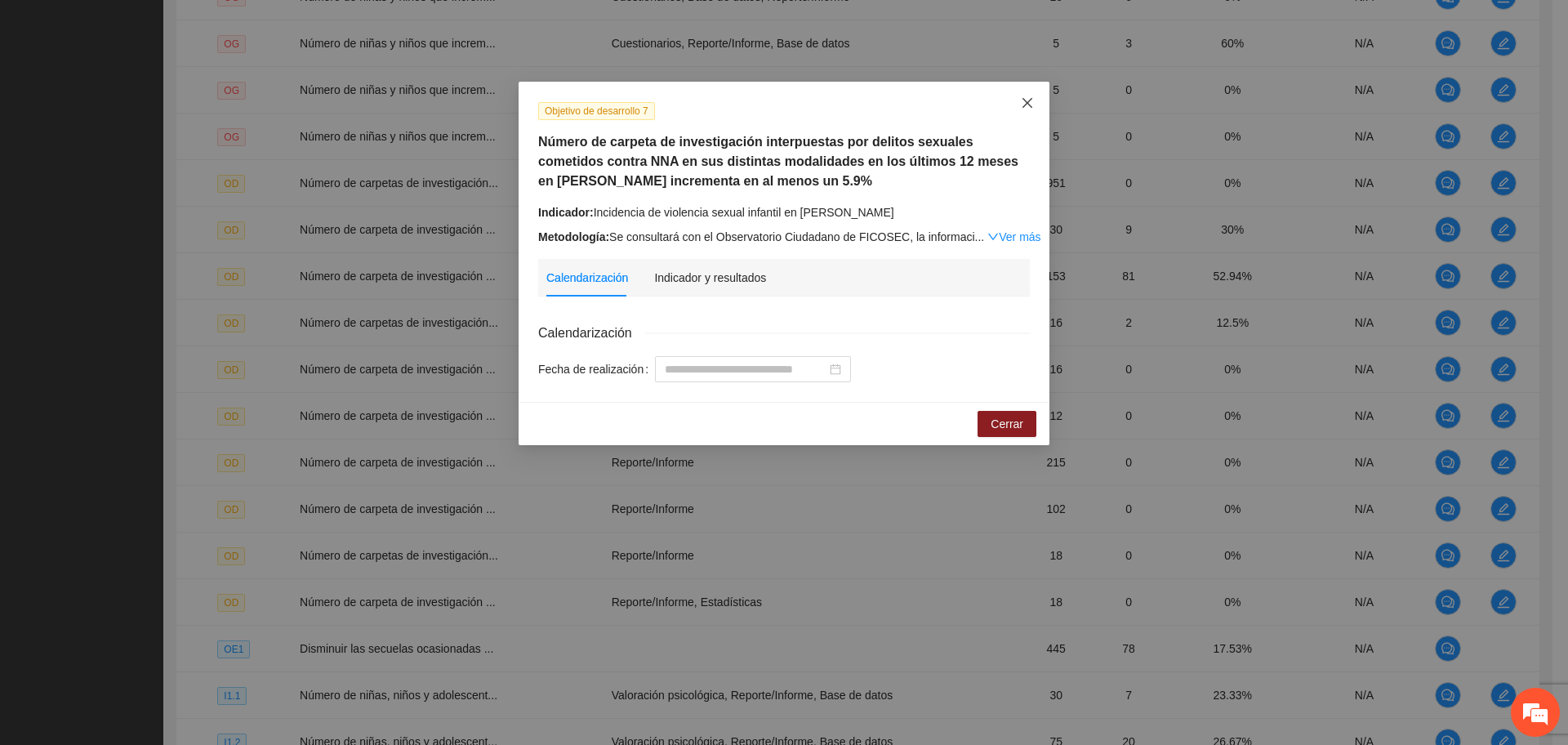
click at [1025, 106] on icon "close" at bounding box center [1027, 102] width 13 height 13
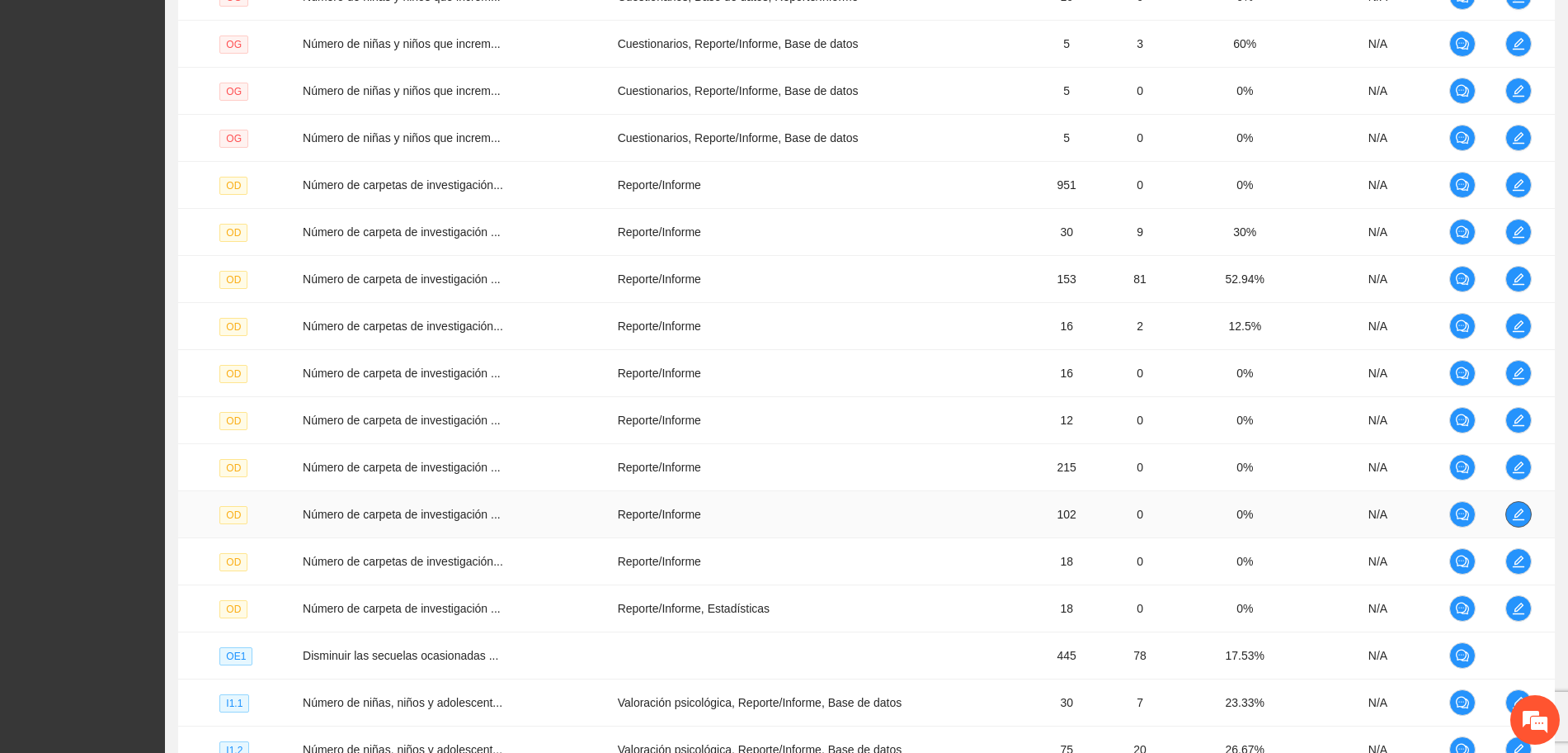
click at [1511, 508] on span "edit" at bounding box center [1518, 514] width 24 height 13
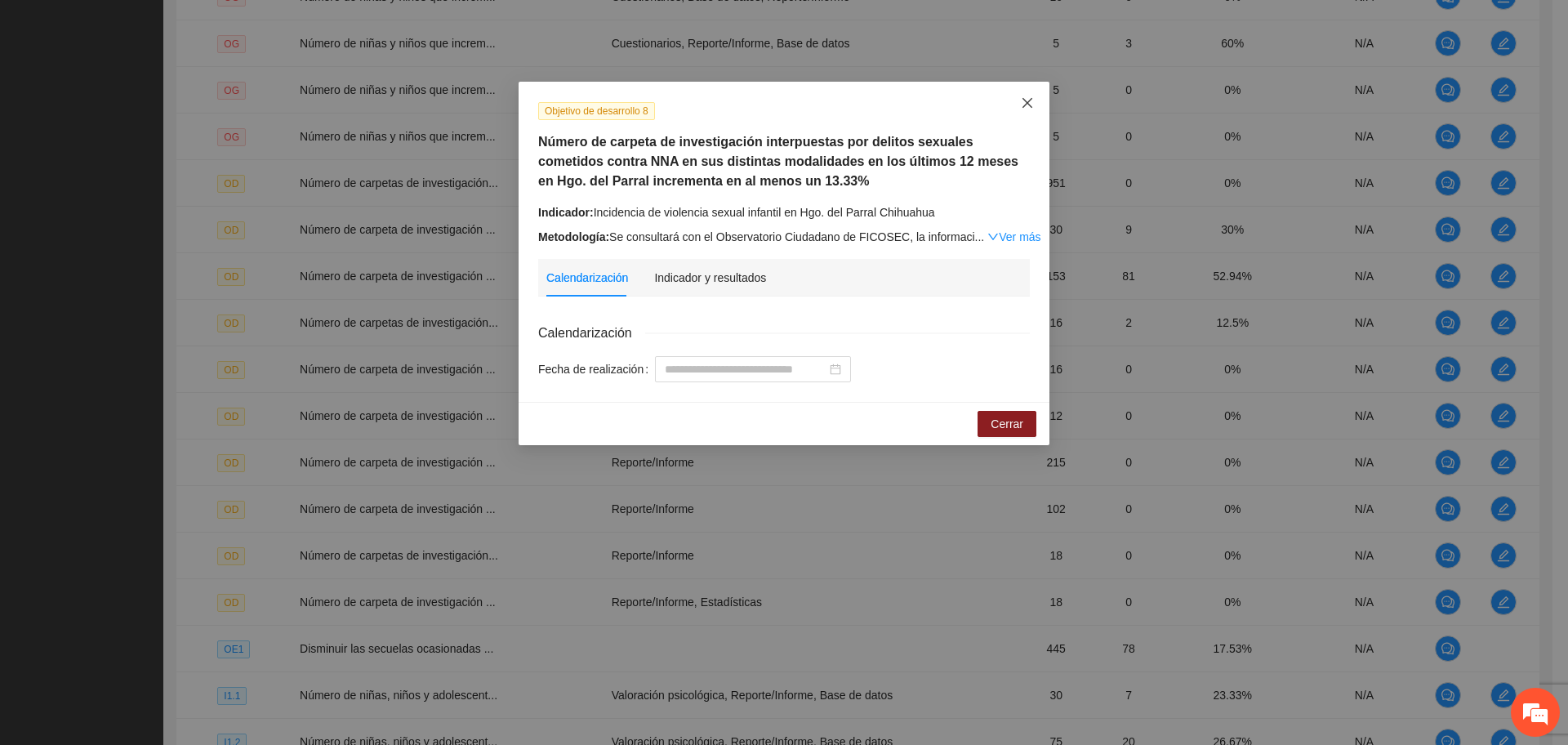
drag, startPoint x: 1024, startPoint y: 102, endPoint x: 1197, endPoint y: 447, distance: 385.9
click at [1051, 158] on div "Objetivo de desarrollo 8 Número de carpeta de investigación interpuestas por de…" at bounding box center [784, 372] width 1568 height 745
click at [1023, 104] on icon "close" at bounding box center [1027, 102] width 13 height 13
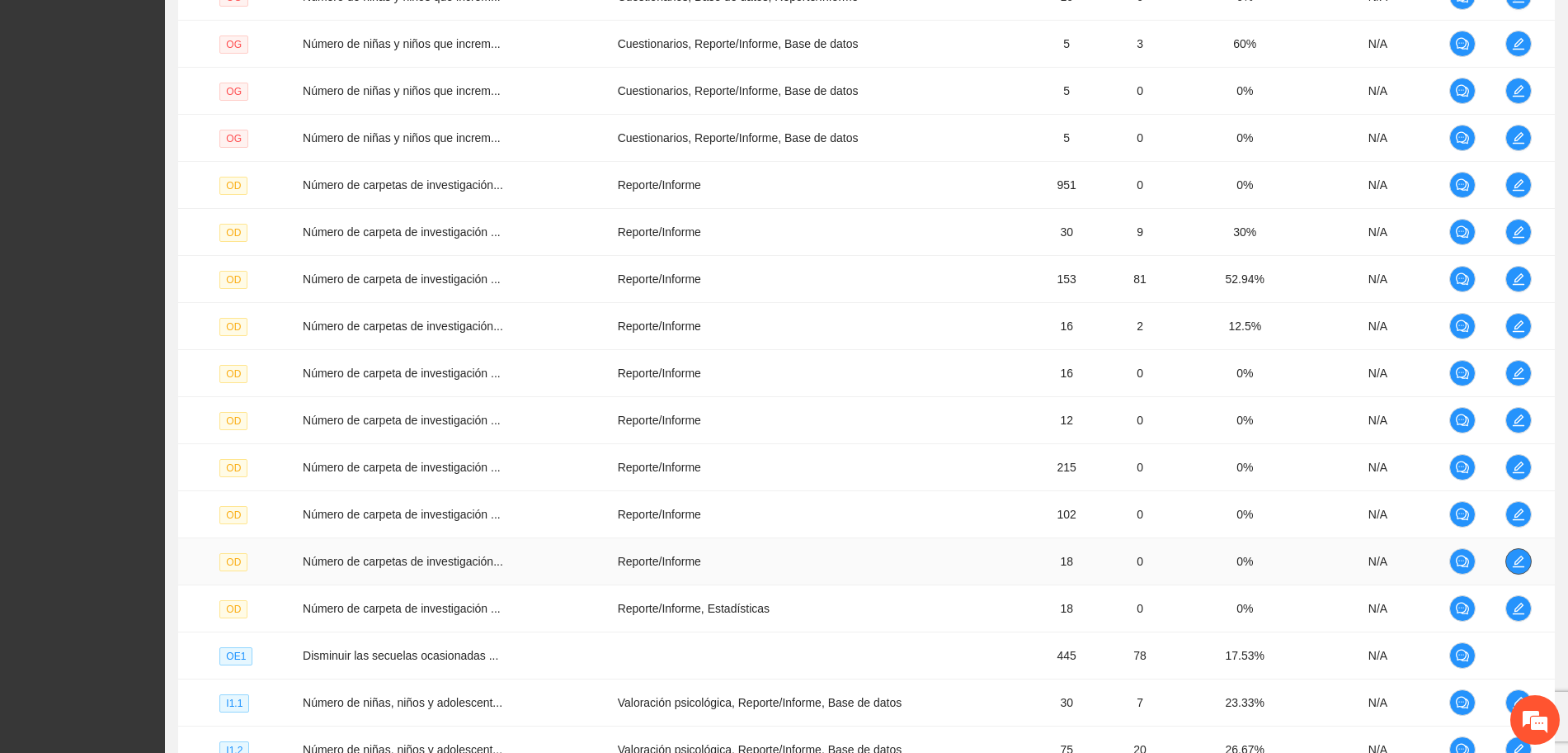
click at [1517, 557] on icon "edit" at bounding box center [1518, 561] width 13 height 13
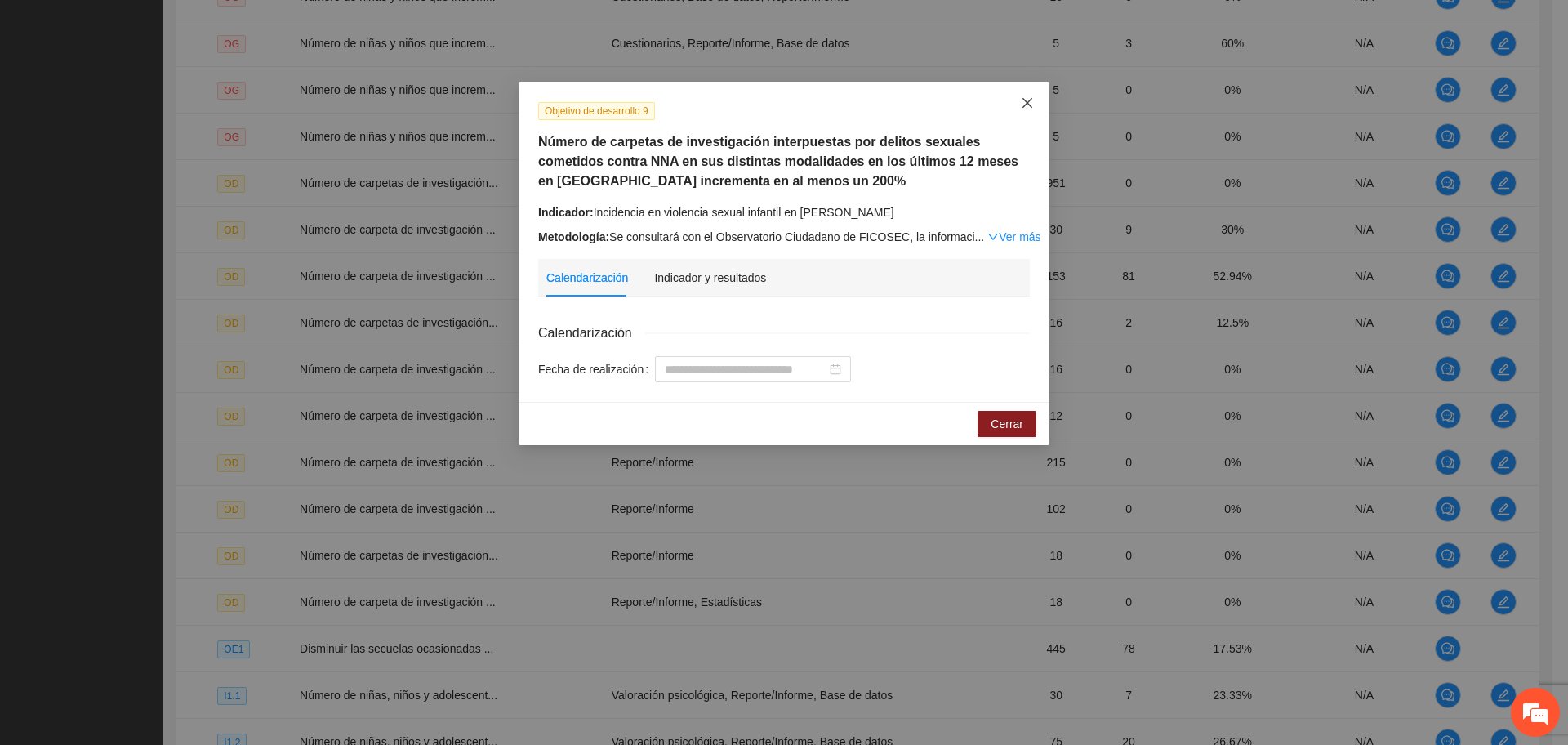
click at [1031, 102] on icon "close" at bounding box center [1027, 102] width 13 height 13
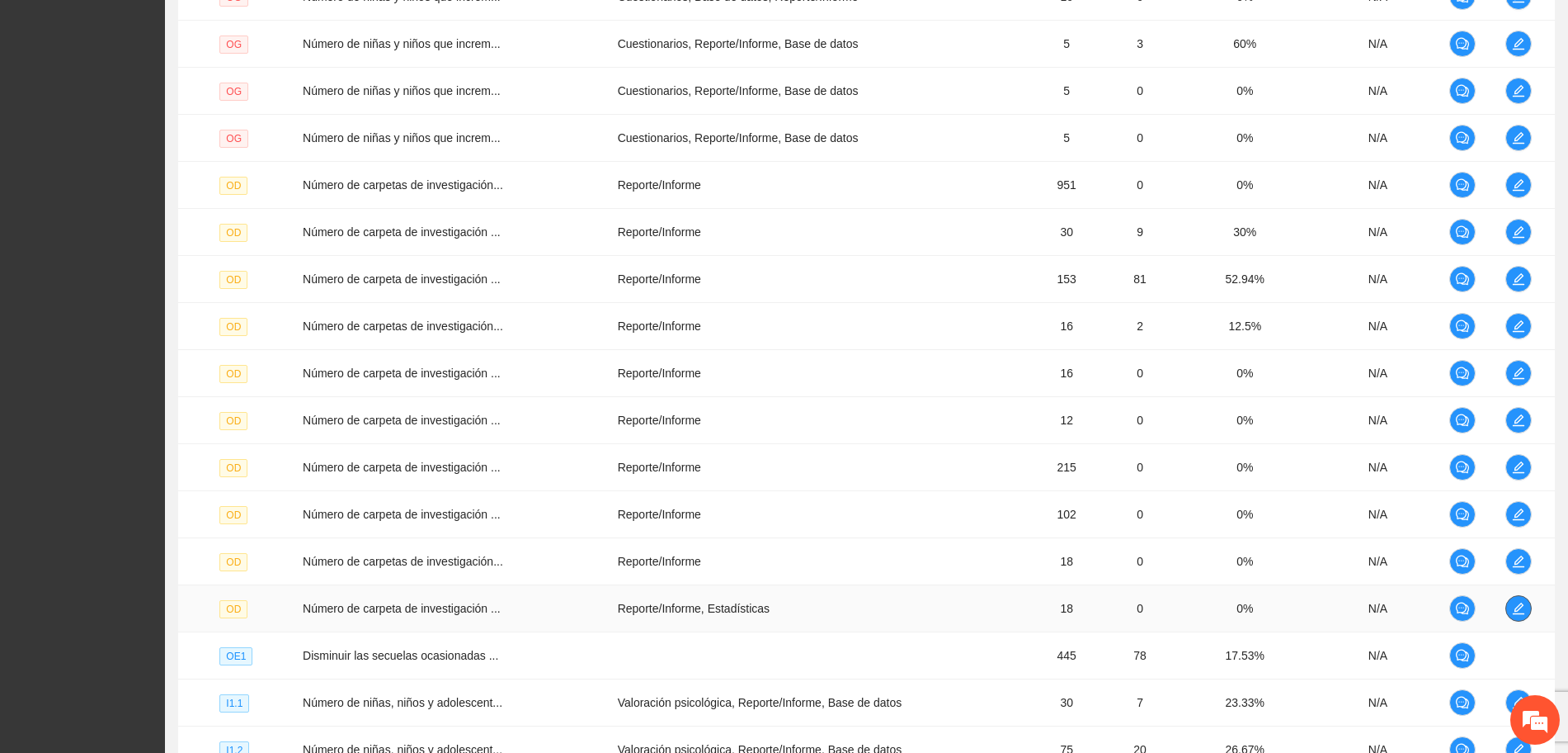
click at [1517, 599] on button "button" at bounding box center [1518, 608] width 26 height 26
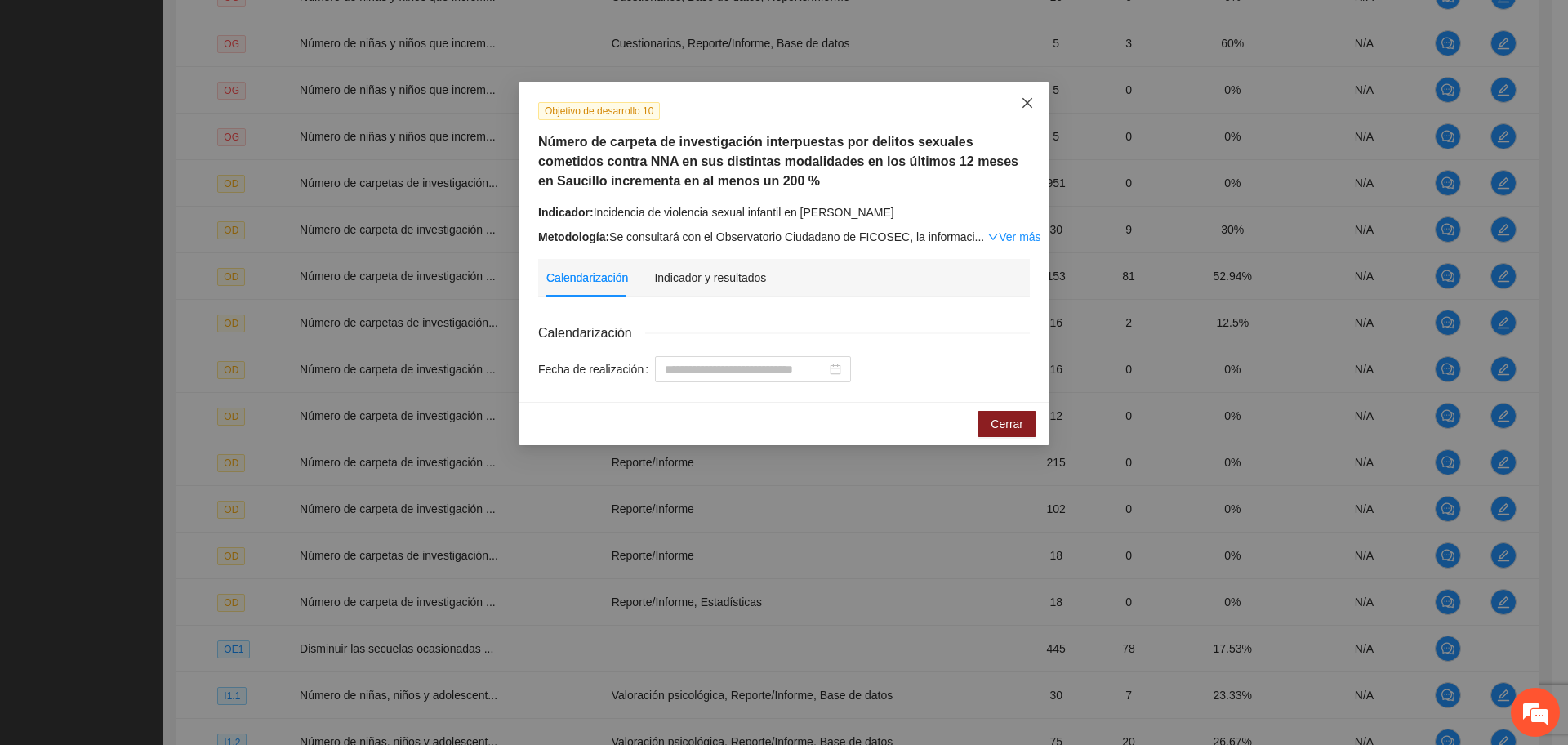
click at [1020, 102] on span "Close" at bounding box center [1027, 103] width 44 height 44
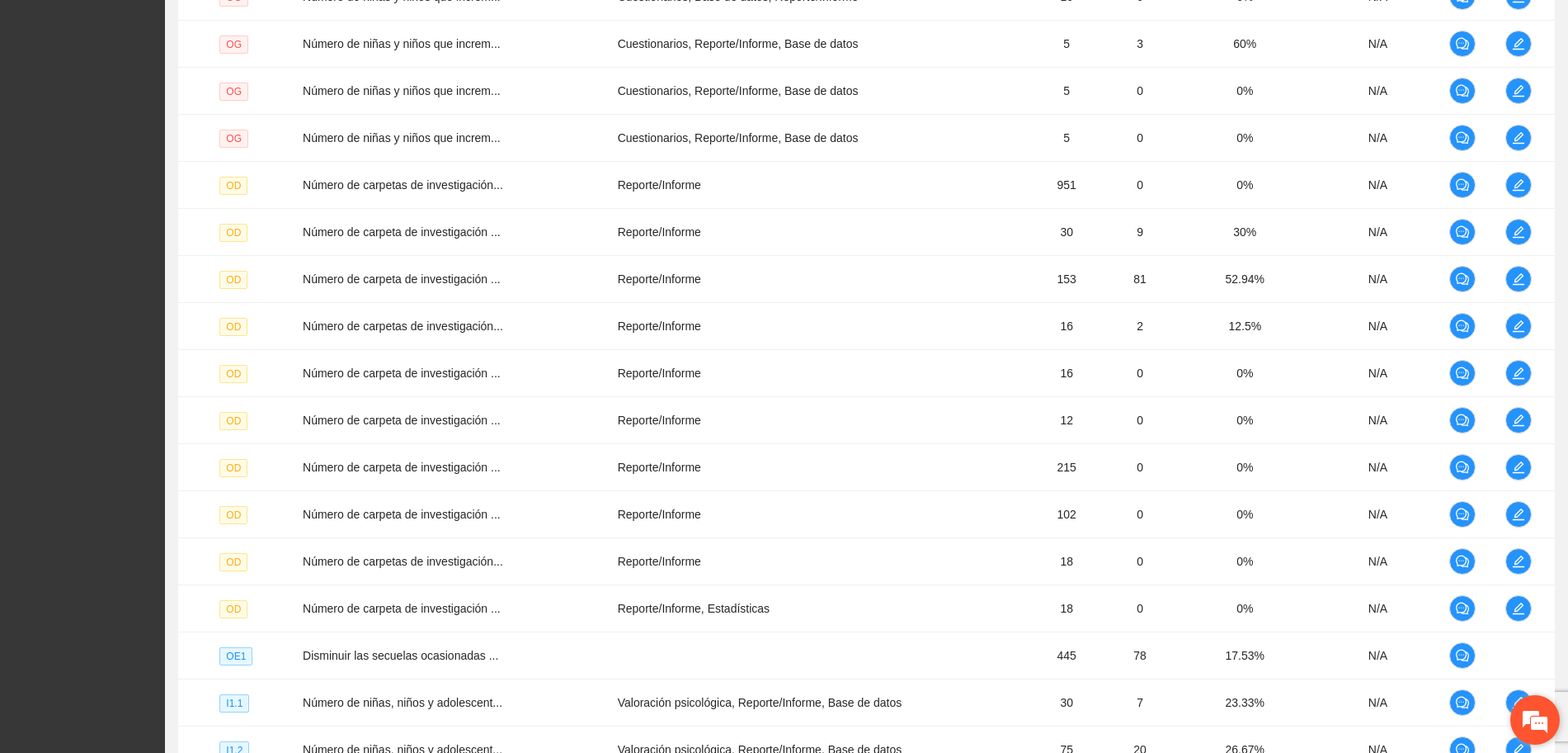
click at [1538, 707] on em at bounding box center [1535, 719] width 44 height 44
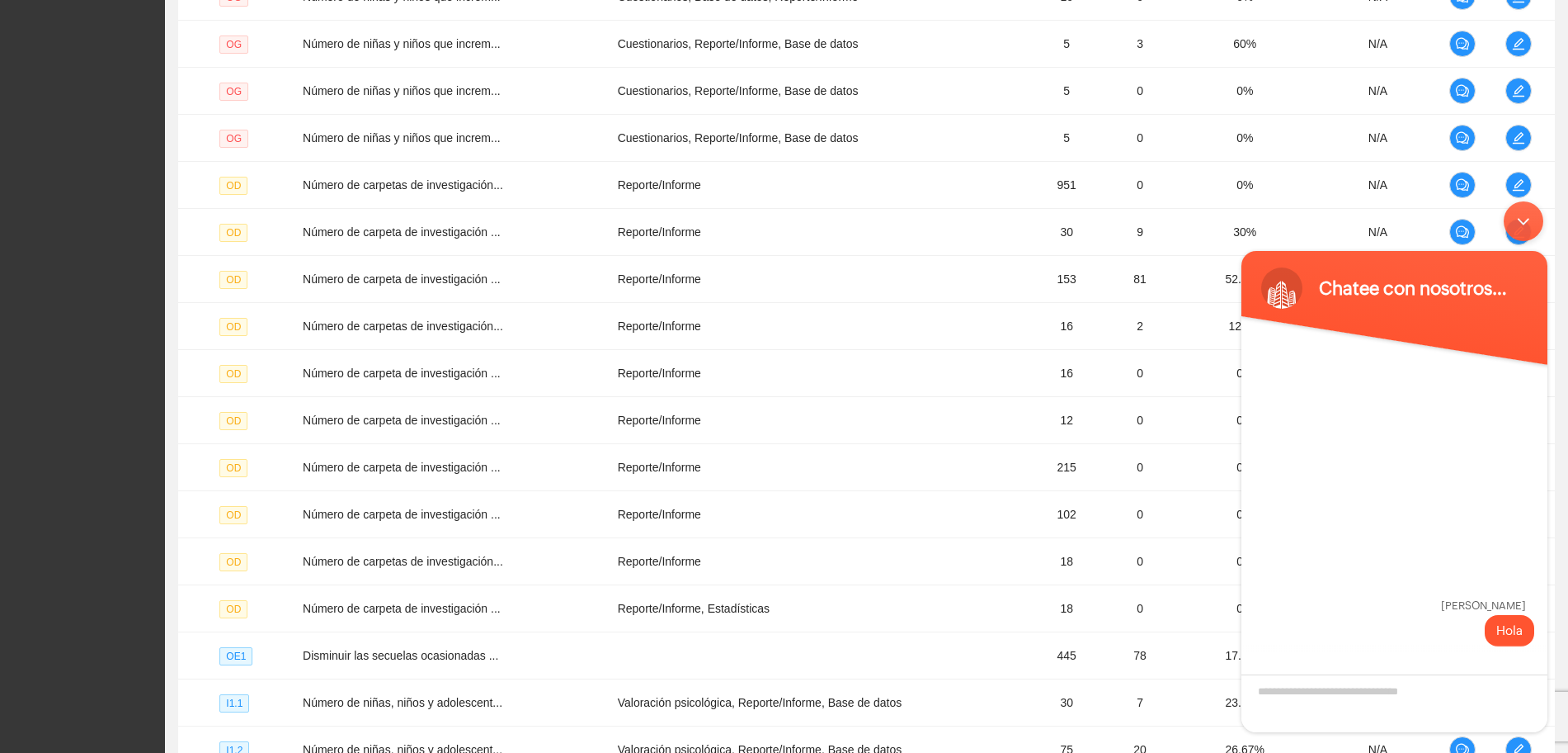
drag, startPoint x: 1524, startPoint y: 218, endPoint x: 2745, endPoint y: 422, distance: 1237.9
click at [1524, 218] on div "Minimizar ventana de chat en vivo" at bounding box center [1524, 221] width 40 height 40
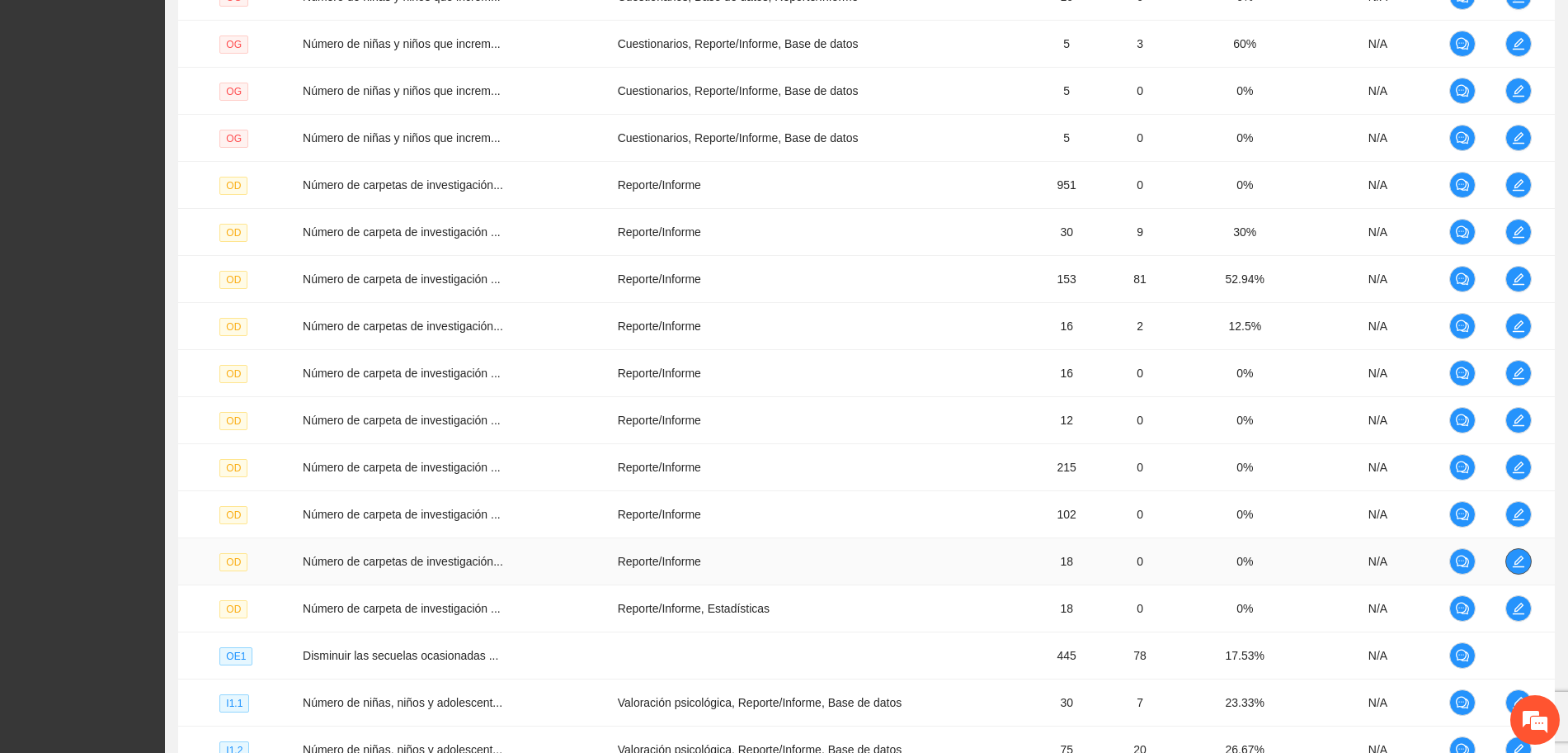
click at [1517, 561] on icon "edit" at bounding box center [1518, 561] width 11 height 11
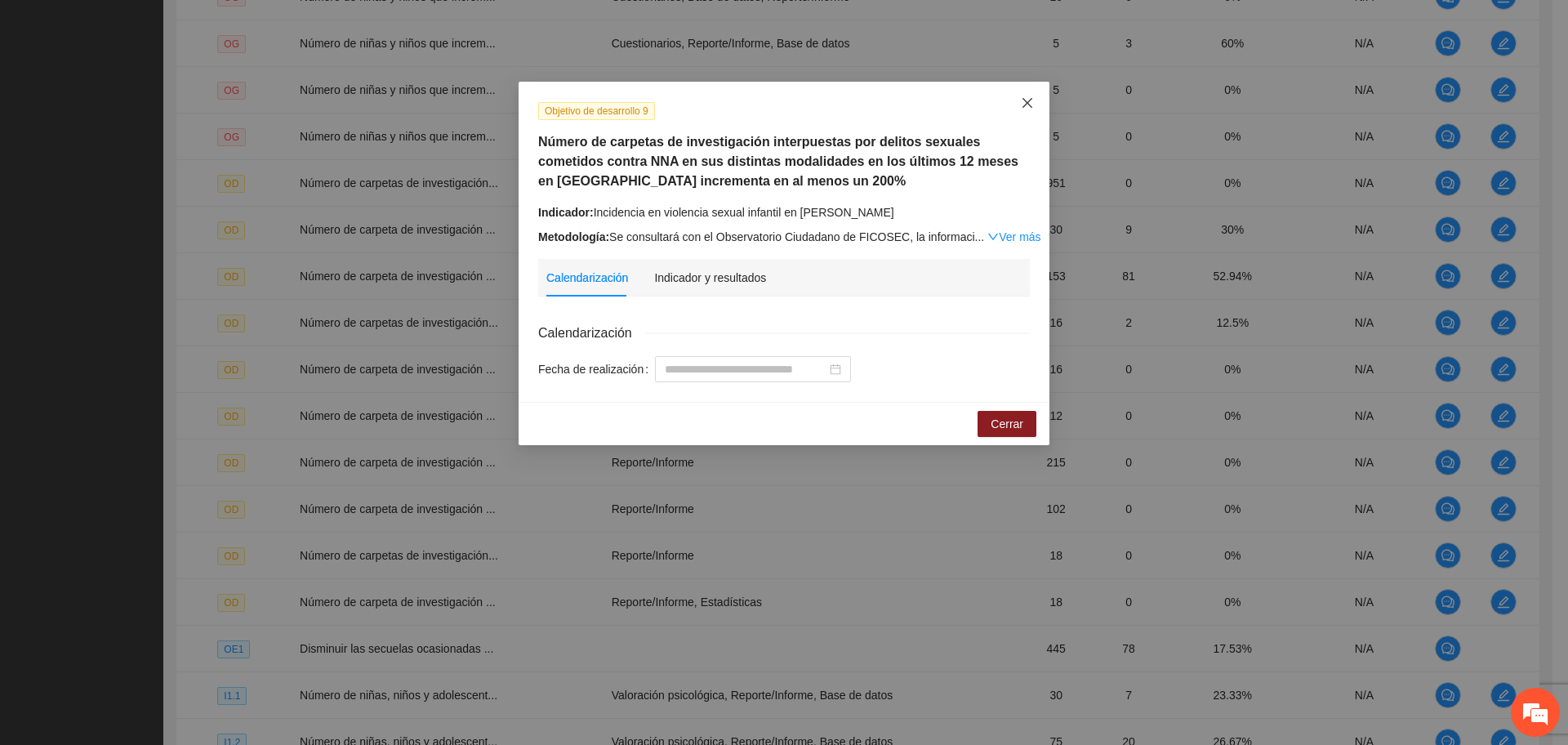
click at [1027, 98] on icon "close" at bounding box center [1027, 102] width 13 height 13
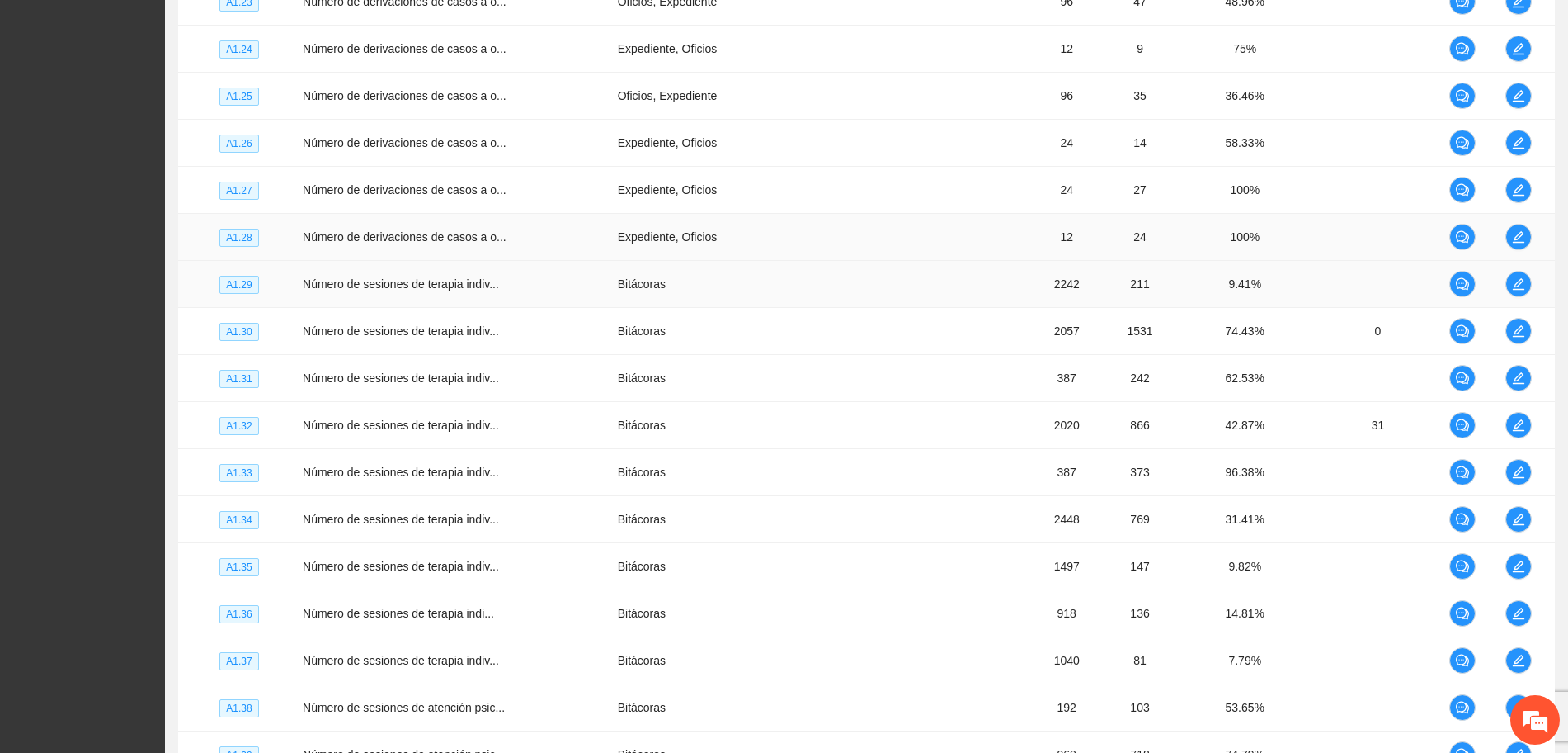
scroll to position [3301, 0]
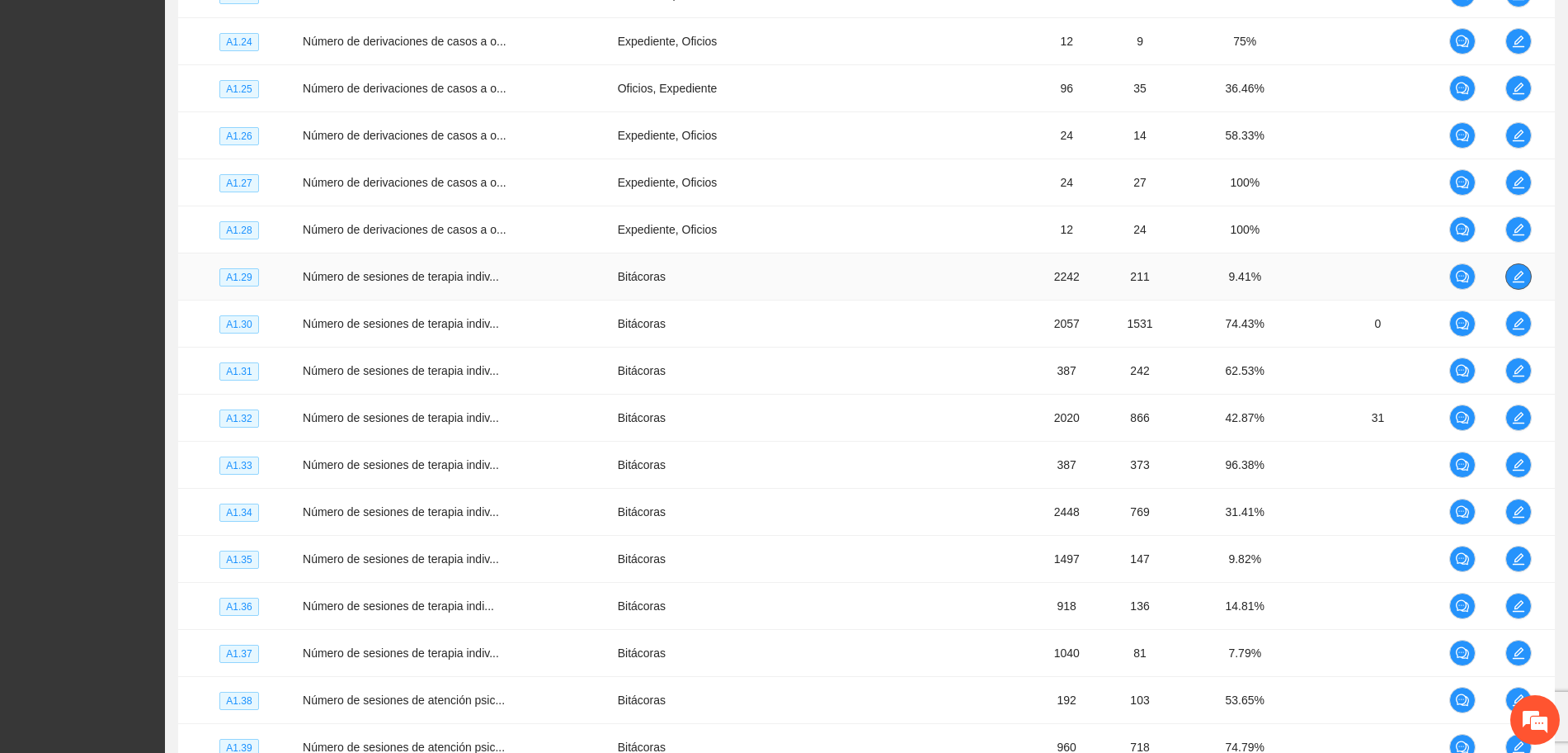
click at [1513, 276] on icon "edit" at bounding box center [1518, 276] width 13 height 13
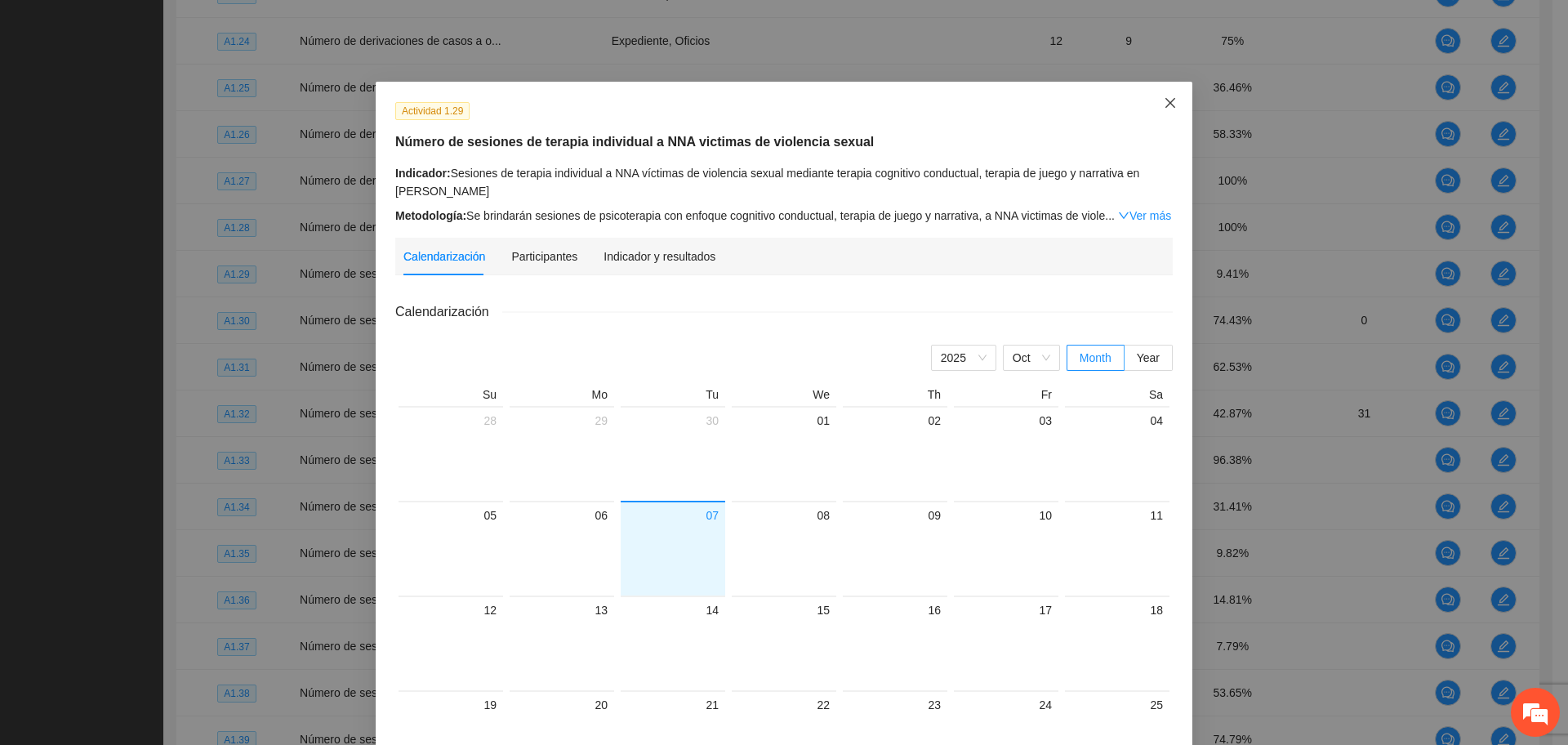
click at [1150, 104] on span "Close" at bounding box center [1170, 103] width 44 height 44
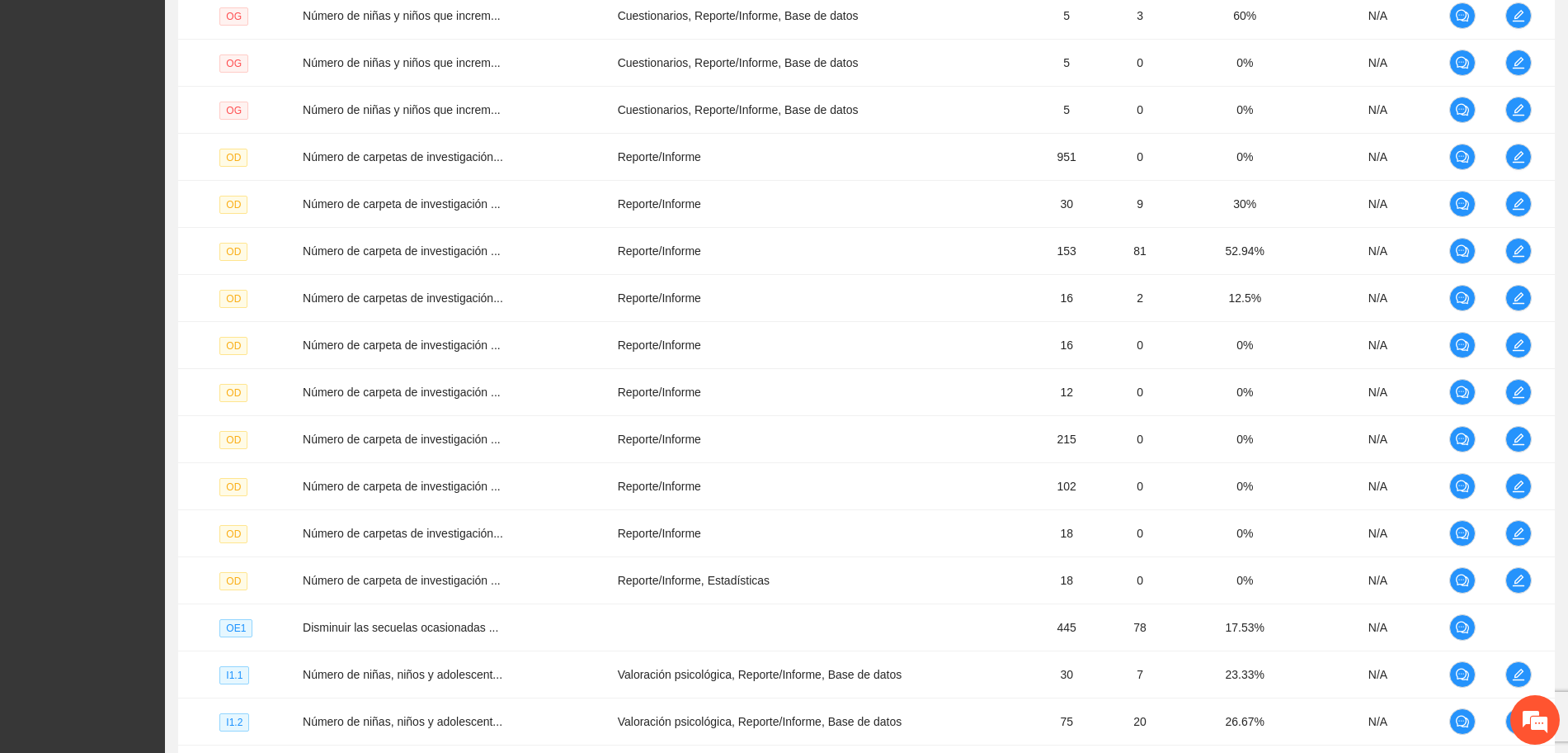
scroll to position [1134, 0]
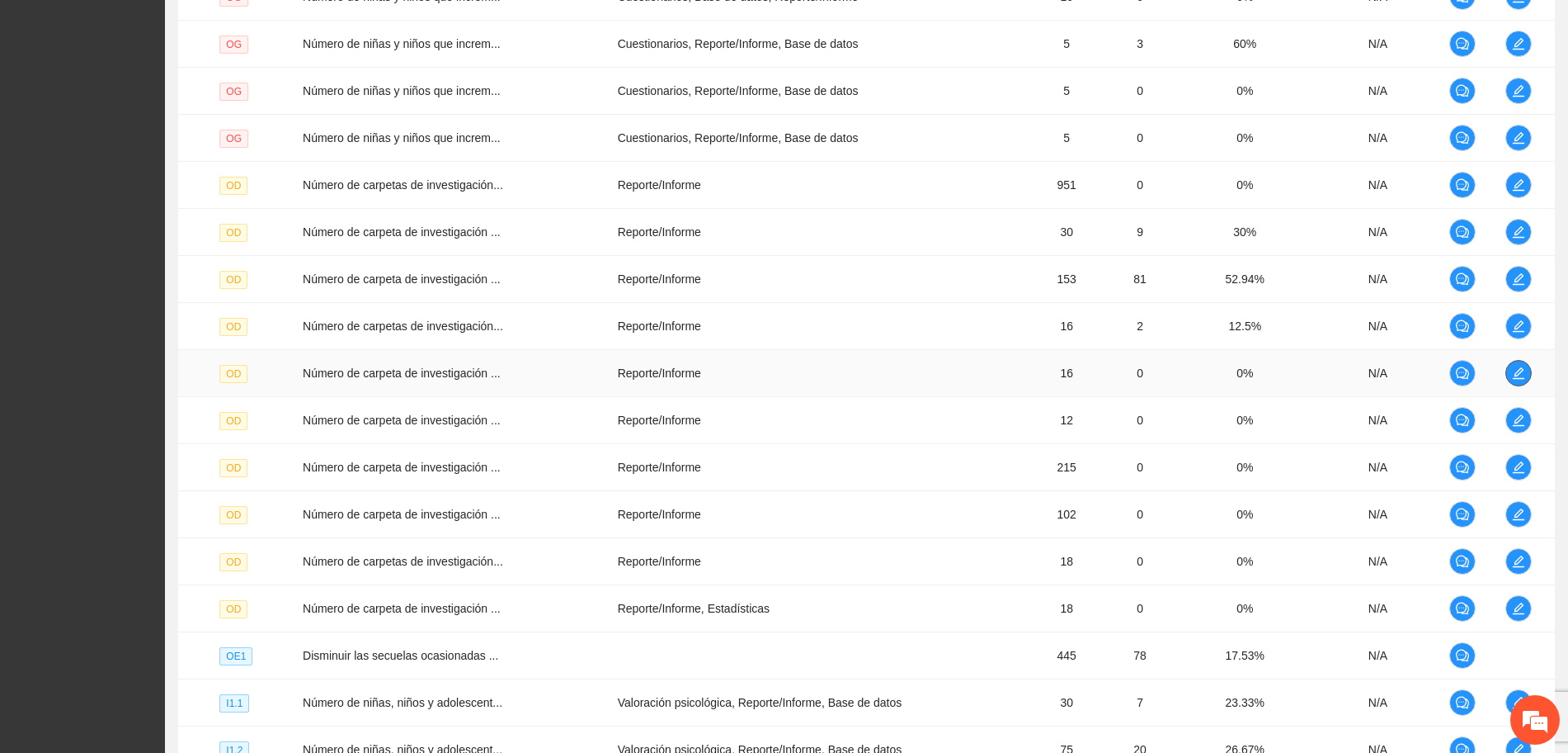
click at [1528, 382] on button "button" at bounding box center [1518, 373] width 26 height 26
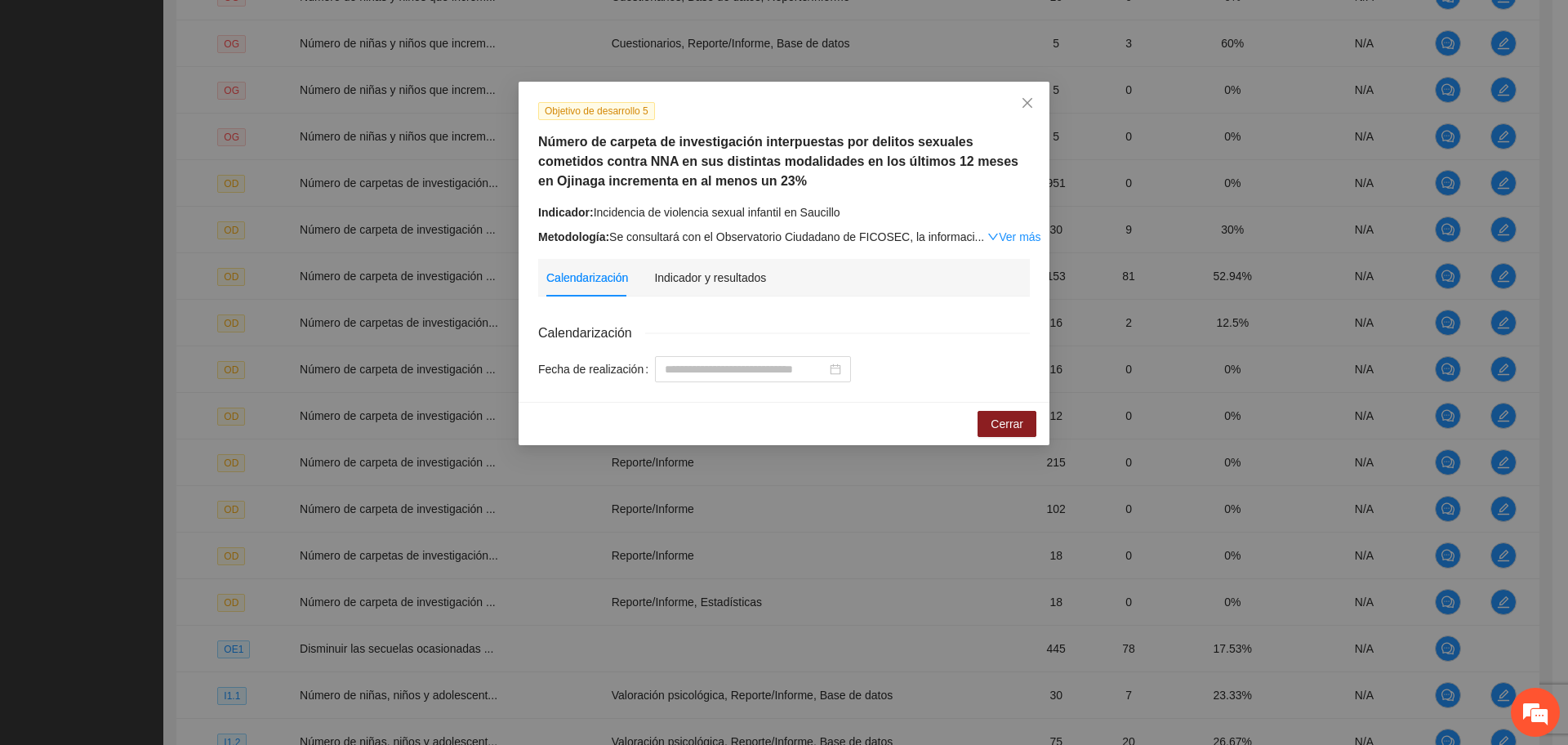
click at [902, 185] on h5 "Número de carpeta de investigación interpuestas por delitos sexuales cometidos …" at bounding box center [784, 162] width 492 height 59
drag, startPoint x: 1024, startPoint y: 108, endPoint x: 1075, endPoint y: 162, distance: 74.3
click at [1024, 109] on icon "close" at bounding box center [1027, 102] width 13 height 13
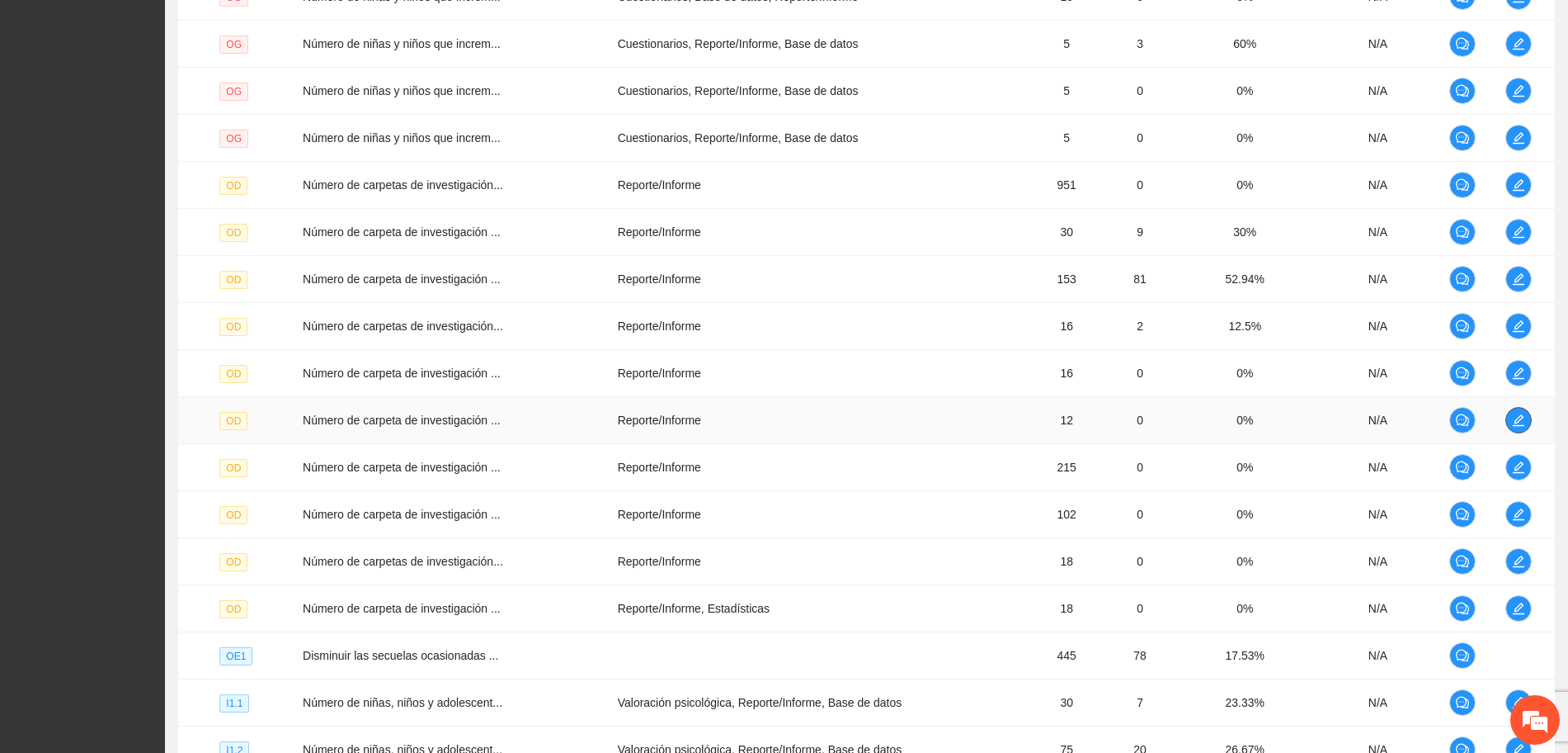
click at [1524, 413] on icon "edit" at bounding box center [1518, 420] width 13 height 13
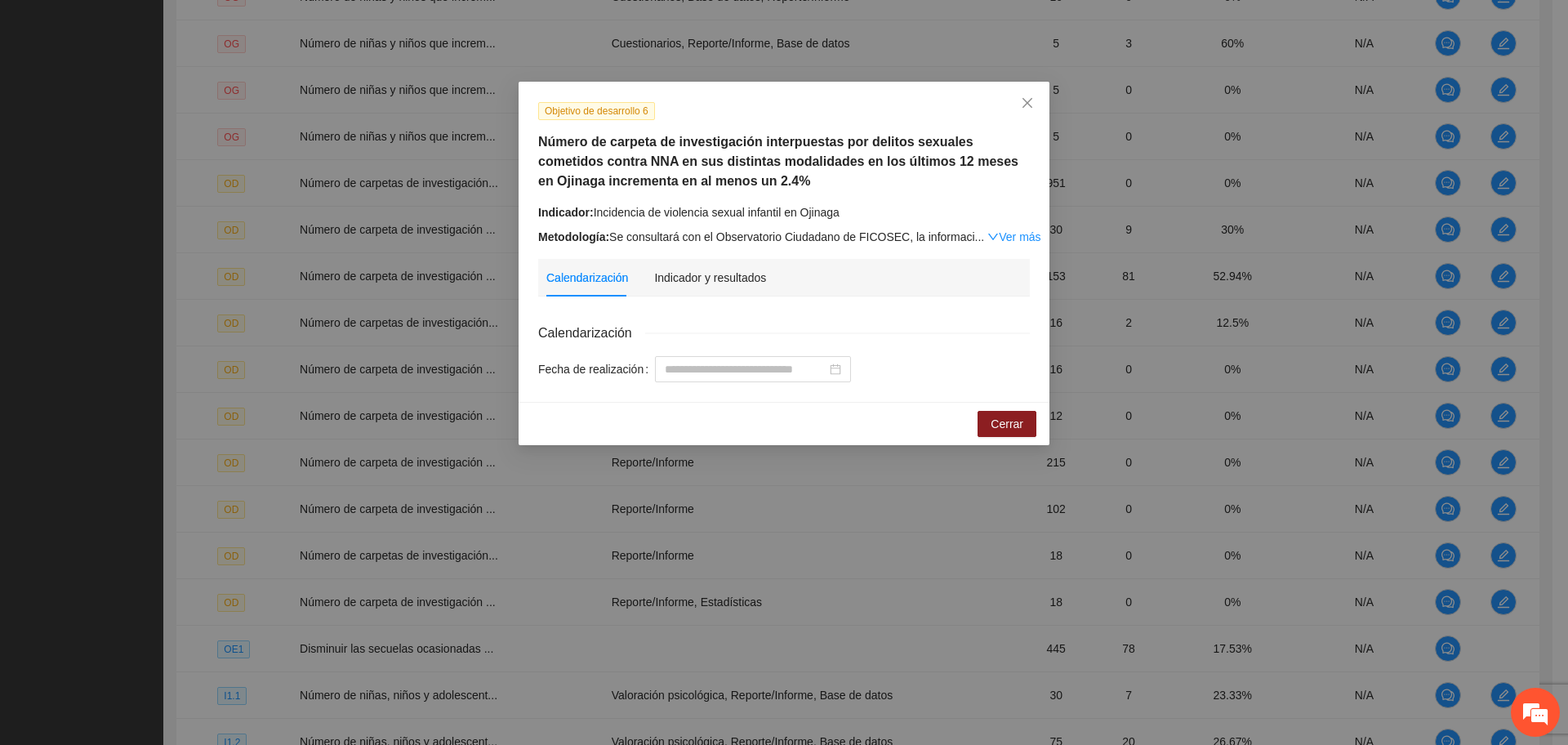
click at [931, 201] on div "Objetivo de desarrollo 6 Número de carpeta de investigación interpuestas por de…" at bounding box center [784, 174] width 504 height 145
click at [841, 309] on div "Calendarización Fecha de realización" at bounding box center [784, 345] width 492 height 72
click at [824, 192] on div "Objetivo de desarrollo 6 Número de carpeta de investigación interpuestas por de…" at bounding box center [784, 174] width 504 height 145
drag, startPoint x: 1022, startPoint y: 102, endPoint x: 998, endPoint y: 89, distance: 27.3
click at [1018, 102] on span "Close" at bounding box center [1027, 103] width 44 height 44
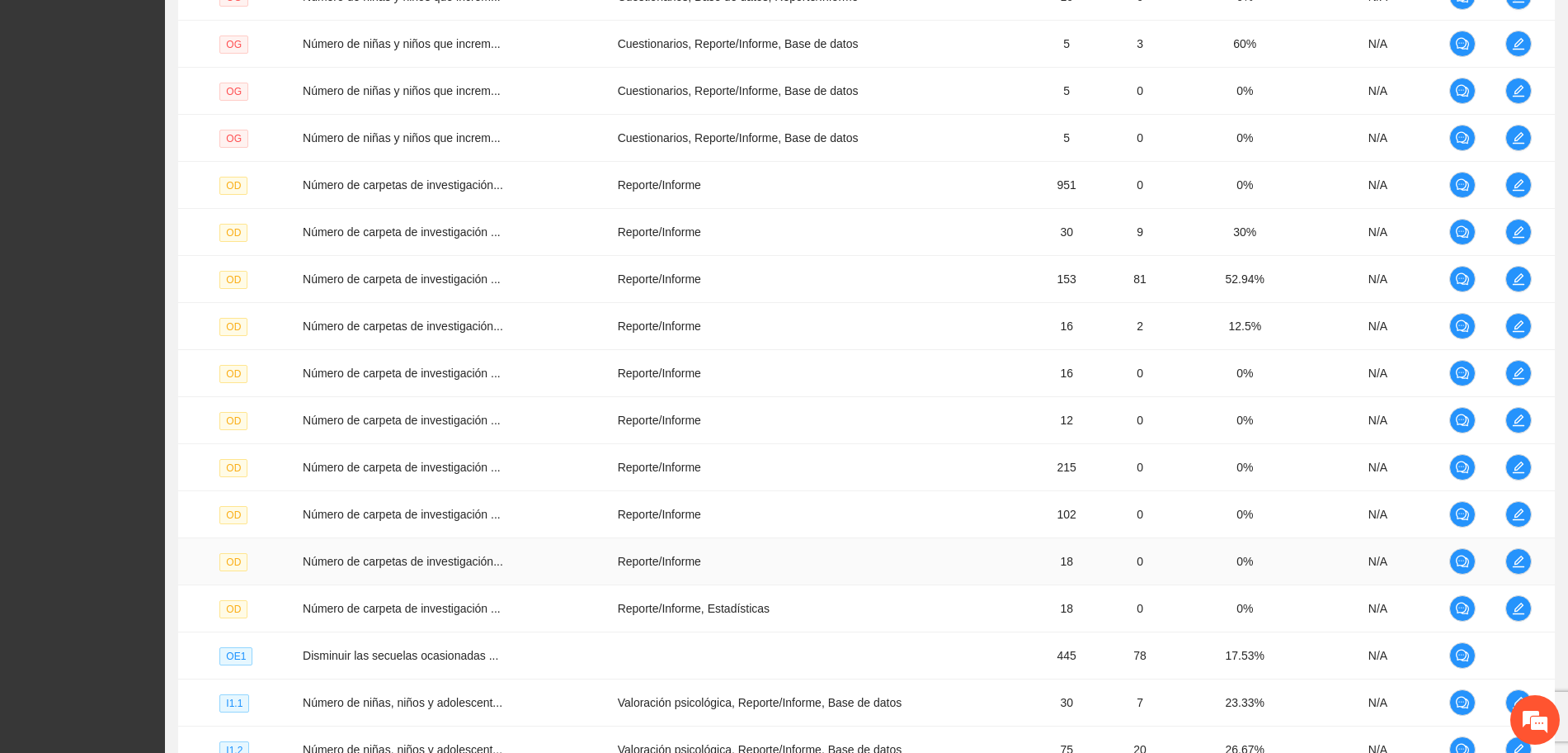
click at [1505, 548] on td at bounding box center [1526, 561] width 56 height 47
click at [1517, 561] on icon "edit" at bounding box center [1518, 561] width 11 height 11
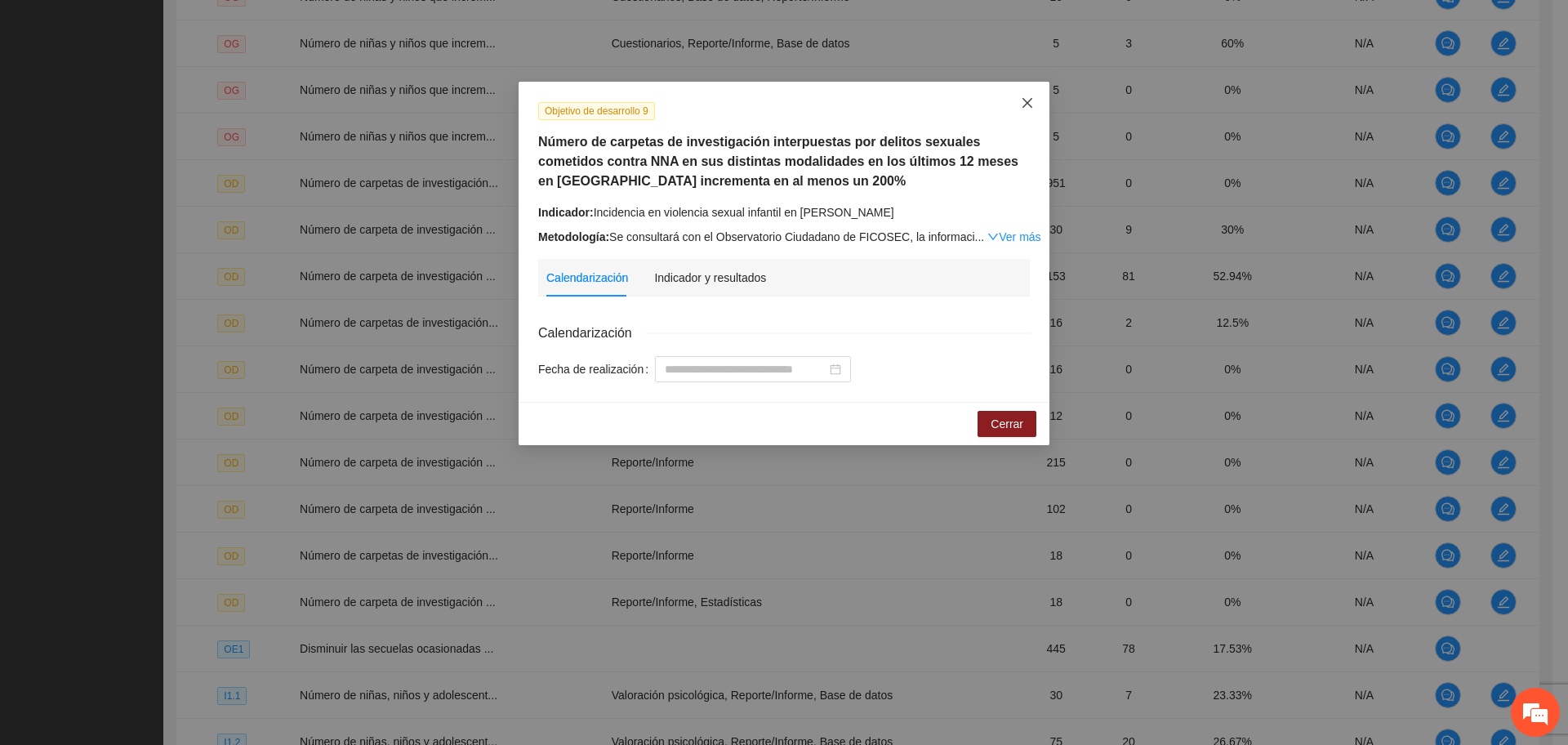
click at [1021, 110] on span "Close" at bounding box center [1027, 103] width 44 height 44
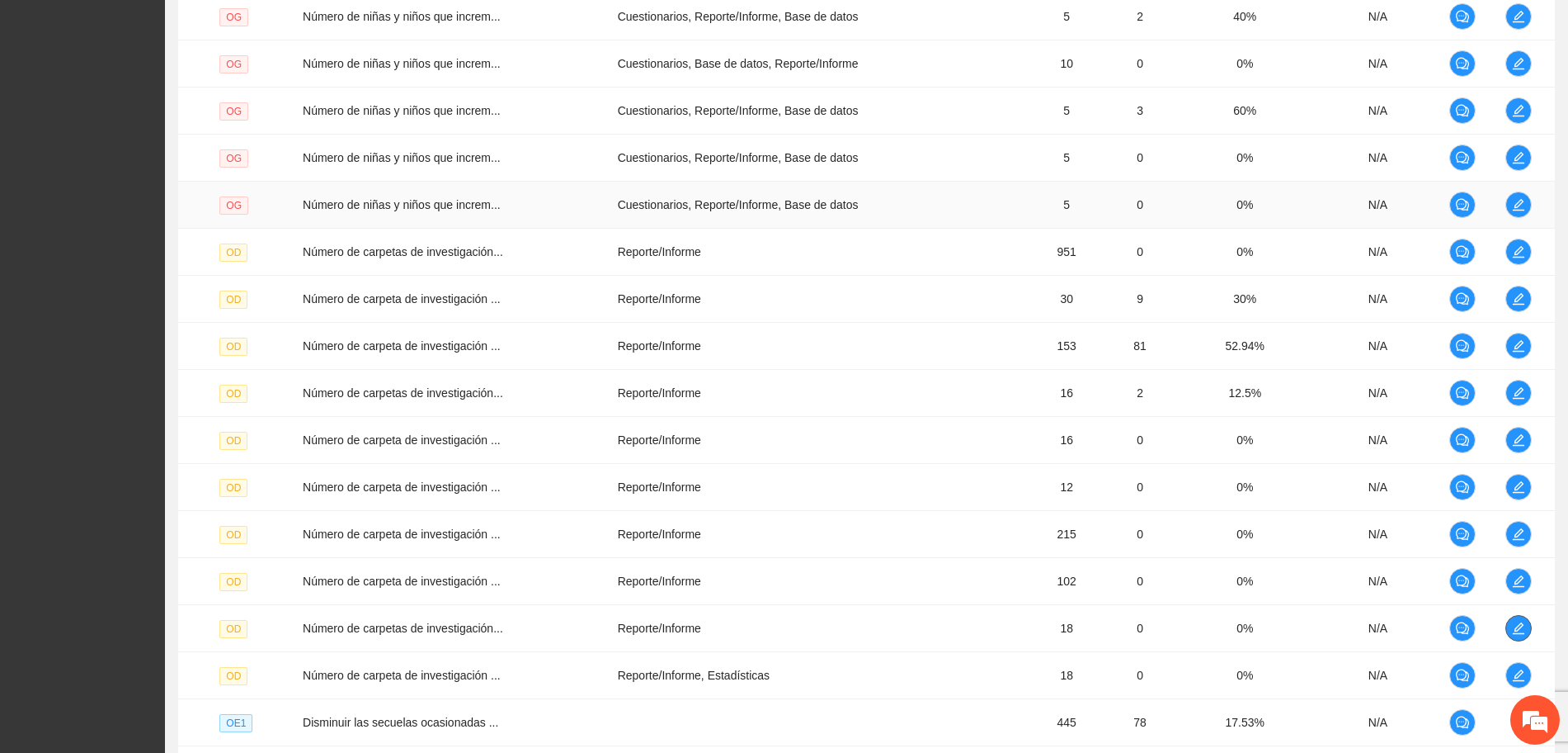
scroll to position [1032, 0]
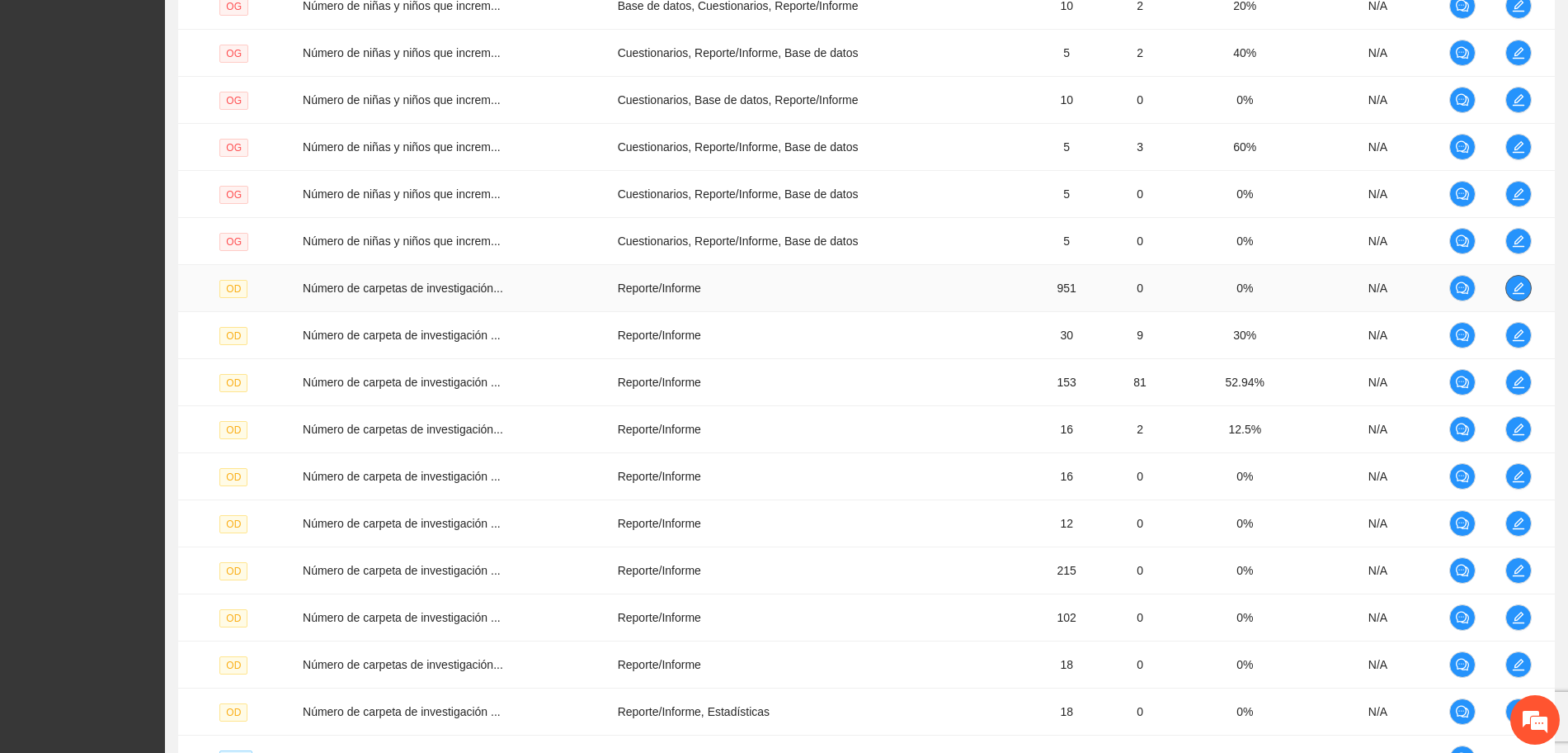
click at [1528, 287] on span "edit" at bounding box center [1518, 287] width 24 height 13
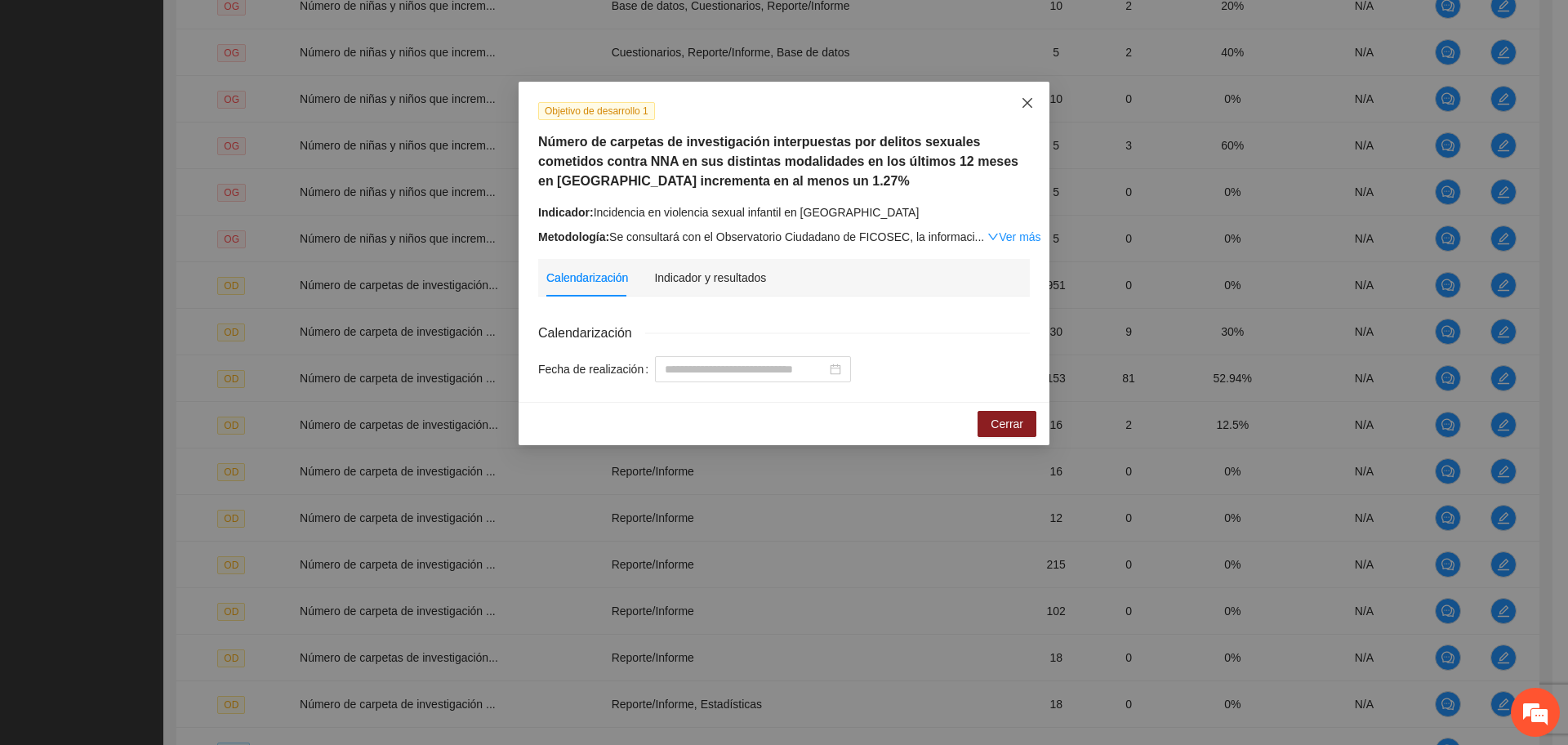
click at [1030, 101] on icon "close" at bounding box center [1027, 102] width 9 height 9
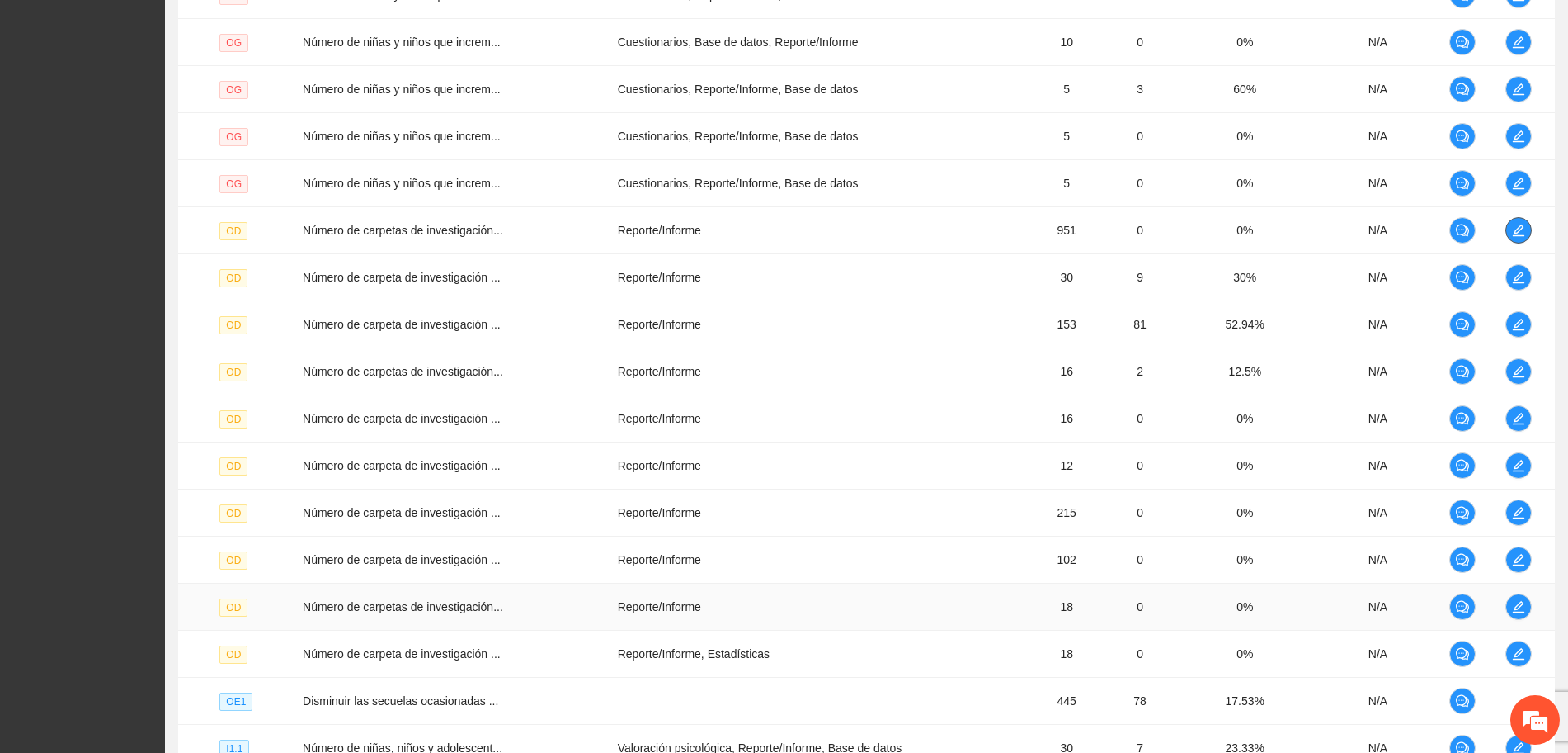
scroll to position [1134, 0]
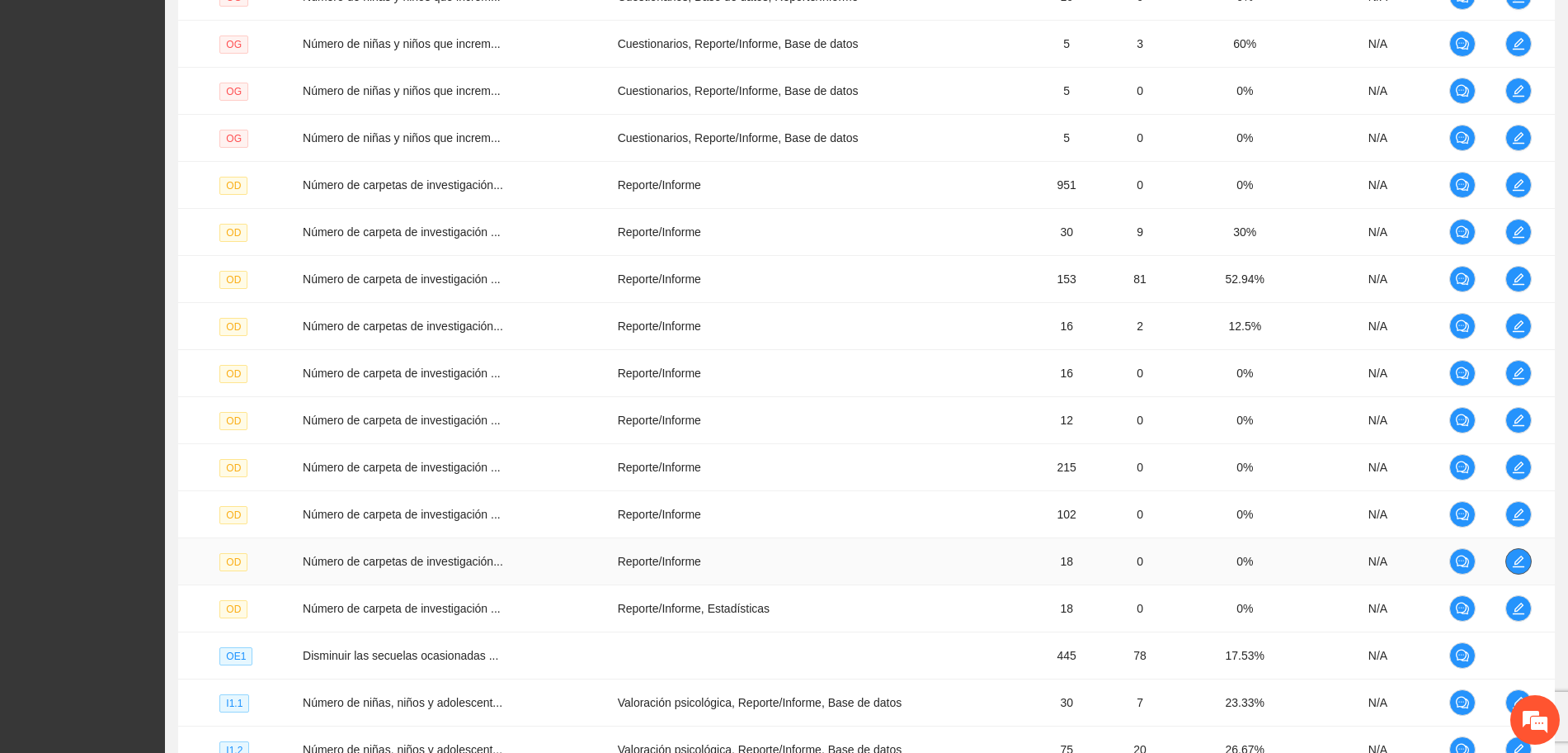
click at [1508, 562] on span "edit" at bounding box center [1518, 561] width 24 height 13
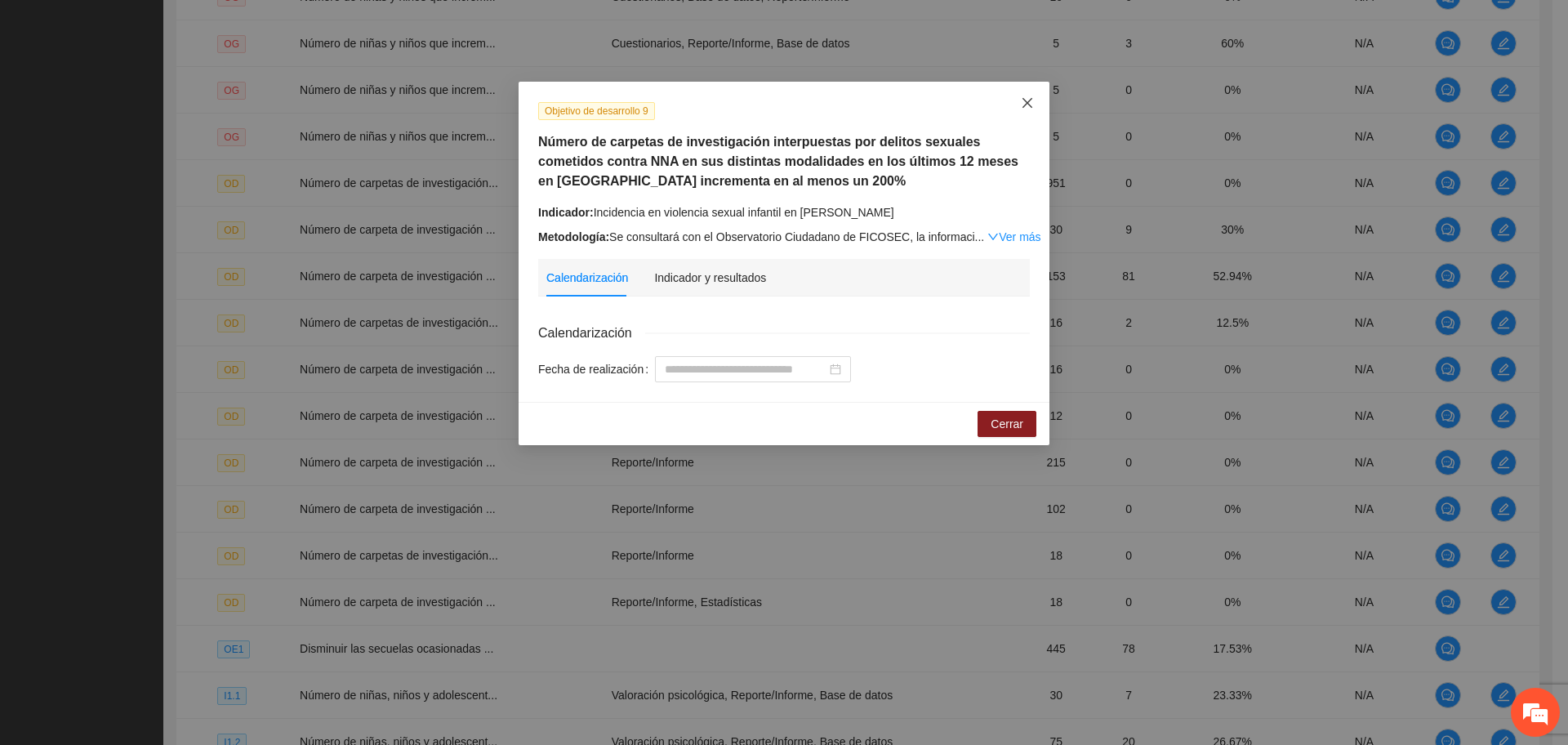
click at [1029, 103] on icon "close" at bounding box center [1027, 102] width 13 height 13
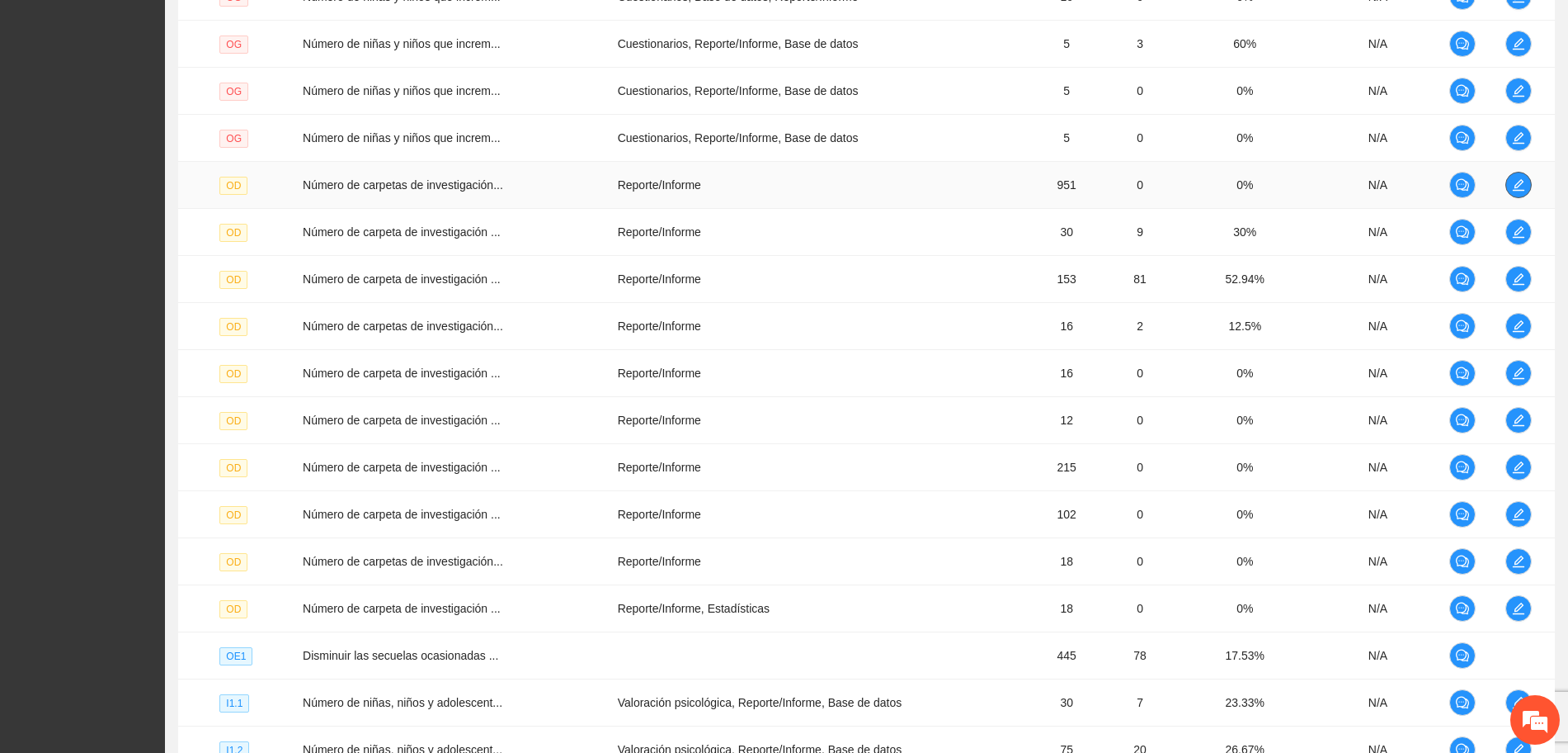
click at [1511, 187] on span "edit" at bounding box center [1518, 185] width 24 height 13
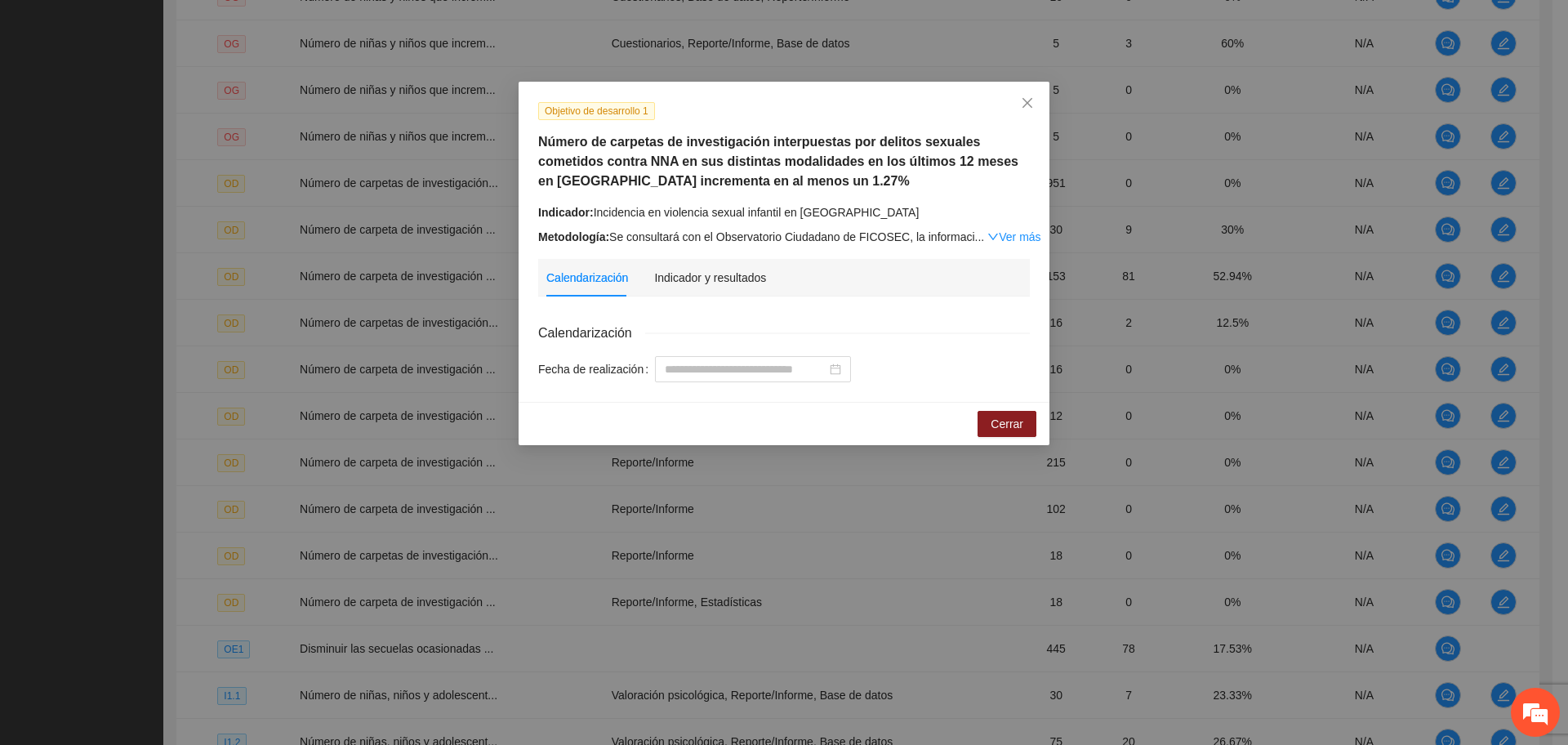
click at [677, 33] on div "Objetivo de desarrollo 1 Número de carpetas de investigación interpuestas por d…" at bounding box center [784, 372] width 1568 height 745
click at [1024, 102] on icon "close" at bounding box center [1027, 102] width 13 height 13
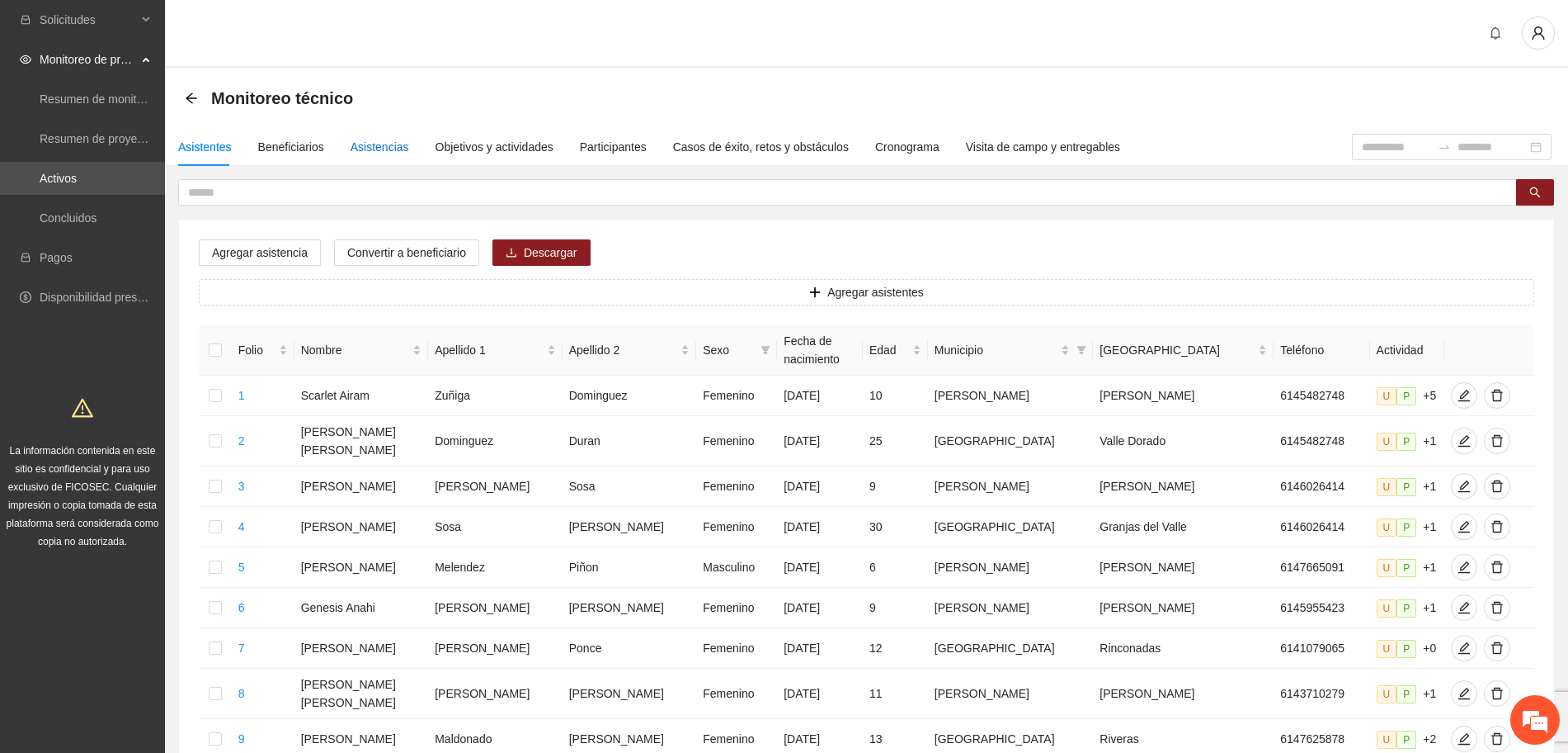
click at [352, 146] on div "Asistencias" at bounding box center [379, 146] width 58 height 18
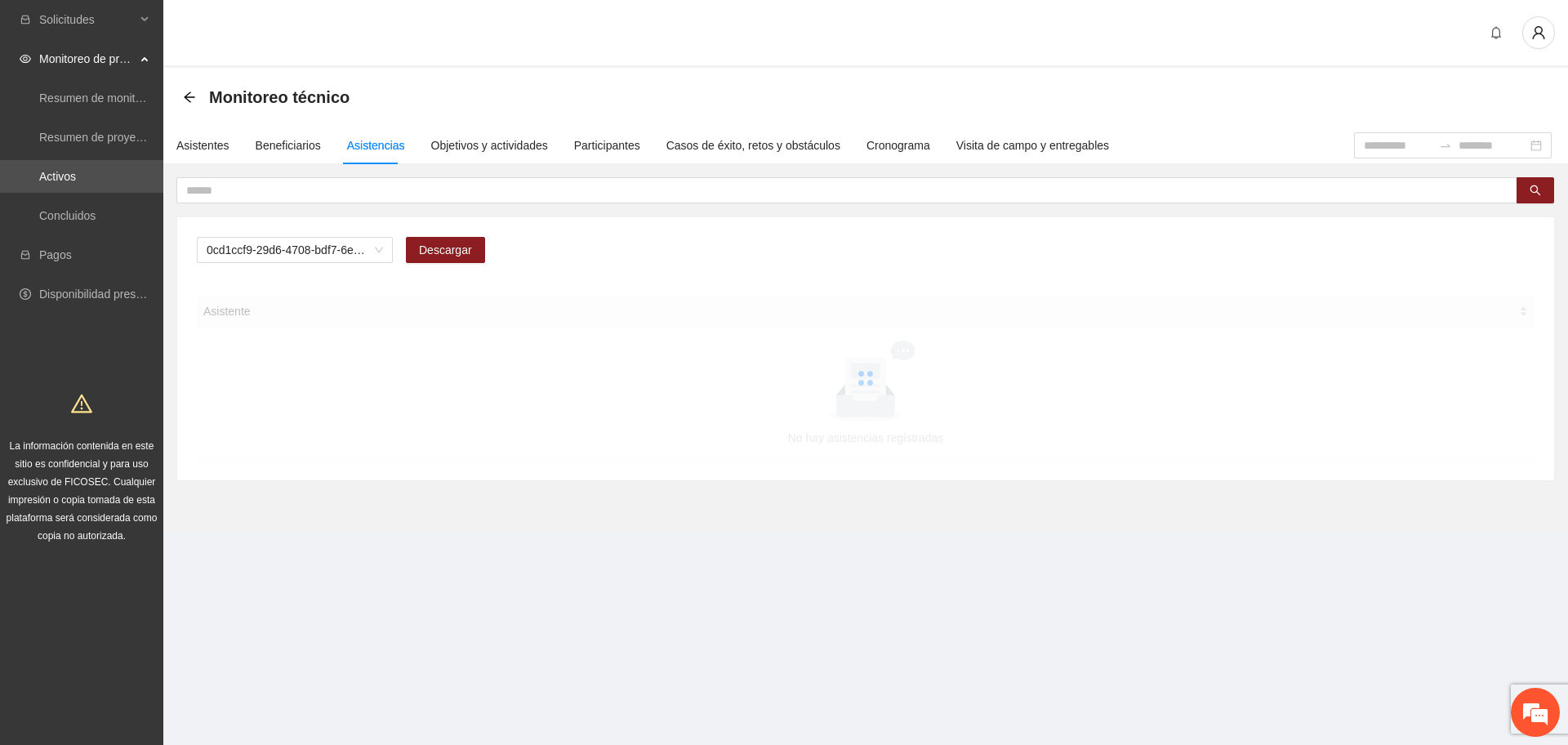
click at [310, 233] on div "0cd1ccf9-29d6-4708-bdf7-6e91457c8cf1 Descargar Asistente No hay asistencias reg…" at bounding box center [866, 348] width 1377 height 263
click at [327, 257] on span "0cd1ccf9-29d6-4708-bdf7-6e91457c8cf1" at bounding box center [295, 250] width 177 height 24
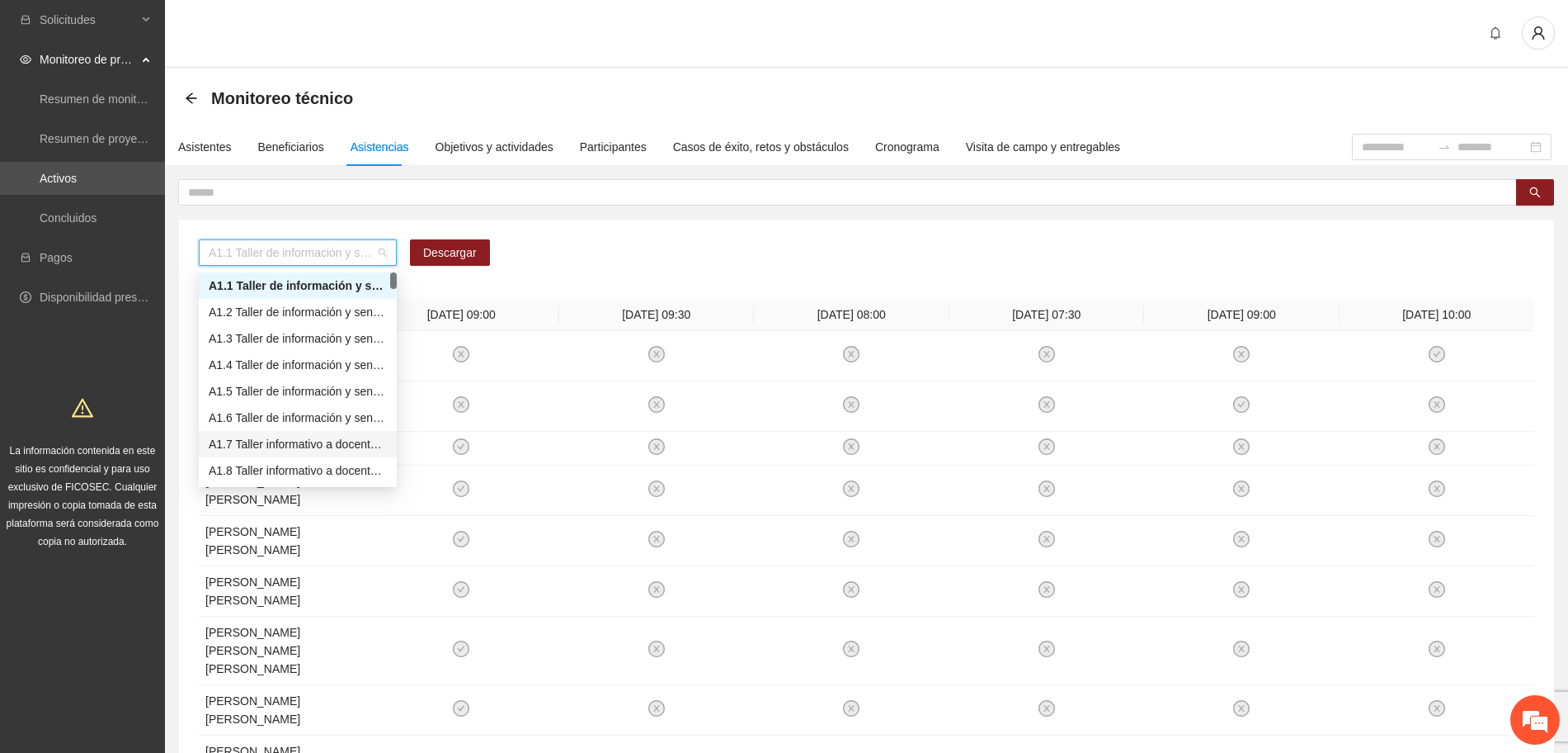
click at [259, 439] on div "A1.7 Taller informativo a docentes sobre protocolo único de actuación en casos …" at bounding box center [298, 444] width 178 height 18
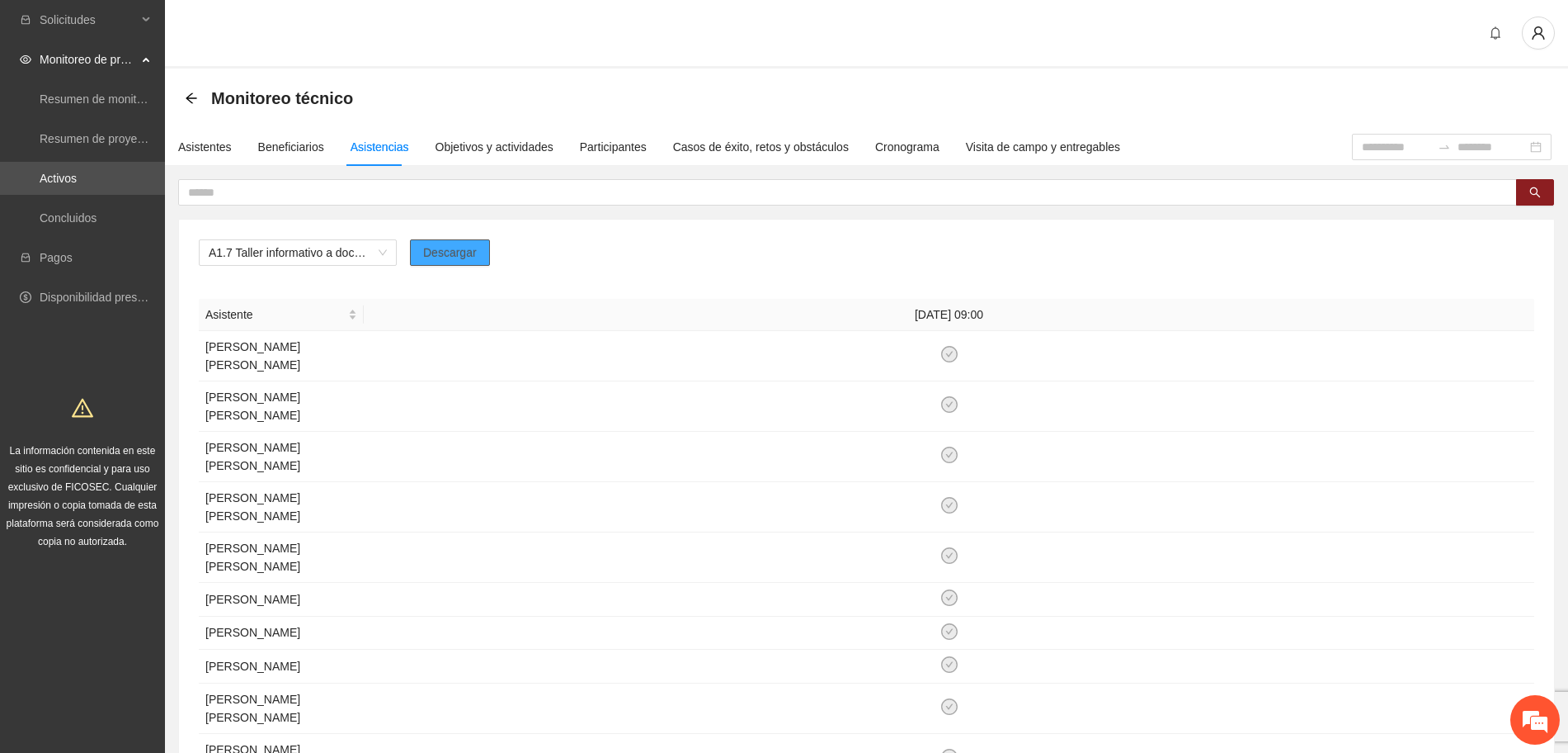
click at [451, 255] on span "Descargar" at bounding box center [450, 252] width 54 height 18
click at [321, 255] on span "A1.7 Taller informativo a docentes sobre protocolo único de actuación en casos …" at bounding box center [298, 252] width 178 height 24
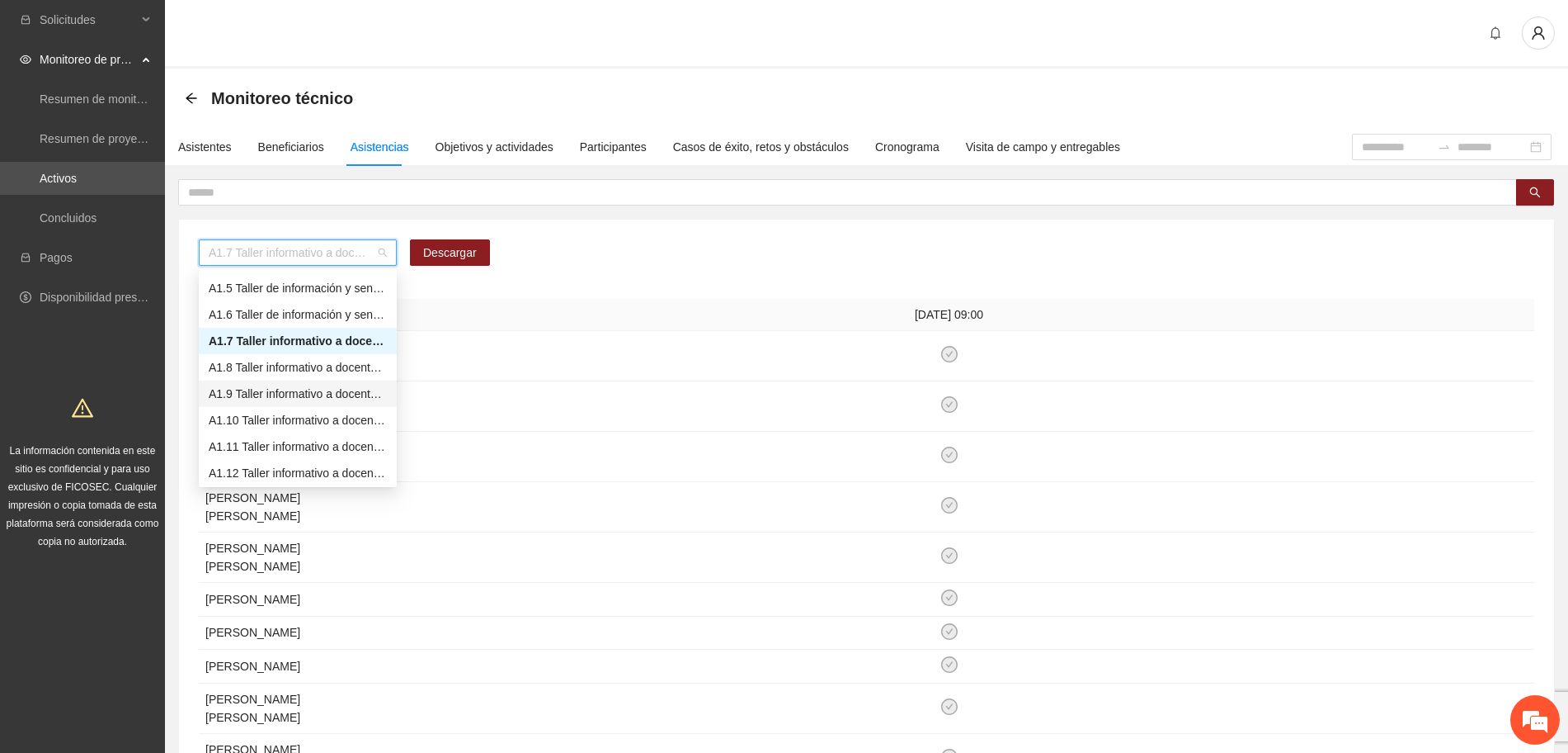
scroll to position [206, 0]
click at [277, 399] on div "A1.13 Talleres a NNA para la identificación de situaciones de riesgo en [GEOGRA…" at bounding box center [298, 396] width 178 height 18
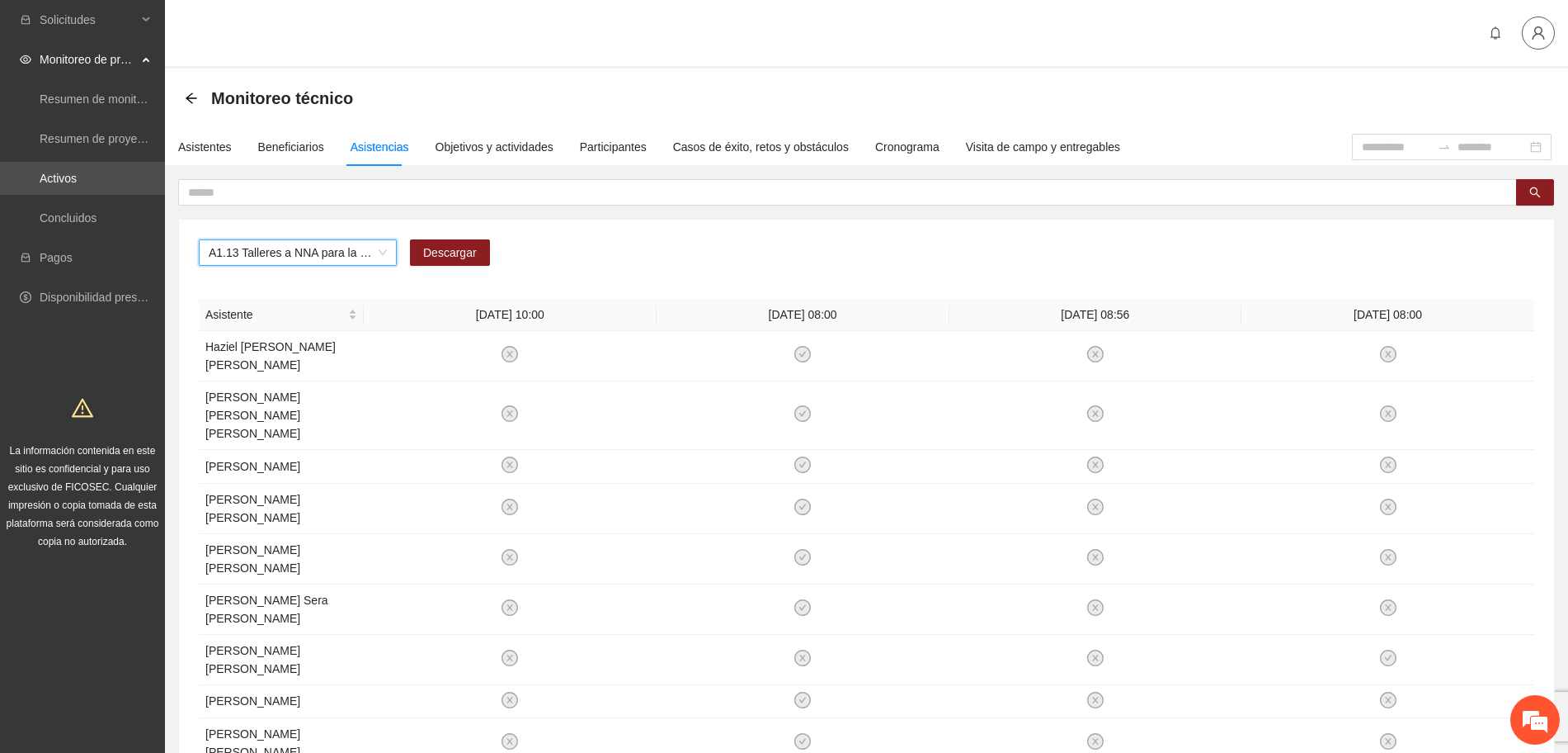
click at [1529, 30] on span "user" at bounding box center [1538, 32] width 31 height 15
click at [1488, 97] on span "Cerrar sesión" at bounding box center [1495, 96] width 104 height 18
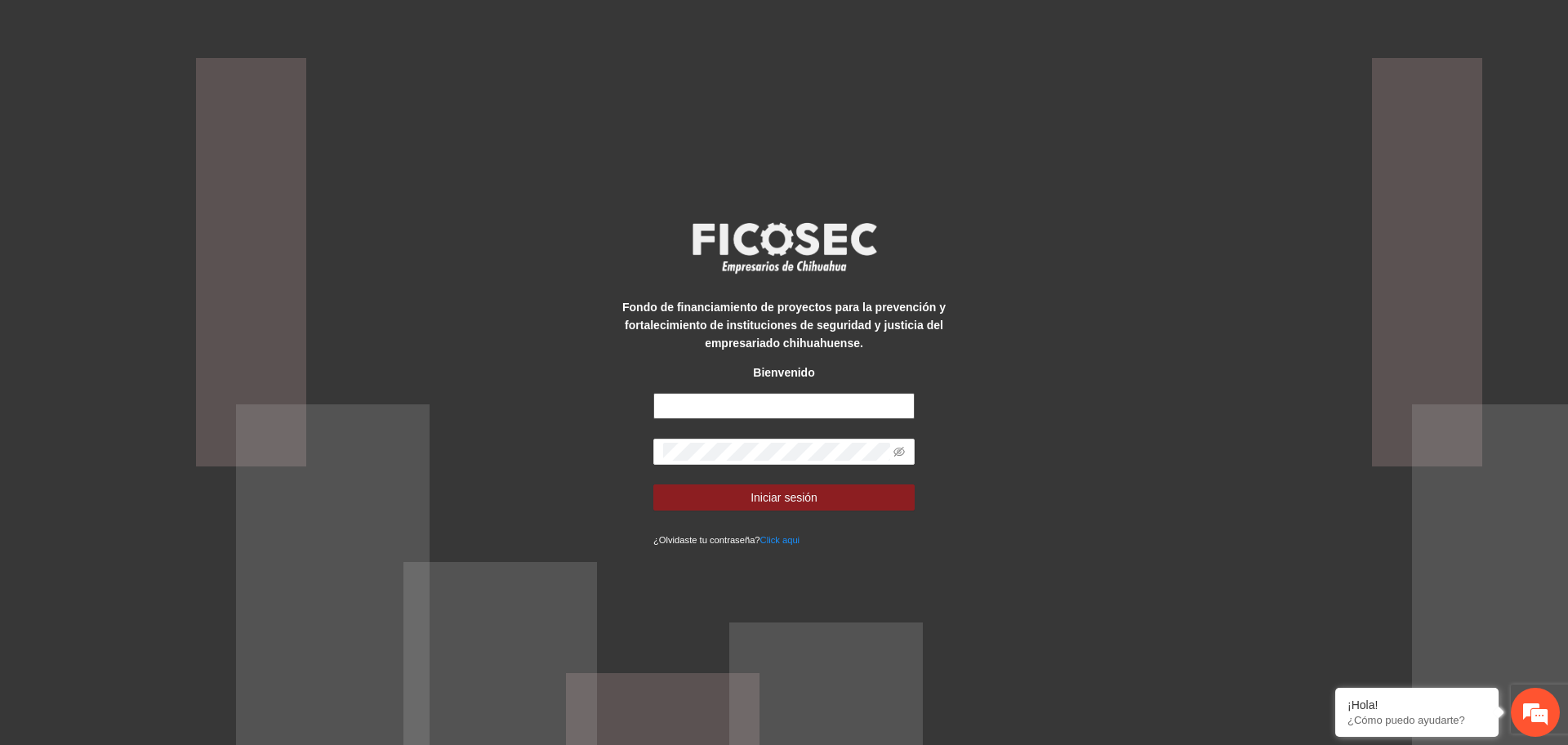
click at [837, 406] on input "text" at bounding box center [783, 406] width 261 height 26
type input "**********"
click at [653, 484] on button "Iniciar sesión" at bounding box center [783, 497] width 261 height 26
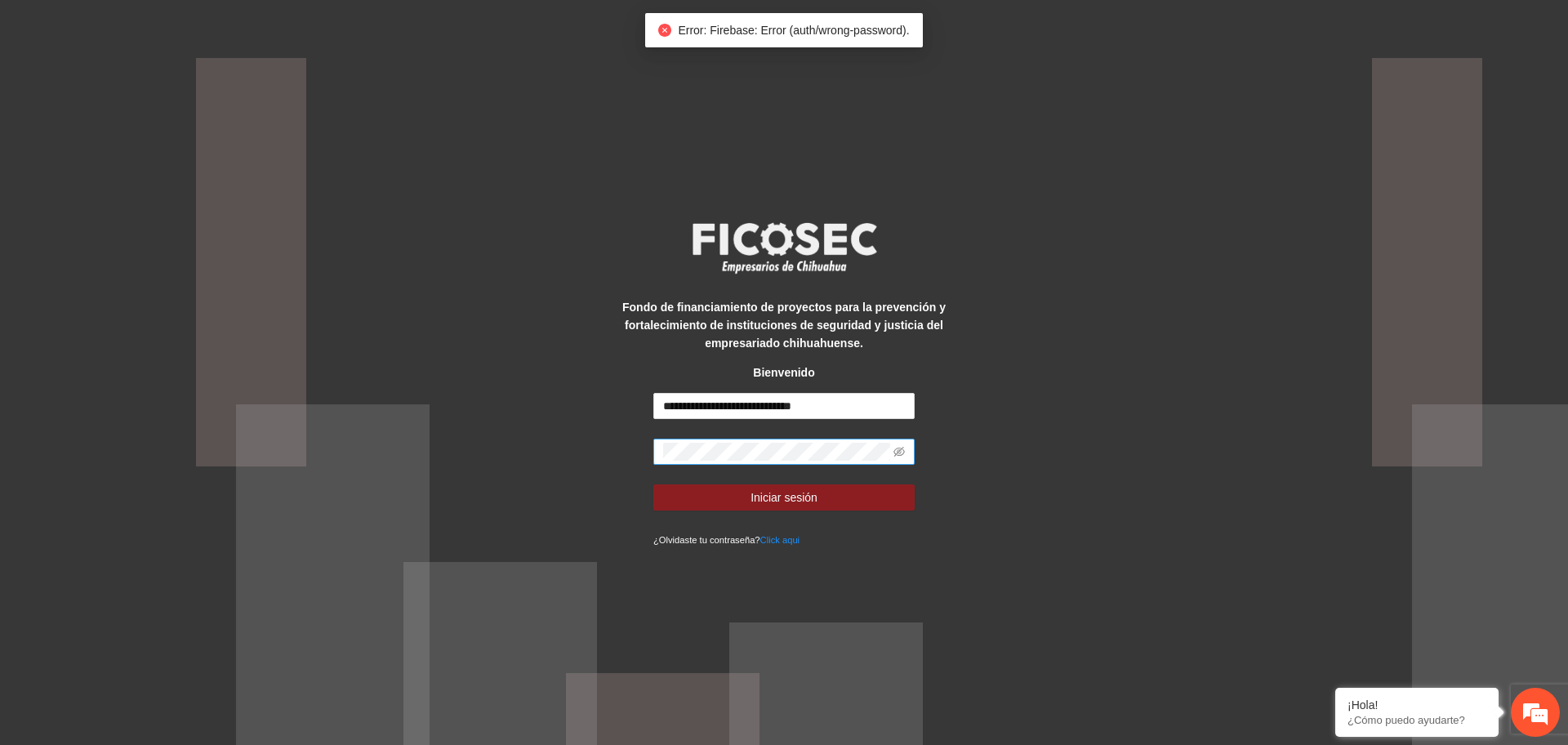
click at [795, 461] on span at bounding box center [783, 451] width 261 height 26
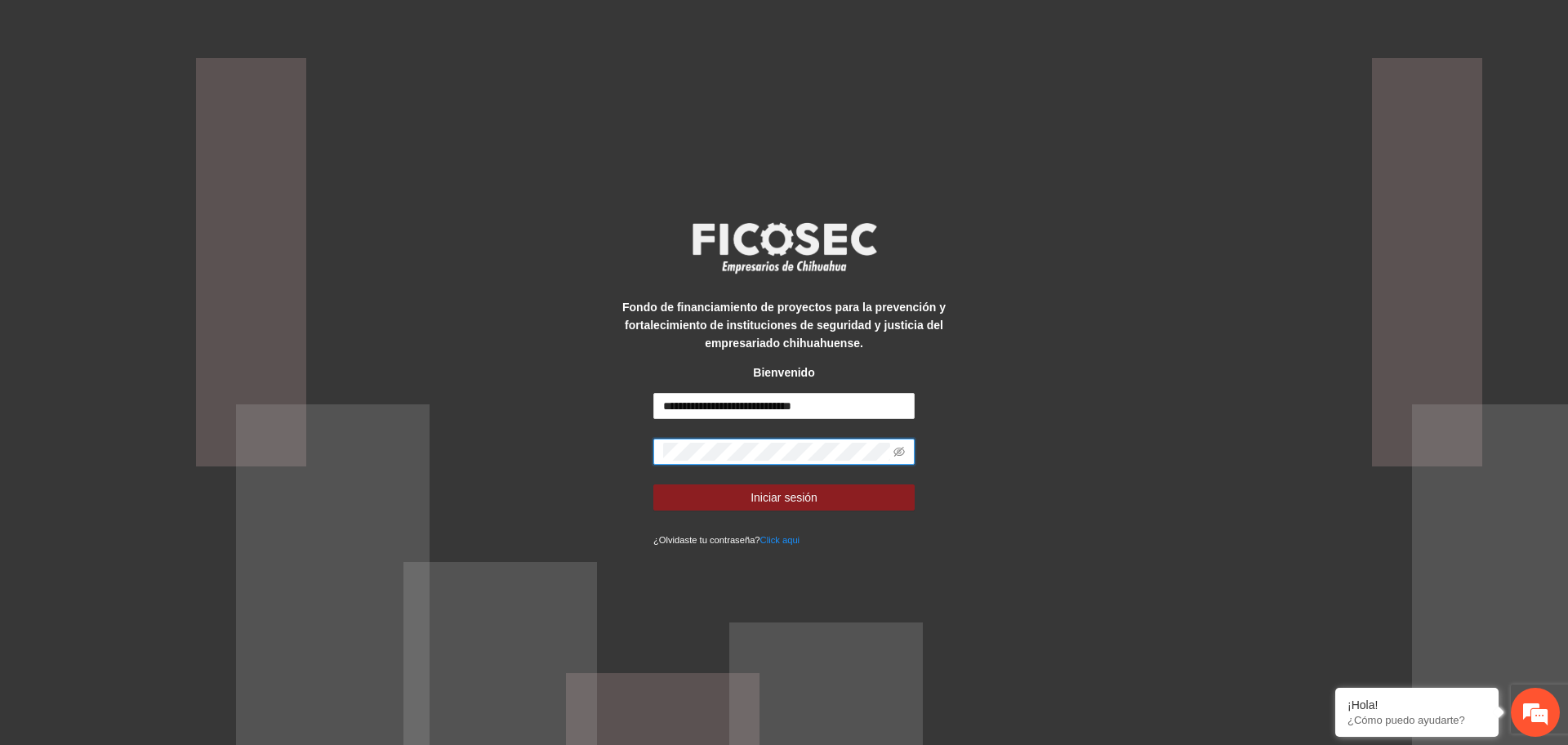
click at [653, 484] on button "Iniciar sesión" at bounding box center [783, 497] width 261 height 26
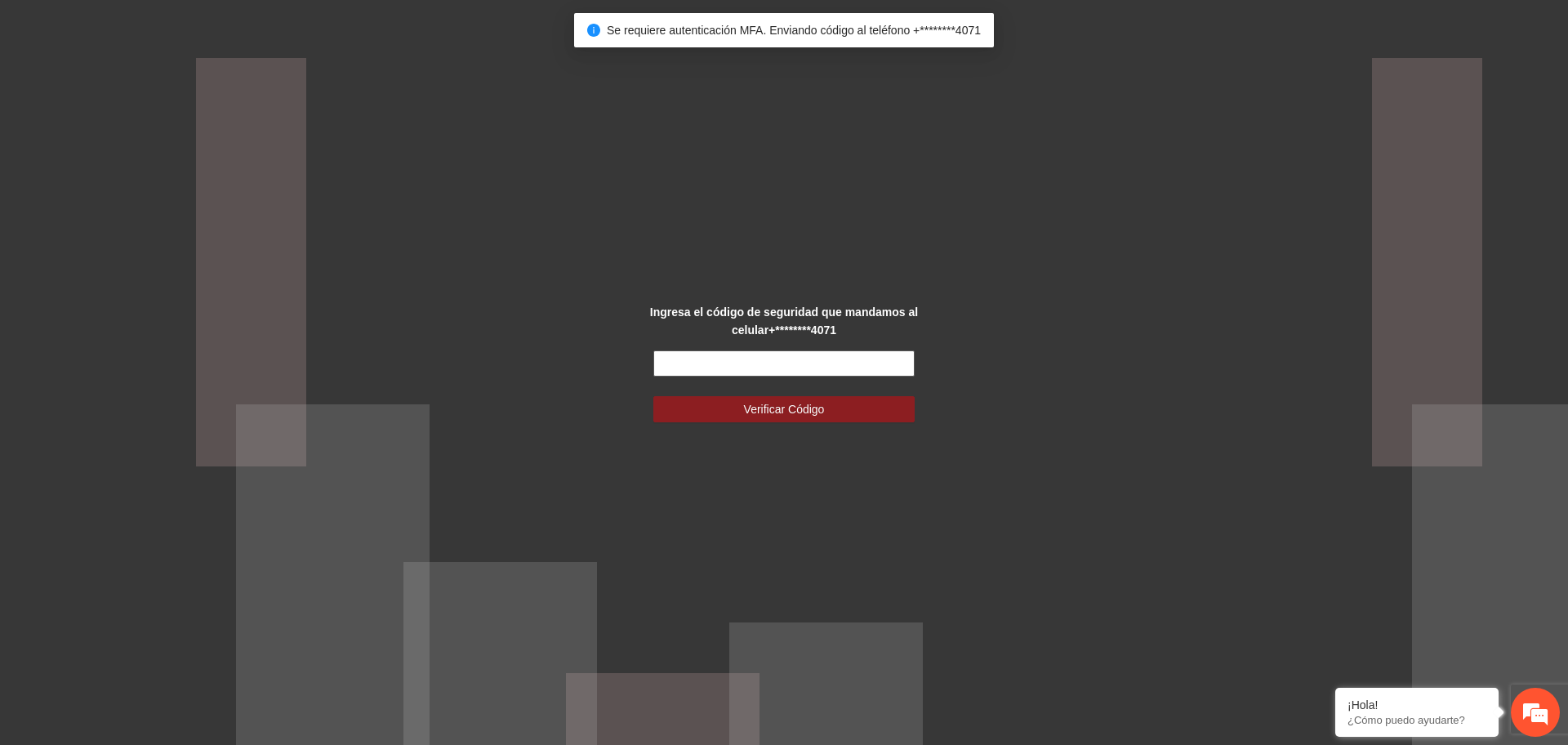
click at [797, 364] on input "text" at bounding box center [783, 363] width 261 height 26
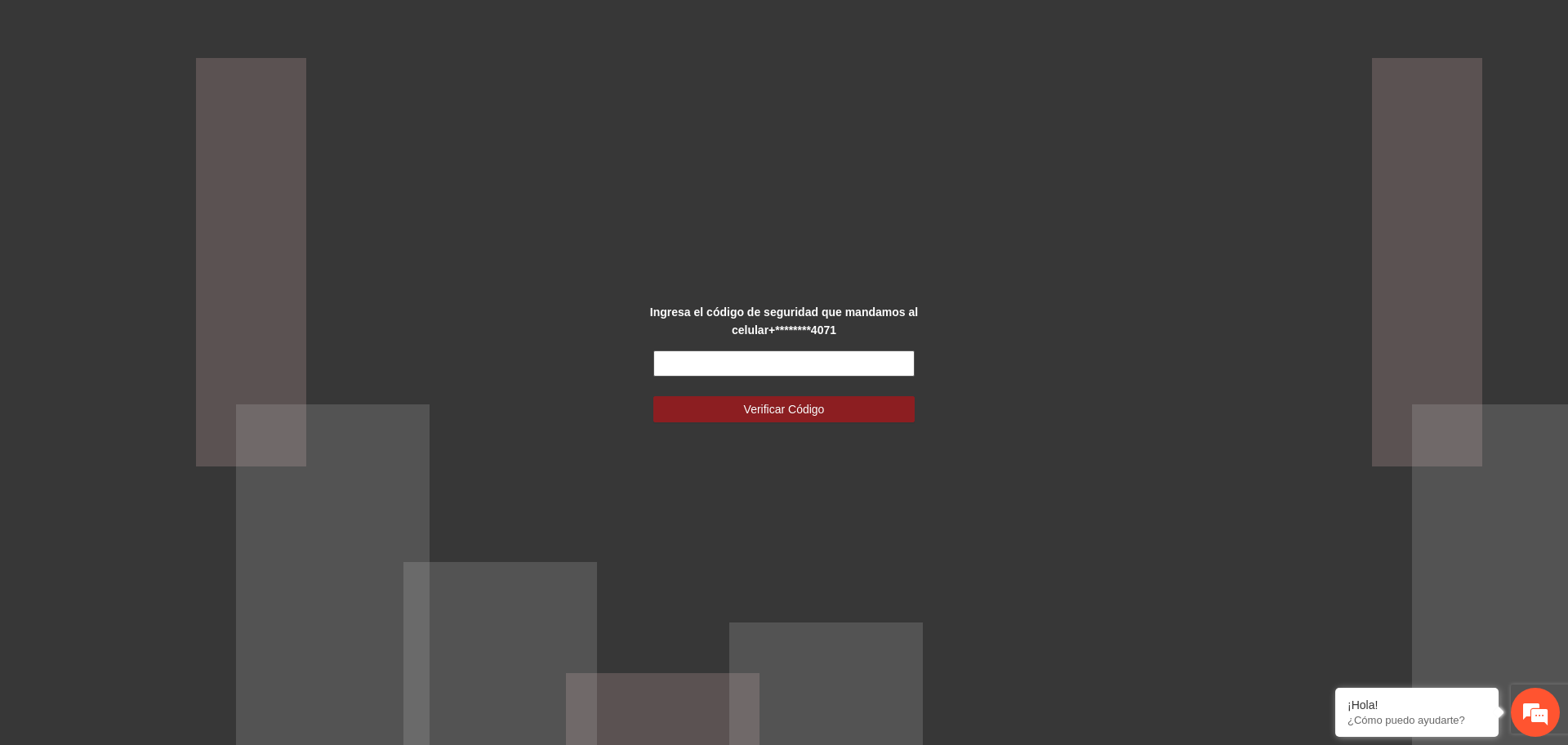
click at [872, 363] on input "text" at bounding box center [783, 363] width 261 height 26
type input "******"
click at [868, 404] on button "Verificar Código" at bounding box center [783, 409] width 261 height 26
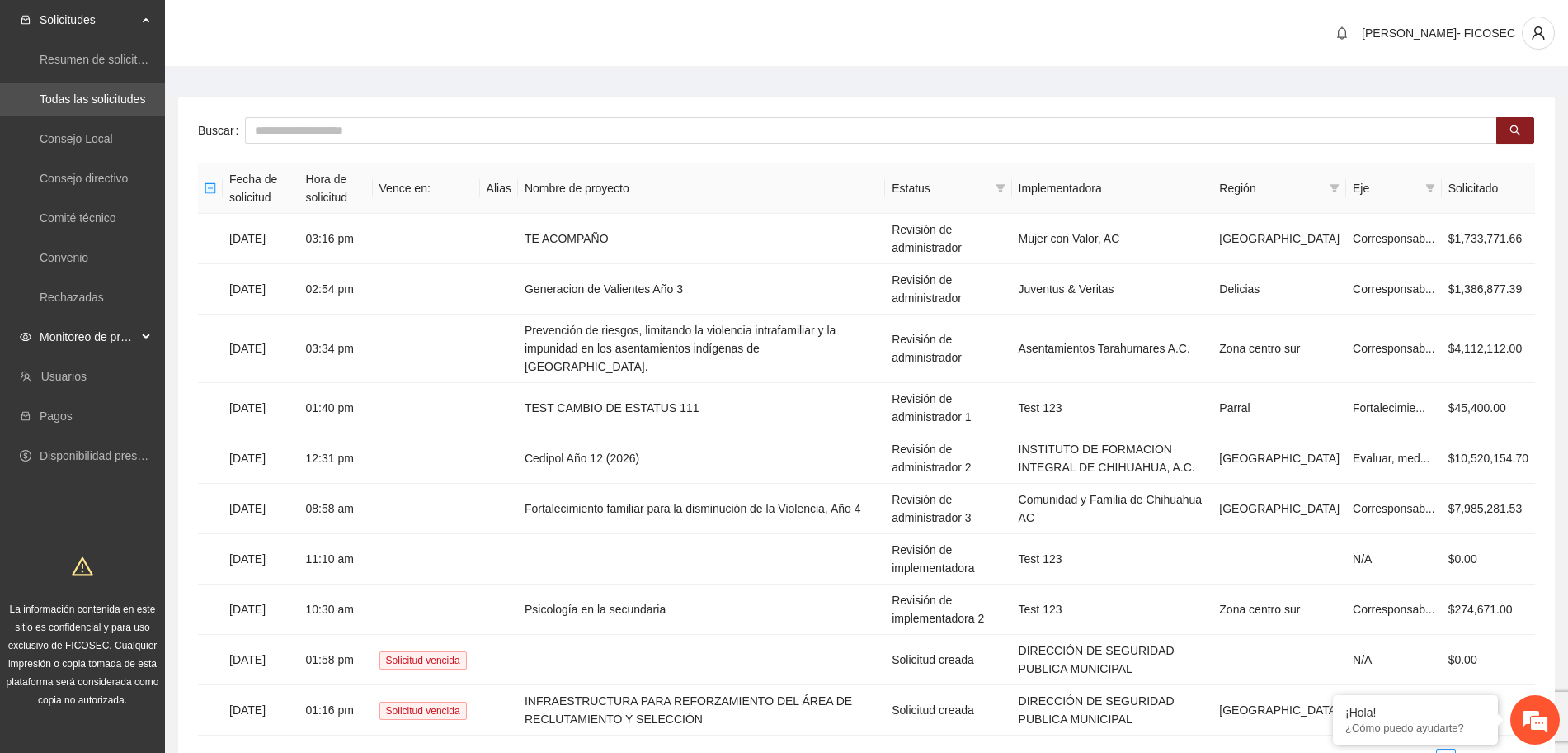
click at [133, 334] on span "Monitoreo de proyectos" at bounding box center [89, 337] width 97 height 33
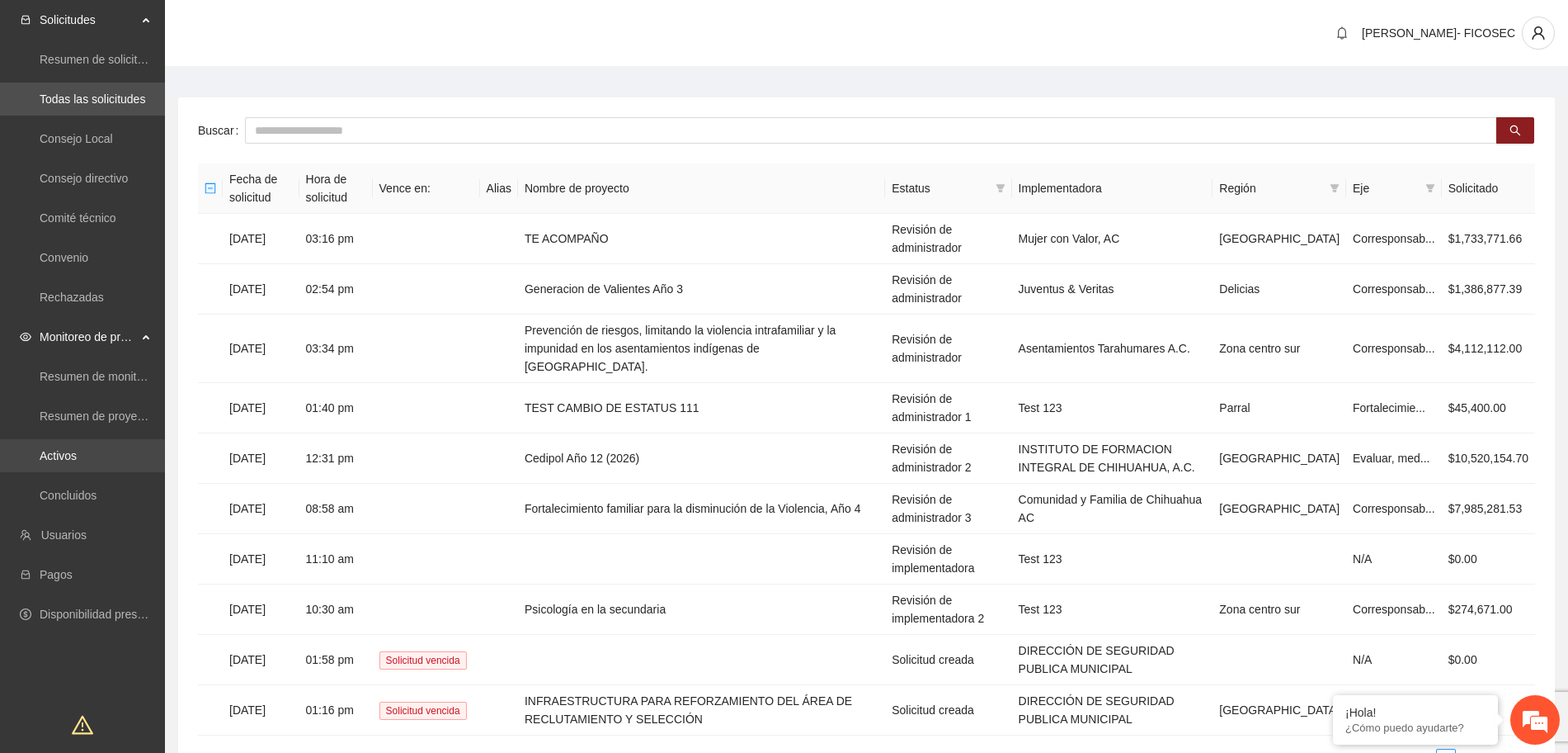
click at [77, 457] on link "Activos" at bounding box center [58, 455] width 37 height 13
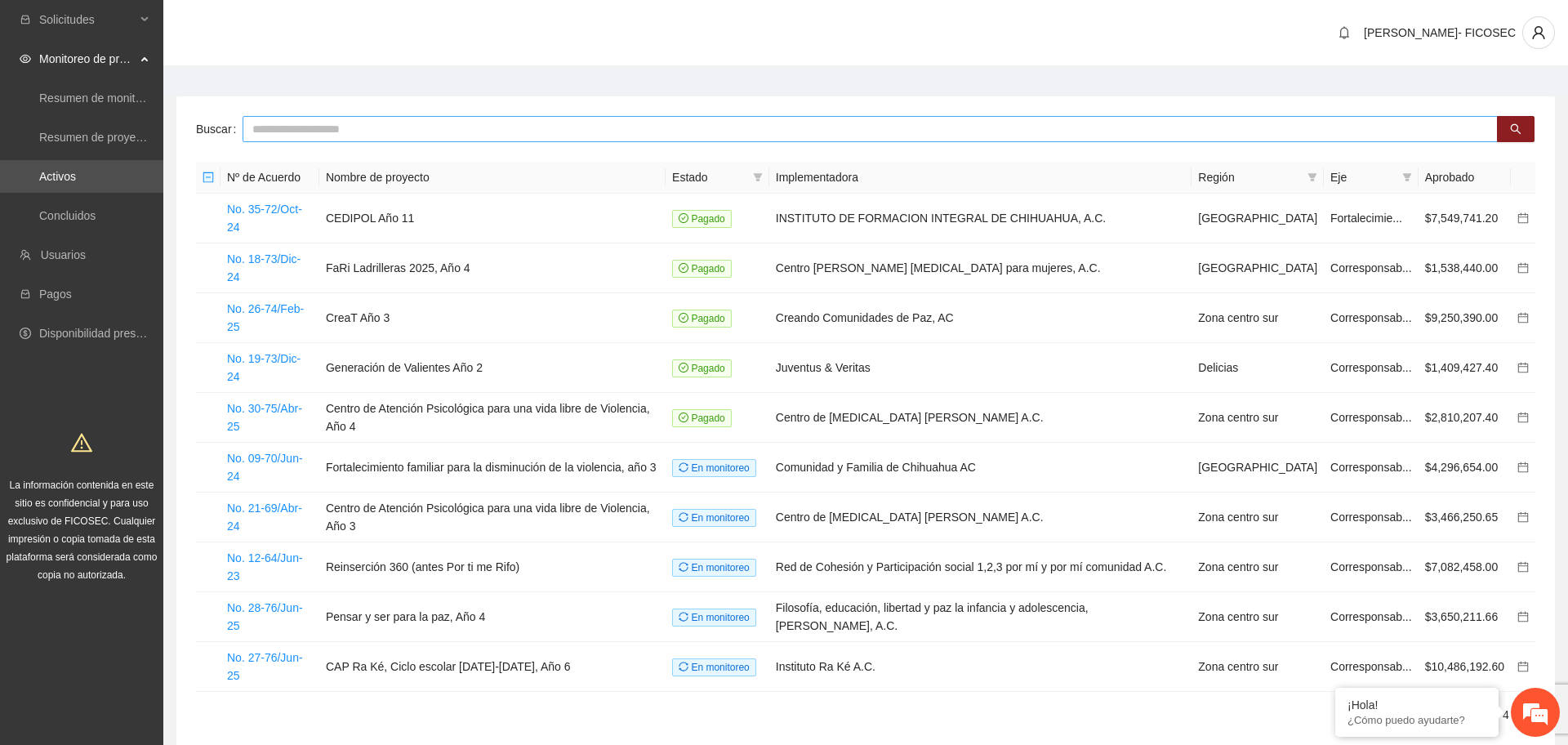
click at [309, 133] on input "text" at bounding box center [870, 129] width 1255 height 26
type input "**********"
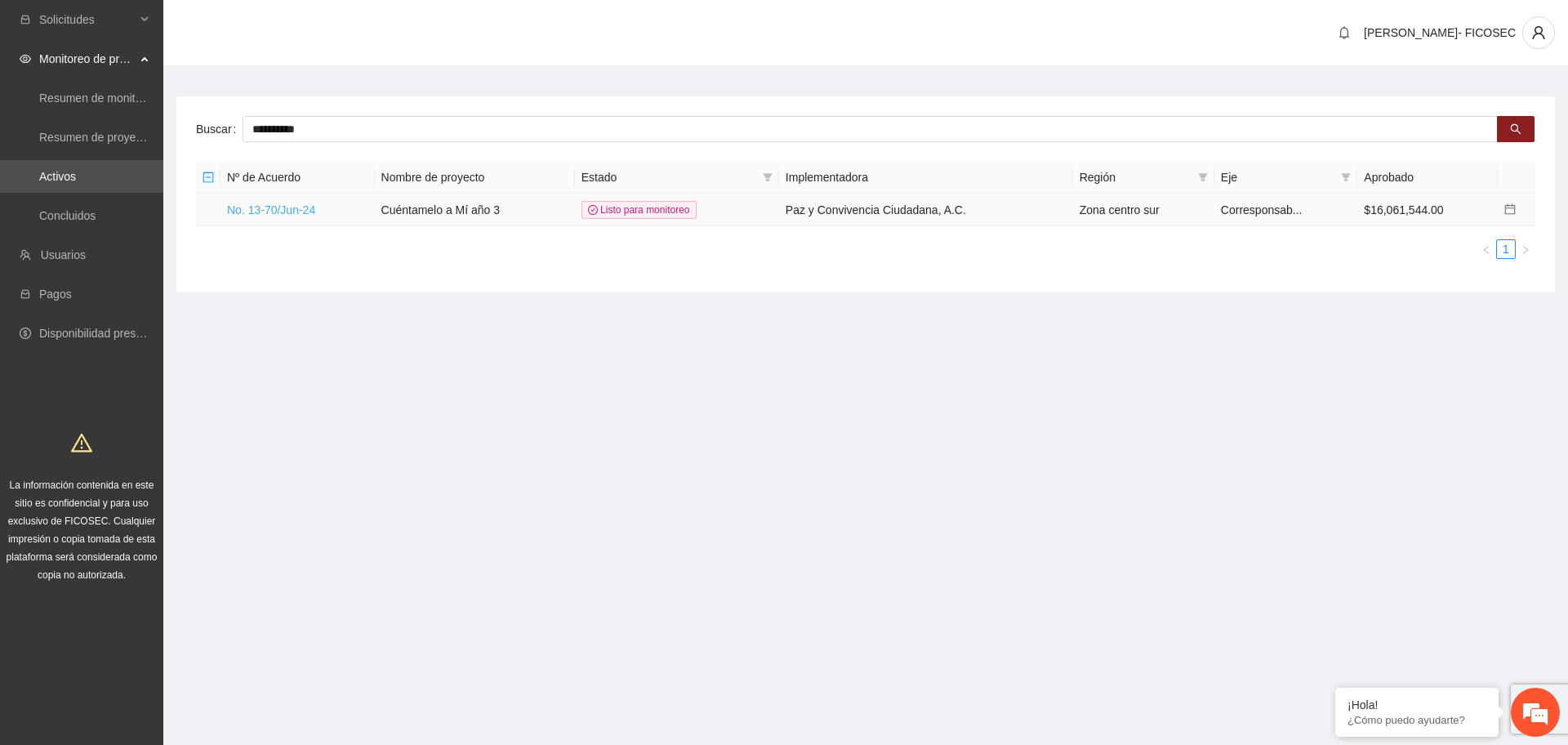
click at [288, 203] on link "No. 13-70/Jun-24" at bounding box center [271, 209] width 88 height 13
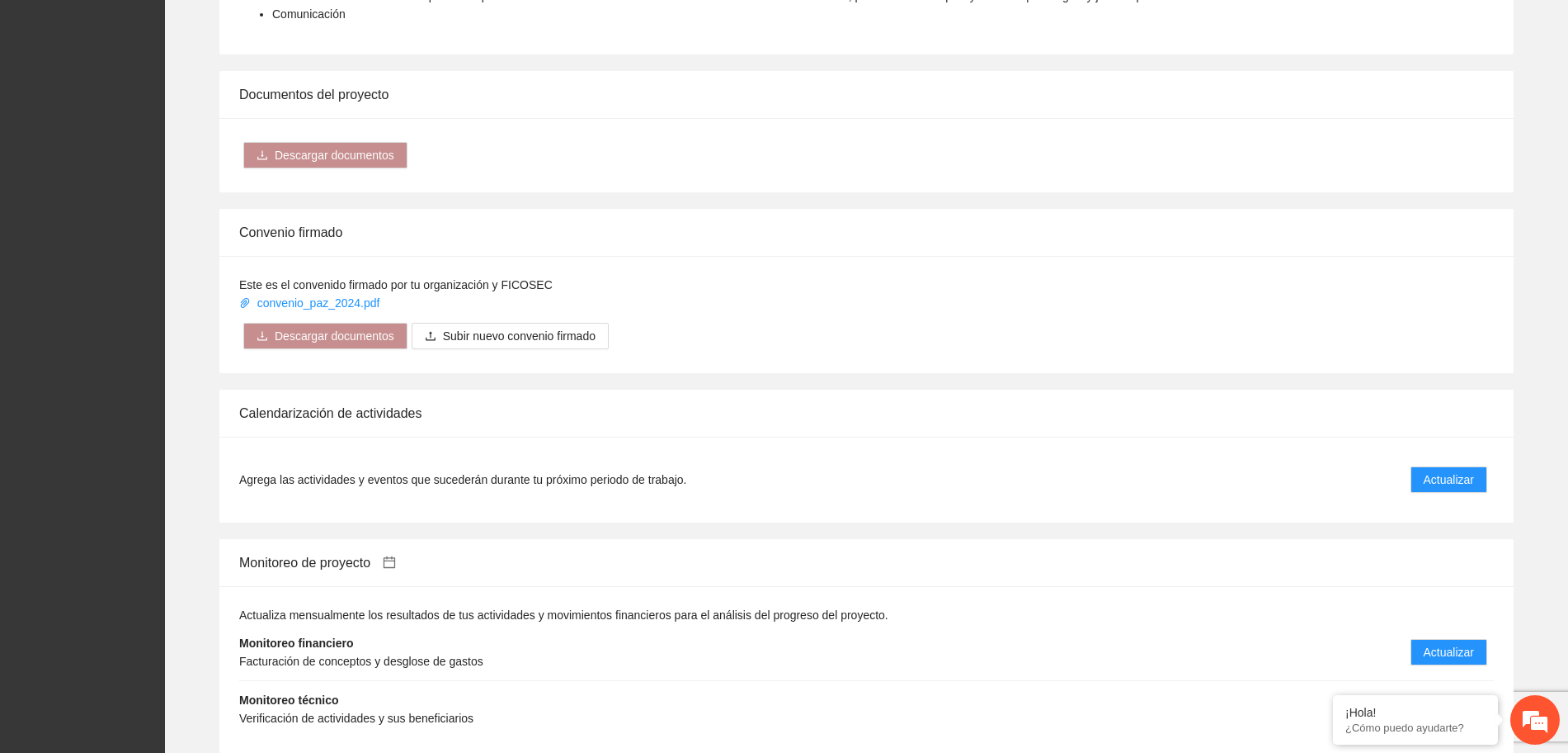
scroll to position [1341, 0]
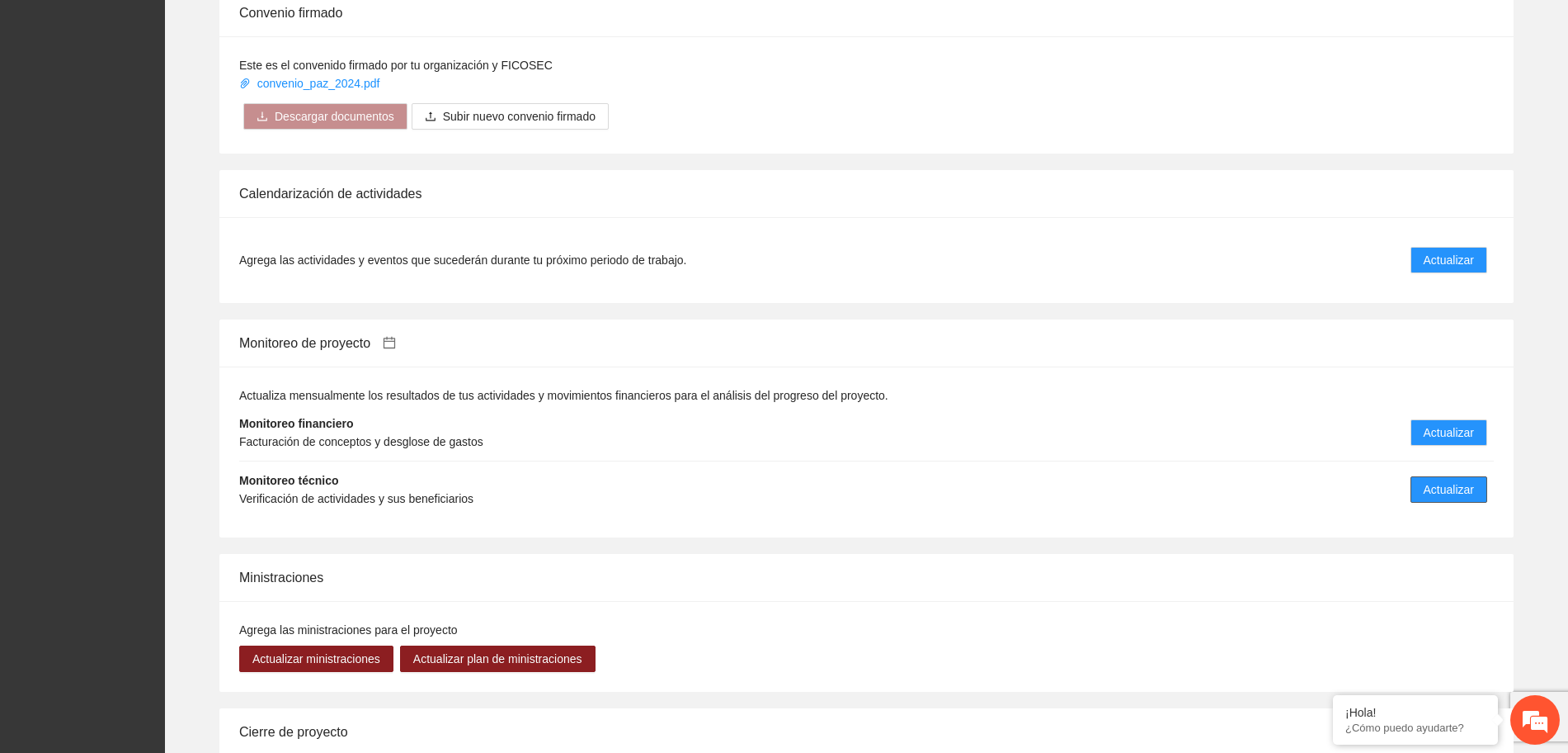
click at [1435, 481] on span "Actualizar" at bounding box center [1449, 489] width 50 height 18
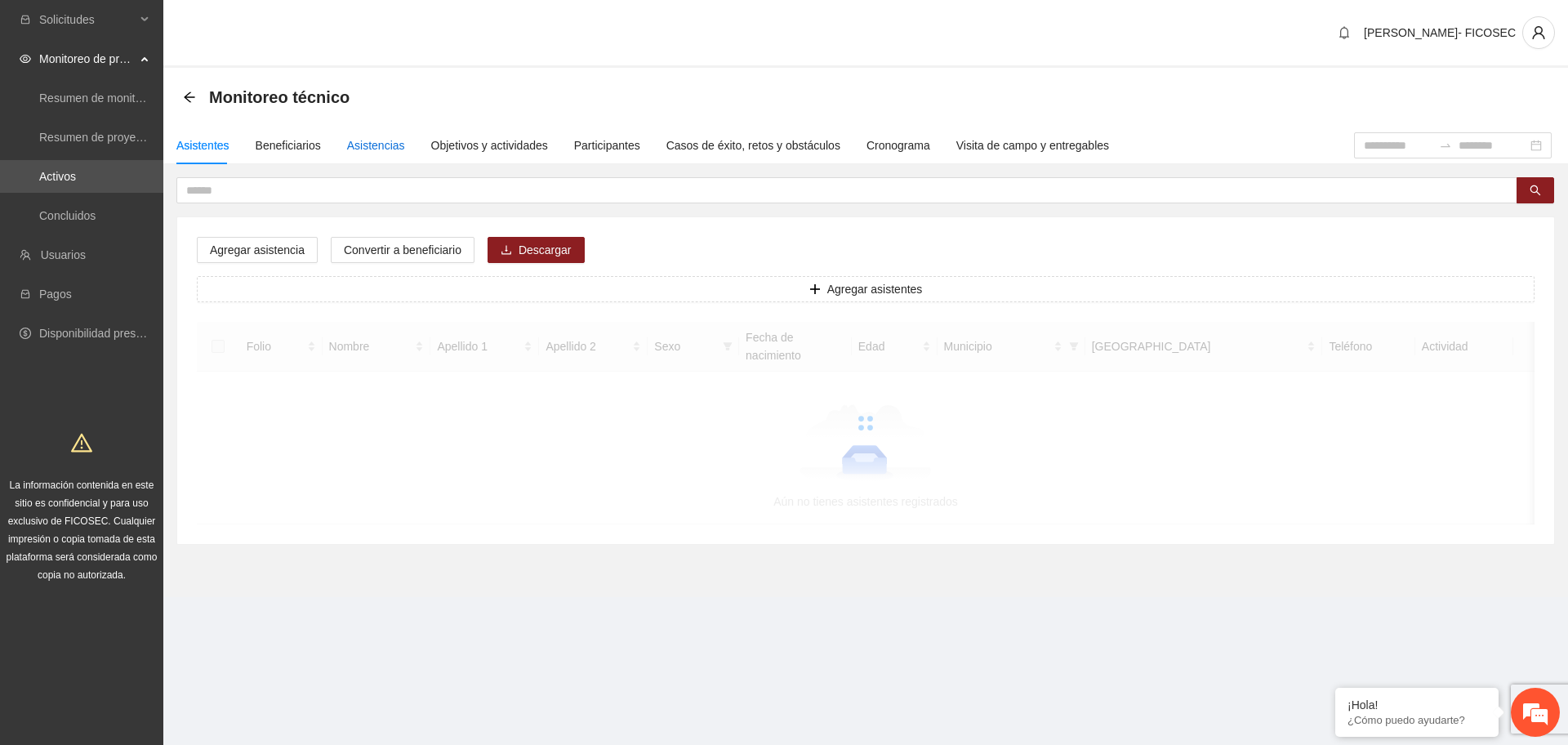
click at [360, 148] on div "Asistencias" at bounding box center [376, 145] width 58 height 18
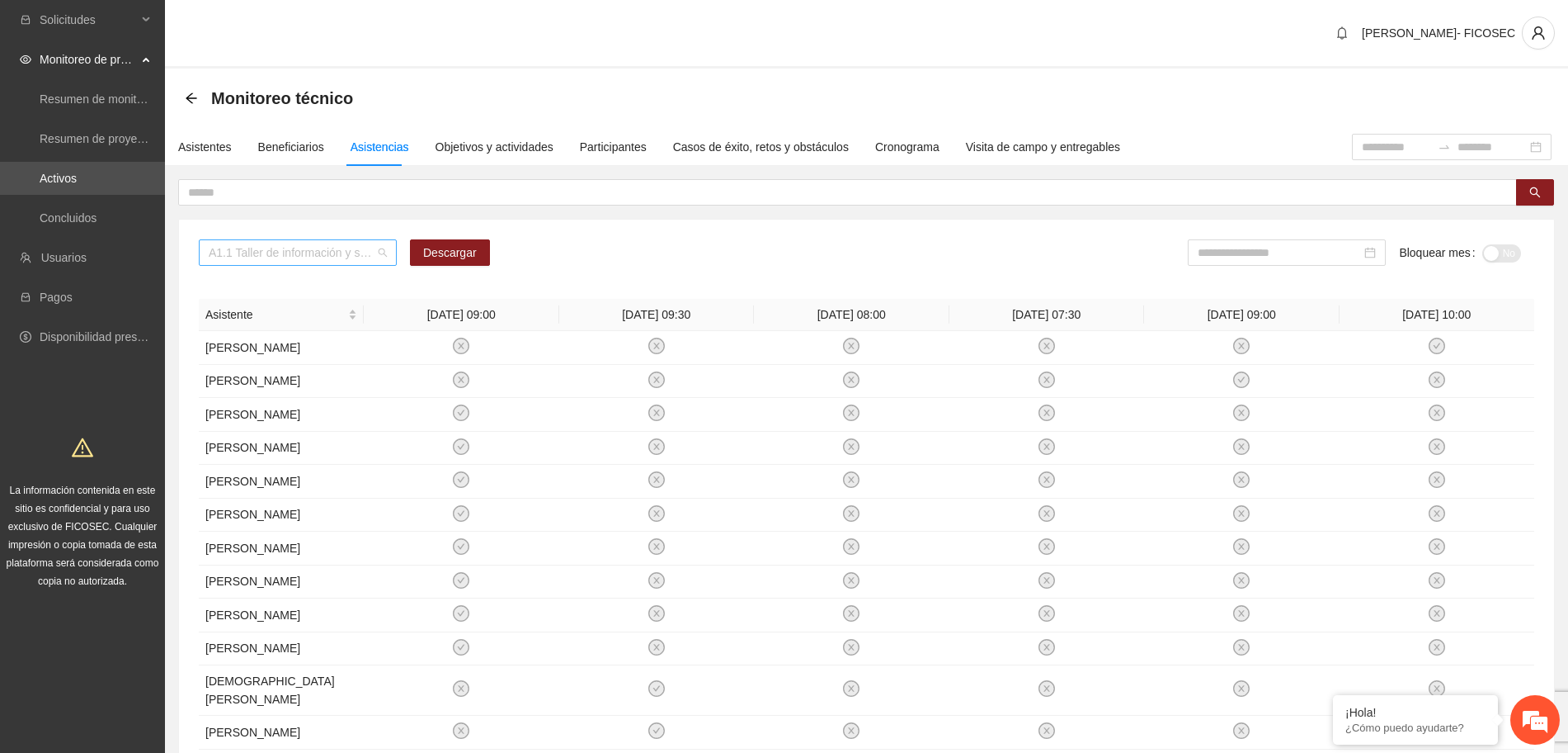
click at [367, 253] on span "A1.1 Taller de información y sensibilización sobre violencia sexual infantil pa…" at bounding box center [298, 252] width 178 height 24
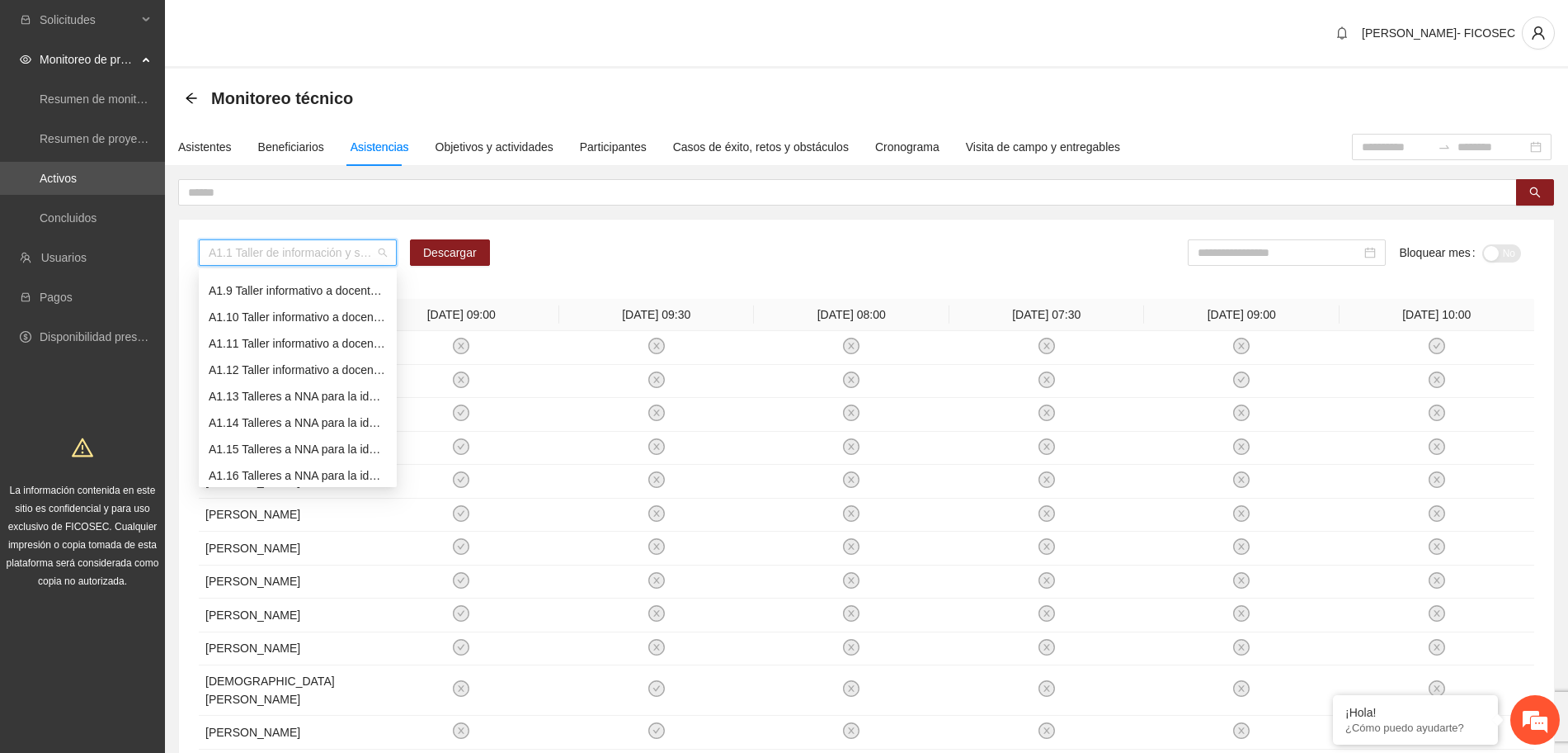
scroll to position [309, 0]
click at [309, 292] on div "A1.13 Talleres a NNA para la identificación de situaciones de riesgo en [GEOGRA…" at bounding box center [298, 292] width 178 height 18
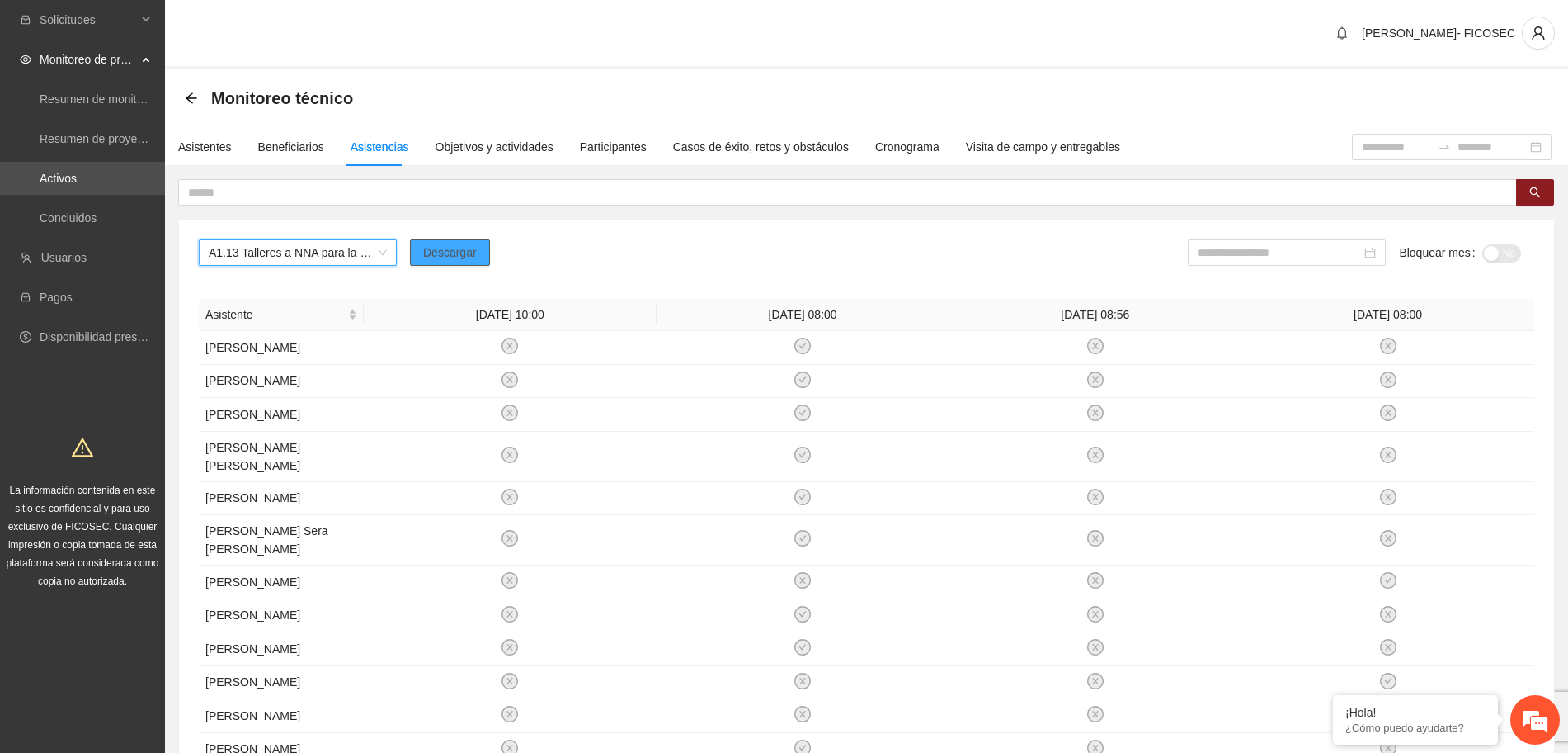
click at [452, 247] on span "Descargar" at bounding box center [450, 252] width 54 height 18
click at [297, 254] on span "A1.13 Talleres a NNA para la identificación de situaciones de riesgo en [GEOGRA…" at bounding box center [298, 252] width 178 height 24
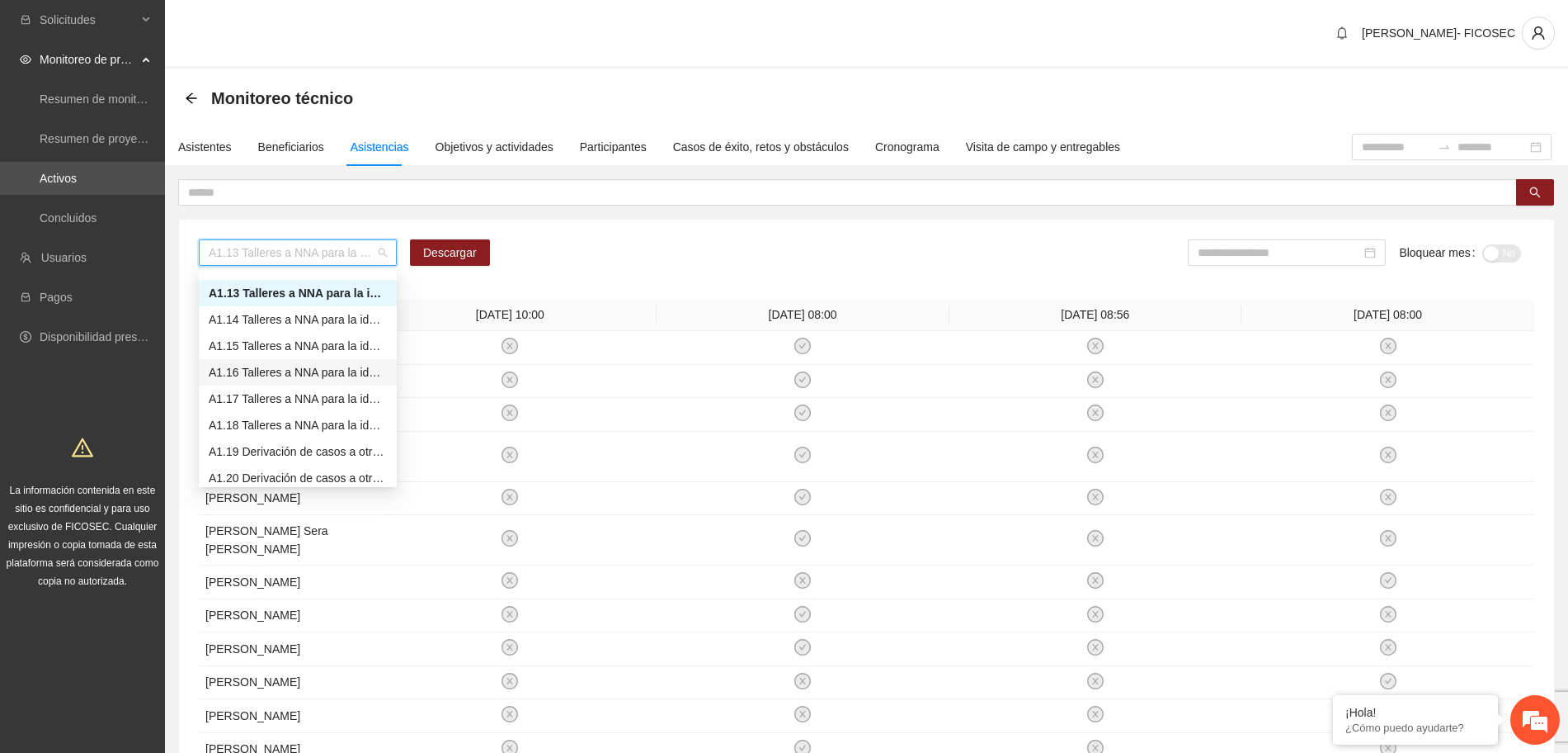
click at [276, 372] on div "A1.16 Talleres a NNA para la identificación de situaciones de riesgo en Cuauhté…" at bounding box center [298, 372] width 178 height 18
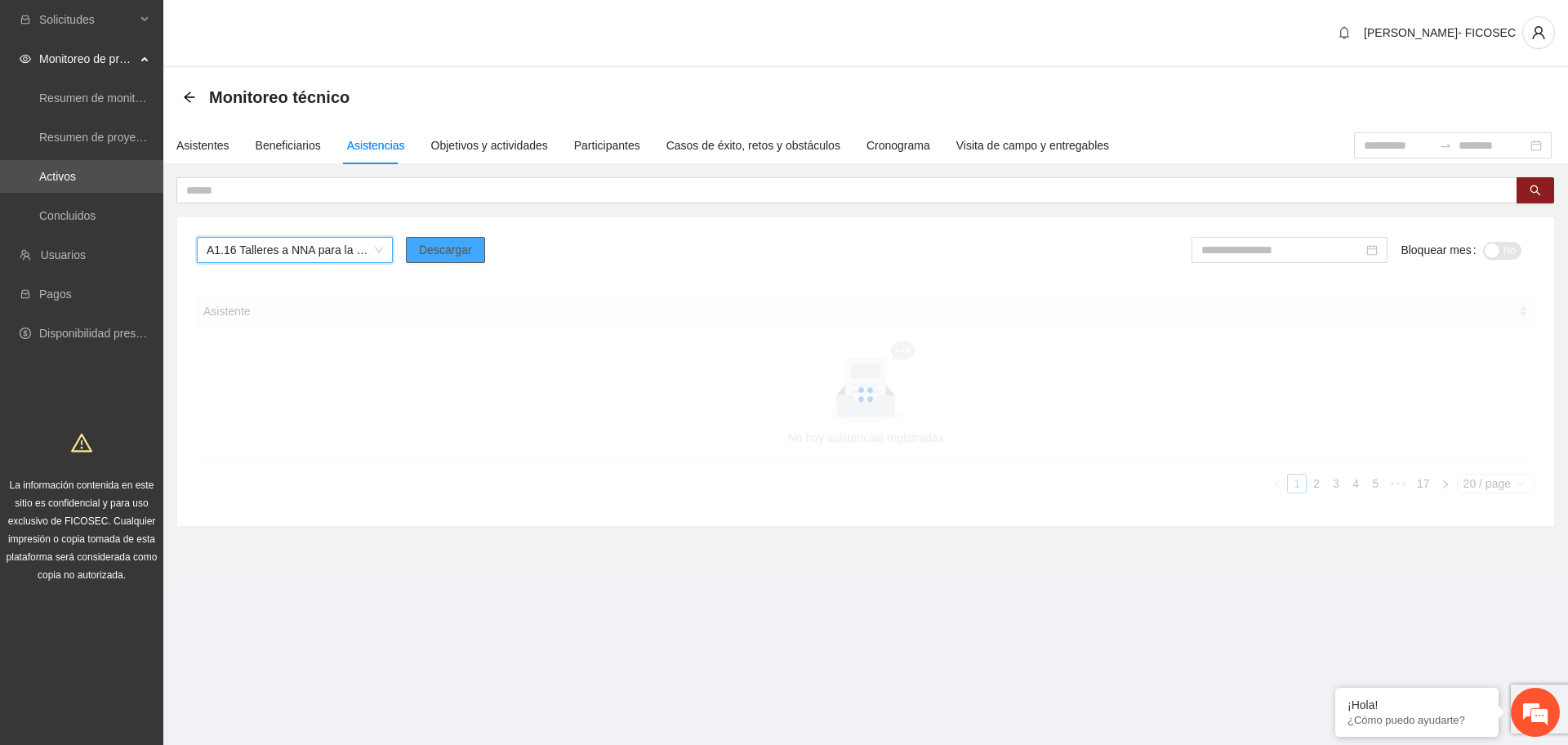
click at [444, 252] on span "Descargar" at bounding box center [445, 250] width 53 height 18
